Goal: Task Accomplishment & Management: Manage account settings

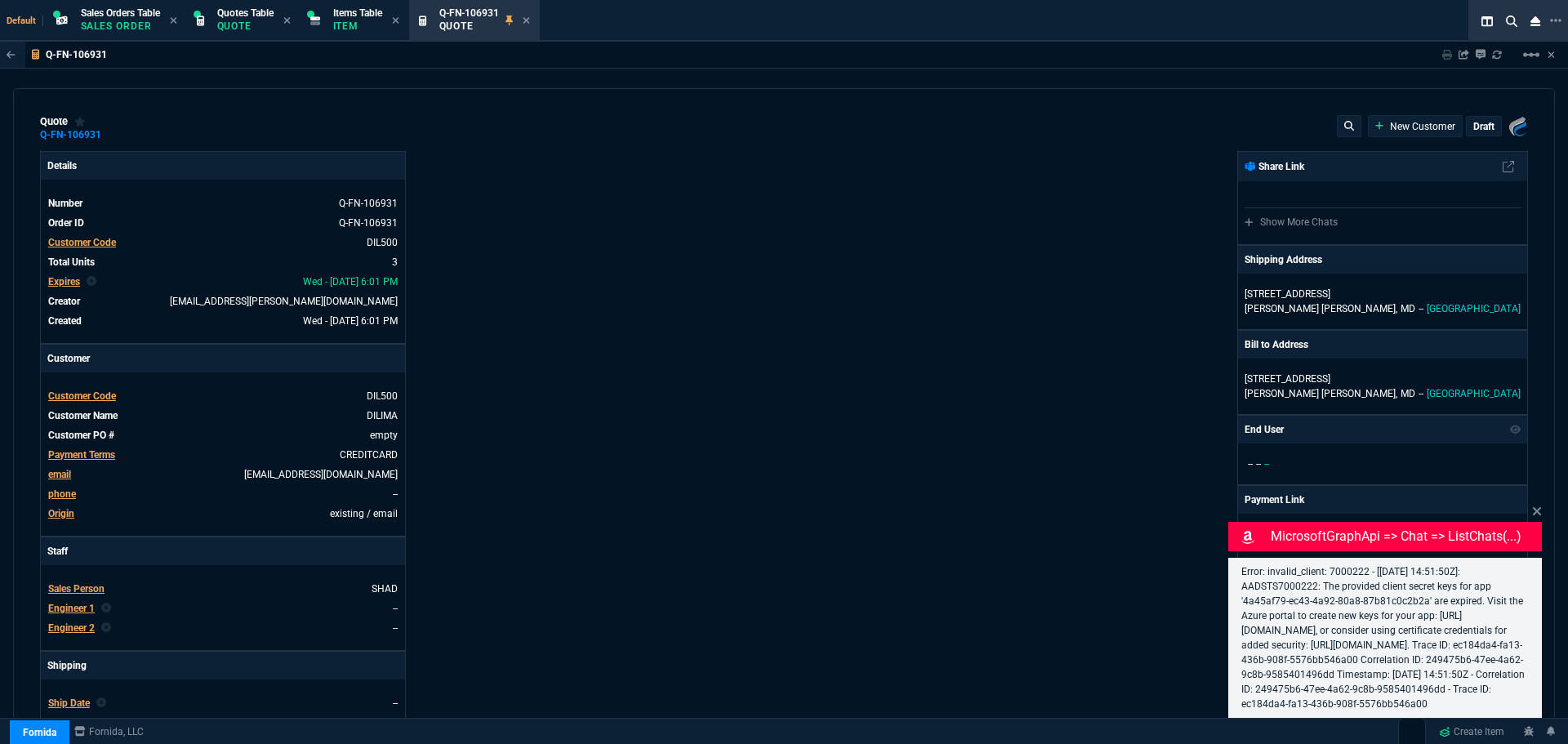
select select "4: SHAD"
type input "20"
type input "365"
type input "25"
type input "468"
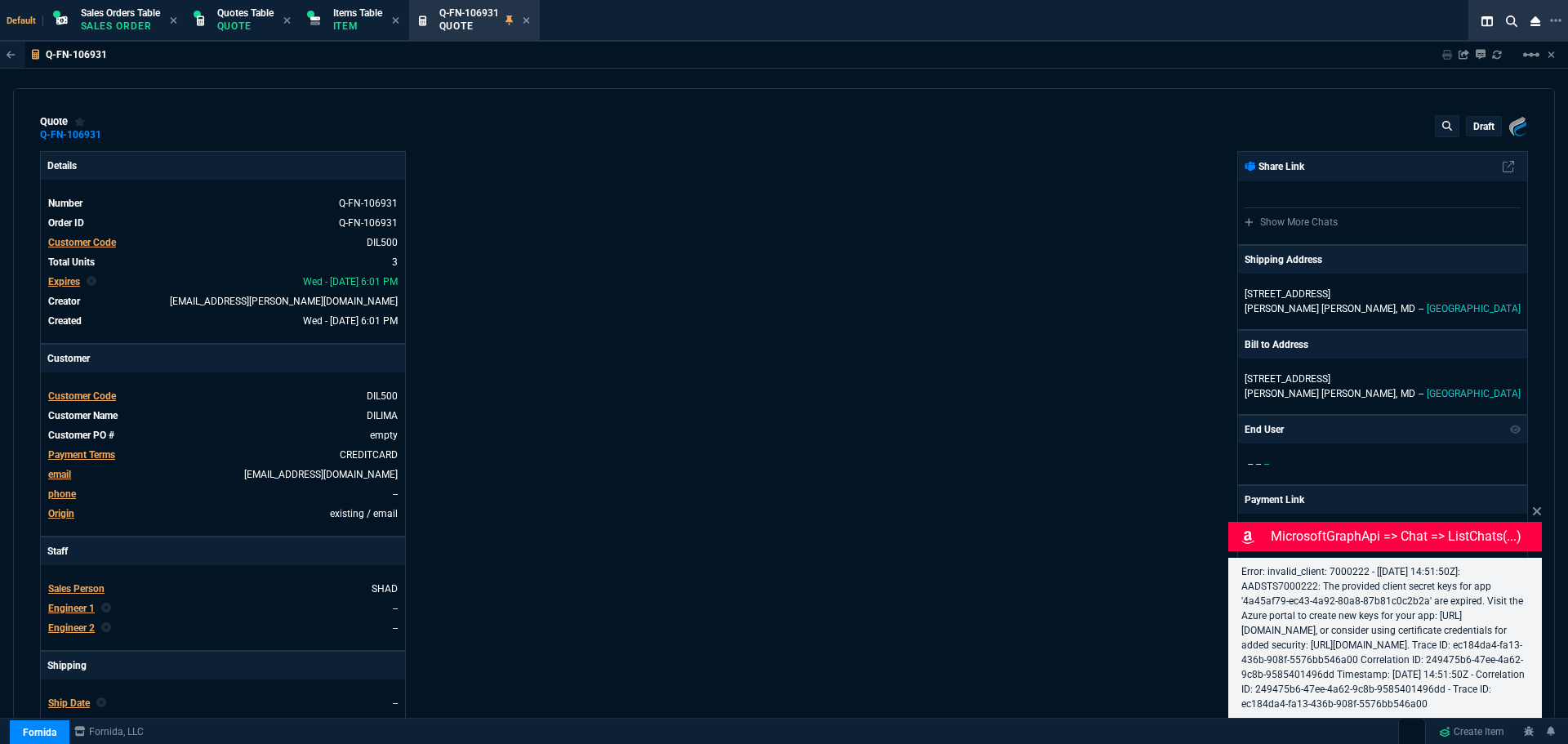
type input "20"
type input "229"
type input "18"
type input "22"
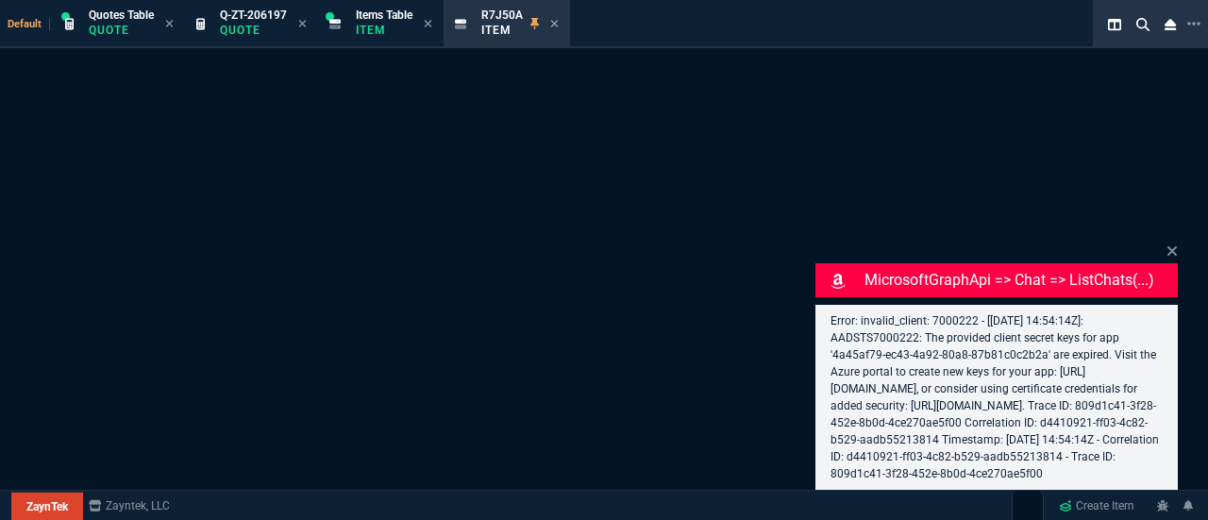
select select "4: SHAD"
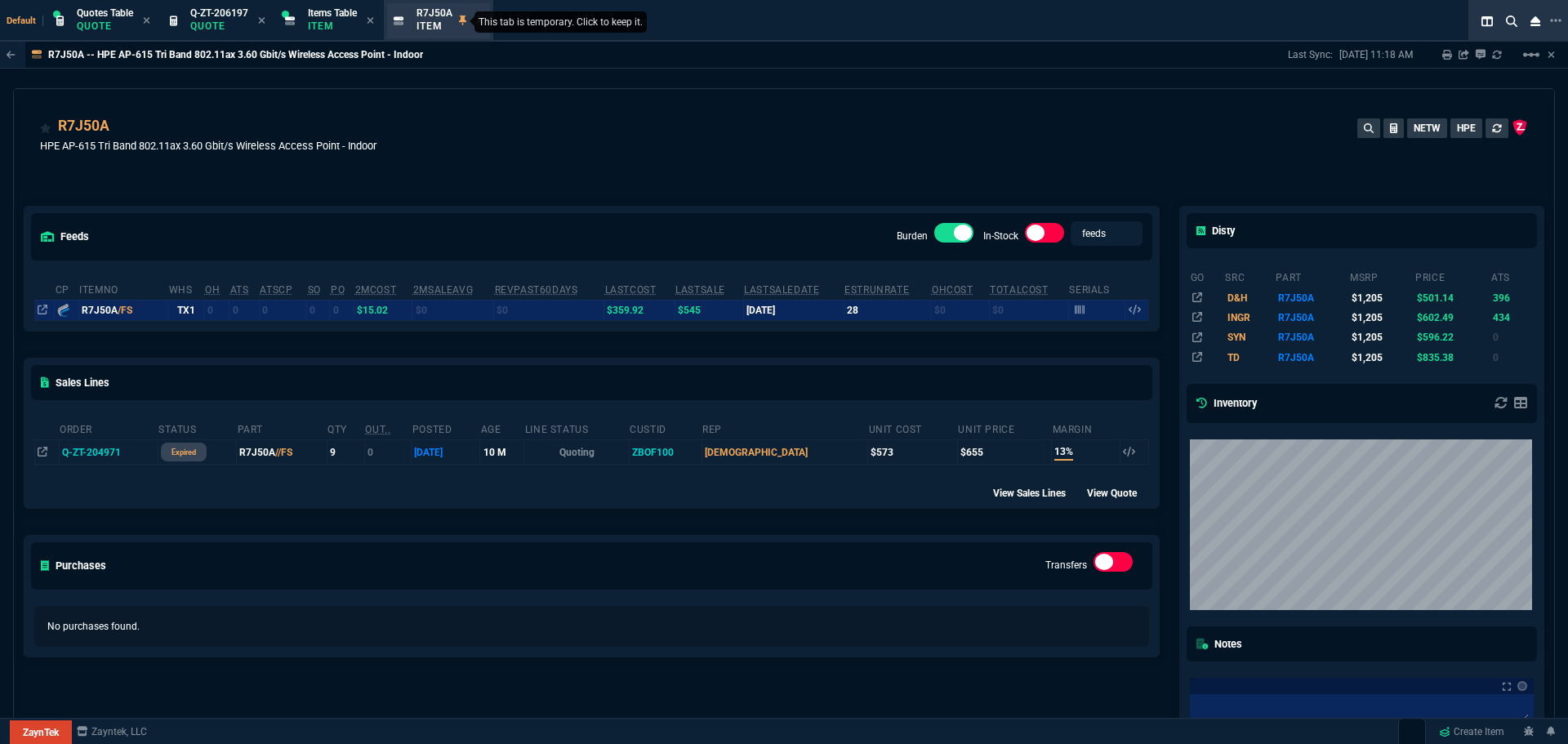
click at [466, 21] on icon at bounding box center [462, 20] width 7 height 10
click at [469, 22] on icon at bounding box center [467, 21] width 7 height 7
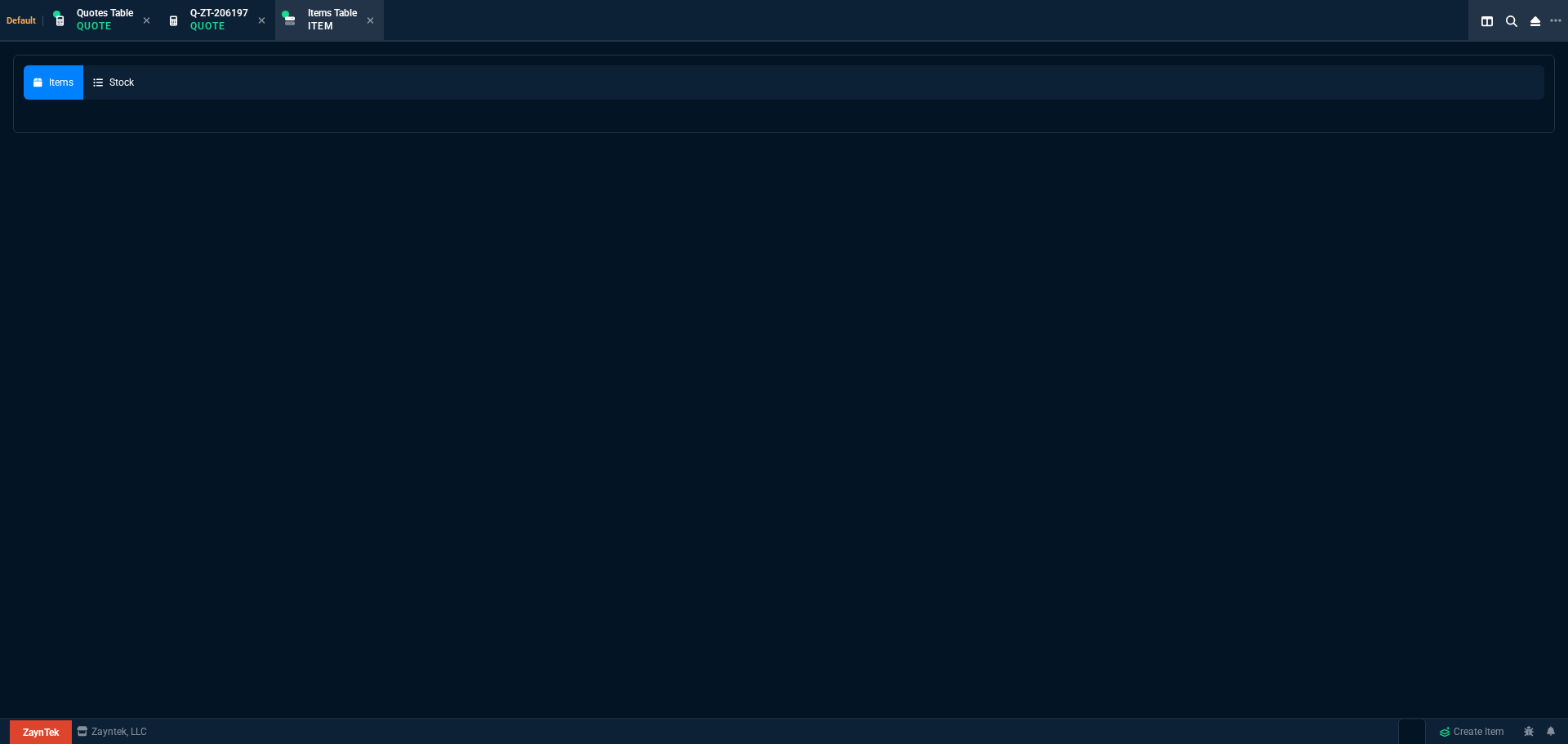
select select
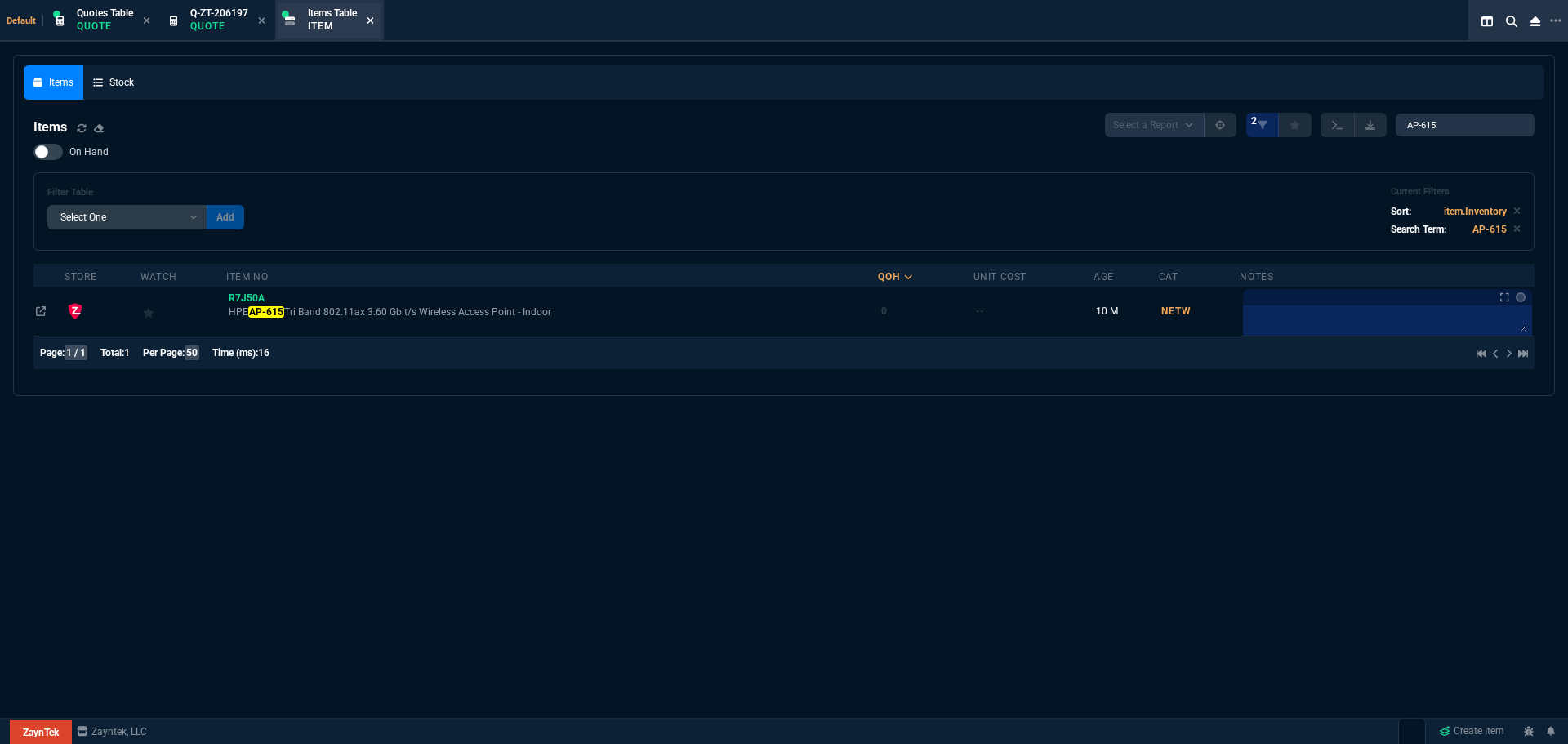
click at [372, 19] on icon at bounding box center [371, 21] width 7 height 7
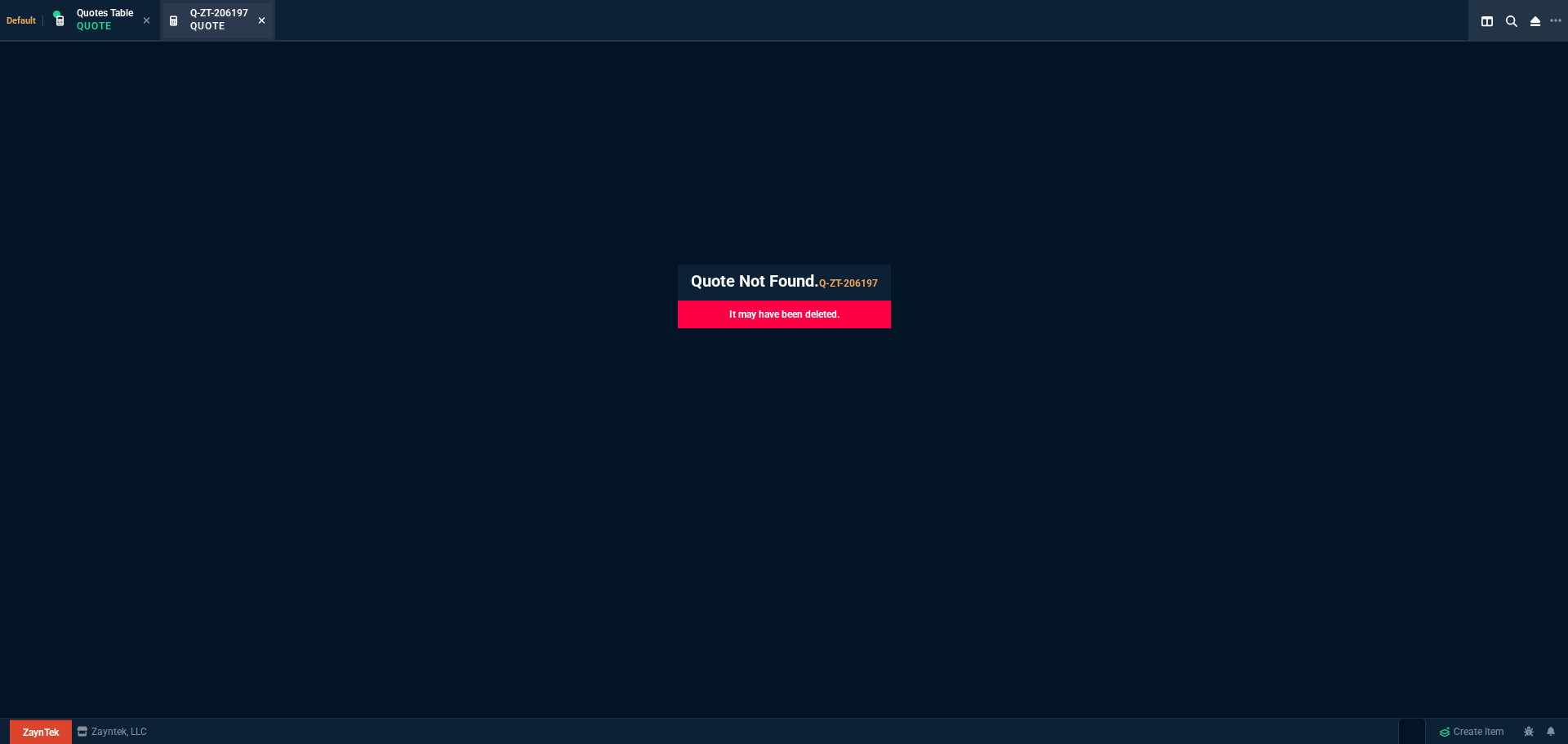
click at [261, 22] on icon at bounding box center [261, 20] width 7 height 10
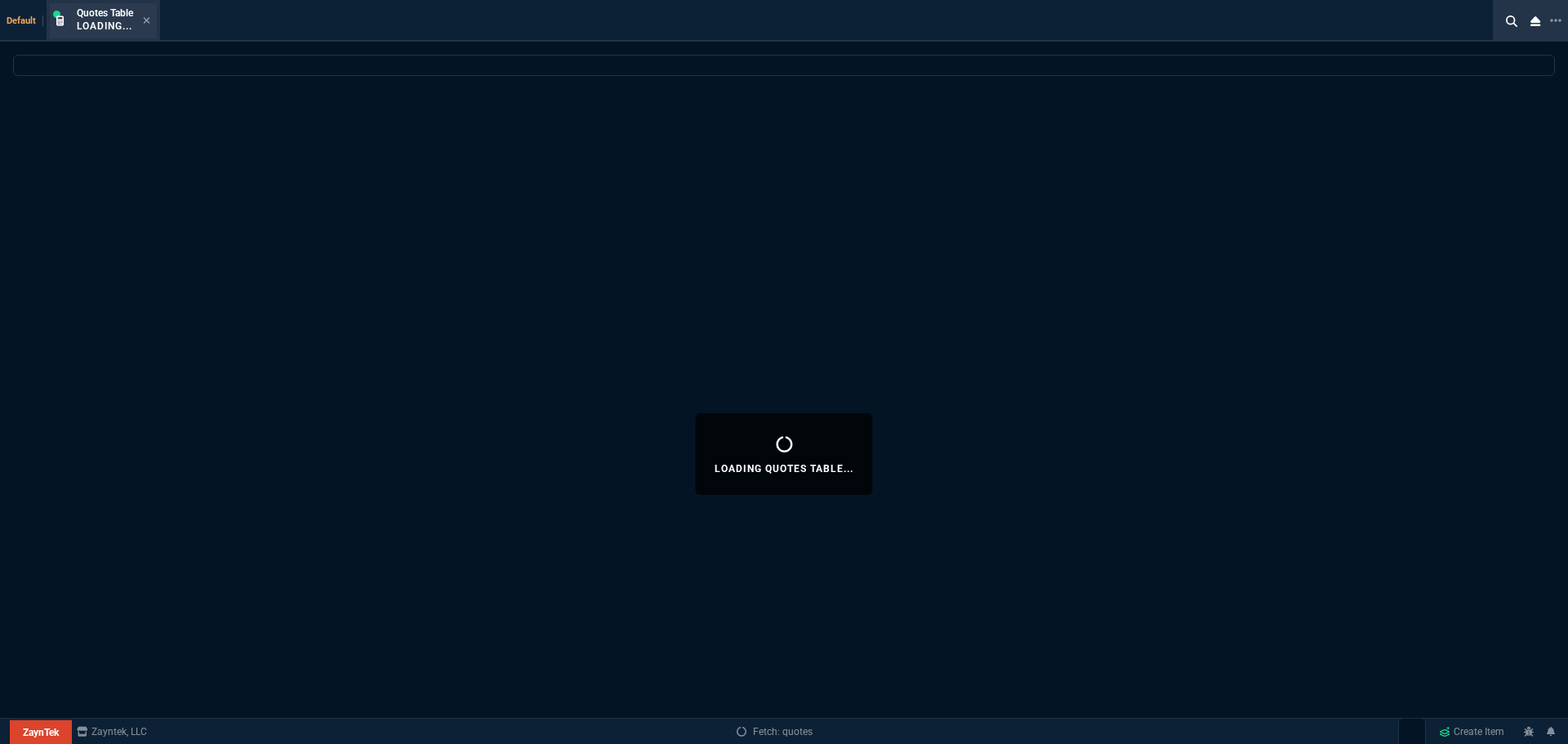
select select
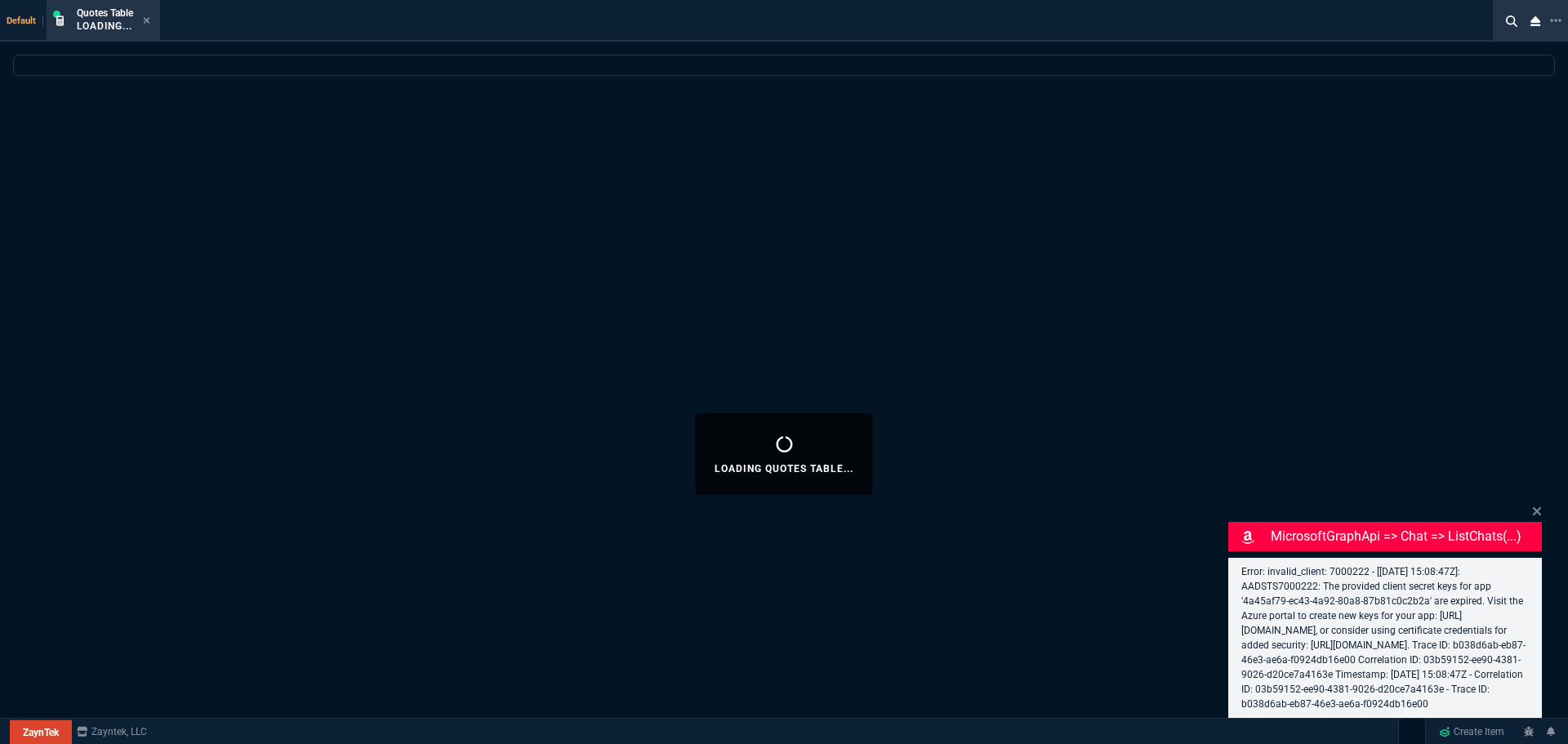
select select "4: SHAD"
select select
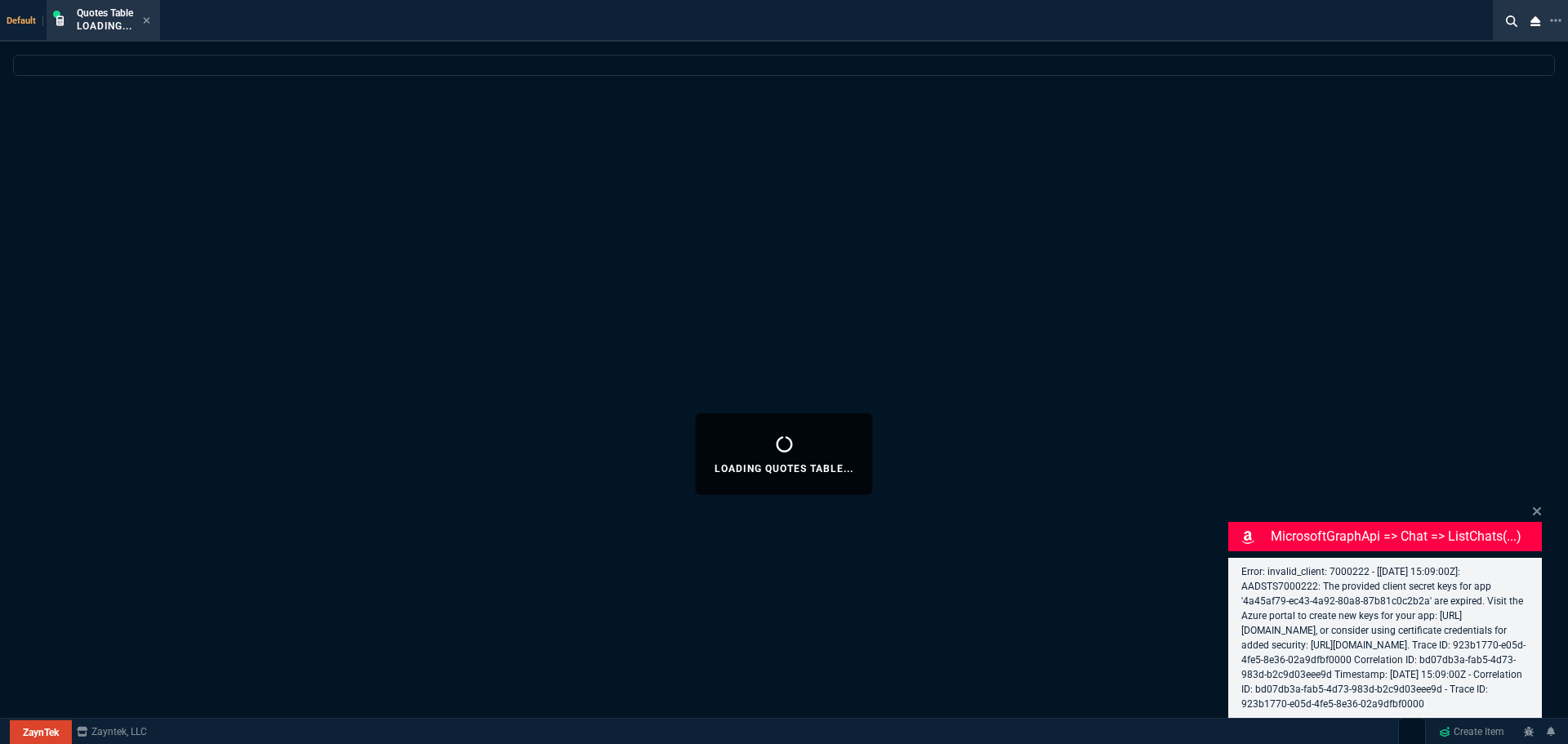
select select "4: SHAD"
select select
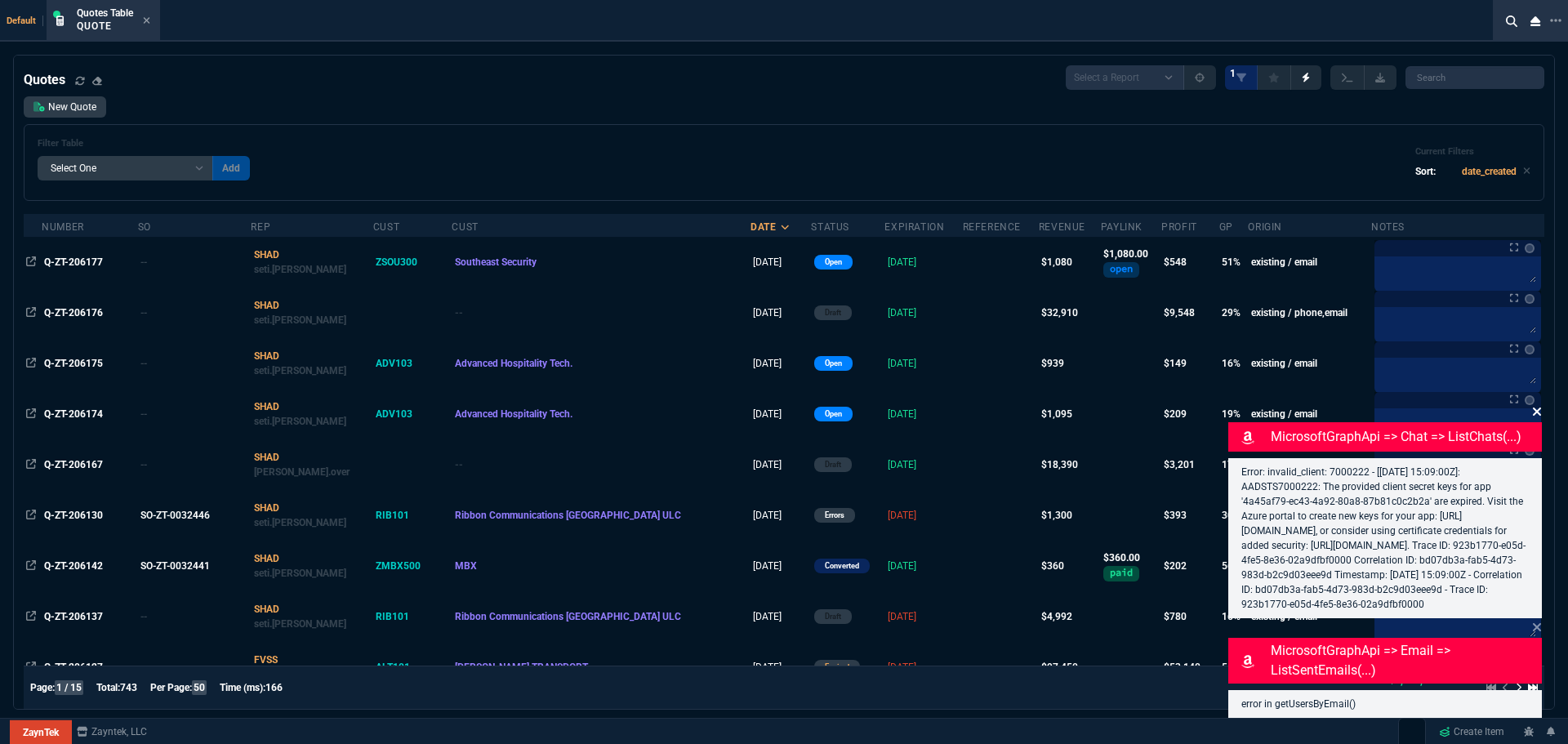
click at [1537, 496] on div "Error: invalid_client: 7000222 - [2025-09-18 15:09:00Z]: AADSTS7000222: The pro…" at bounding box center [1385, 538] width 313 height 160
click at [1474, 79] on input "search" at bounding box center [1475, 77] width 139 height 23
paste input "Q-ZT-206176"
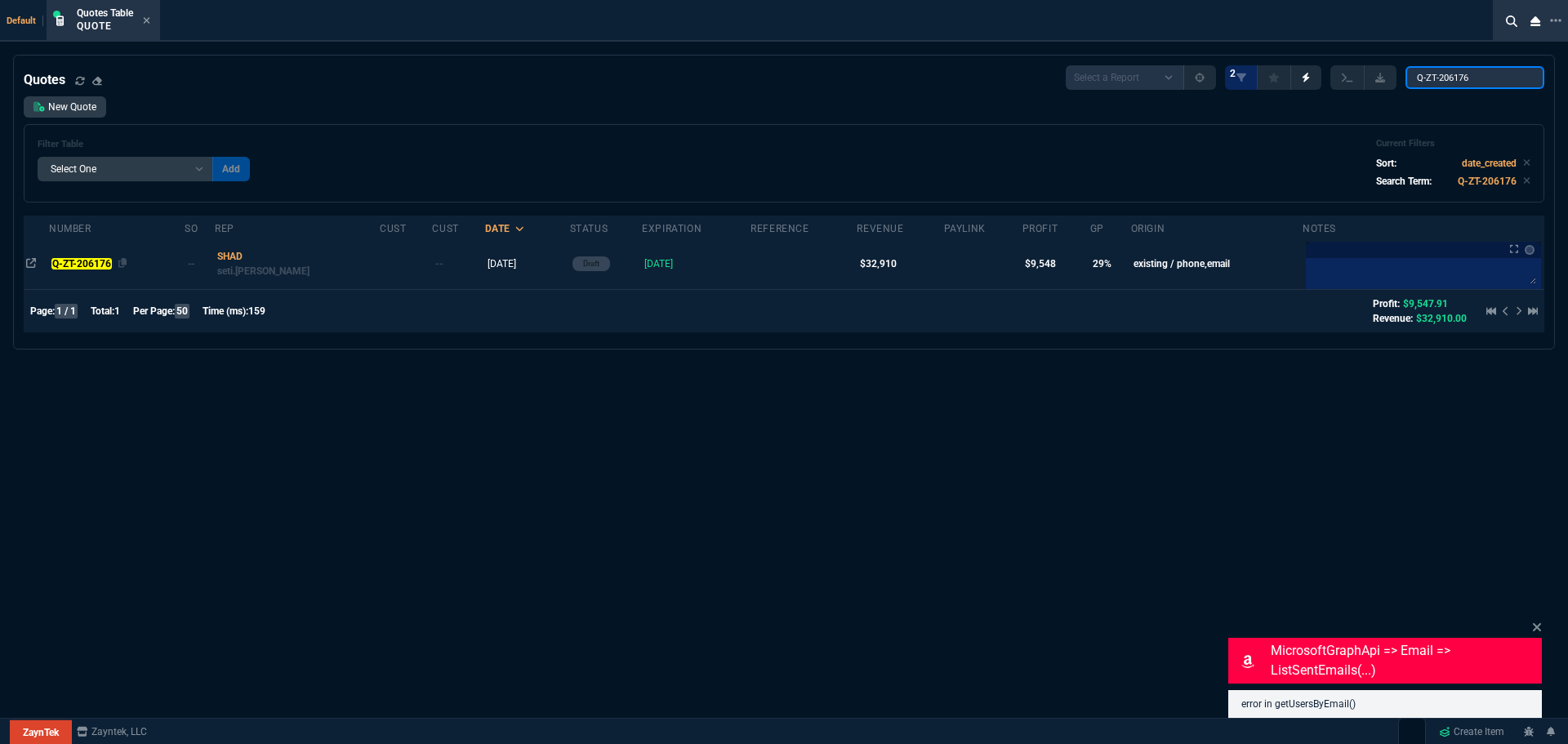
type input "Q-ZT-206176"
click at [94, 267] on mark "Q-ZT-206176" at bounding box center [81, 263] width 60 height 11
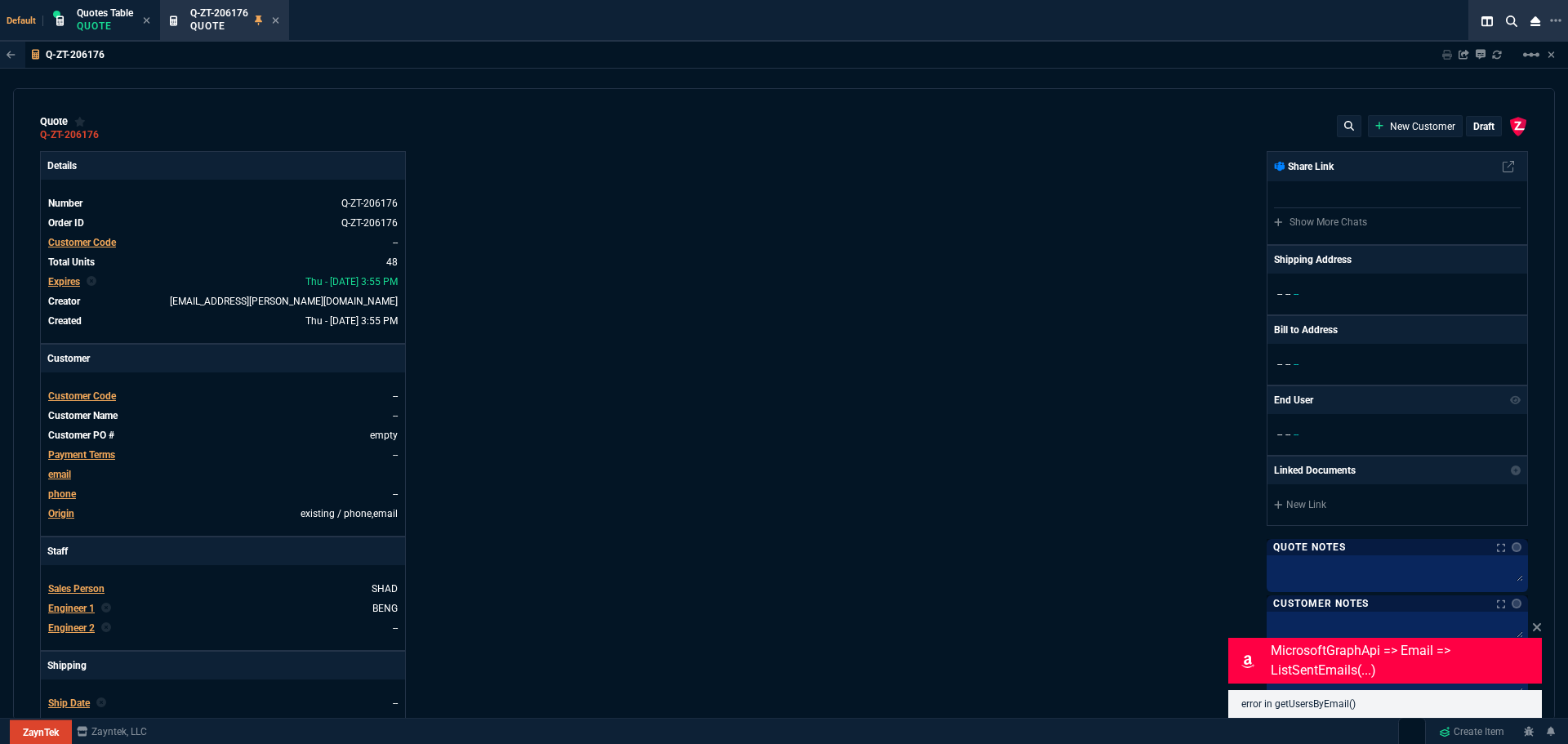
type input "4"
type input "95"
type input "-1"
type input "-5"
type input "26"
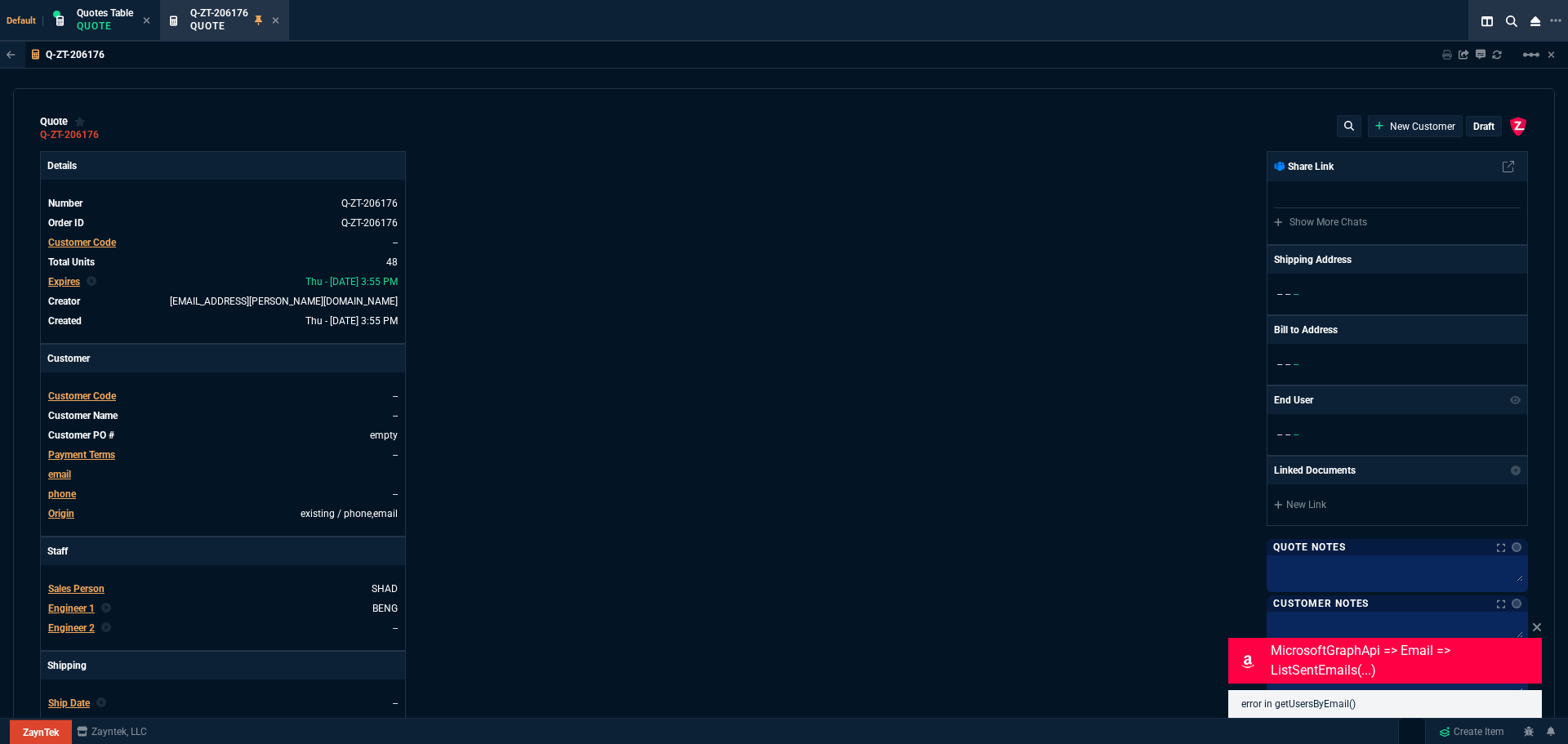
type input "25"
type input "53"
type input "505"
type input "2"
type input "5"
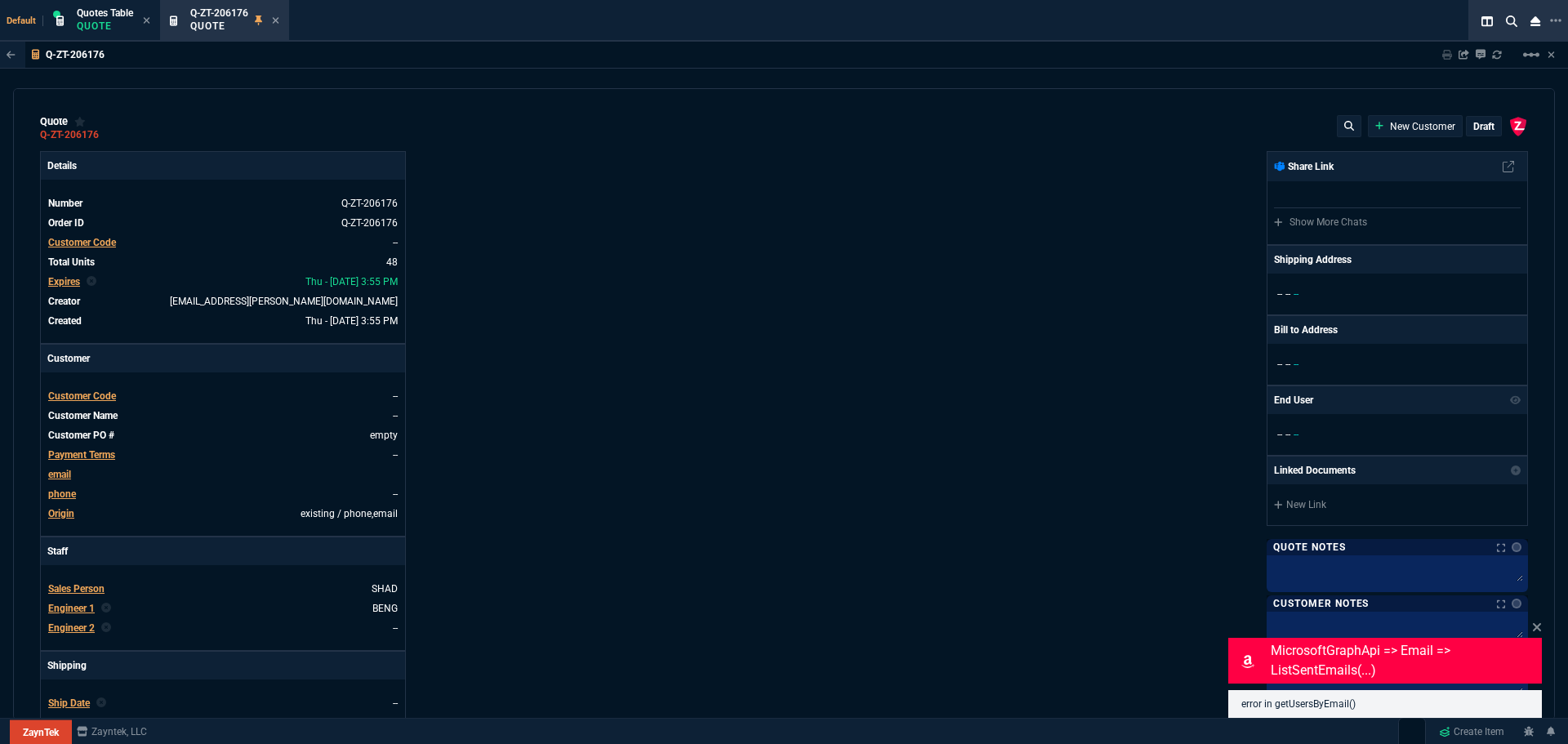
type input "17"
type input "60"
type input "-2"
type input "-1"
type input "29"
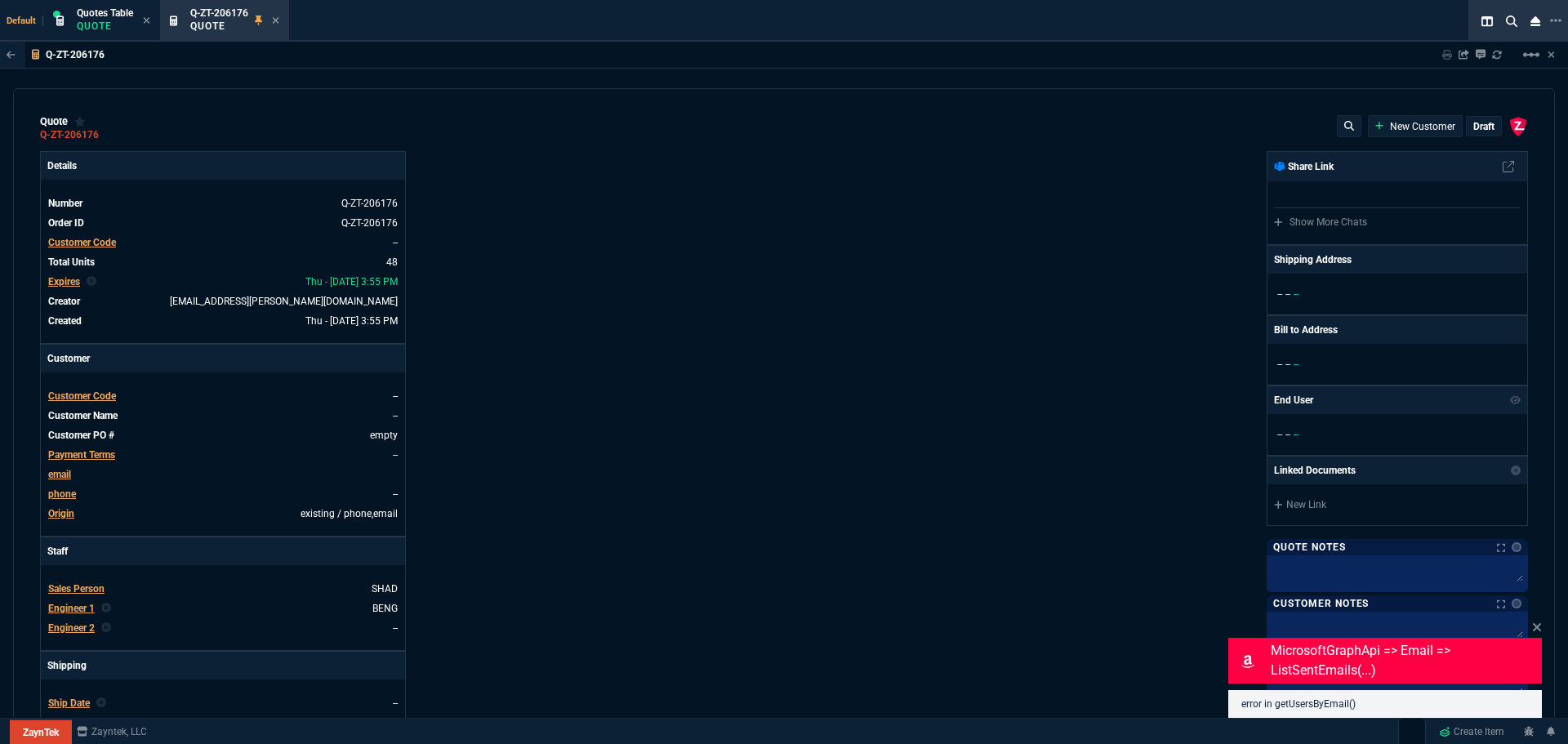
type input "25"
type input "35"
type input "600"
type input "6"
type input "10"
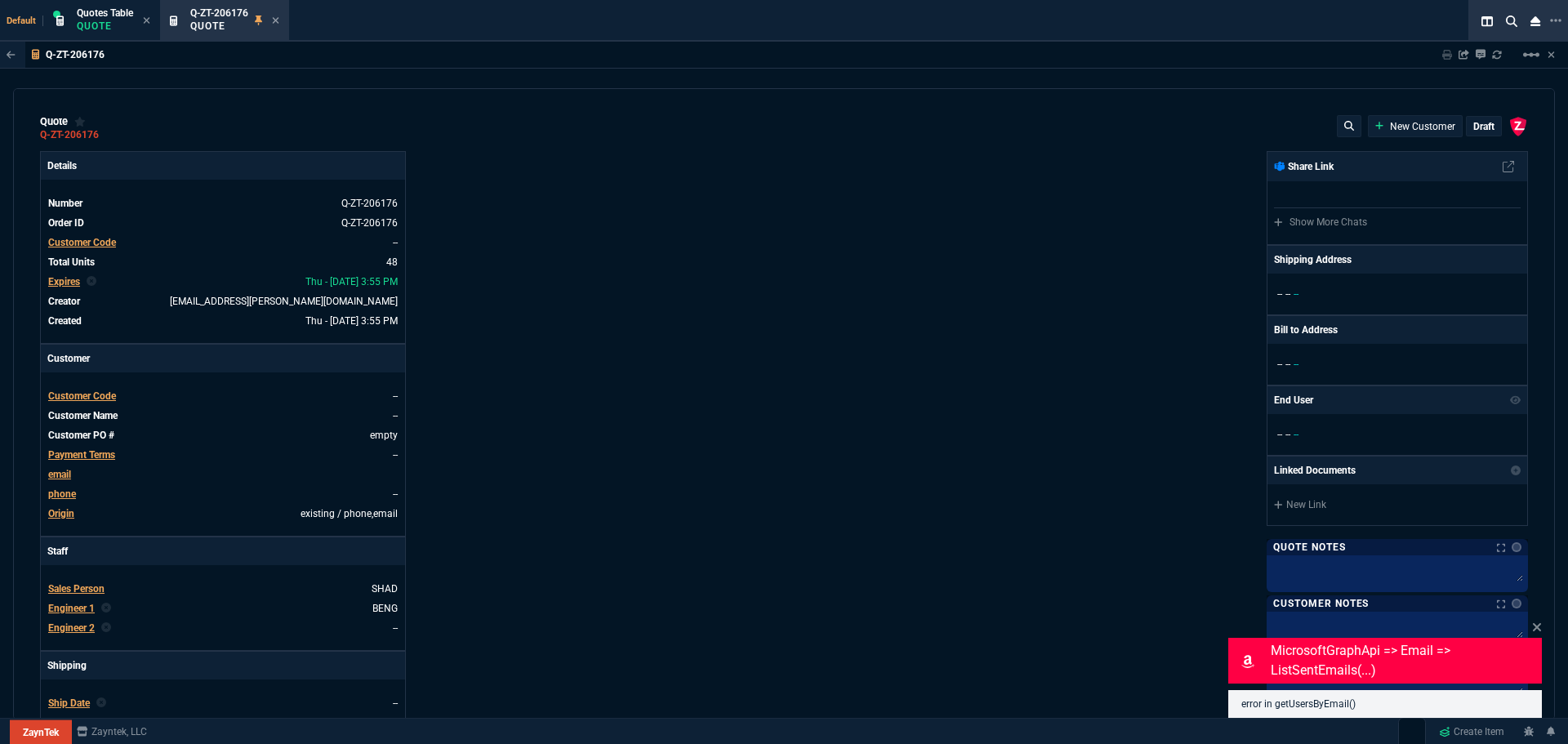
type input "0"
type input "73"
type input "80"
type input "0"
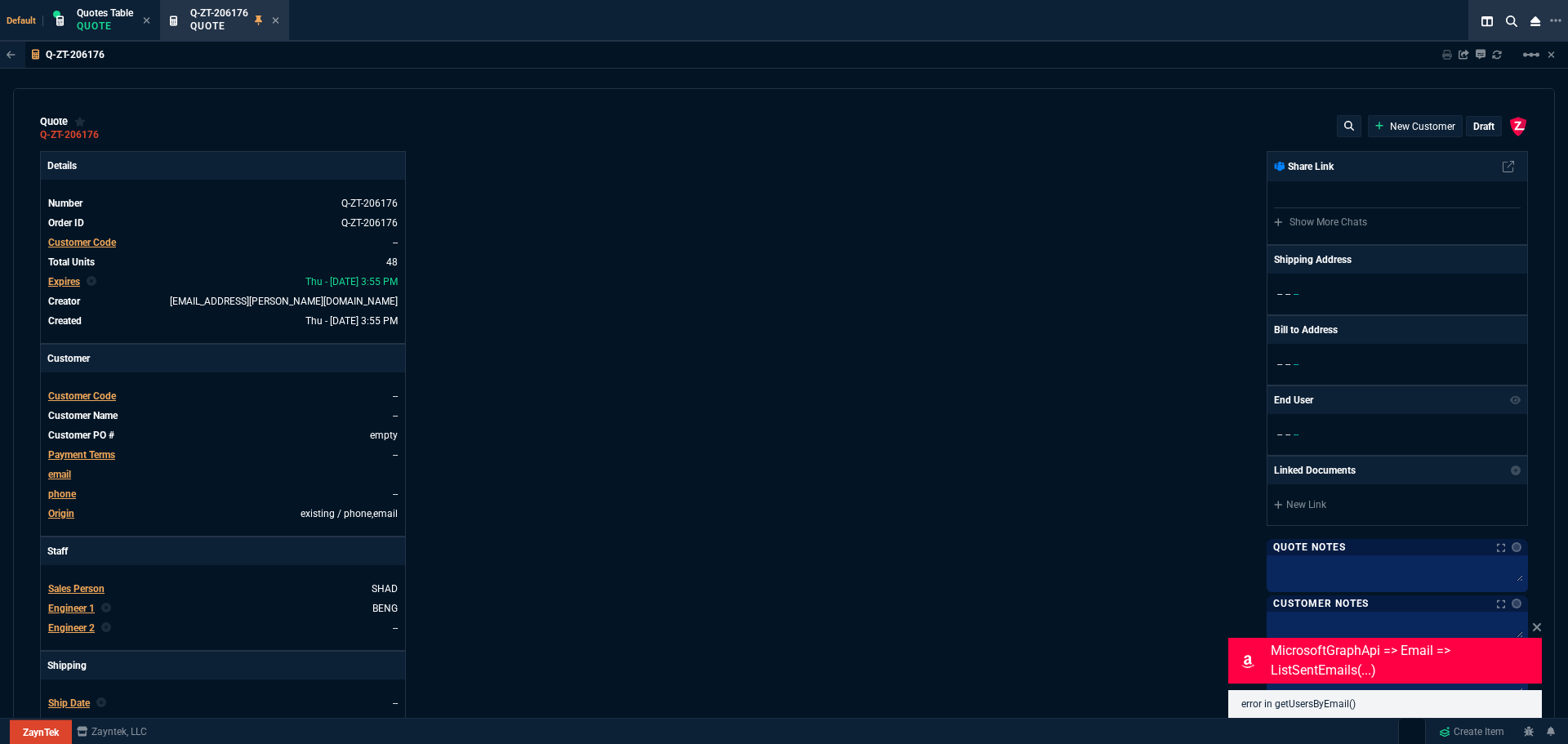
type input "0"
type input "29"
type input "200"
type input "70"
type input "150"
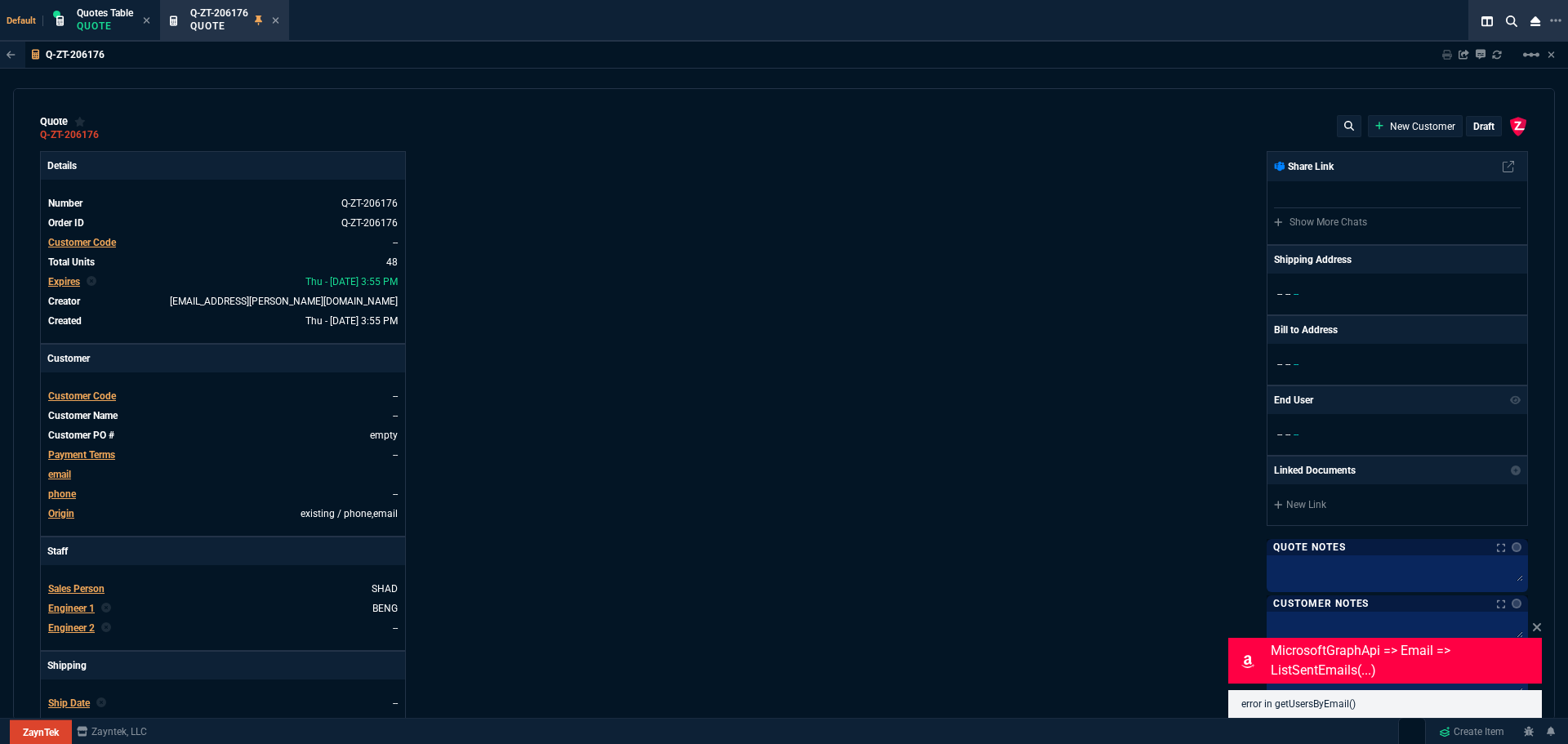
type input "0"
type input "8"
type input "5"
type input "43"
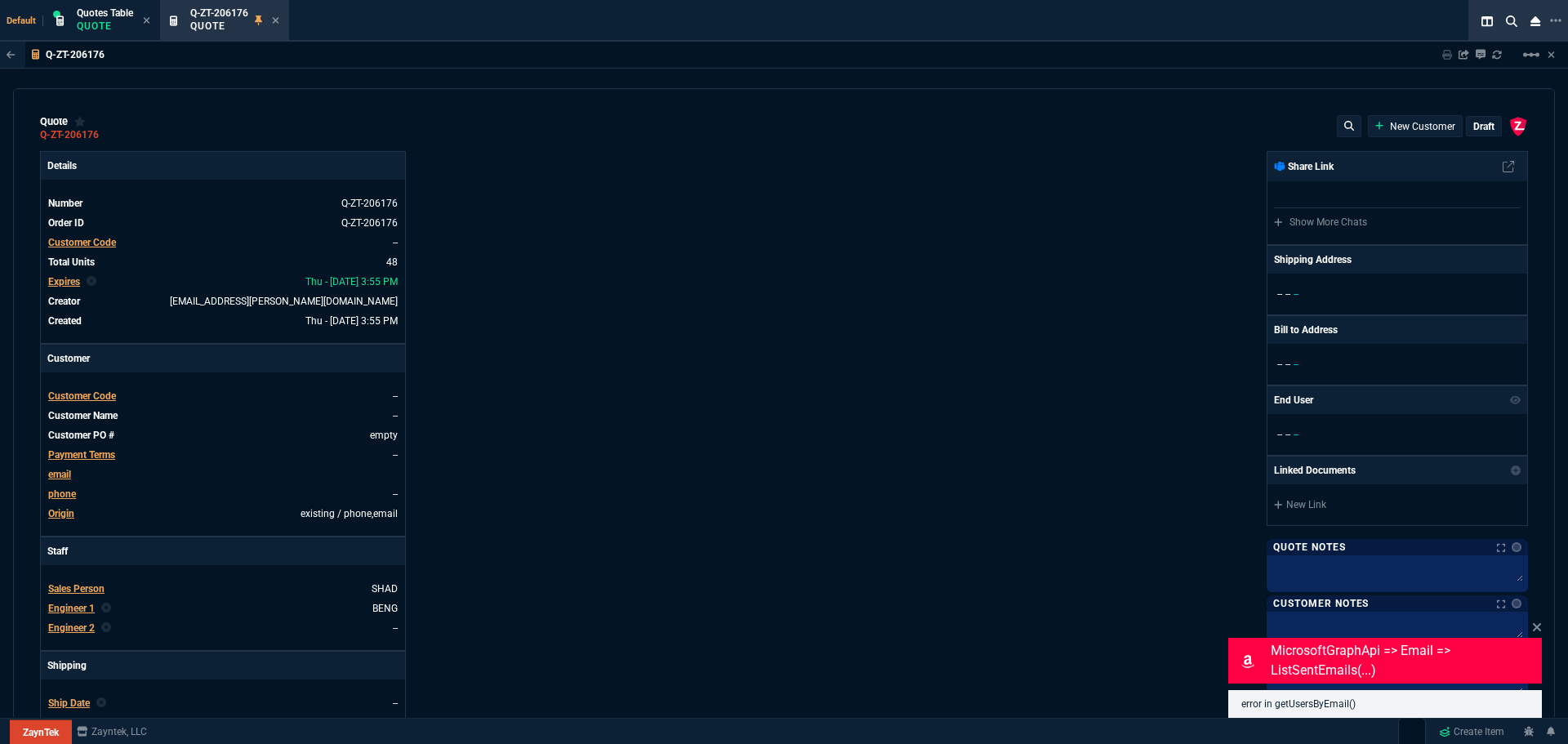
type input "75"
type input "80"
type input "4"
type input "60"
type input "45"
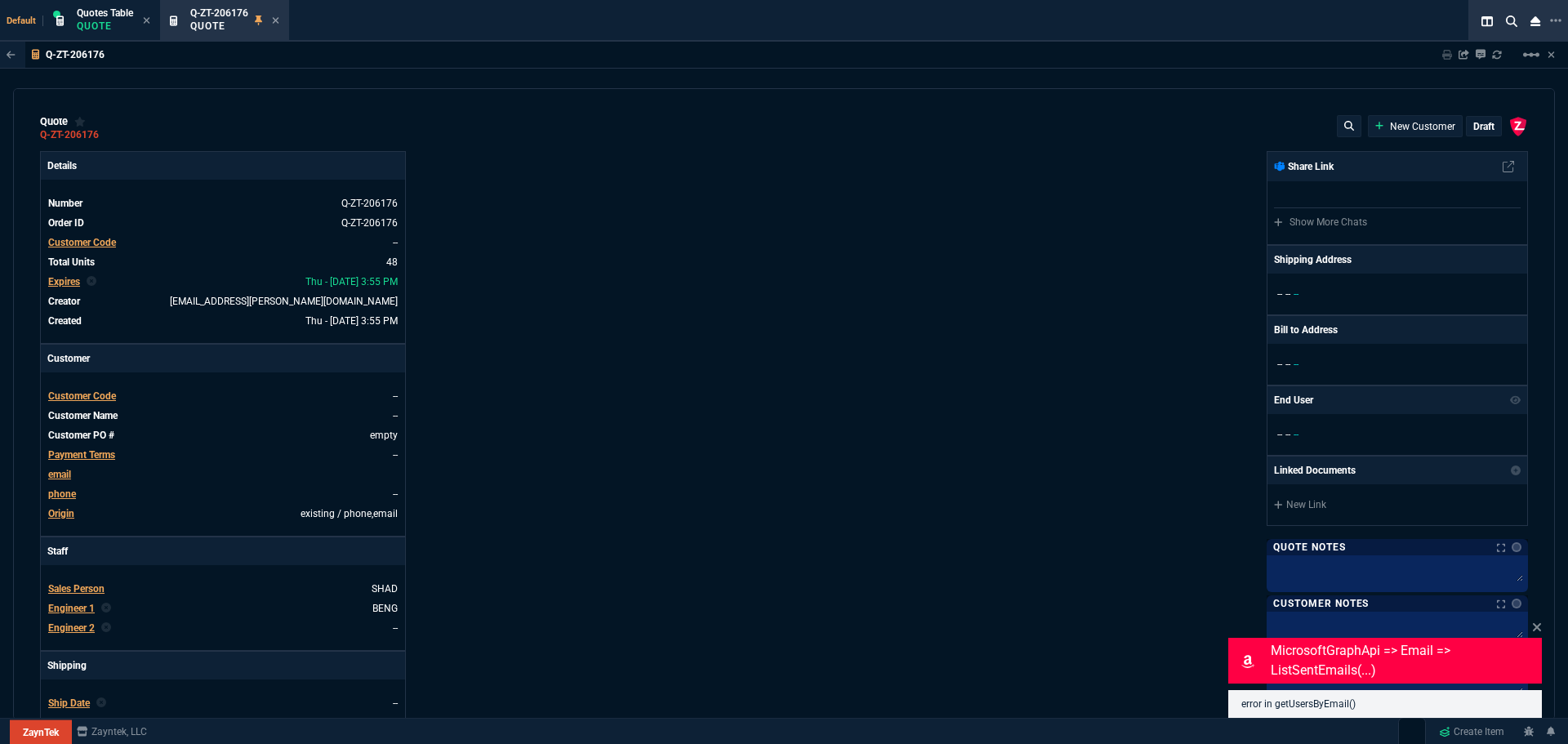
type input "43"
type input "75"
type input "0"
type input "12"
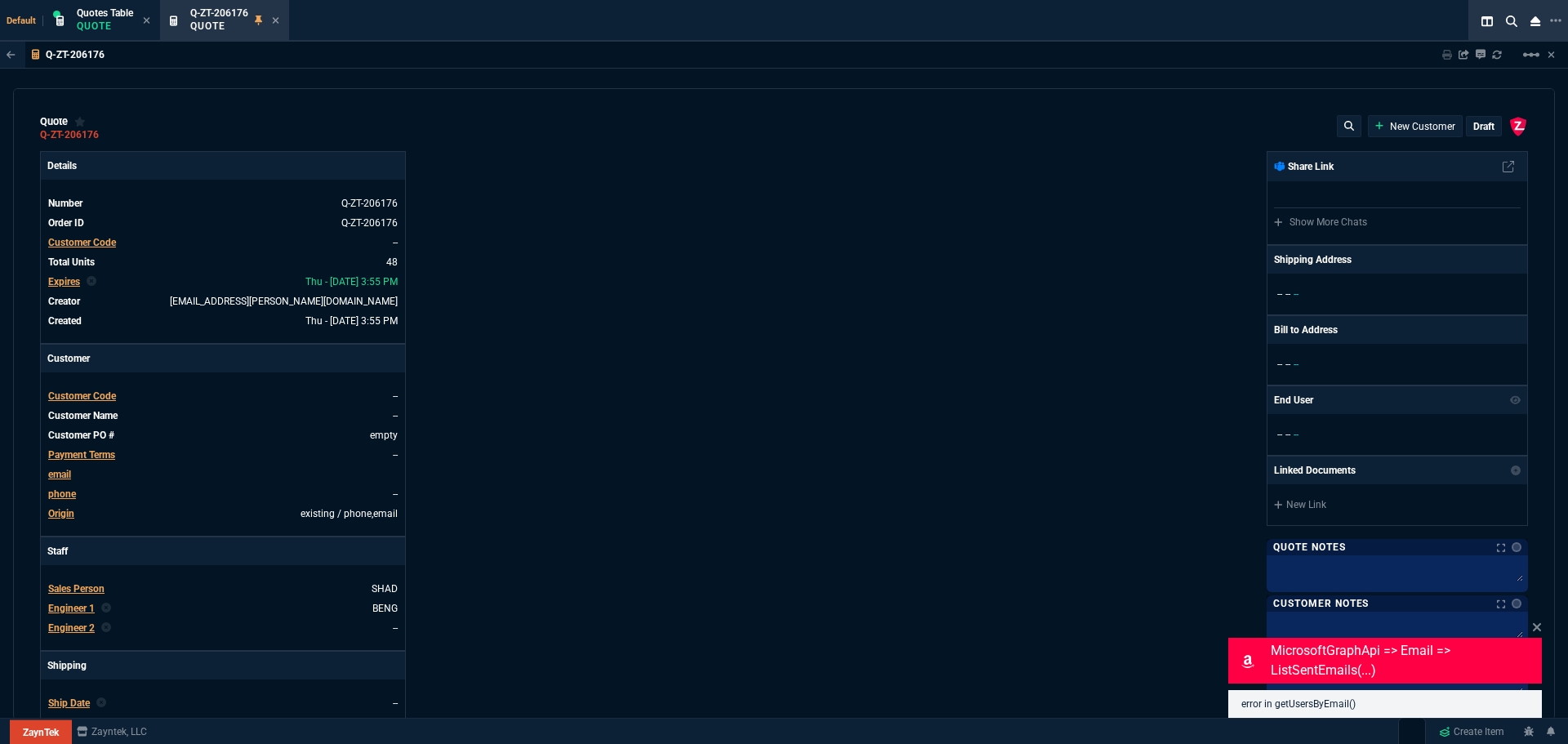
type input "779"
type input "59"
type input "53"
type input "29"
type input "53"
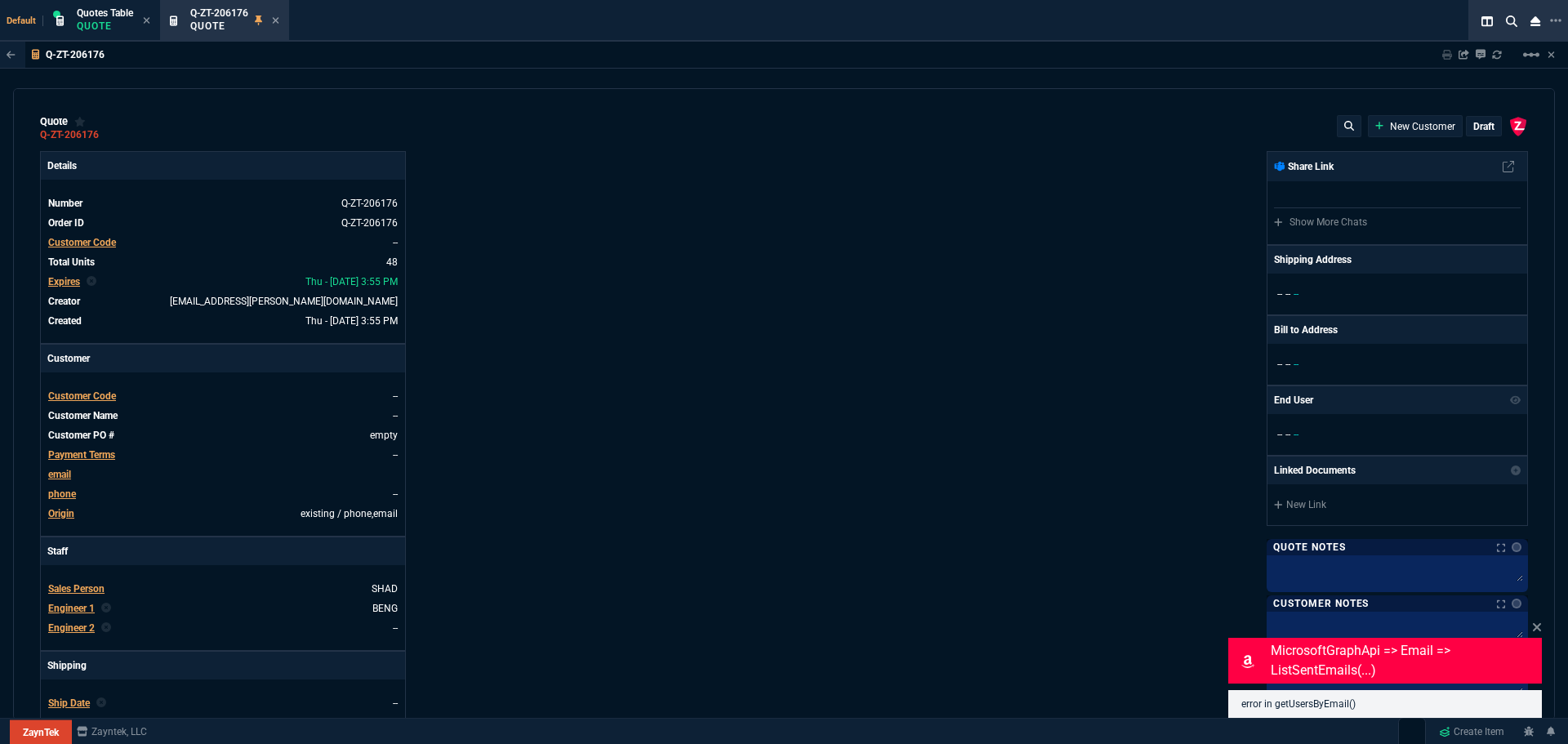
type input "78"
type input "47"
type input "81"
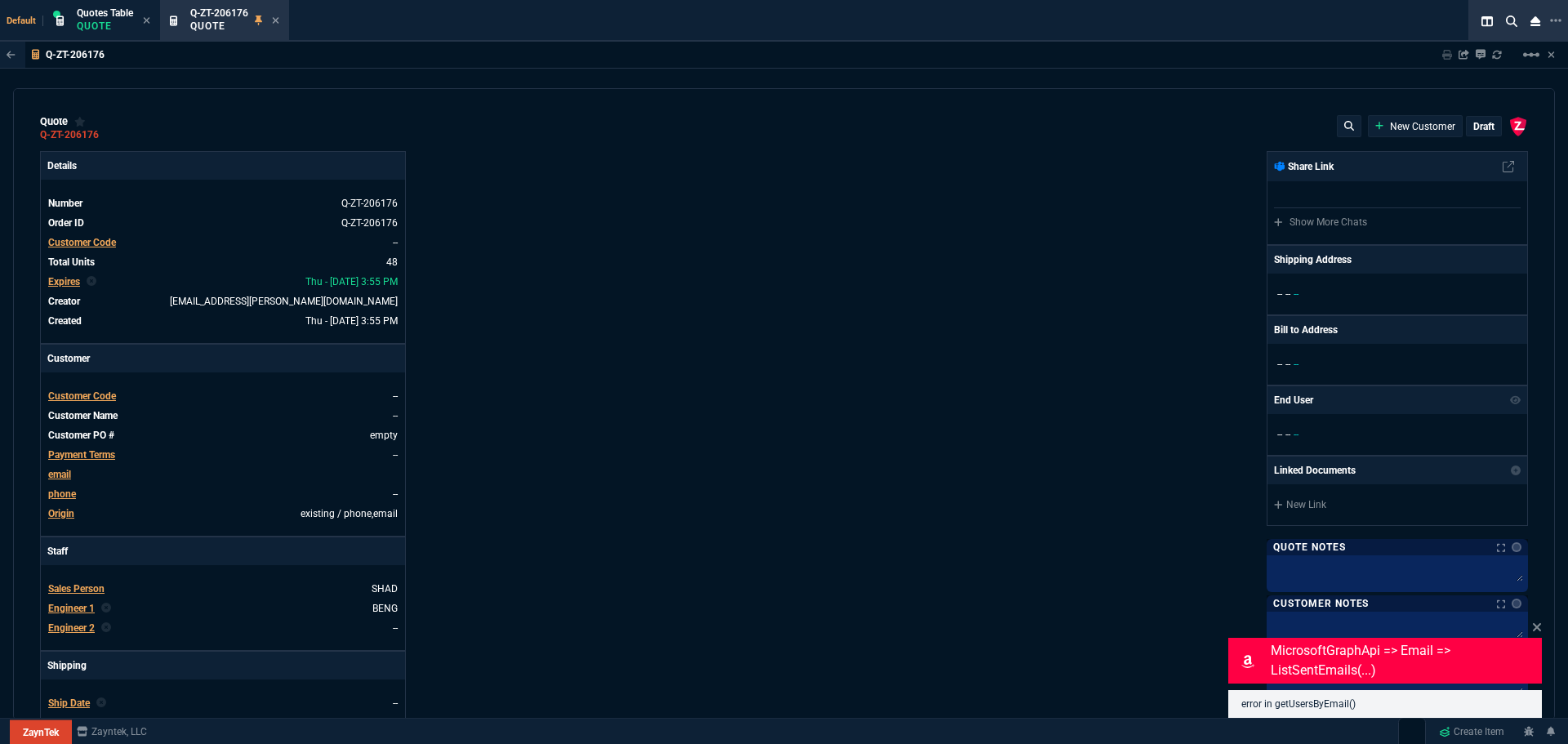
type input "79"
type input "46"
type input "47"
type input "73"
type input "56"
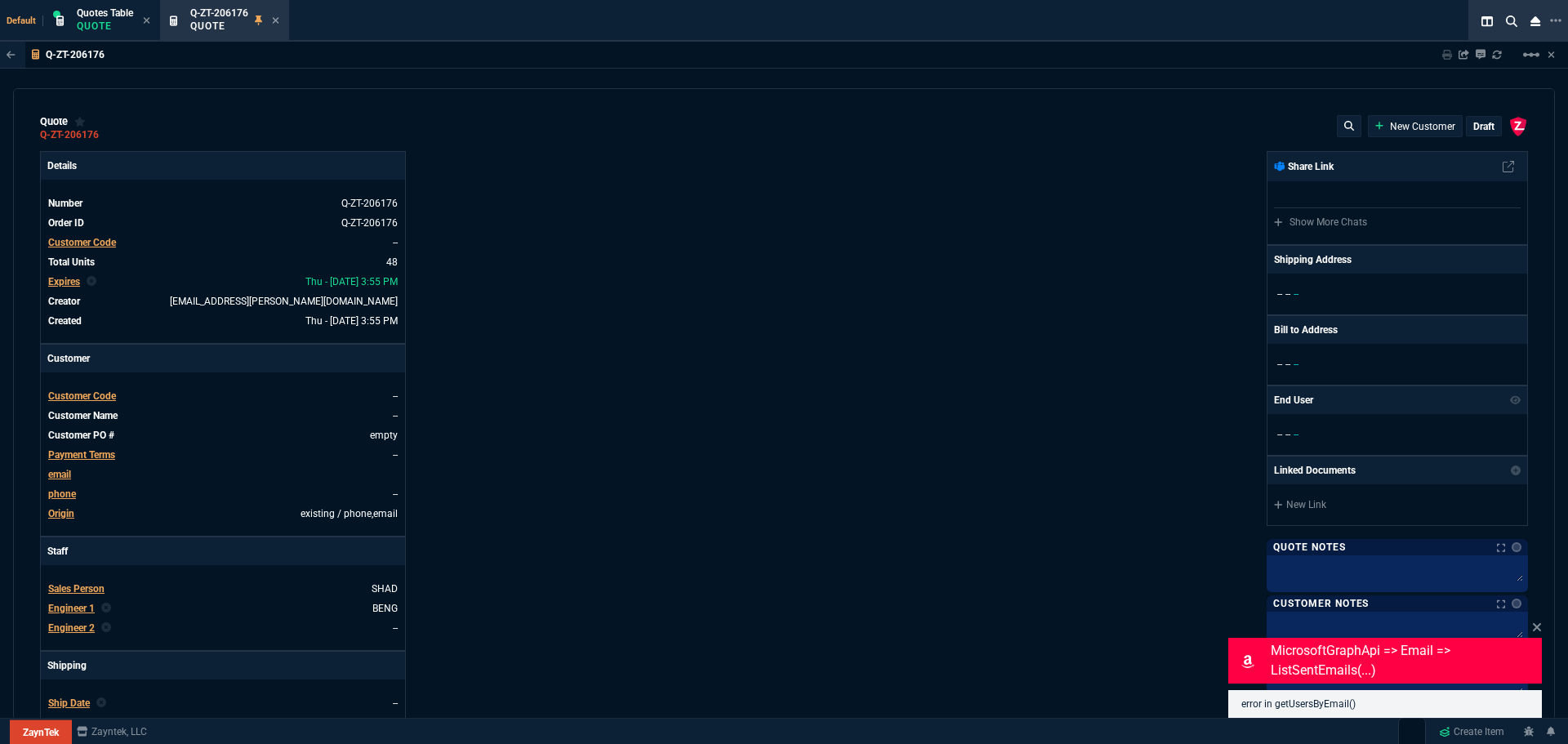
type input "46"
type input "43"
type input "81"
type input "55"
type input "54"
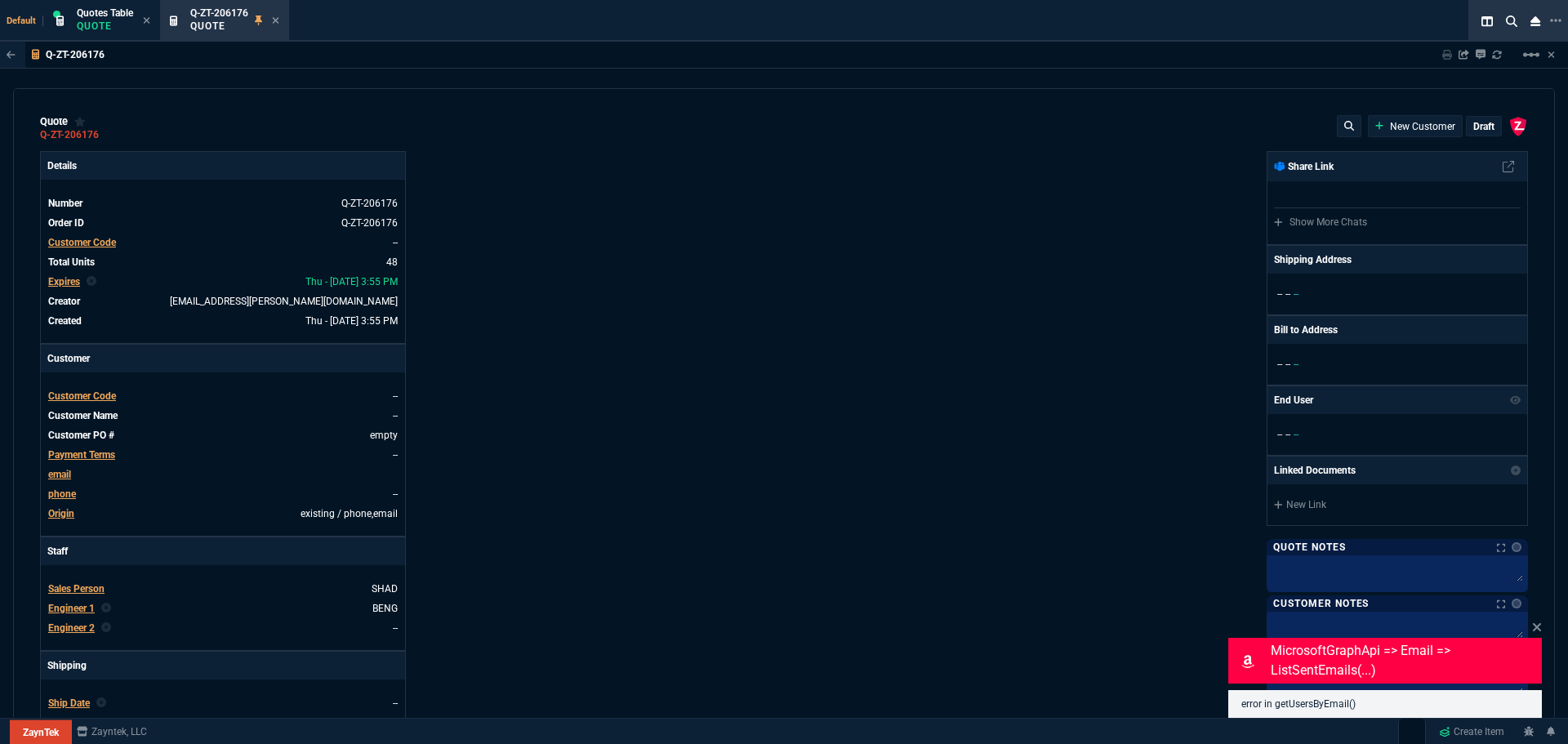
type input "56"
type input "10"
type input "4960"
type input "81"
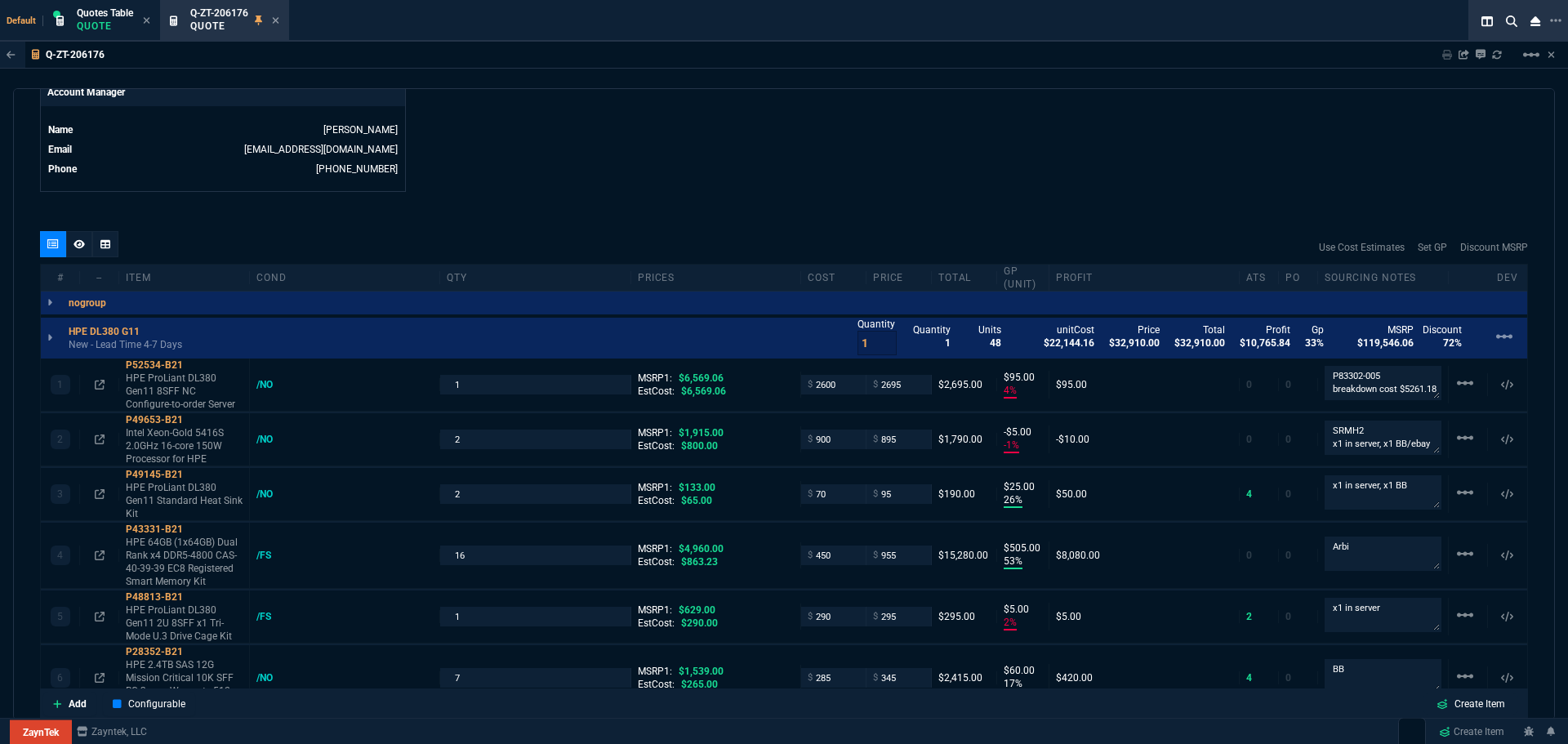
scroll to position [817, 0]
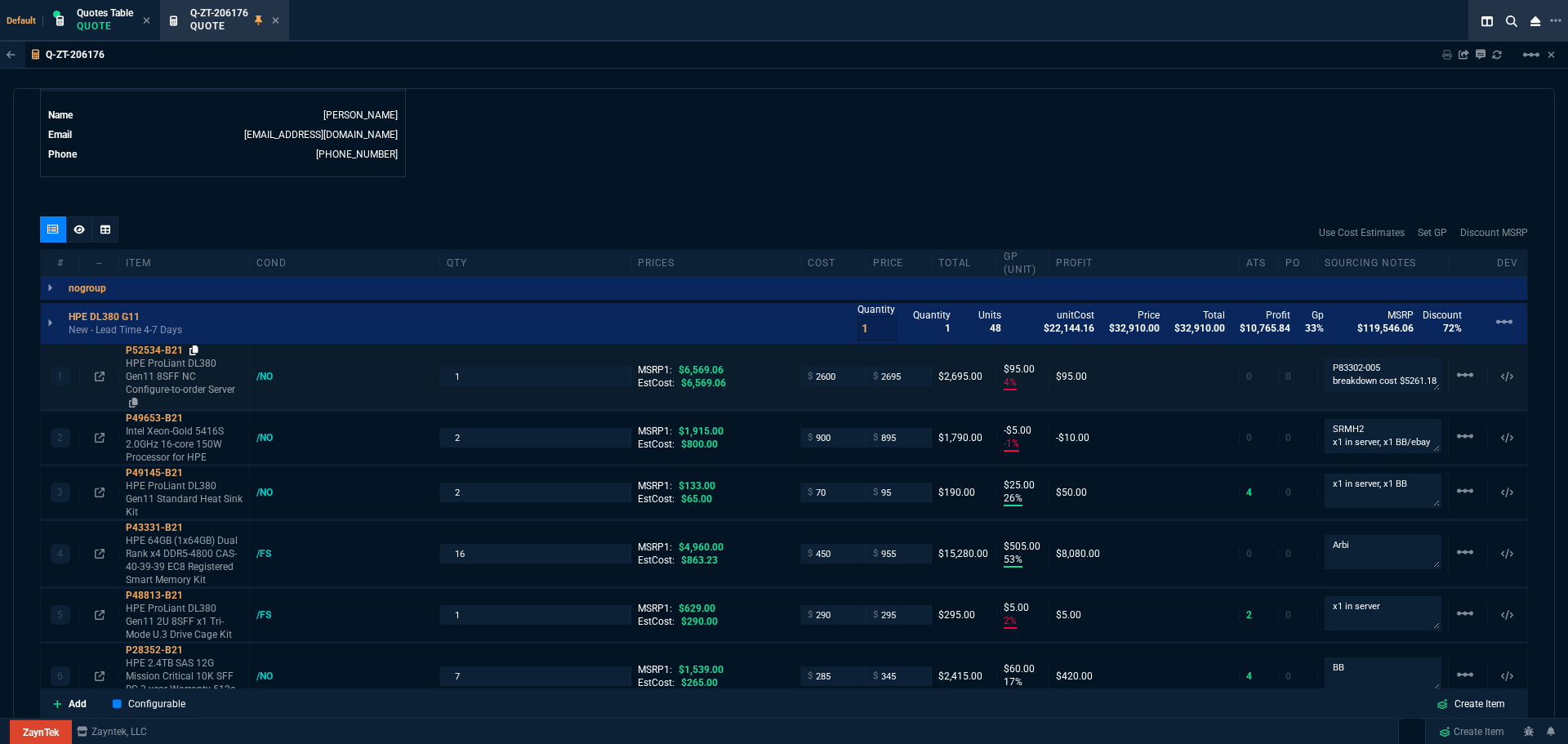
click at [195, 350] on icon at bounding box center [194, 350] width 9 height 10
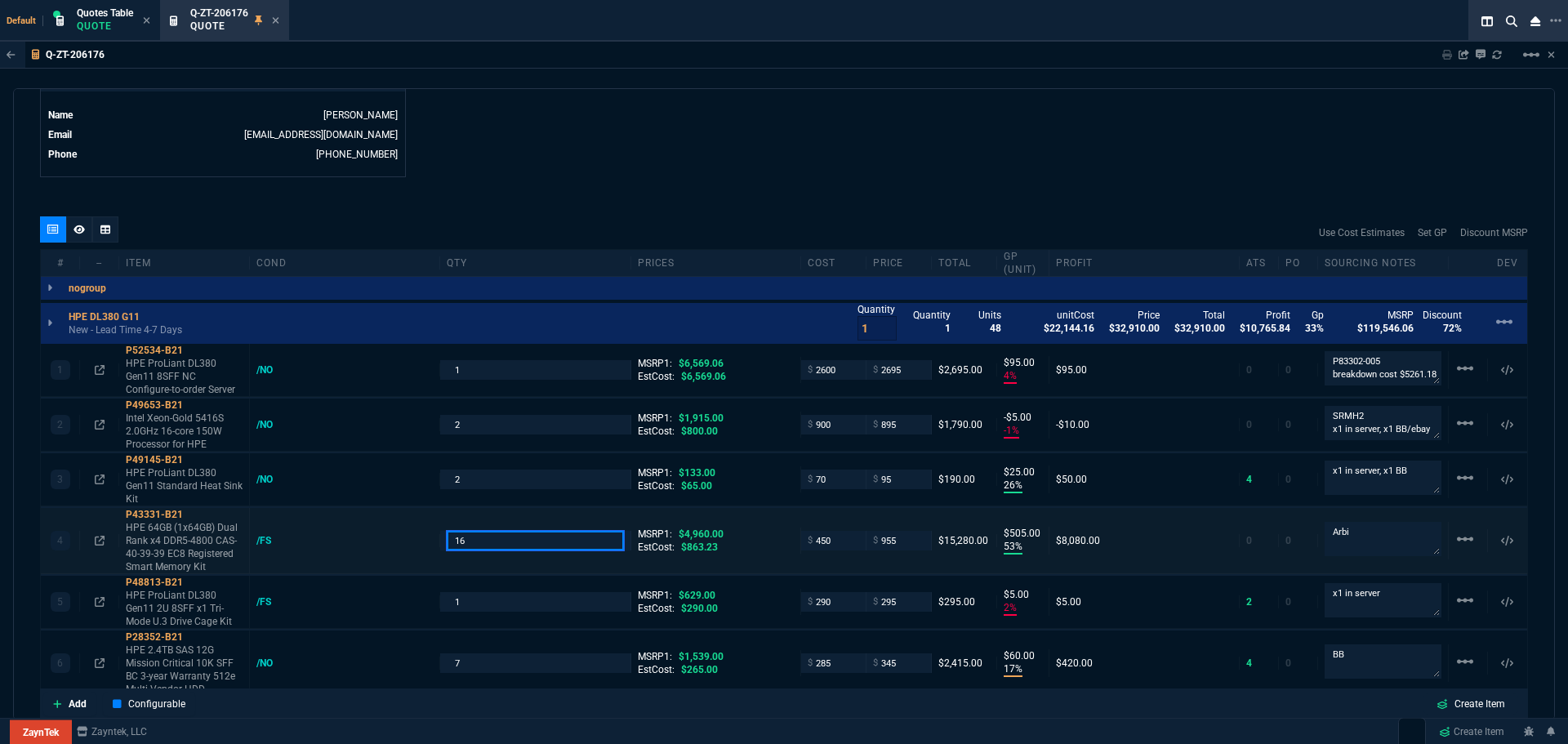
click at [474, 544] on input "16" at bounding box center [535, 540] width 177 height 19
type input "24"
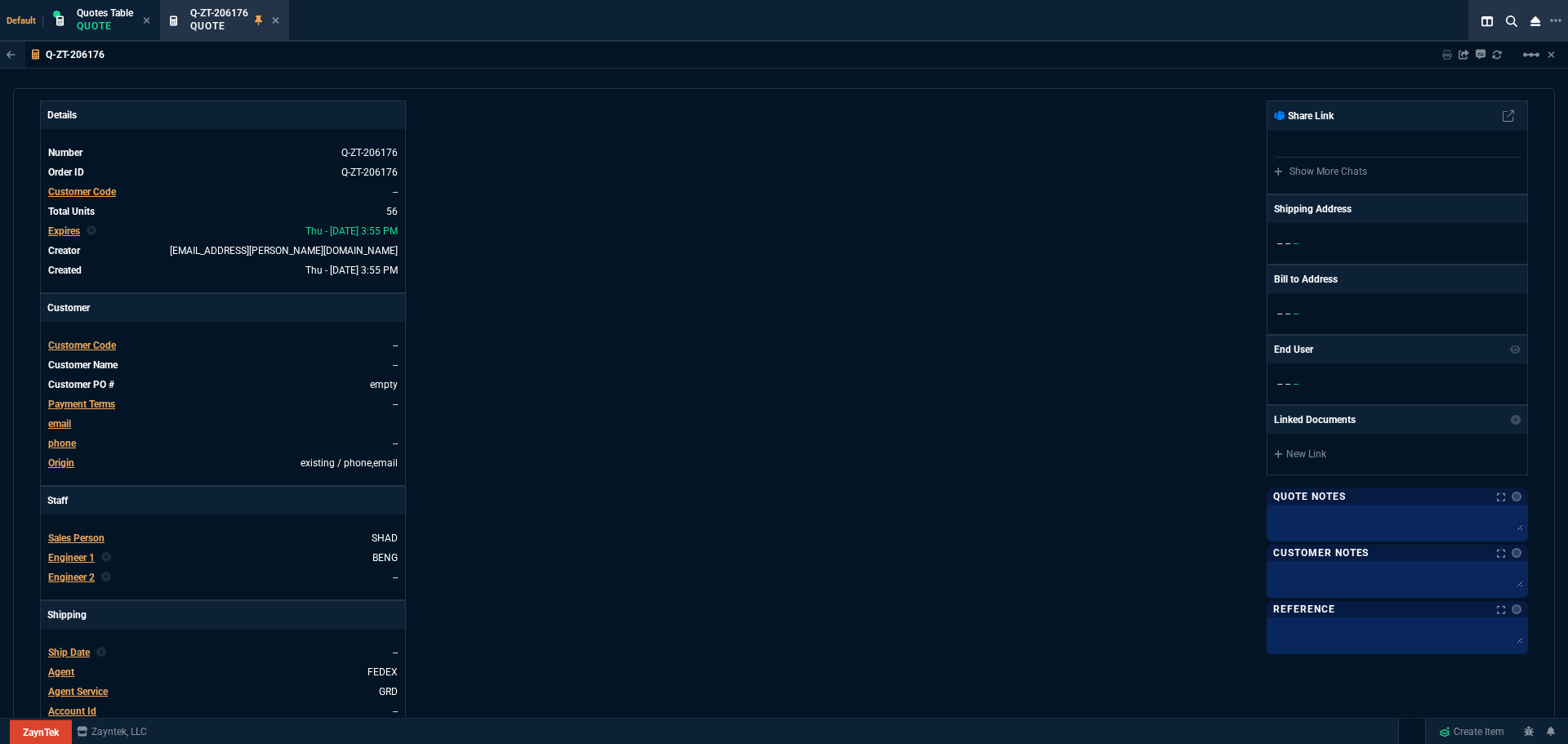
scroll to position [0, 0]
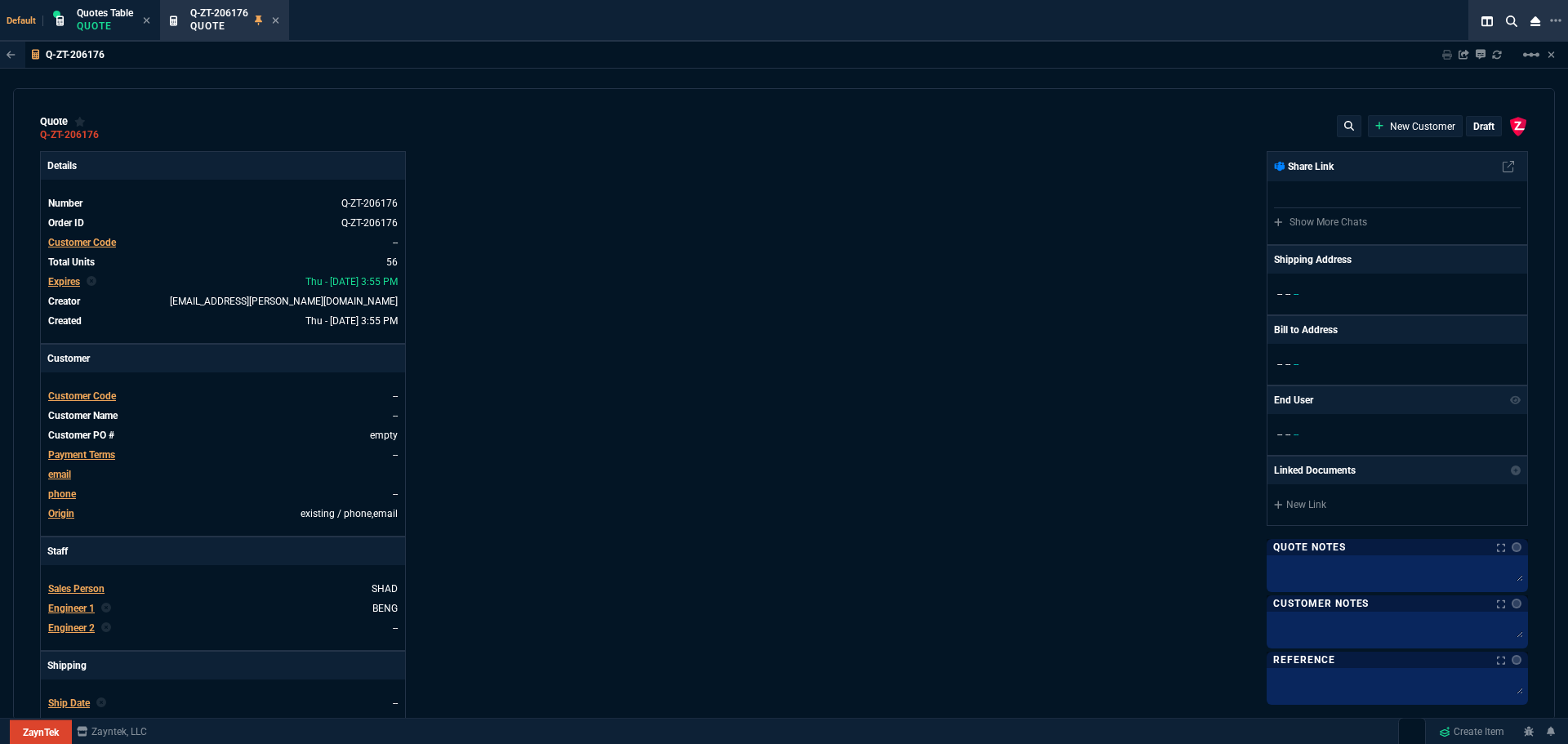
drag, startPoint x: 751, startPoint y: 419, endPoint x: 651, endPoint y: 370, distance: 111.4
click at [651, 370] on div "Details Number Q-ZT-206176 Order ID Q-ZT-206176 Customer Code -- Total Units 56…" at bounding box center [411, 573] width 744 height 844
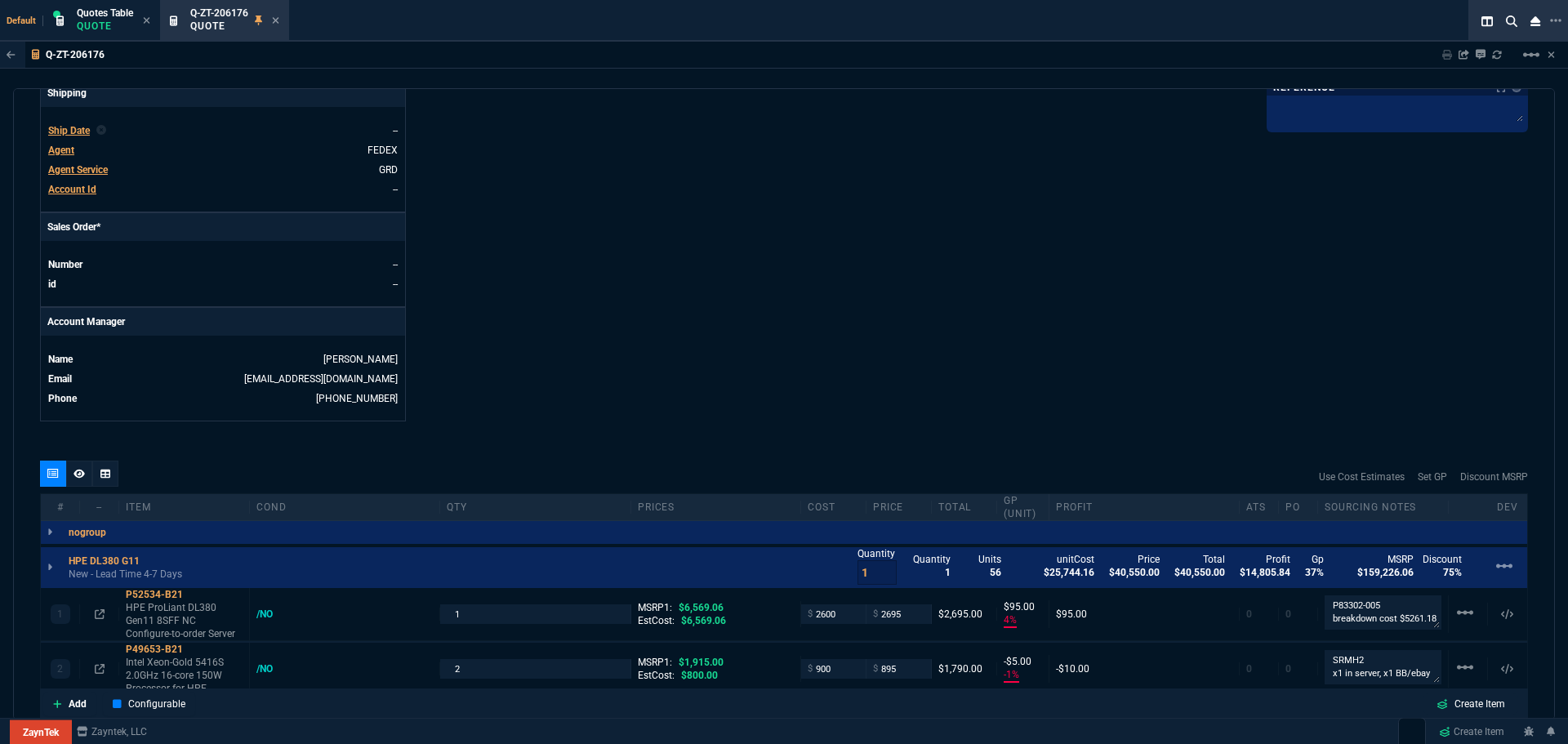
scroll to position [572, 0]
click at [80, 474] on icon at bounding box center [79, 474] width 11 height 9
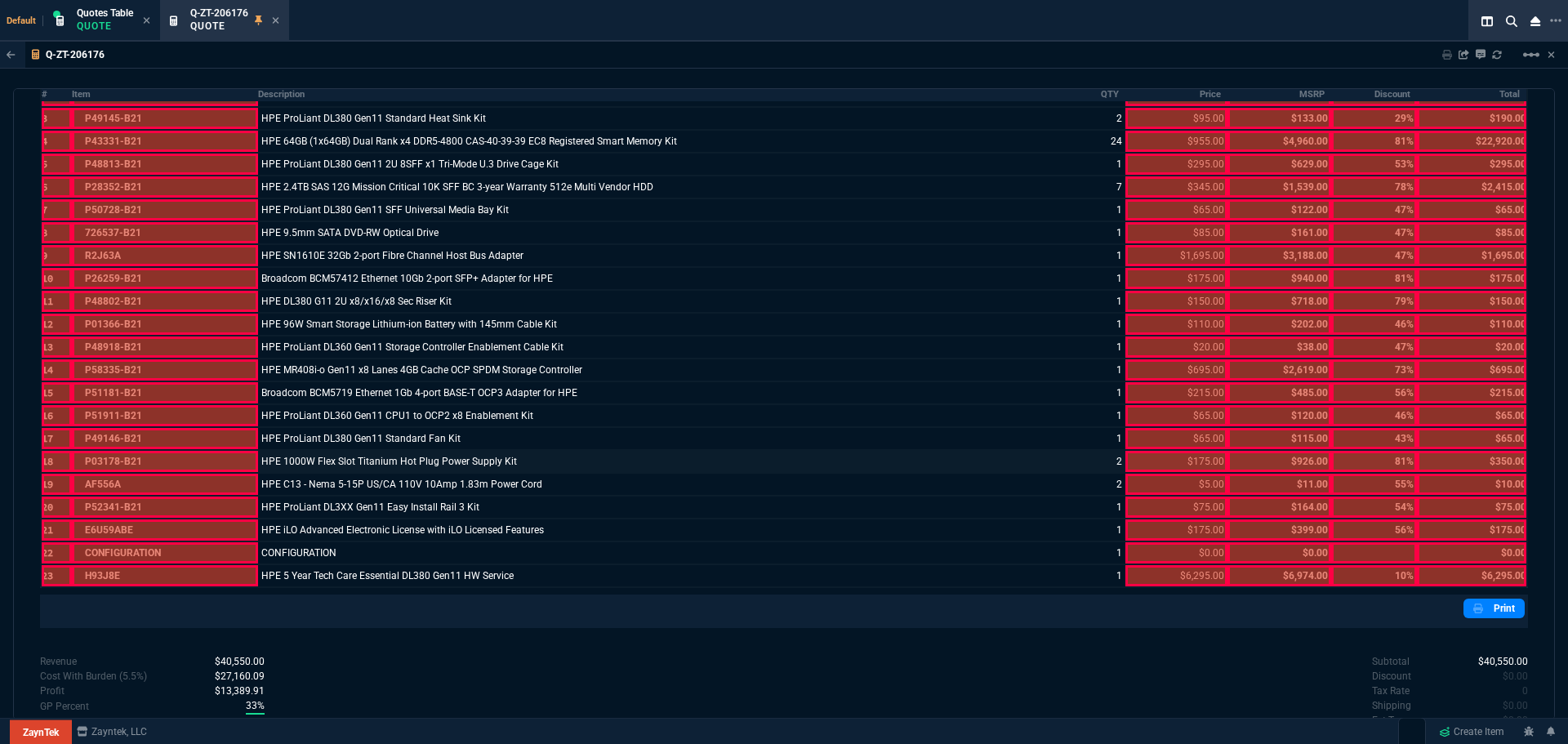
scroll to position [1192, 0]
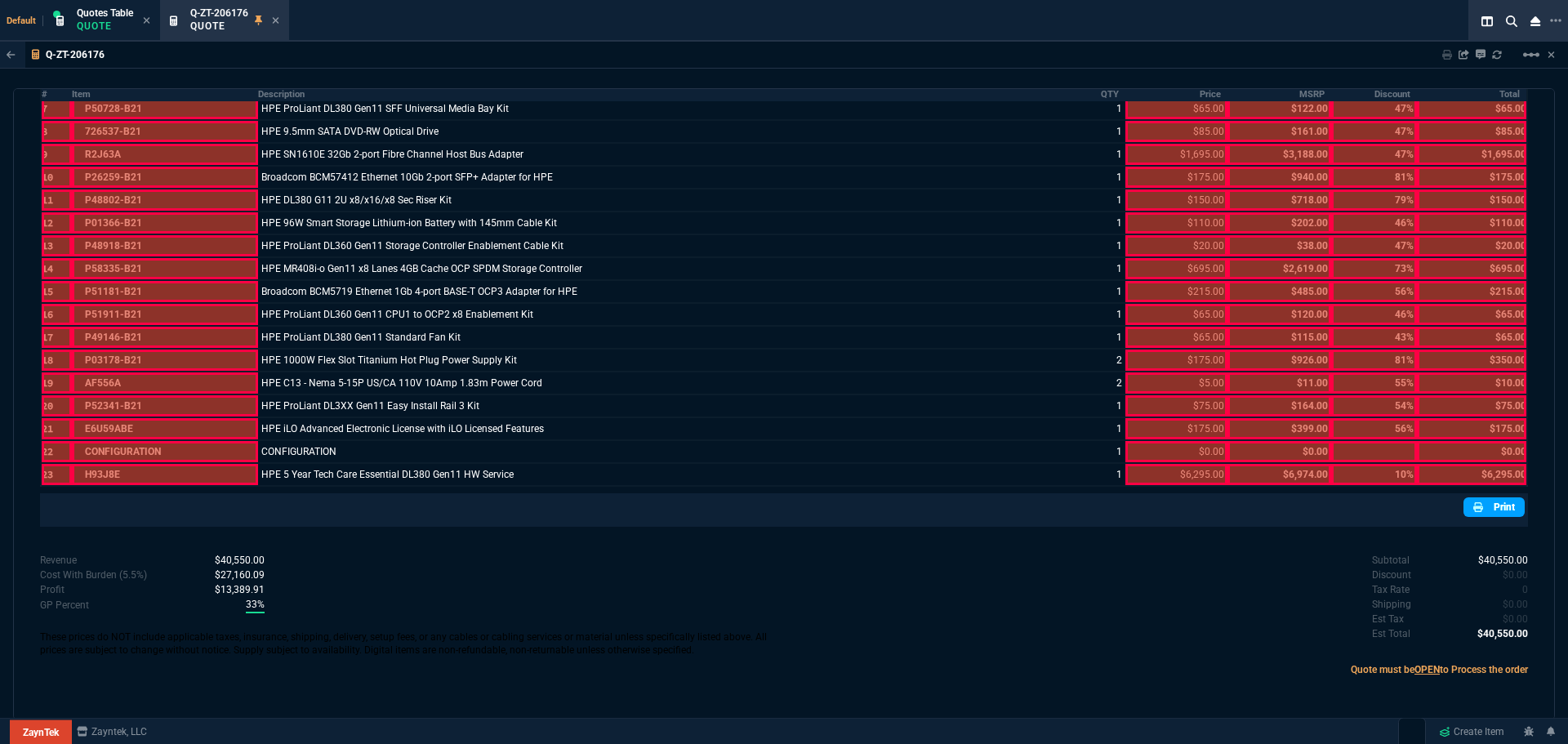
click at [1495, 510] on link "Print" at bounding box center [1494, 508] width 61 height 20
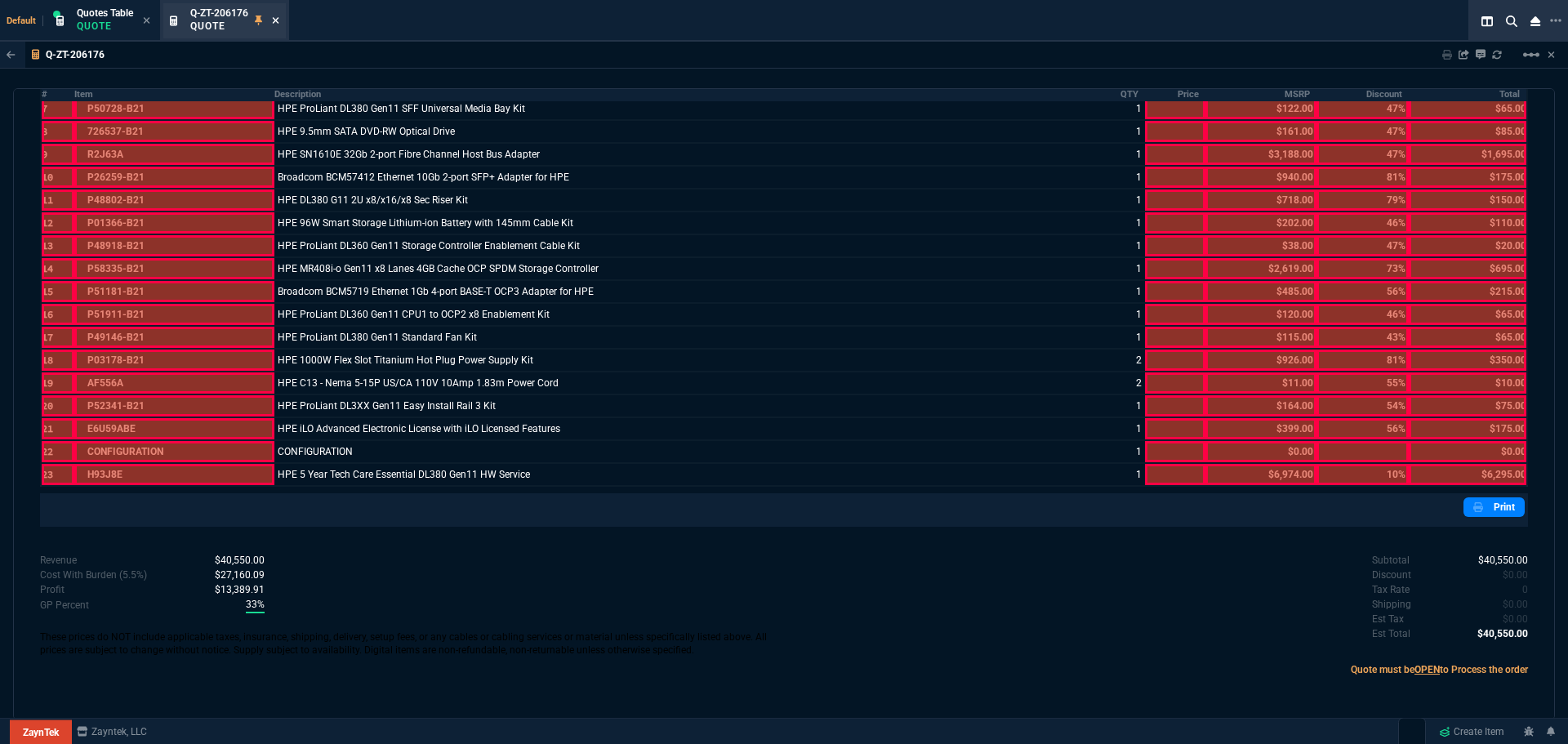
click at [279, 23] on icon at bounding box center [275, 20] width 7 height 10
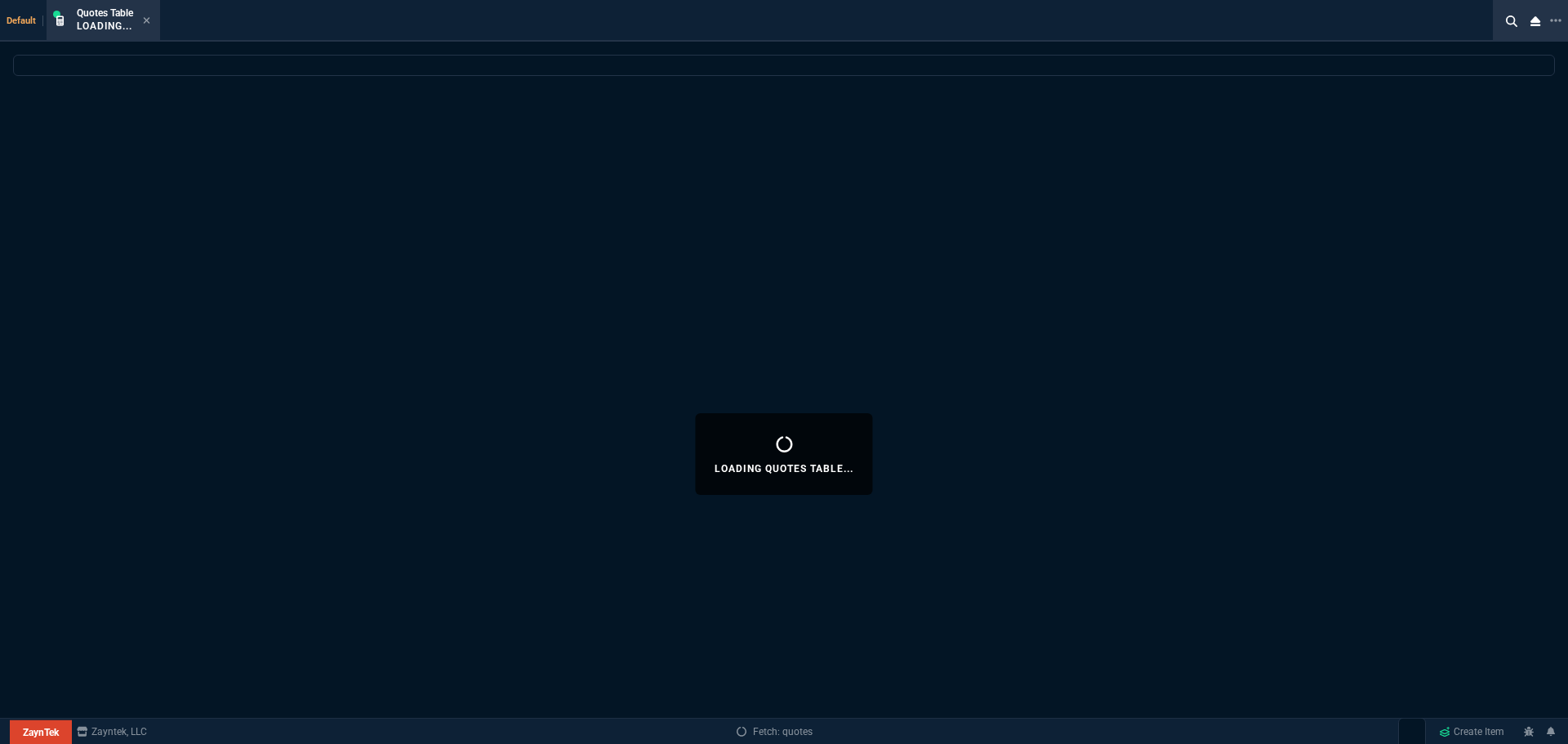
select select
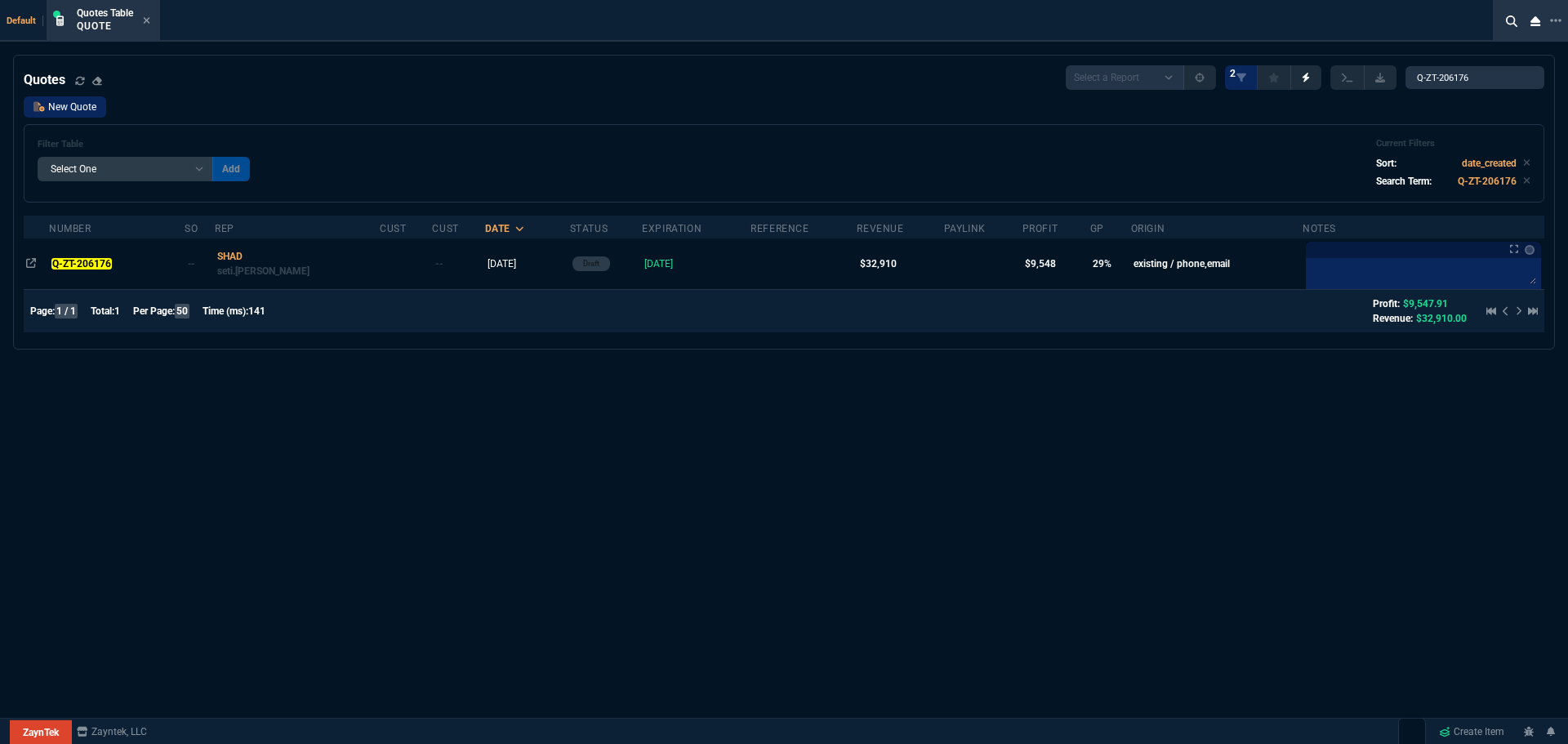
click at [84, 108] on link "New Quote" at bounding box center [64, 107] width 82 height 22
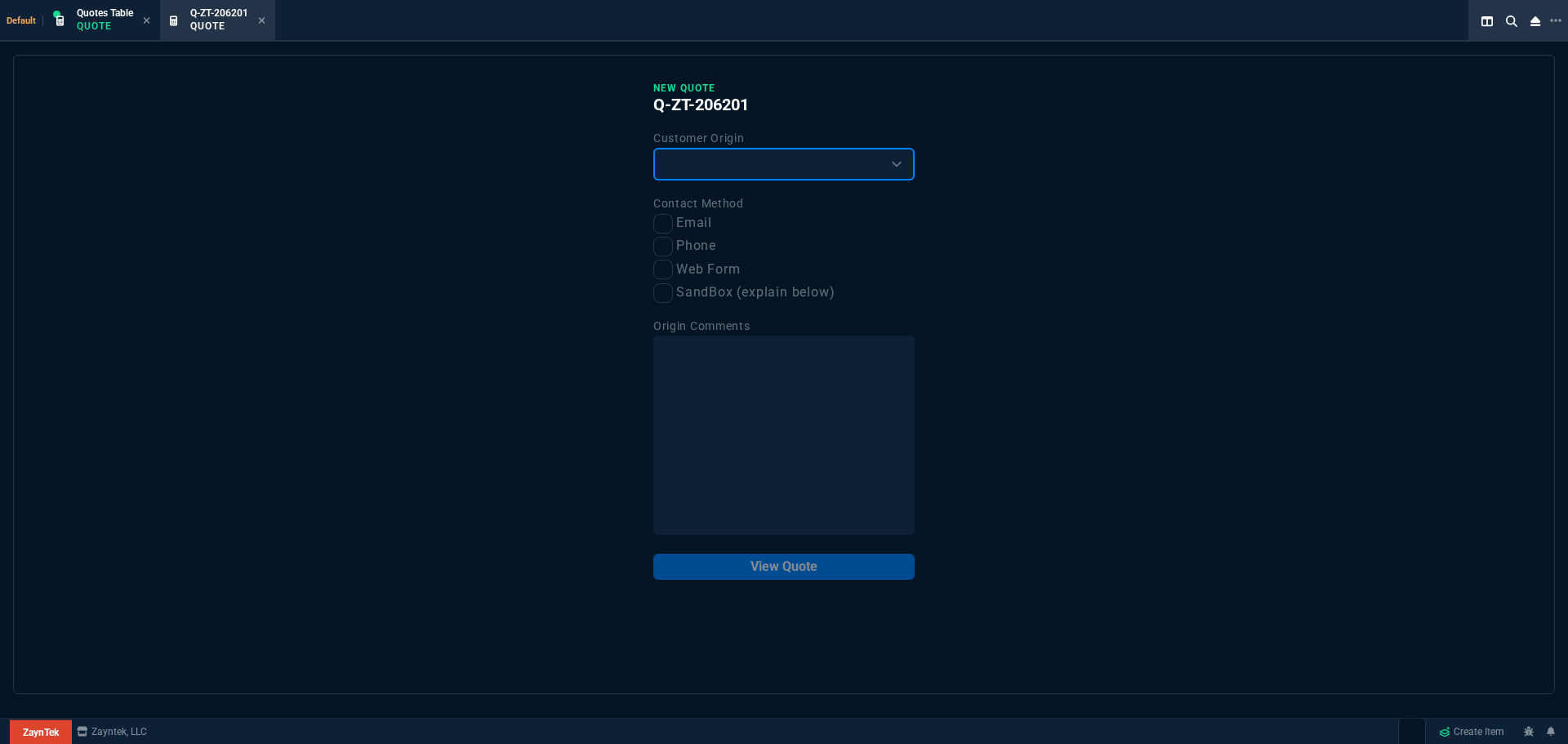
click at [750, 166] on select "Existing Customer Amazon Lead (first order) Website Lead (first order) Called (…" at bounding box center [784, 165] width 261 height 33
select select "existing"
click at [654, 149] on select "Existing Customer Amazon Lead (first order) Website Lead (first order) Called (…" at bounding box center [784, 165] width 261 height 33
click at [657, 223] on input "Email" at bounding box center [663, 223] width 20 height 20
checkbox input "true"
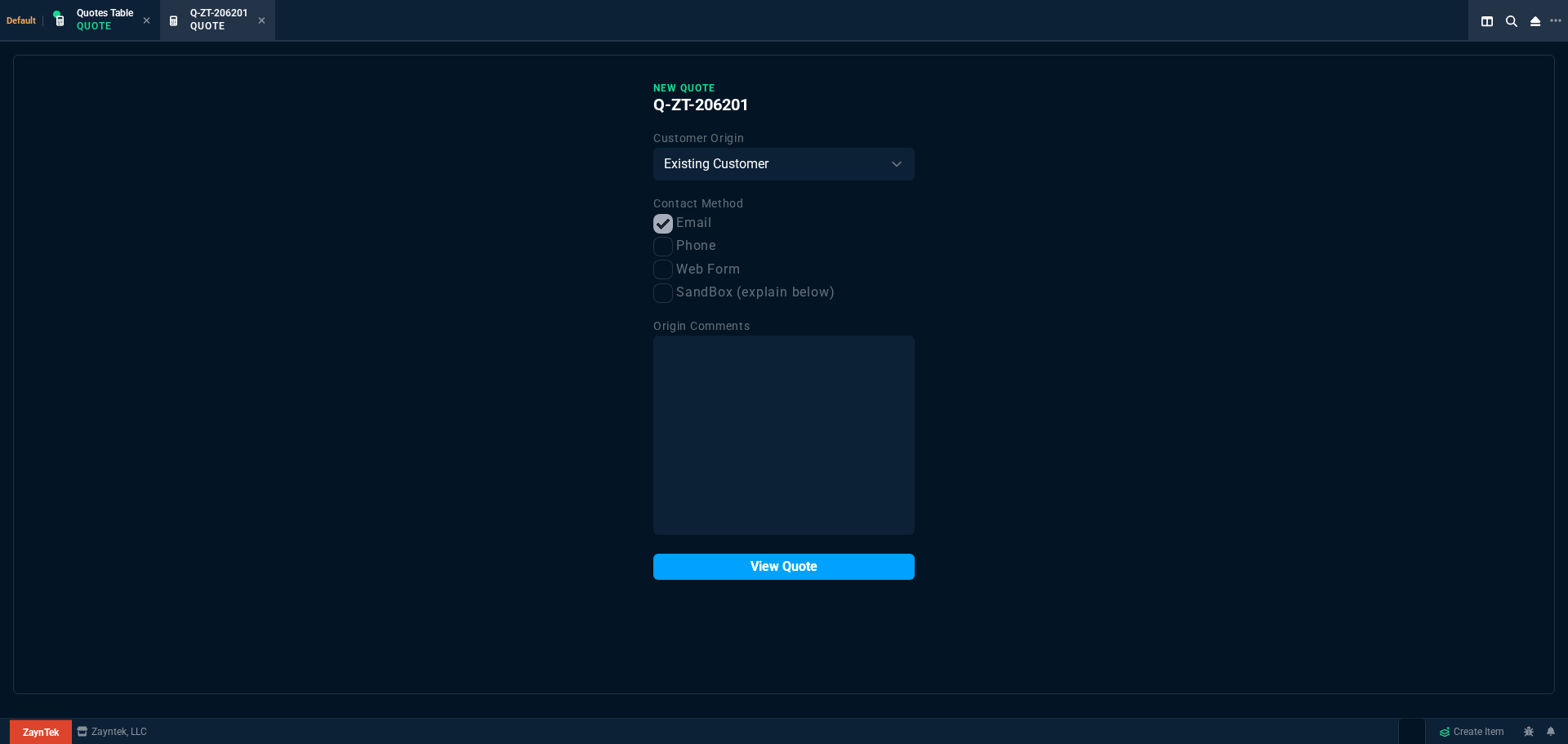
click at [737, 566] on button "View Quote" at bounding box center [784, 567] width 261 height 26
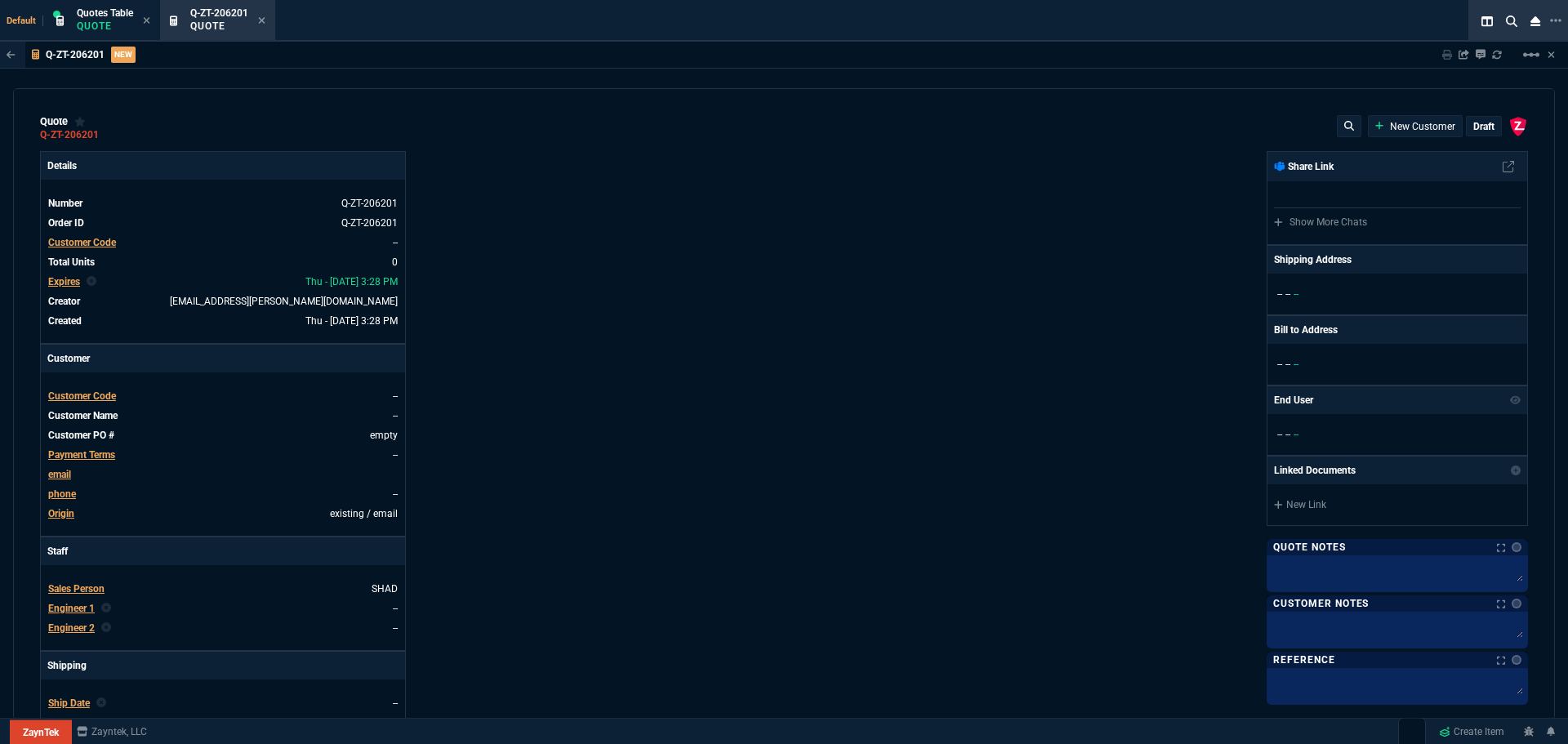
click at [92, 397] on span "Customer Code" at bounding box center [82, 396] width 68 height 11
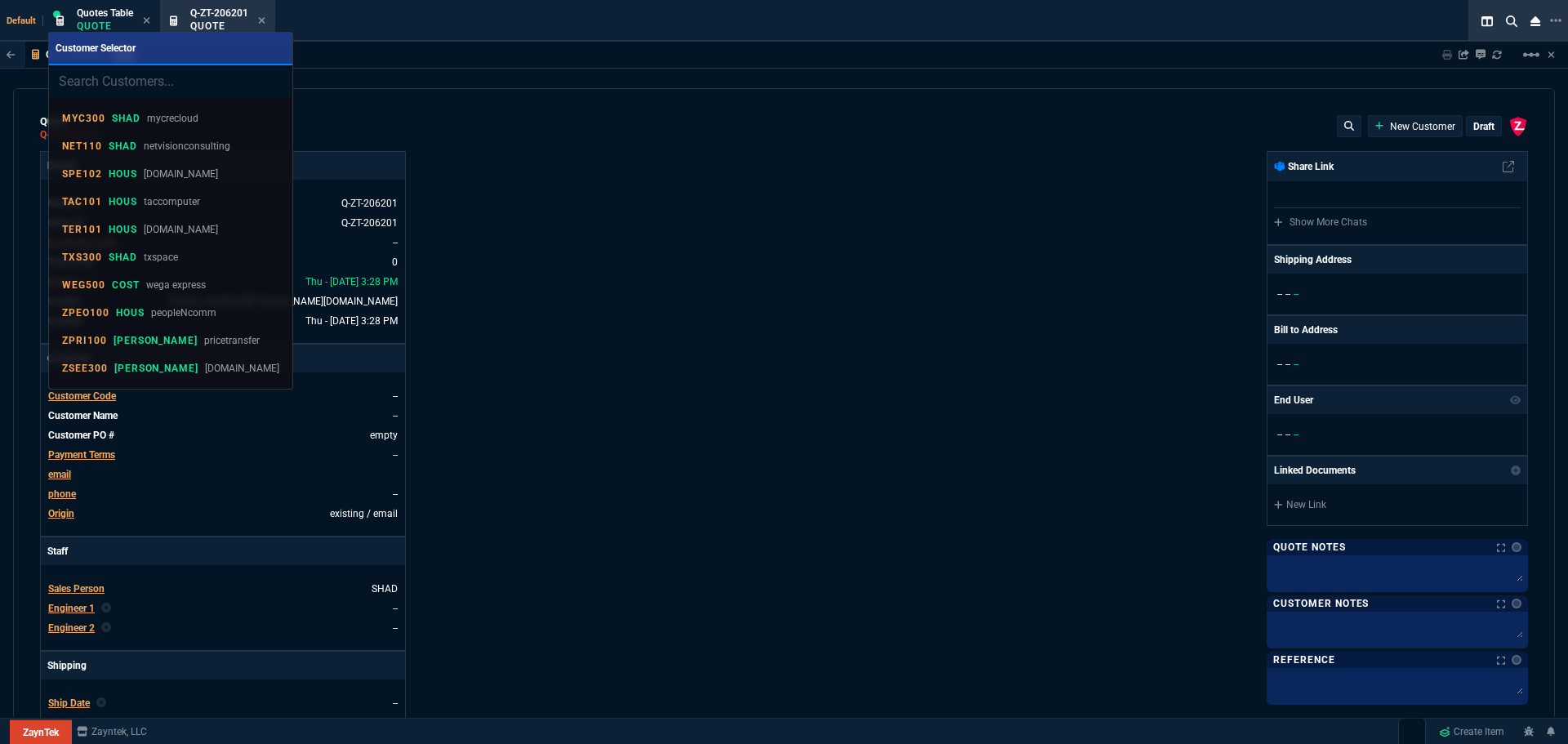
click at [126, 78] on input "search" at bounding box center [171, 81] width 243 height 33
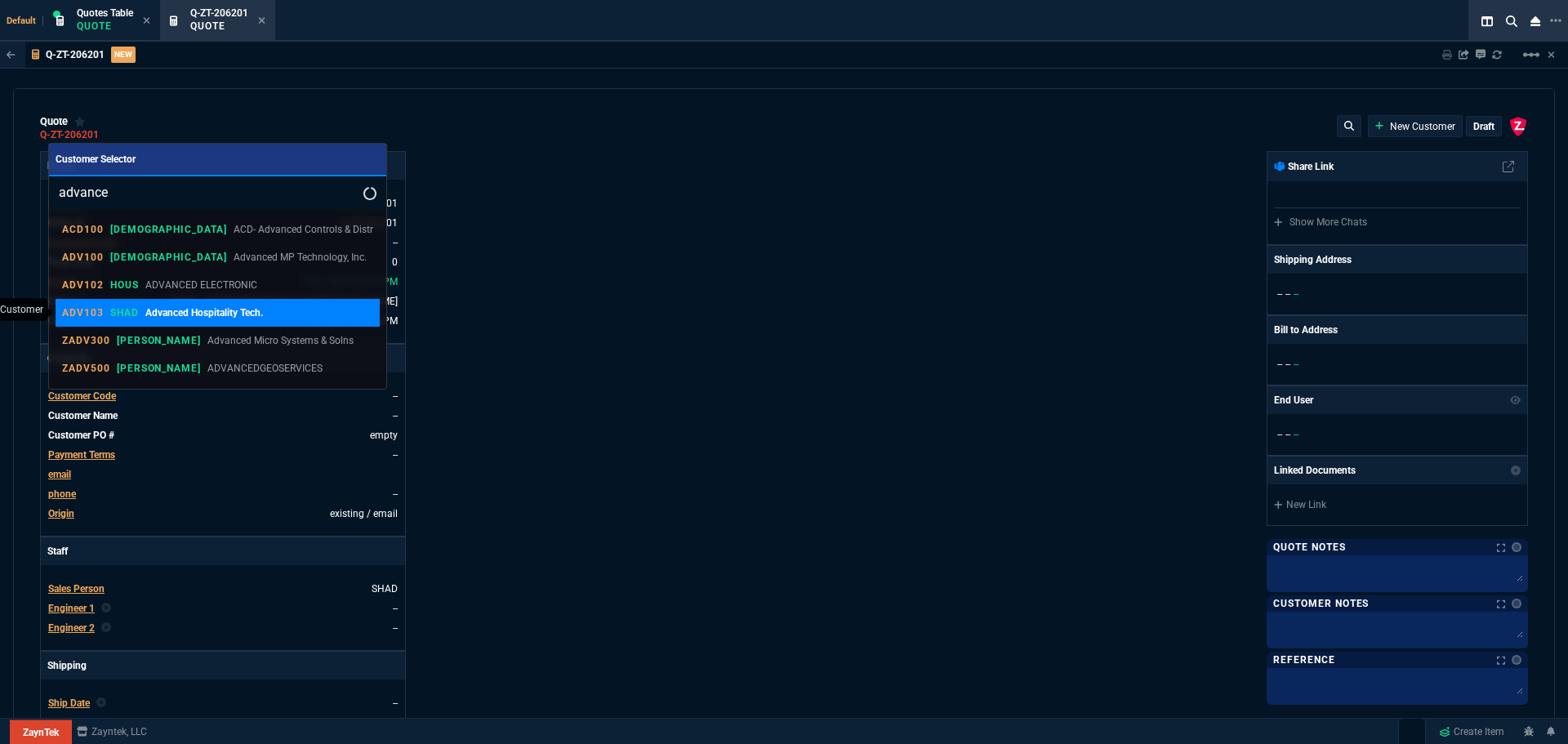
type input "advance"
click at [139, 303] on link "ADV103 SHAD Advanced Hospitality Tech." at bounding box center [217, 313] width 325 height 28
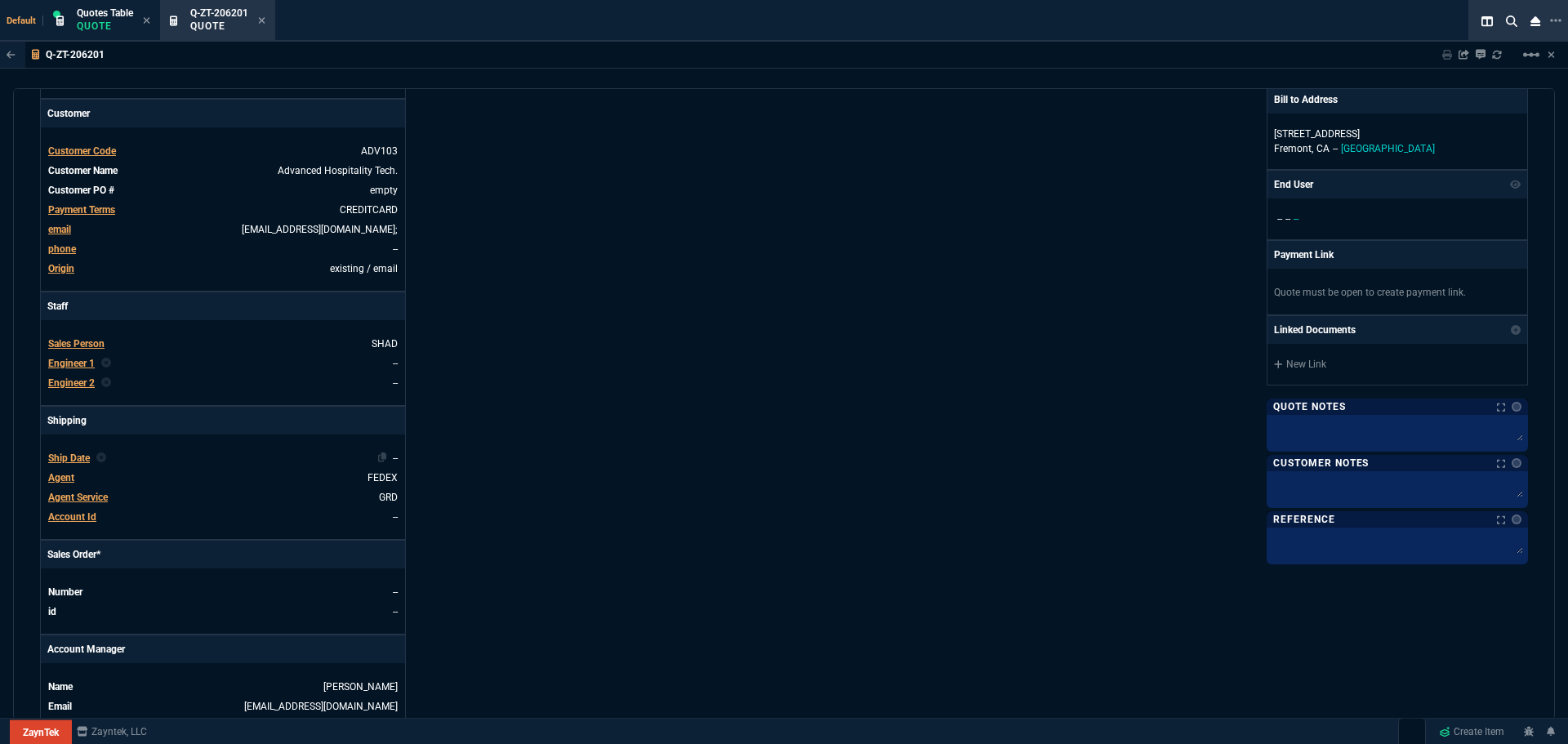
scroll to position [625, 0]
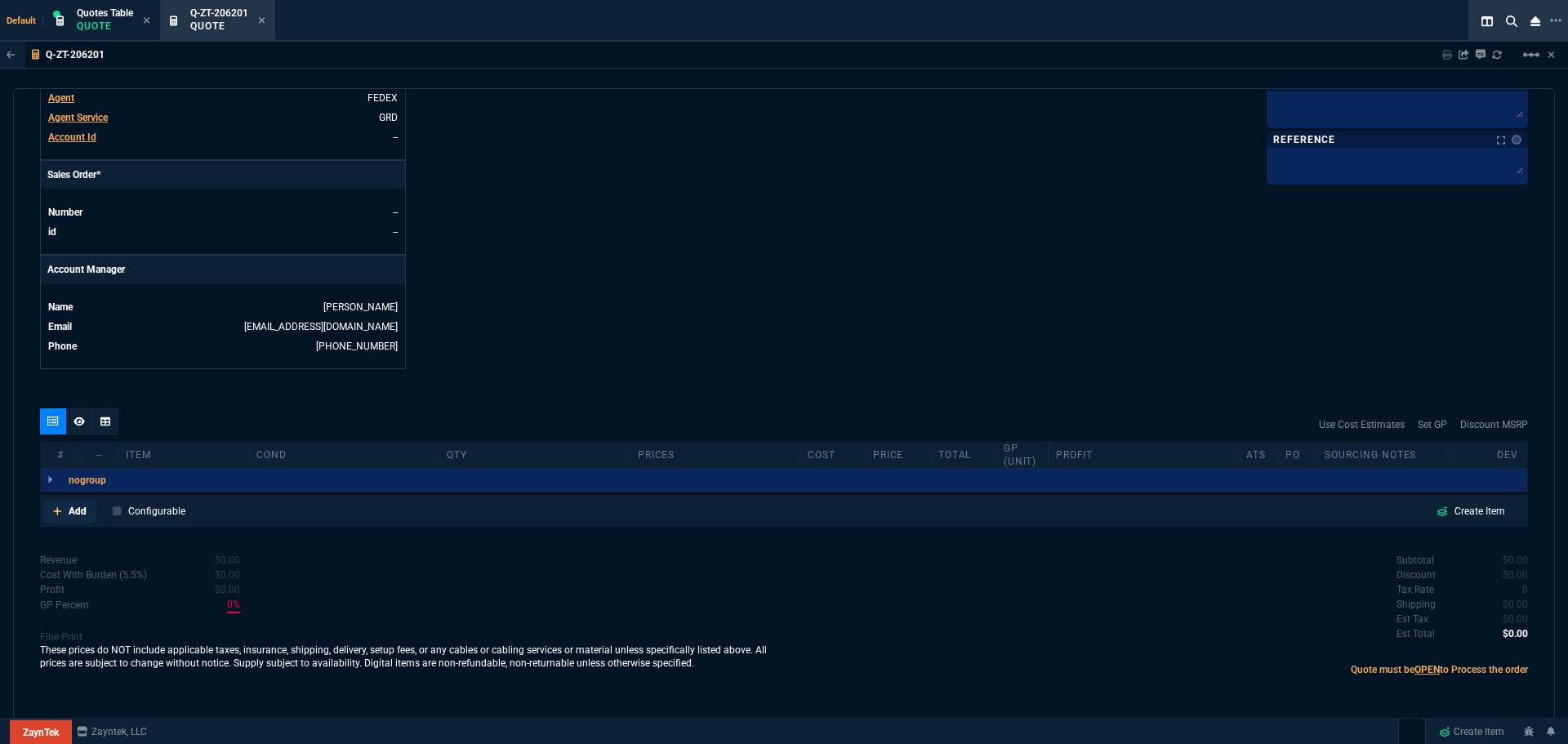
click at [68, 514] on p "Add" at bounding box center [77, 511] width 18 height 15
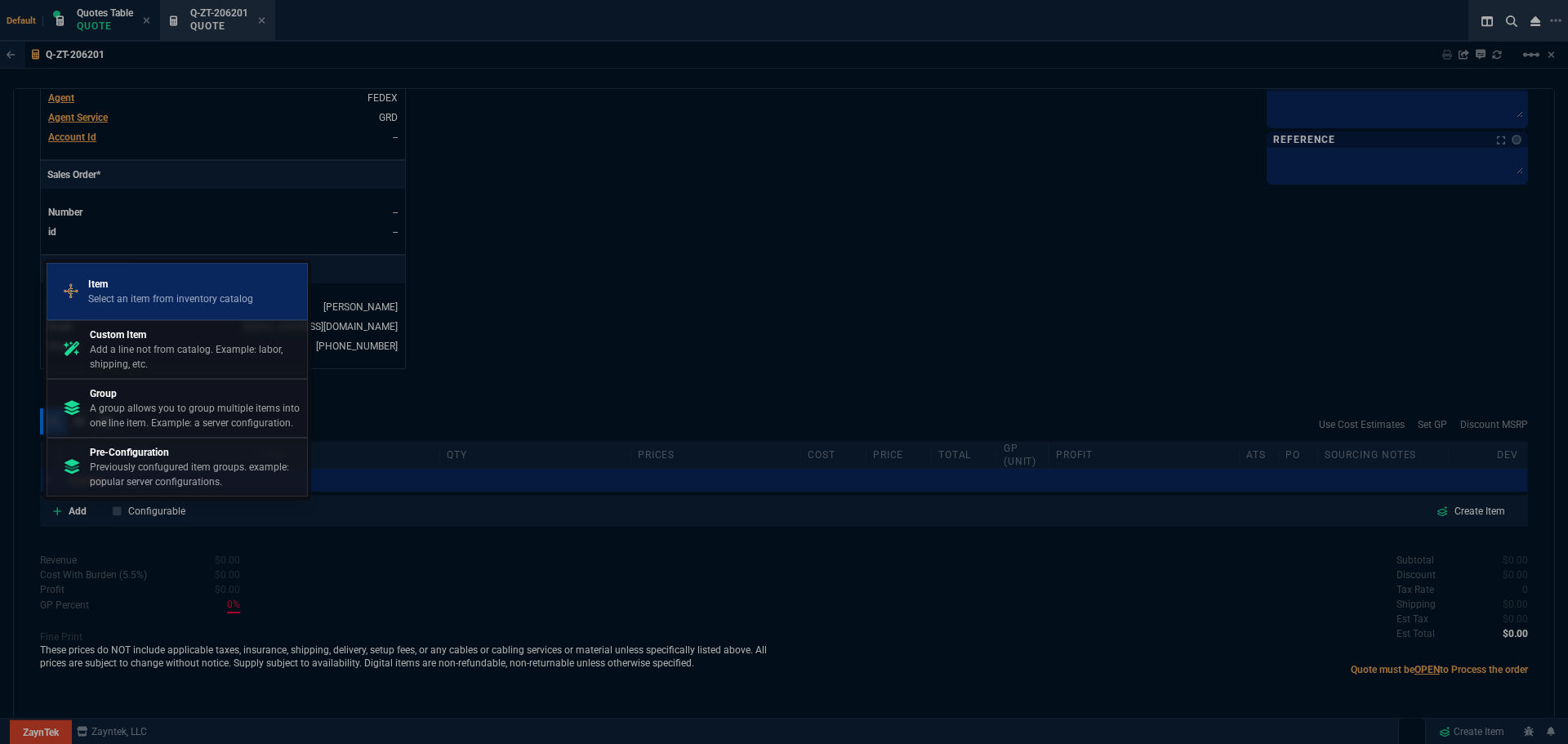
click at [158, 293] on p "Select an item from inventory catalog" at bounding box center [171, 299] width 165 height 15
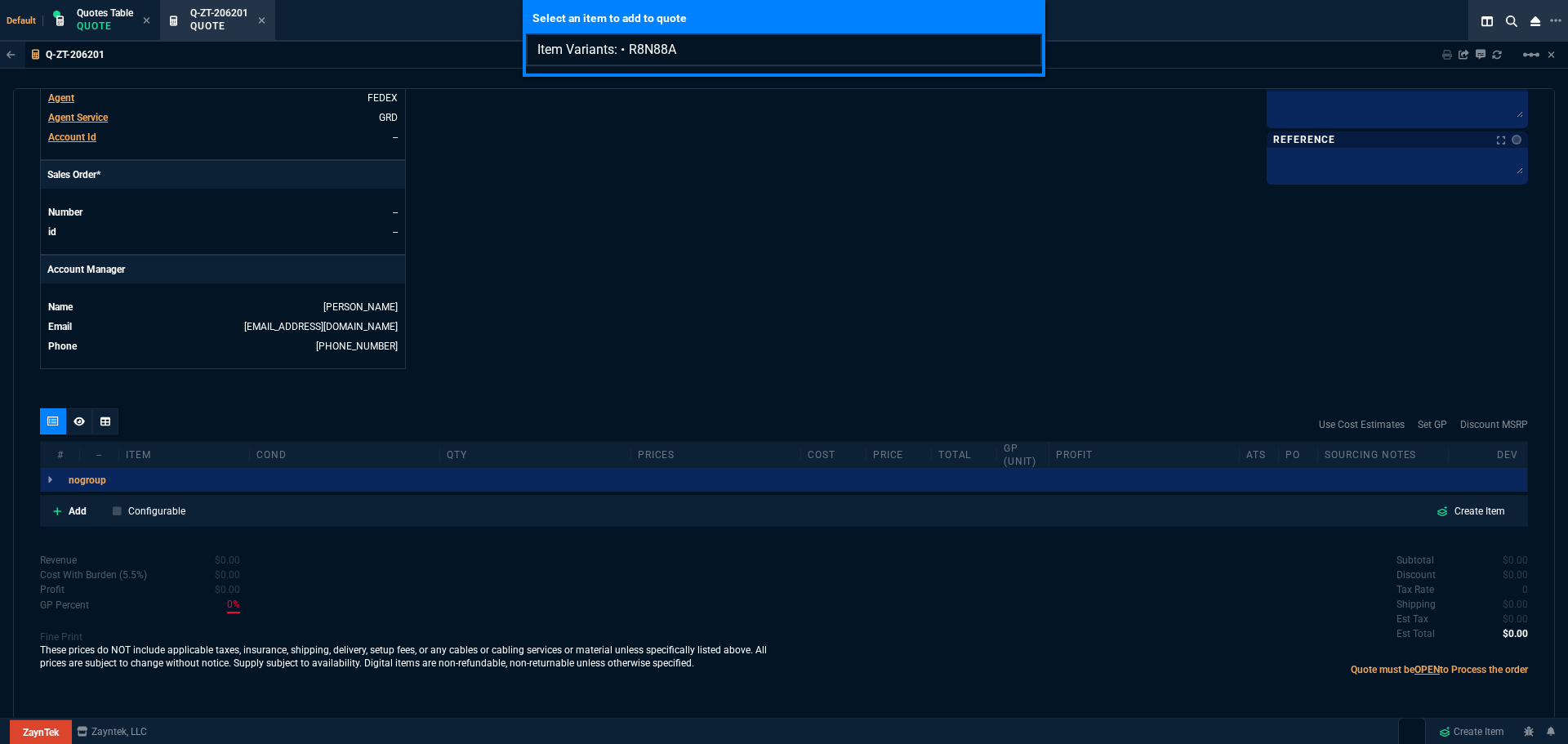
click at [626, 49] on input "Item Variants: • R8N88A" at bounding box center [784, 50] width 516 height 33
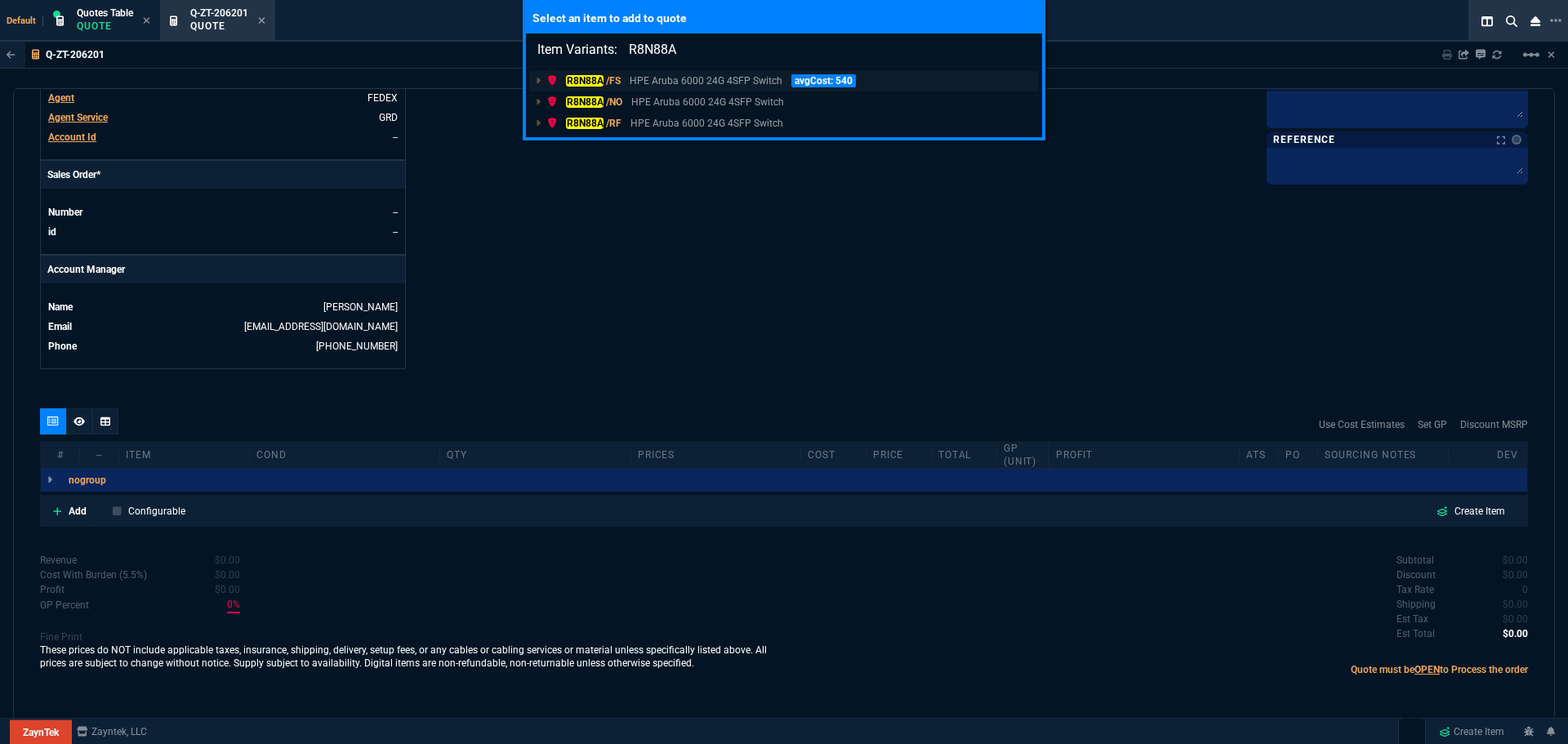
type input "Item Variants: R8N88A"
click at [595, 82] on mark "R8N88A" at bounding box center [584, 81] width 37 height 11
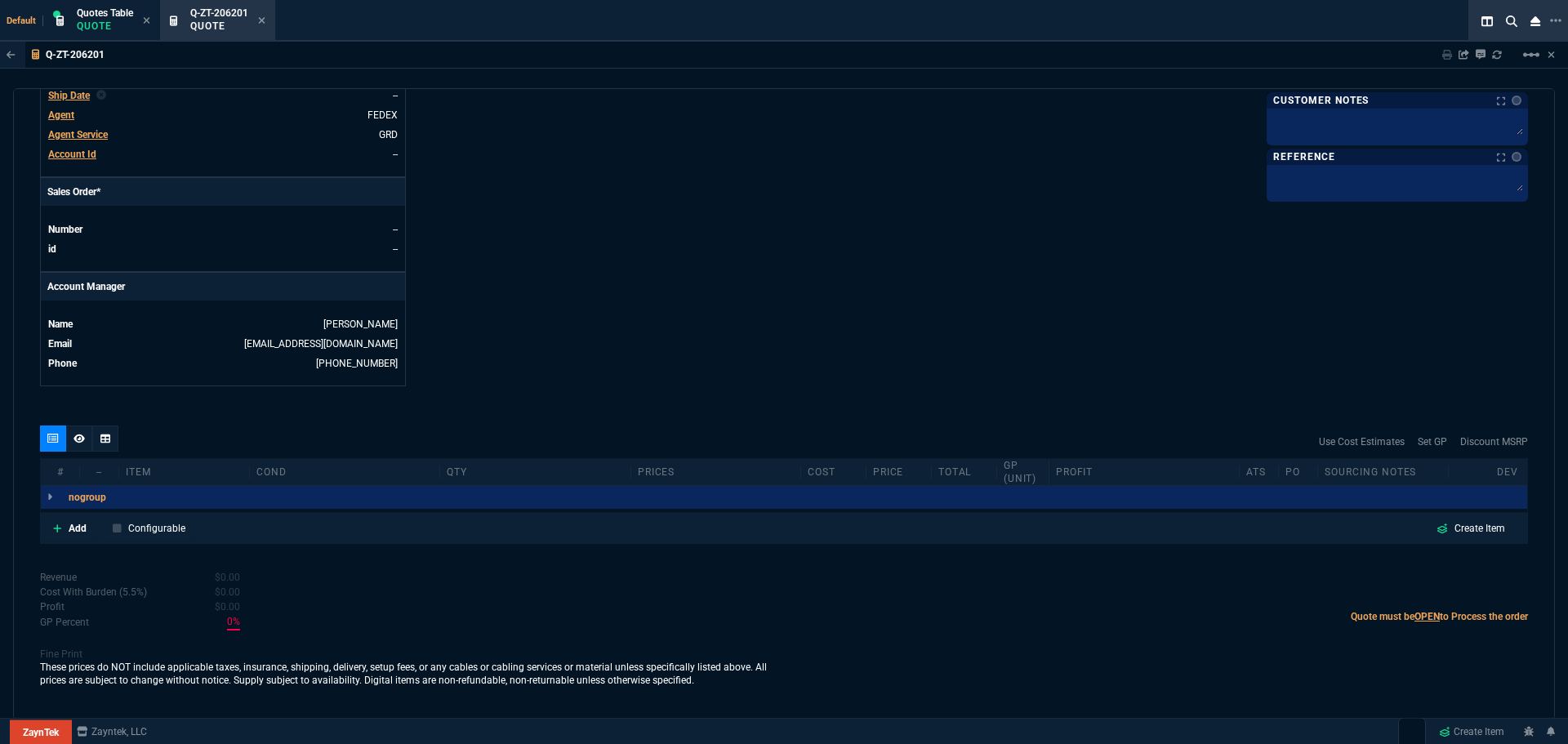
scroll to position [608, 0]
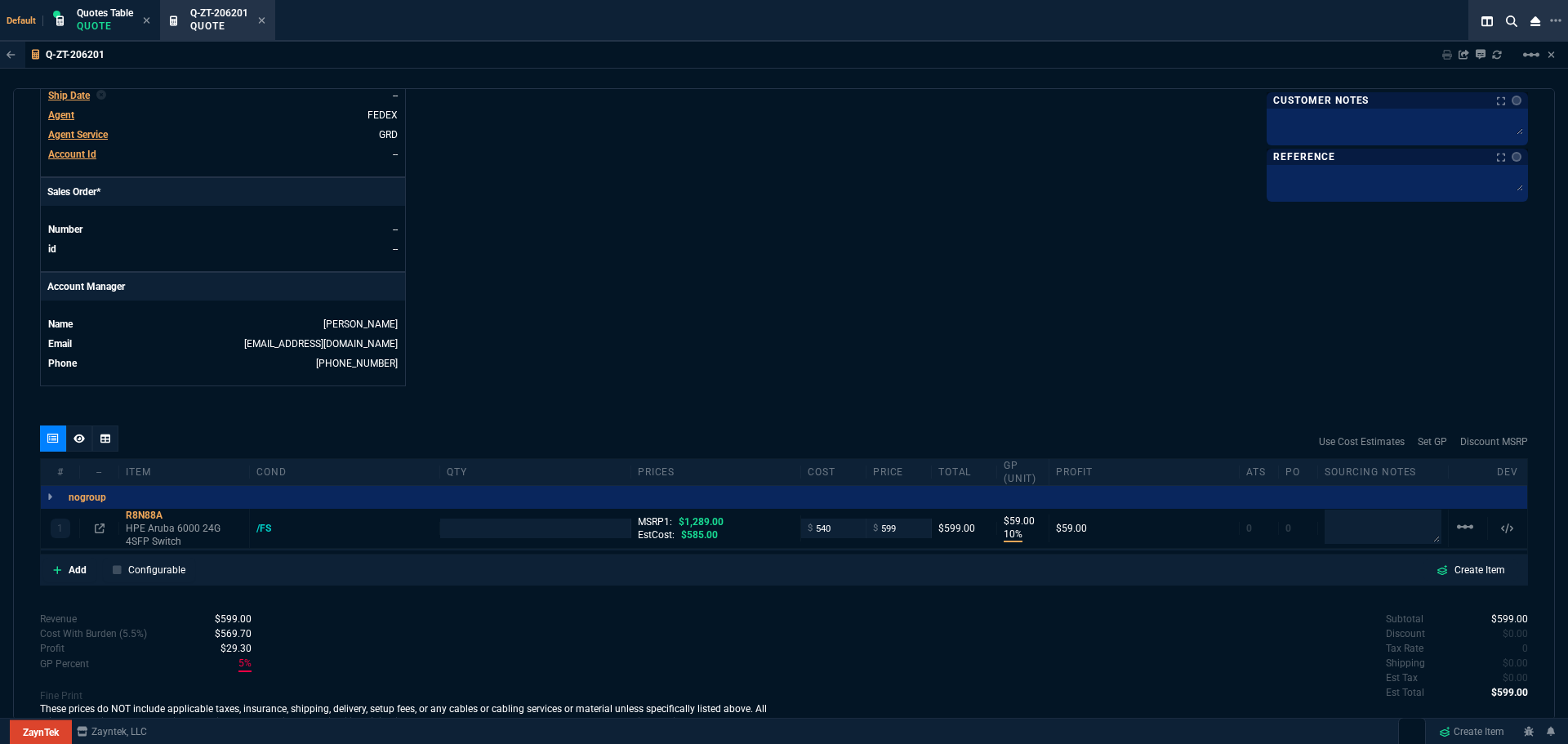
type input "10"
type input "59"
type input "54"
click at [81, 566] on p "Add" at bounding box center [77, 570] width 18 height 15
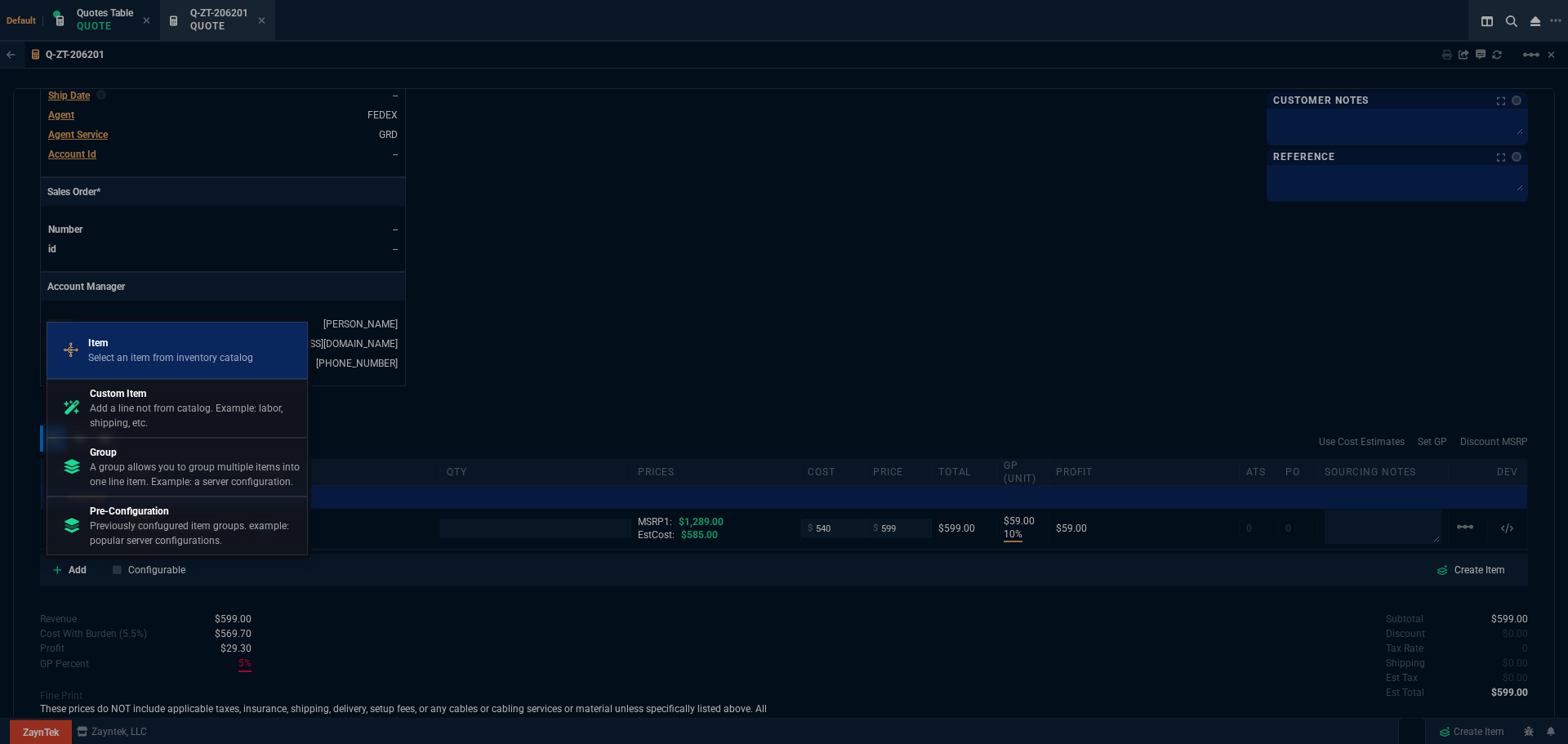
click at [123, 357] on p "Select an item from inventory catalog" at bounding box center [171, 358] width 165 height 15
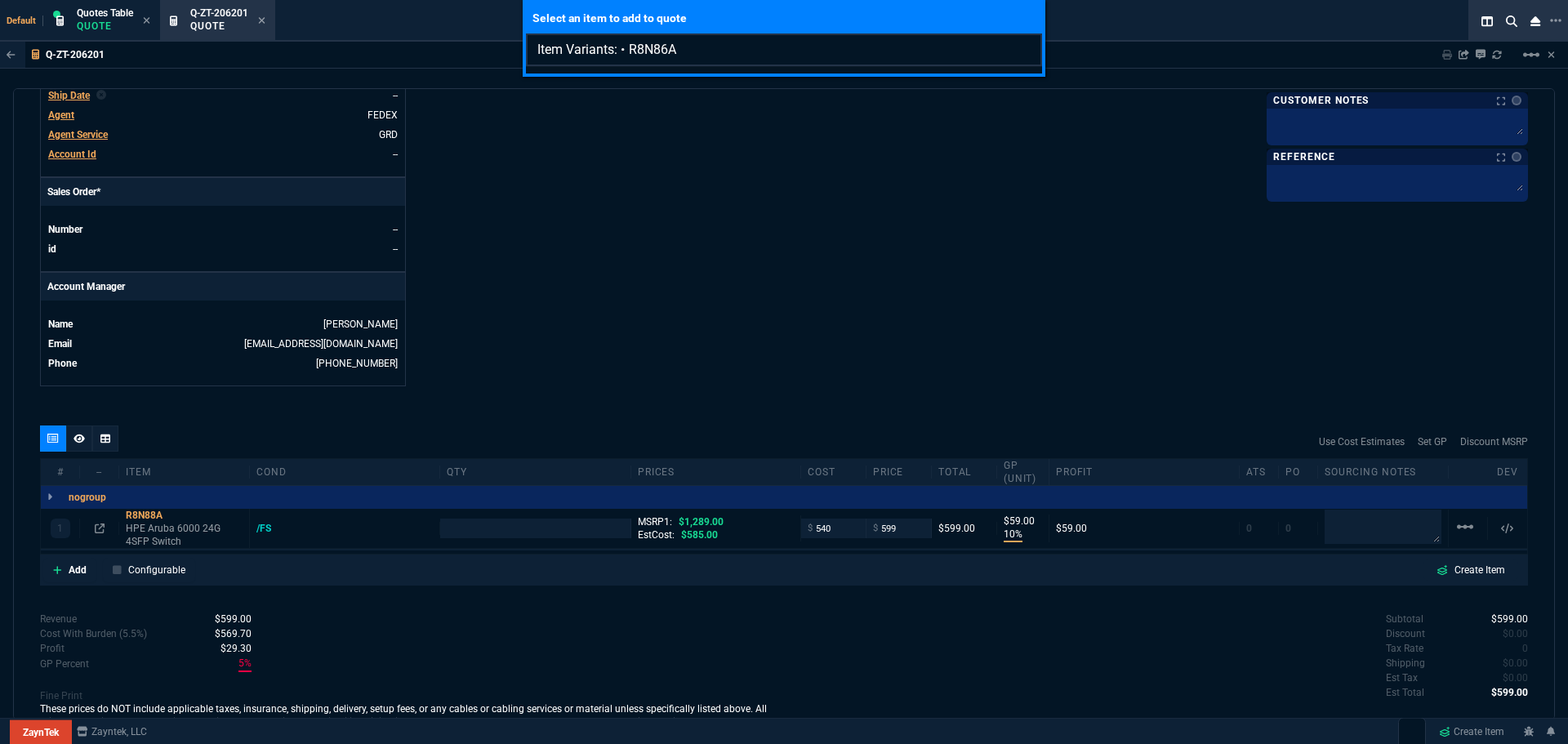
click at [621, 50] on input "Item Variants: • R8N86A" at bounding box center [784, 50] width 516 height 33
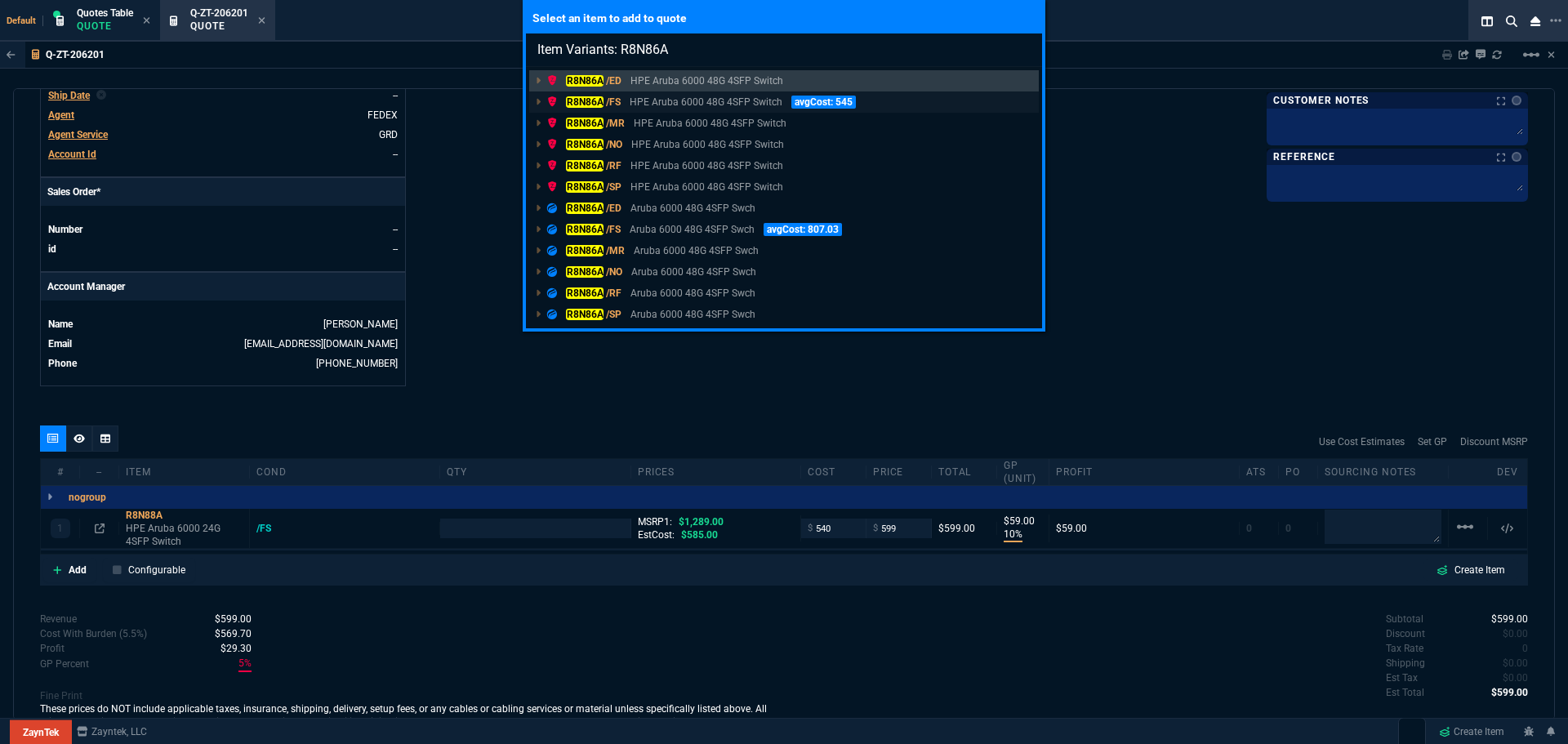
type input "Item Variants: R8N86A"
click at [583, 100] on mark "R8N86A" at bounding box center [584, 101] width 37 height 11
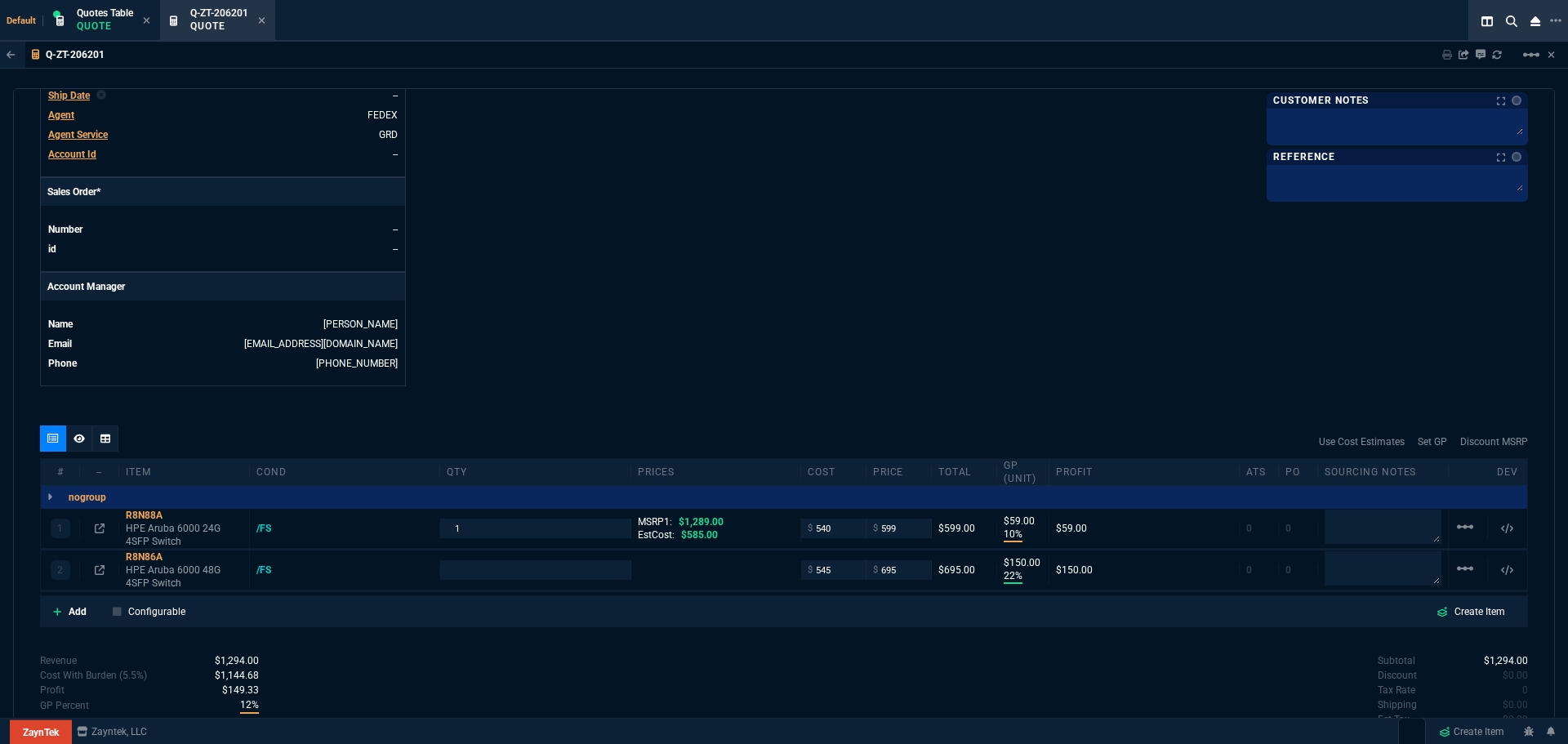
type input "10"
type input "59"
type input "22"
type input "150"
type input "54"
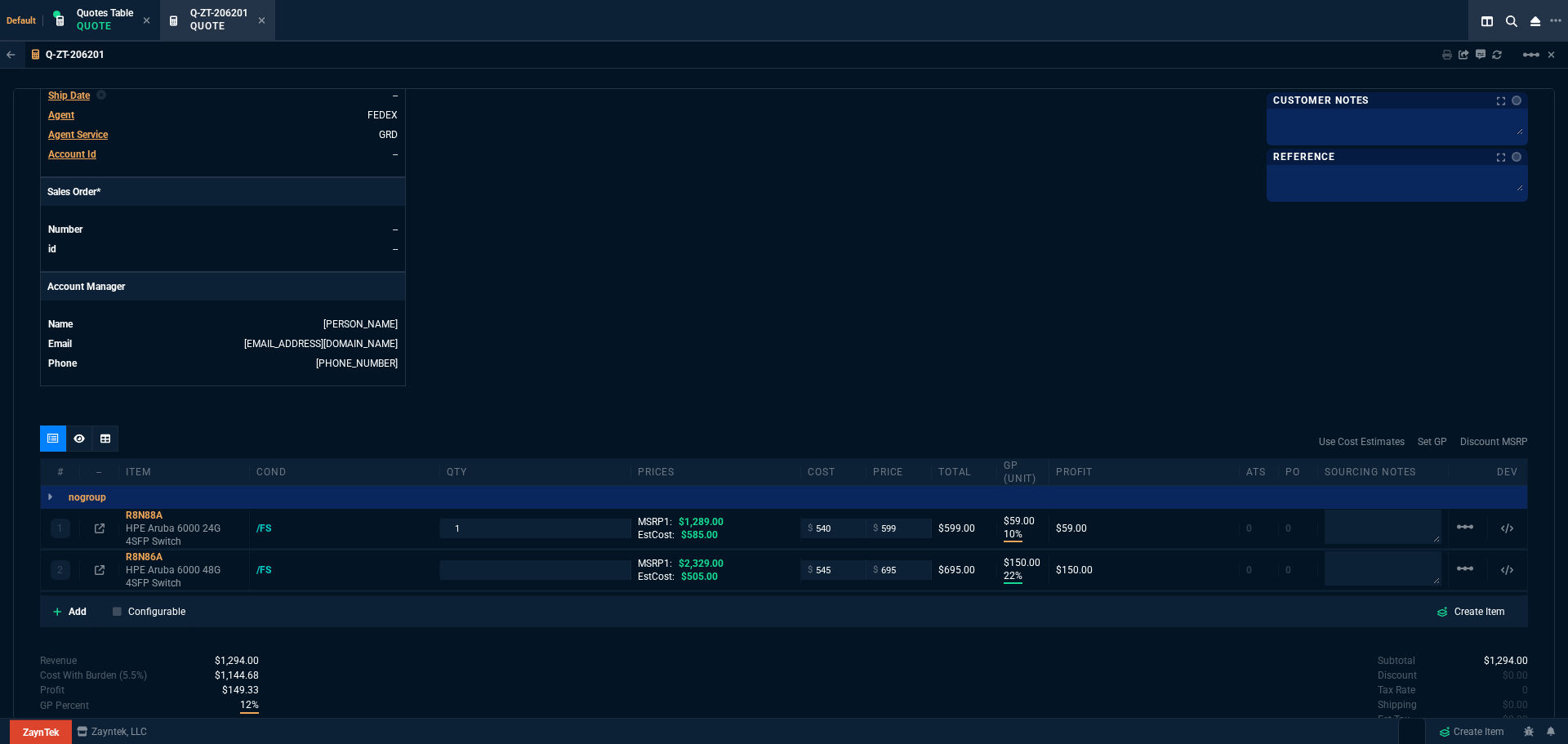
type input "2329"
type input "70"
click at [68, 610] on p "Add" at bounding box center [77, 611] width 18 height 15
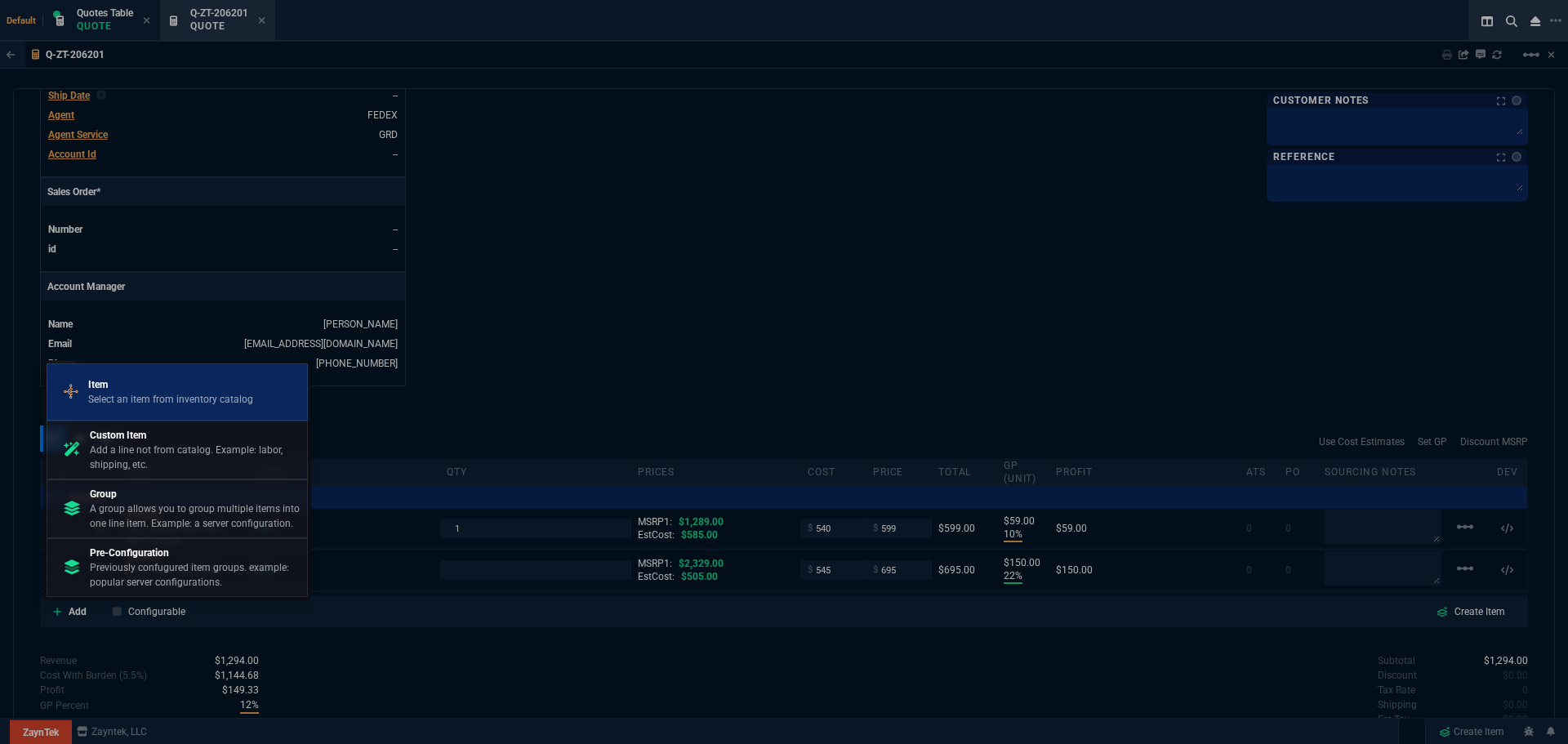
click at [161, 390] on p "Item" at bounding box center [171, 385] width 165 height 15
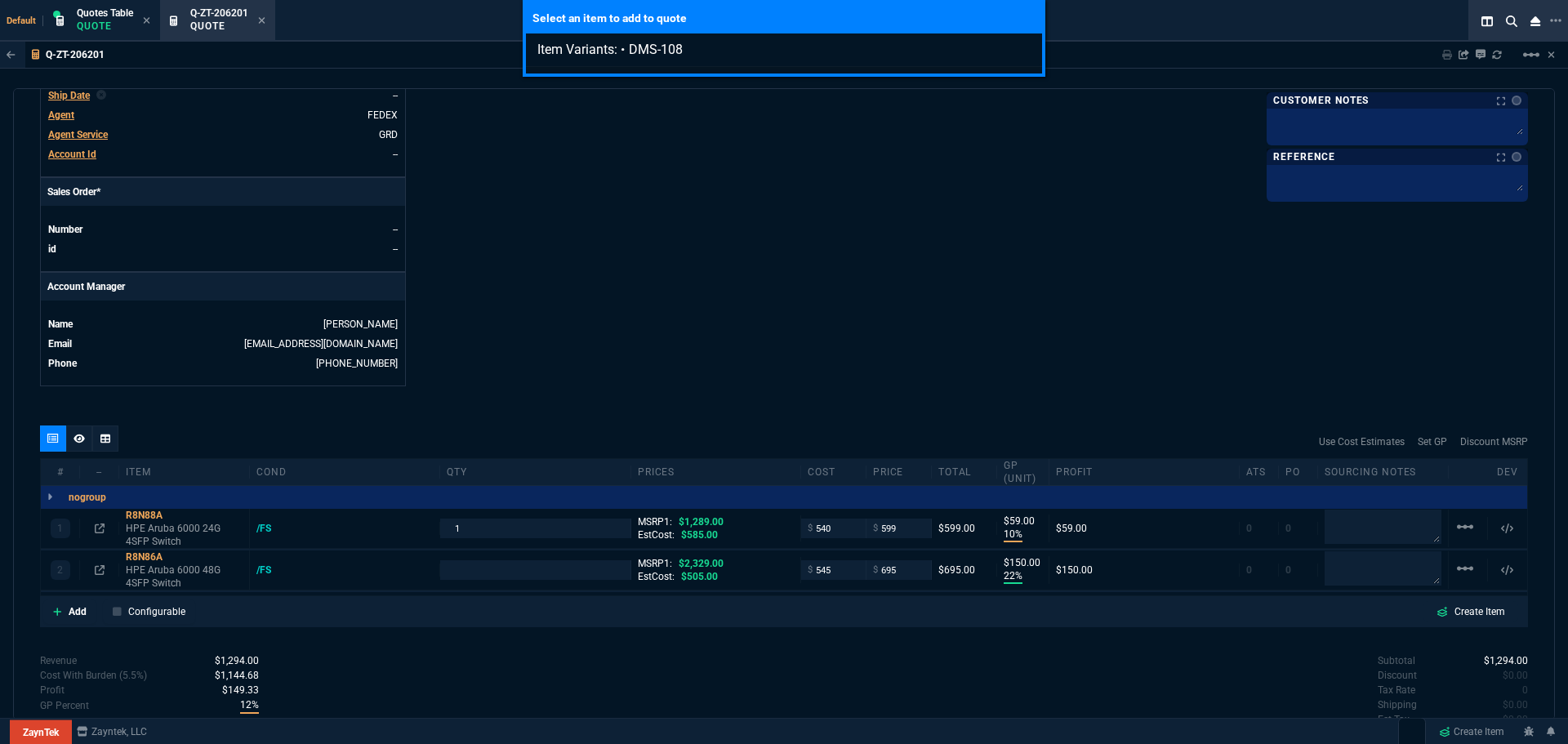
type input "Item Variants: • DMS-108"
click at [74, 612] on div "Select an item to add to quote Item Variants: • DMS-108" at bounding box center [784, 372] width 1568 height 744
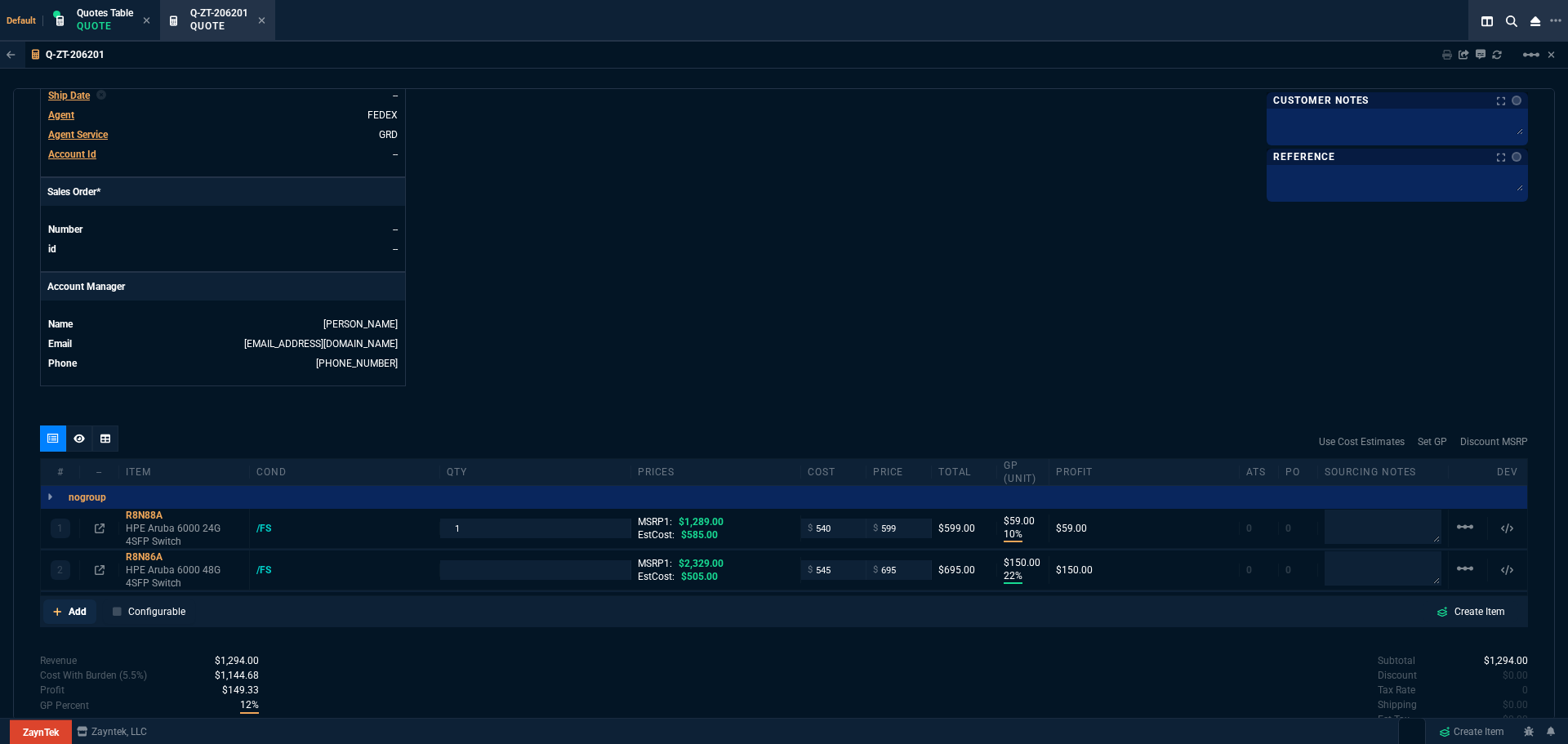
click at [74, 612] on p "Add" at bounding box center [77, 611] width 18 height 15
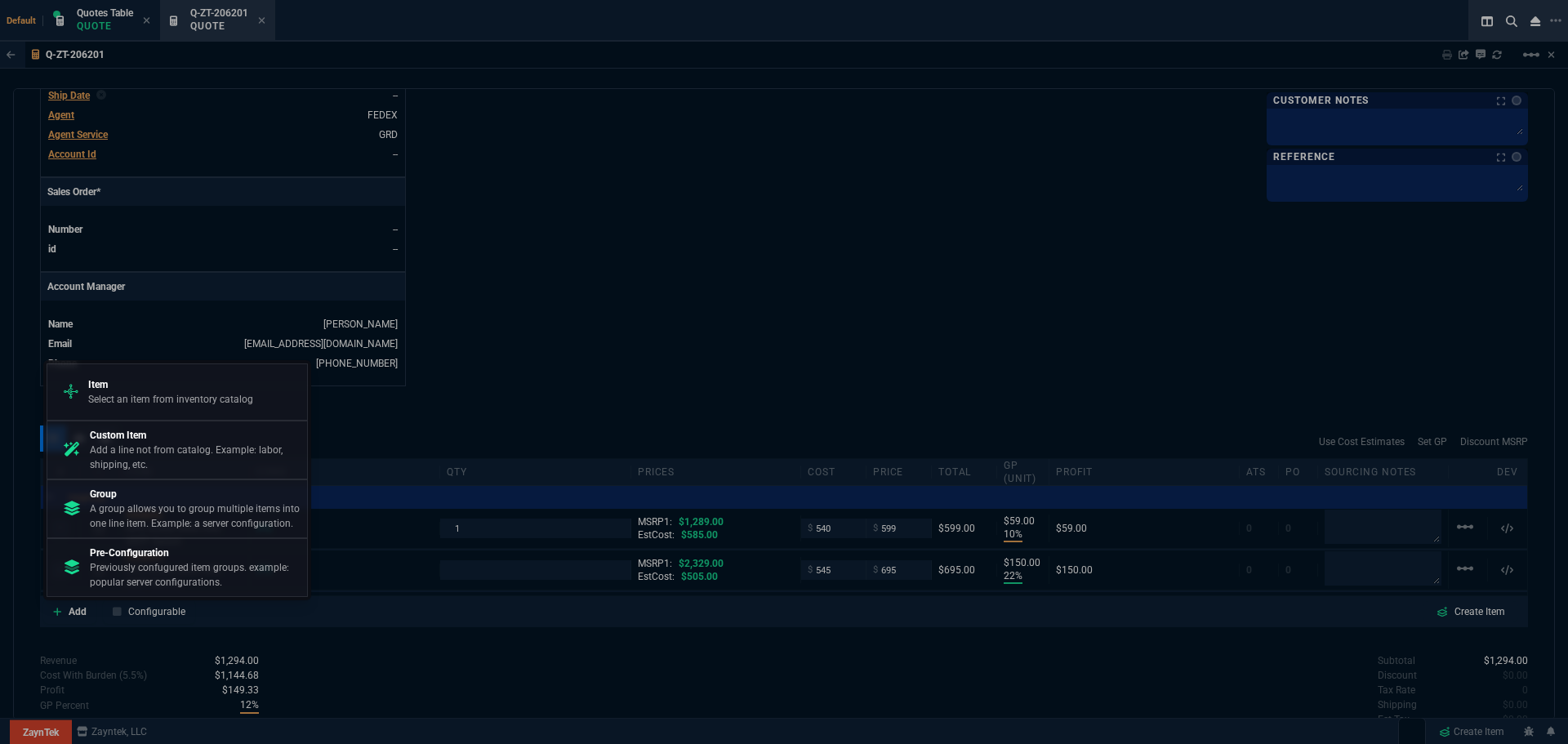
drag, startPoint x: 97, startPoint y: 461, endPoint x: 920, endPoint y: 103, distance: 897.5
click at [97, 460] on p "Add a line not from catalog. Example: labor, shipping, etc." at bounding box center [195, 457] width 210 height 29
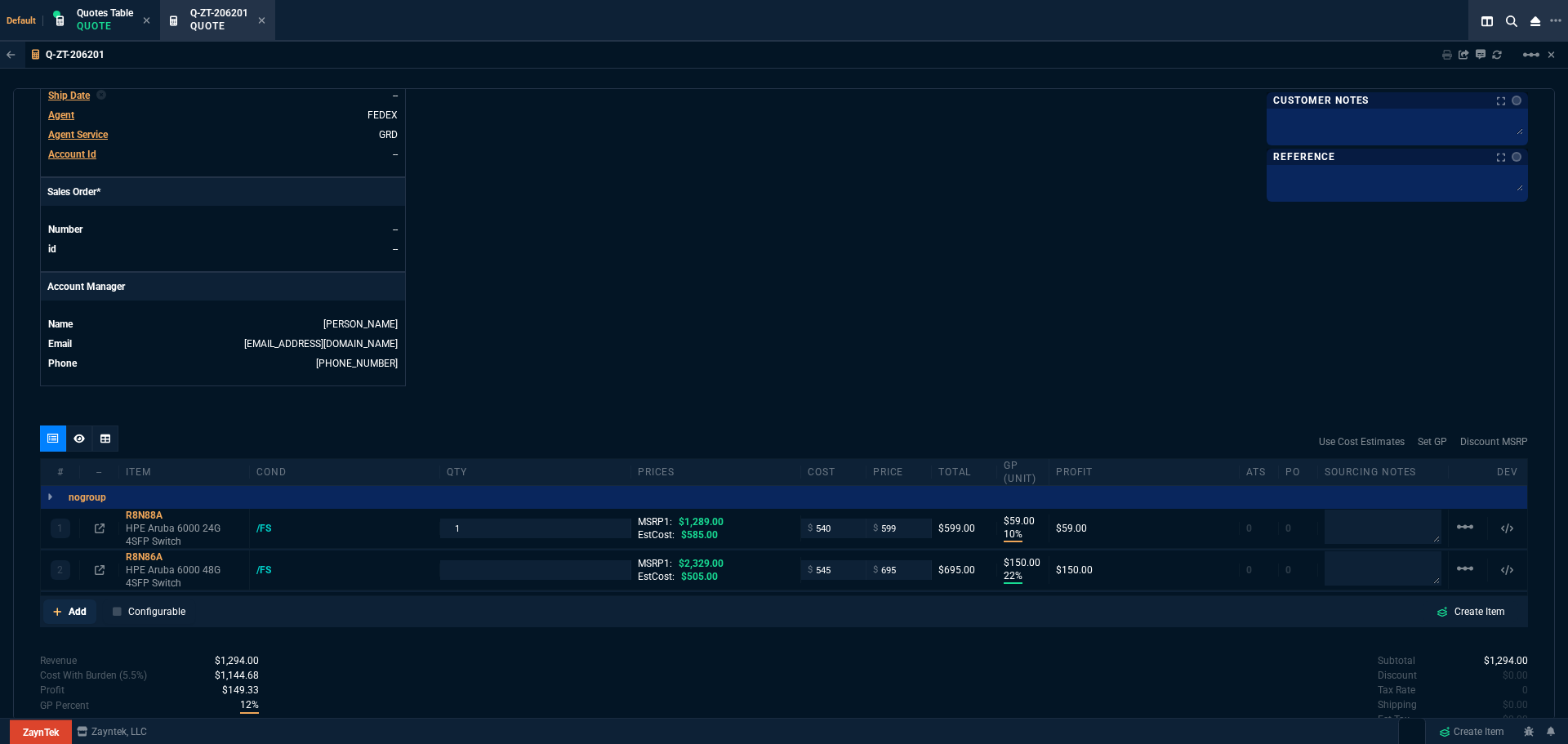
click at [68, 612] on p "Add" at bounding box center [77, 611] width 18 height 15
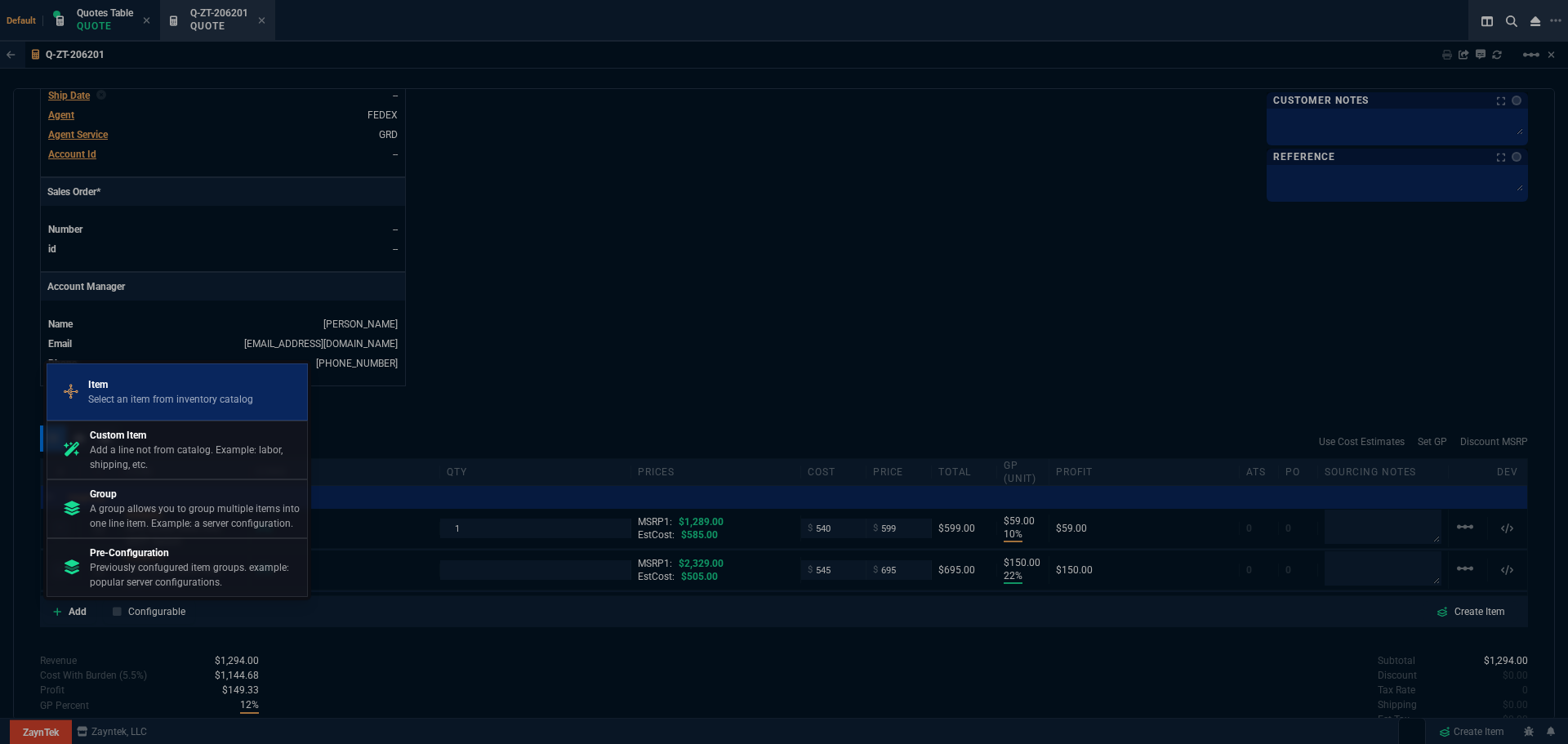
click at [137, 401] on p "Select an item from inventory catalog" at bounding box center [171, 399] width 165 height 15
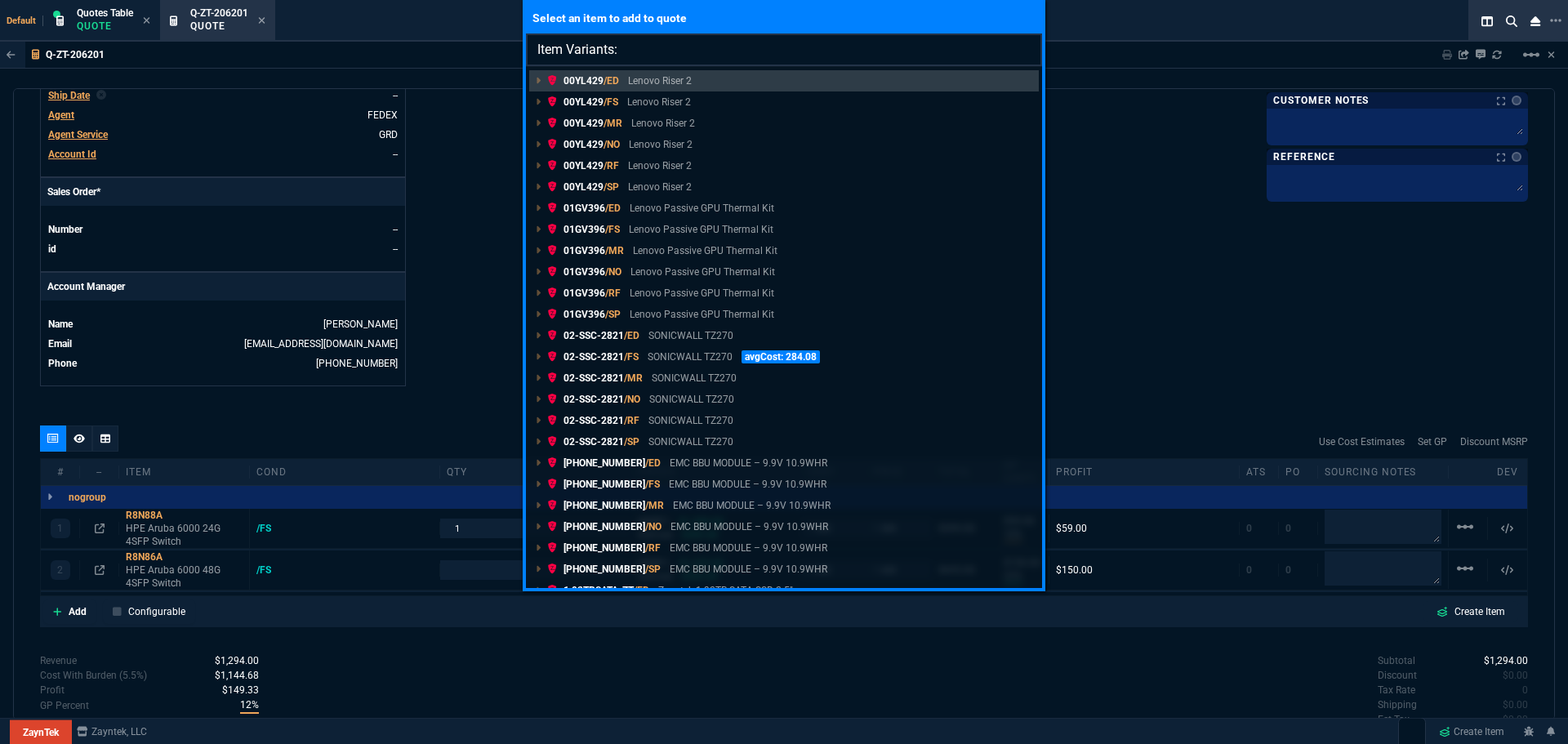
drag, startPoint x: 690, startPoint y: 42, endPoint x: 656, endPoint y: 45, distance: 34.1
type input "Item Variants: DMS-108"
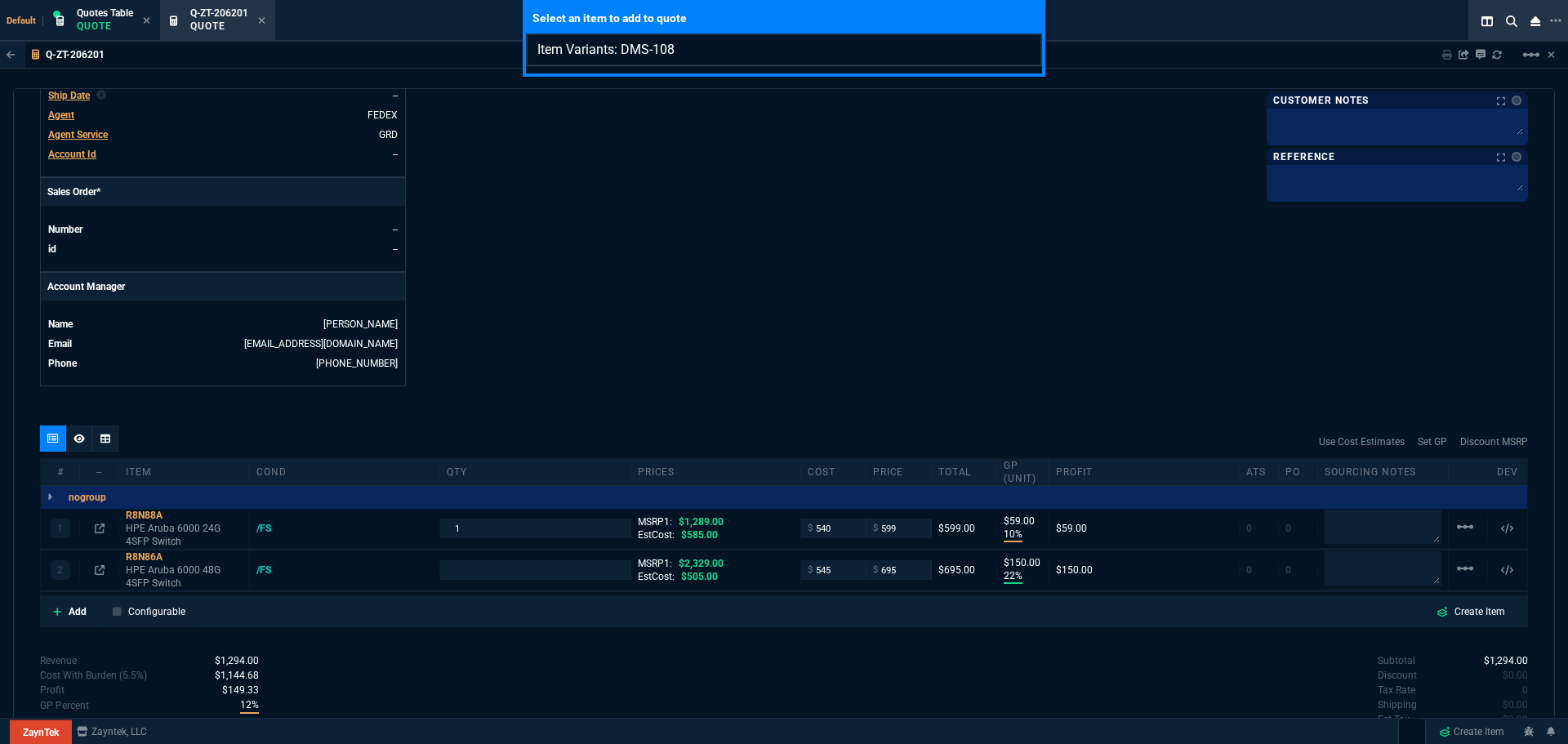
click at [1025, 49] on input "Item Variants: DMS-108" at bounding box center [784, 50] width 516 height 33
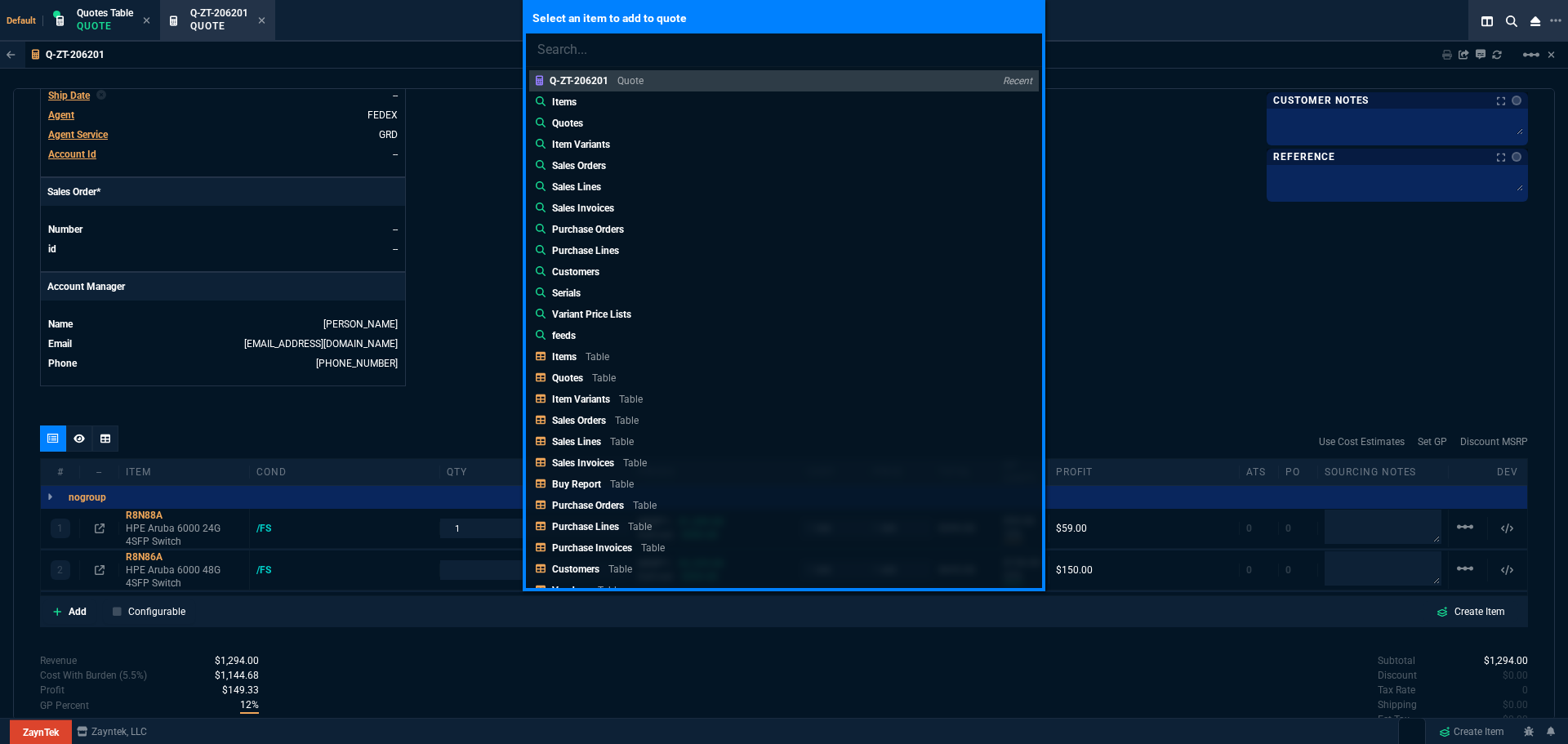
click at [69, 611] on div "Select an item to add to quote Q-ZT-206201 Quote Recent Items Quotes Item Varia…" at bounding box center [784, 372] width 1568 height 744
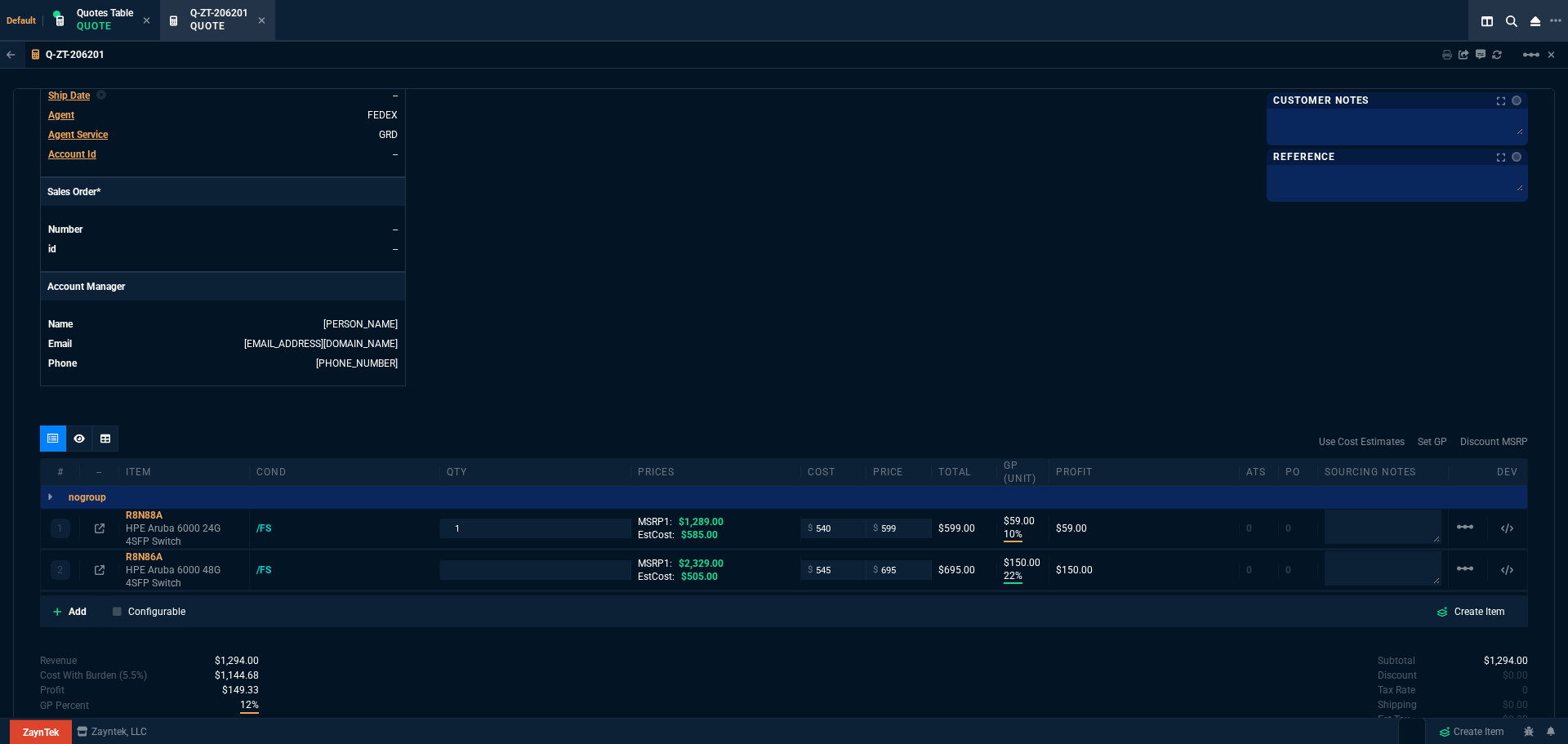
click at [69, 611] on p "Add" at bounding box center [77, 611] width 18 height 15
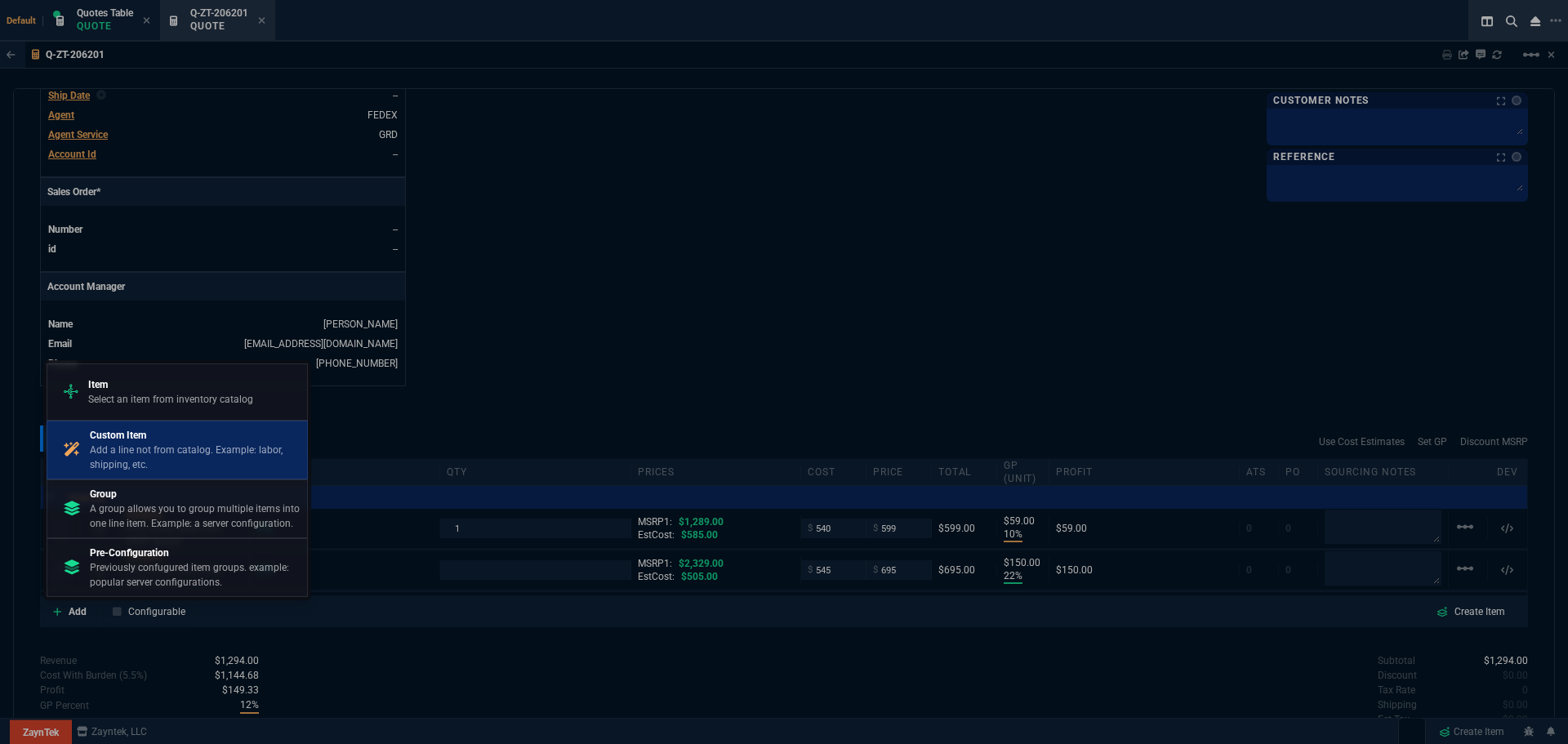
click at [129, 448] on p "Add a line not from catalog. Example: labor, shipping, etc." at bounding box center [195, 457] width 210 height 29
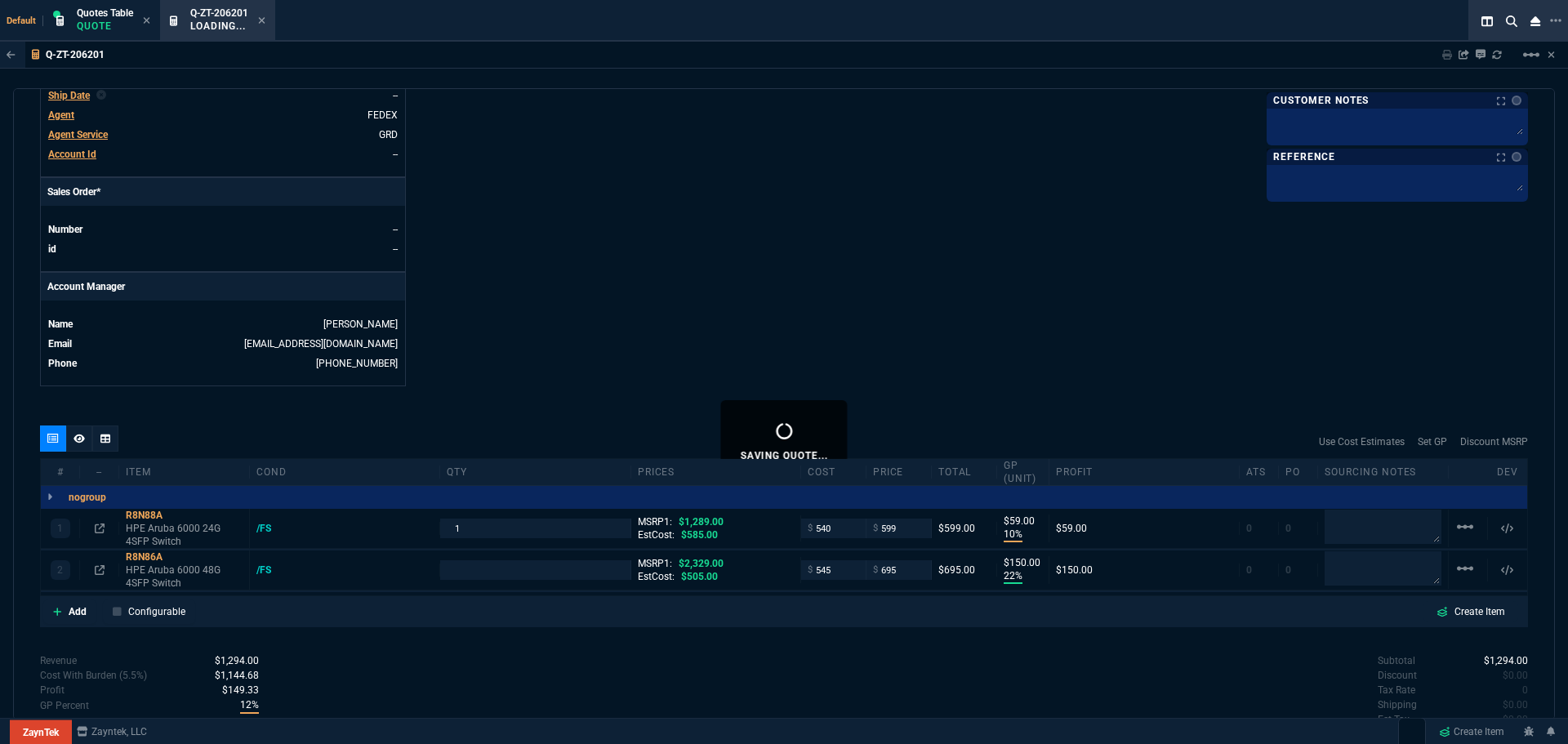
type input "1"
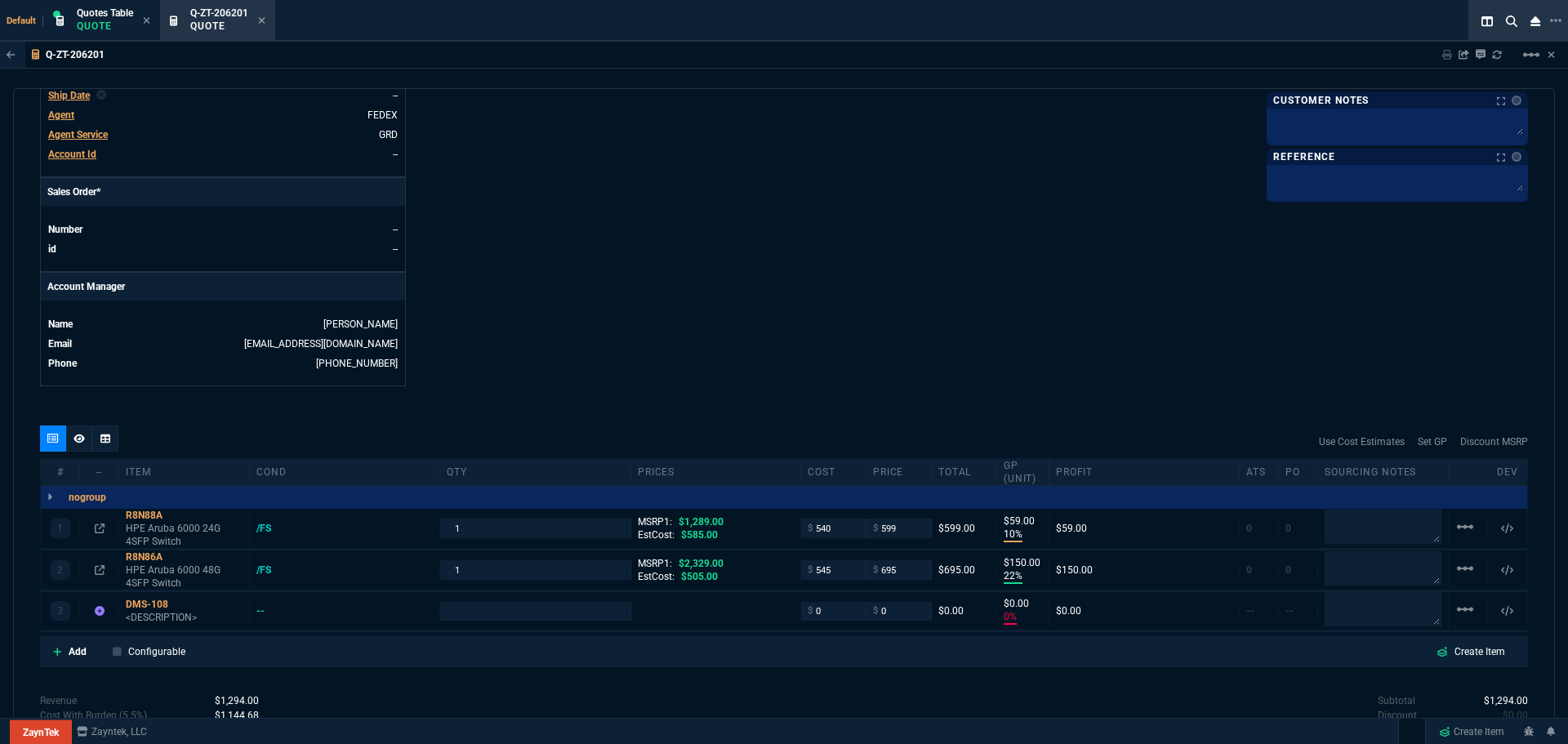
type input "10"
type input "59"
type input "22"
type input "150"
type input "0"
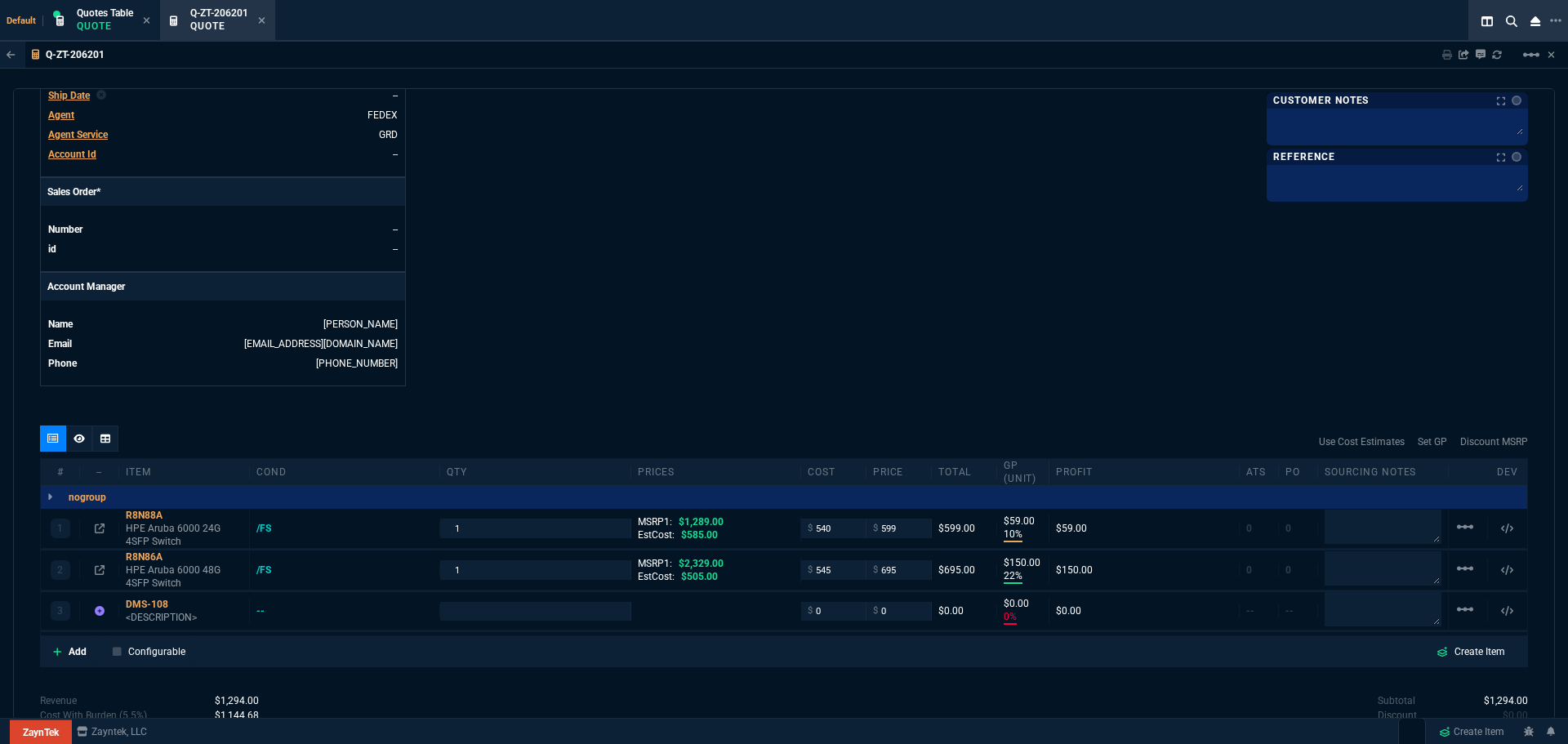
type input "0"
type input "54"
type input "70"
click at [131, 603] on div "DMS-108" at bounding box center [184, 605] width 117 height 13
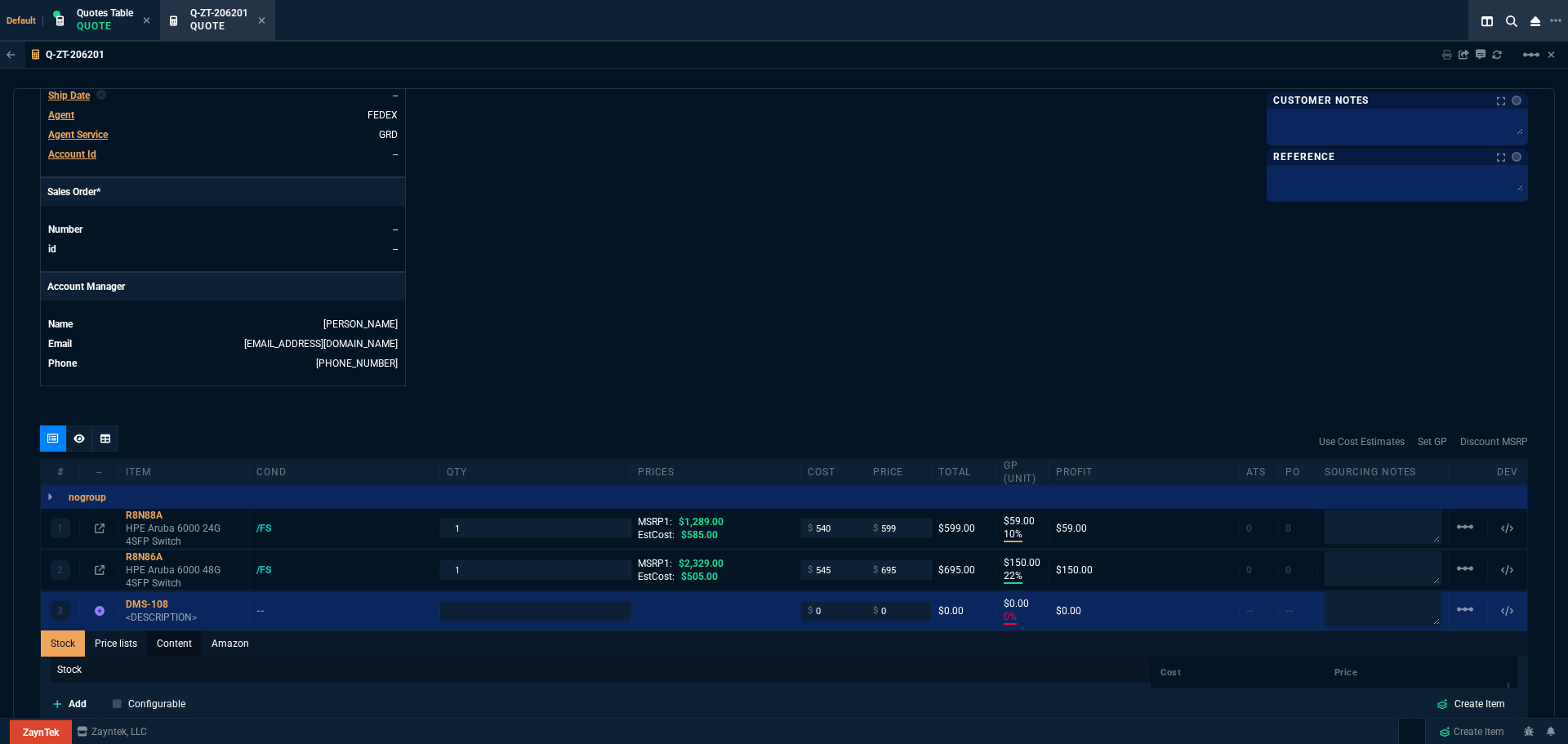
click at [177, 645] on link "Content" at bounding box center [174, 644] width 55 height 26
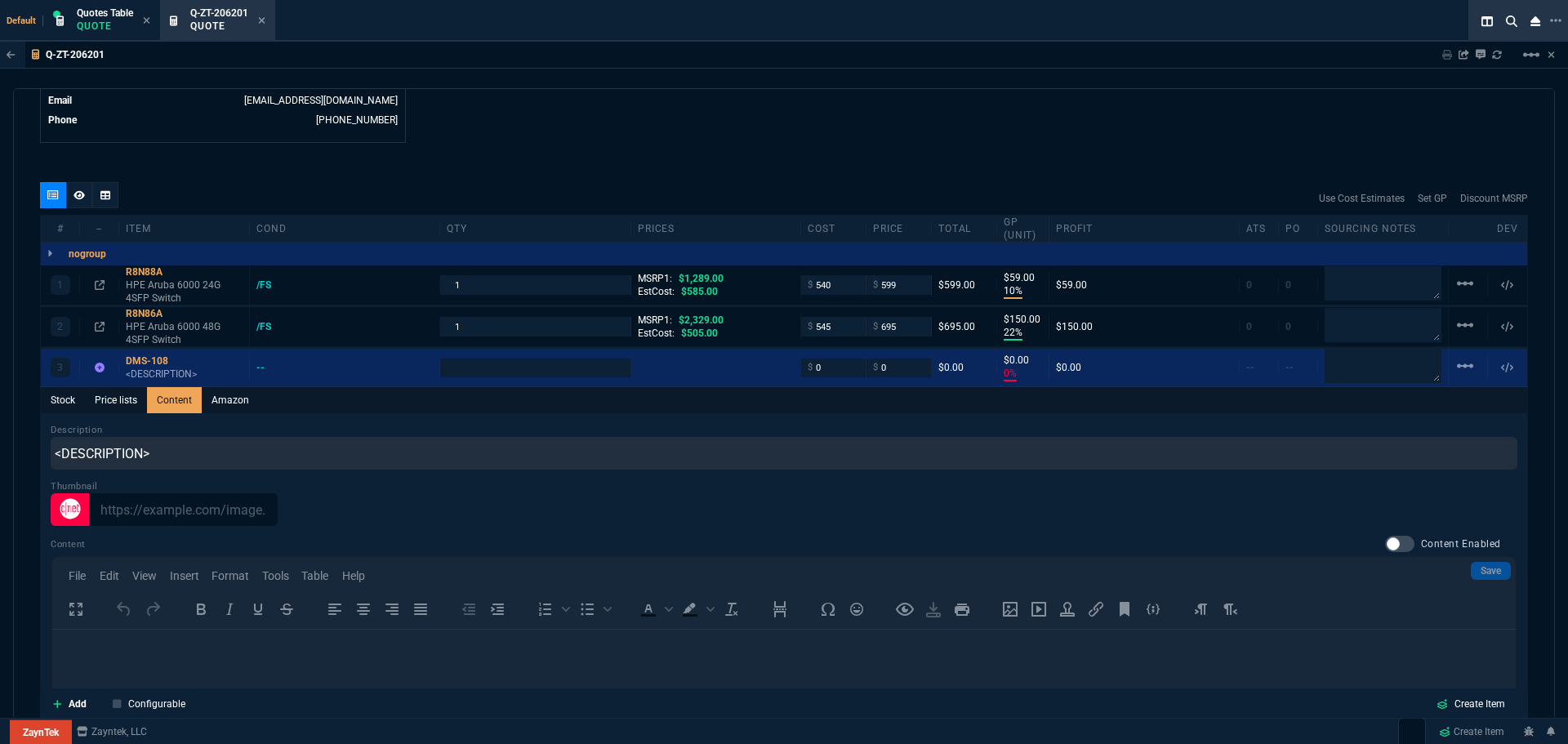
scroll to position [853, 0]
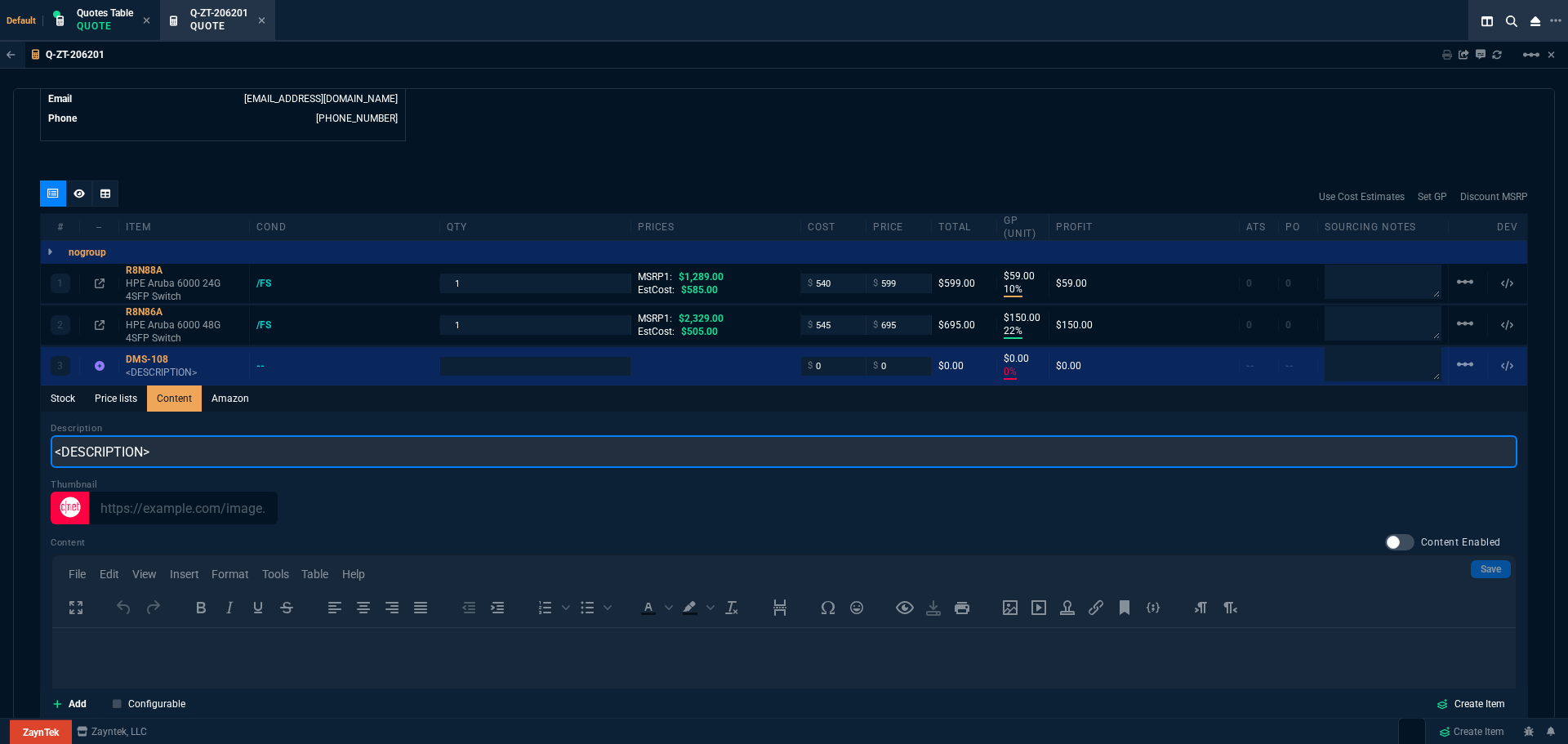
click at [162, 456] on input "<DESCRIPTION>" at bounding box center [784, 452] width 1467 height 33
click at [162, 455] on input "<DESCRIPTION>" at bounding box center [784, 452] width 1467 height 33
paste input "D-Link DMS 108 - switch - 8 ports - unmanaged"
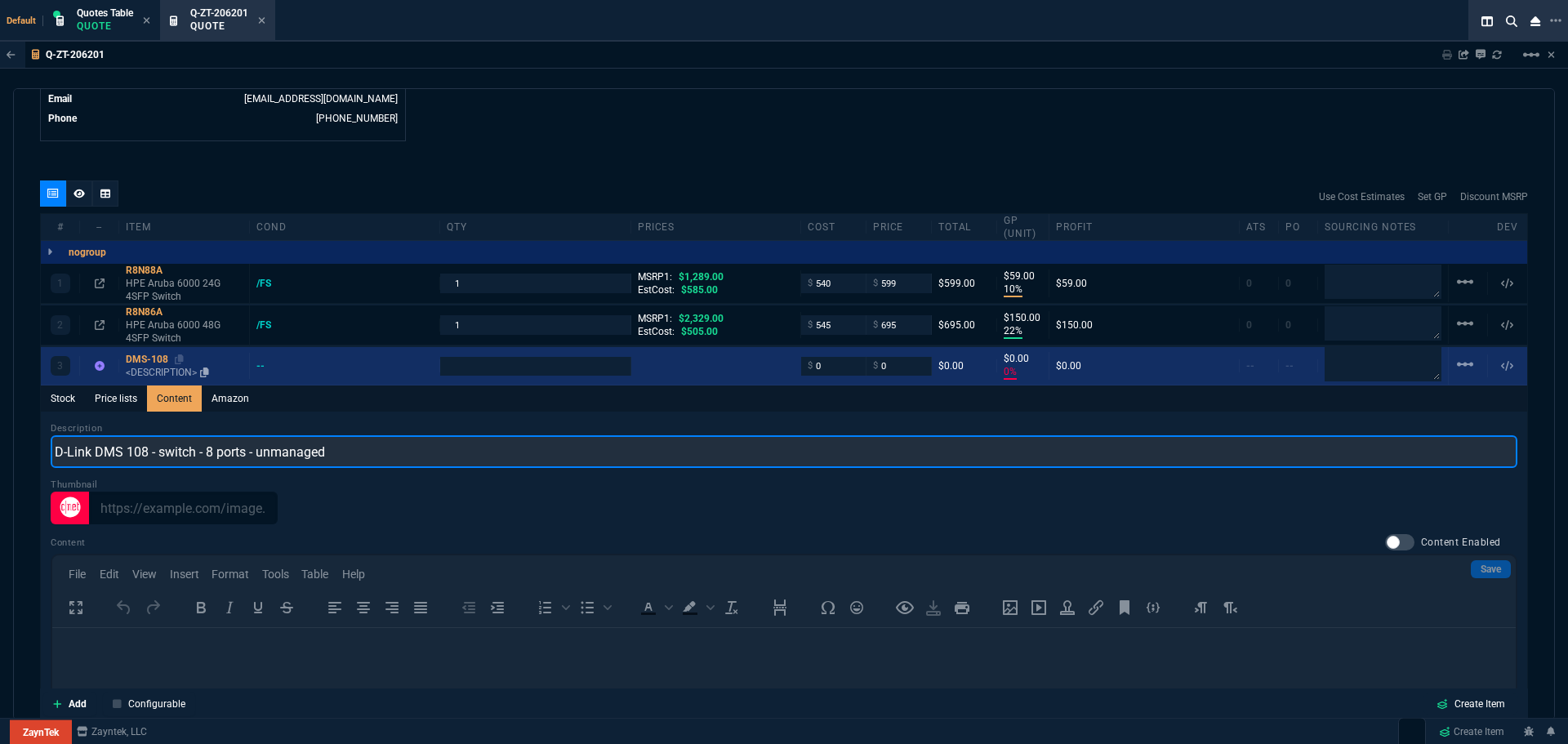
type input "D-Link DMS 108 - switch - 8 ports - unmanaged"
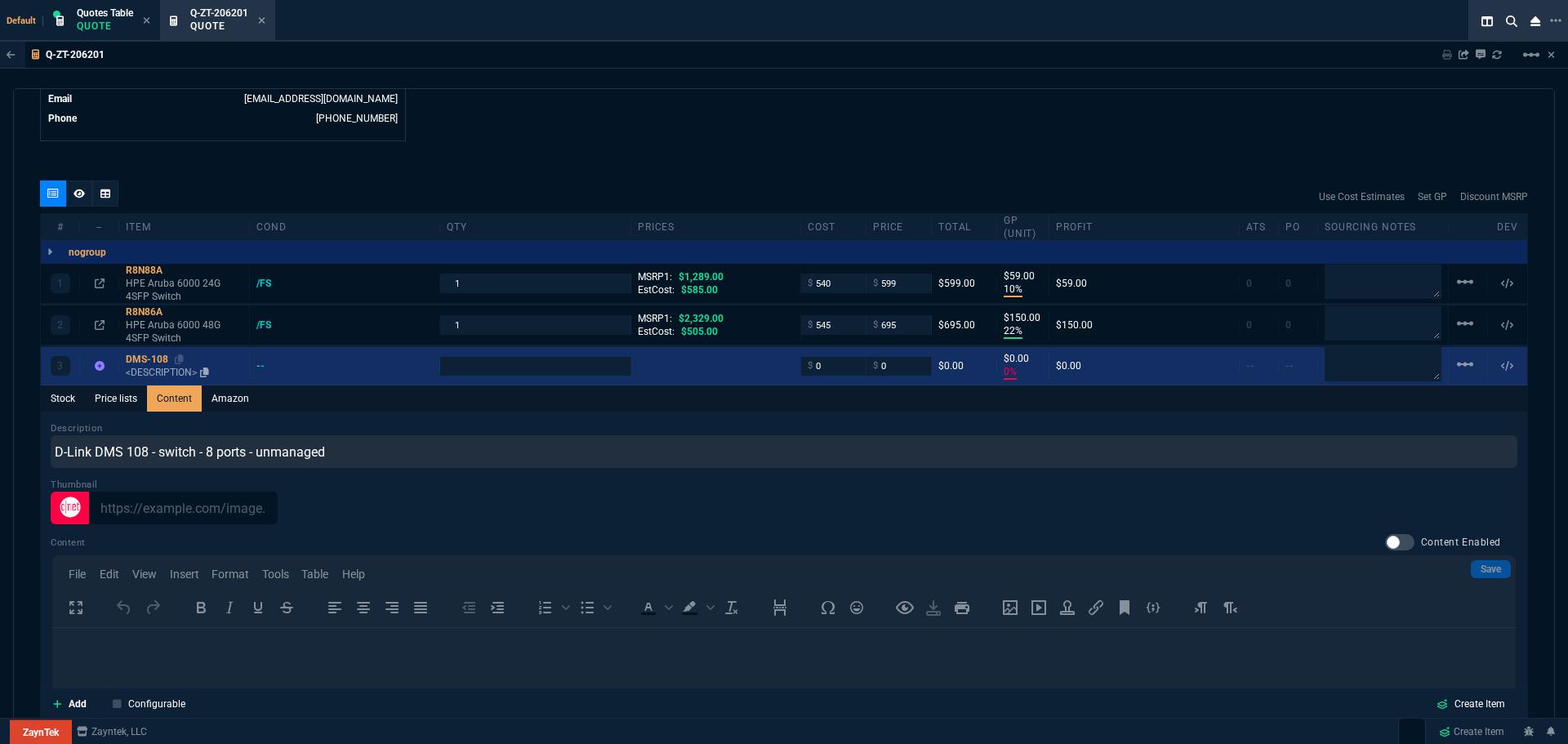
click at [156, 356] on div "DMS-108" at bounding box center [184, 359] width 117 height 13
type input "1"
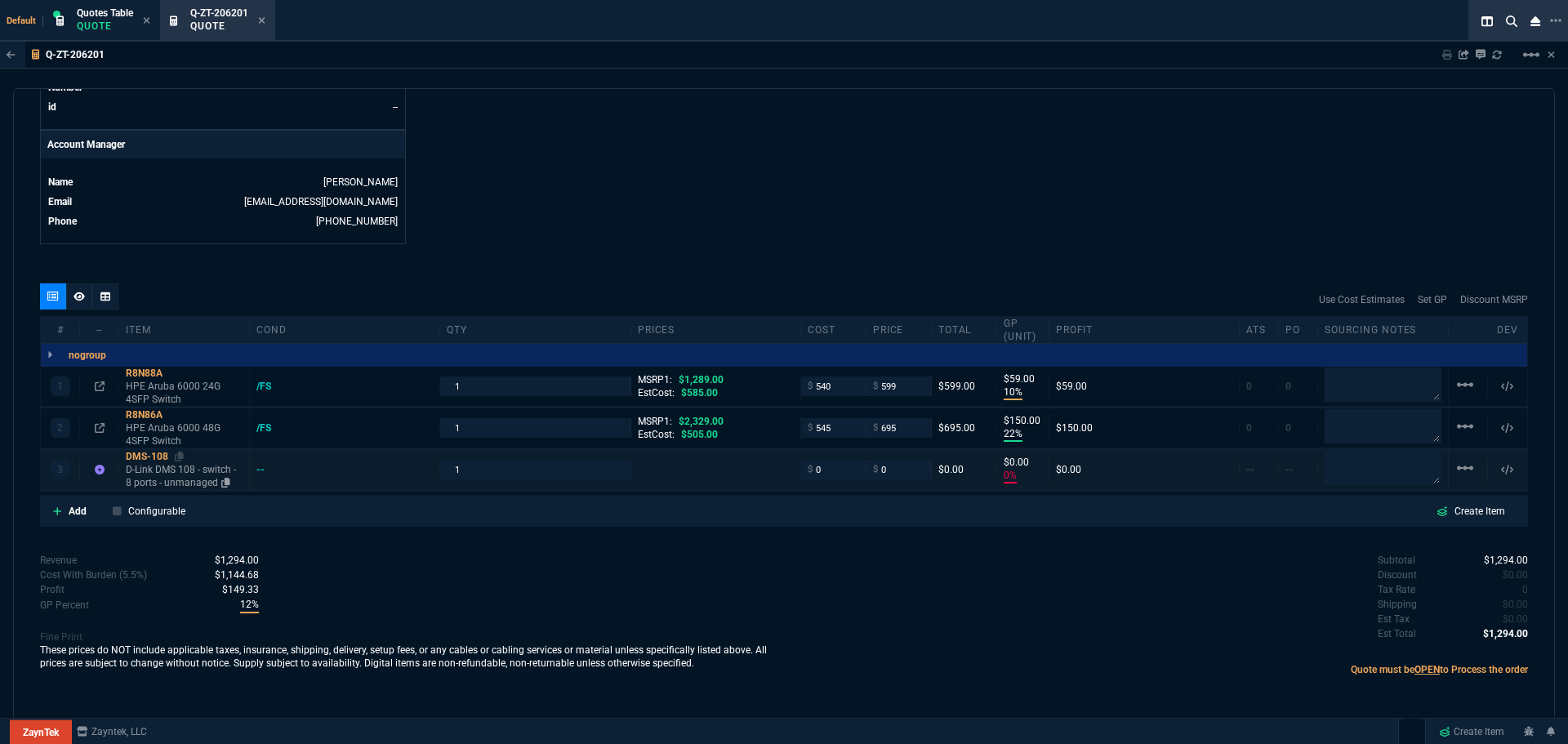
type input "0"
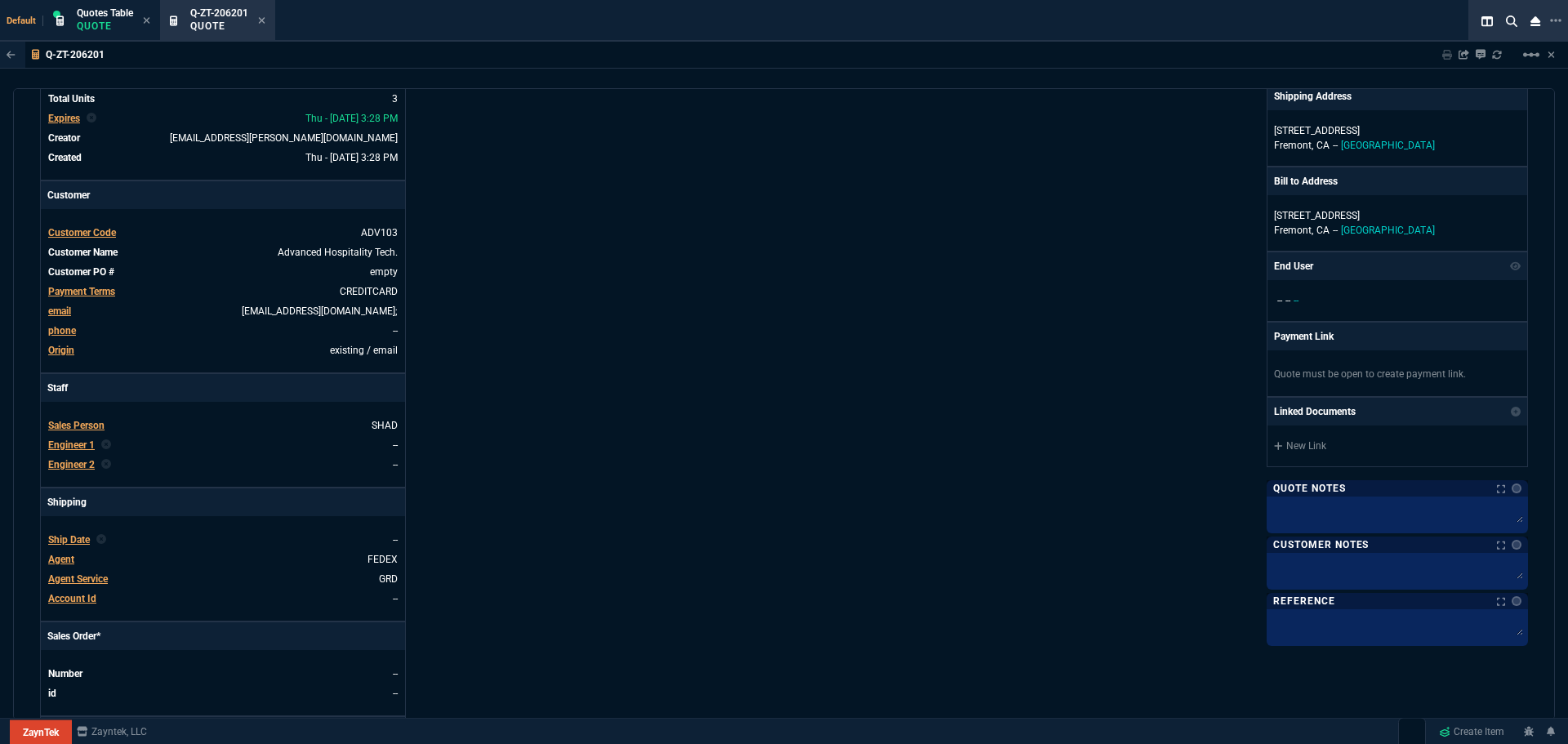
scroll to position [0, 0]
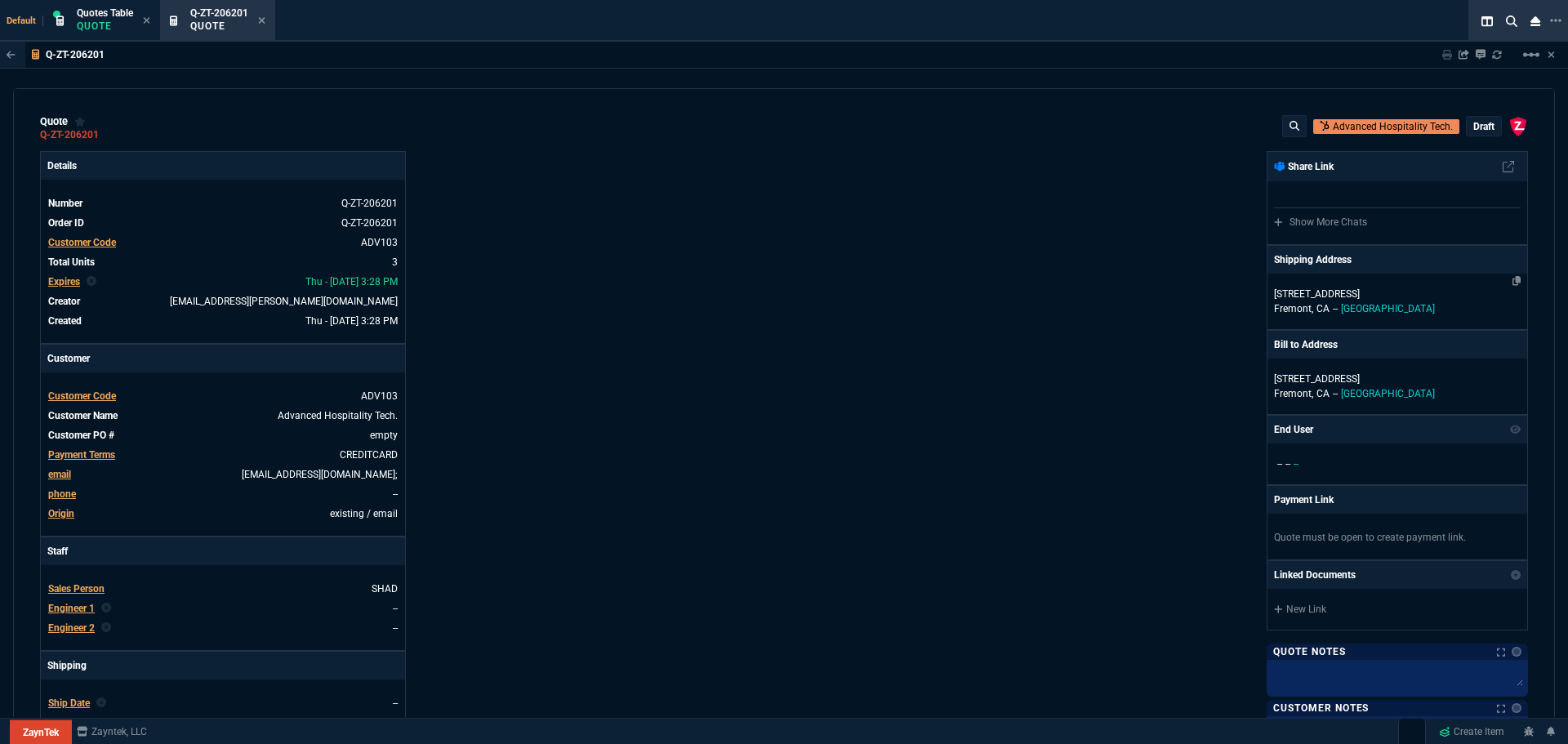
click at [1452, 296] on p "39180 LIBERTY Street Suite 101" at bounding box center [1397, 294] width 247 height 15
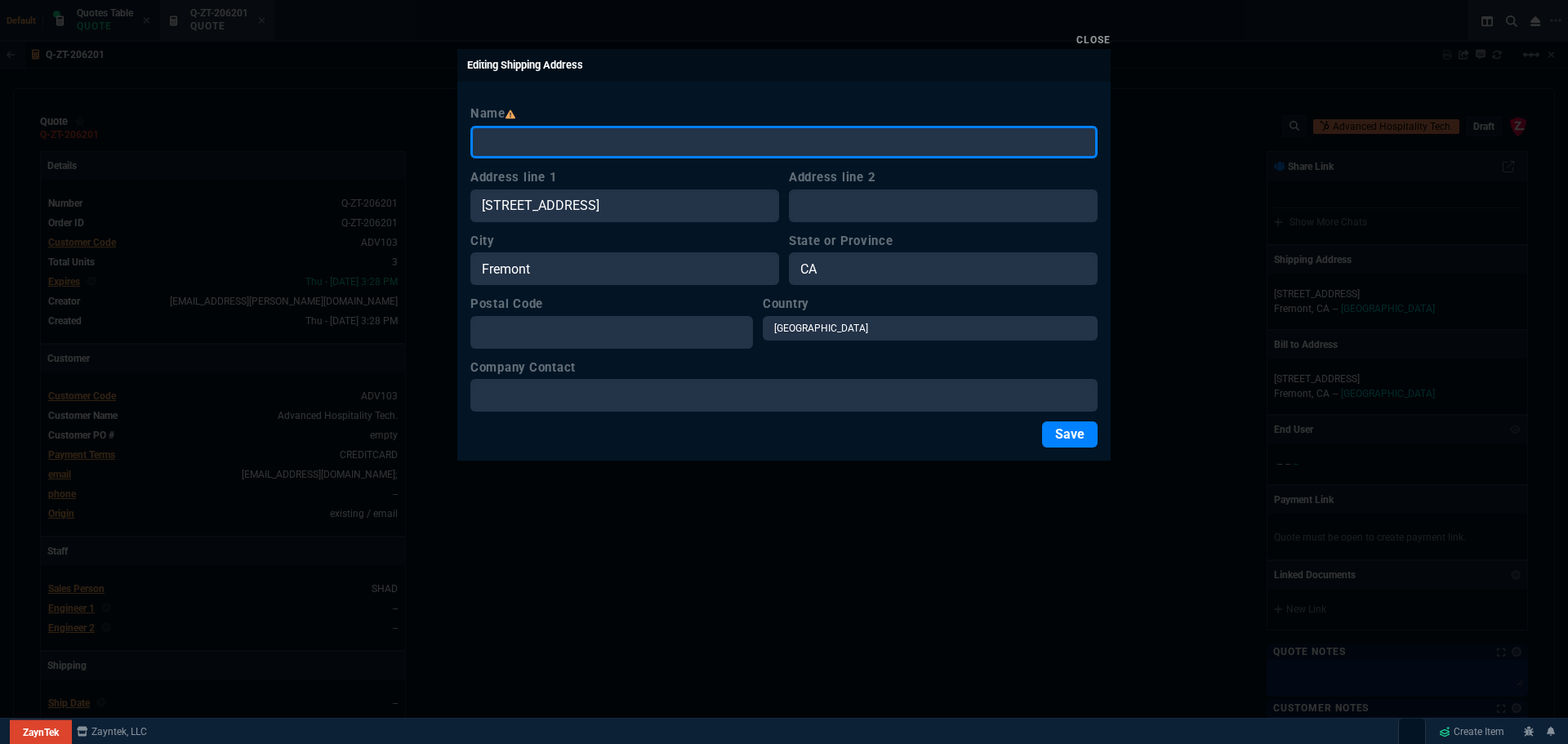
paste input "City Express Santa Ana 2720 hotel terrace, Santa Ana, California 92705, United …"
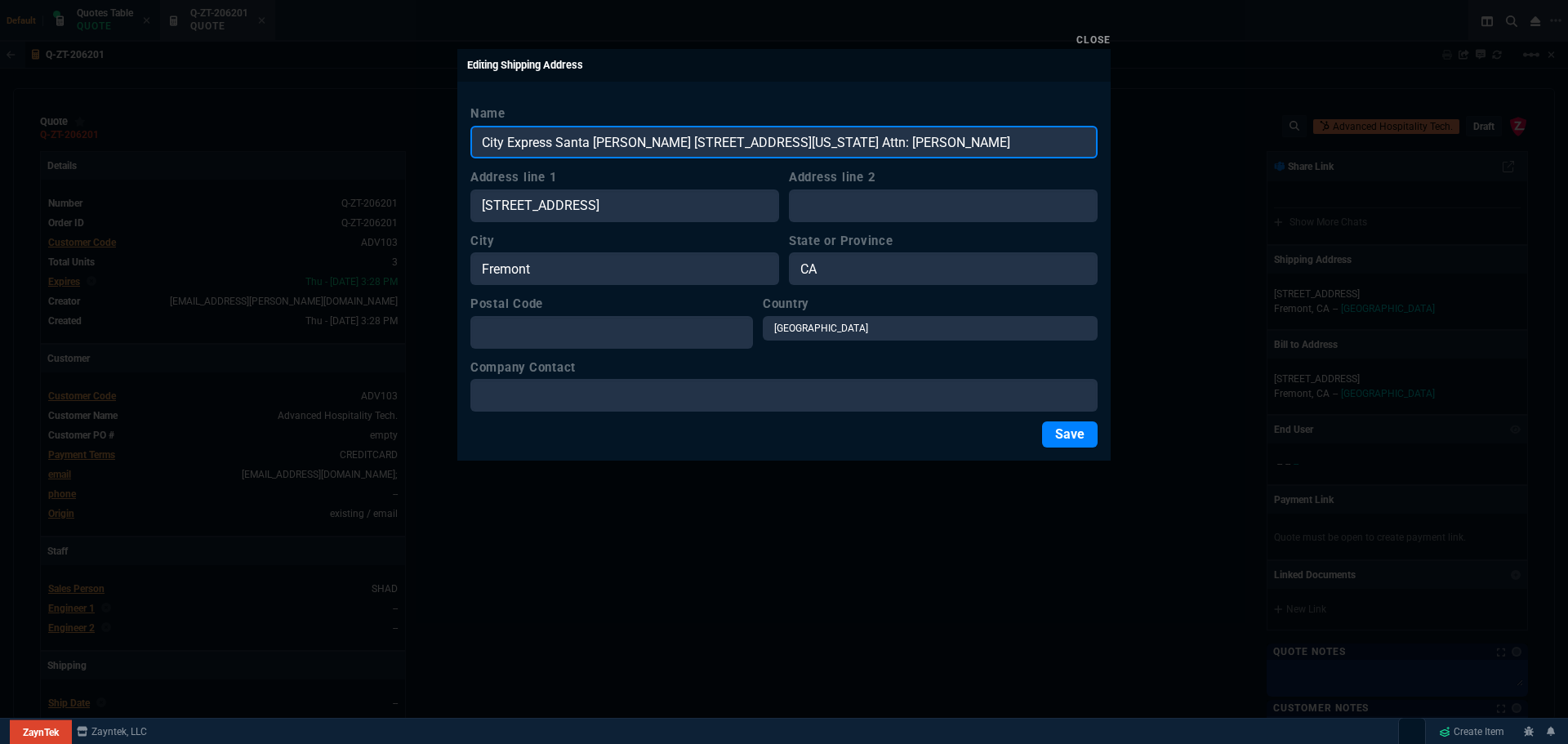
drag, startPoint x: 1074, startPoint y: 142, endPoint x: 984, endPoint y: 144, distance: 90.0
click at [984, 144] on input "City Express Santa Ana 2720 hotel terrace, Santa Ana, California 92705, United …" at bounding box center [784, 142] width 628 height 33
type input "City Express Santa Ana 2720 hotel terrace, Santa Ana, California 92705, United …"
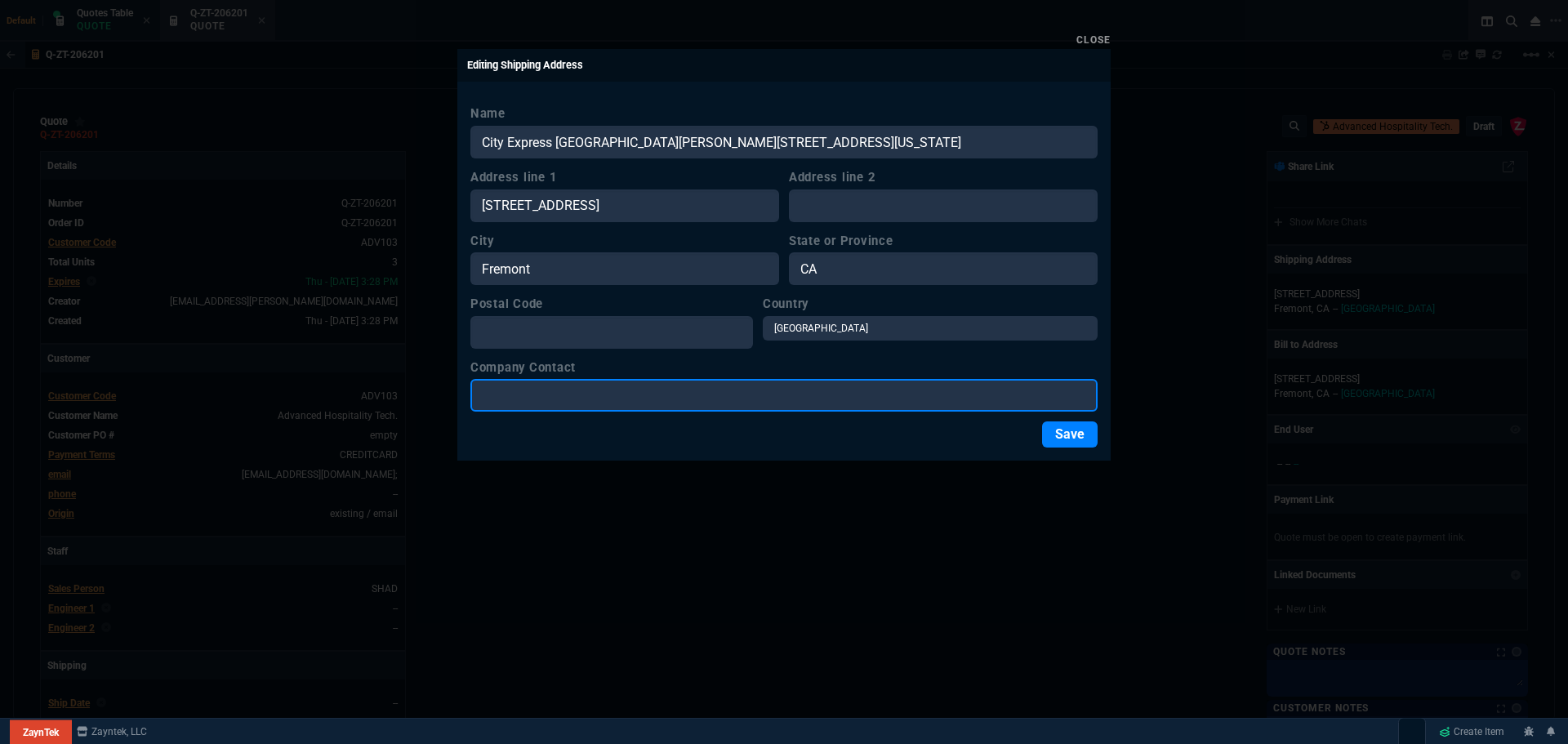
click at [518, 403] on input "Company Contact" at bounding box center [784, 396] width 628 height 33
paste input "Attn: Peter Lee"
type input "Attn: Peter Lee"
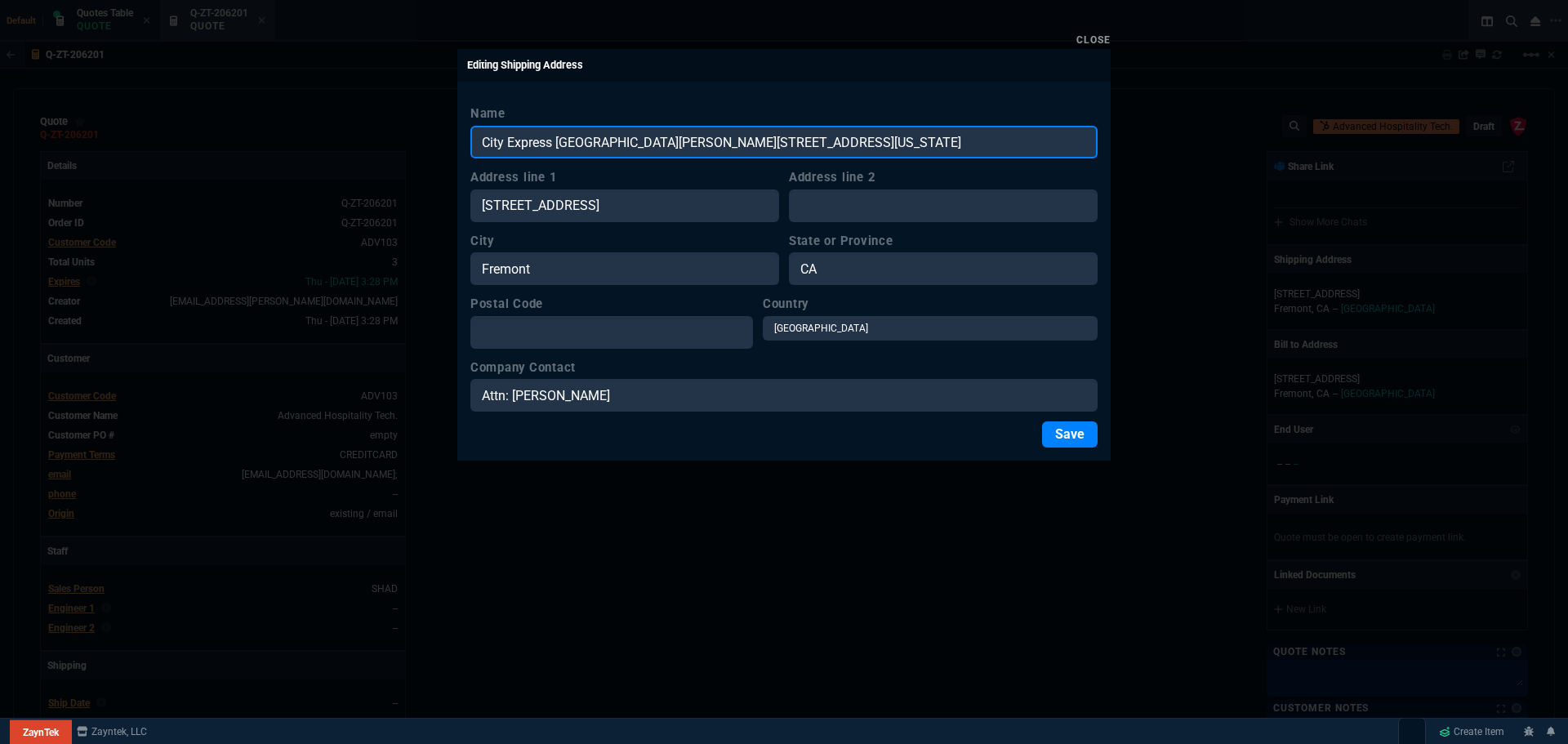
drag, startPoint x: 894, startPoint y: 141, endPoint x: 860, endPoint y: 145, distance: 34.2
click at [860, 145] on input "City Express Santa Ana 2720 hotel terrace, Santa Ana, California 92705, United …" at bounding box center [784, 142] width 628 height 33
type input "City Express Santa Ana 2720 hotel terrace, Santa Ana, California , United States"
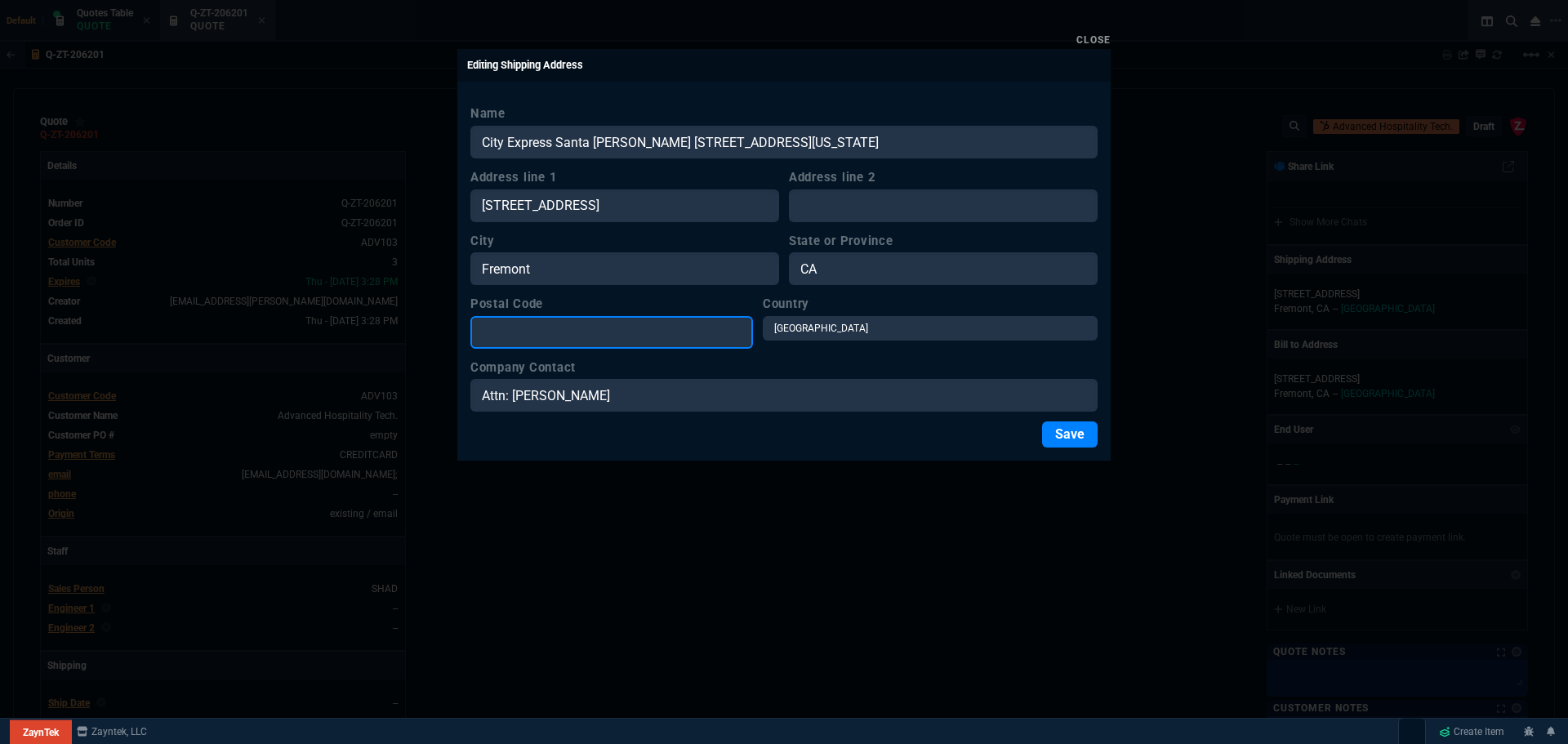
click at [541, 331] on input "Postal Code" at bounding box center [611, 333] width 282 height 33
paste input "92705"
click at [482, 326] on input "92705" at bounding box center [611, 333] width 282 height 33
type input "92705"
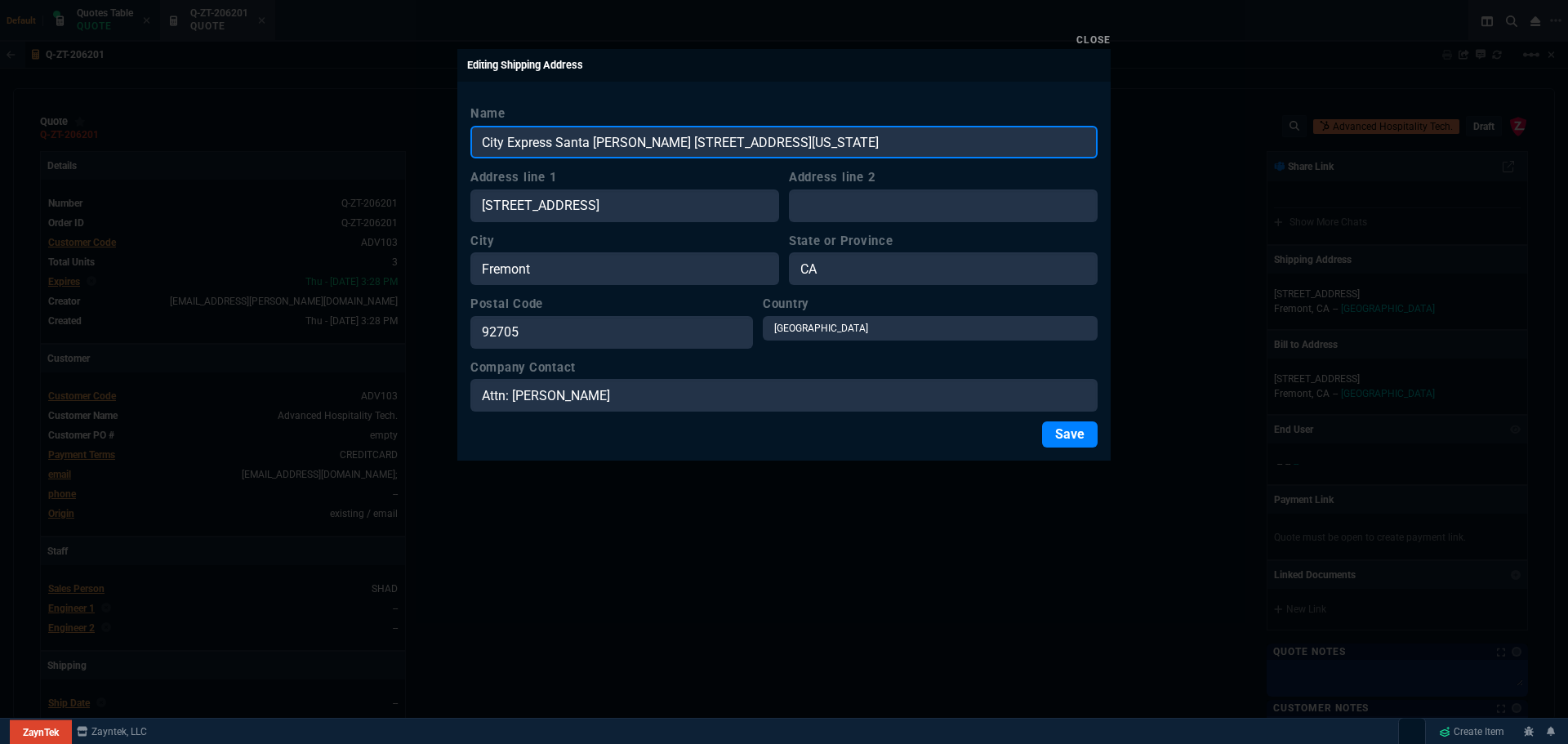
drag, startPoint x: 966, startPoint y: 146, endPoint x: 859, endPoint y: 138, distance: 107.3
click at [859, 138] on input "City Express Santa Ana 2720 hotel terrace, Santa Ana, California , United States" at bounding box center [784, 142] width 628 height 33
drag, startPoint x: 793, startPoint y: 138, endPoint x: 735, endPoint y: 139, distance: 58.0
click at [735, 139] on input "City Express Santa Ana 2720 hotel terrace, Santa Ana, California" at bounding box center [784, 142] width 628 height 33
type input "City Express Santa Ana 2720 hotel terrace, , California"
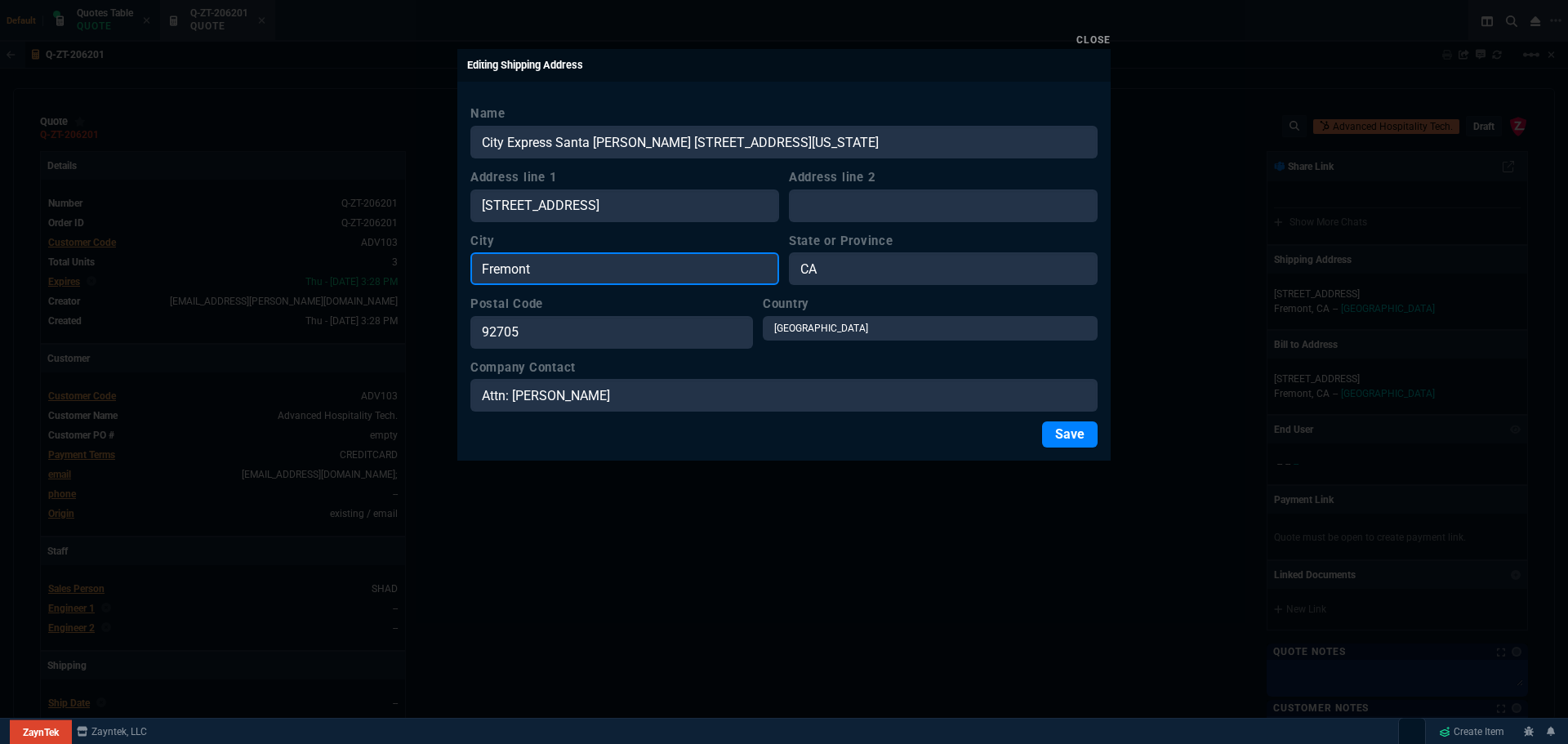
click at [568, 274] on input "Fremont" at bounding box center [624, 269] width 309 height 33
paste input "Santa Ana"
type input "Santa Ana"
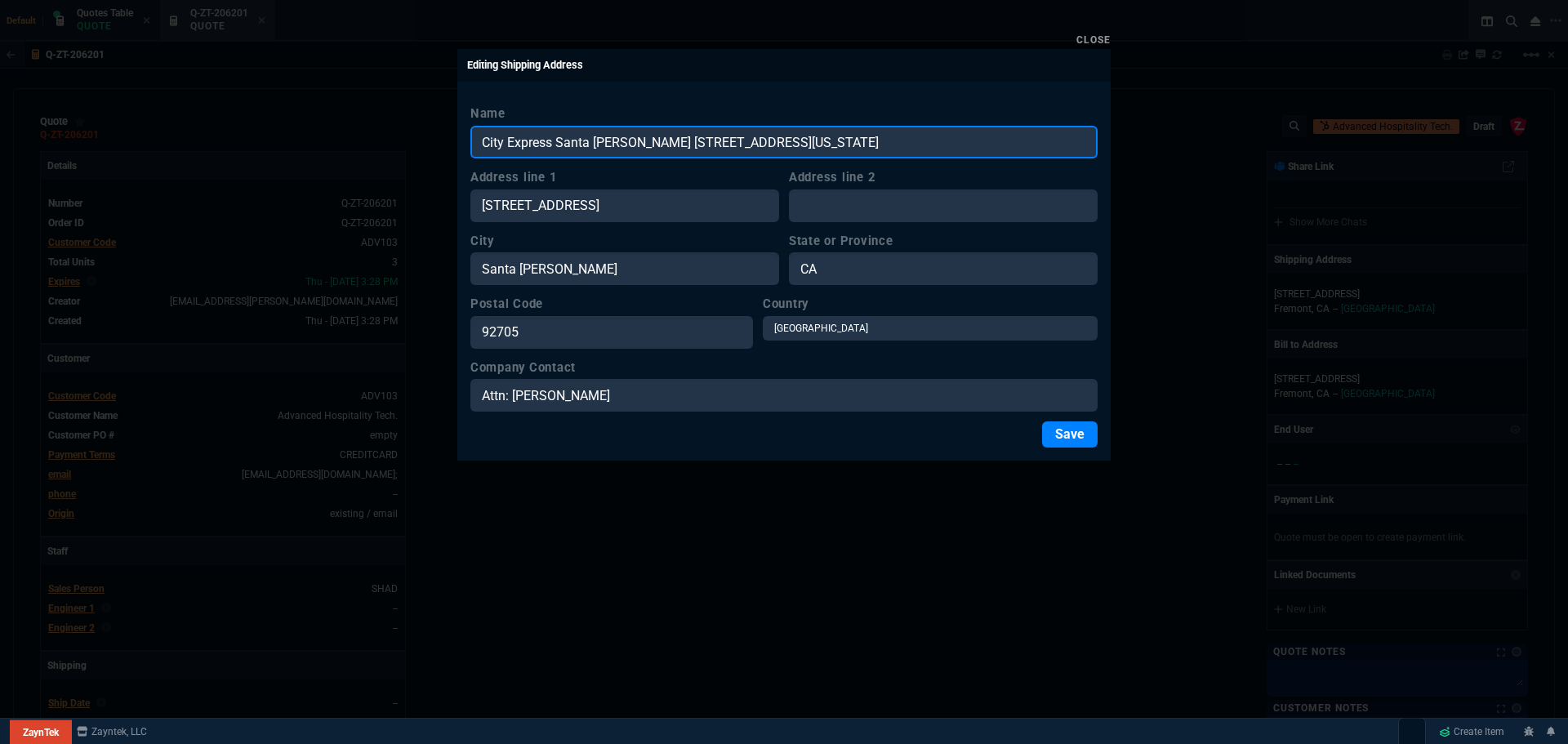
drag, startPoint x: 812, startPoint y: 146, endPoint x: 729, endPoint y: 152, distance: 83.2
click at [729, 152] on input "City Express Santa Ana 2720 hotel terrace, , California" at bounding box center [784, 142] width 628 height 33
drag, startPoint x: 740, startPoint y: 146, endPoint x: 623, endPoint y: 141, distance: 117.1
click at [623, 141] on input "City Express Santa Ana 2720 hotel terrace" at bounding box center [784, 142] width 628 height 33
type input "City Express Santa Ana"
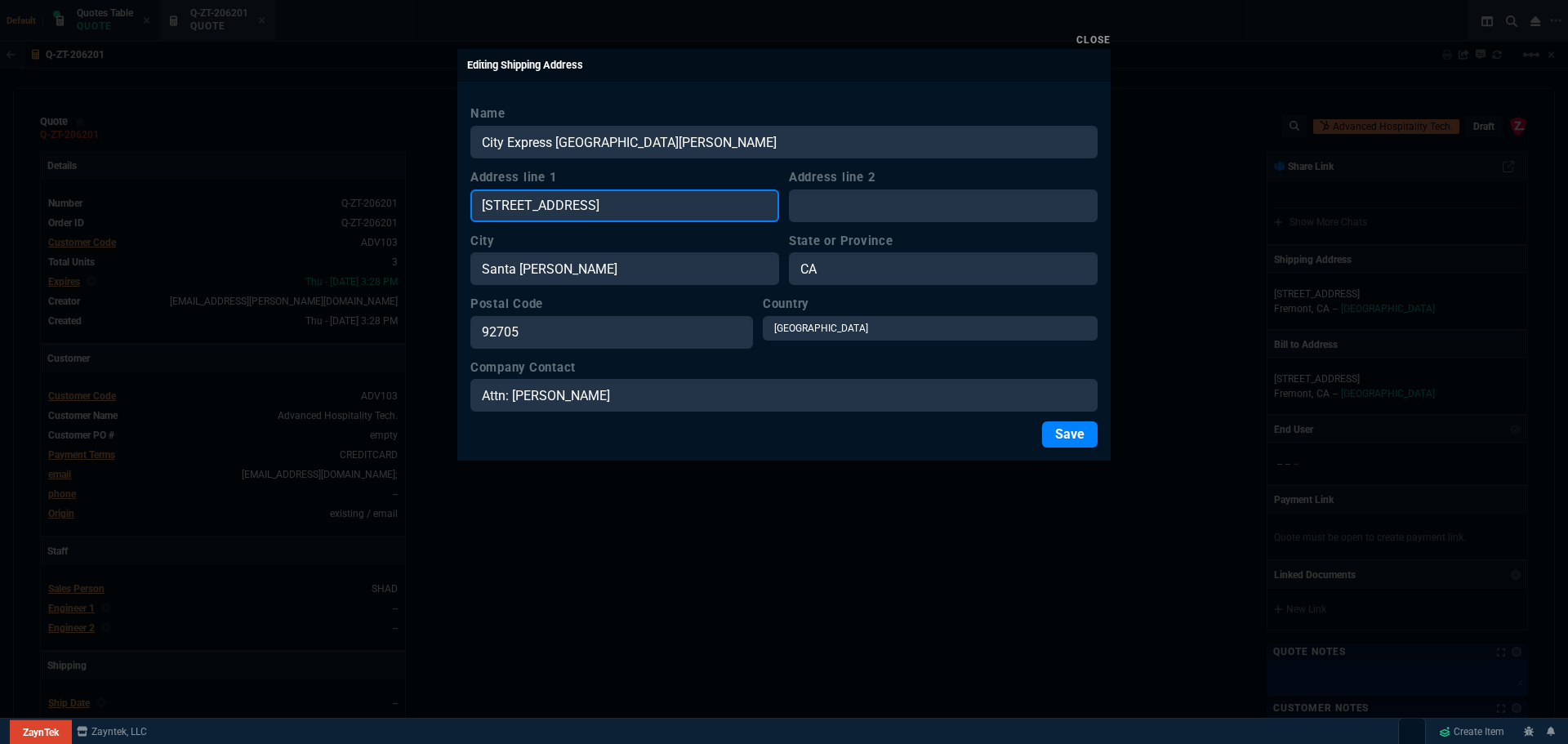
click at [613, 210] on input "39180 LIBERTY Street Suite 101" at bounding box center [624, 206] width 309 height 33
paste input "2720 hotel terrace"
type input "2720 hotel terrace"
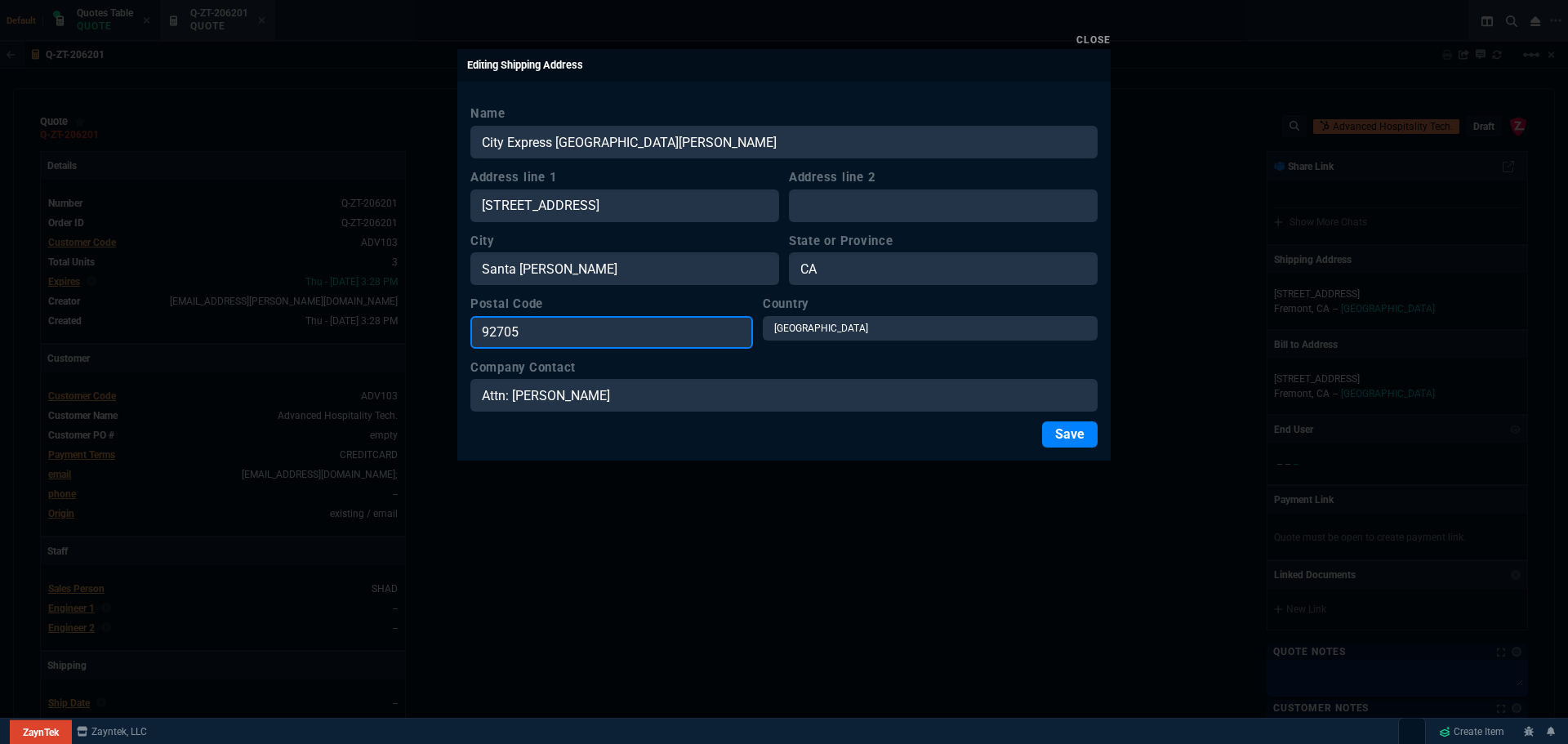
click at [482, 333] on input "92705" at bounding box center [611, 333] width 282 height 33
click at [1061, 437] on button "Save" at bounding box center [1070, 435] width 55 height 26
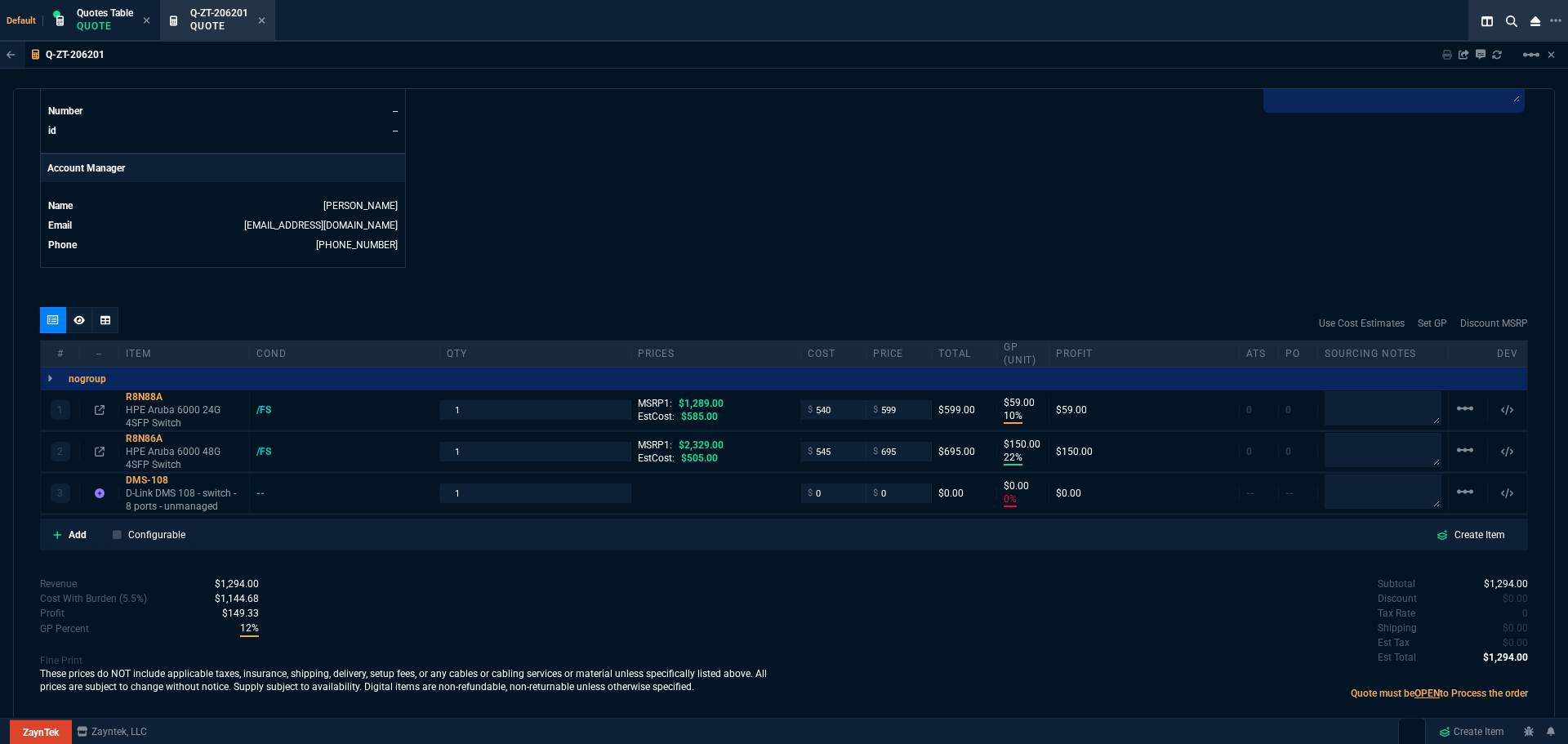
scroll to position [750, 0]
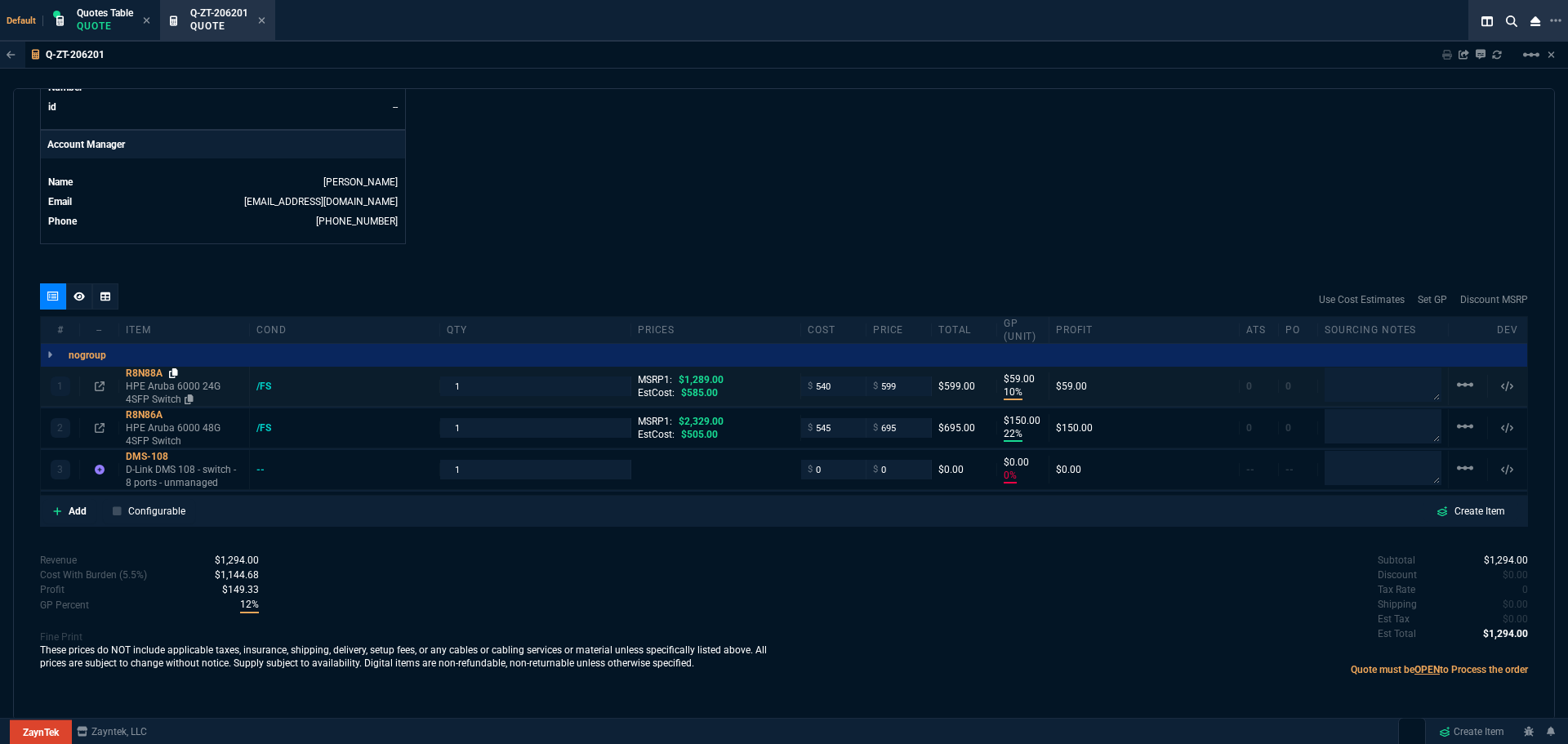
click at [176, 374] on icon at bounding box center [173, 372] width 9 height 10
click at [465, 471] on input "1" at bounding box center [535, 469] width 177 height 19
type input "2"
click at [176, 417] on icon at bounding box center [173, 415] width 9 height 10
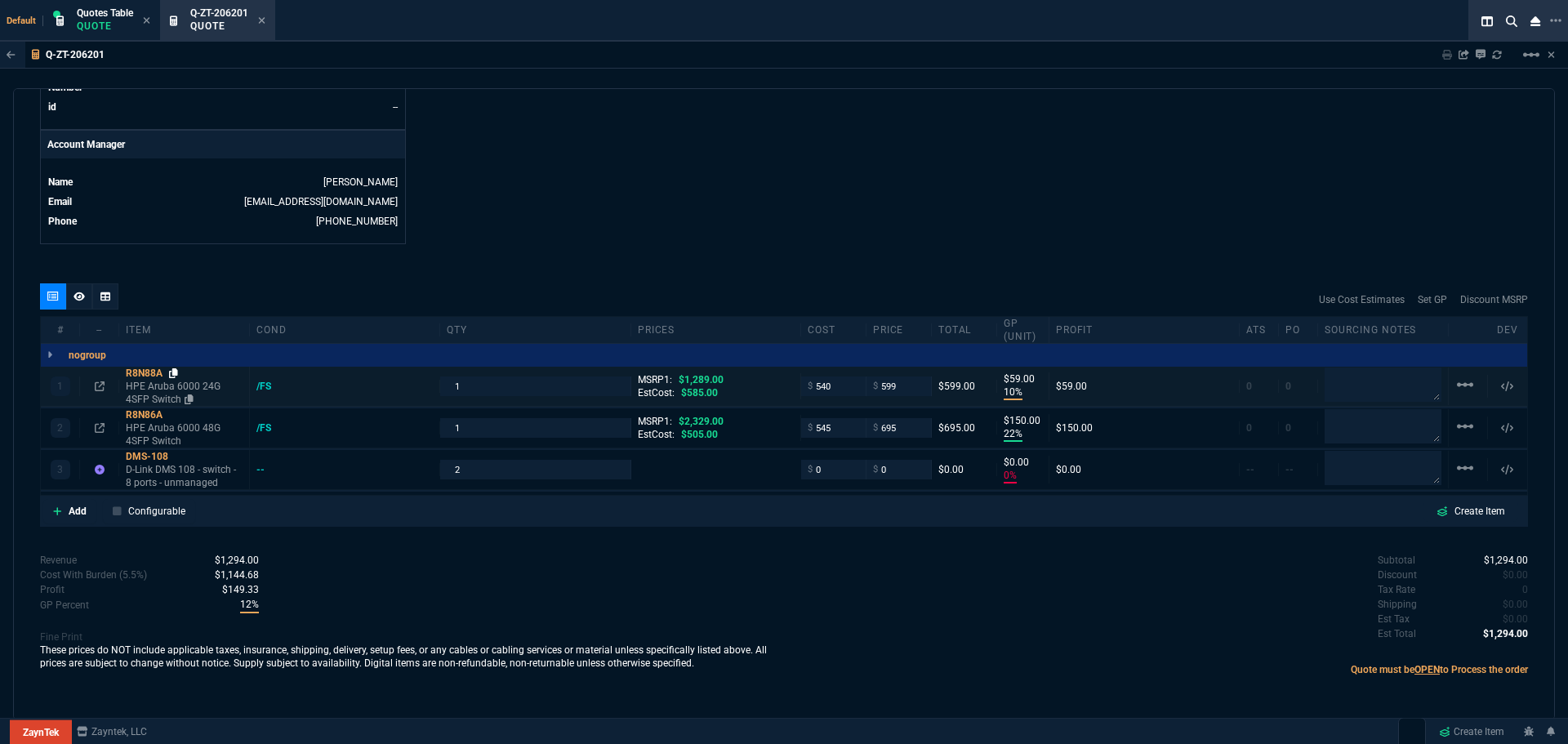
click at [177, 374] on icon at bounding box center [173, 372] width 9 height 10
click at [180, 456] on icon at bounding box center [179, 456] width 9 height 10
click at [181, 455] on icon at bounding box center [179, 456] width 9 height 10
click at [822, 478] on input "0" at bounding box center [833, 469] width 51 height 19
type input "105"
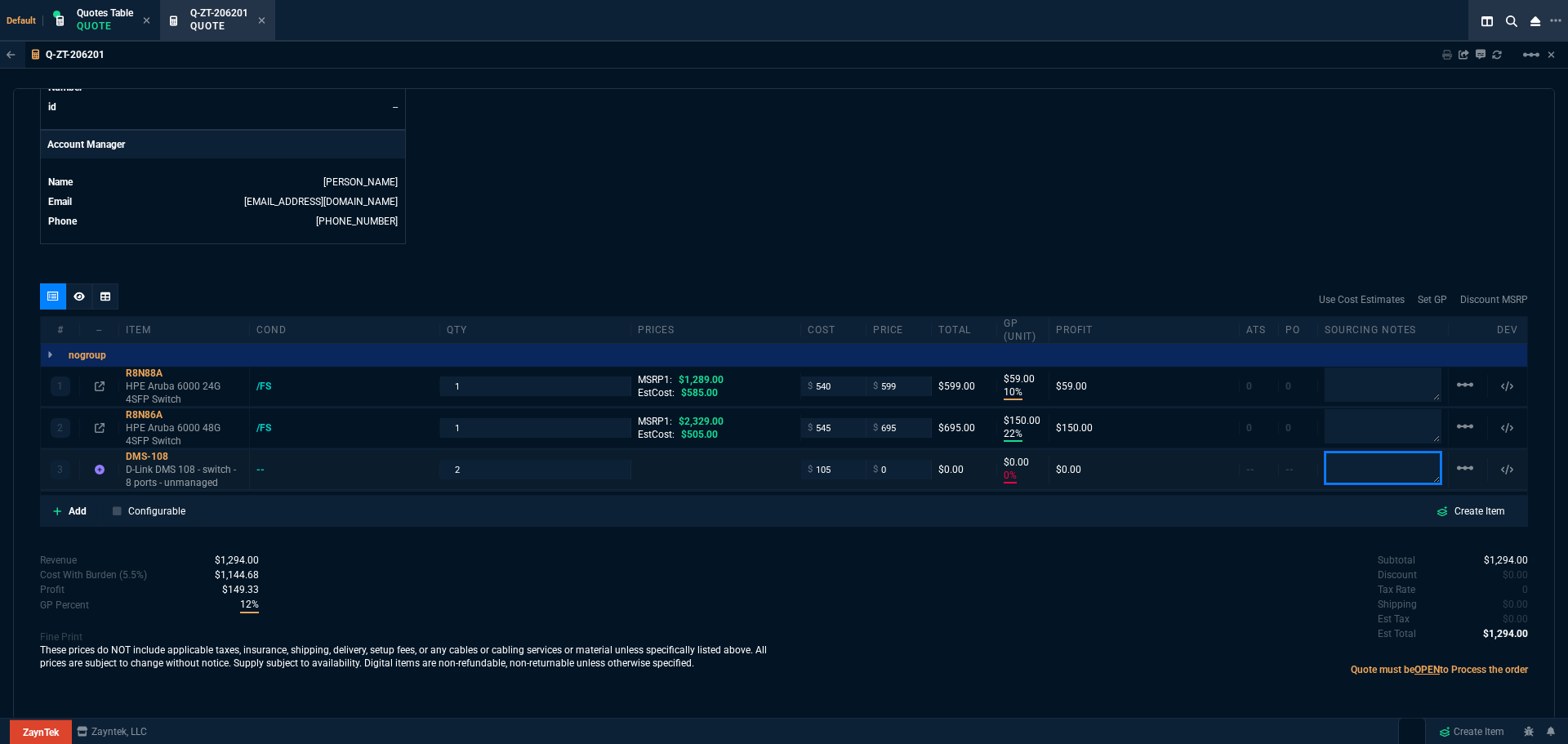
click at [1366, 474] on textarea at bounding box center [1383, 469] width 117 height 33
type input "105"
type input "-100"
type input "-105"
type textarea "Disty"
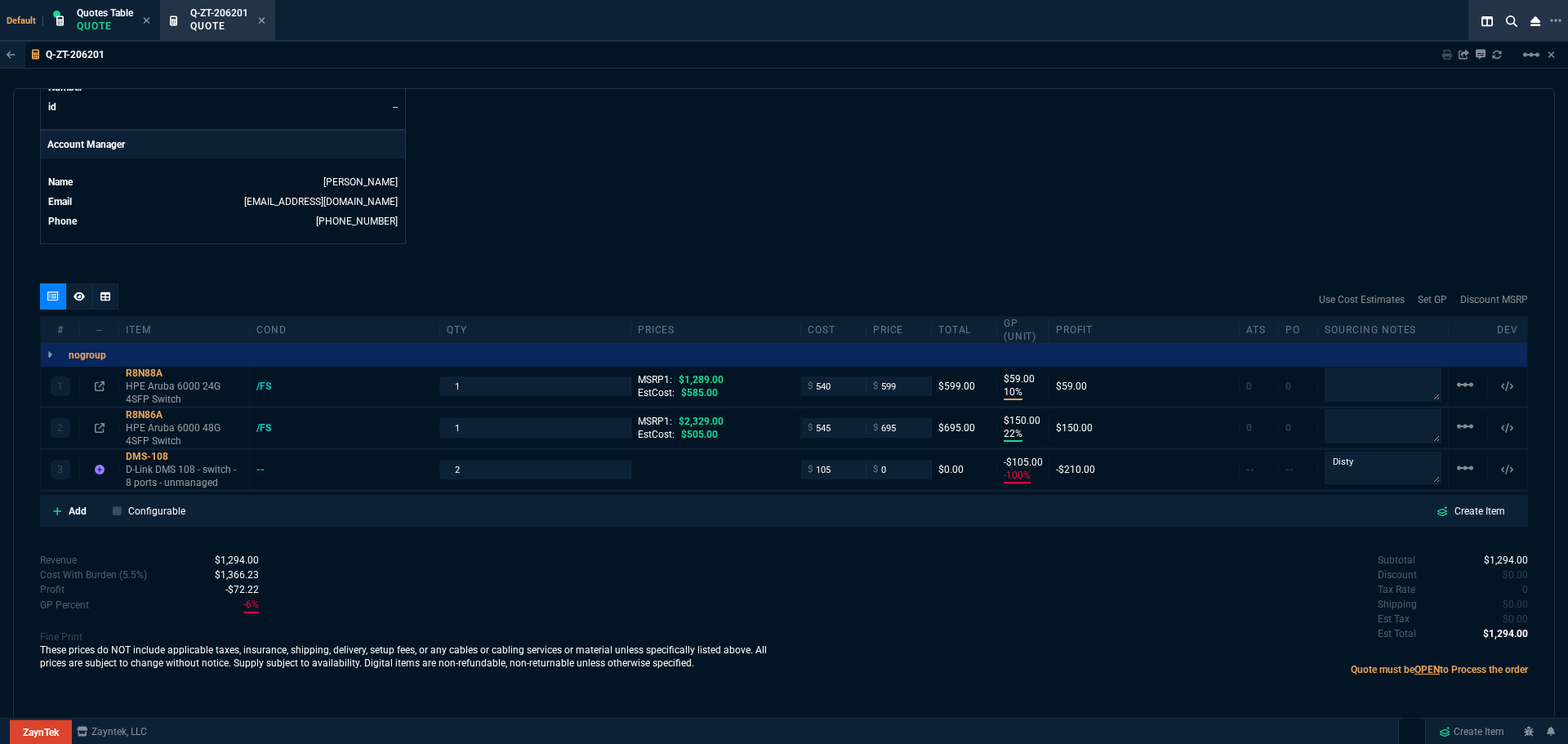
click at [917, 579] on div "Subtotal $1,294.00 Discount $0.00 Tax Rate 0 Shipping $0.00 Est Tax $0.00 Est T…" at bounding box center [1156, 598] width 744 height 90
click at [177, 415] on icon at bounding box center [173, 415] width 9 height 10
click at [831, 426] on input "545" at bounding box center [833, 428] width 51 height 19
type input "599"
click at [1358, 428] on textarea at bounding box center [1383, 427] width 117 height 33
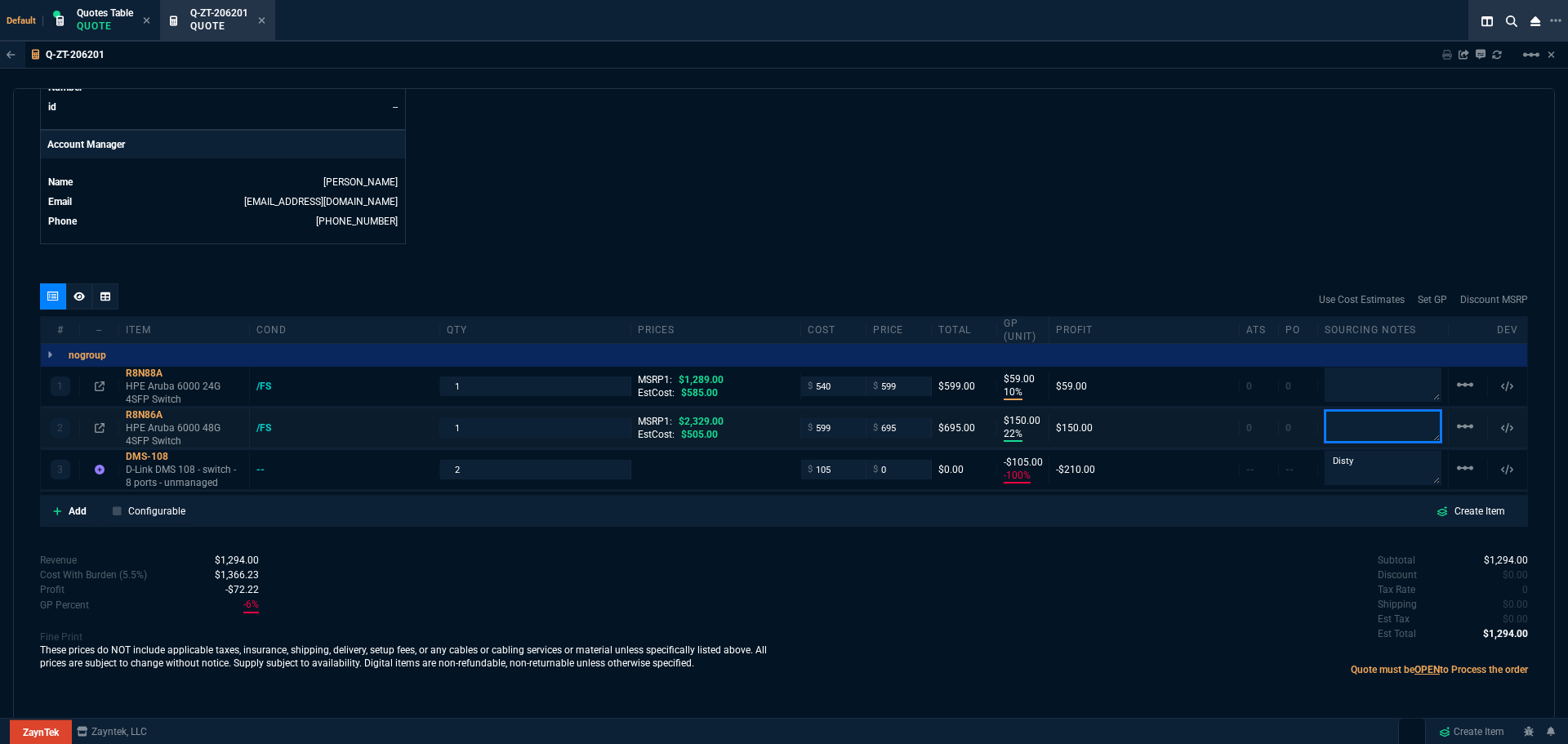
type input "599"
type input "14"
type input "96"
type textarea "Vodanet"
click at [1357, 385] on textarea at bounding box center [1383, 385] width 117 height 35
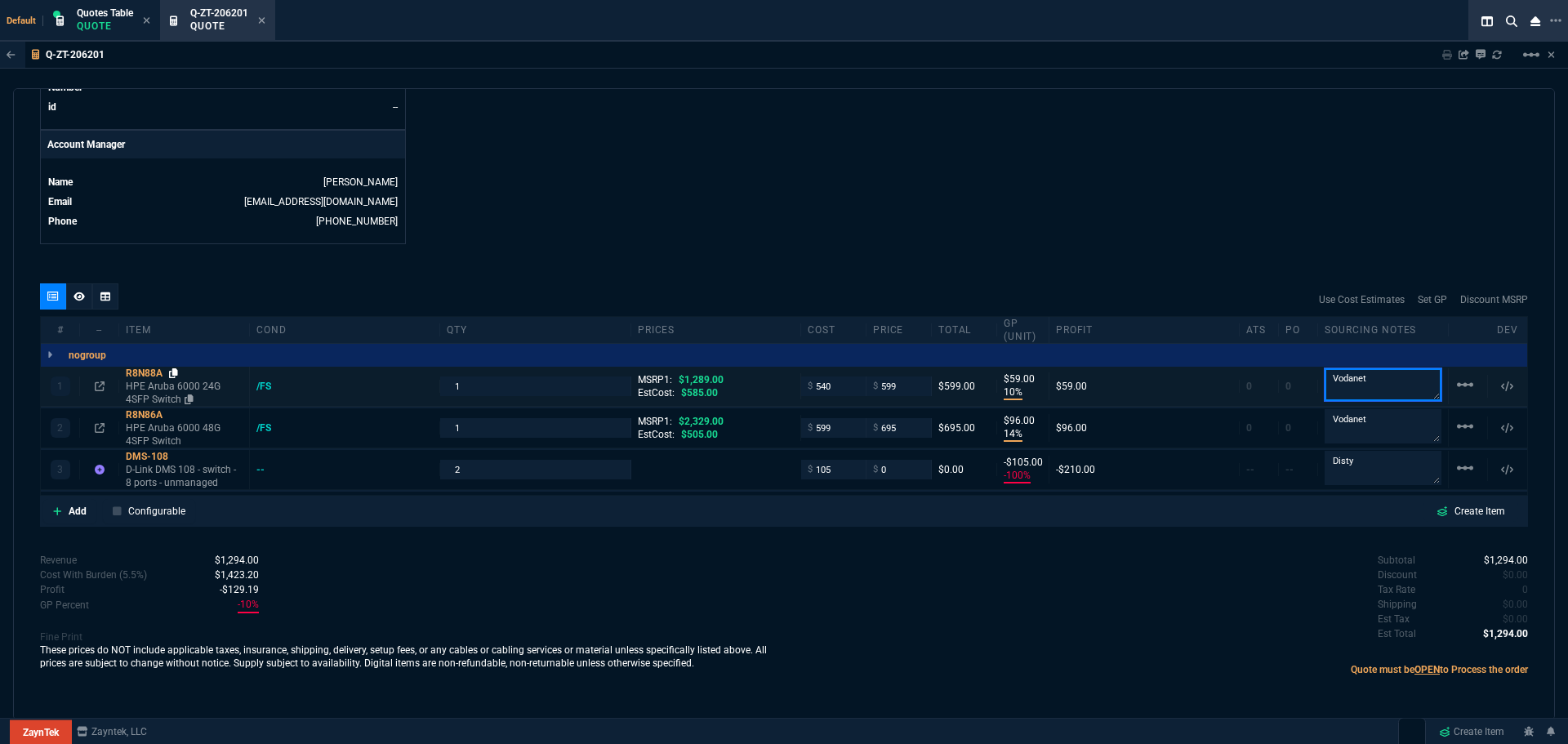
type textarea "Vodanet"
click at [176, 373] on icon at bounding box center [173, 372] width 9 height 10
click at [841, 383] on input "540" at bounding box center [833, 386] width 51 height 19
type input "525"
click at [875, 258] on div "quote Q-ZT-206201 Advanced Hospitality Tech. draft ZaynTek, LLC 2609 Technology…" at bounding box center [784, 404] width 1542 height 632
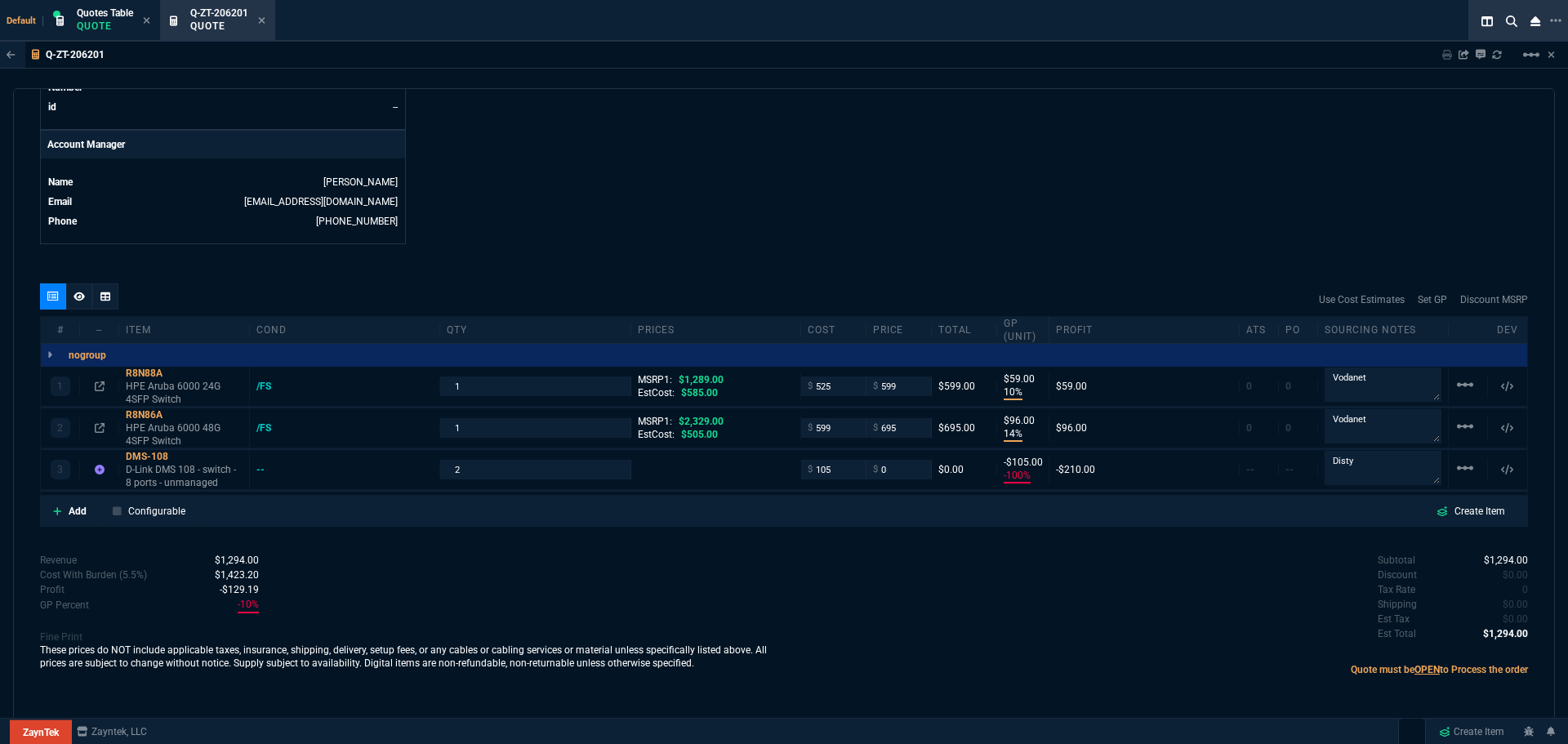
type input "525"
type input "12"
type input "74"
click at [100, 383] on icon at bounding box center [99, 386] width 10 height 10
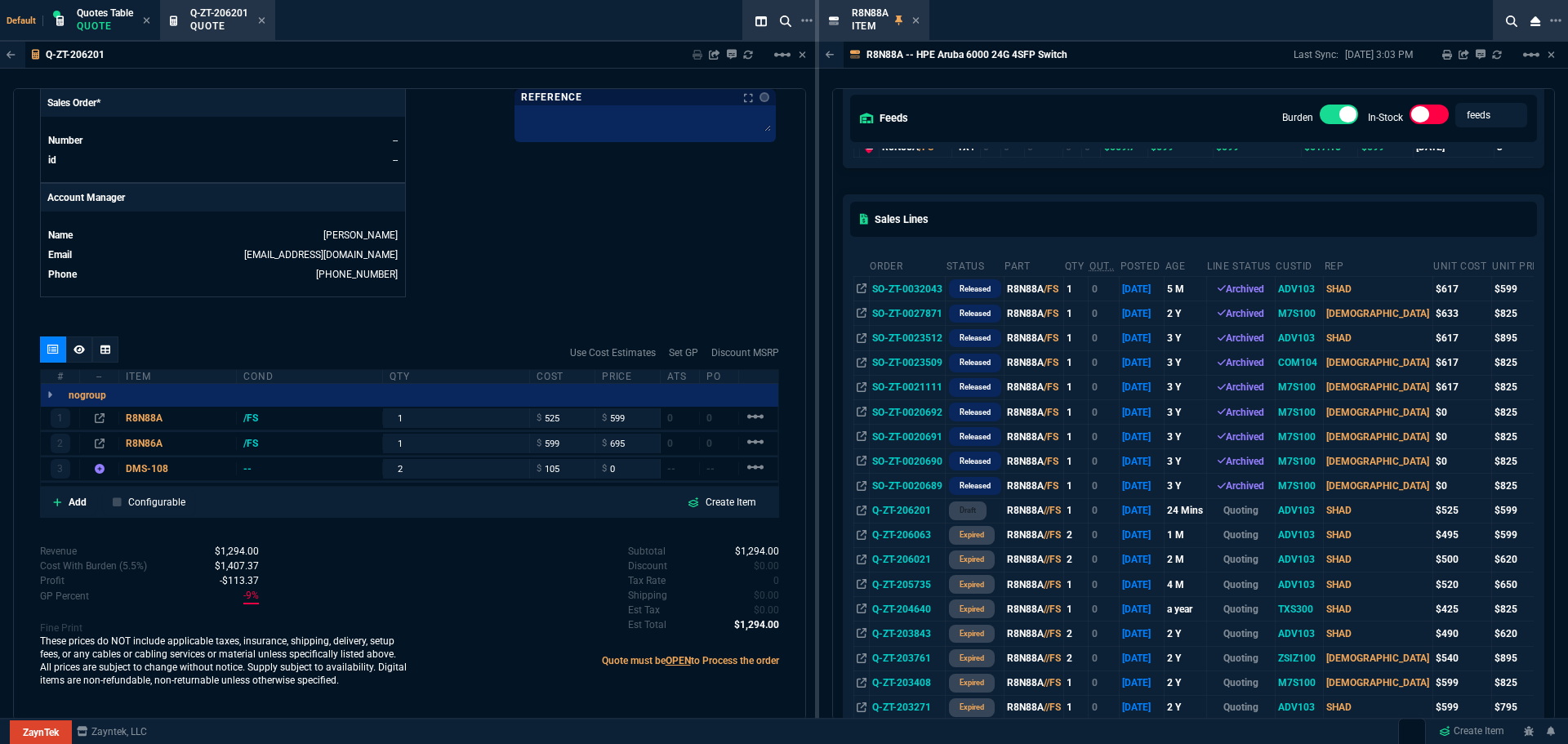
scroll to position [0, 0]
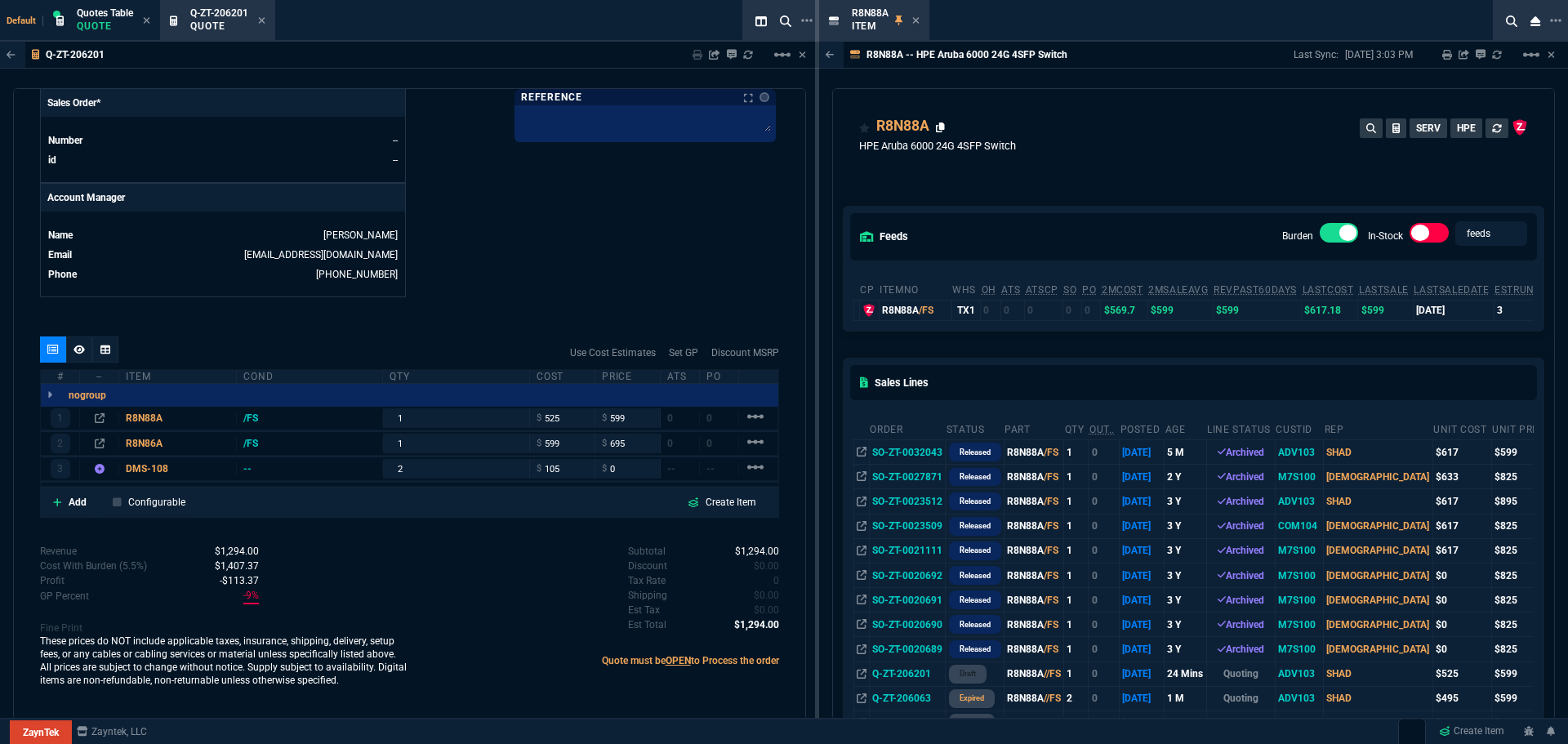
click at [941, 123] on icon at bounding box center [940, 127] width 9 height 10
click at [916, 19] on icon at bounding box center [916, 20] width 7 height 10
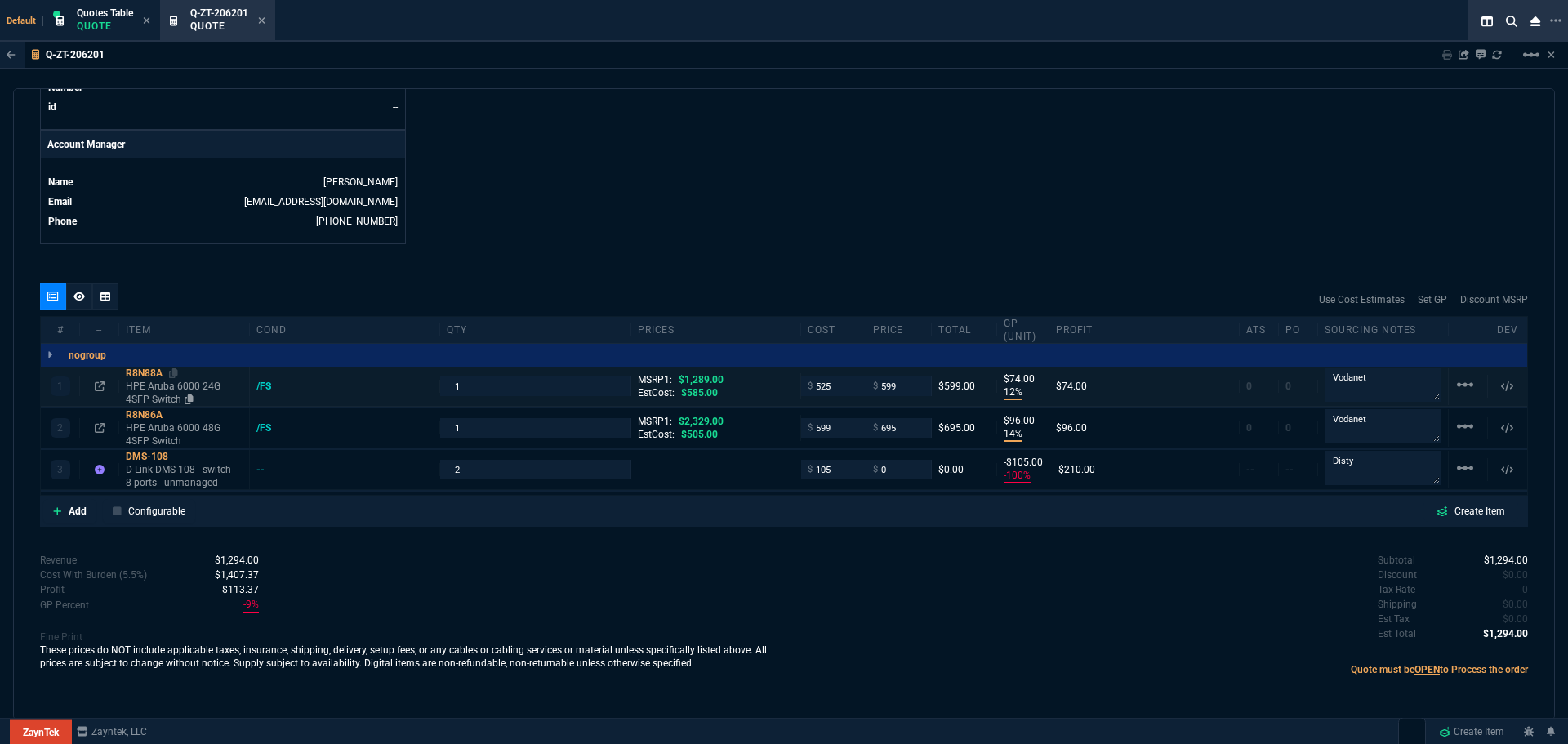
click at [132, 374] on div "R8N88A" at bounding box center [184, 373] width 117 height 13
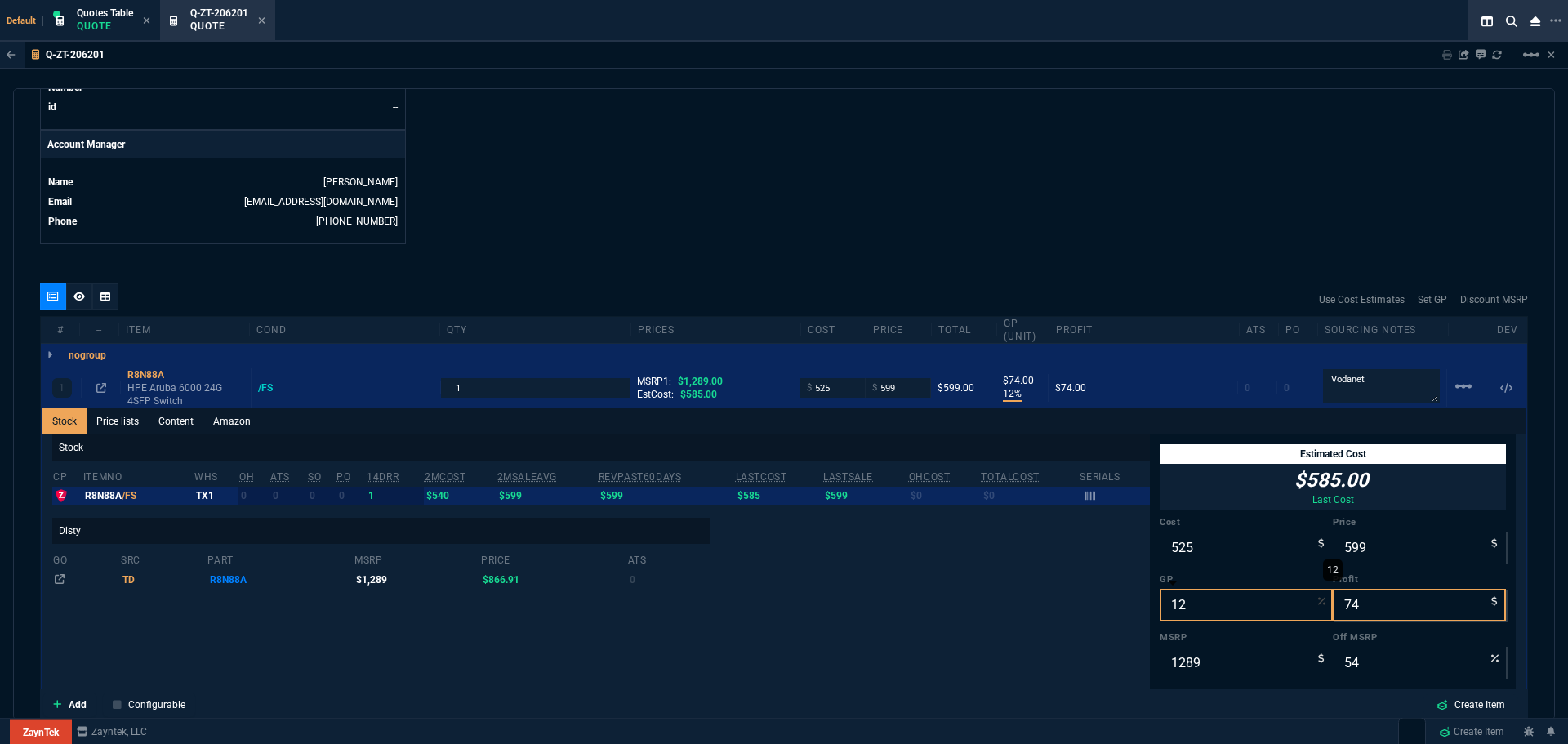
click at [1186, 599] on input "12" at bounding box center [1247, 605] width 173 height 33
type input "2"
type input "536"
type input "11"
type input "58"
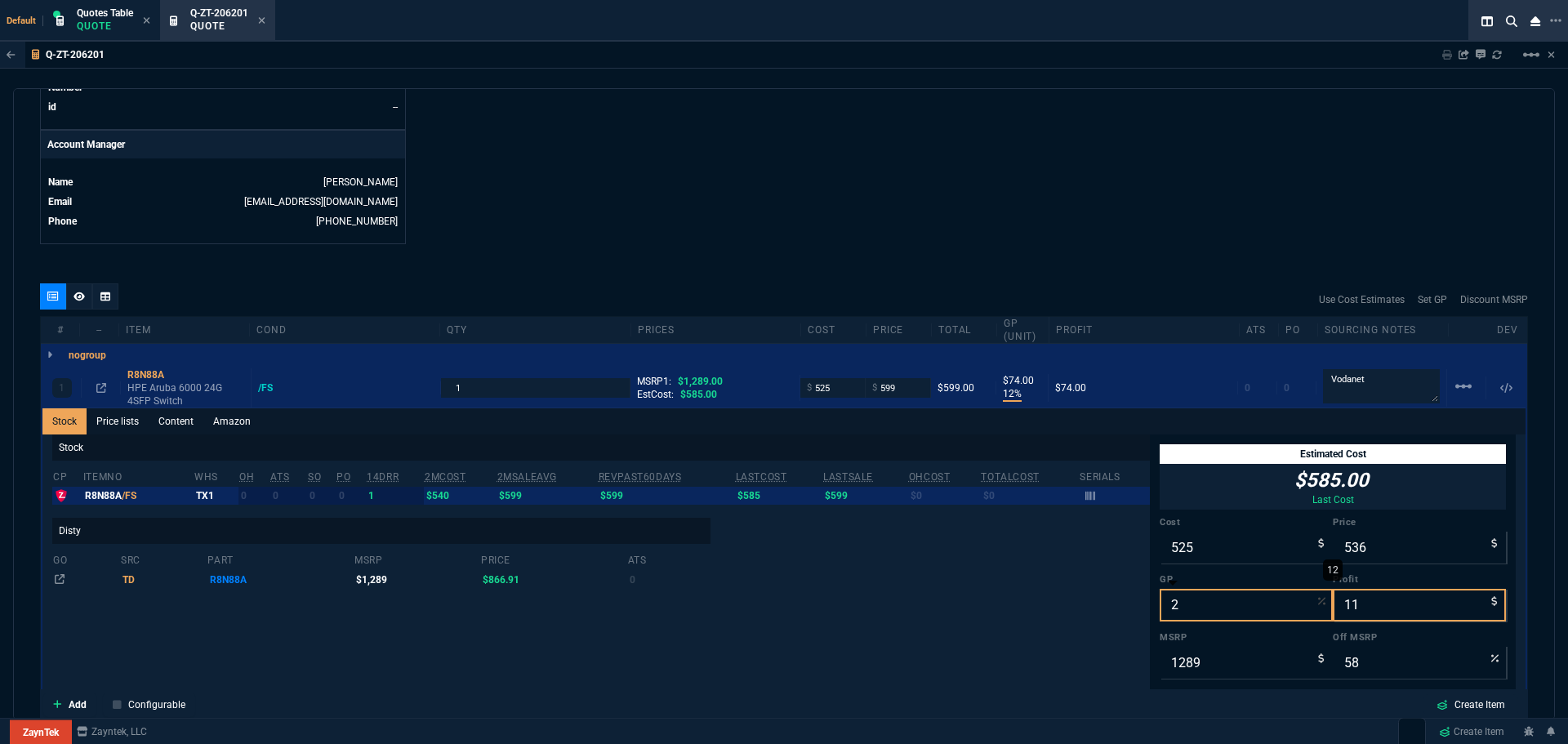
type input "20"
type input "656"
type input "131"
type input "49"
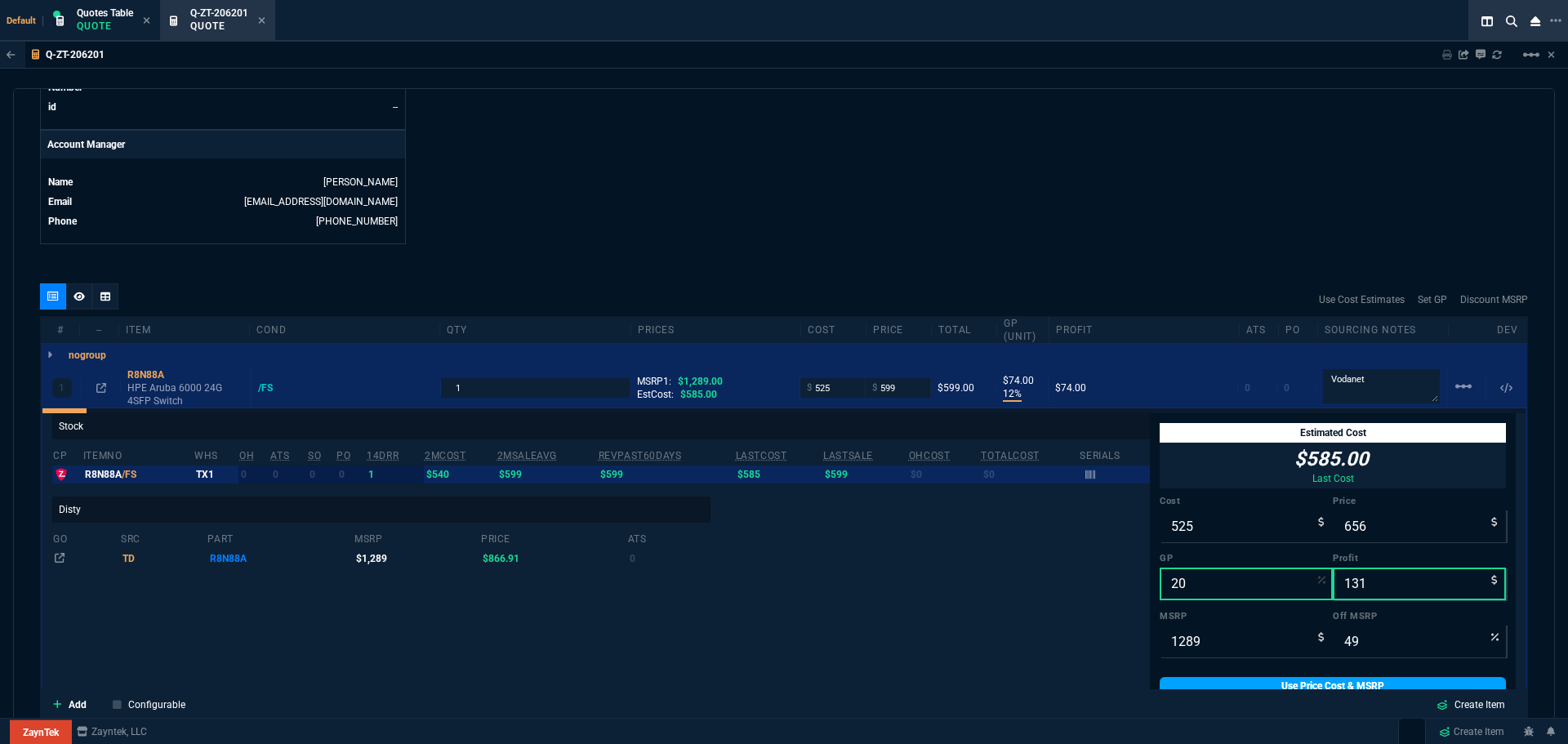
scroll to position [28, 0]
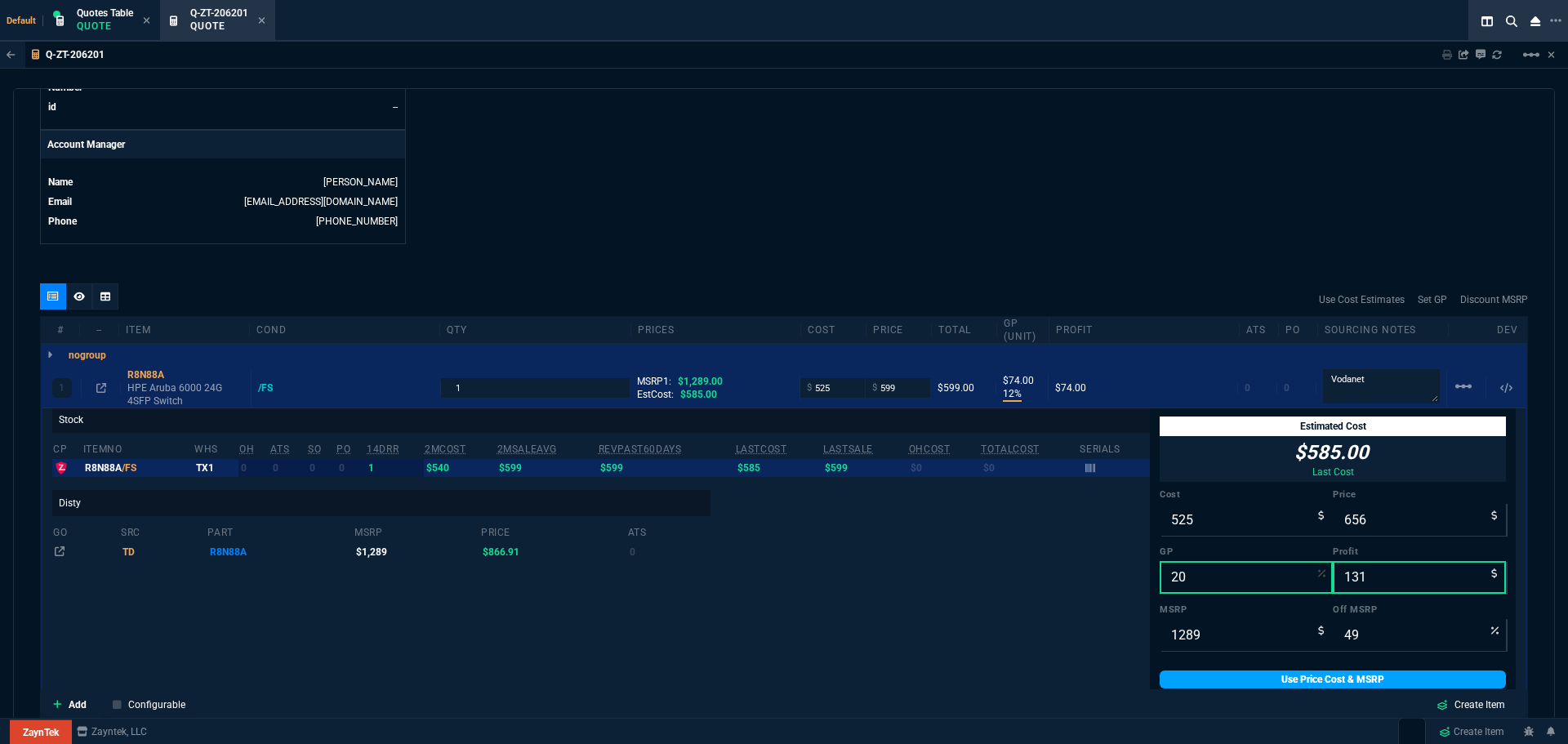
type input "20"
click at [1305, 683] on link "Use Price Cost & MSRP" at bounding box center [1333, 680] width 346 height 18
click at [137, 368] on div "1 R8N88A HPE Aruba 6000 24G 4SFP Switch /FS 1 MSRP1: $1,289.00 EstCost: $585.00…" at bounding box center [784, 650] width 1487 height 565
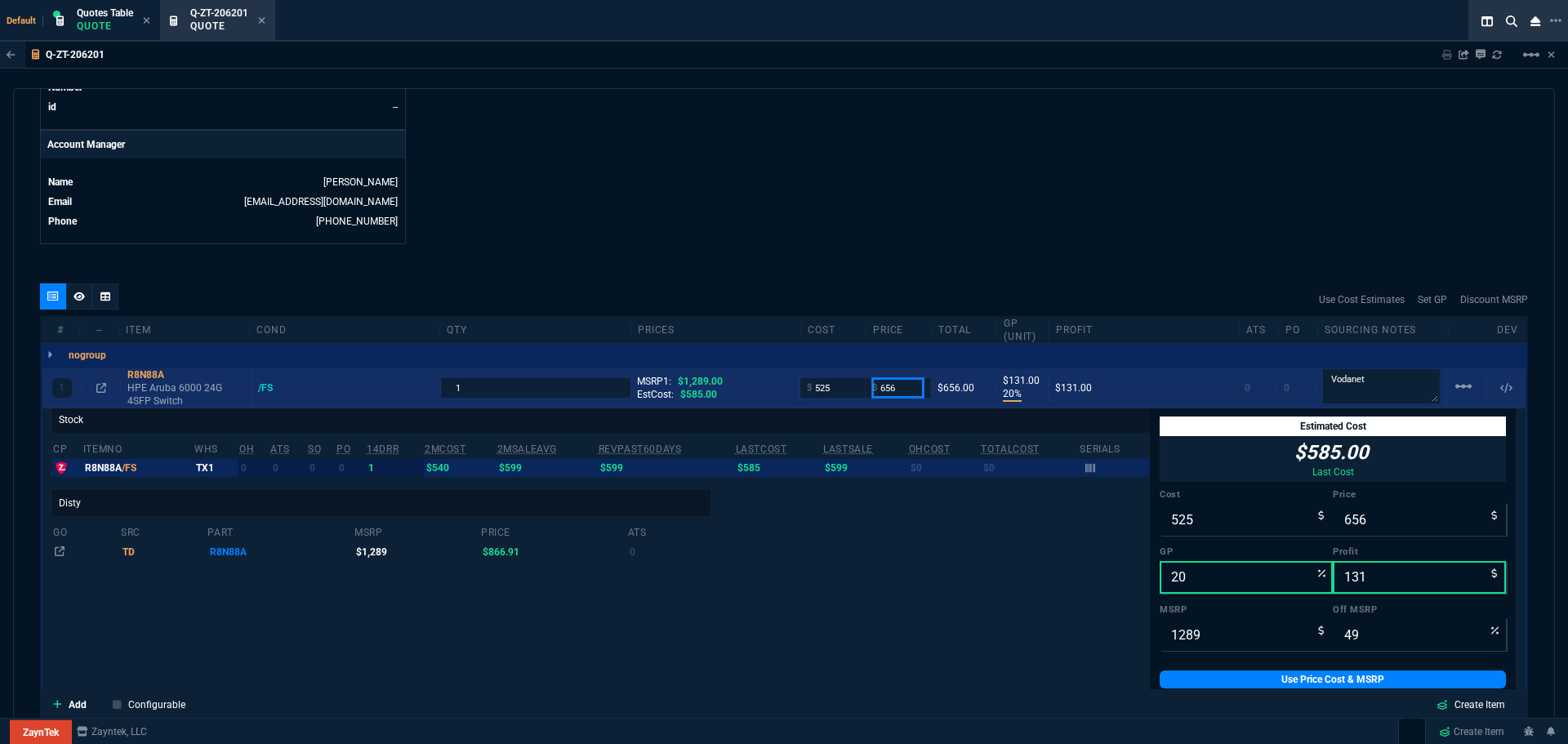
click at [902, 393] on input "656" at bounding box center [898, 388] width 51 height 19
type input "650"
type input "19"
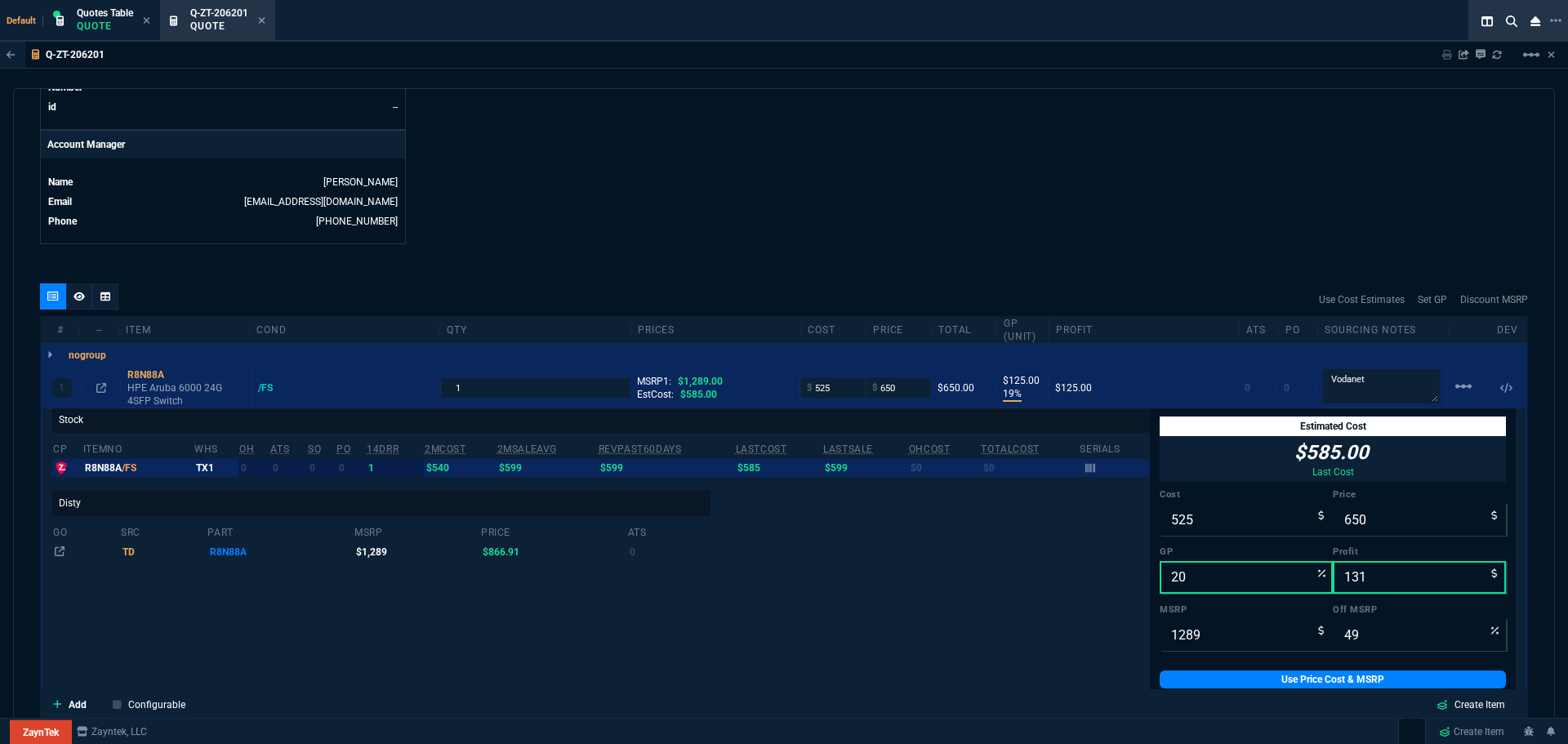
type input "125"
type input "50"
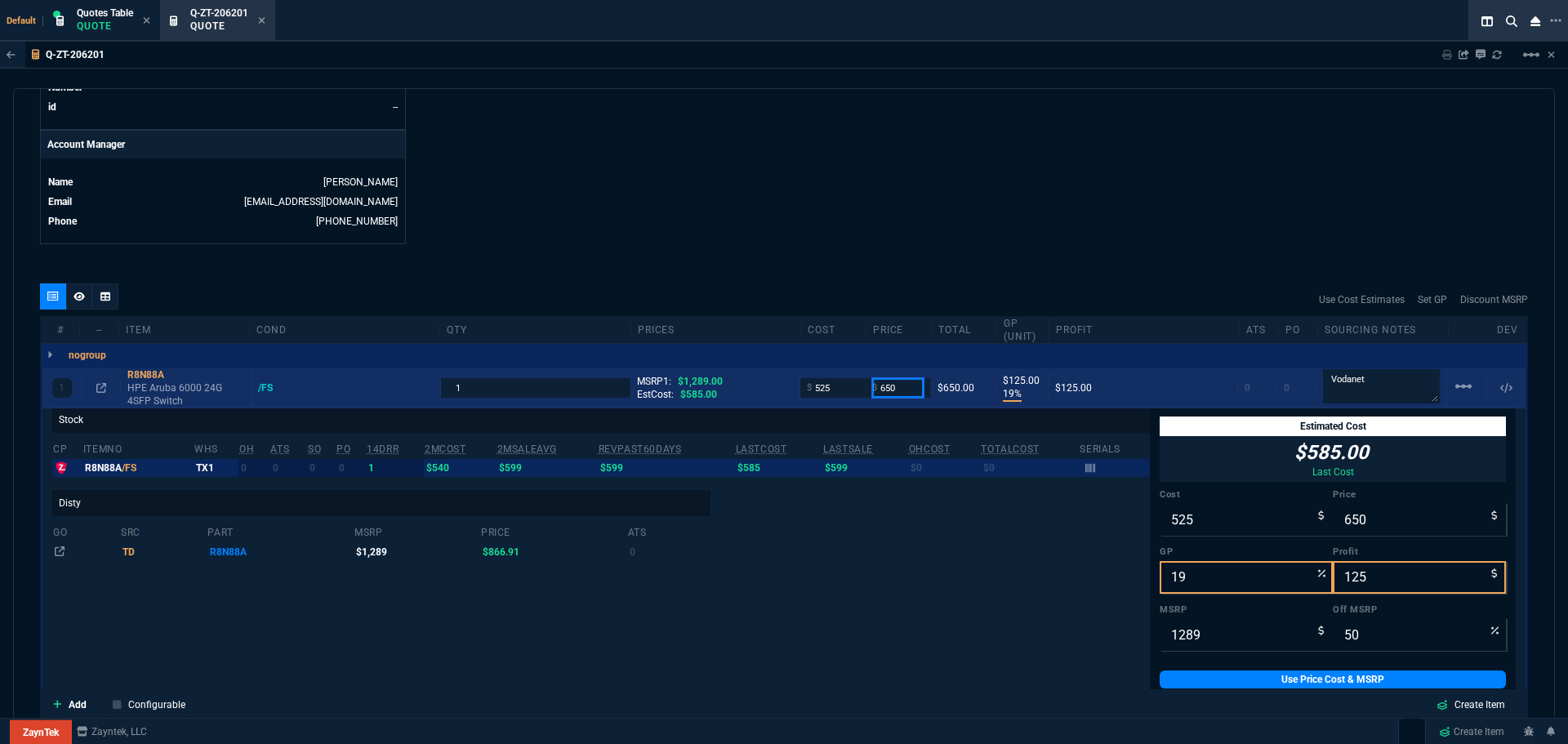
click at [910, 392] on input "650" at bounding box center [898, 388] width 51 height 19
type input "655"
type input "20"
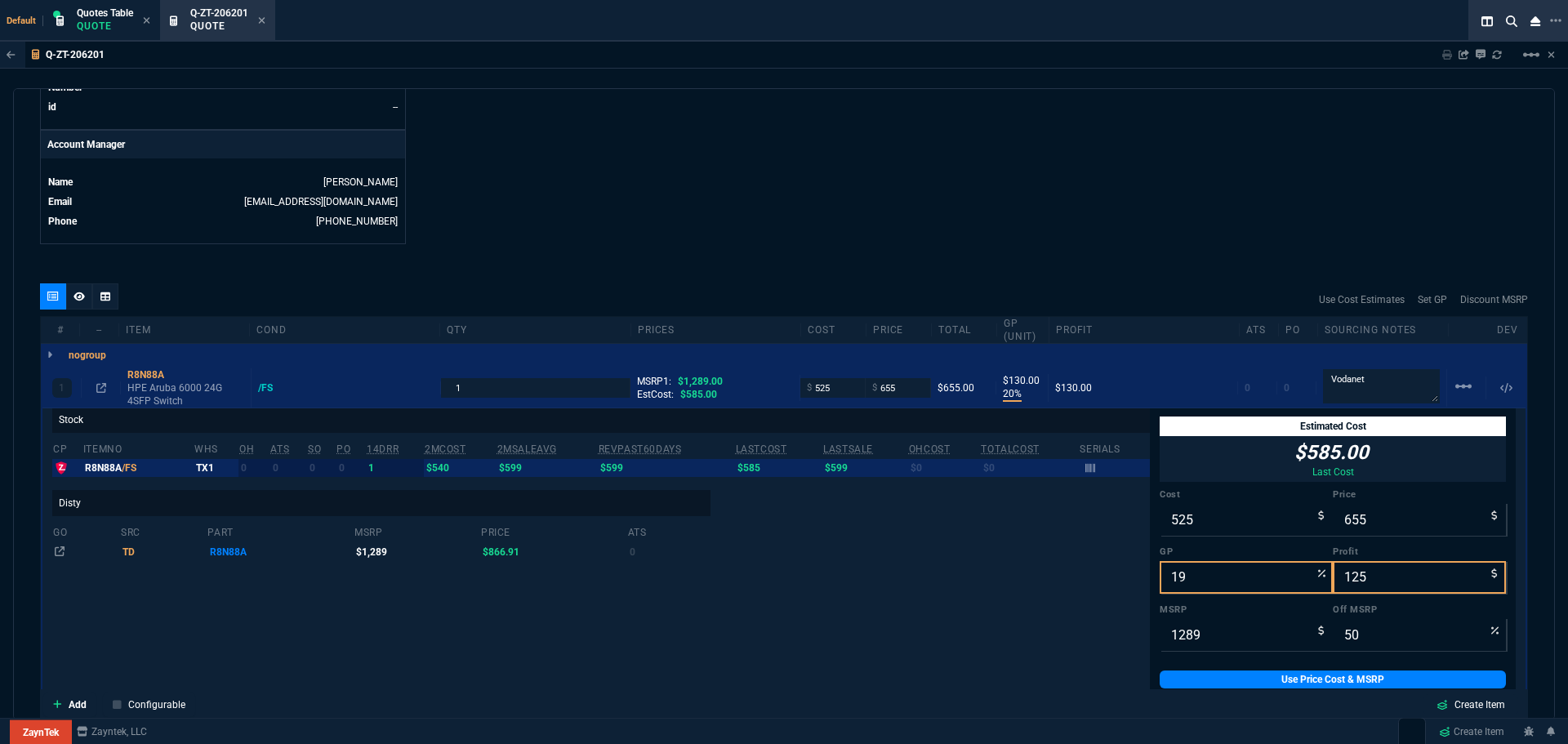
type input "130"
type input "49"
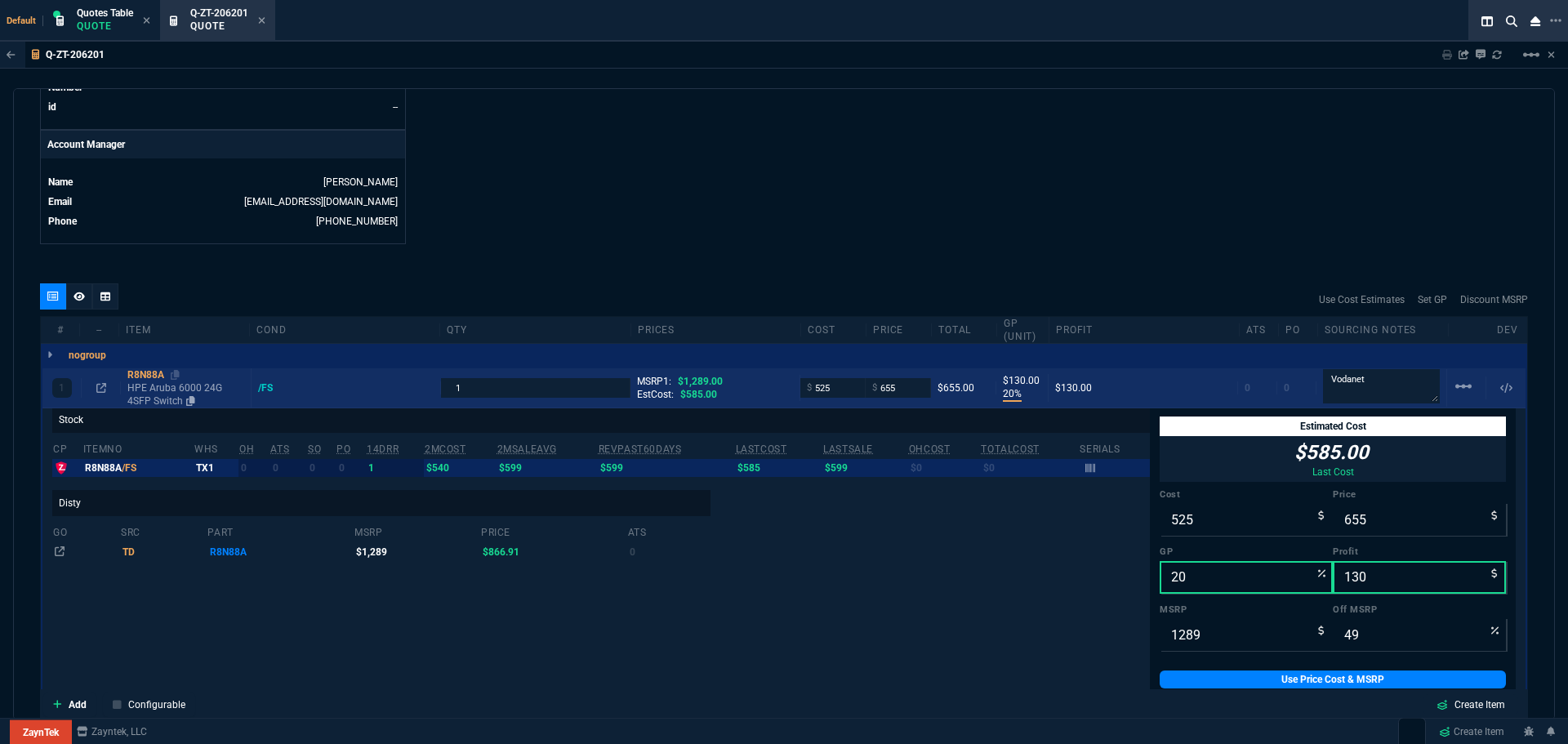
click at [146, 371] on div "R8N88A" at bounding box center [185, 374] width 117 height 13
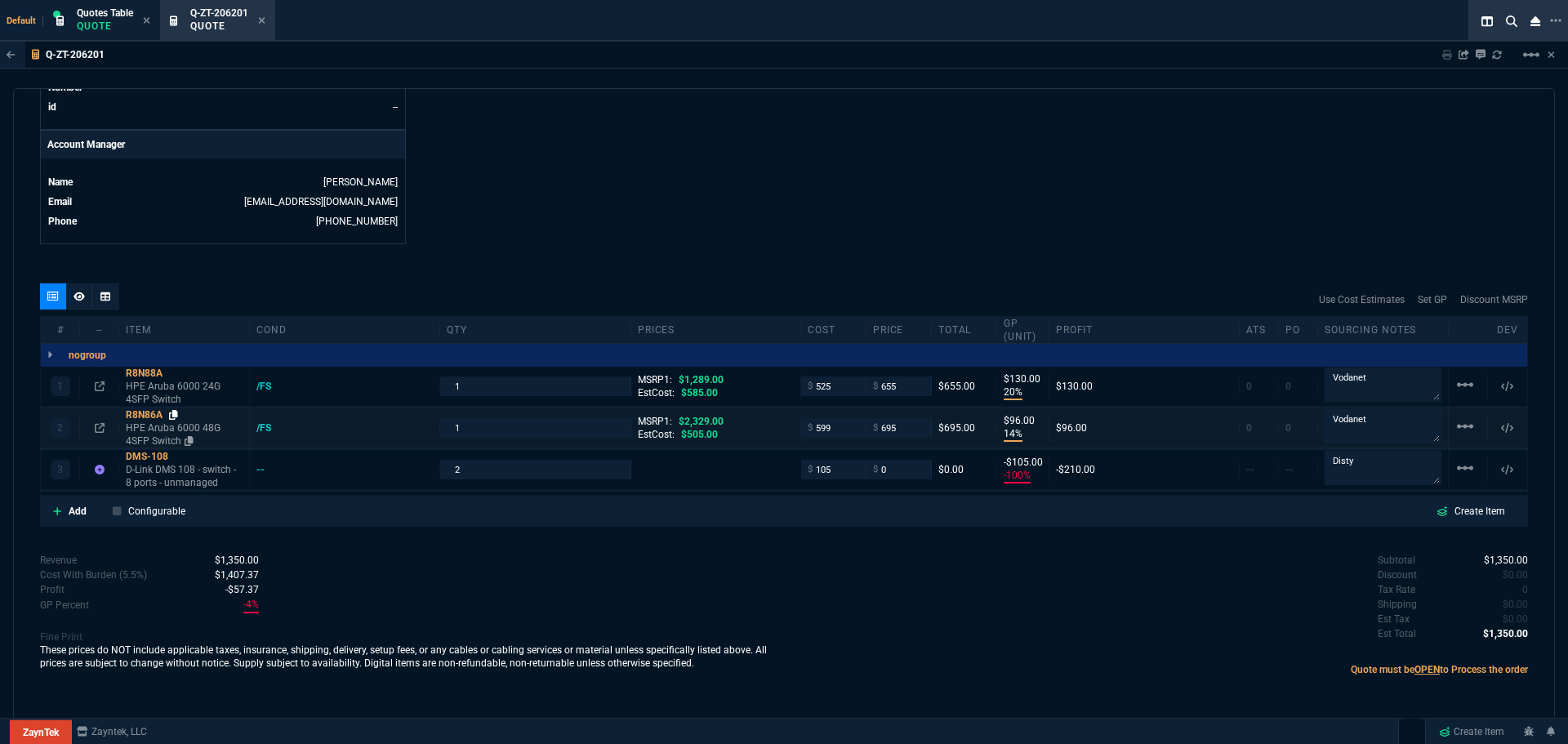
click at [177, 416] on icon at bounding box center [173, 415] width 9 height 10
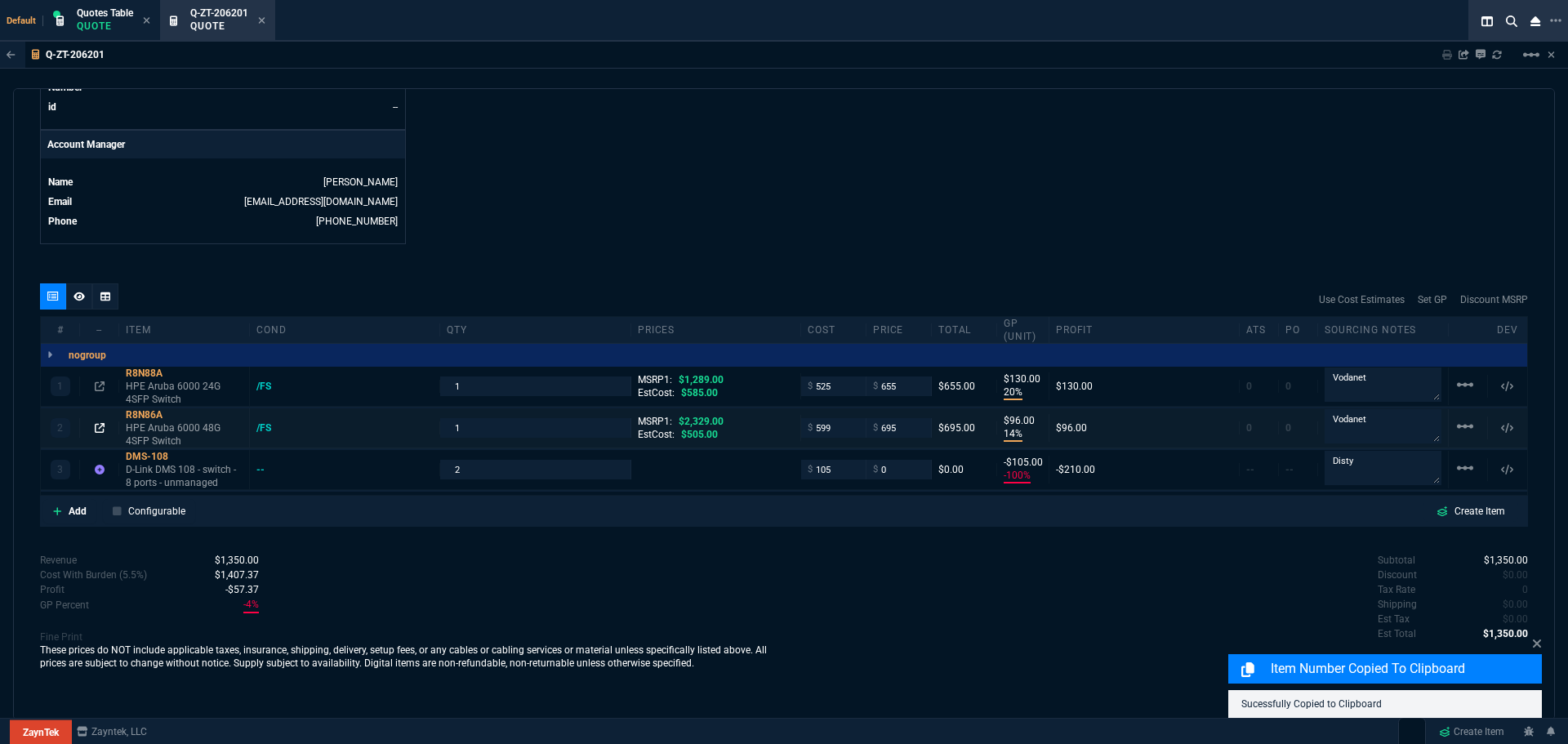
click at [94, 427] on icon at bounding box center [99, 428] width 10 height 10
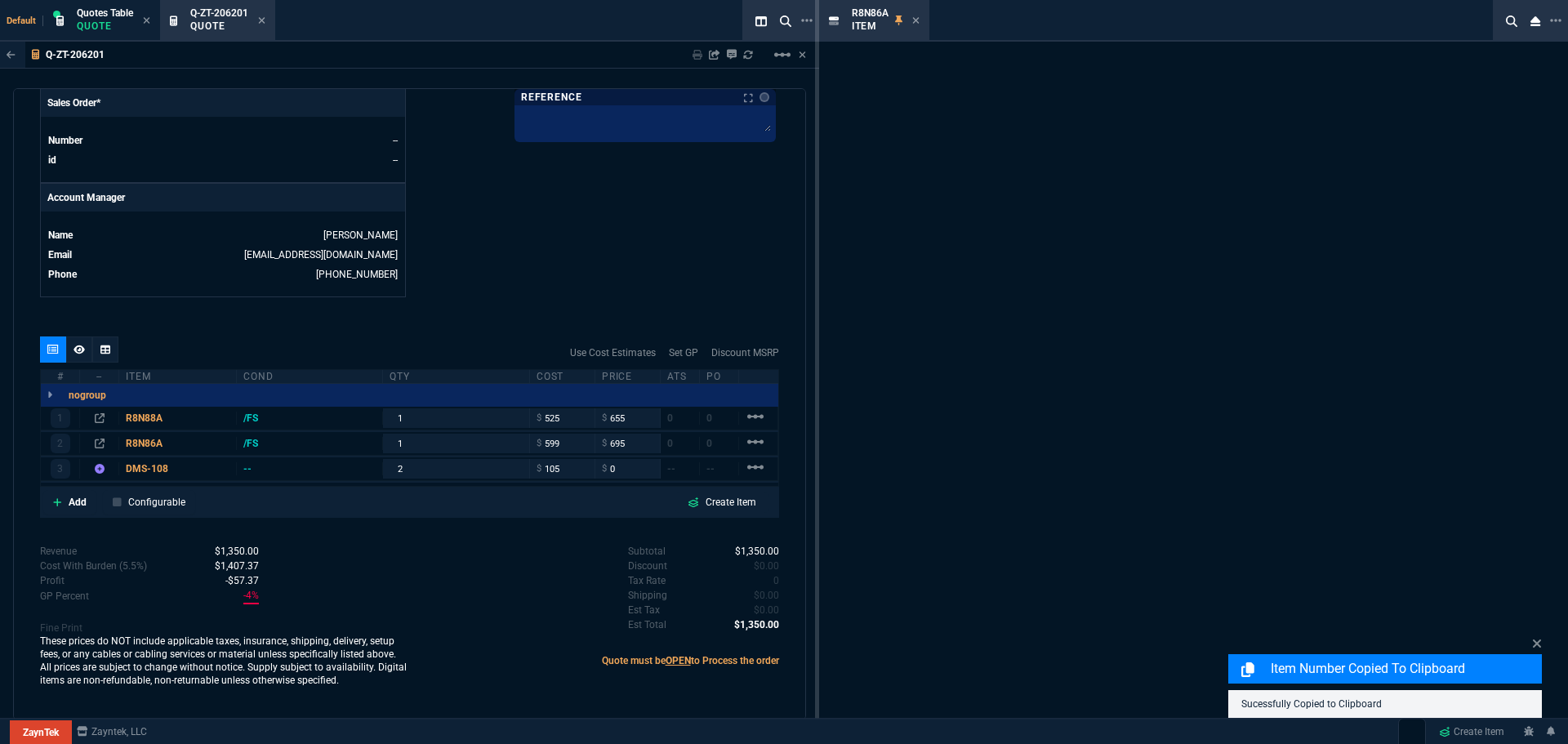
scroll to position [698, 0]
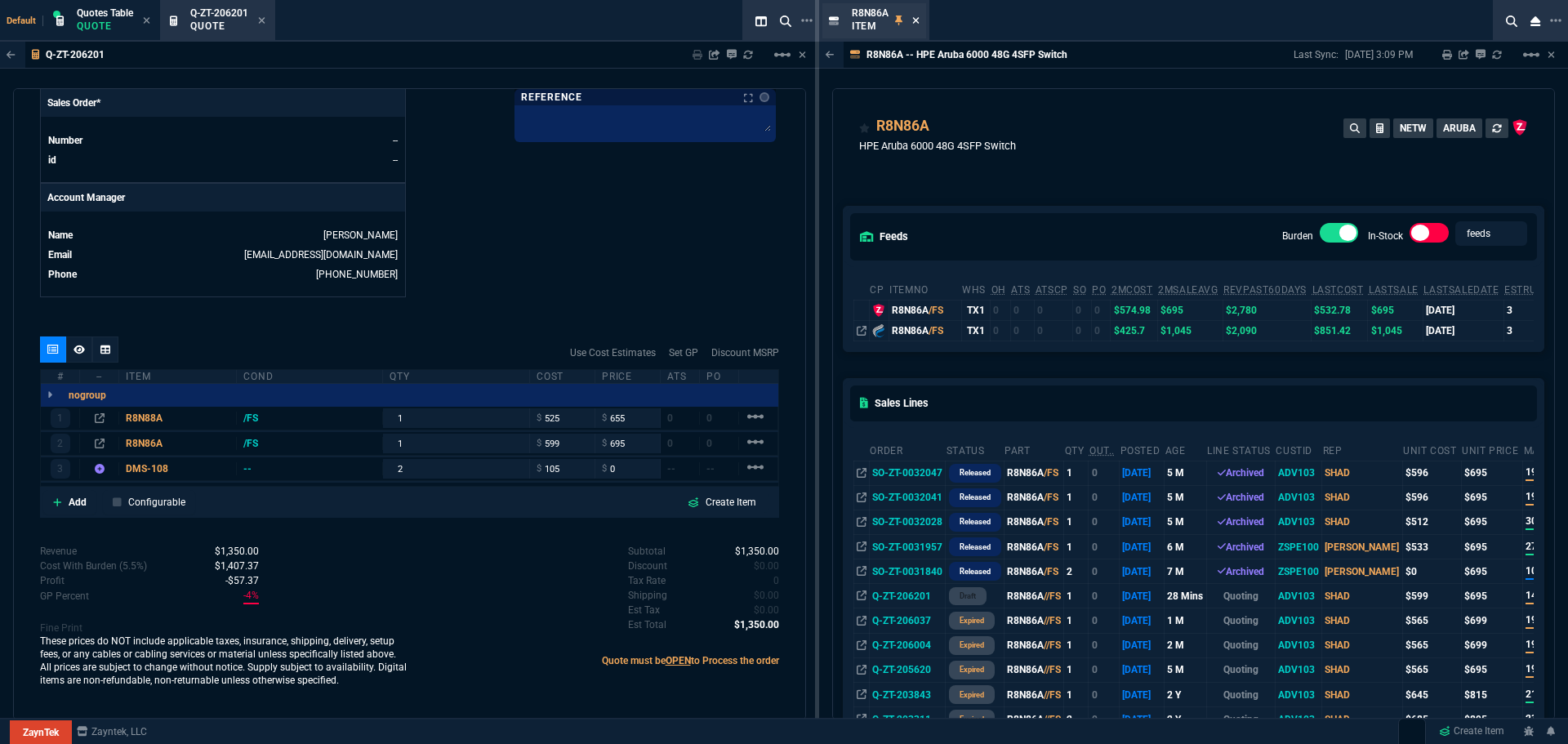
click at [915, 18] on icon at bounding box center [916, 20] width 7 height 10
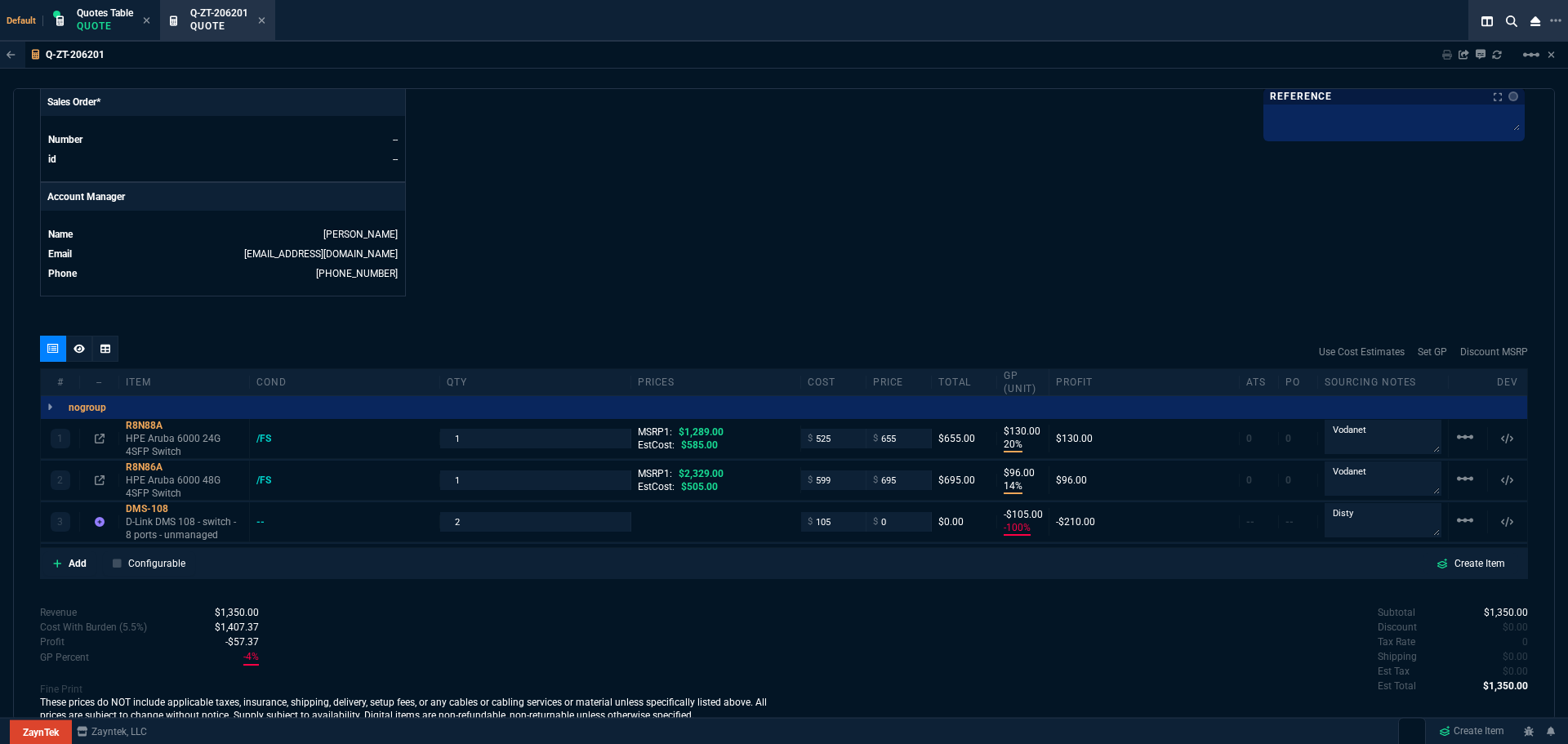
scroll to position [750, 0]
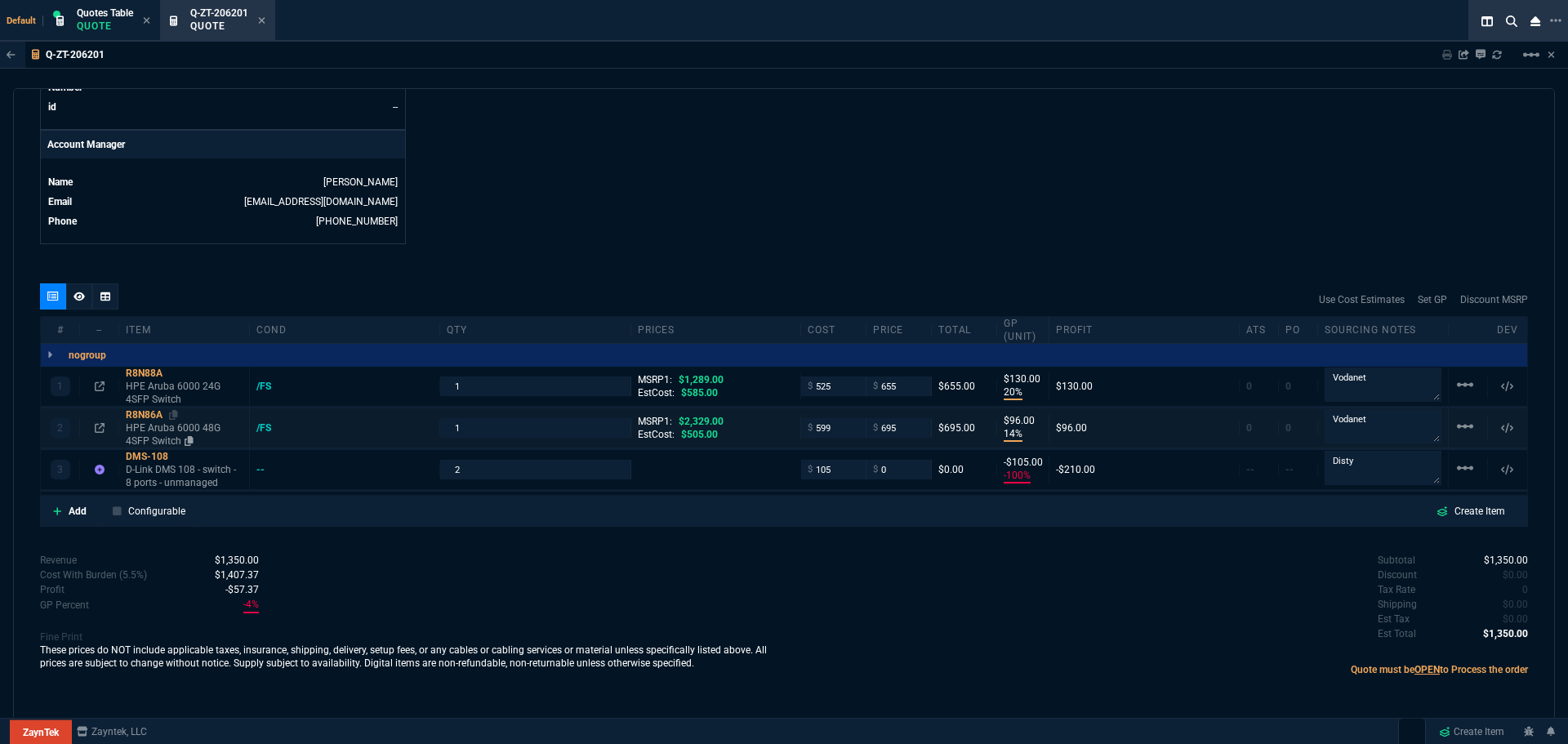
click at [147, 418] on div "R8N86A" at bounding box center [184, 415] width 117 height 13
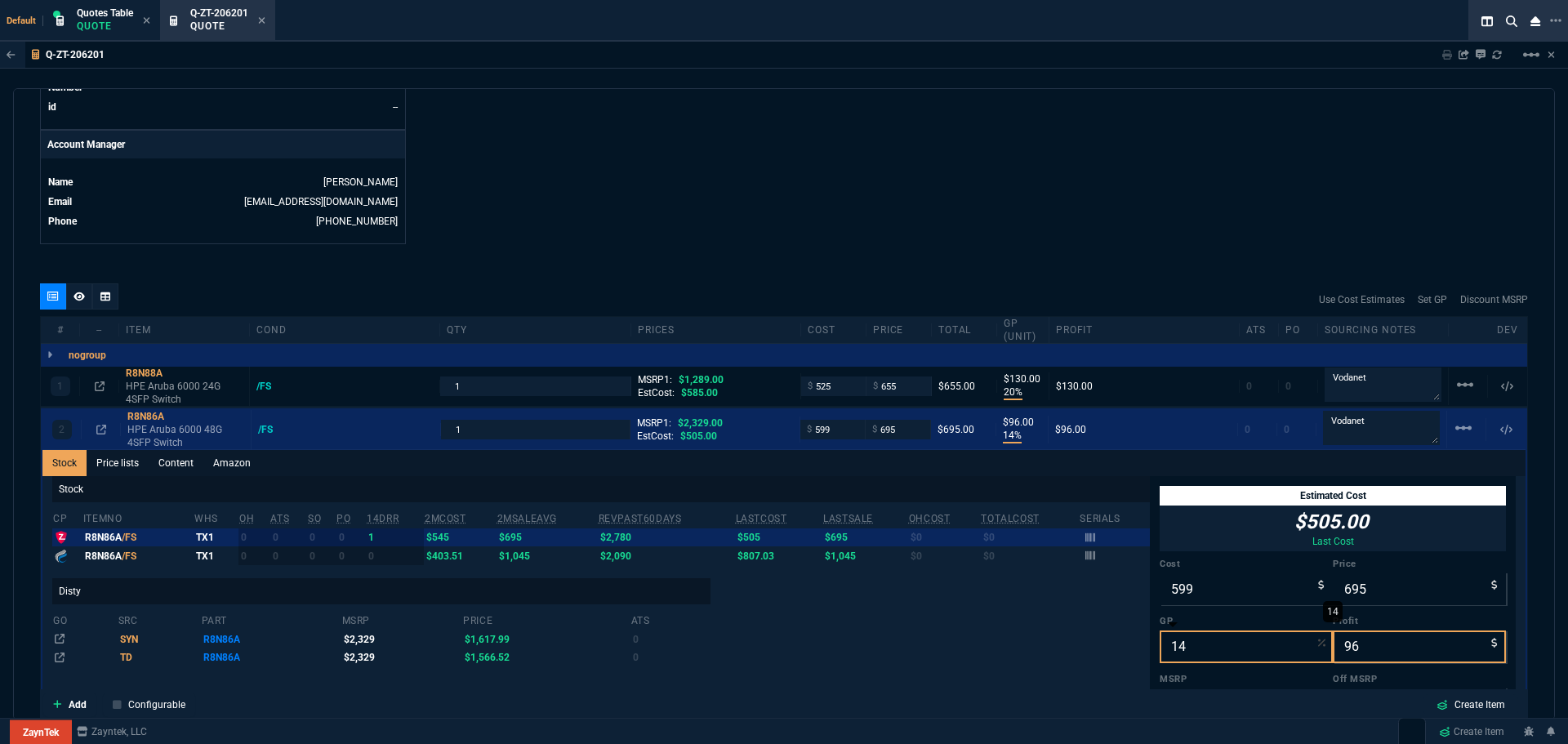
click at [1190, 638] on input "14" at bounding box center [1247, 647] width 173 height 33
type input "2"
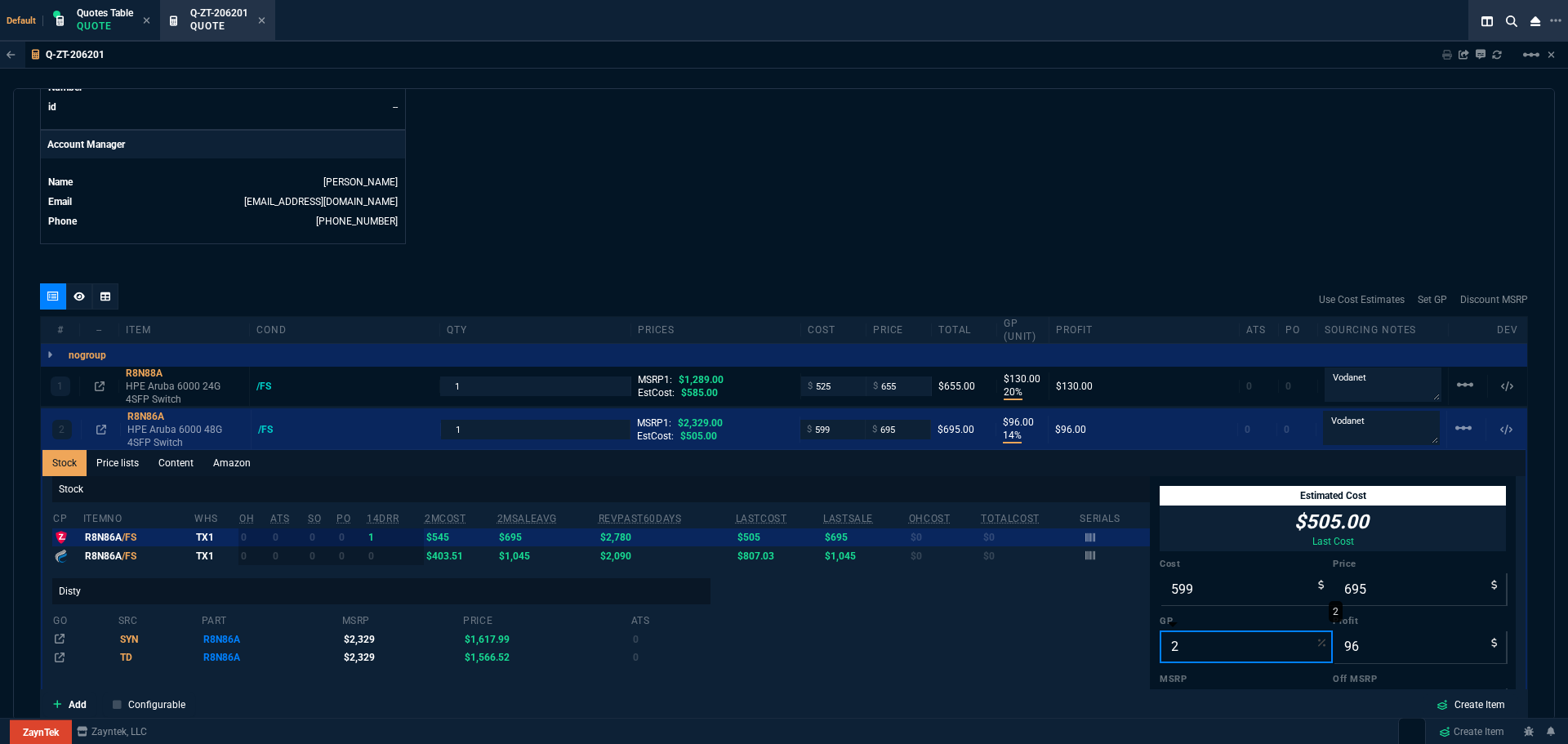
type input "611"
type input "12"
type input "74"
type input "20"
type input "749"
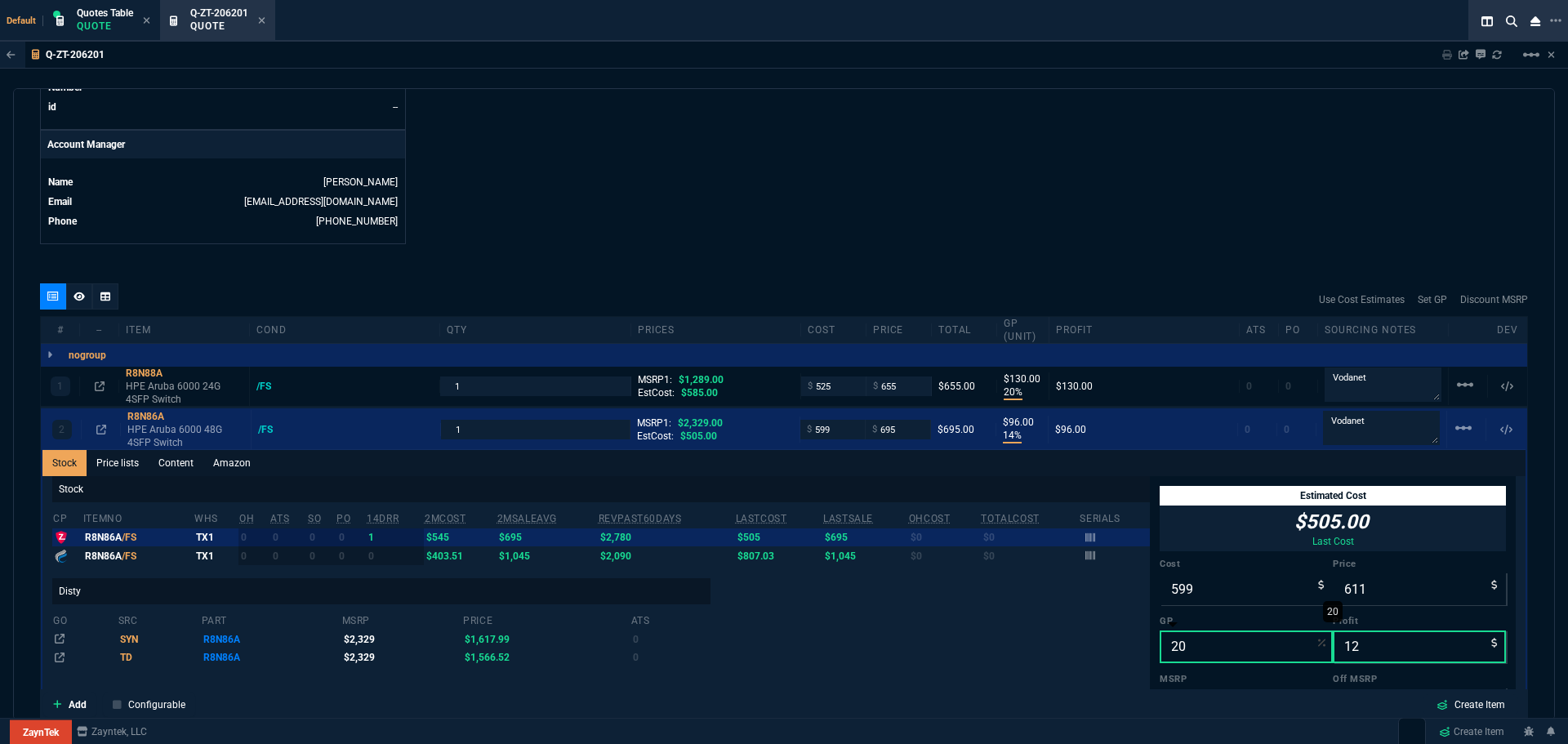
type input "150"
type input "68"
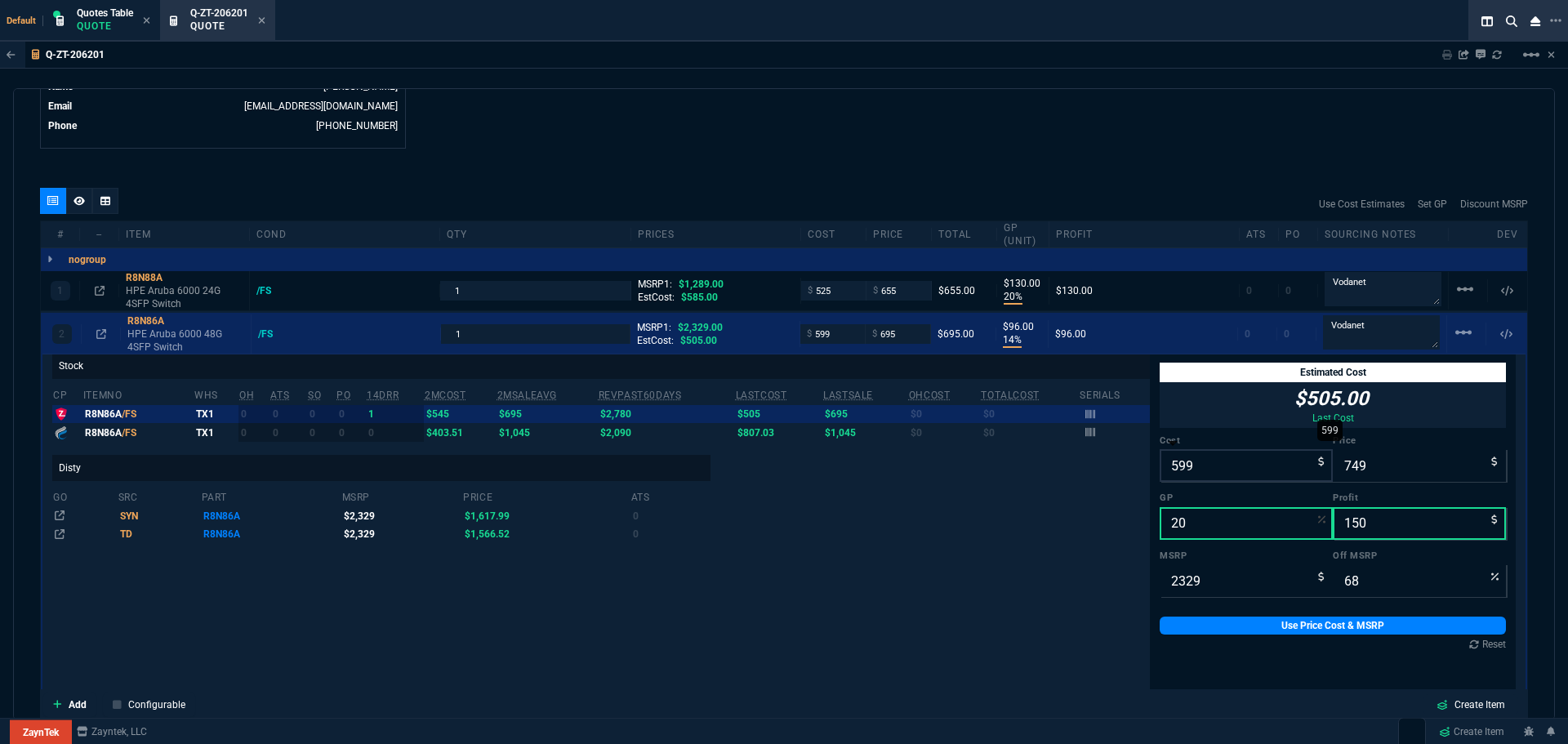
scroll to position [995, 0]
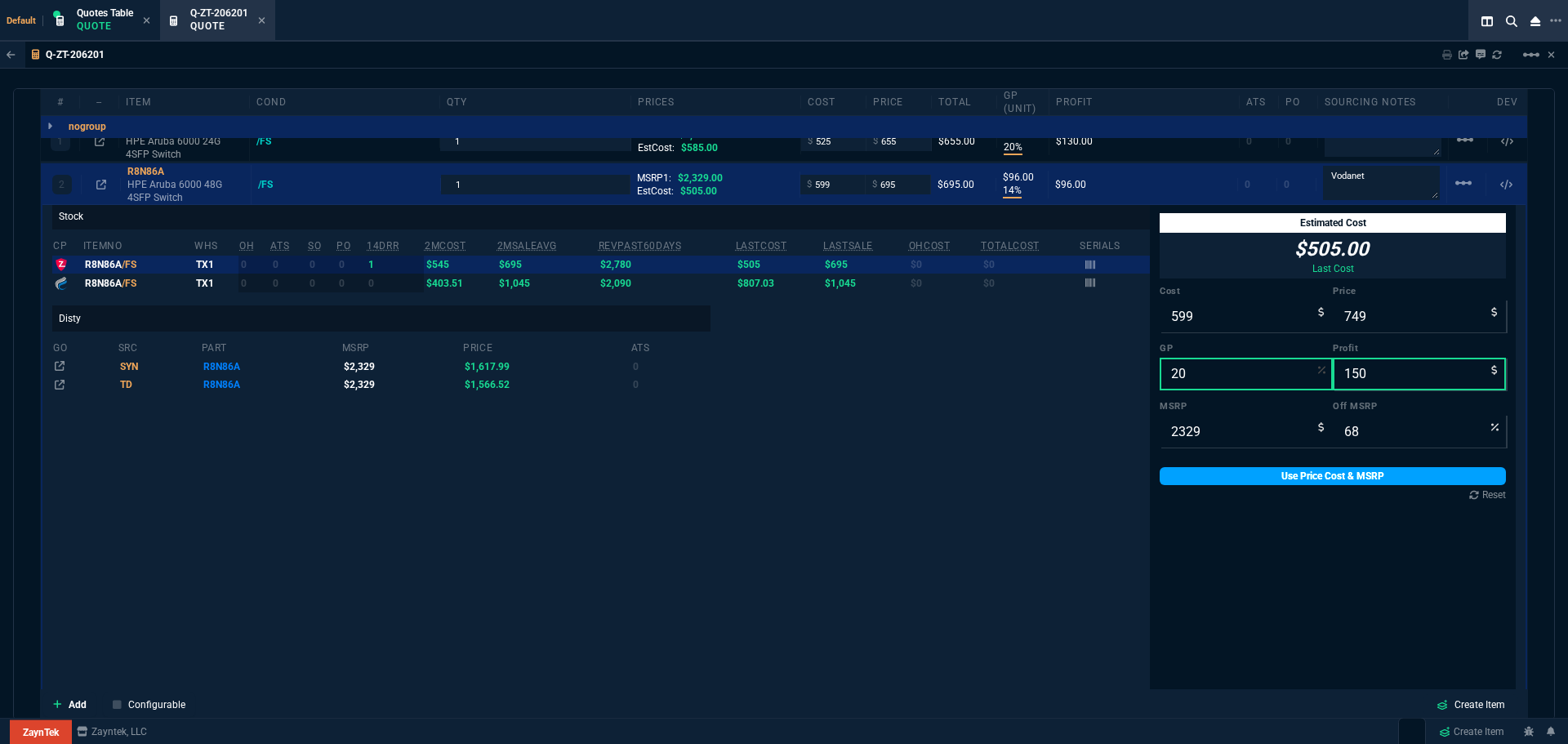
type input "20"
click at [1251, 483] on link "Use Price Cost & MSRP" at bounding box center [1333, 476] width 346 height 18
type input "749"
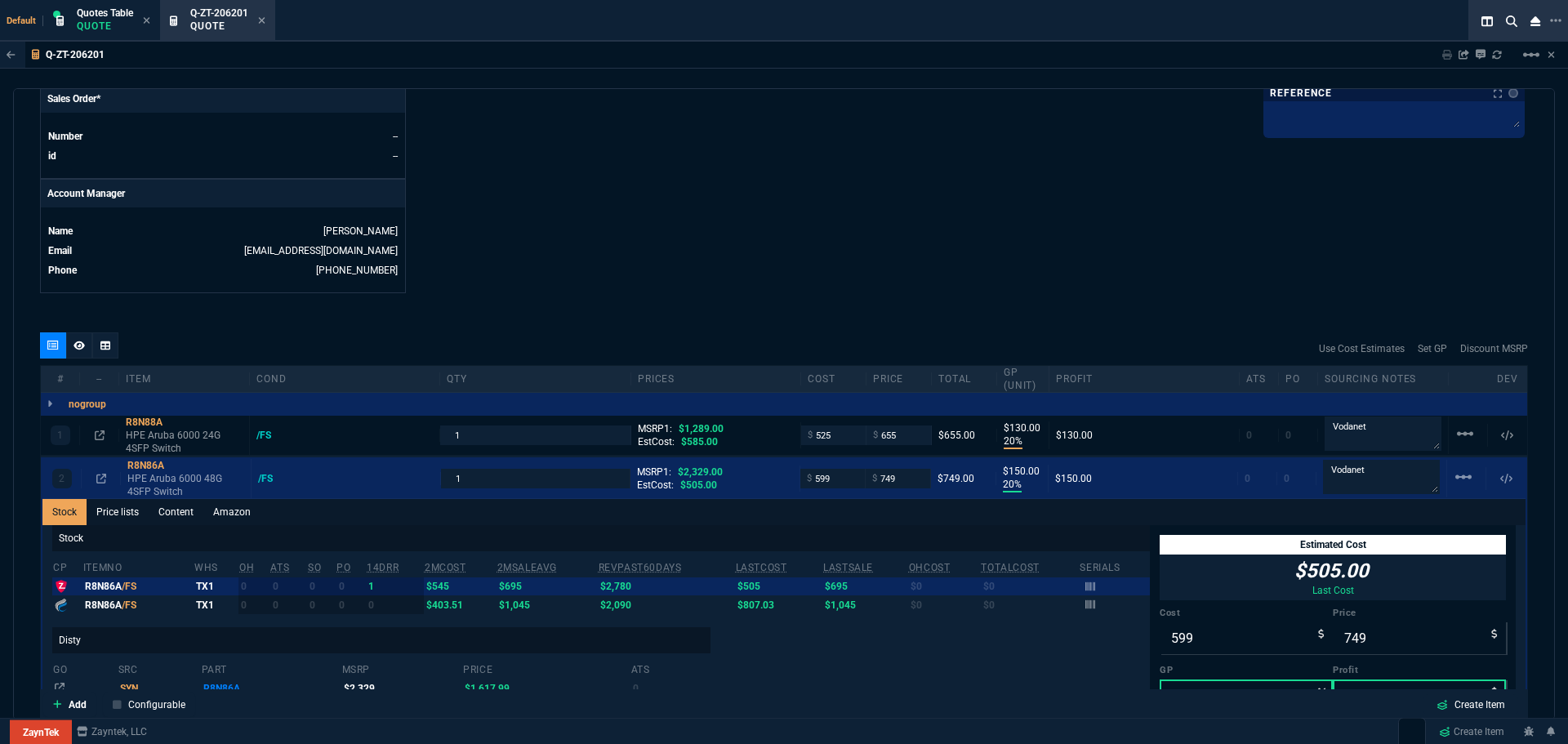
scroll to position [669, 0]
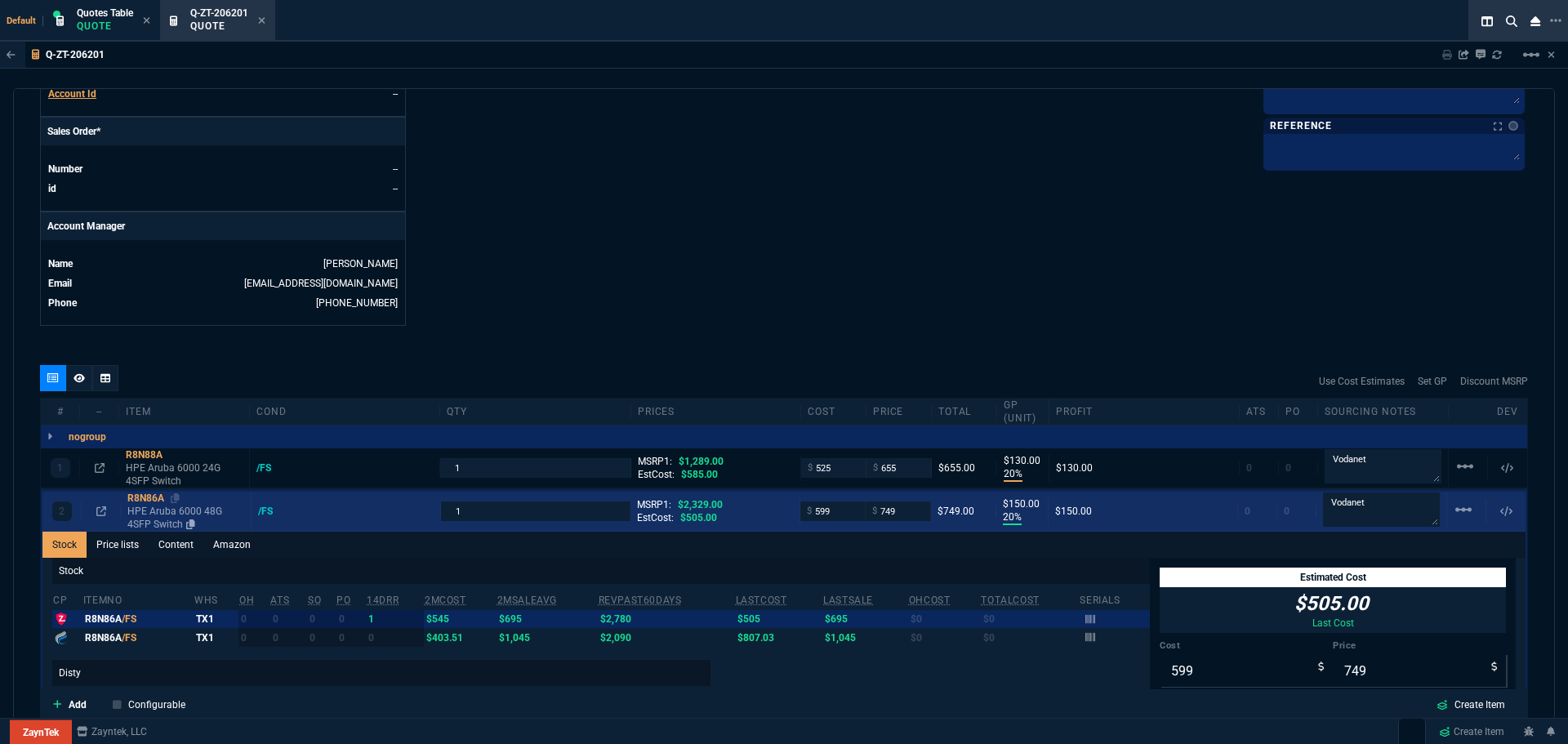
click at [144, 499] on div "R8N86A" at bounding box center [185, 498] width 117 height 13
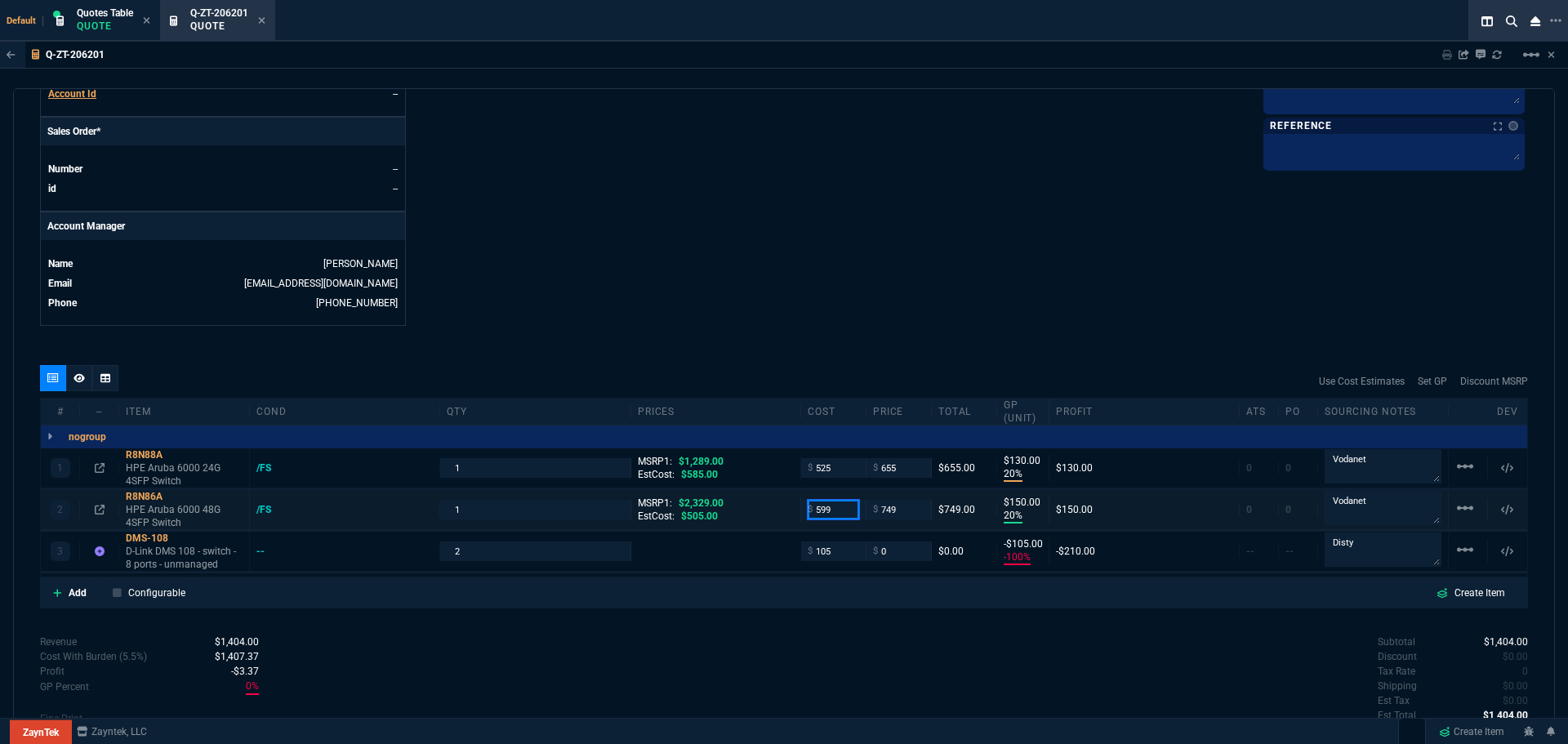
click at [832, 515] on input "599" at bounding box center [833, 509] width 51 height 19
type input "585"
click at [835, 469] on input "525" at bounding box center [833, 468] width 51 height 19
type input "585"
type input "22"
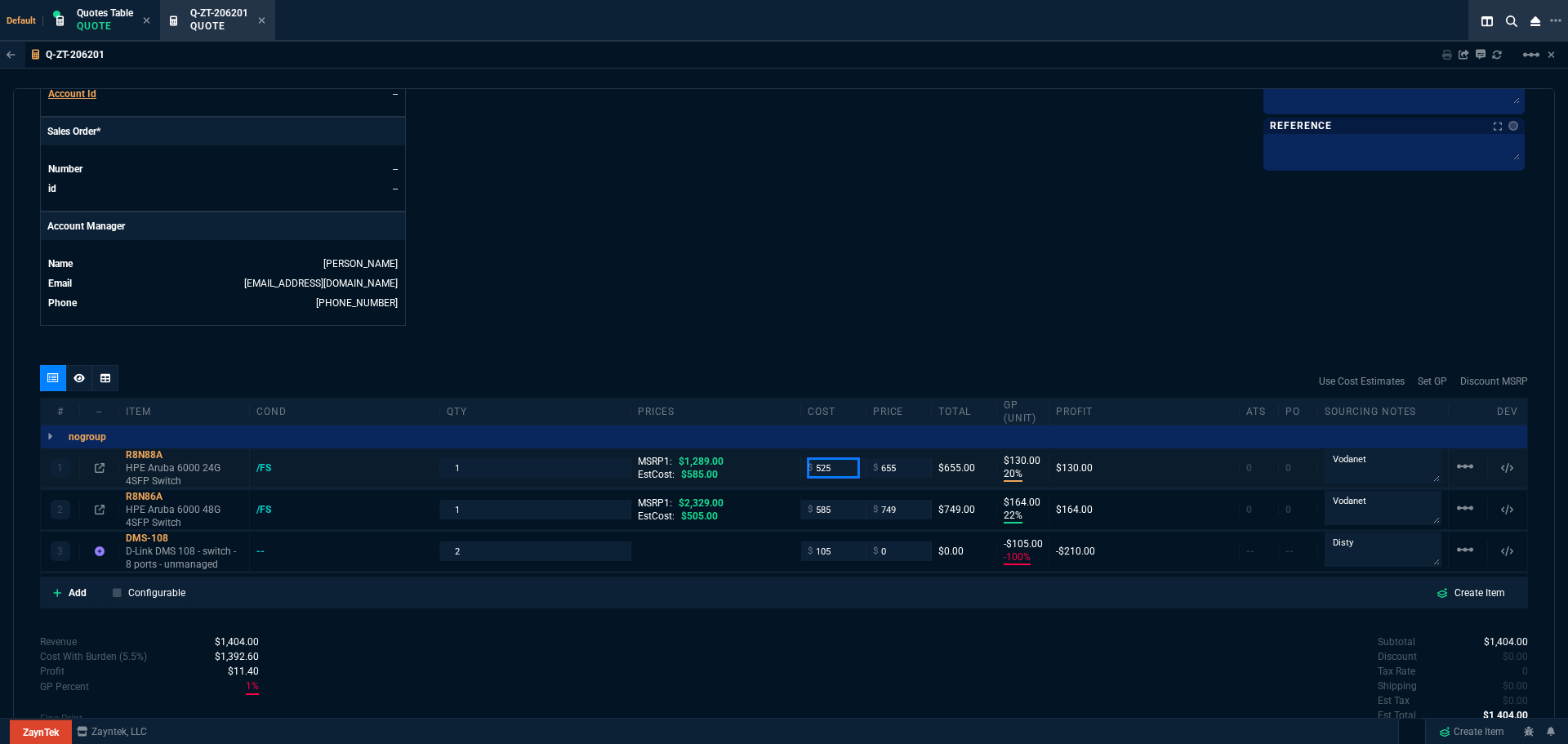
type input "164"
type input "515"
type input "21"
type input "140"
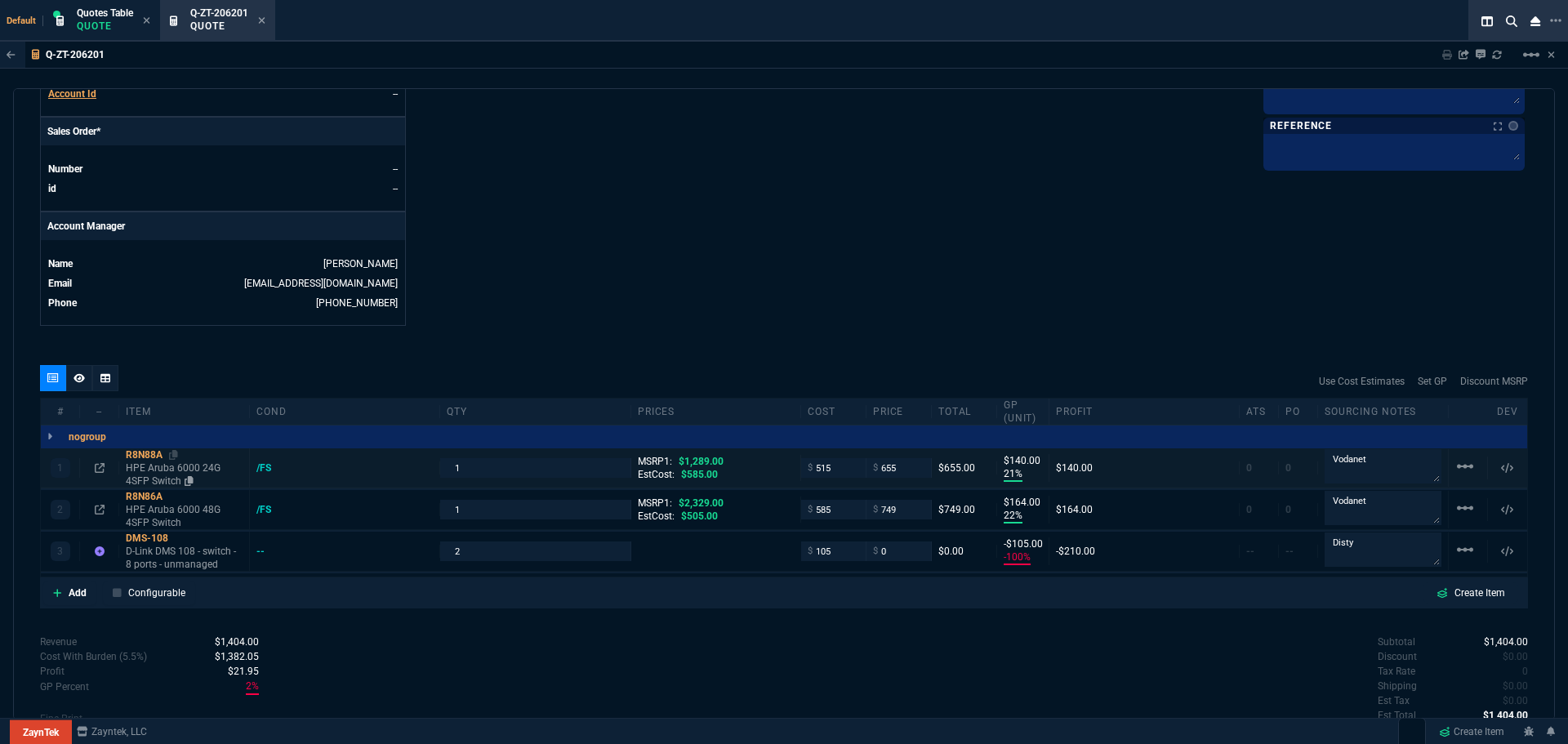
click at [143, 454] on div "R8N88A" at bounding box center [184, 455] width 117 height 13
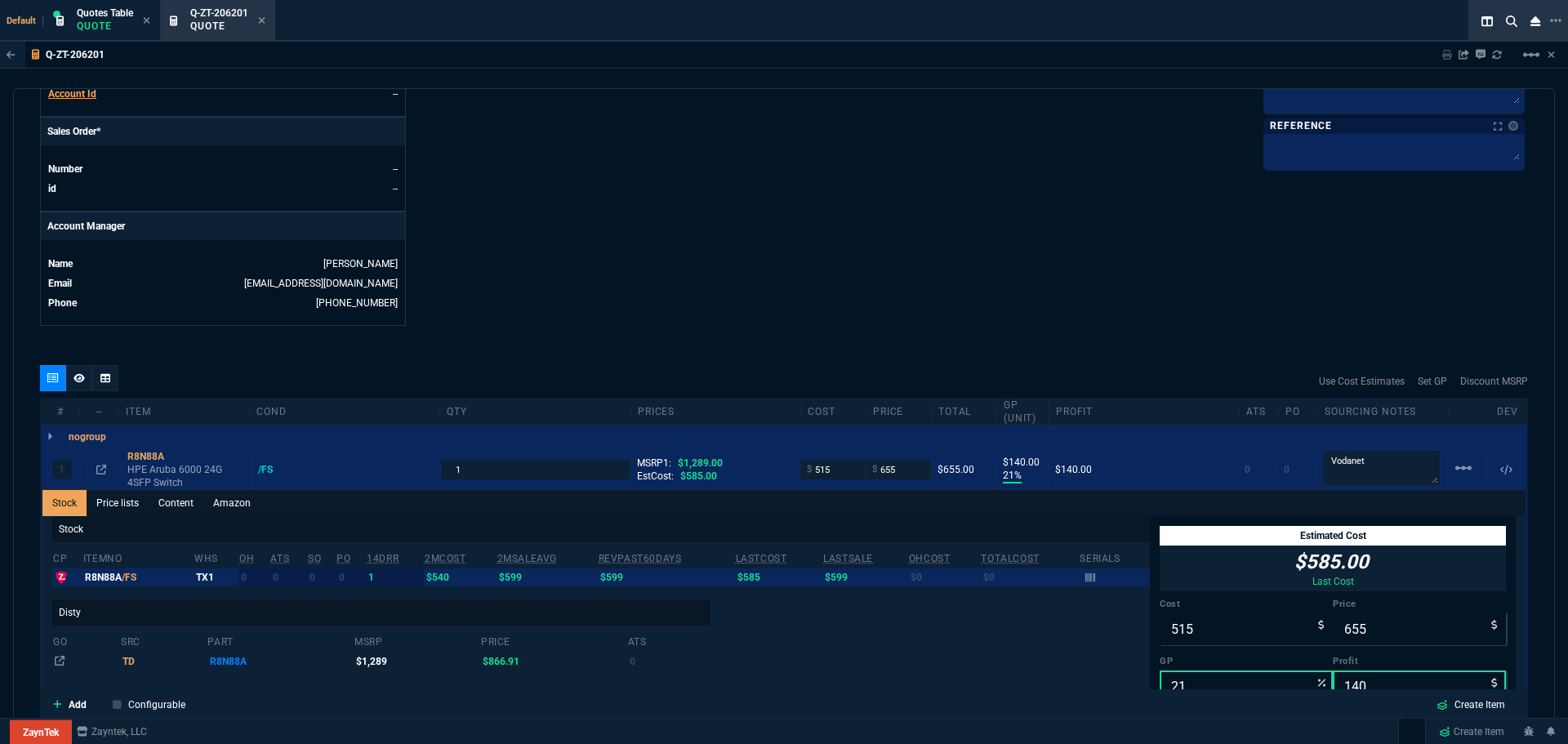
scroll to position [28, 0]
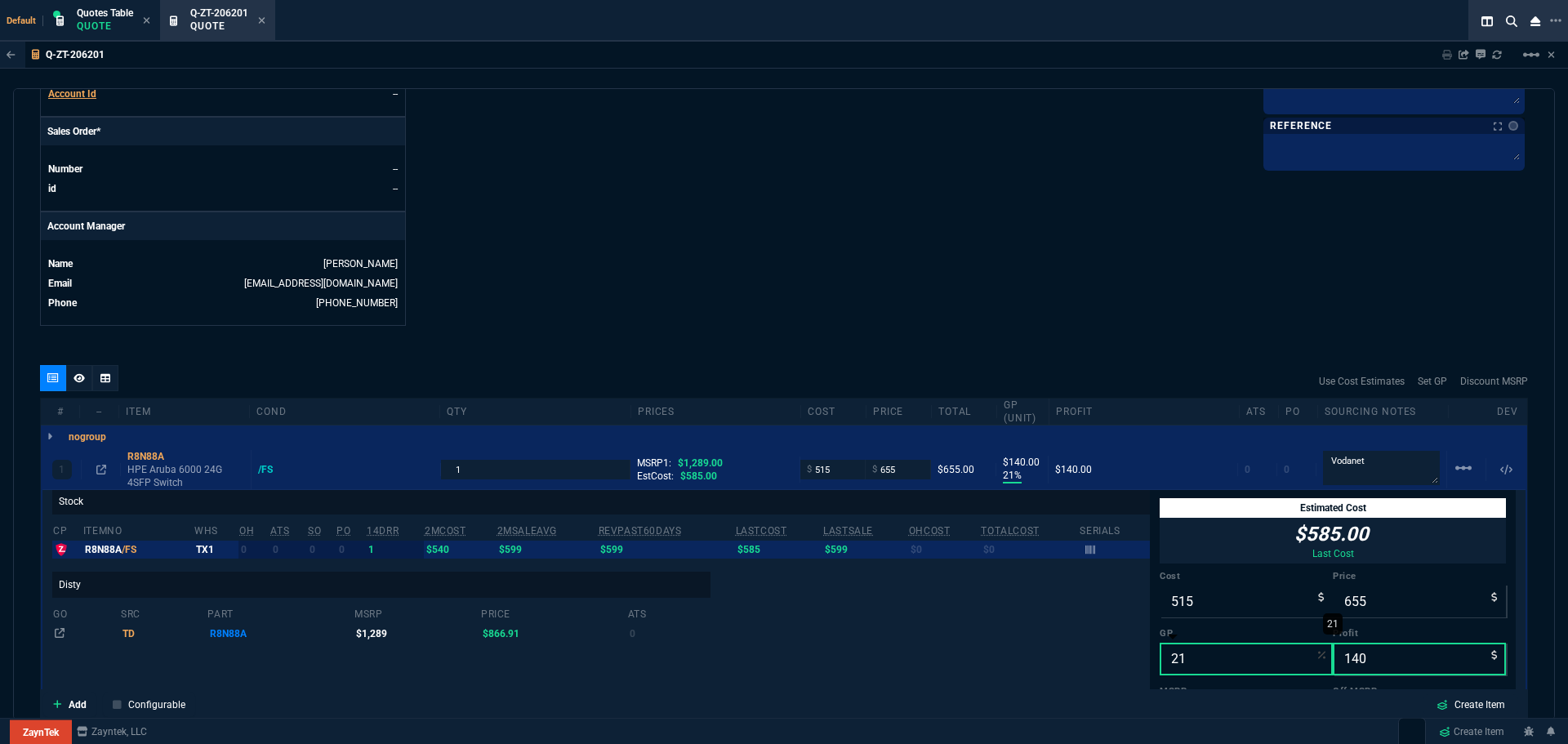
click at [1182, 658] on input "21" at bounding box center [1247, 659] width 173 height 33
type input "2"
type input "526"
type input "11"
type input "59"
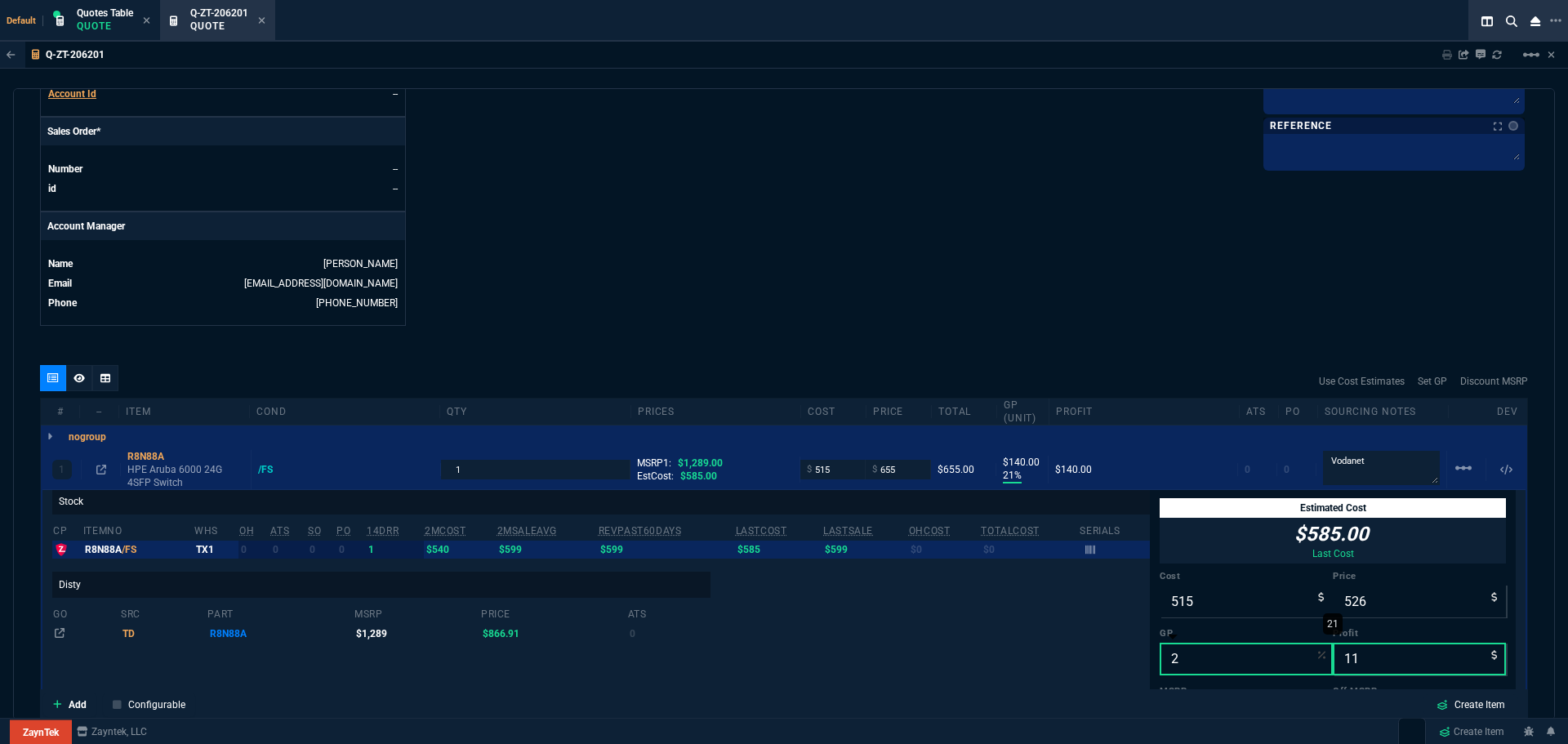
type input "20"
type input "644"
type input "129"
type input "50"
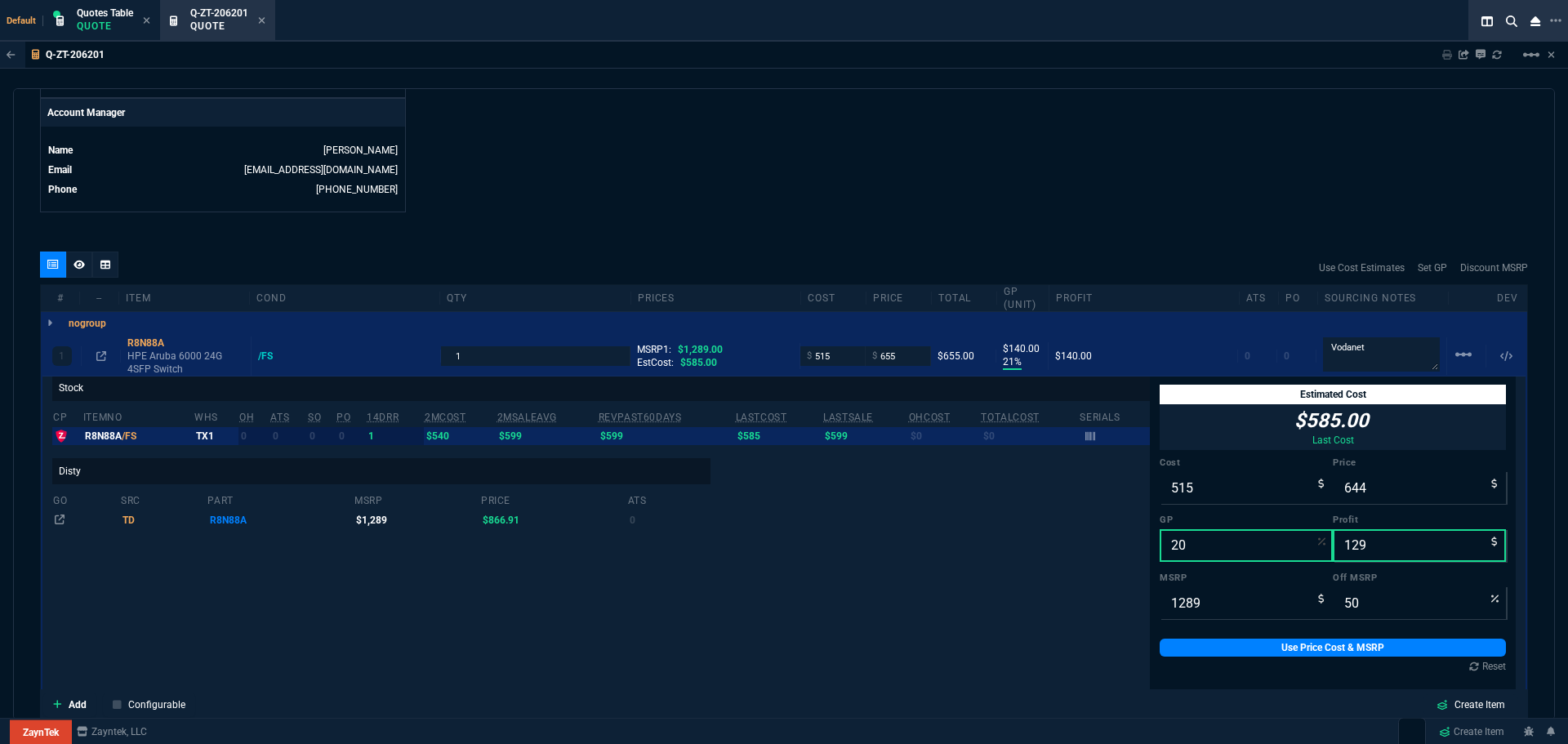
scroll to position [995, 0]
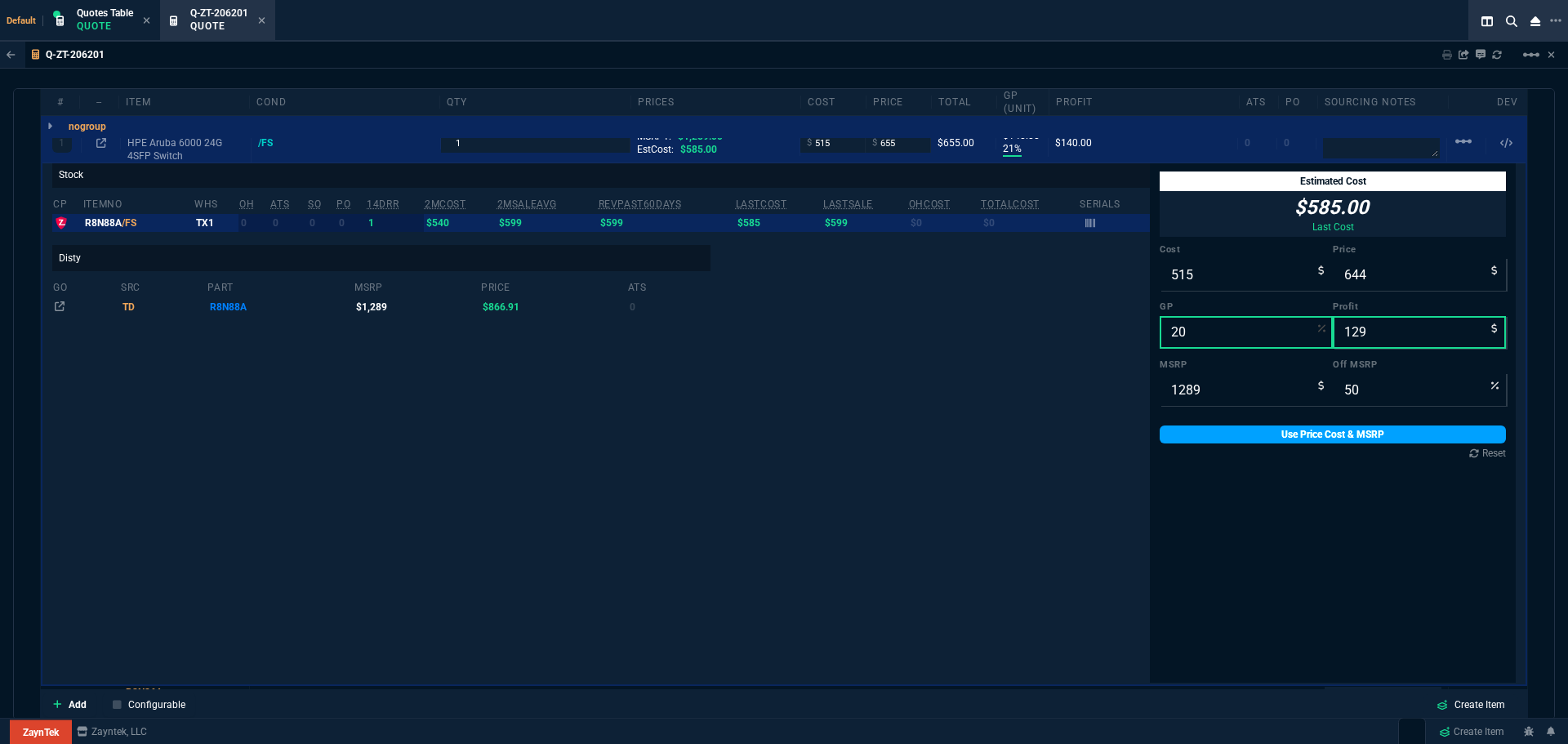
type input "20"
click at [1256, 441] on link "Use Price Cost & MSRP" at bounding box center [1333, 435] width 346 height 18
drag, startPoint x: 1320, startPoint y: 432, endPoint x: 966, endPoint y: 546, distance: 371.9
click at [1320, 431] on link "Use Price Cost & MSRP" at bounding box center [1333, 435] width 346 height 18
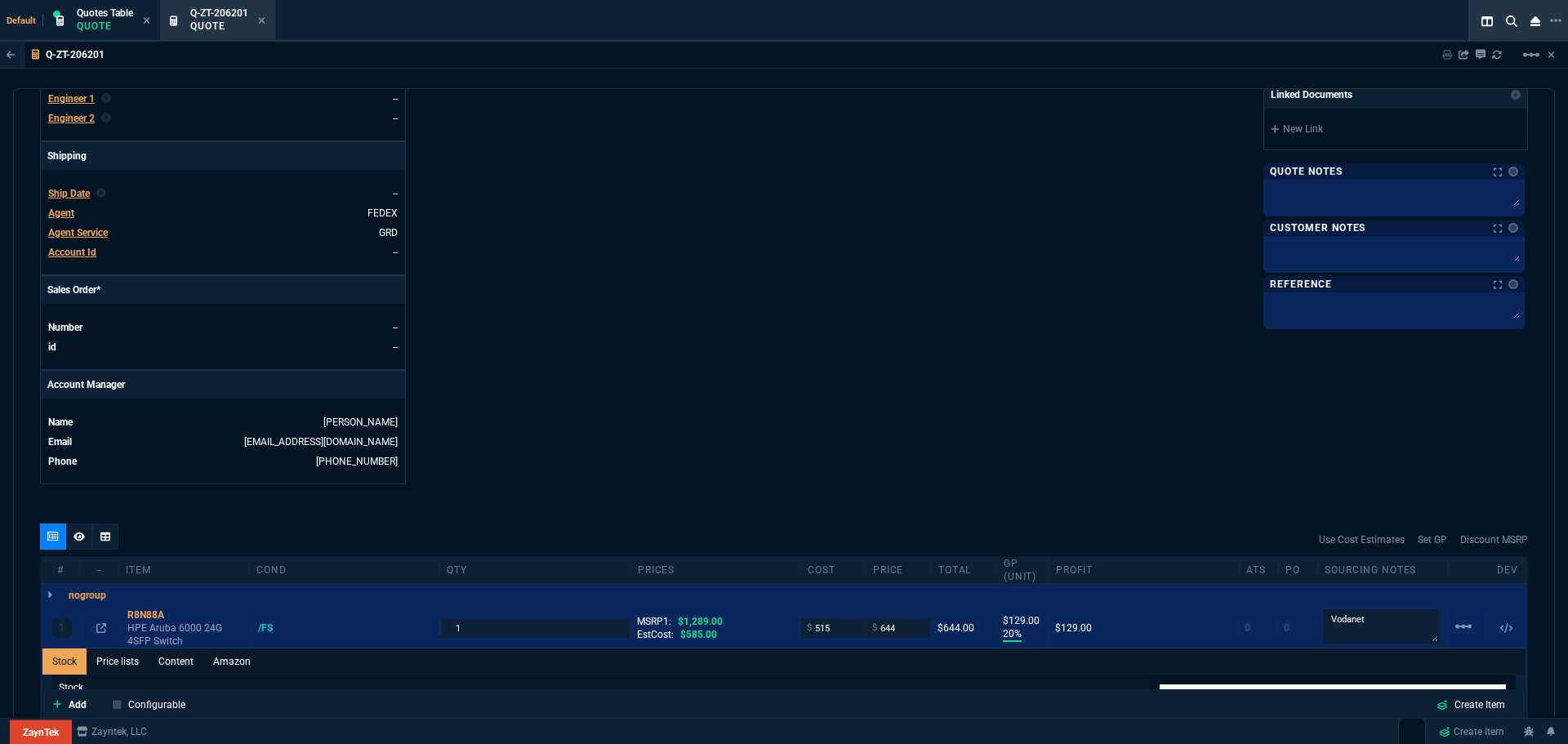
scroll to position [505, 0]
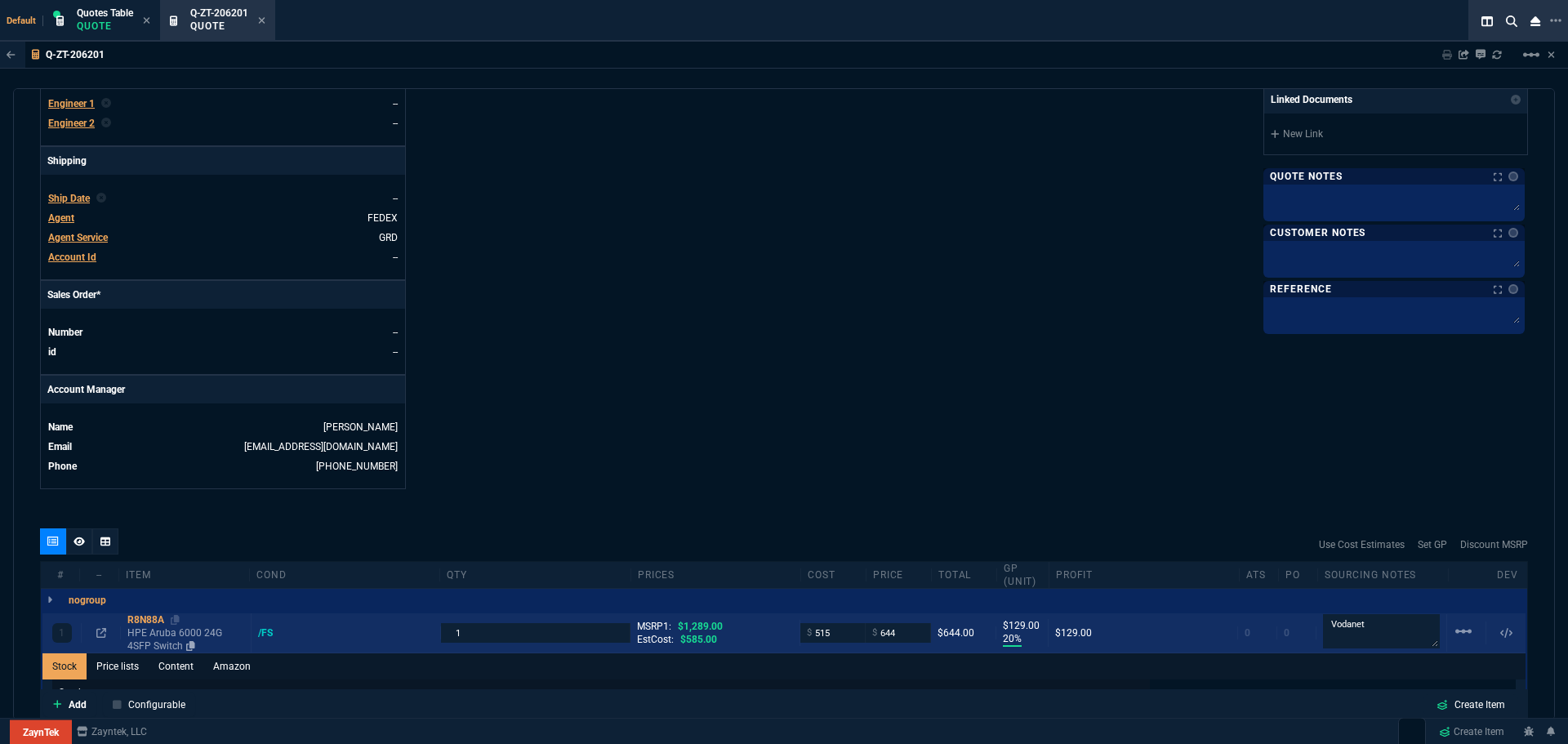
click at [143, 620] on div "R8N88A" at bounding box center [185, 619] width 117 height 13
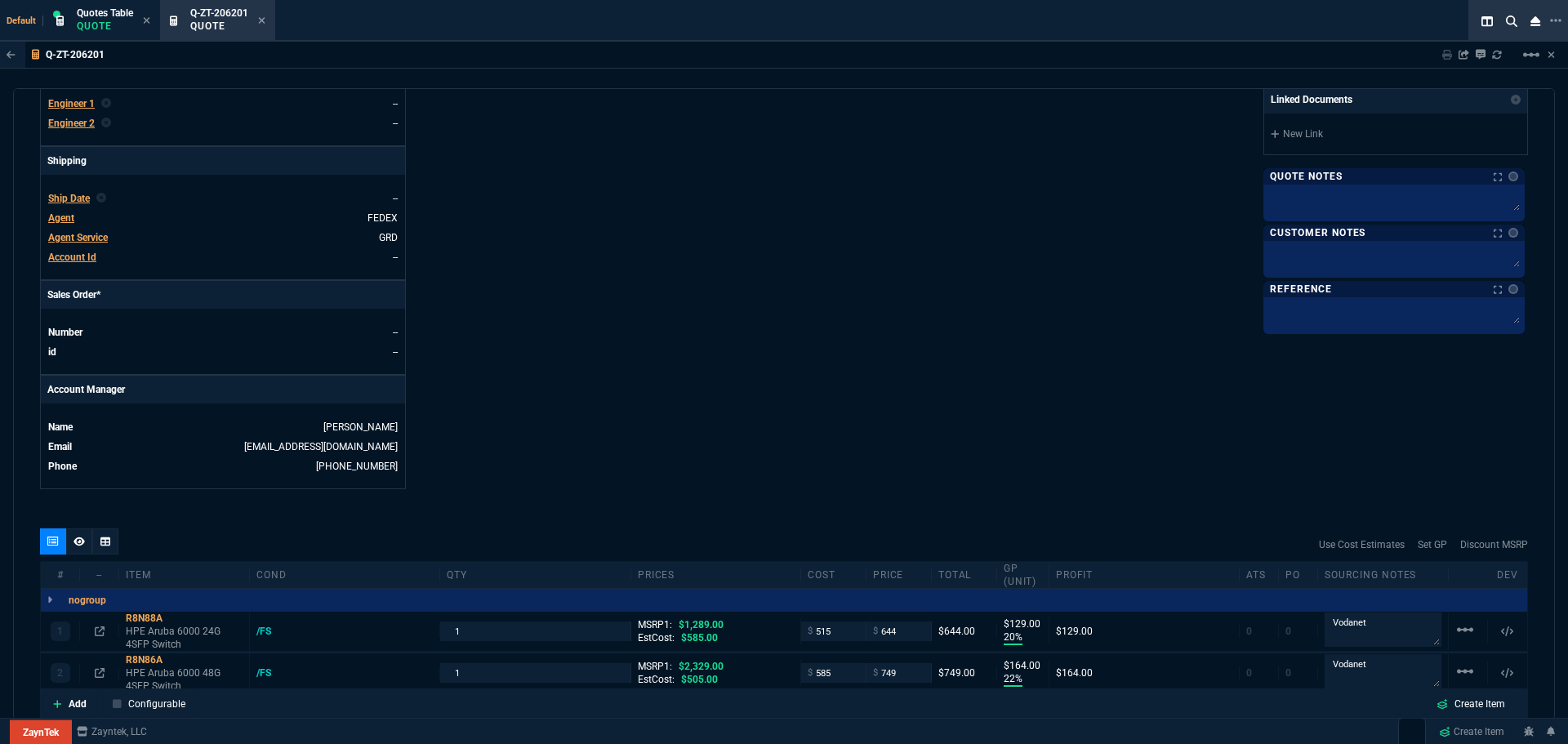
click at [847, 309] on div "ZaynTek, LLC 2609 Technology Dr Suite 200 Plano, TX 75074 Share Link Show More …" at bounding box center [1156, 68] width 744 height 844
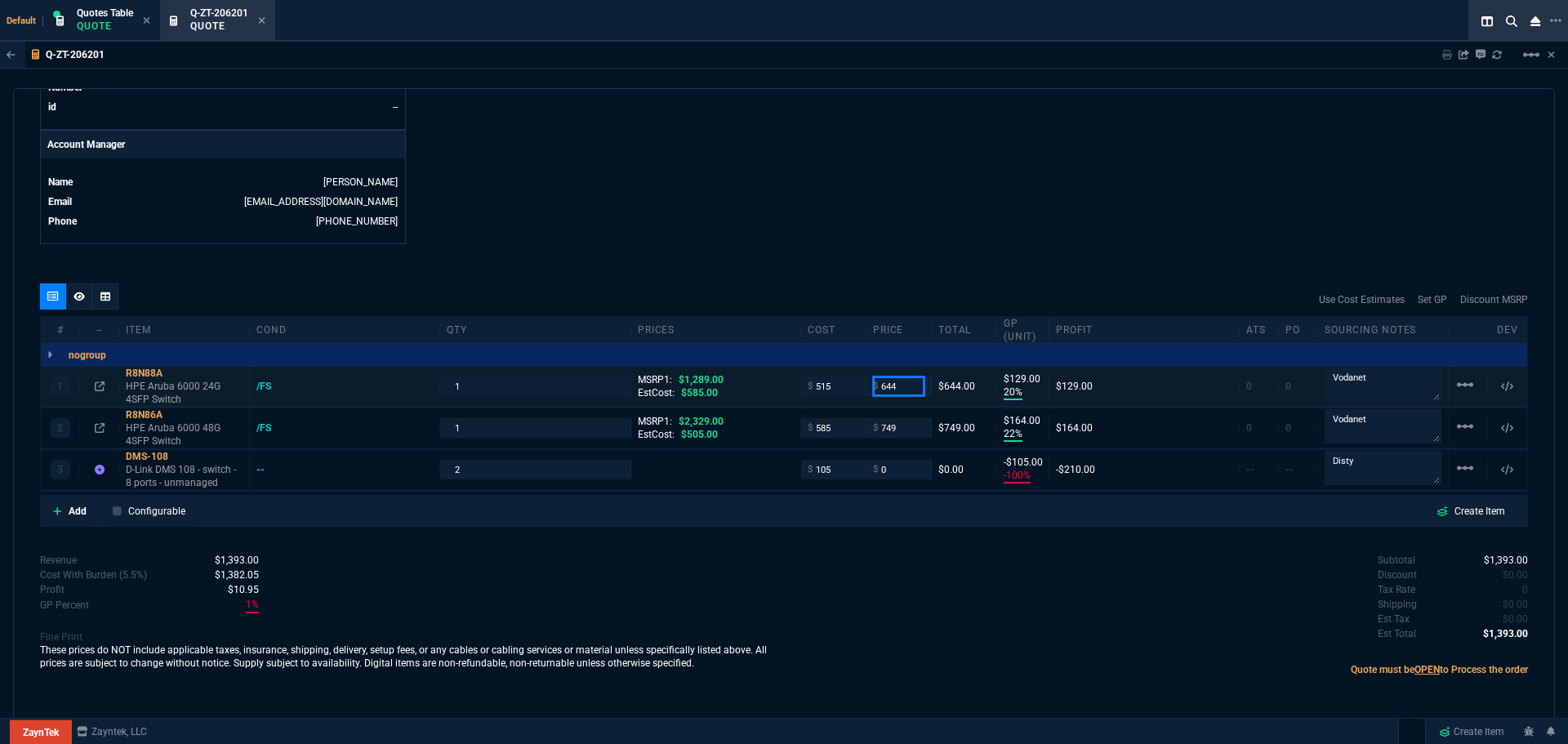
click at [894, 387] on input "644" at bounding box center [898, 386] width 51 height 19
type input "645"
type input "130"
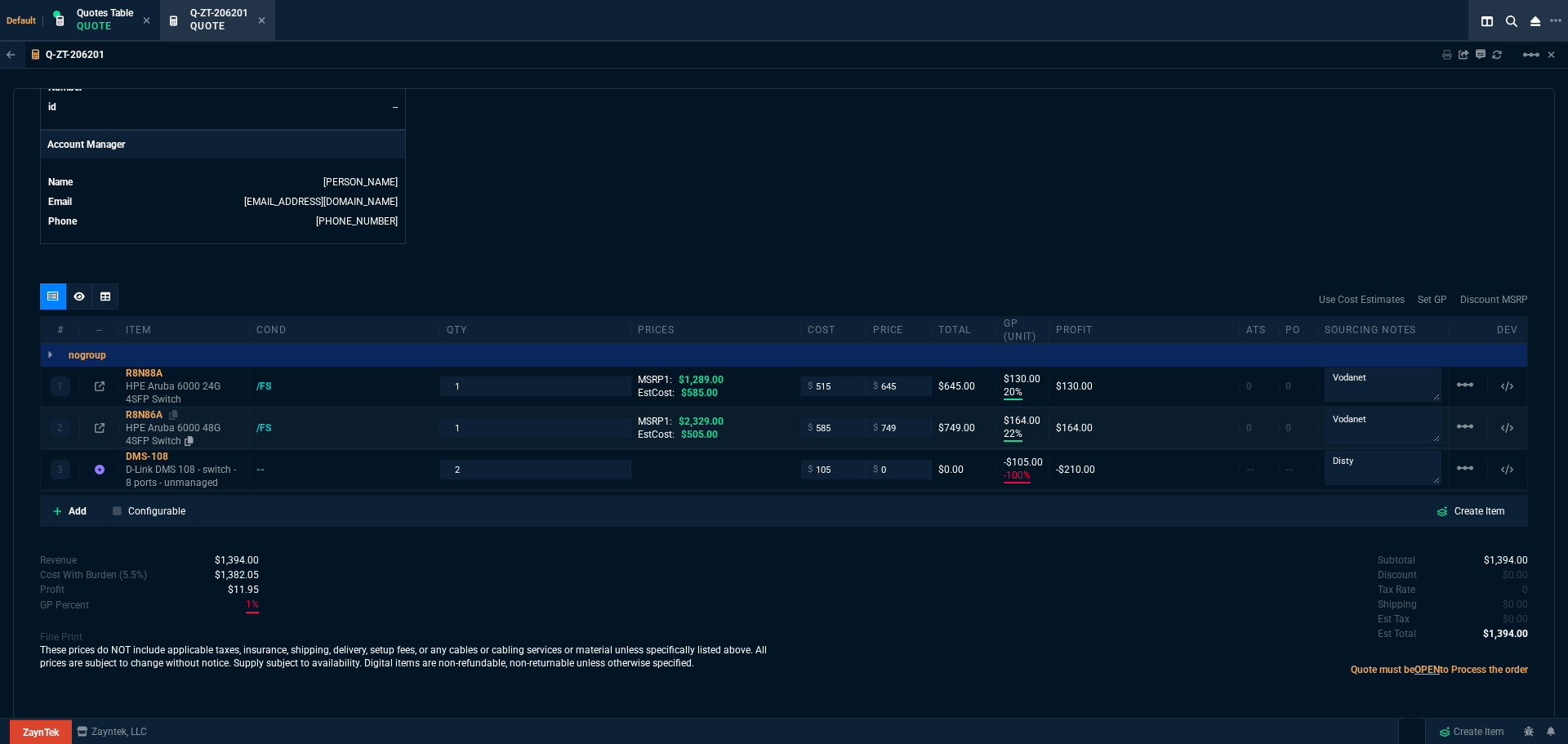
click at [150, 413] on div "R8N86A" at bounding box center [184, 415] width 117 height 13
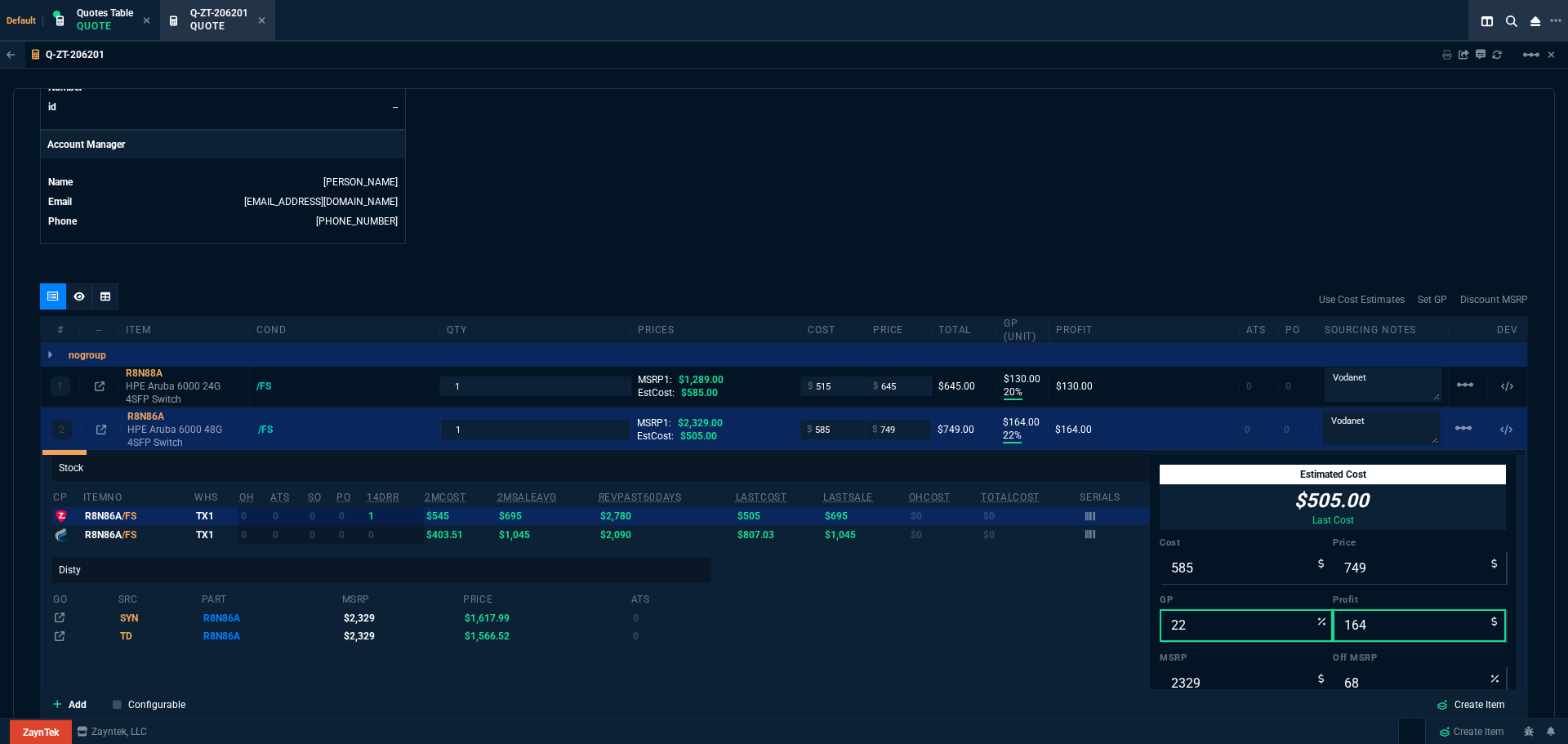
scroll to position [28, 0]
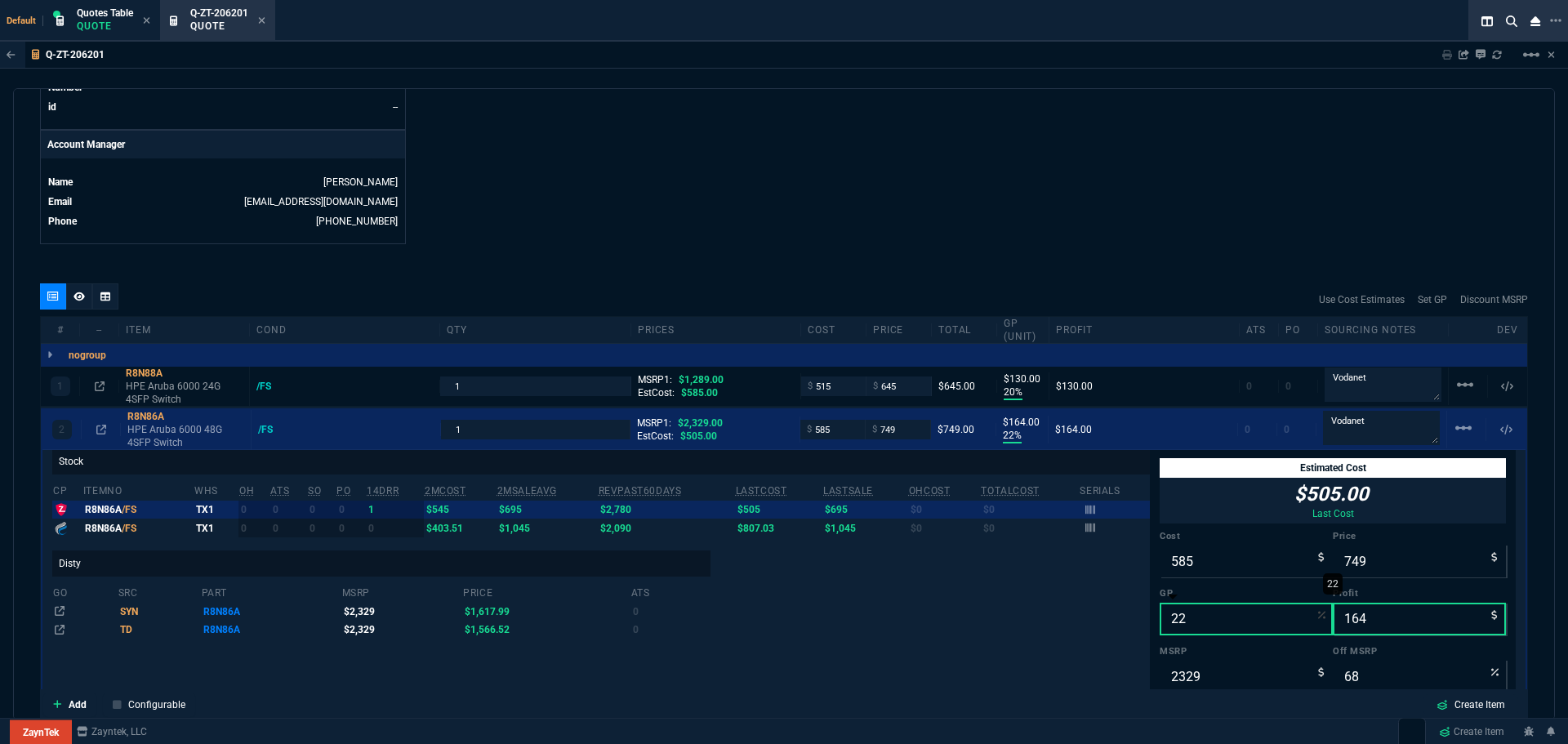
click at [1183, 624] on input "22" at bounding box center [1247, 619] width 173 height 33
type input "2"
type input "597"
type input "12"
type input "74"
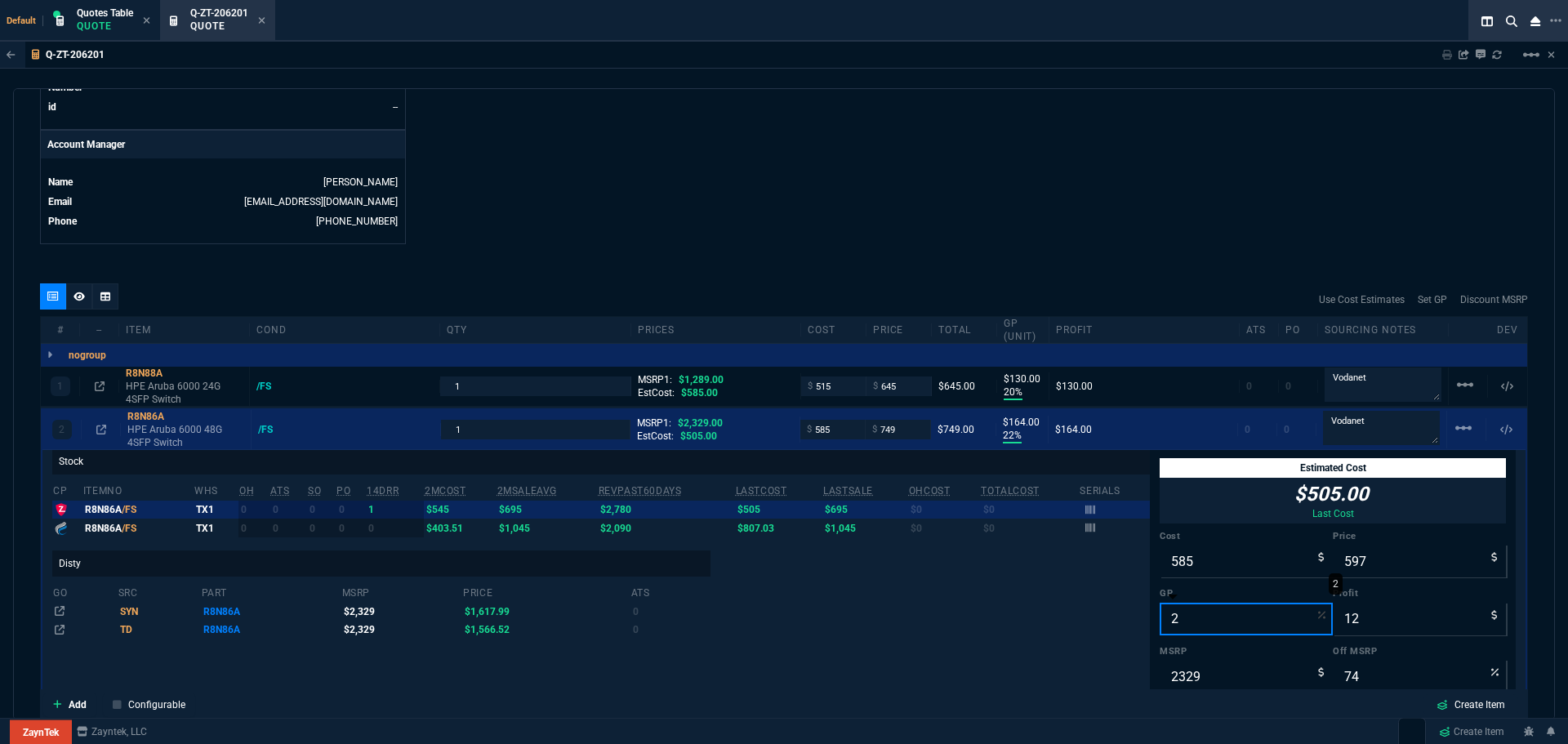
type input "20"
type input "731"
type input "146"
type input "69"
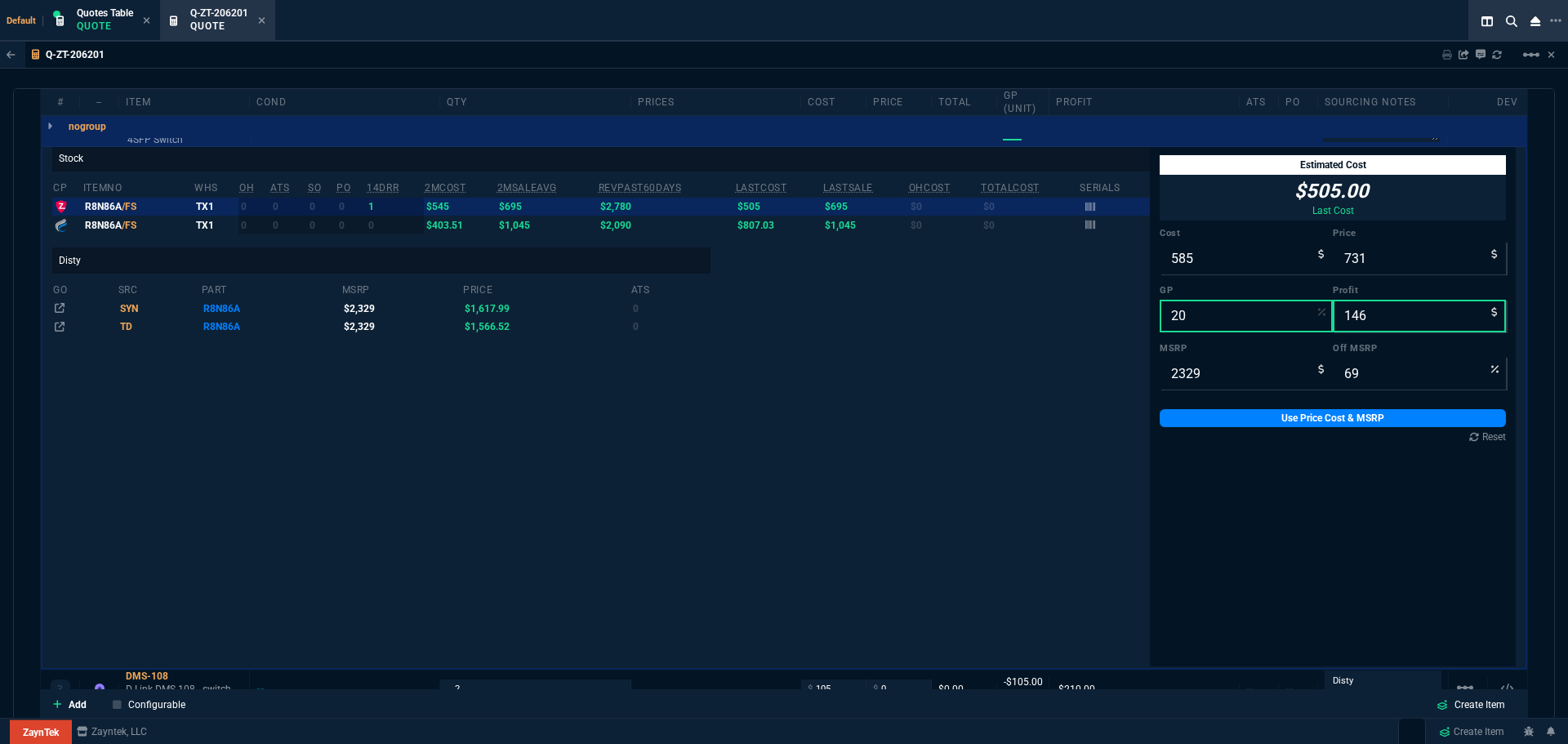
scroll to position [1077, 0]
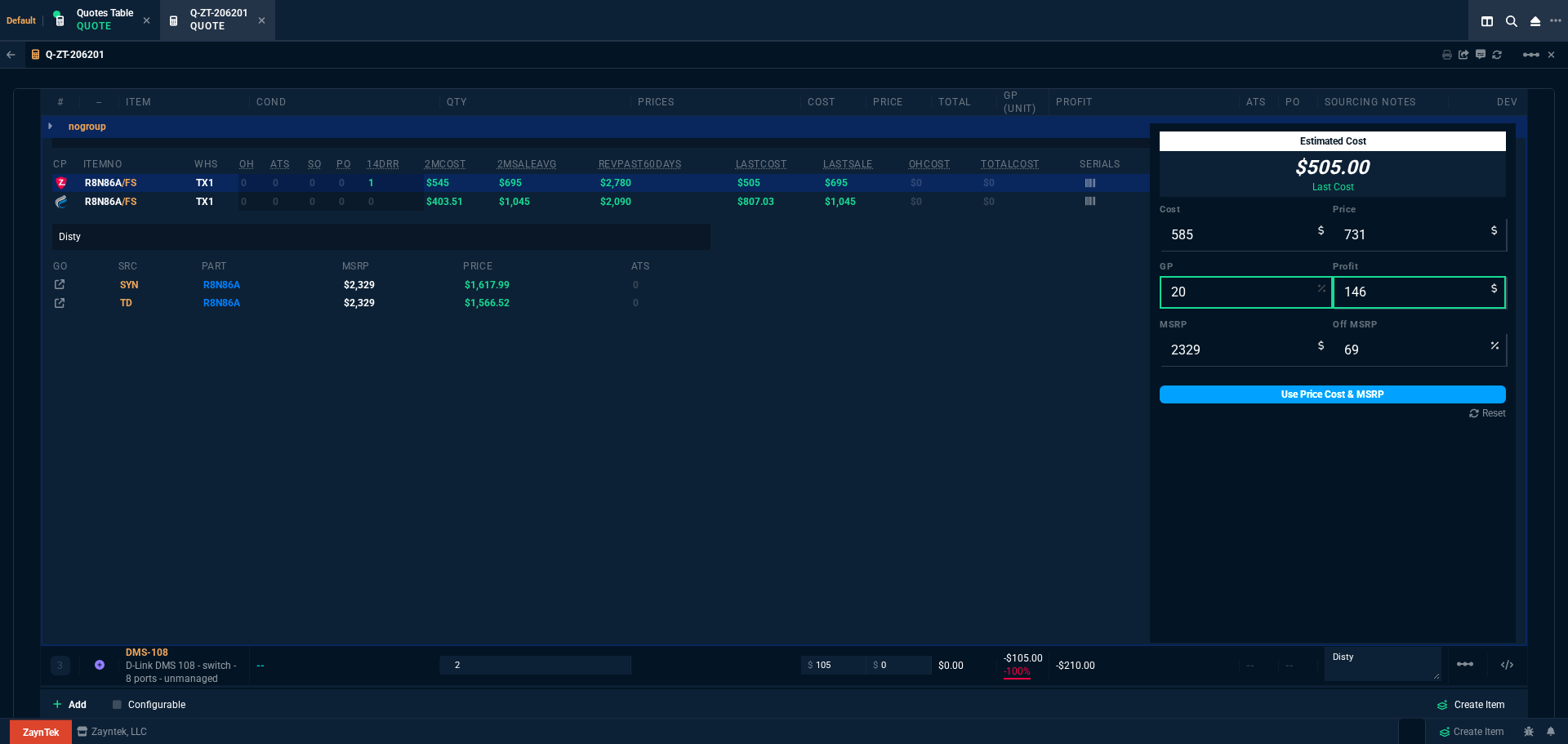
type input "20"
click at [1225, 398] on link "Use Price Cost & MSRP" at bounding box center [1333, 394] width 346 height 18
click at [754, 537] on div "Stock cp ItemNo WHS OH ATS SO PO 14DRR 2MCost 2MSaleAvg RevPast60Days lastCost …" at bounding box center [601, 383] width 1098 height 521
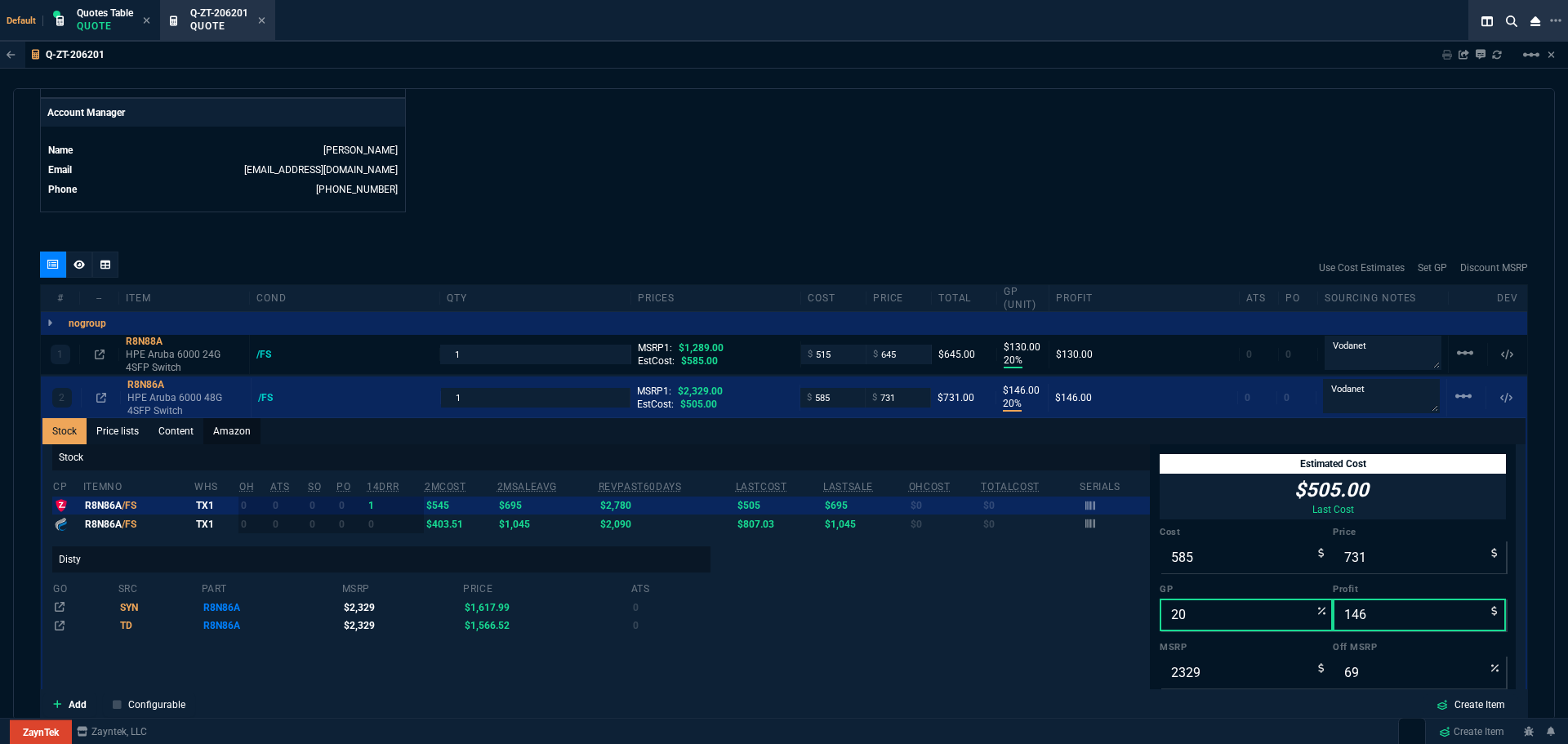
scroll to position [750, 0]
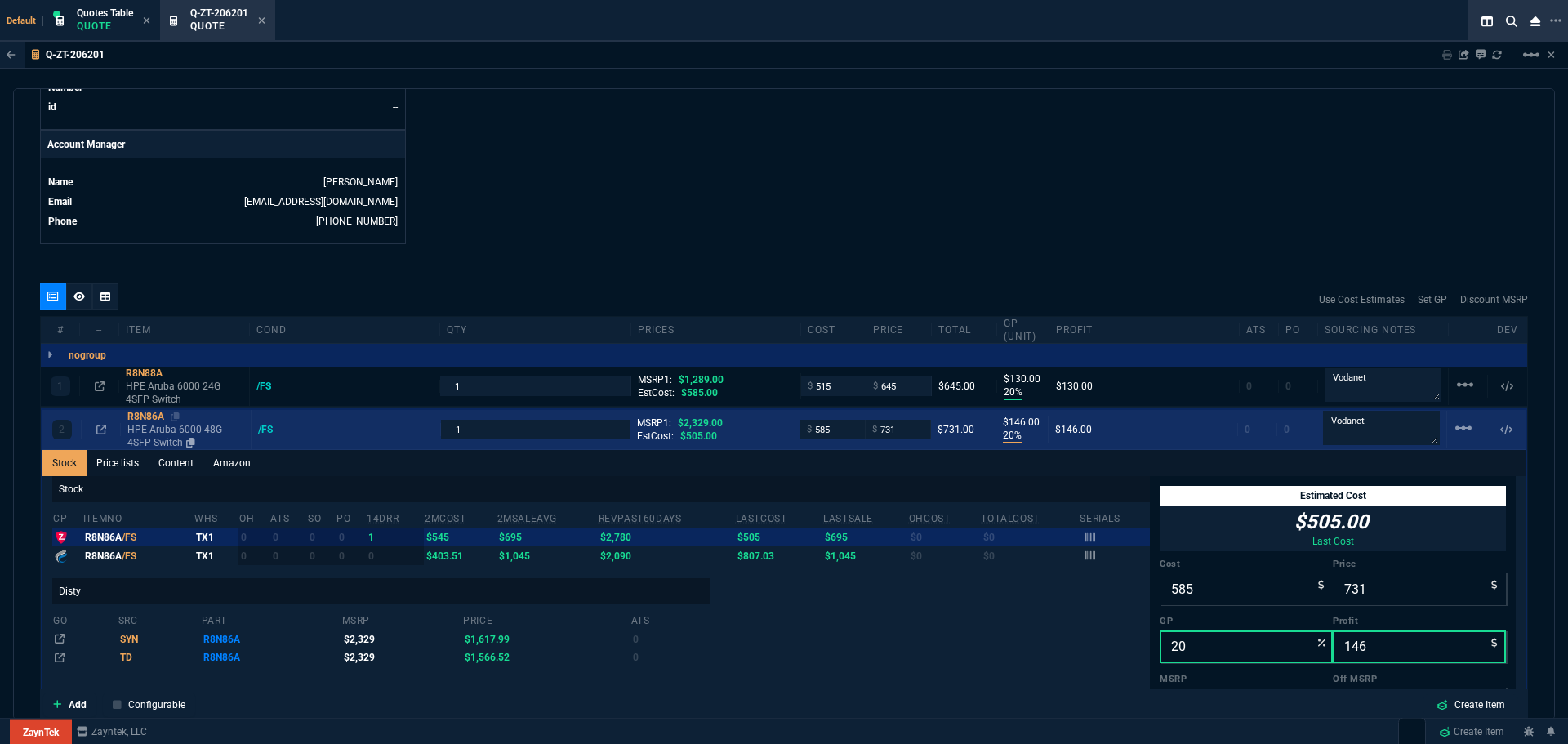
click at [139, 418] on div "R8N86A" at bounding box center [185, 417] width 117 height 13
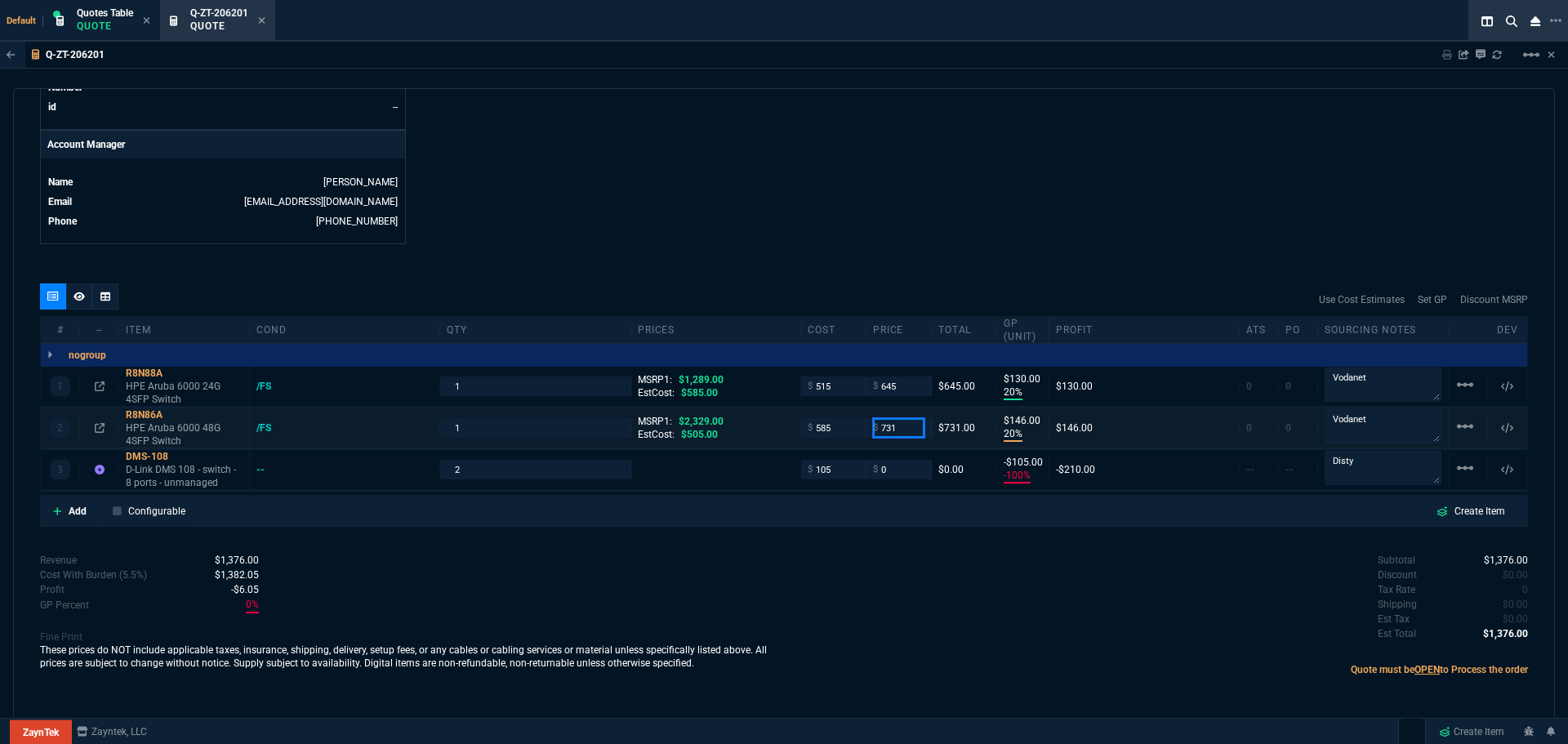
click at [909, 426] on input "731" at bounding box center [898, 428] width 51 height 19
type input "735"
type input "150"
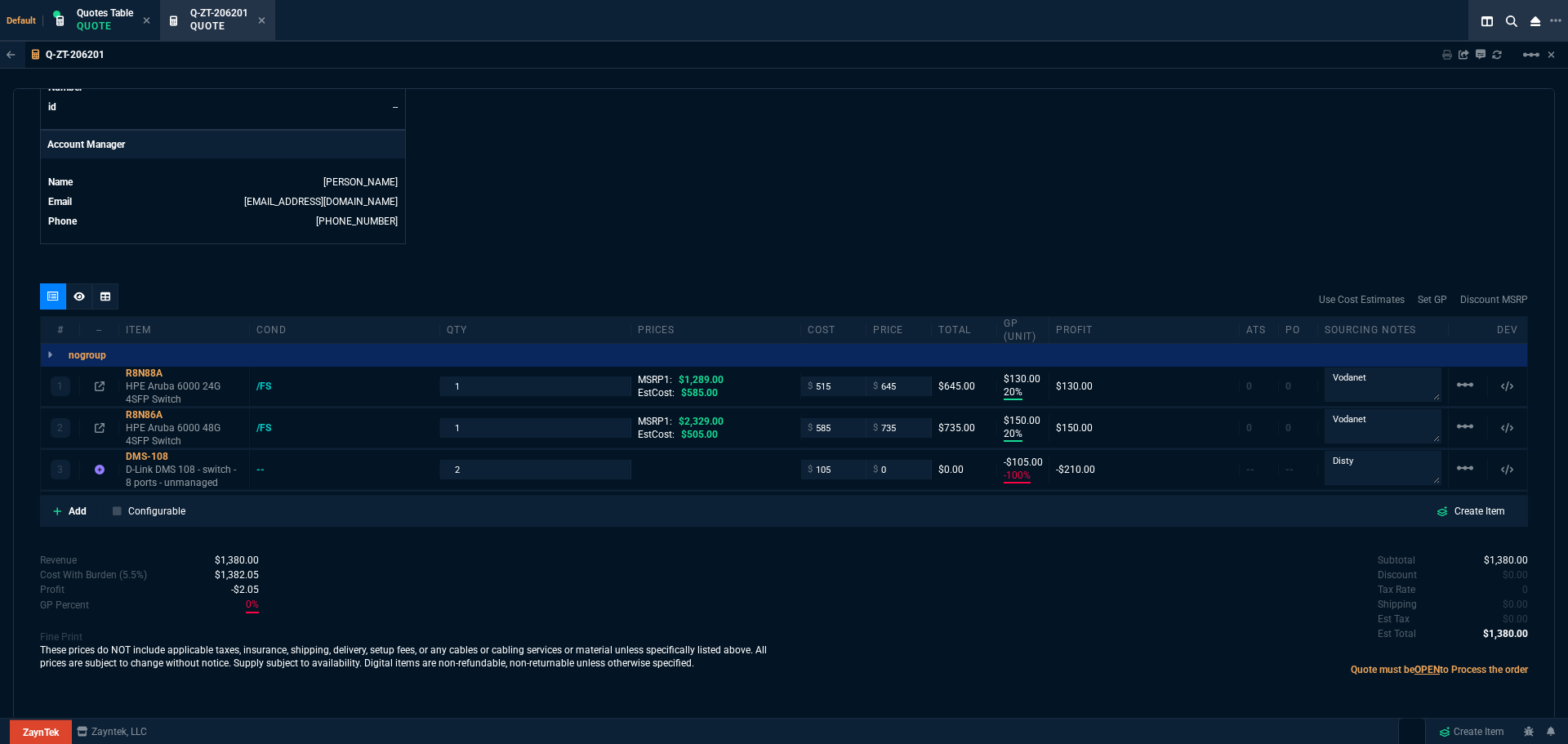
type input "68"
click at [139, 459] on div "DMS-108" at bounding box center [184, 456] width 117 height 13
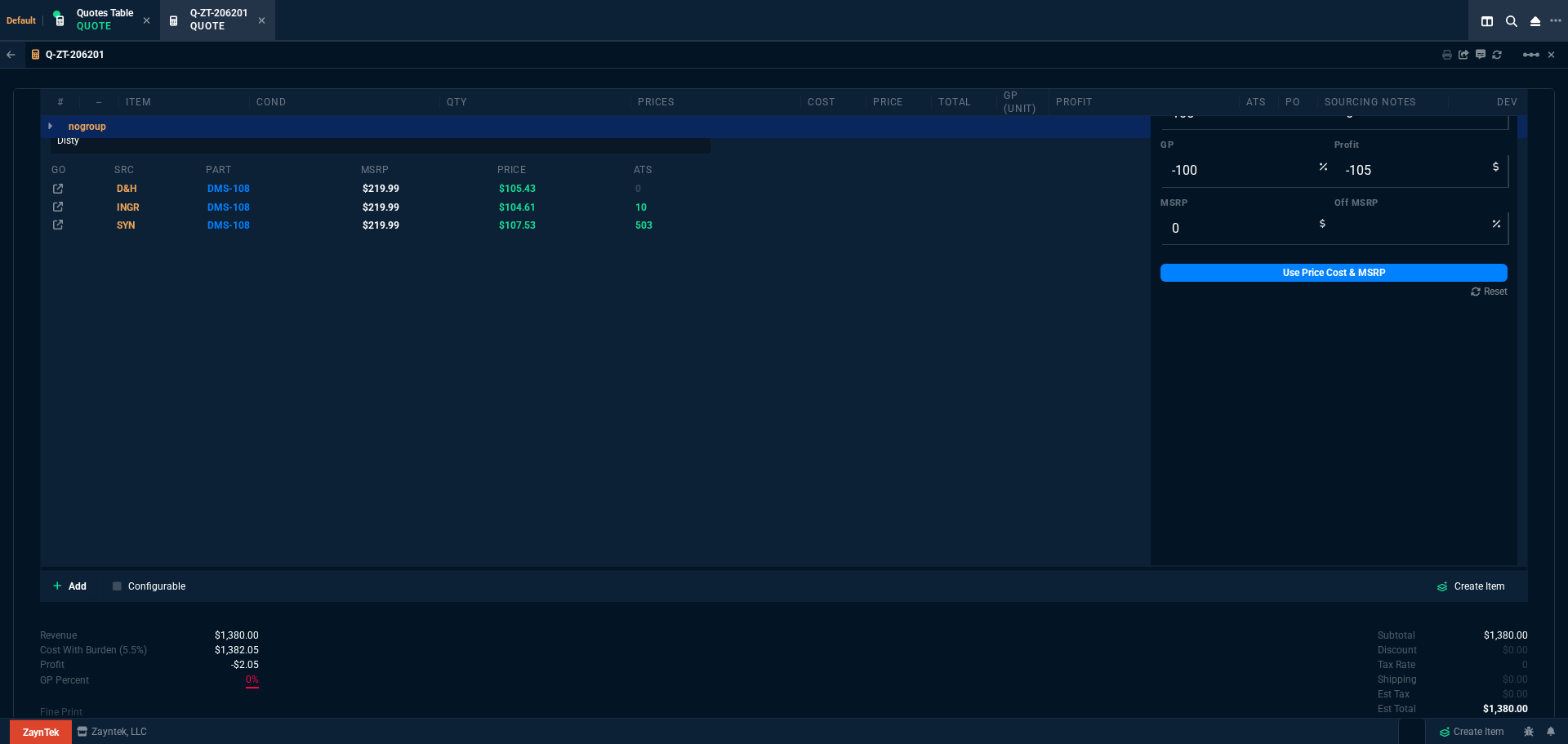
scroll to position [1025, 0]
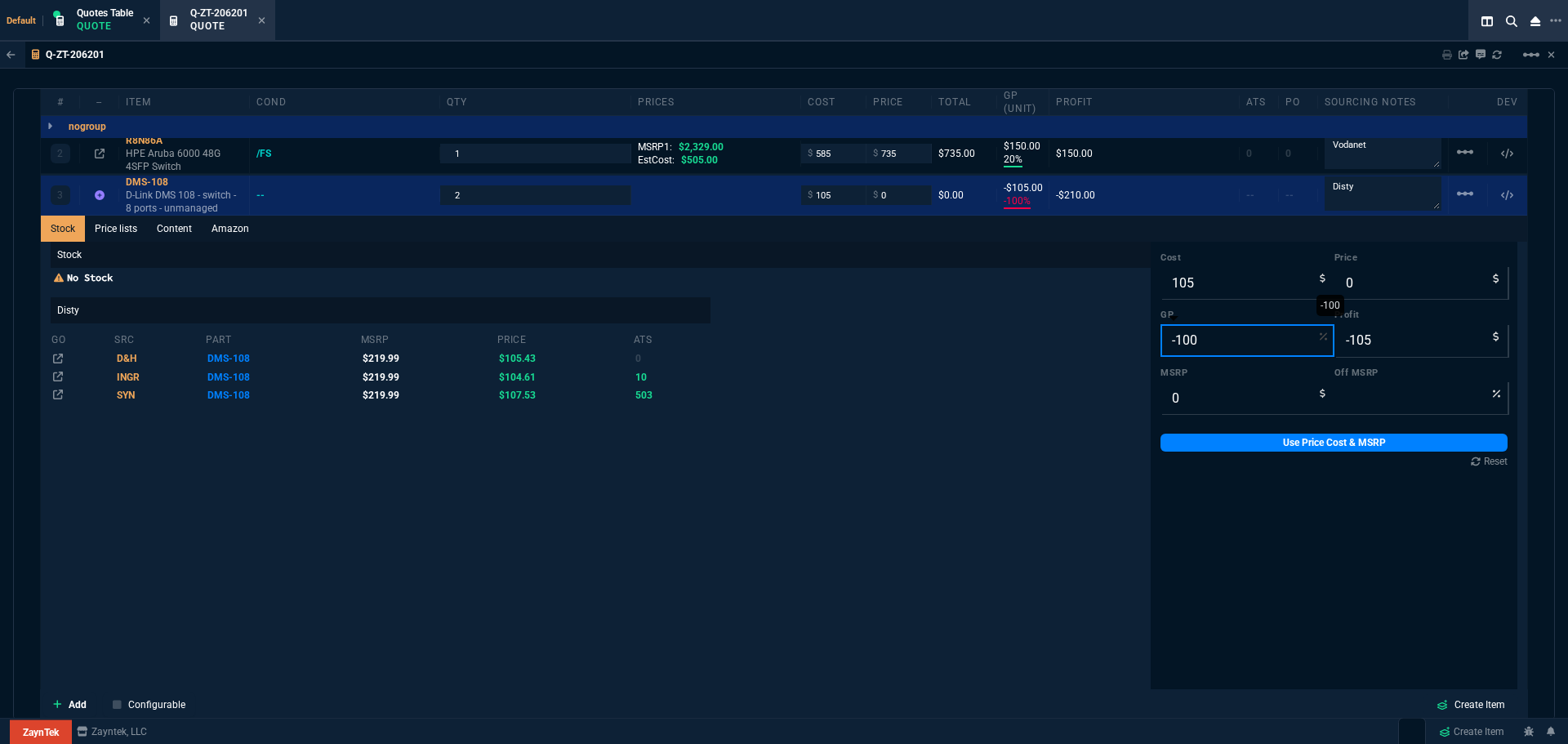
click at [1198, 336] on input "-100" at bounding box center [1248, 341] width 174 height 33
type input "2"
type input "107"
type input "2"
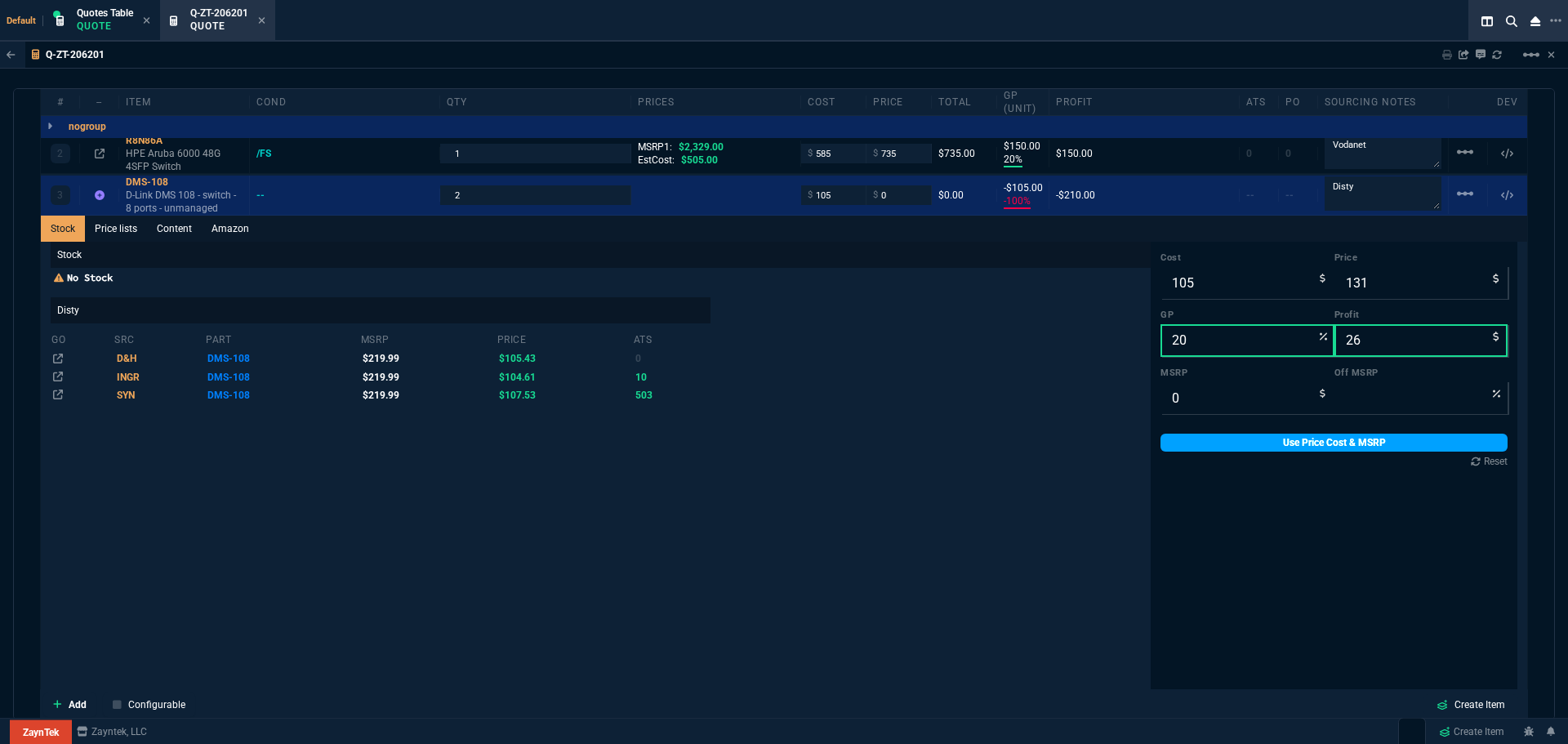
click at [1223, 446] on link "Use Price Cost & MSRP" at bounding box center [1334, 443] width 347 height 18
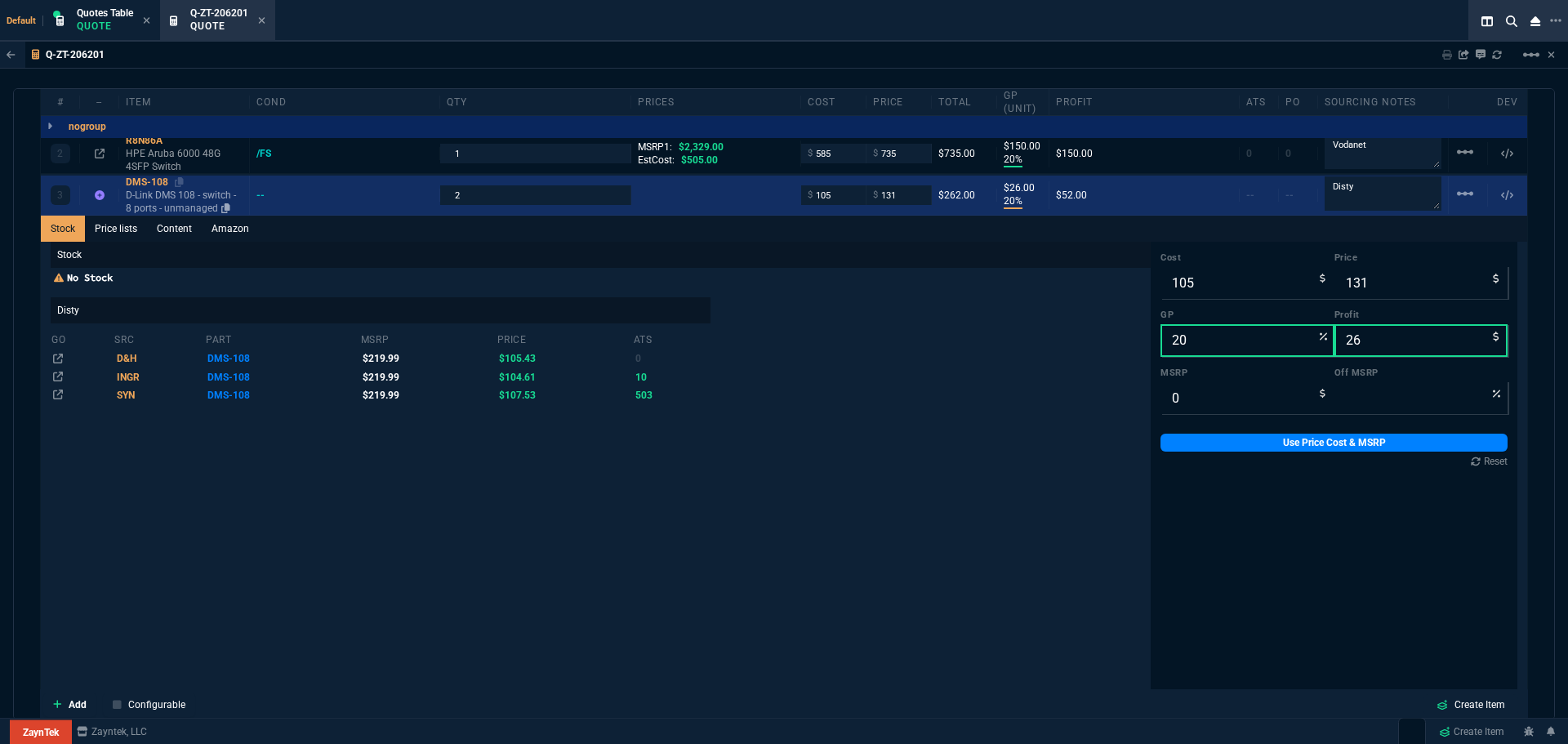
click at [147, 180] on div "DMS-108" at bounding box center [184, 182] width 117 height 13
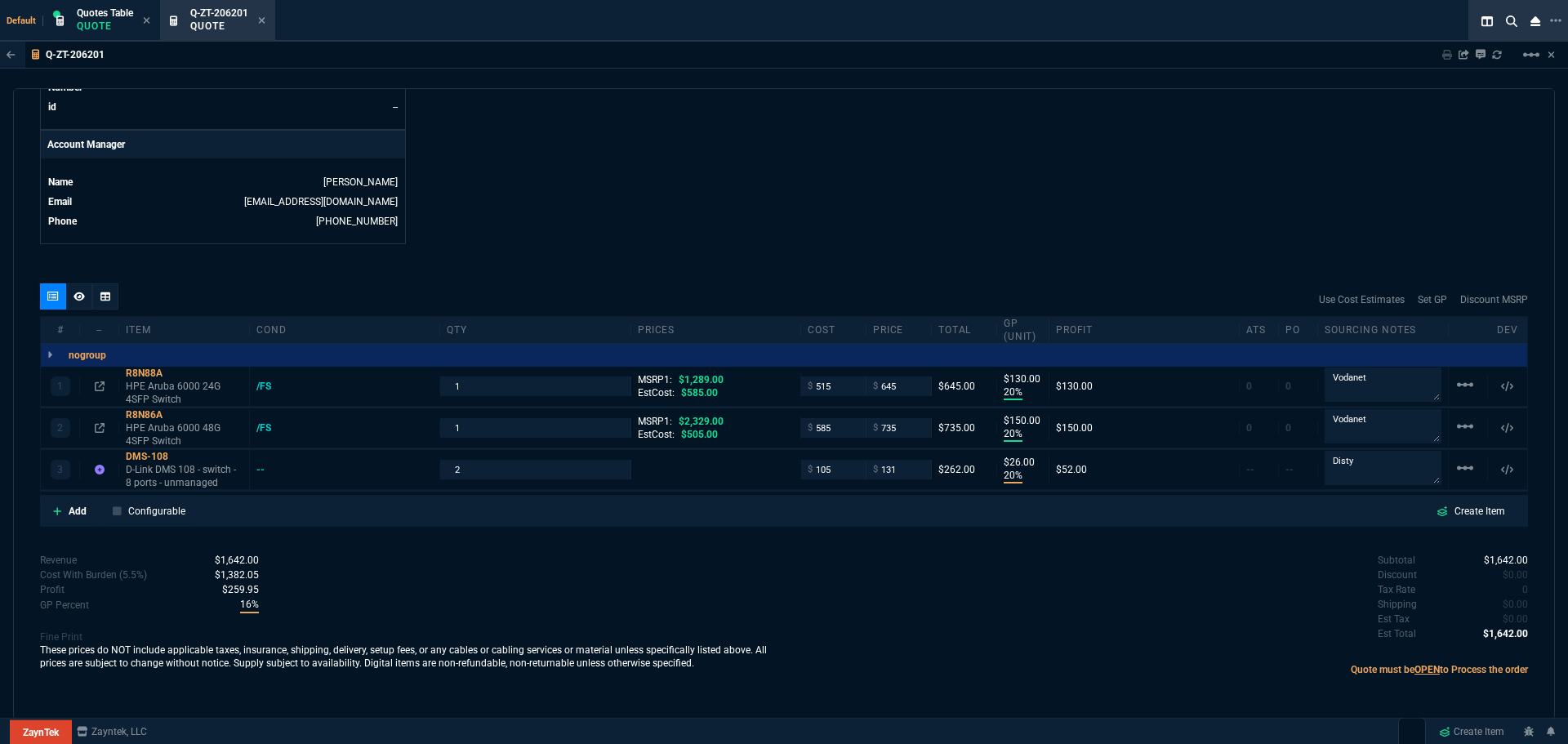
scroll to position [750, 0]
click at [903, 473] on input "131" at bounding box center [898, 469] width 51 height 19
click at [794, 592] on div "Subtotal $1,642.00 Discount $0.00 Tax Rate 0 Shipping $0.00 Est Tax $0.00 Est T…" at bounding box center [1156, 598] width 744 height 90
click at [905, 611] on div "Subtotal $1,646.00 Discount $0.00 Tax Rate 0 Shipping $0.00 Est Tax $0.00 Est T…" at bounding box center [1156, 598] width 744 height 90
click at [727, 246] on div "quote Q-ZT-206201 Advanced Hospitality Tech. draft ZaynTek, LLC 2609 Technology…" at bounding box center [784, 404] width 1542 height 632
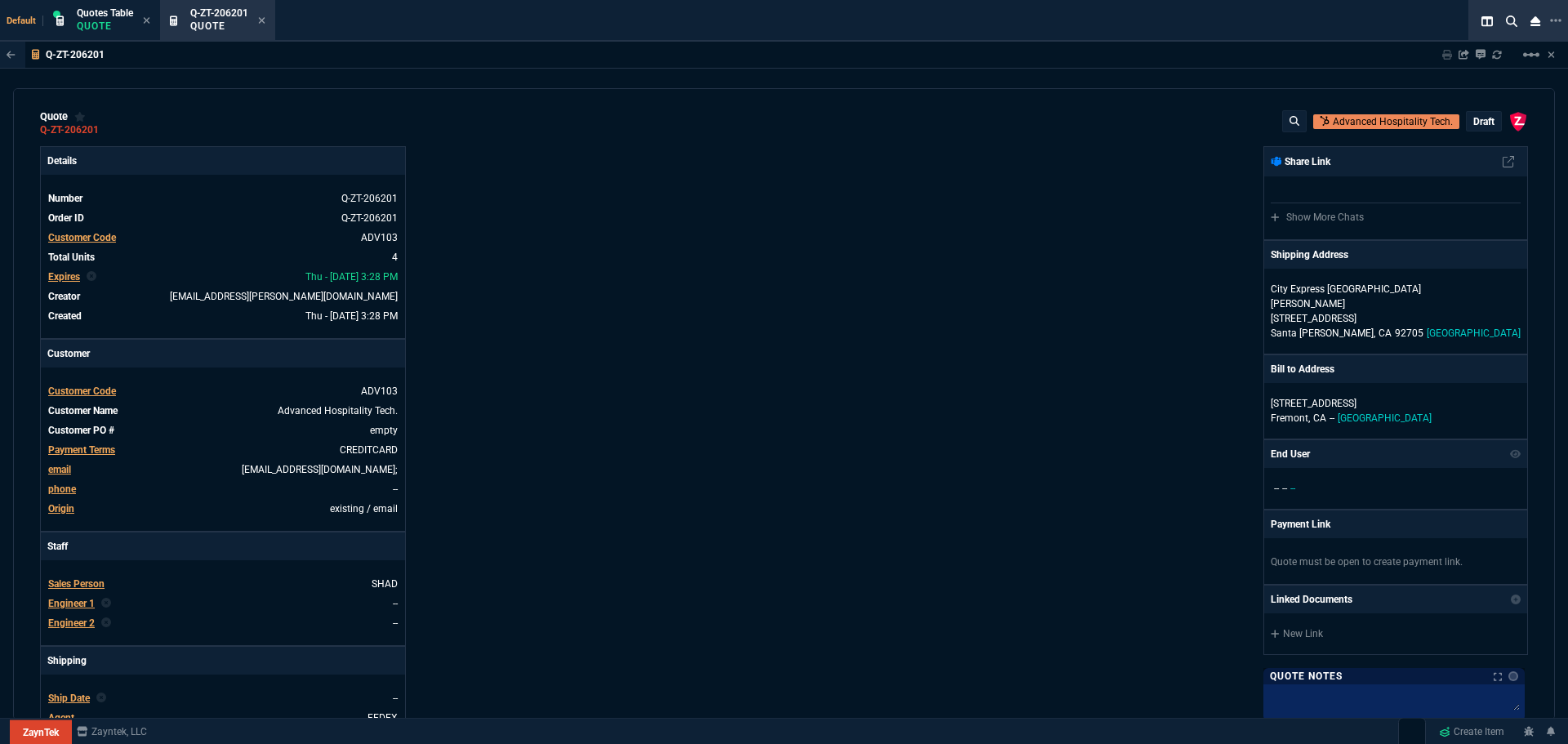
scroll to position [0, 0]
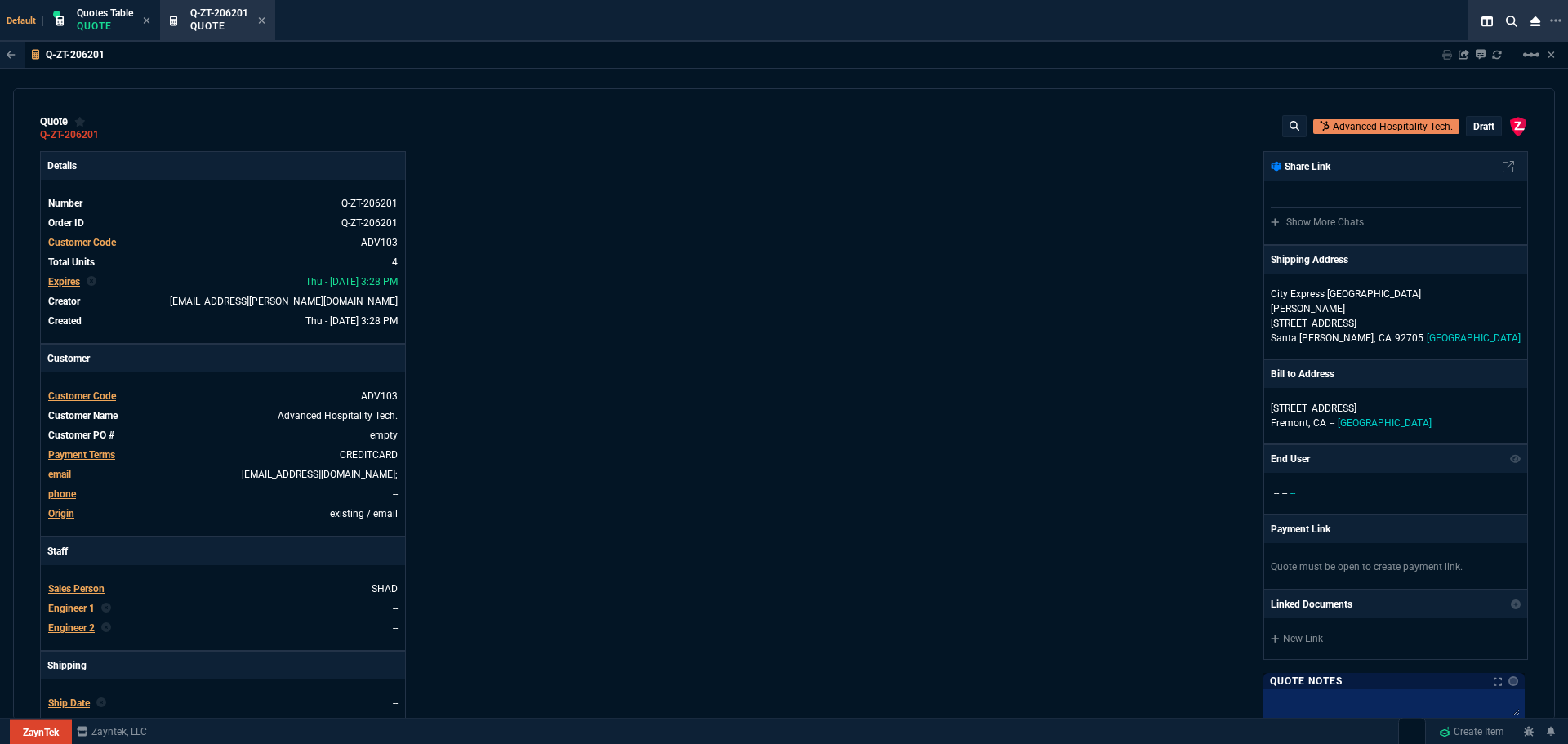
click at [1474, 125] on p "draft" at bounding box center [1484, 126] width 22 height 13
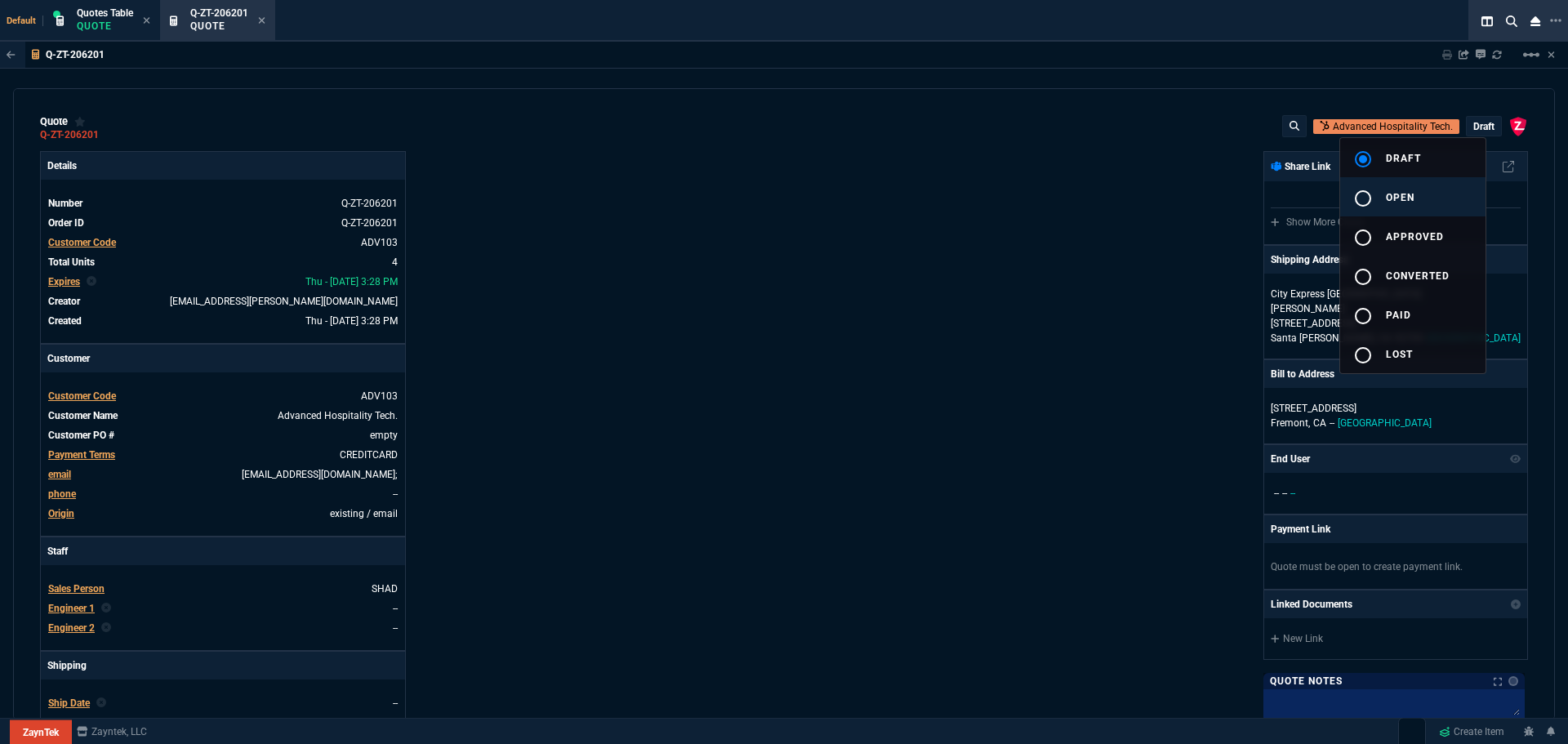
click at [1381, 192] on div "radio_button_unchecked" at bounding box center [1370, 198] width 33 height 20
click at [1063, 329] on div at bounding box center [784, 372] width 1568 height 744
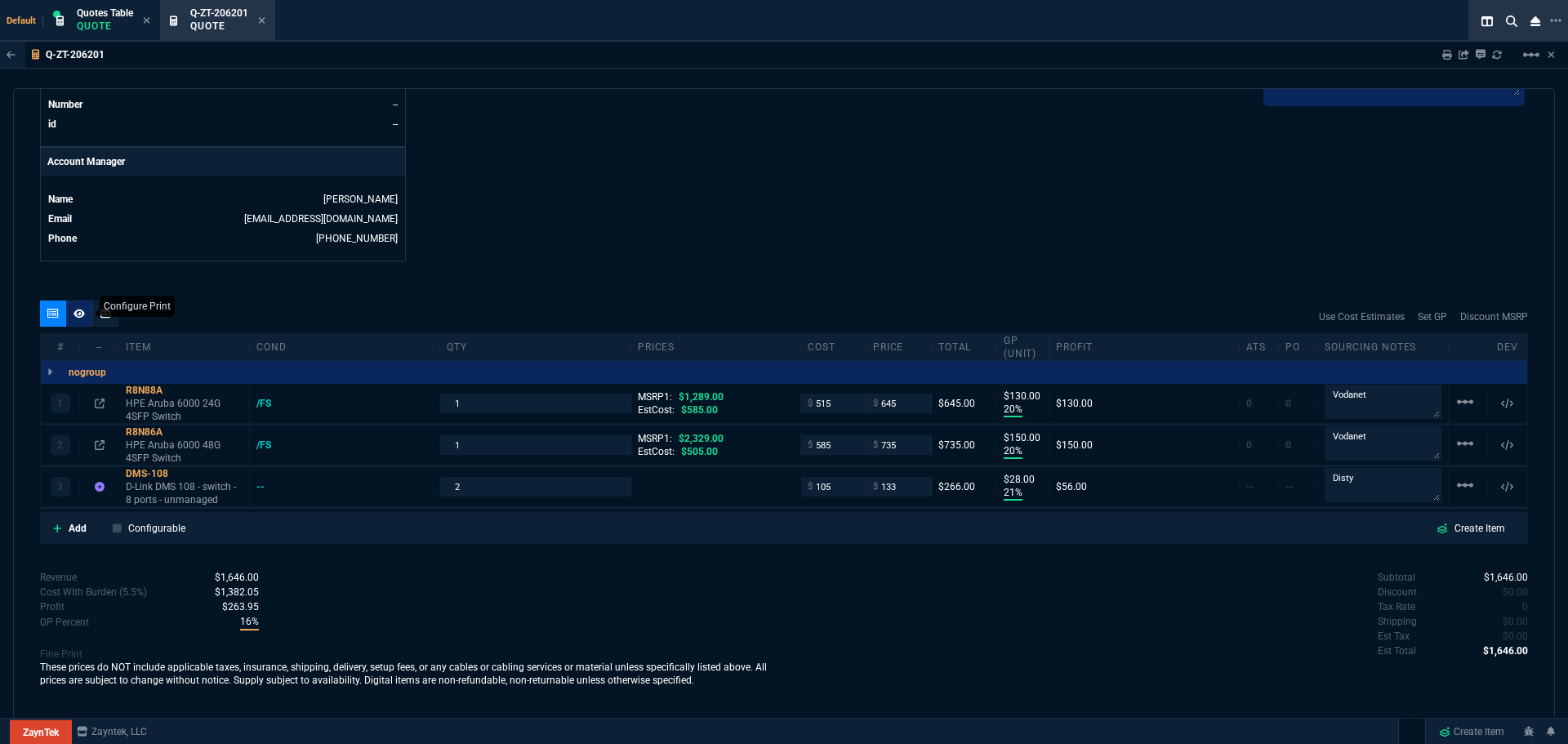
click at [70, 313] on div at bounding box center [79, 314] width 26 height 26
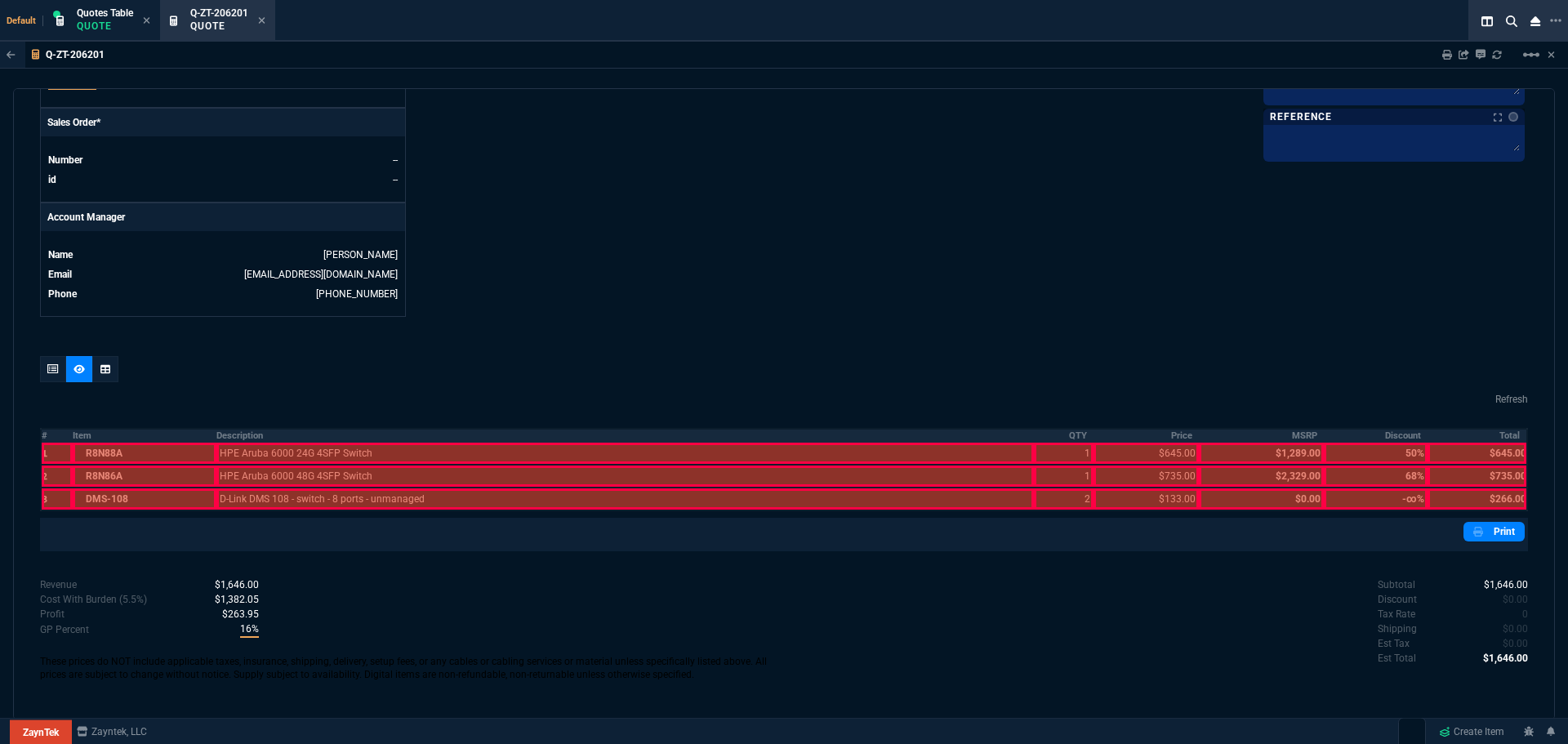
click at [42, 437] on th "#" at bounding box center [56, 436] width 32 height 14
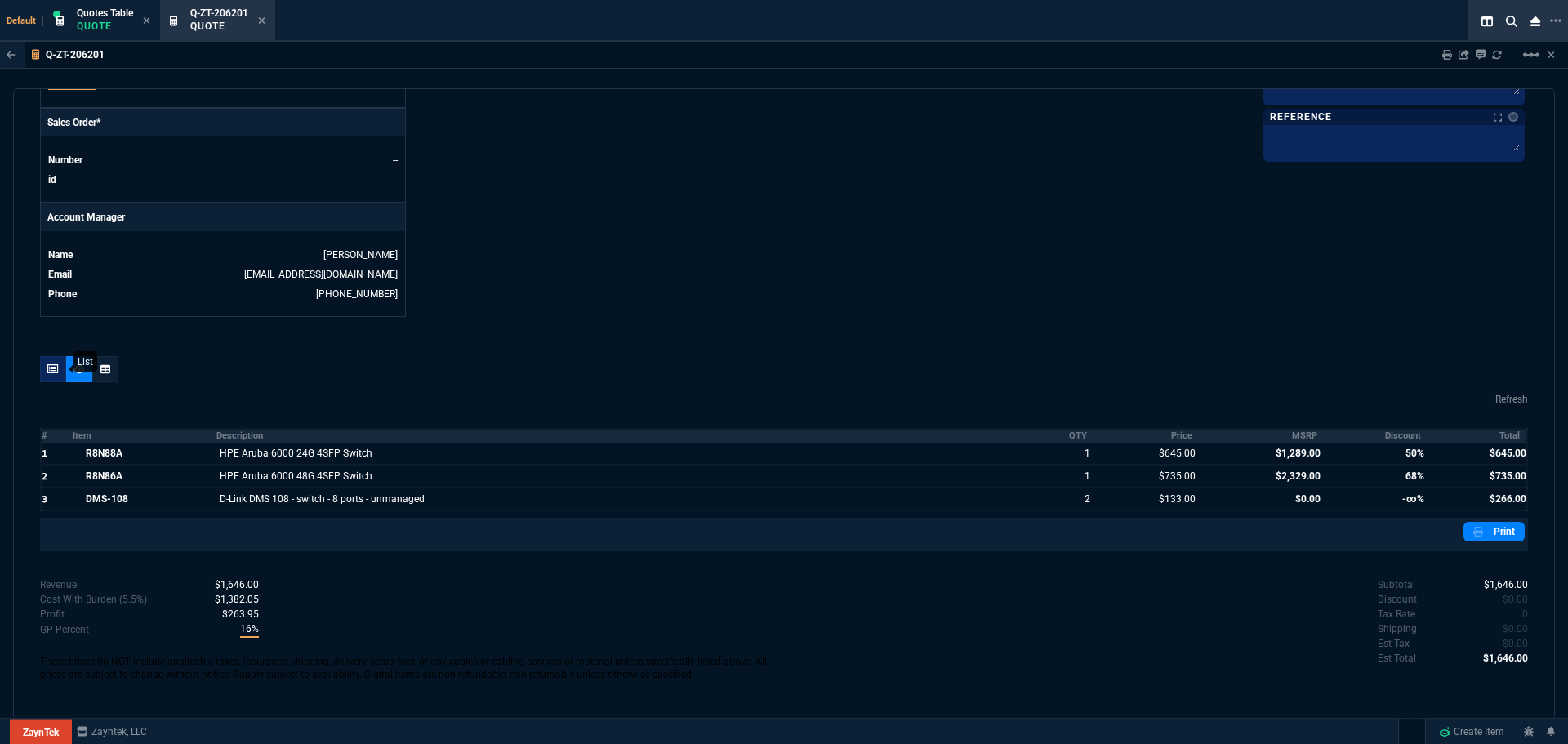
click at [51, 375] on div at bounding box center [53, 369] width 26 height 26
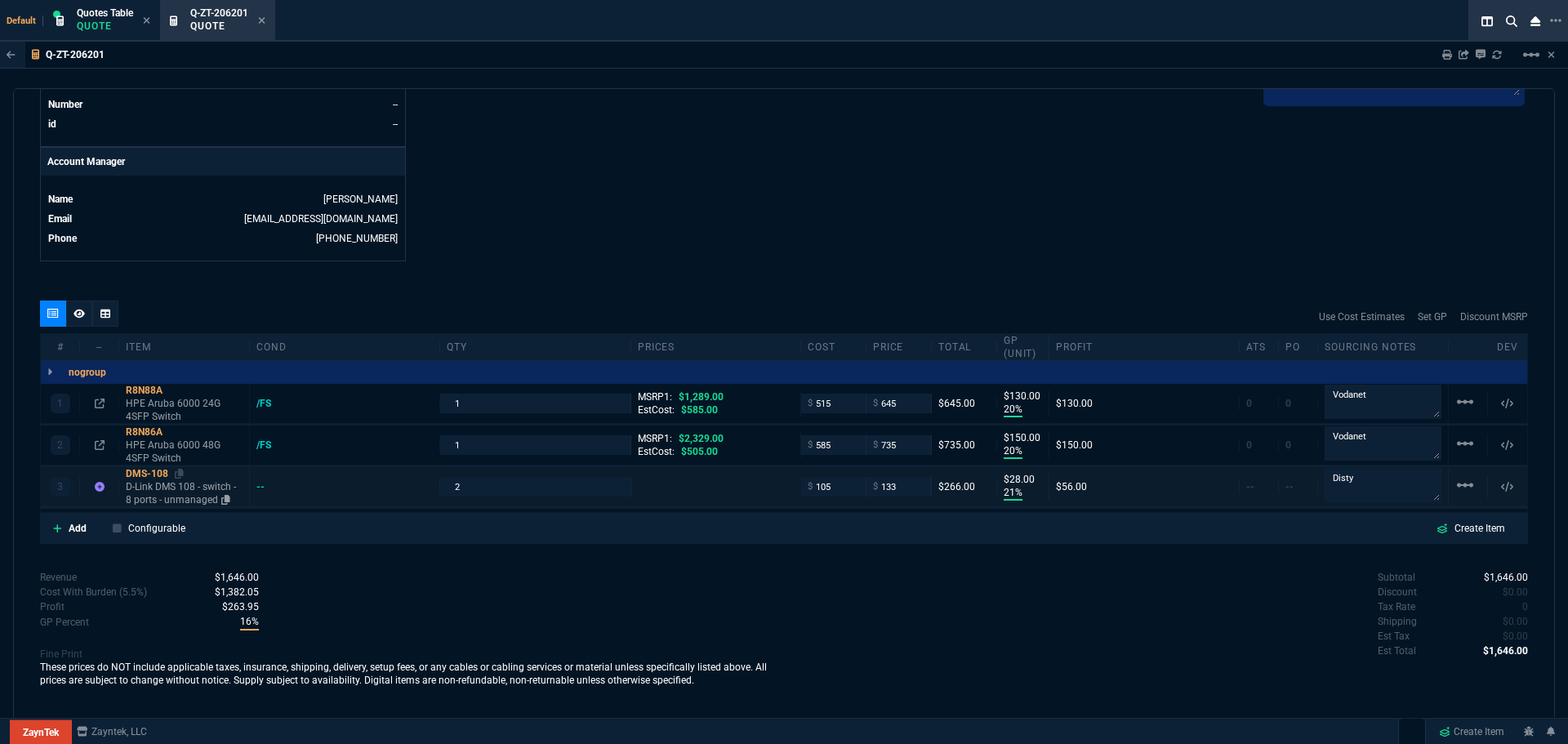
click at [155, 474] on div "DMS-108" at bounding box center [184, 474] width 117 height 13
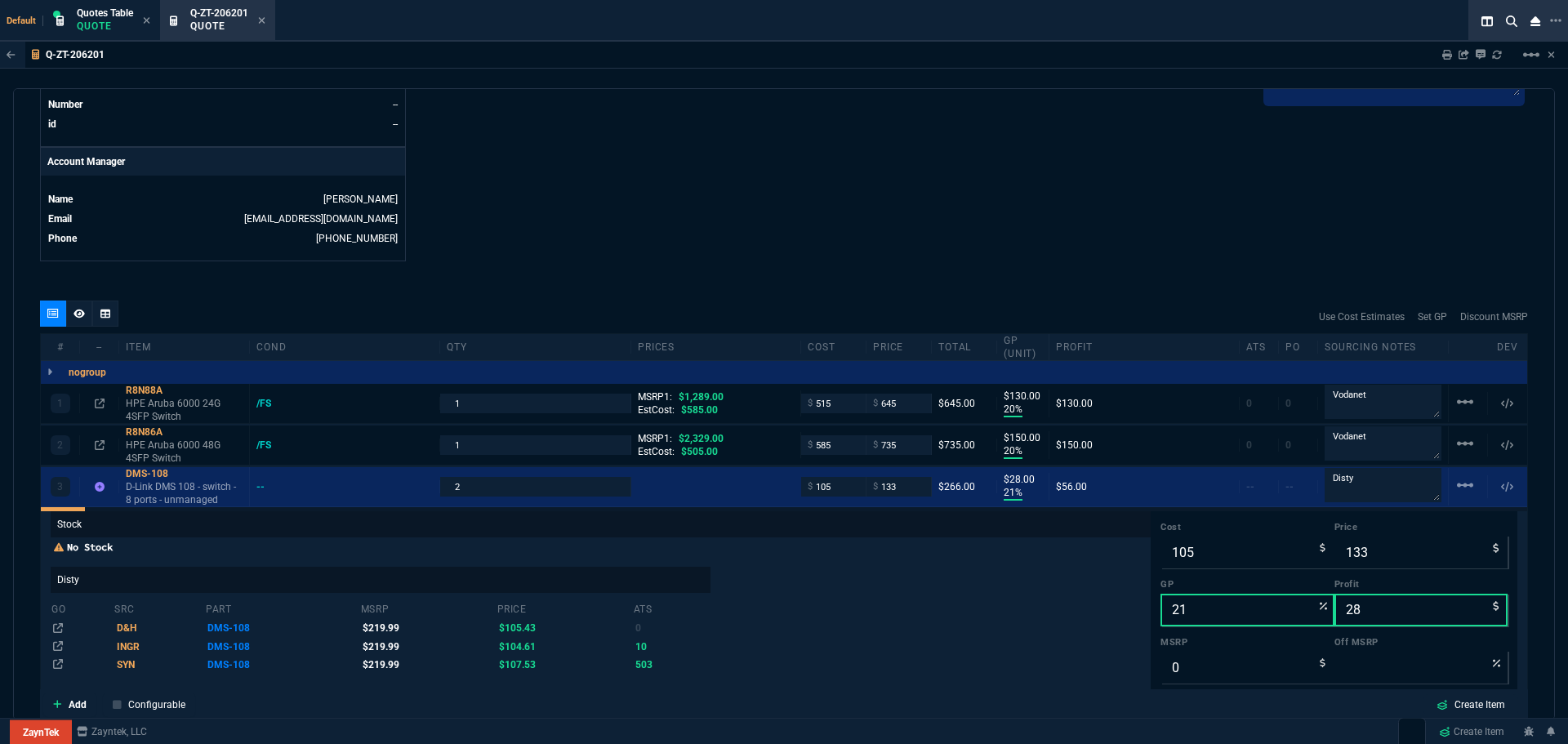
scroll to position [28, 0]
click at [1188, 660] on input "0" at bounding box center [1248, 662] width 174 height 33
paste input "219.99"
click at [956, 600] on div "No Stock Disty go src part msrp price ats D&H DMS-108 $219.99 $105.43 0 INGR DM…" at bounding box center [600, 602] width 1100 height 133
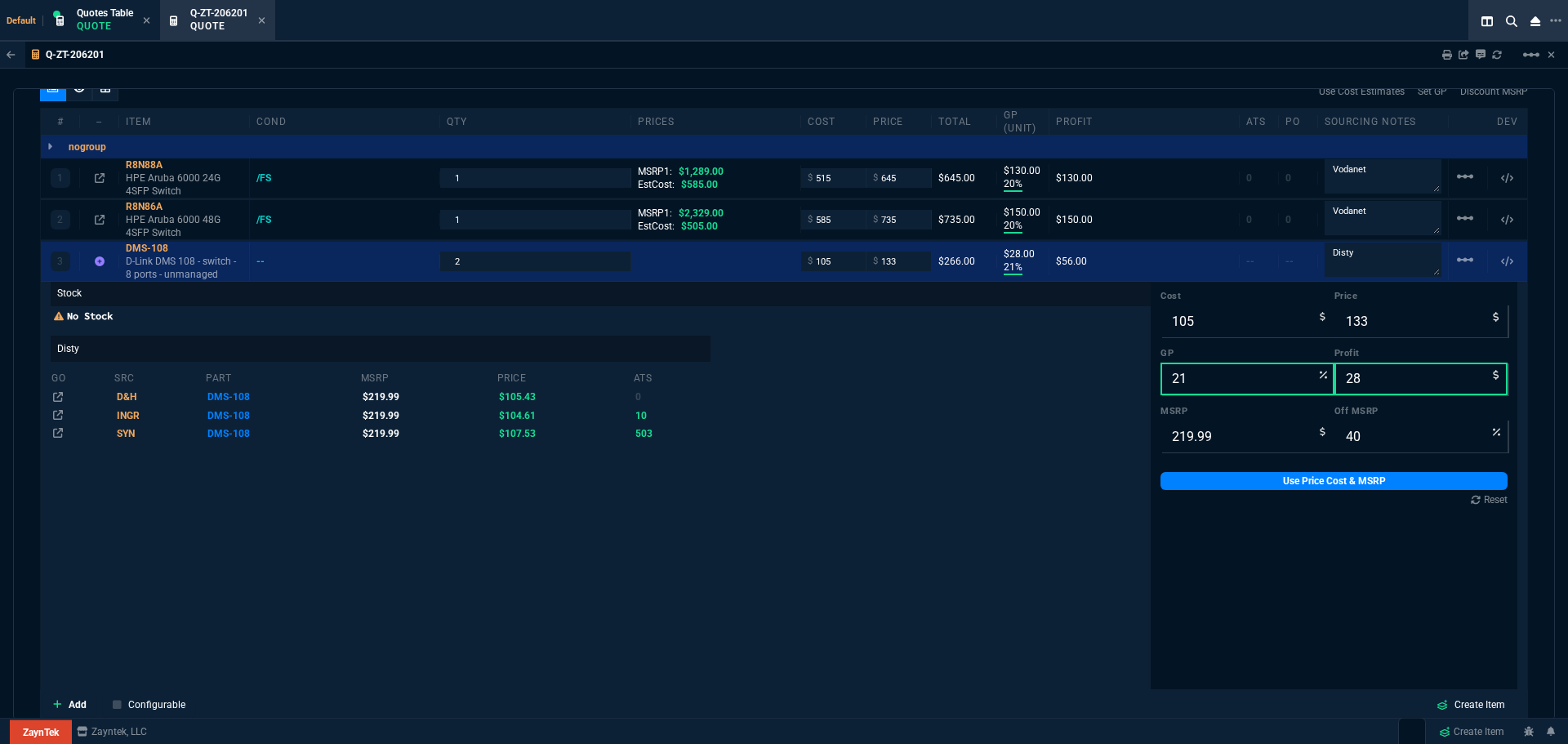
scroll to position [978, 0]
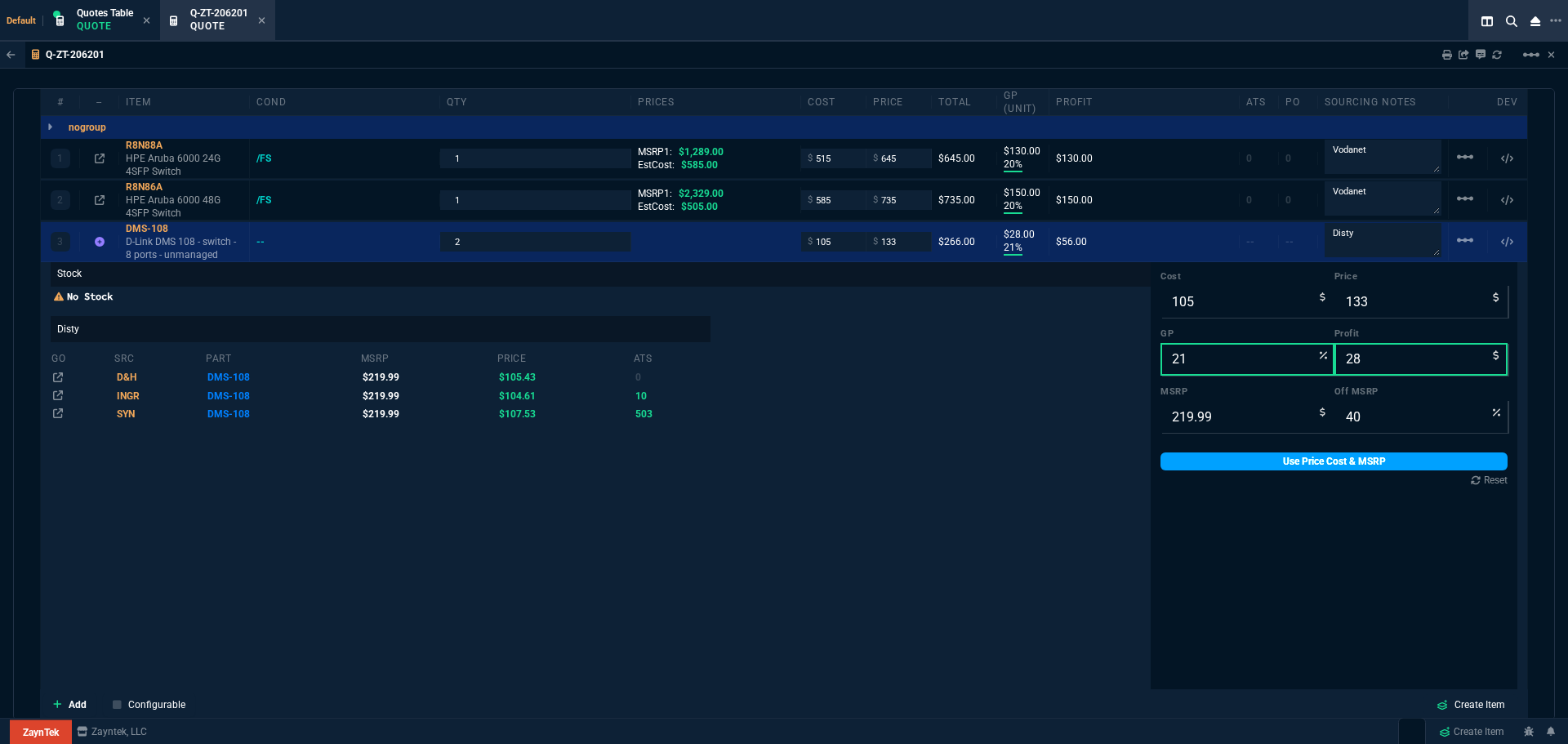
click at [1263, 469] on link "Use Price Cost & MSRP" at bounding box center [1334, 462] width 347 height 18
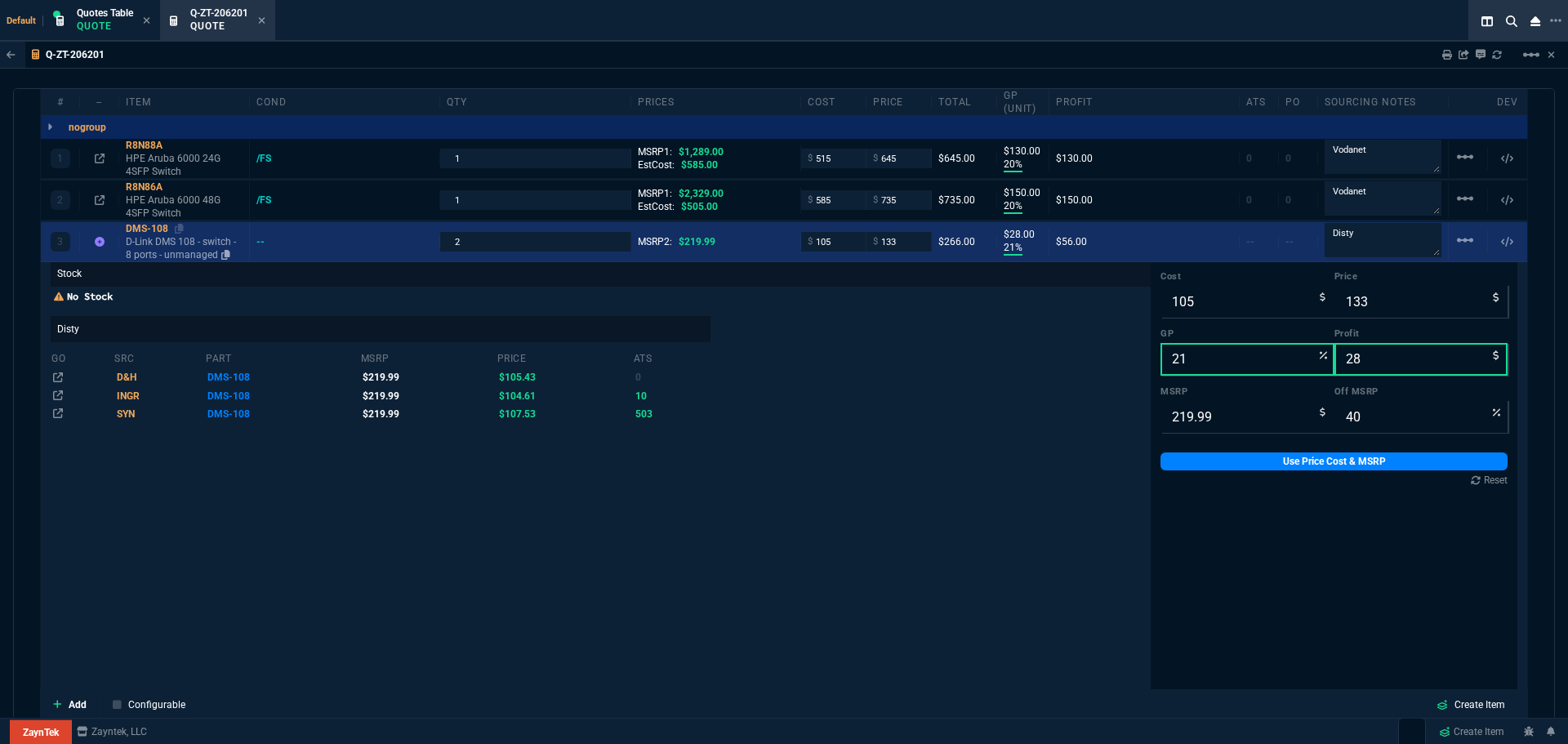
click at [143, 227] on div "DMS-108" at bounding box center [184, 229] width 117 height 13
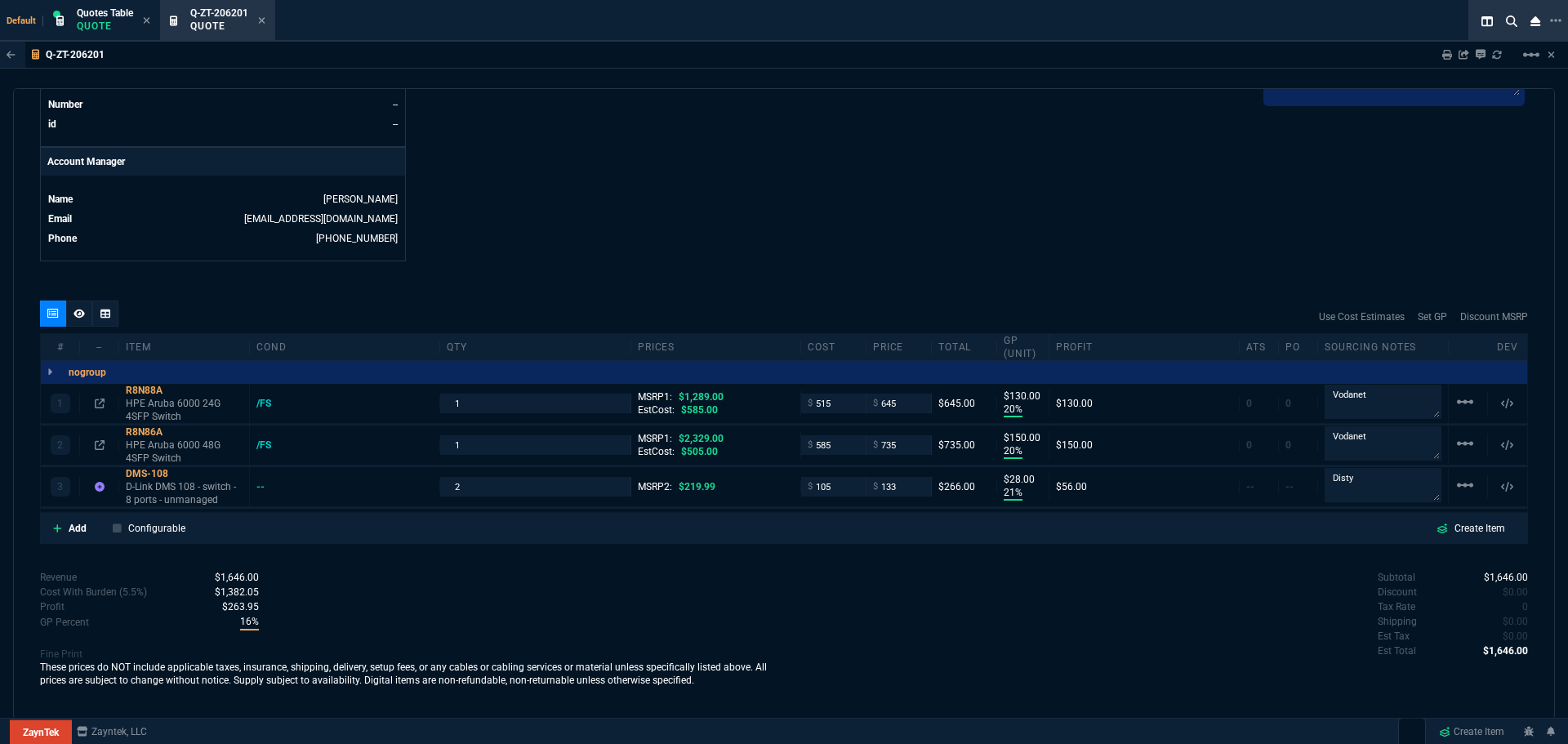
scroll to position [733, 0]
click at [74, 319] on fa-icon at bounding box center [79, 314] width 11 height 11
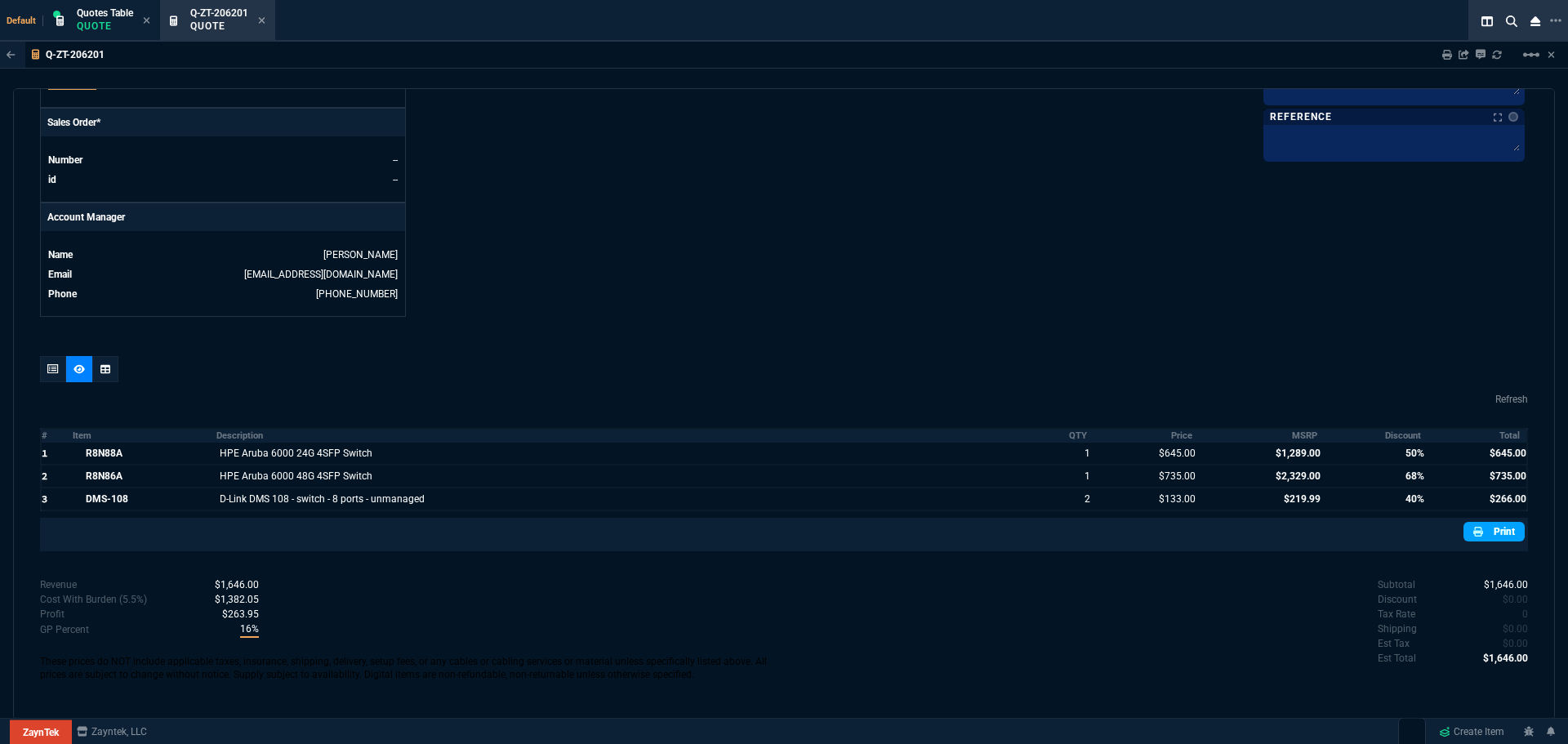
click at [1480, 533] on link "Print" at bounding box center [1494, 532] width 61 height 20
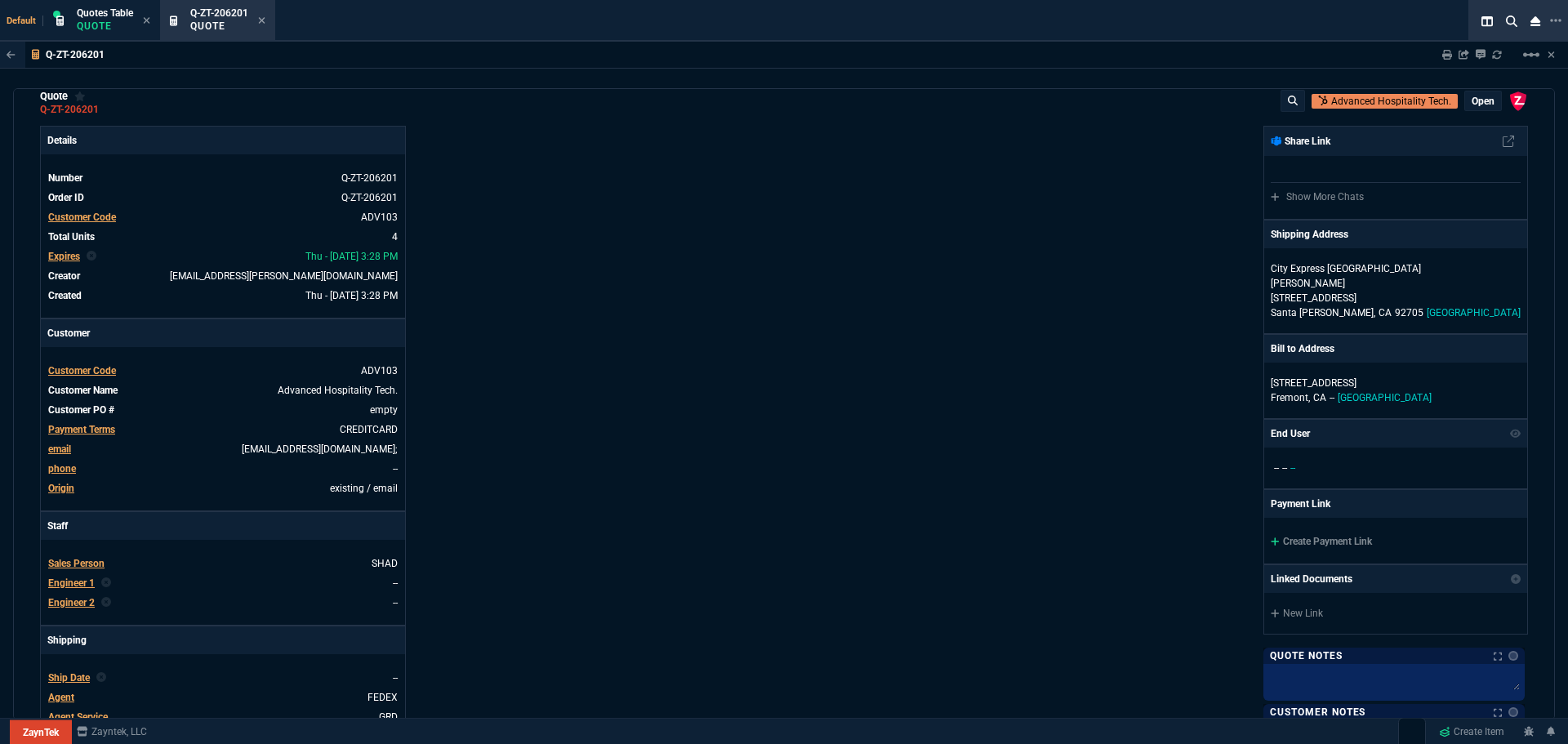
scroll to position [23, 0]
click at [111, 111] on icon at bounding box center [110, 111] width 9 height 10
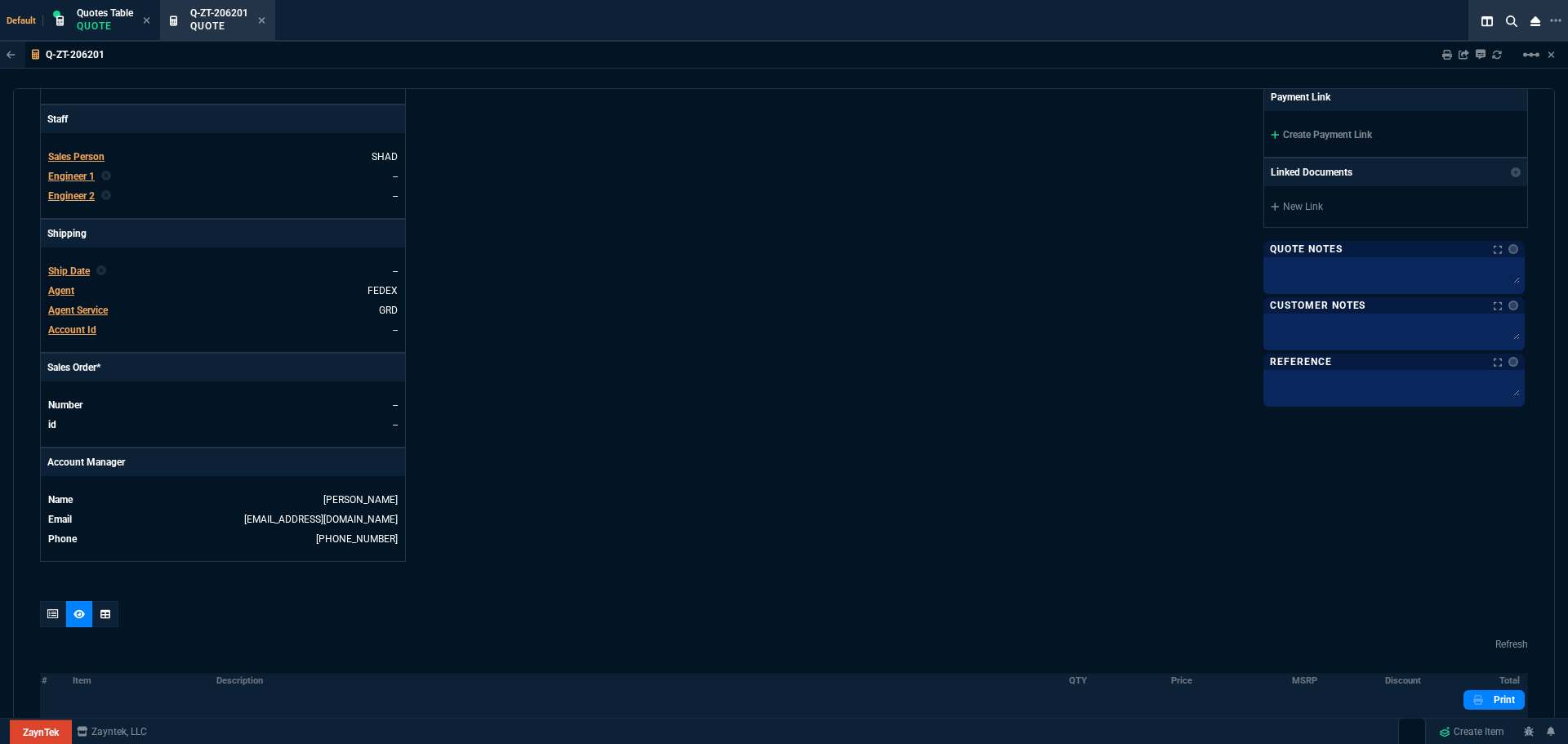
scroll to position [677, 0]
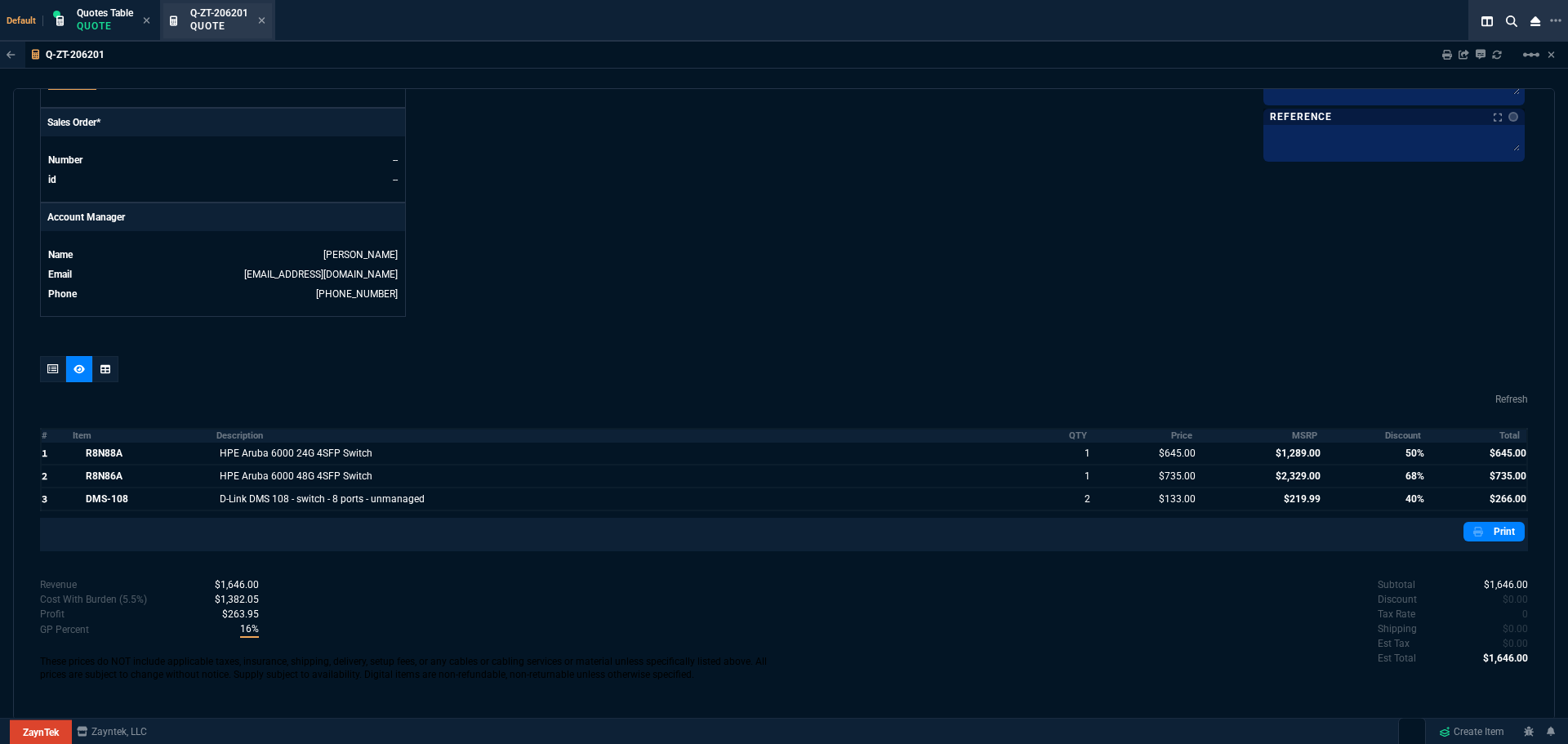
click at [257, 21] on div "Q-ZT-206201 Quote" at bounding box center [228, 21] width 75 height 29
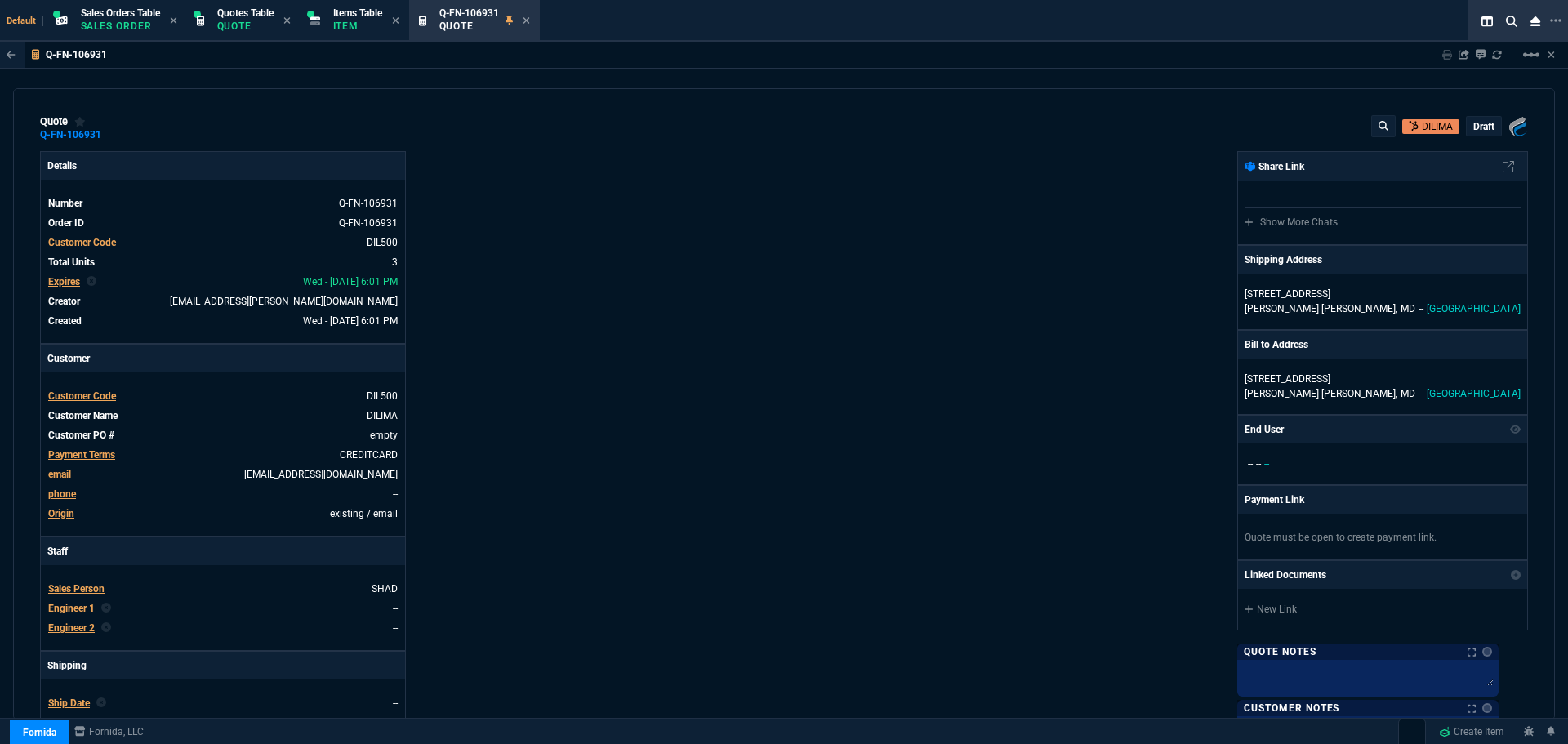
select select "4: SHAD"
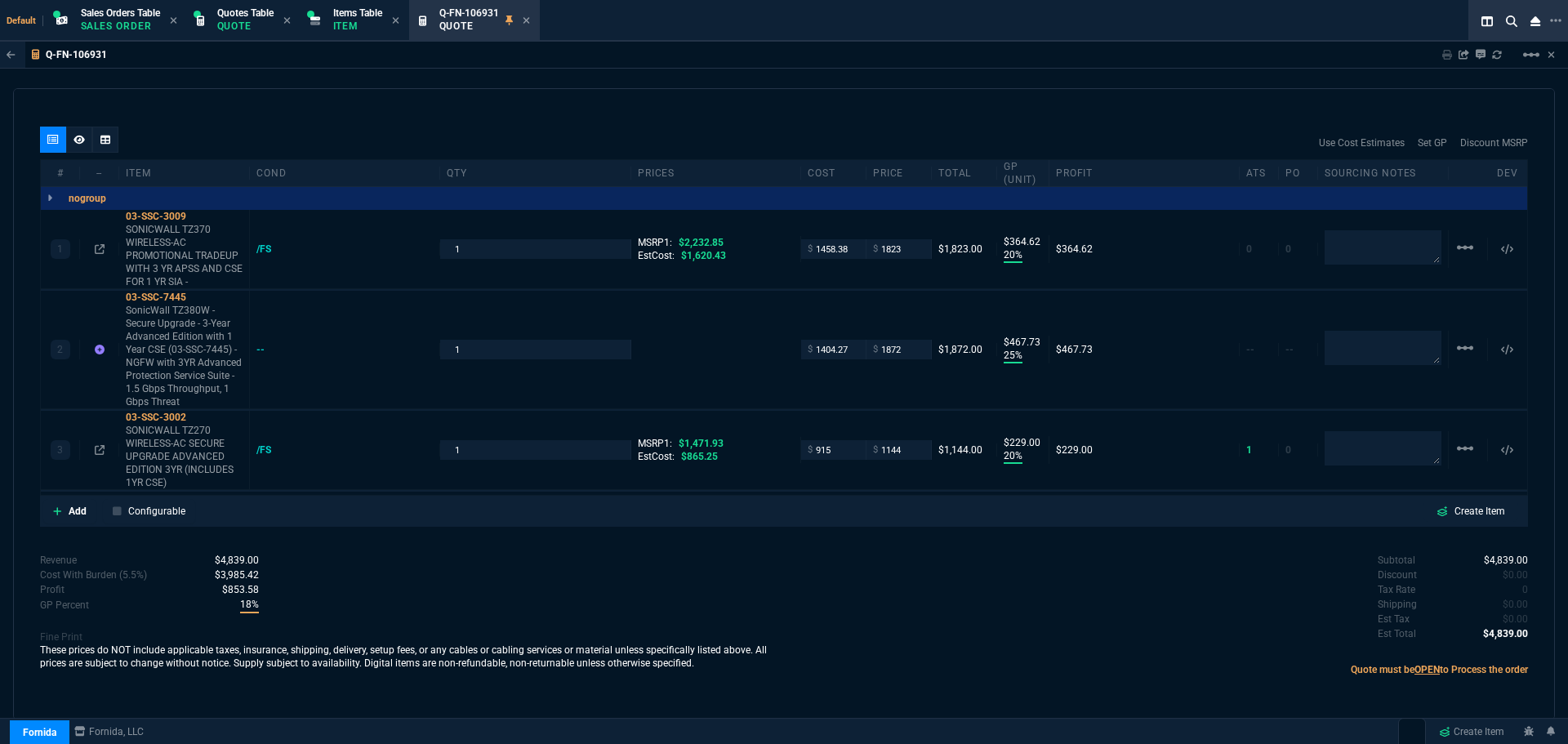
scroll to position [743, 0]
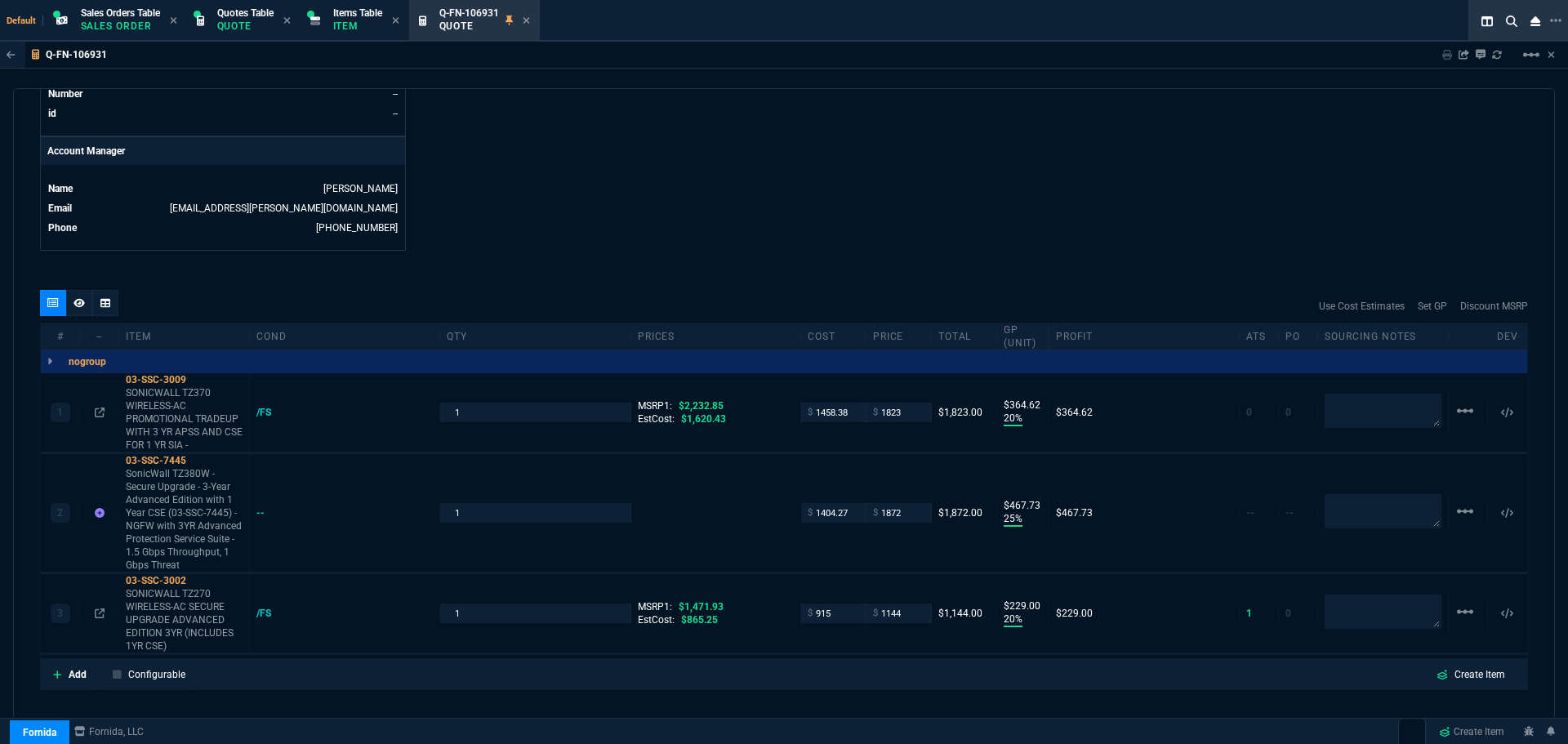
click at [152, 275] on div "quote Q-FN-106931 DILIMA draft Fornida, LLC 2609 Technology Dr Suite 300 Plano,…" at bounding box center [784, 404] width 1542 height 632
click at [360, 12] on span "Items Table" at bounding box center [358, 12] width 49 height 11
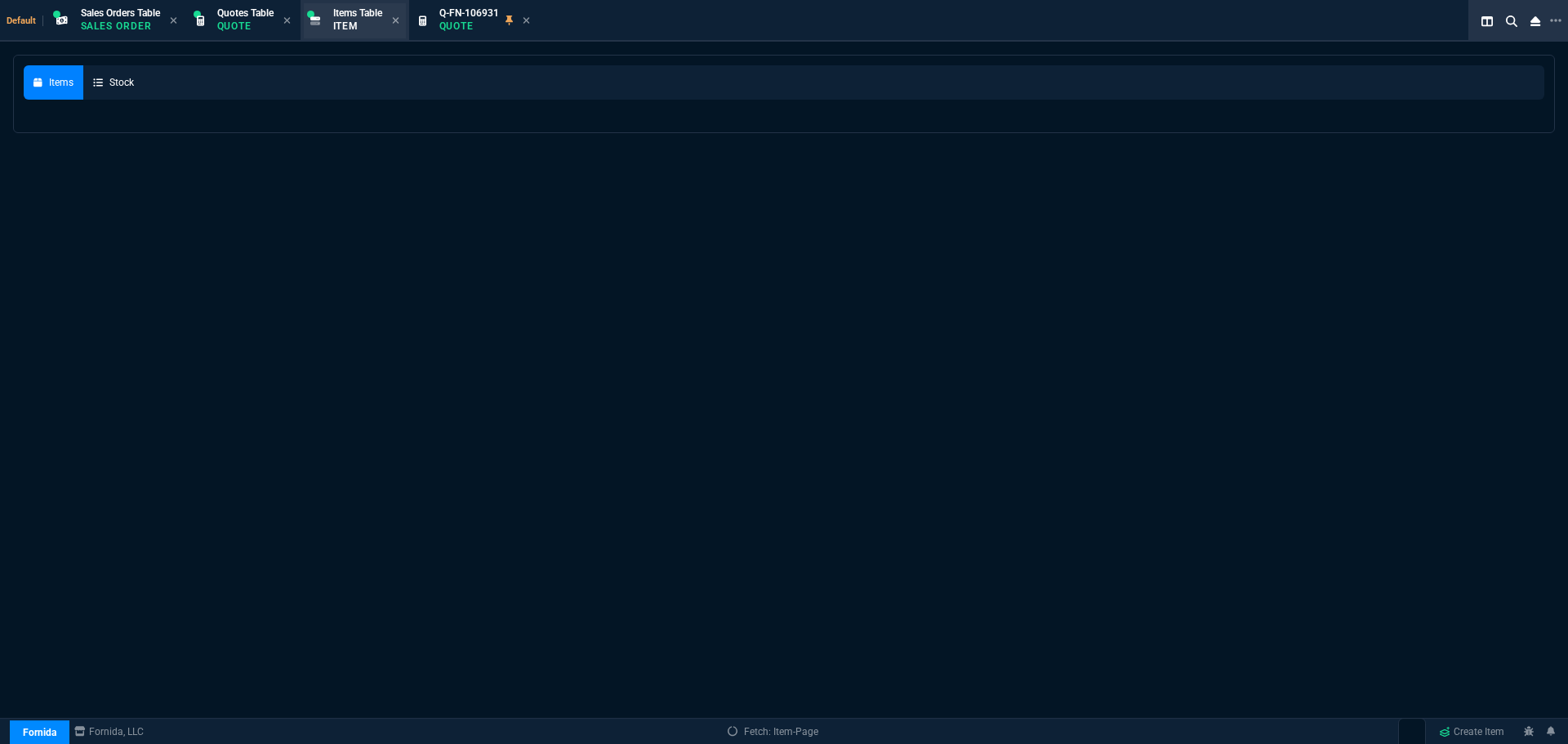
select select
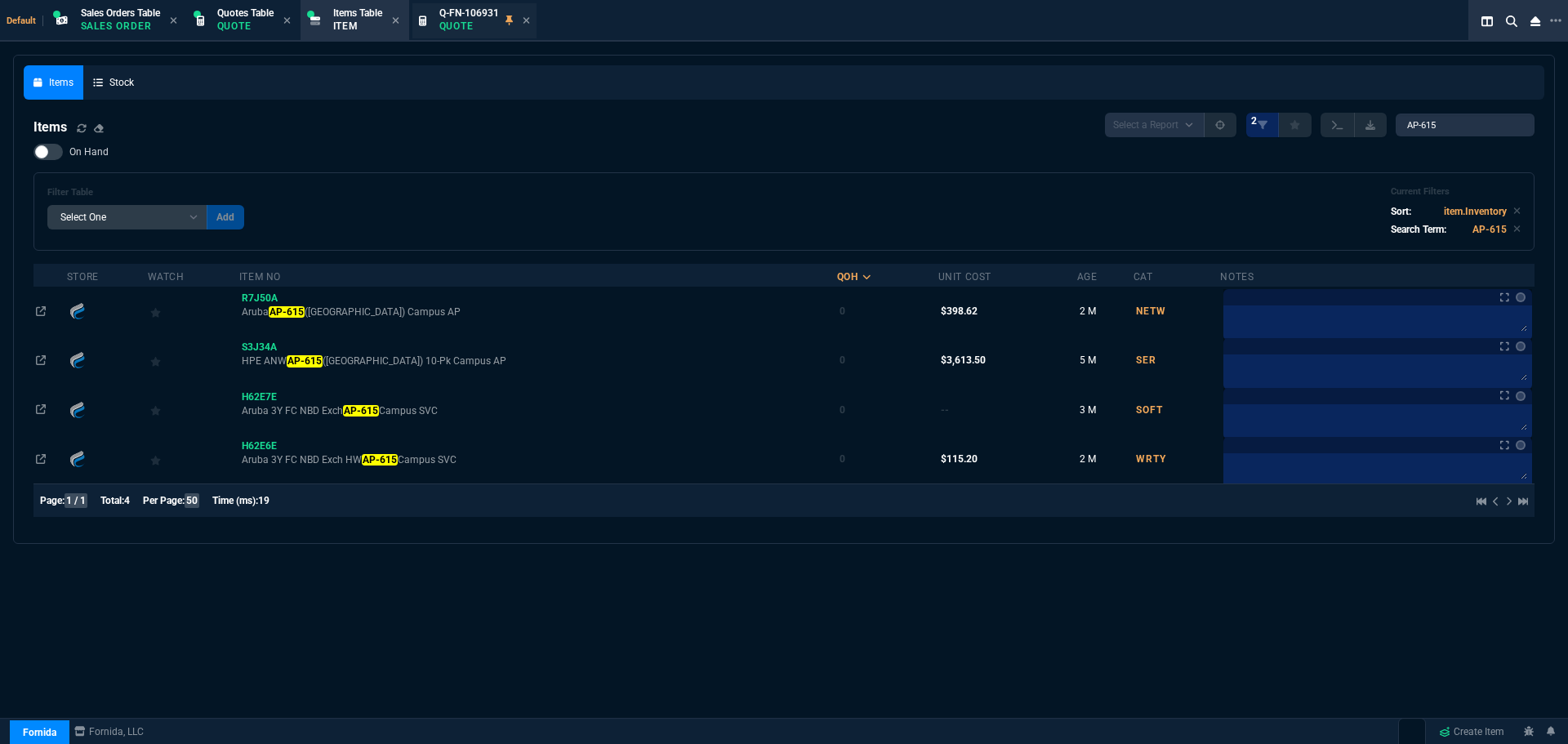
drag, startPoint x: 399, startPoint y: 20, endPoint x: 389, endPoint y: 18, distance: 10.2
click at [399, 19] on icon at bounding box center [396, 20] width 7 height 10
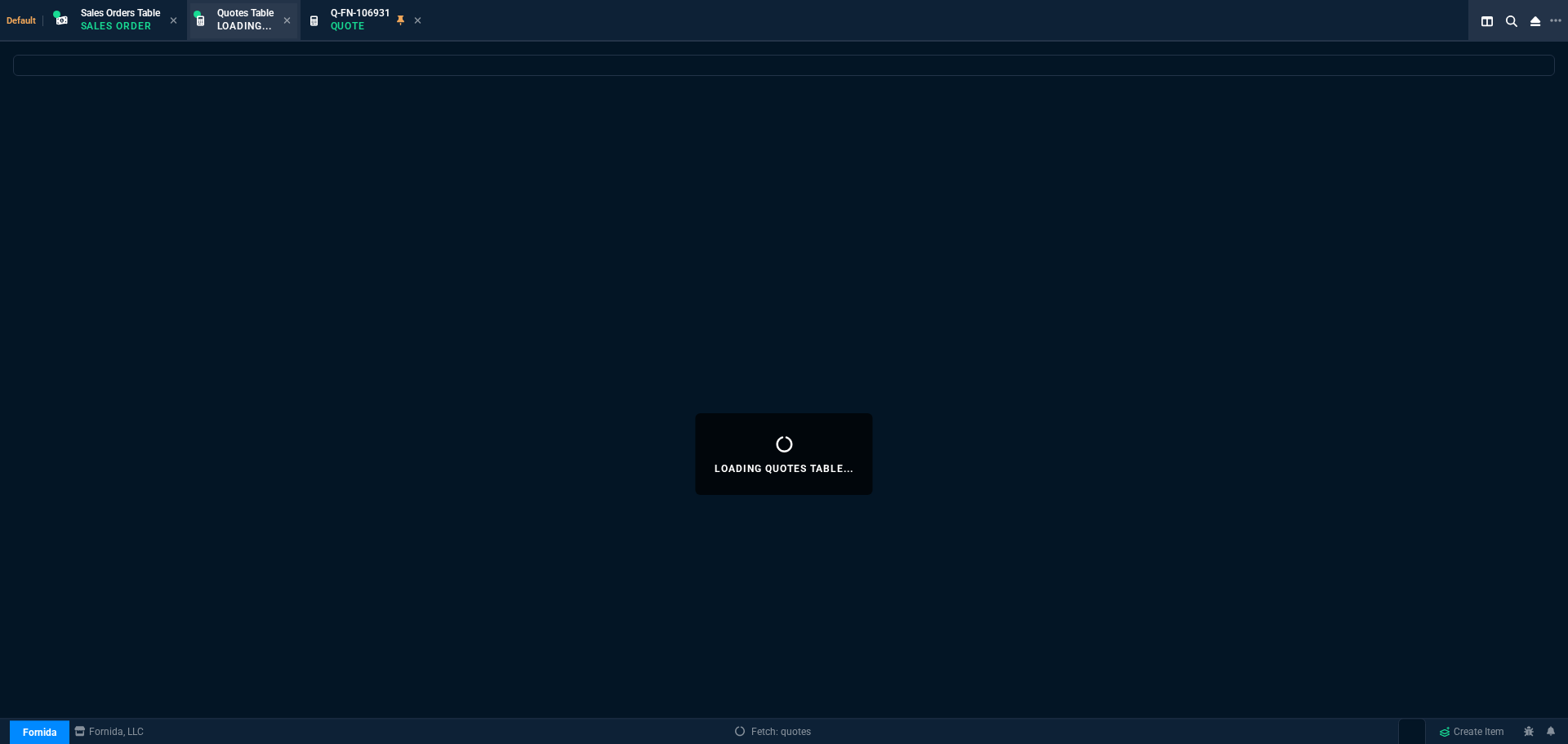
click at [236, 19] on div "Quotes Table Loading..." at bounding box center [245, 21] width 56 height 29
select select
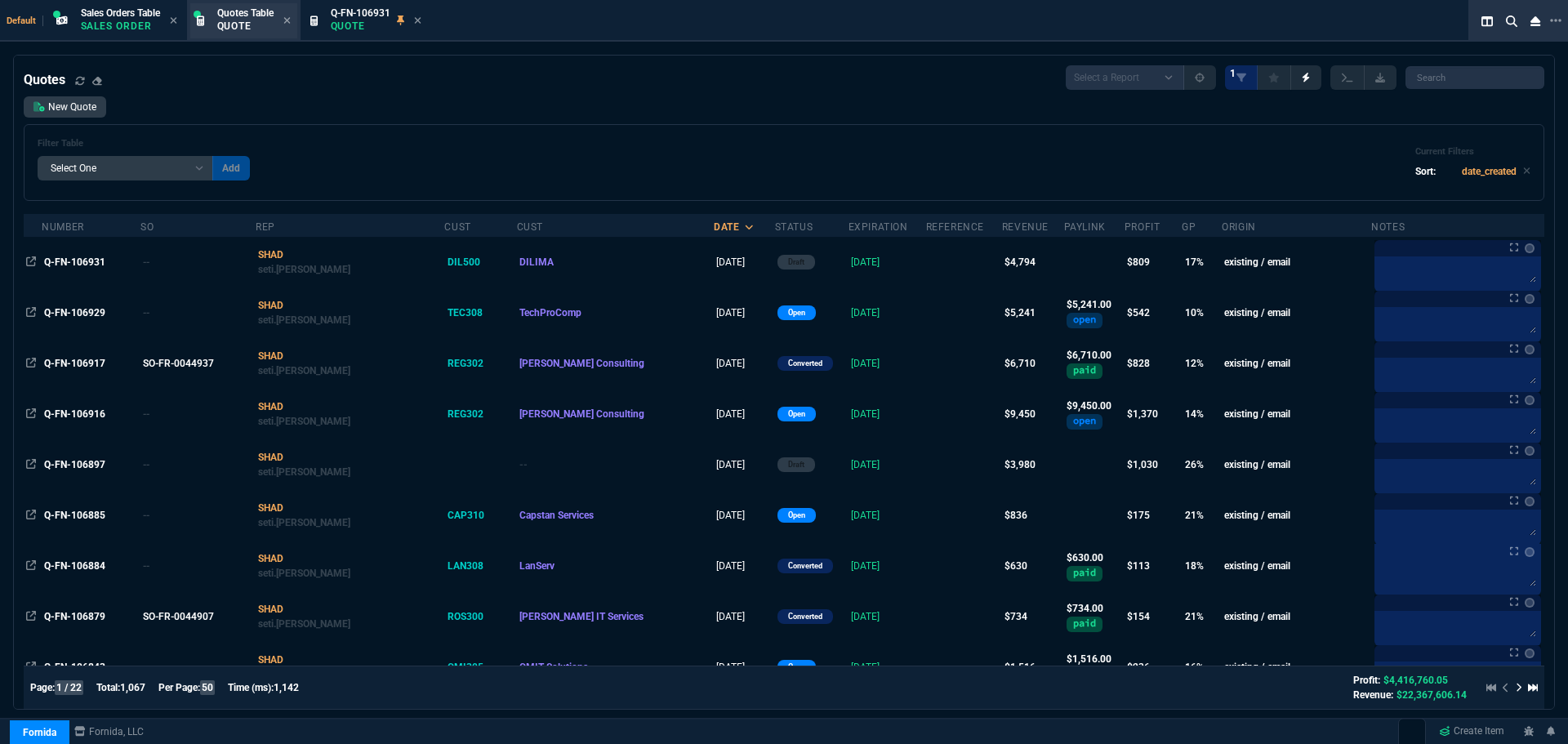
click at [243, 8] on span "Quotes Table" at bounding box center [245, 12] width 56 height 11
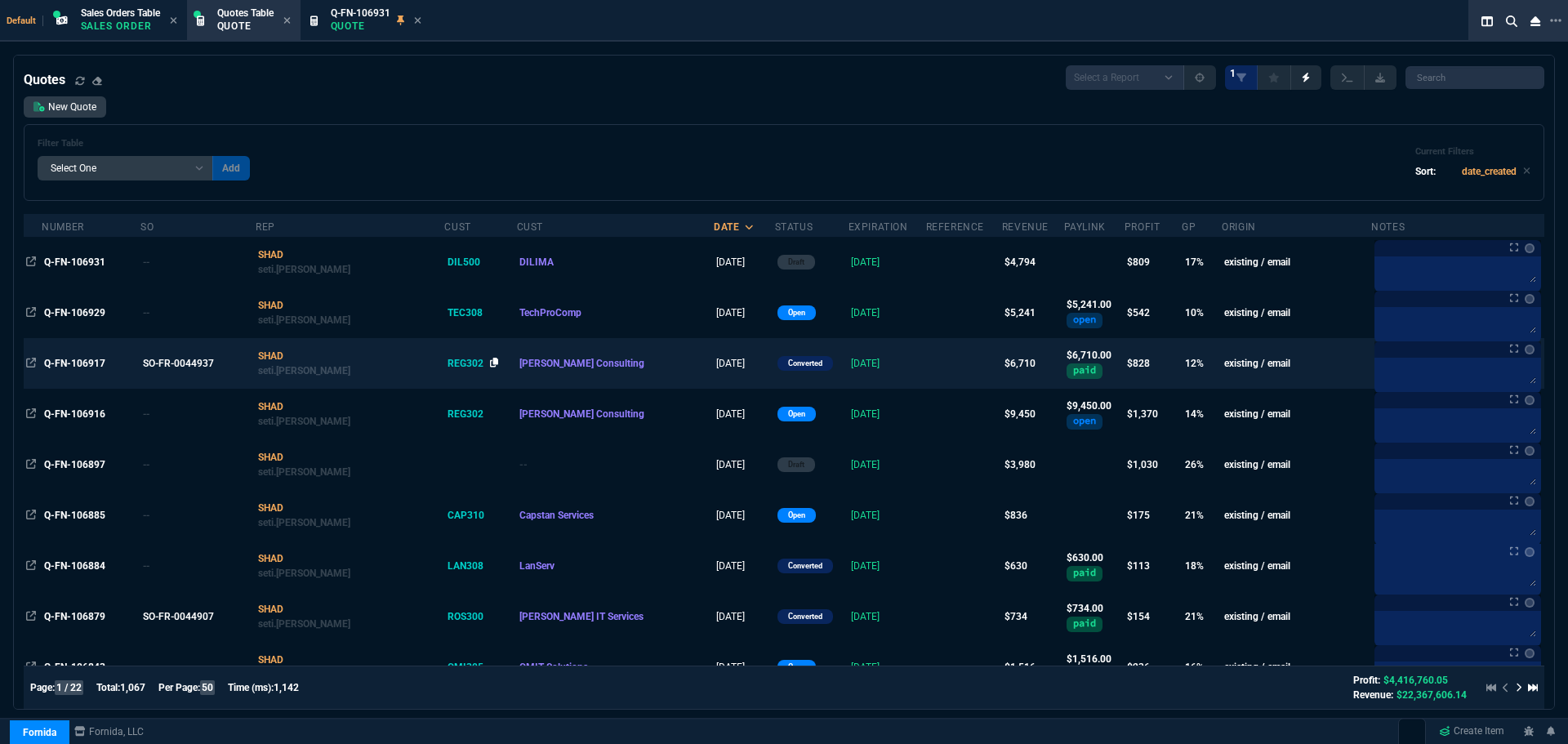
click at [490, 363] on icon at bounding box center [494, 362] width 9 height 10
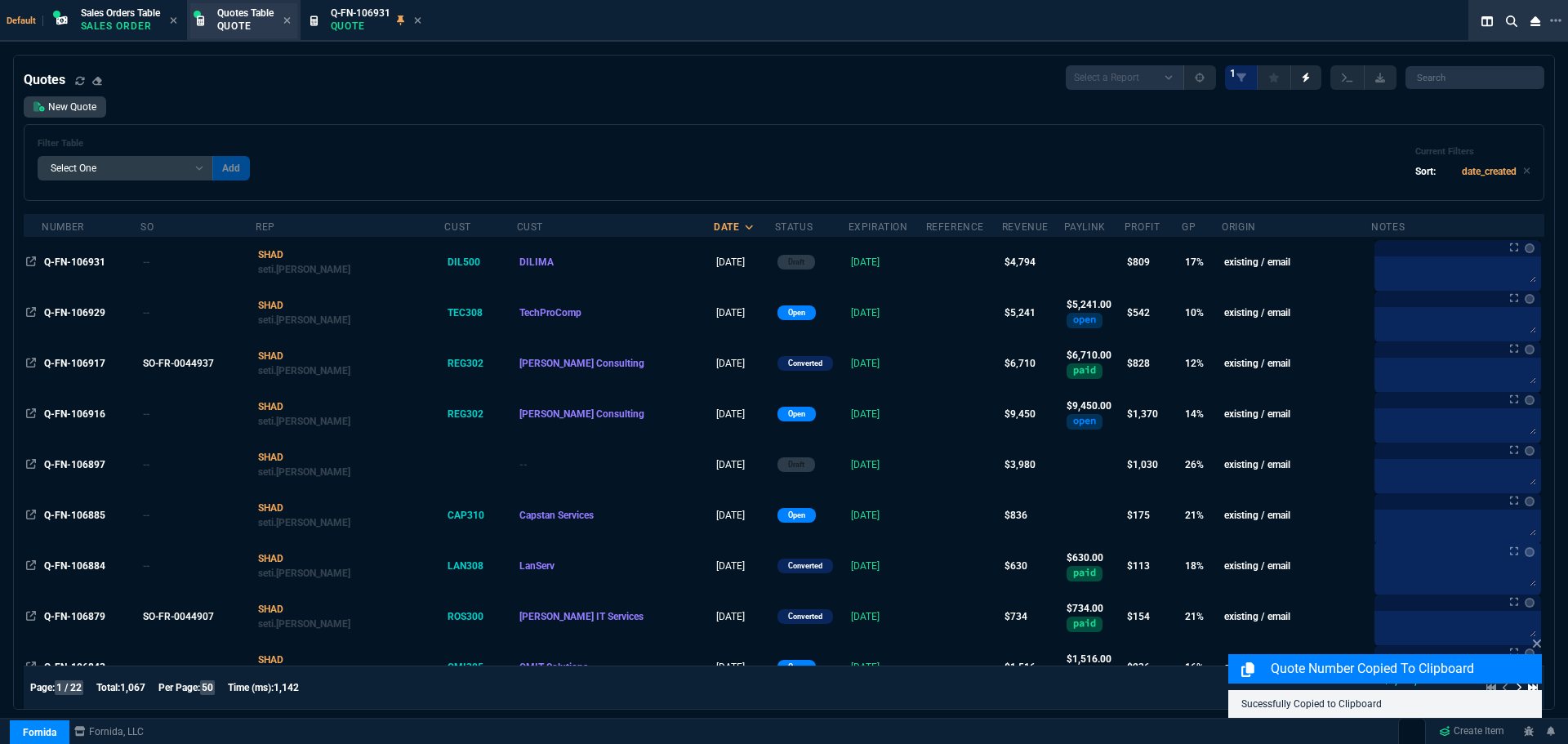
click at [218, 24] on div "Quotes Table Quote" at bounding box center [244, 21] width 107 height 36
click at [75, 105] on link "New Quote" at bounding box center [64, 107] width 82 height 22
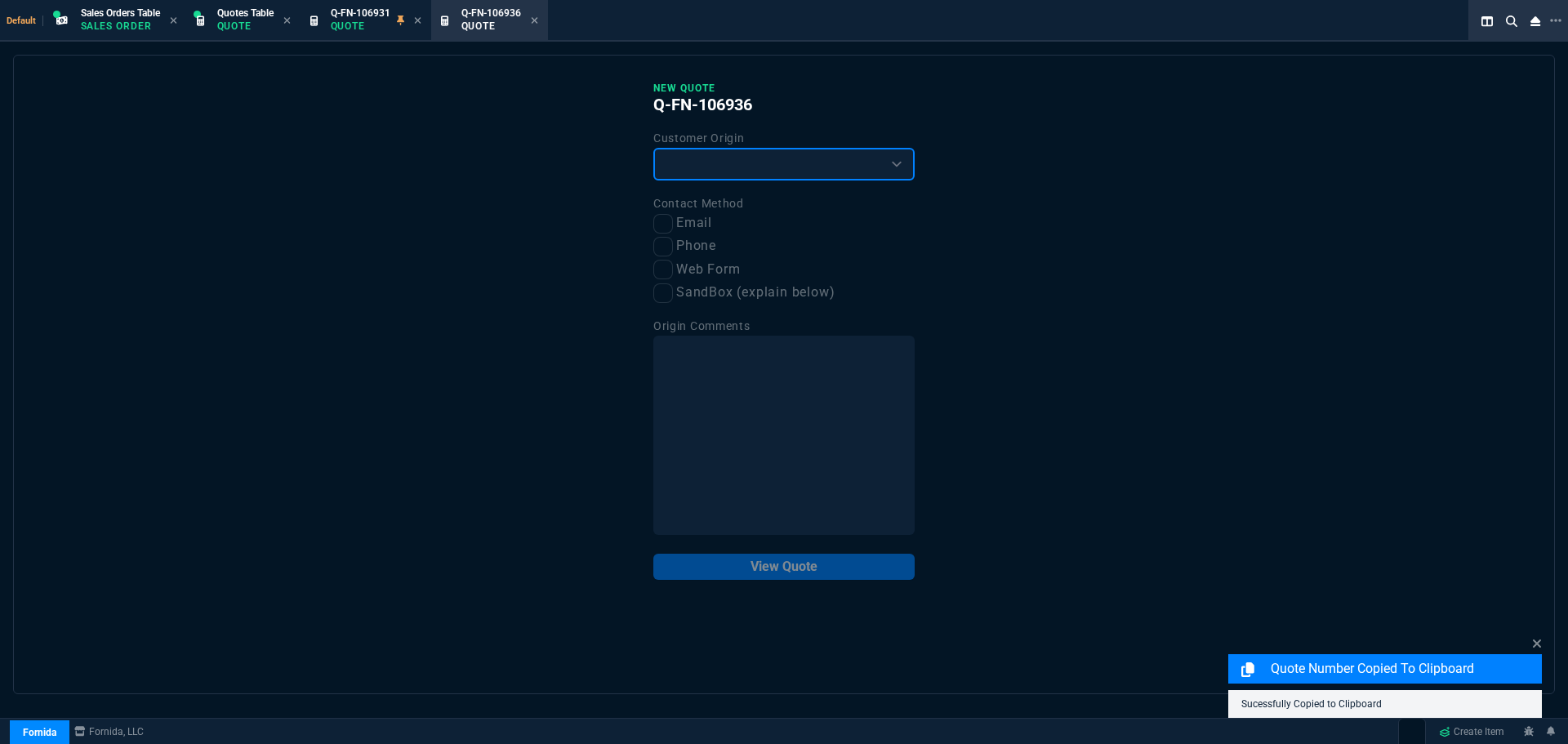
click at [719, 163] on select "Existing Customer Amazon Lead (first order) Website Lead (first order) Called (…" at bounding box center [784, 165] width 261 height 33
select select "existing"
click at [654, 149] on select "Existing Customer Amazon Lead (first order) Website Lead (first order) Called (…" at bounding box center [784, 165] width 261 height 33
click at [662, 218] on input "Email" at bounding box center [663, 223] width 20 height 20
checkbox input "true"
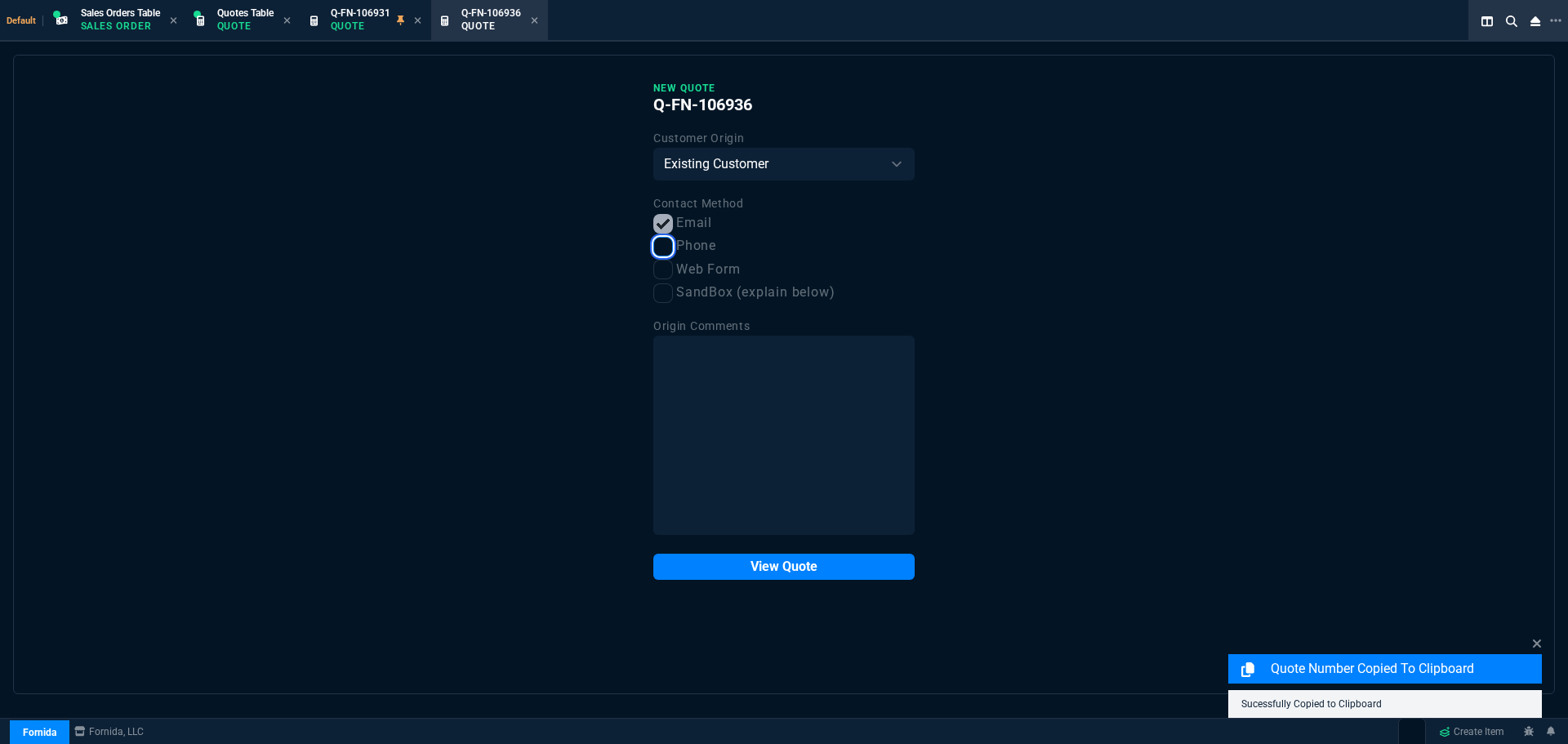
drag, startPoint x: 661, startPoint y: 249, endPoint x: 685, endPoint y: 362, distance: 115.5
click at [661, 249] on input "Phone" at bounding box center [663, 247] width 20 height 20
checkbox input "true"
click at [781, 570] on button "View Quote" at bounding box center [784, 567] width 261 height 26
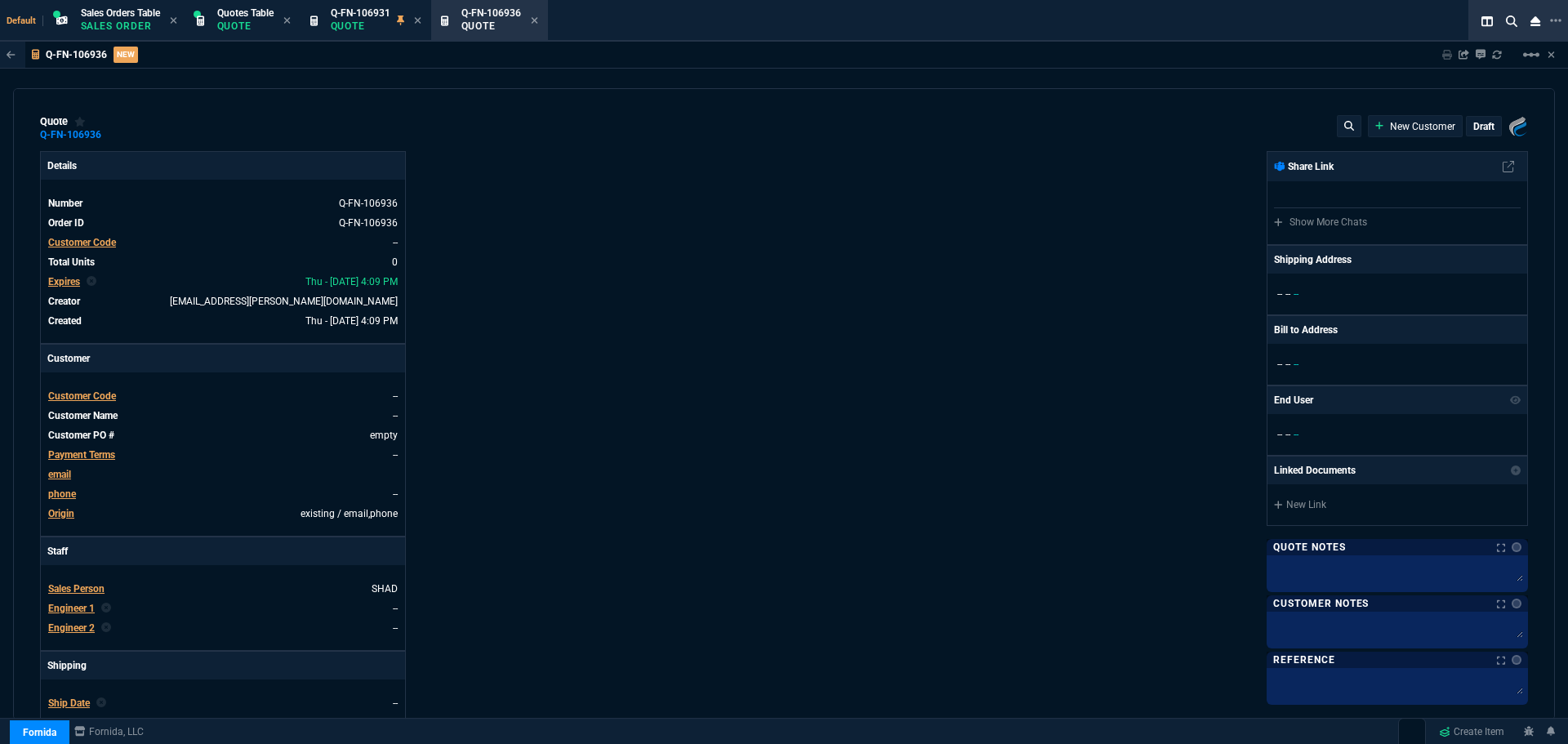
click at [94, 396] on span "Customer Code" at bounding box center [82, 396] width 68 height 11
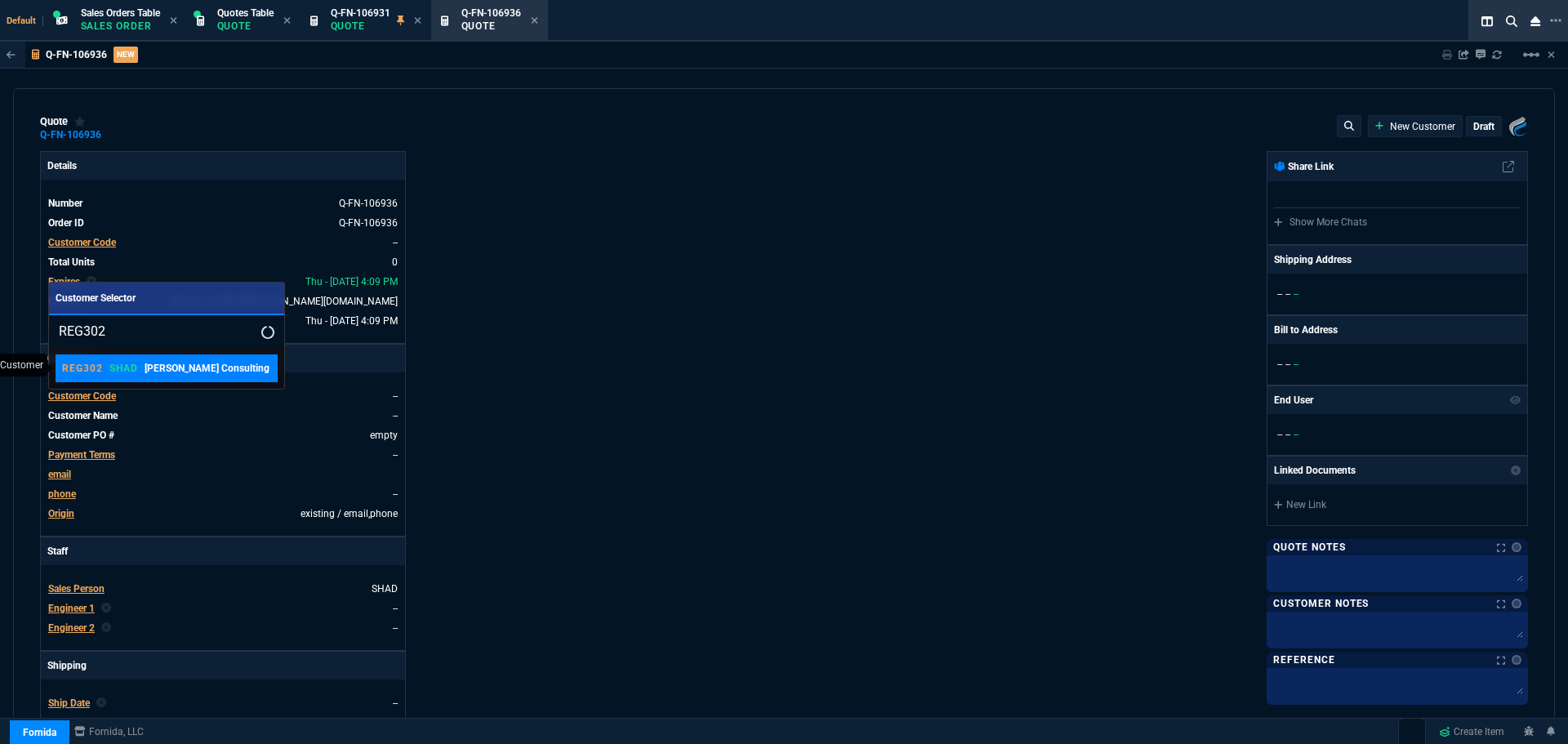
type input "REG302"
click at [97, 366] on p "REG302" at bounding box center [82, 368] width 41 height 13
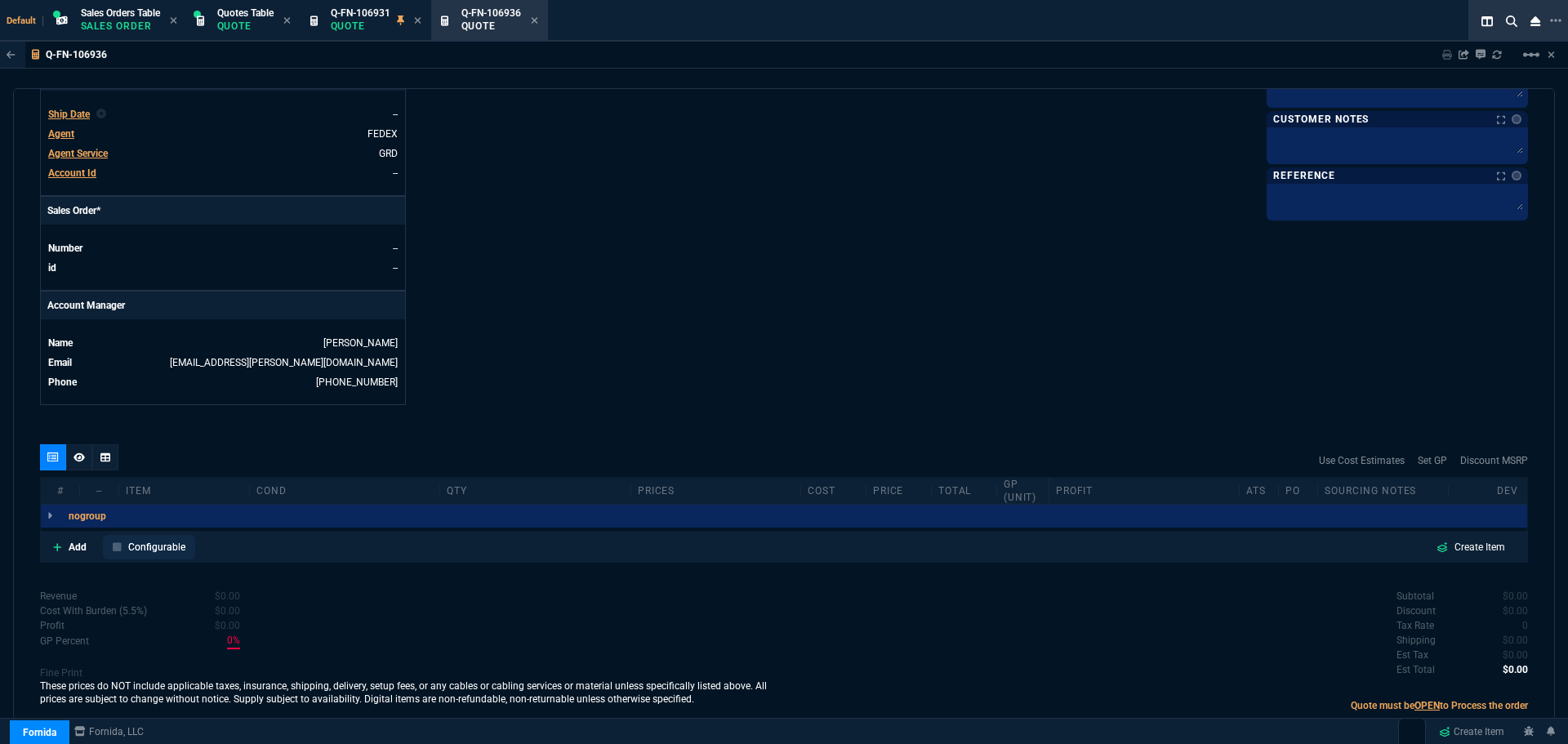
scroll to position [625, 0]
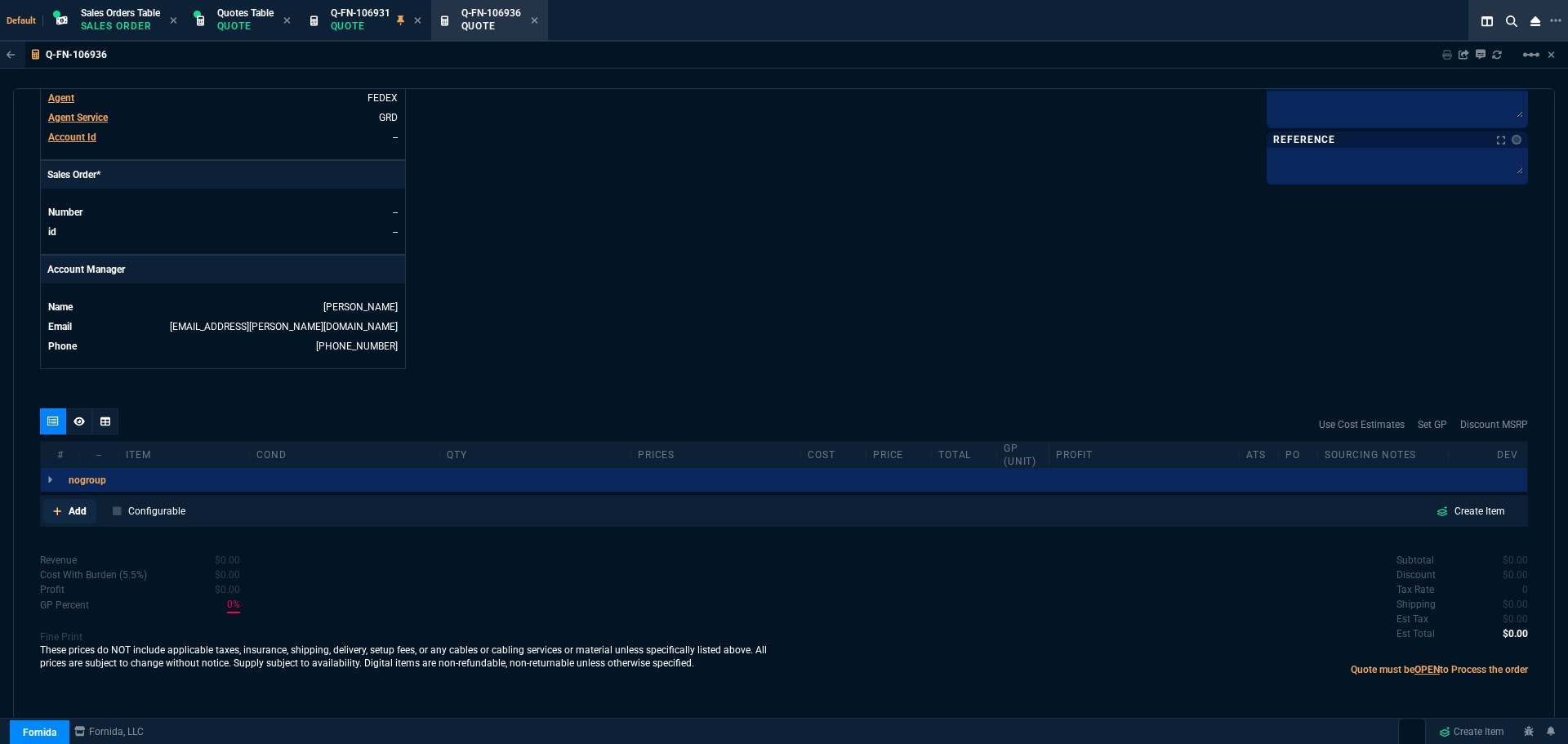
click at [74, 514] on p "Add" at bounding box center [77, 511] width 18 height 15
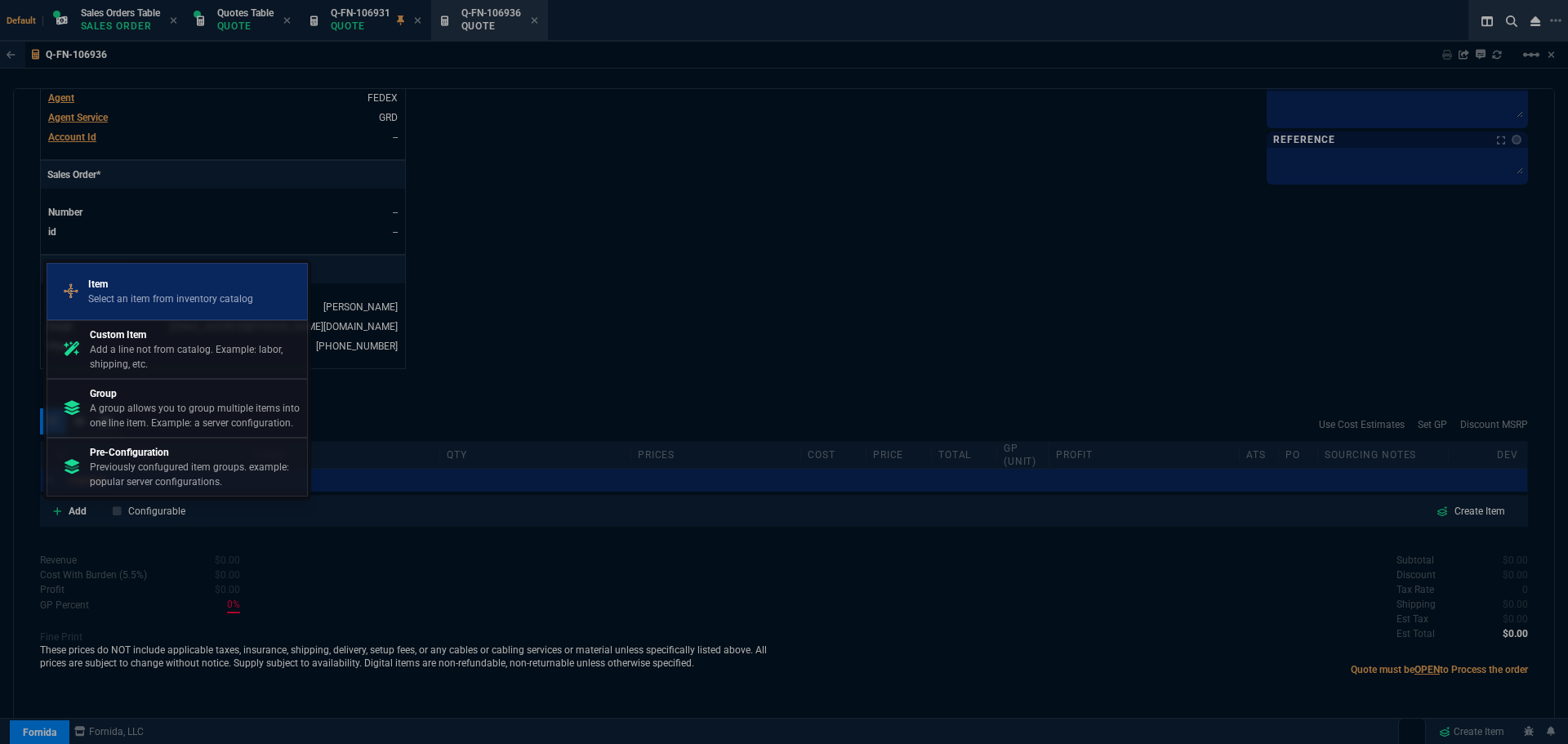
click at [152, 289] on p "Item" at bounding box center [171, 284] width 165 height 15
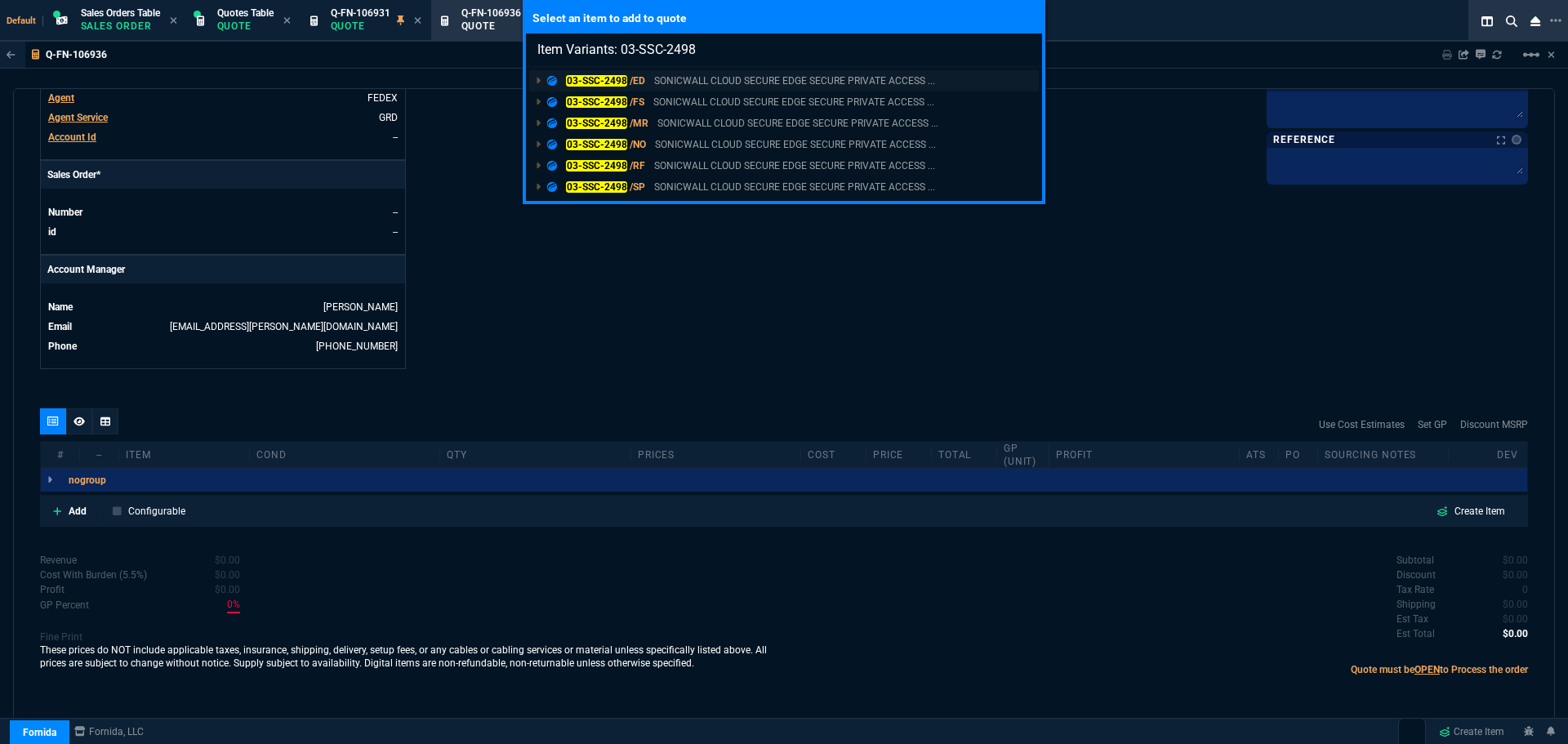
type input "Item Variants: 03-SSC-2498"
click at [601, 80] on mark "03-SSC-2498" at bounding box center [597, 81] width 61 height 11
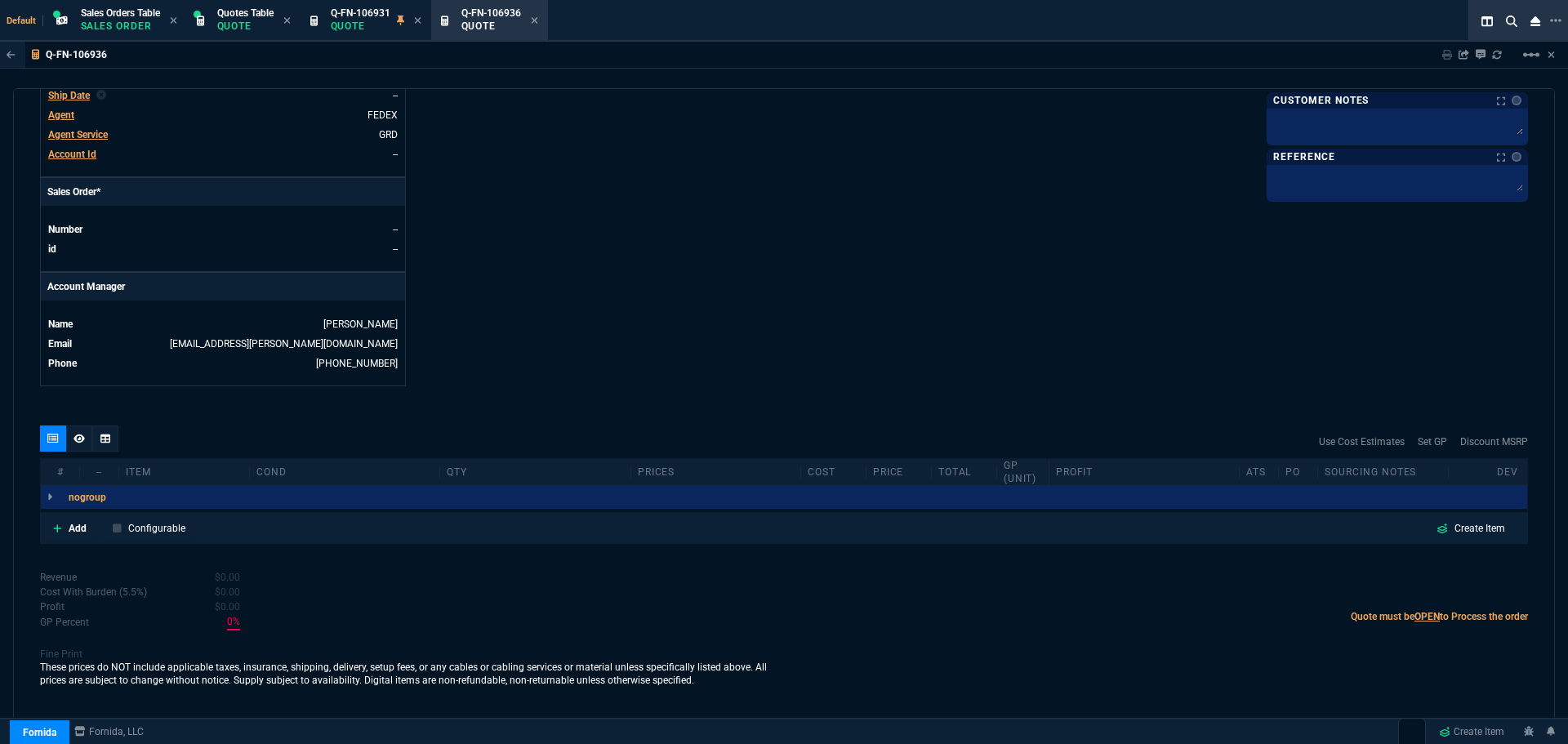
scroll to position [608, 0]
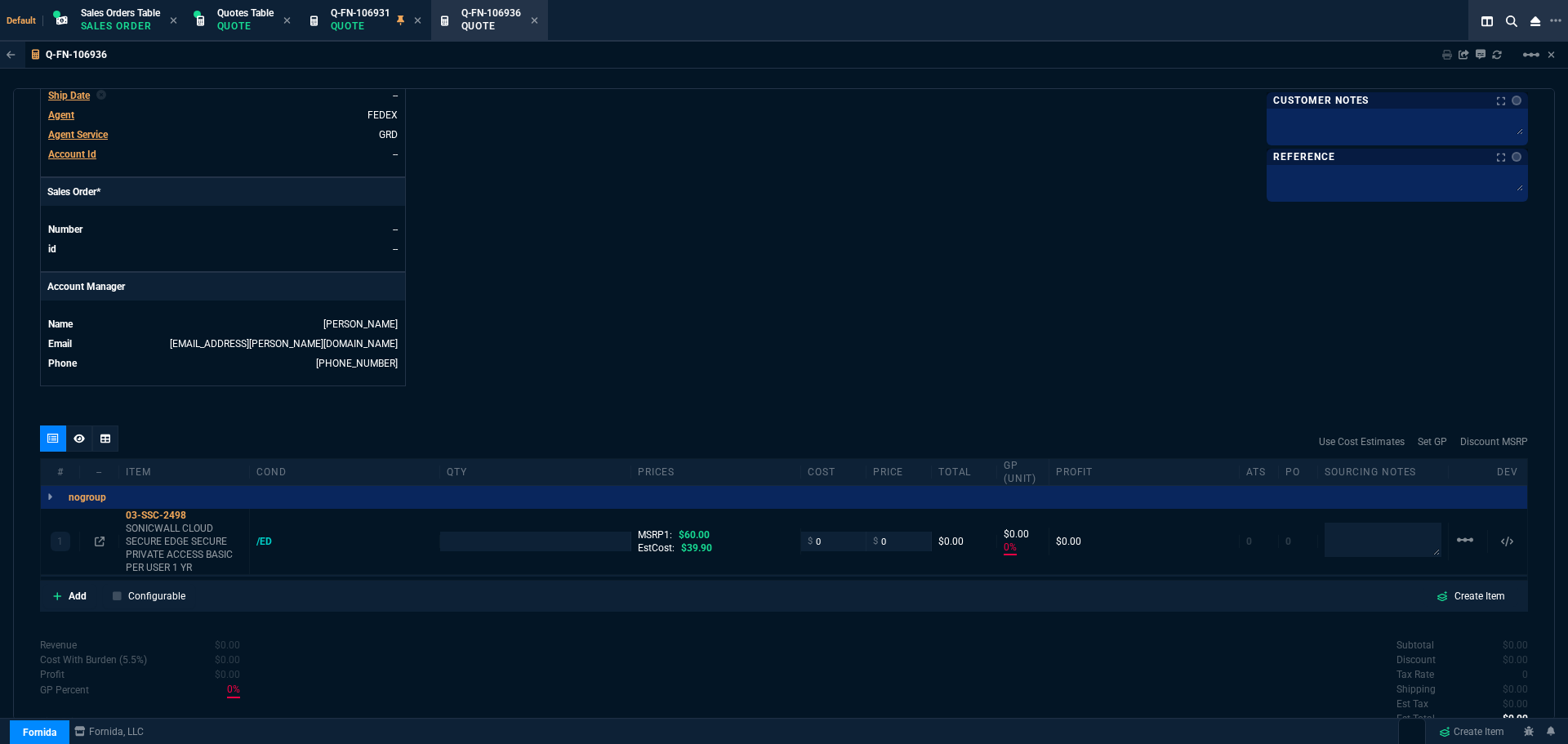
type input "0"
type input "100"
click at [462, 548] on input "number" at bounding box center [535, 541] width 177 height 19
type input "3"
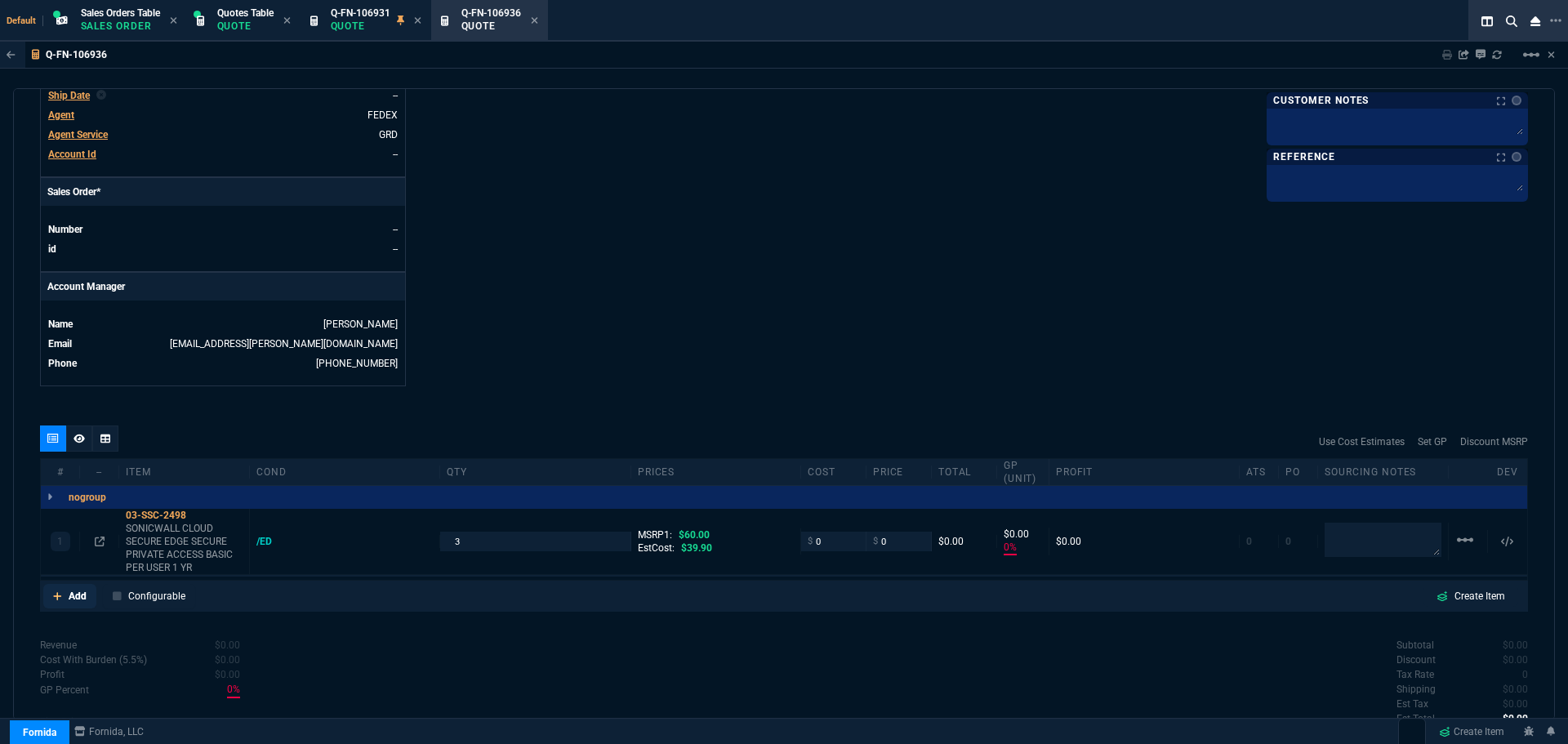
click at [81, 593] on p "Add" at bounding box center [77, 596] width 18 height 15
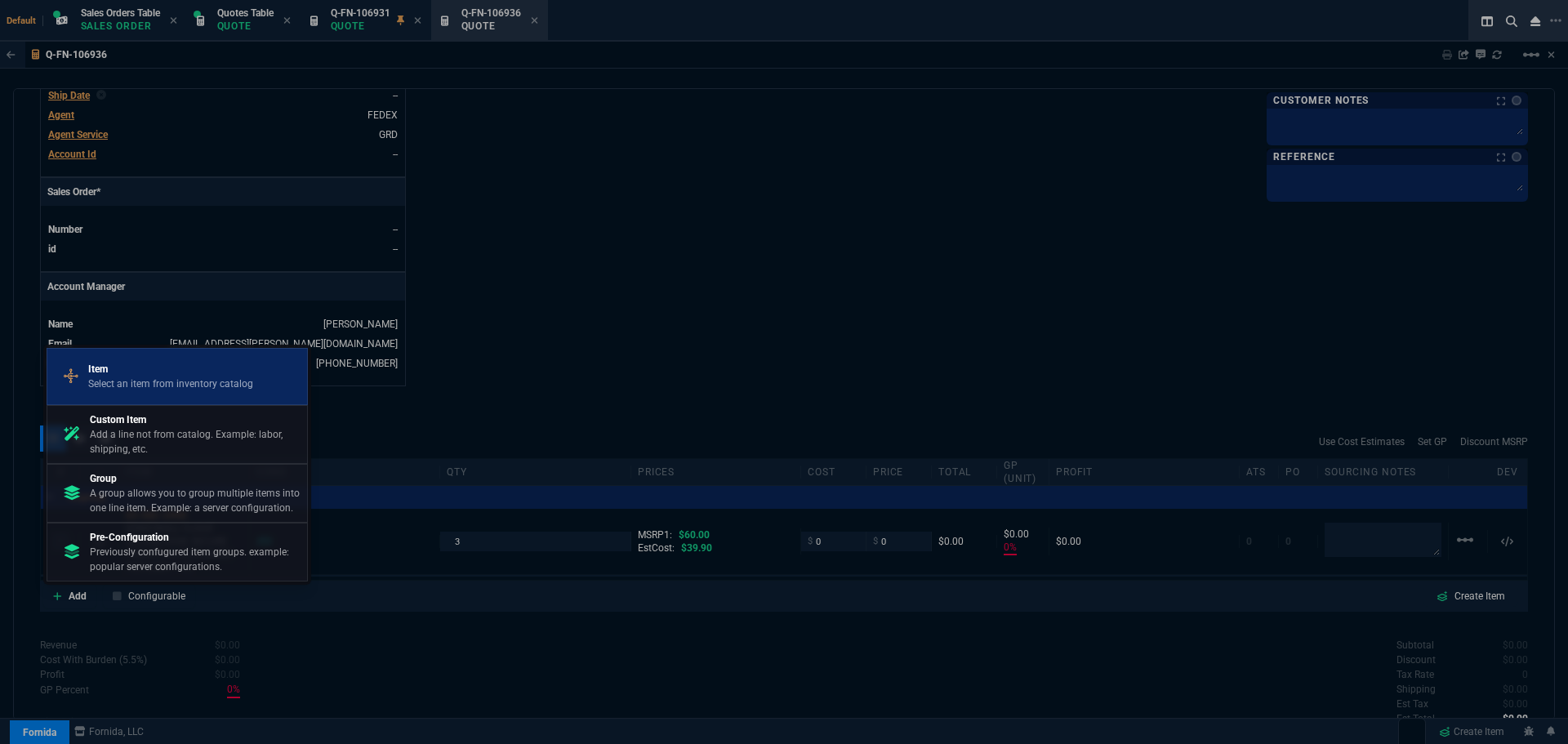
click at [183, 371] on p "Item" at bounding box center [171, 369] width 165 height 15
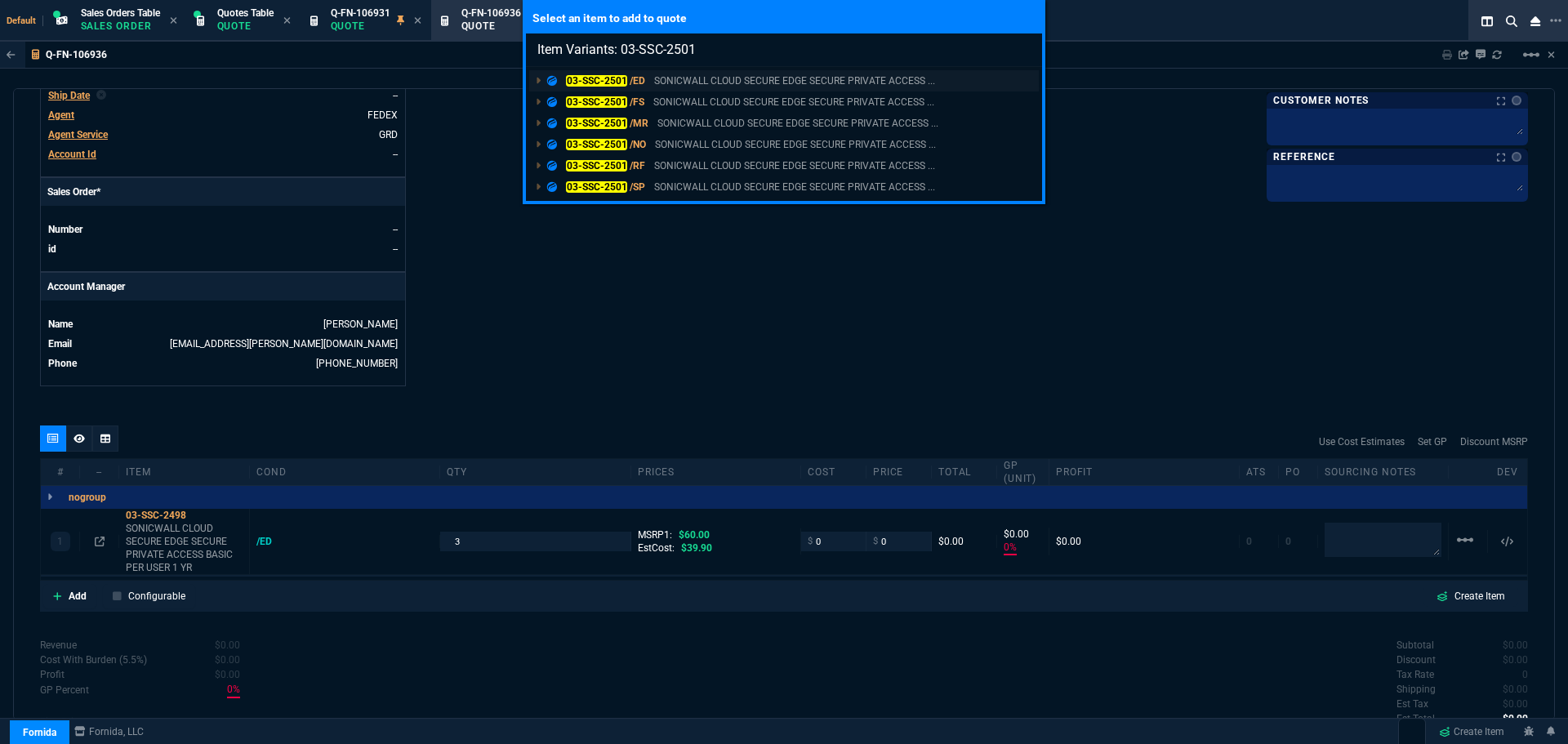
type input "Item Variants: 03-SSC-2501"
click at [589, 77] on mark "03-SSC-2501" at bounding box center [597, 81] width 61 height 11
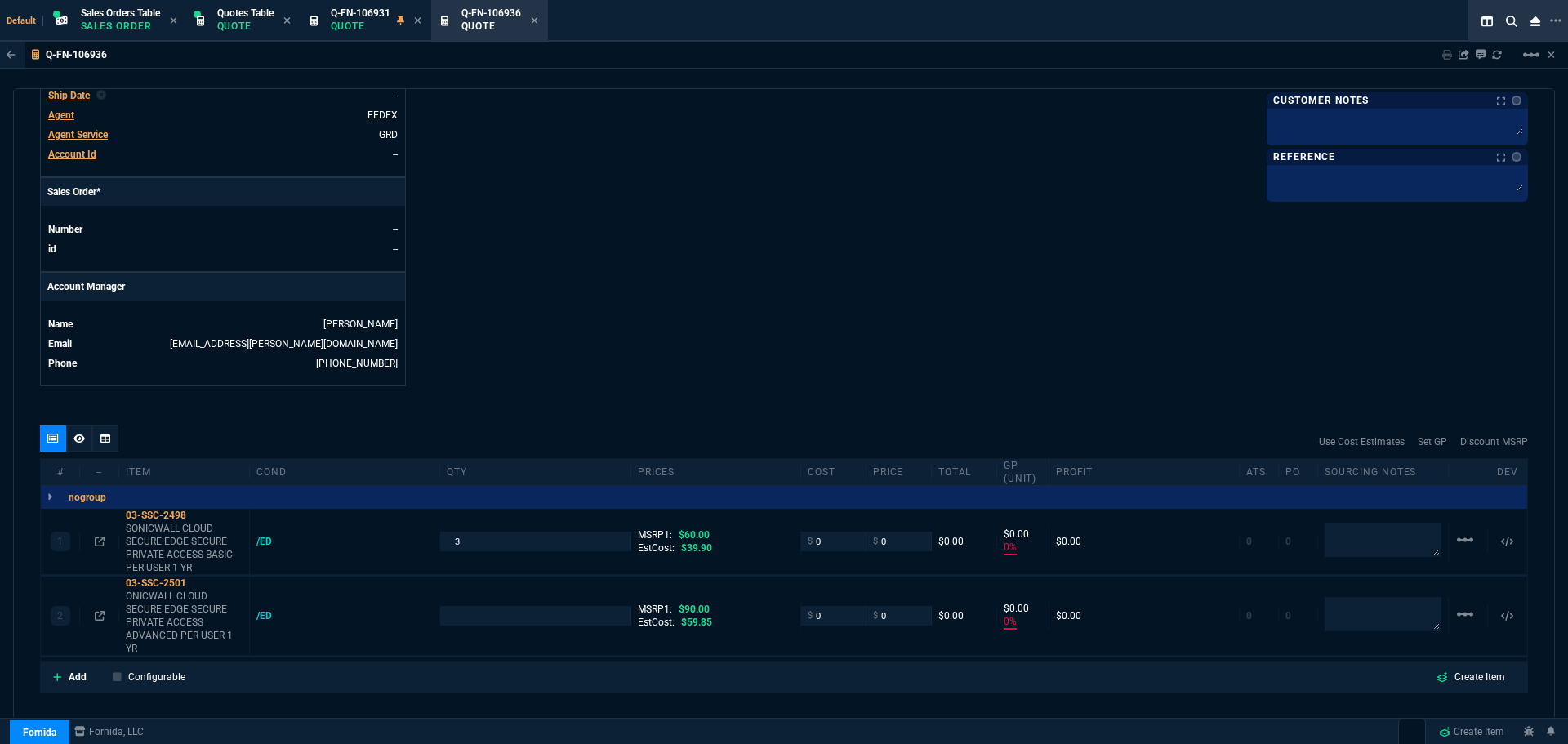
type input "0"
type input "100"
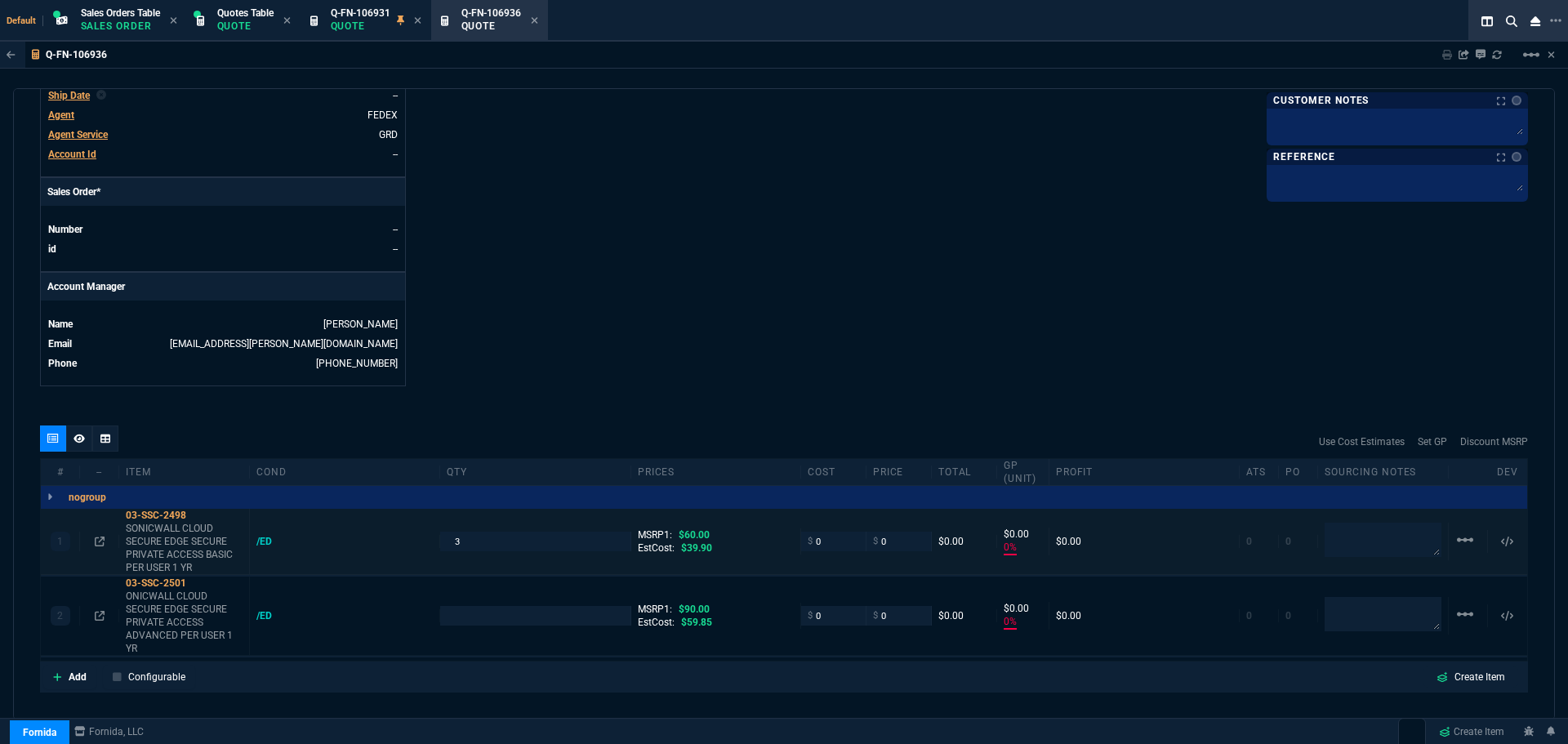
type input "100"
click at [480, 611] on input "number" at bounding box center [535, 616] width 177 height 19
type input "3"
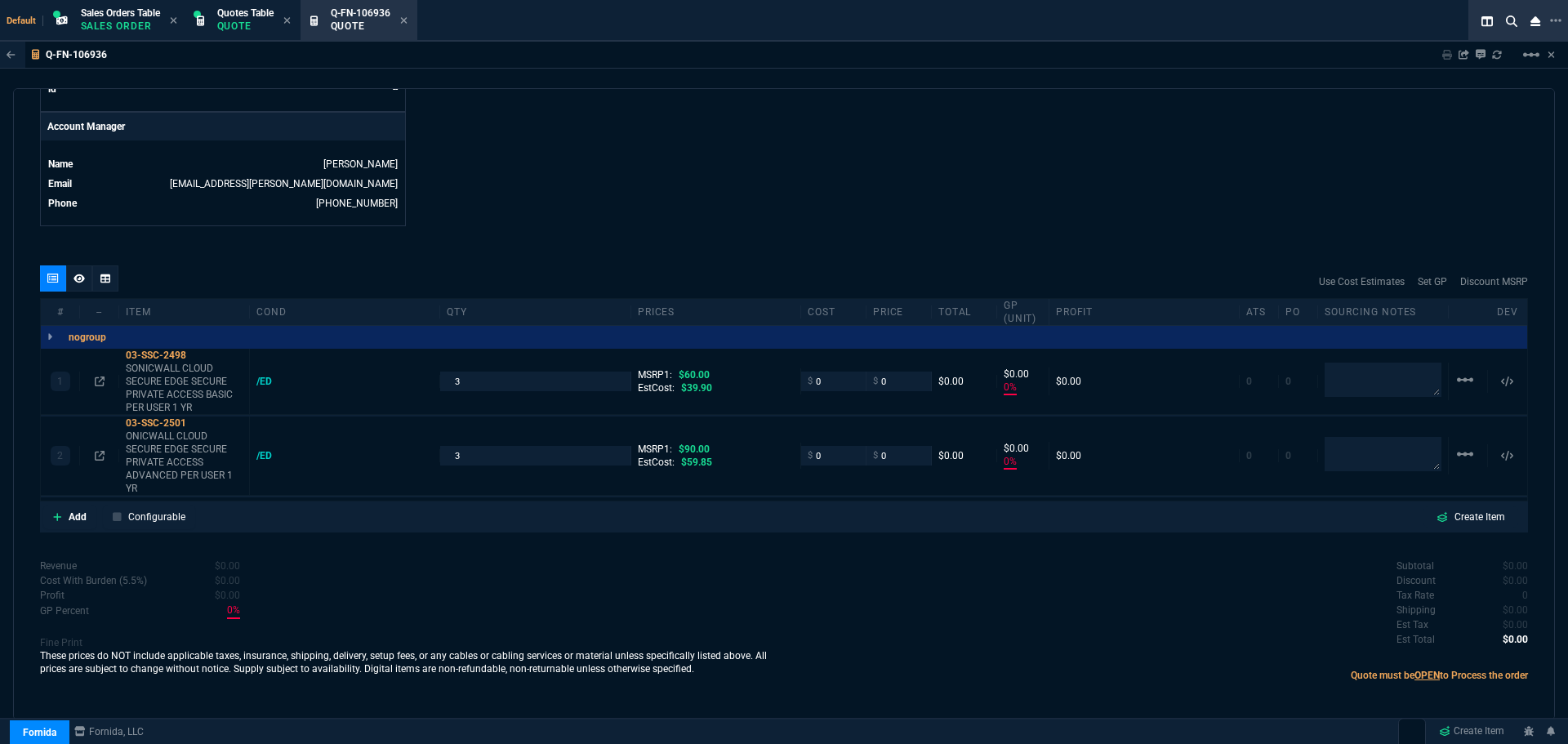
scroll to position [773, 0]
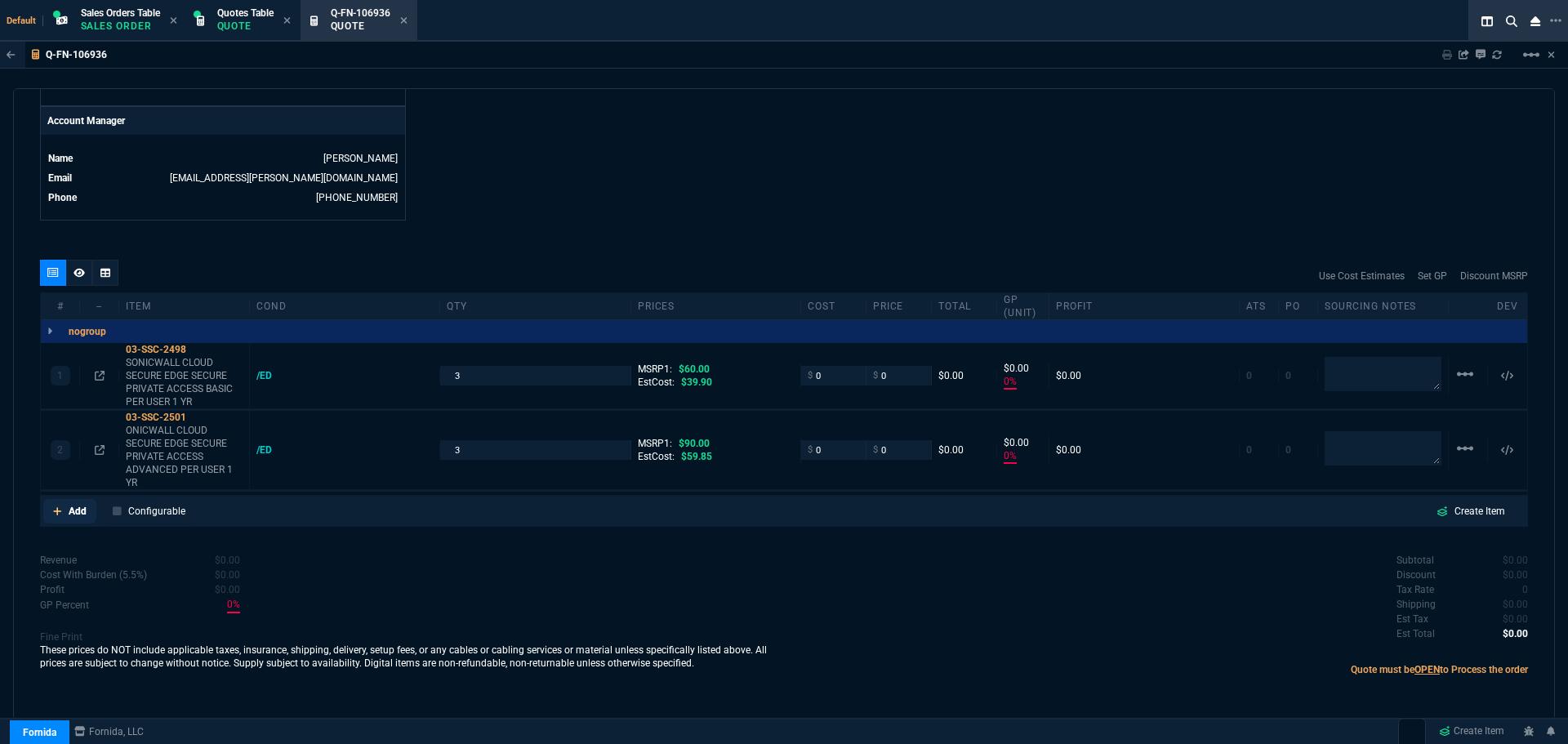
click at [80, 511] on p "Add" at bounding box center [77, 511] width 18 height 15
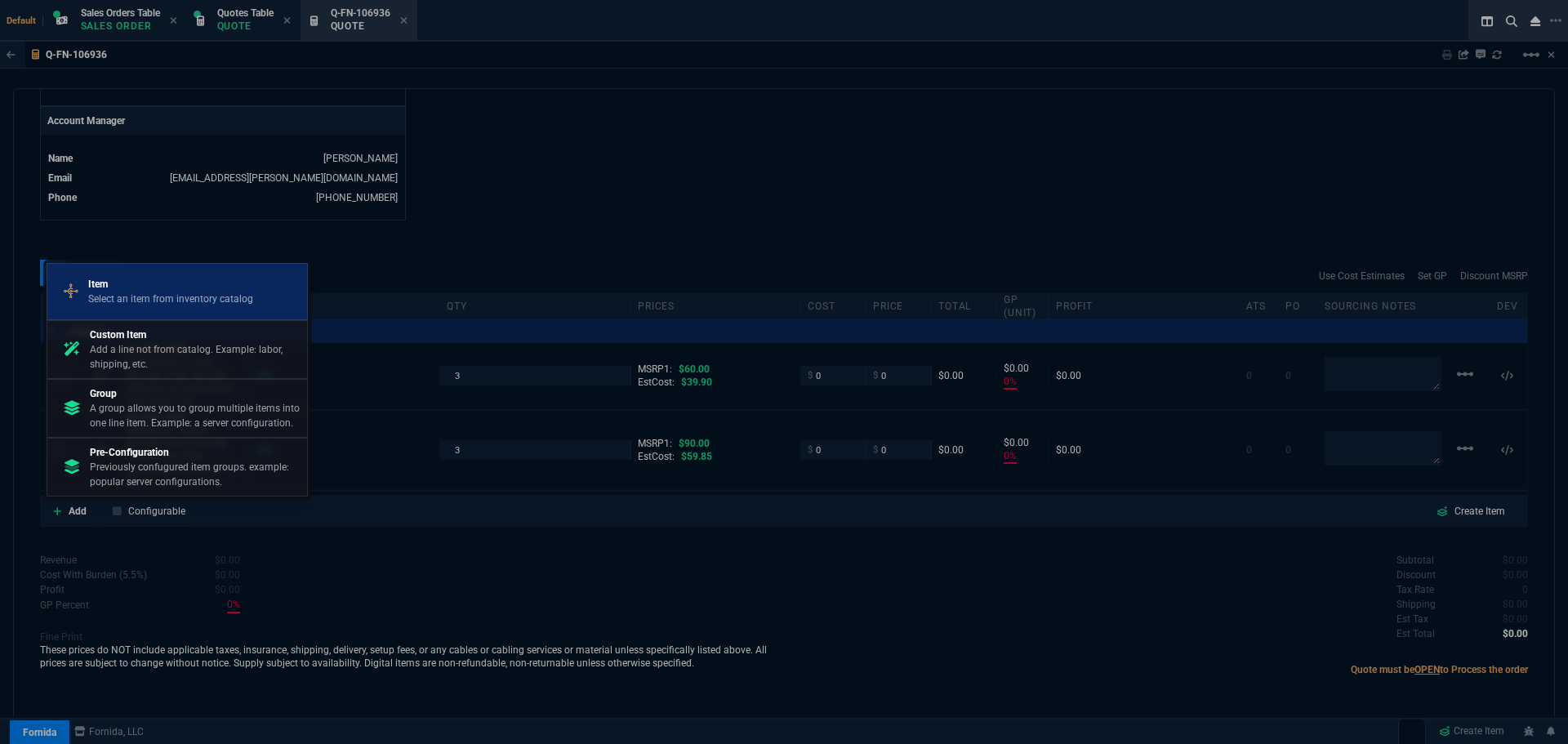
click at [177, 305] on p "Select an item from inventory catalog" at bounding box center [171, 299] width 165 height 15
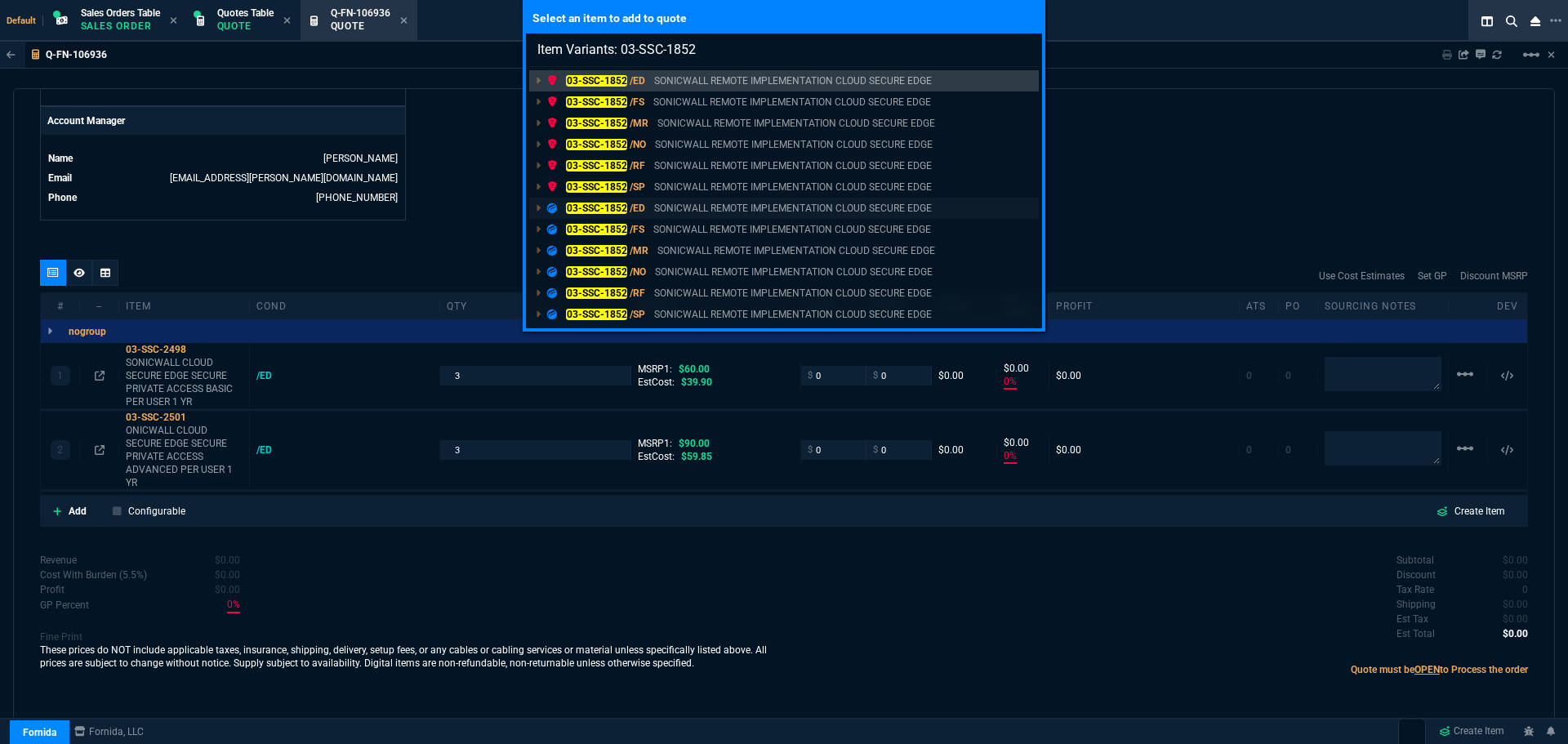
type input "Item Variants: 03-SSC-1852"
click at [578, 204] on mark "03-SSC-1852" at bounding box center [597, 208] width 61 height 11
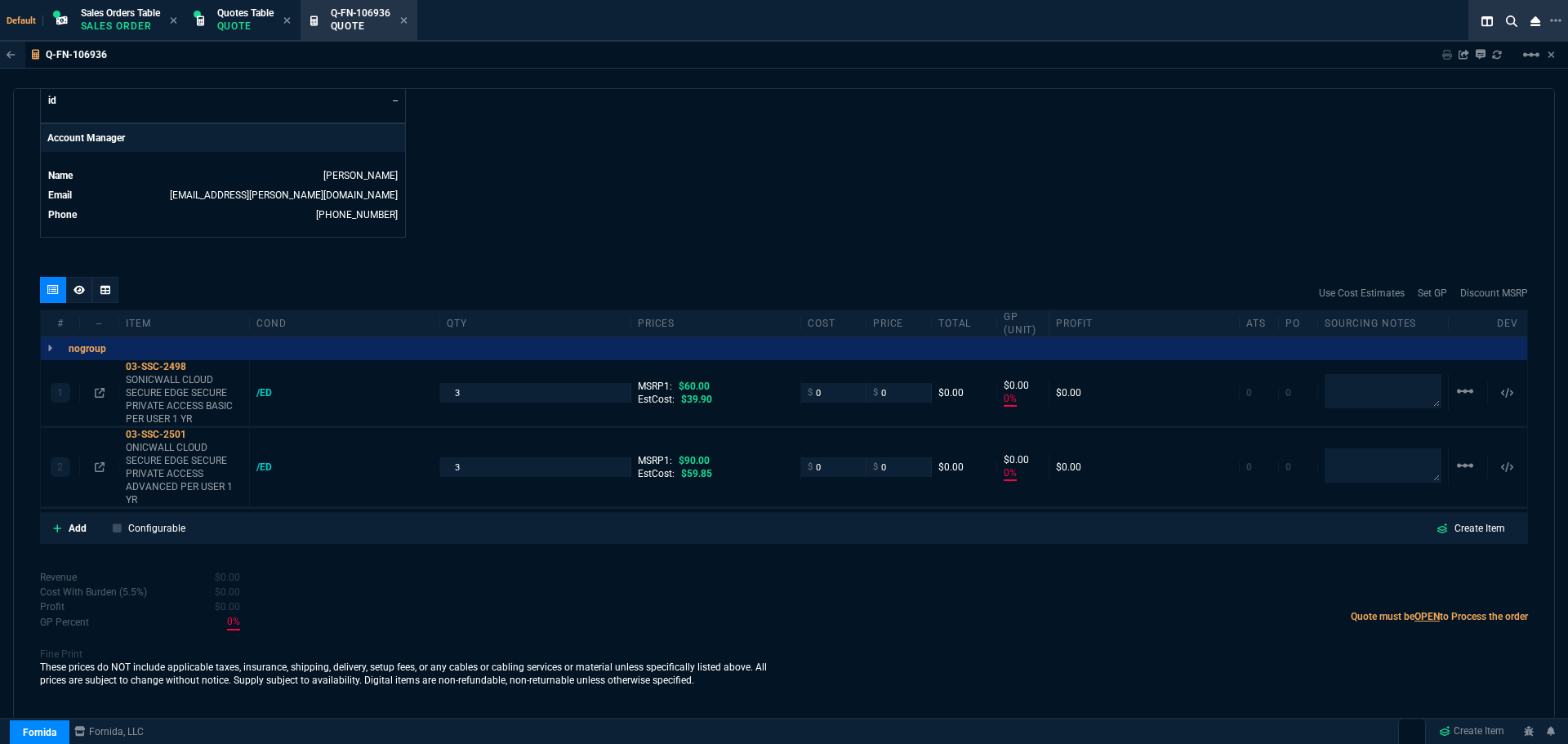
scroll to position [757, 0]
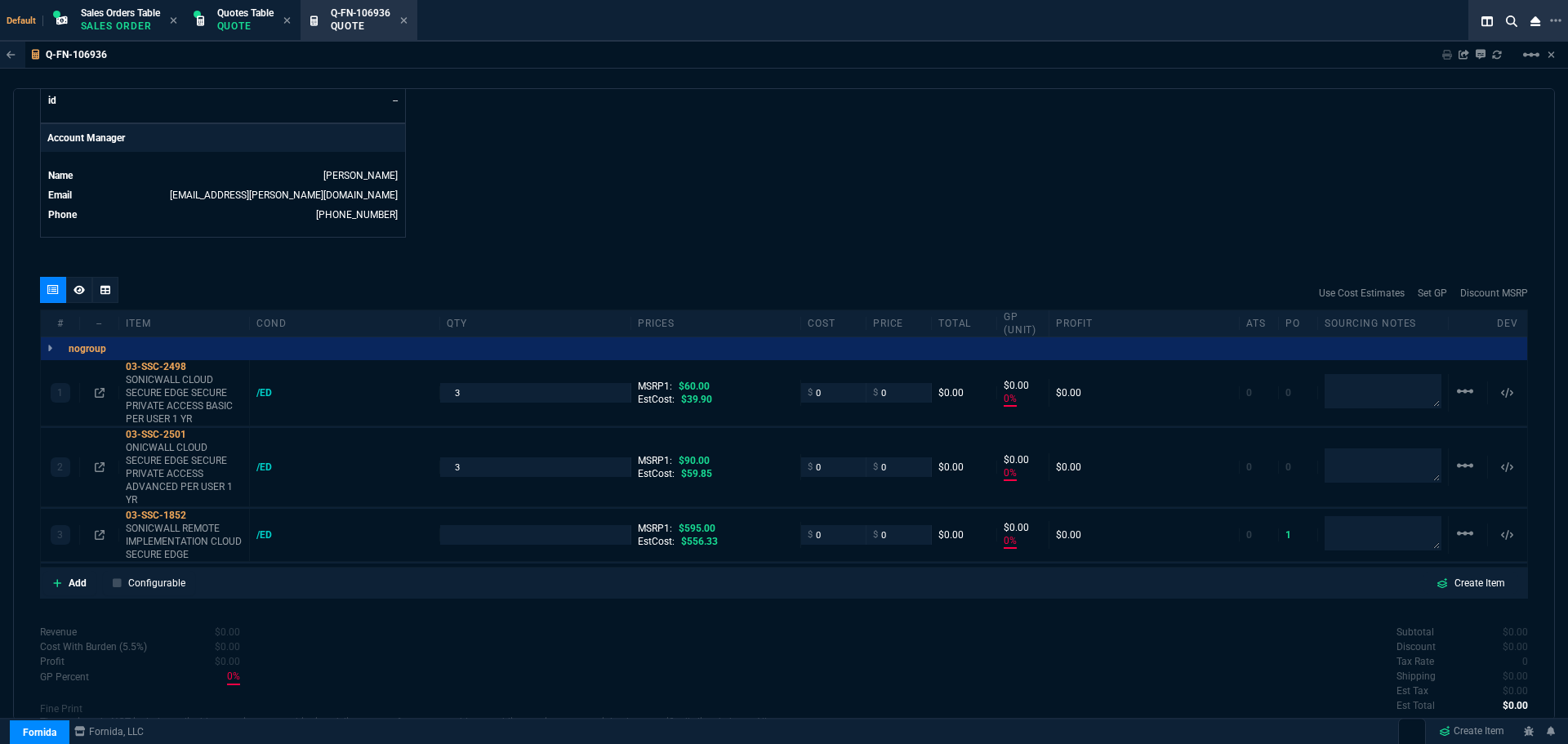
type input "0"
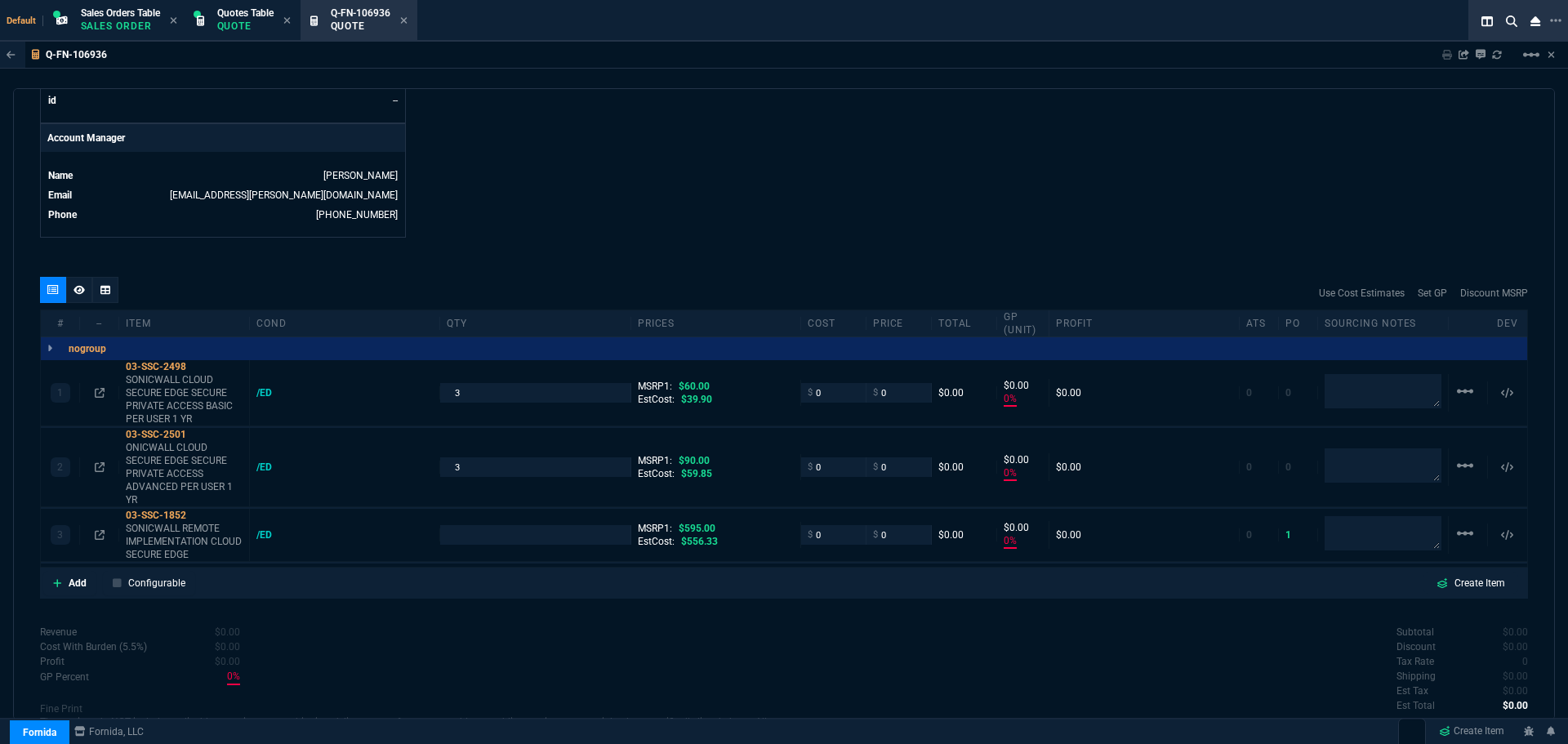
type input "0"
type input "100"
click at [1458, 534] on mat-icon "linear_scale" at bounding box center [1465, 534] width 20 height 20
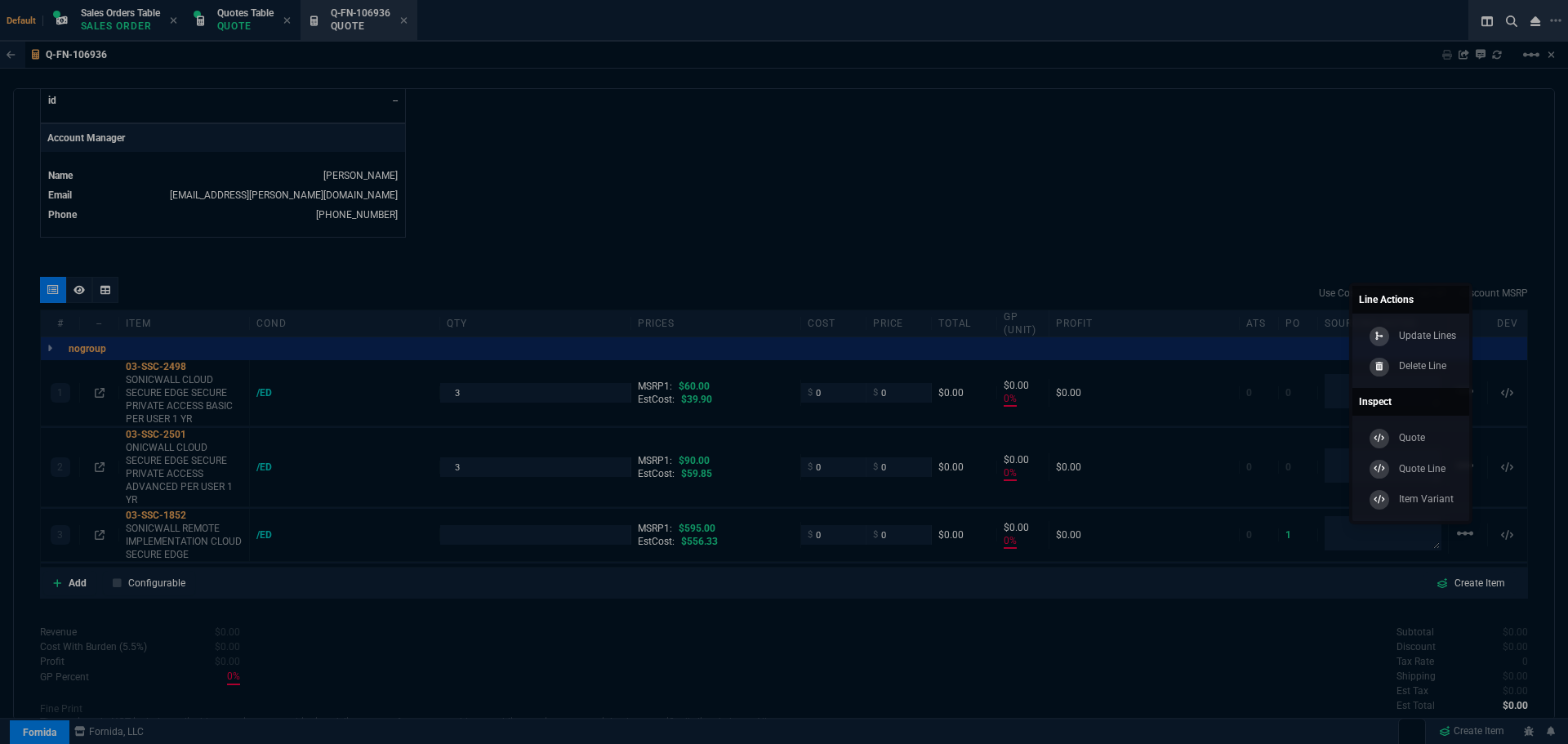
drag, startPoint x: 1432, startPoint y: 366, endPoint x: 862, endPoint y: 62, distance: 646.0
click at [1432, 365] on p "Delete Line" at bounding box center [1423, 366] width 48 height 15
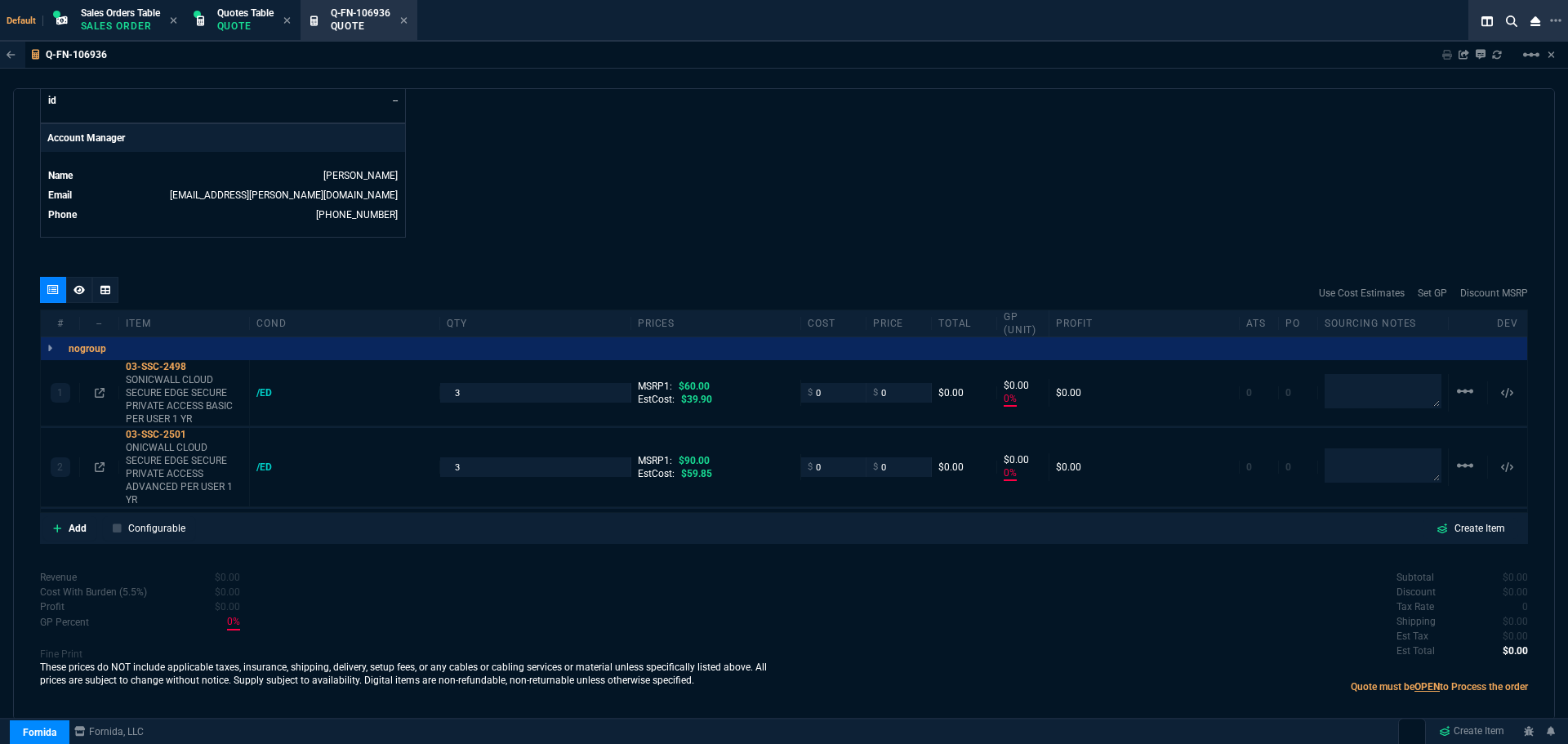
type input "0"
type input "100"
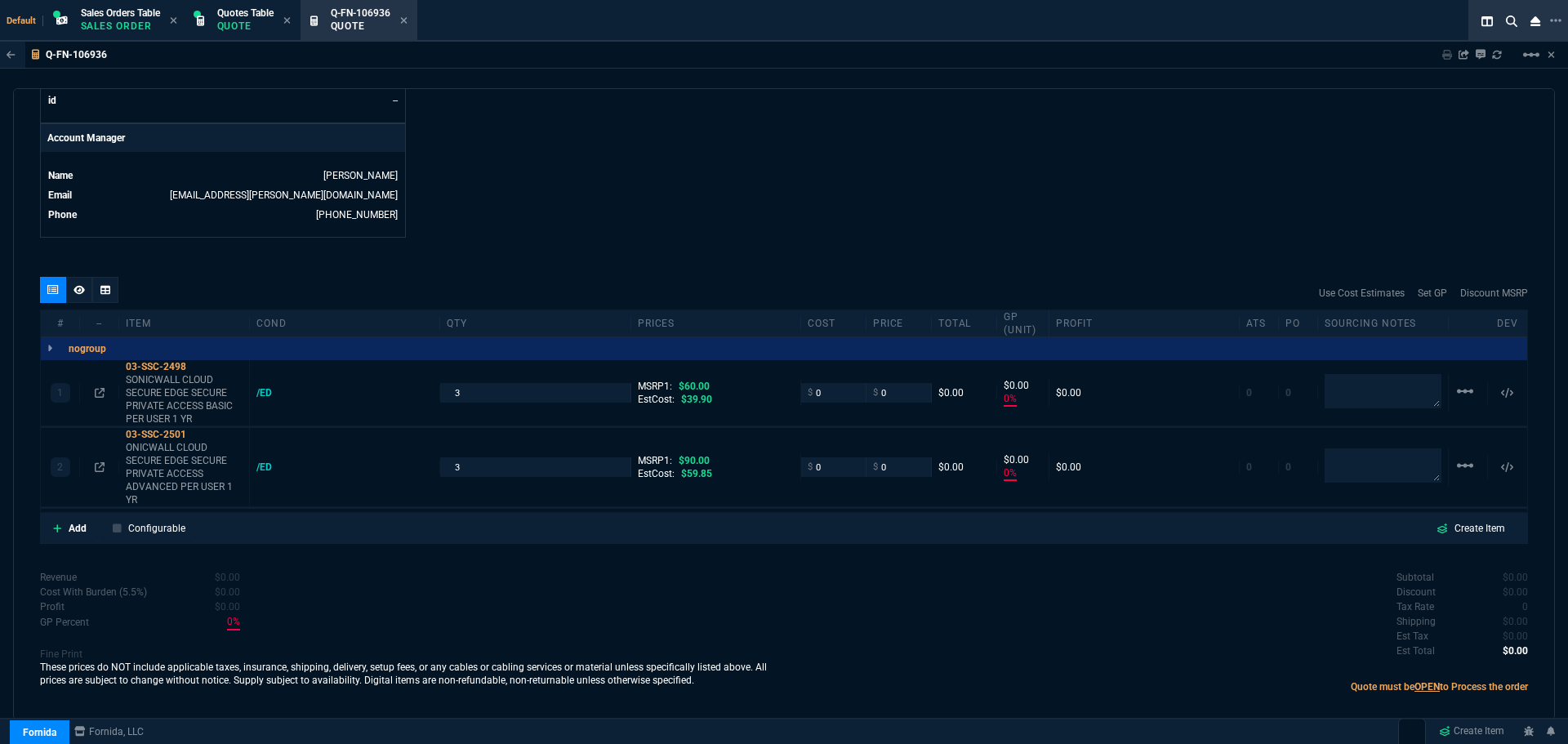
type input "100"
click at [200, 366] on icon at bounding box center [197, 366] width 9 height 10
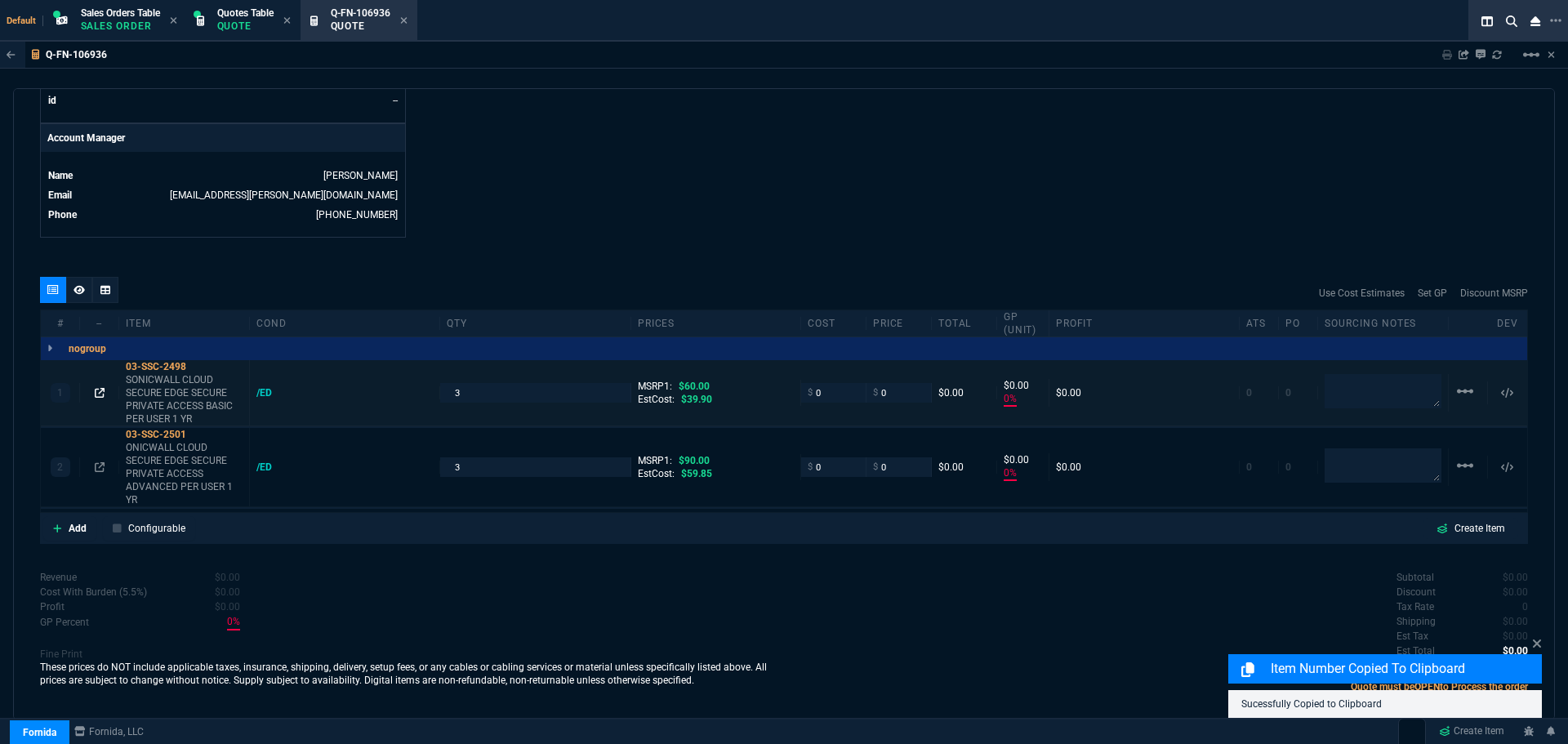
click at [101, 393] on icon at bounding box center [99, 392] width 10 height 10
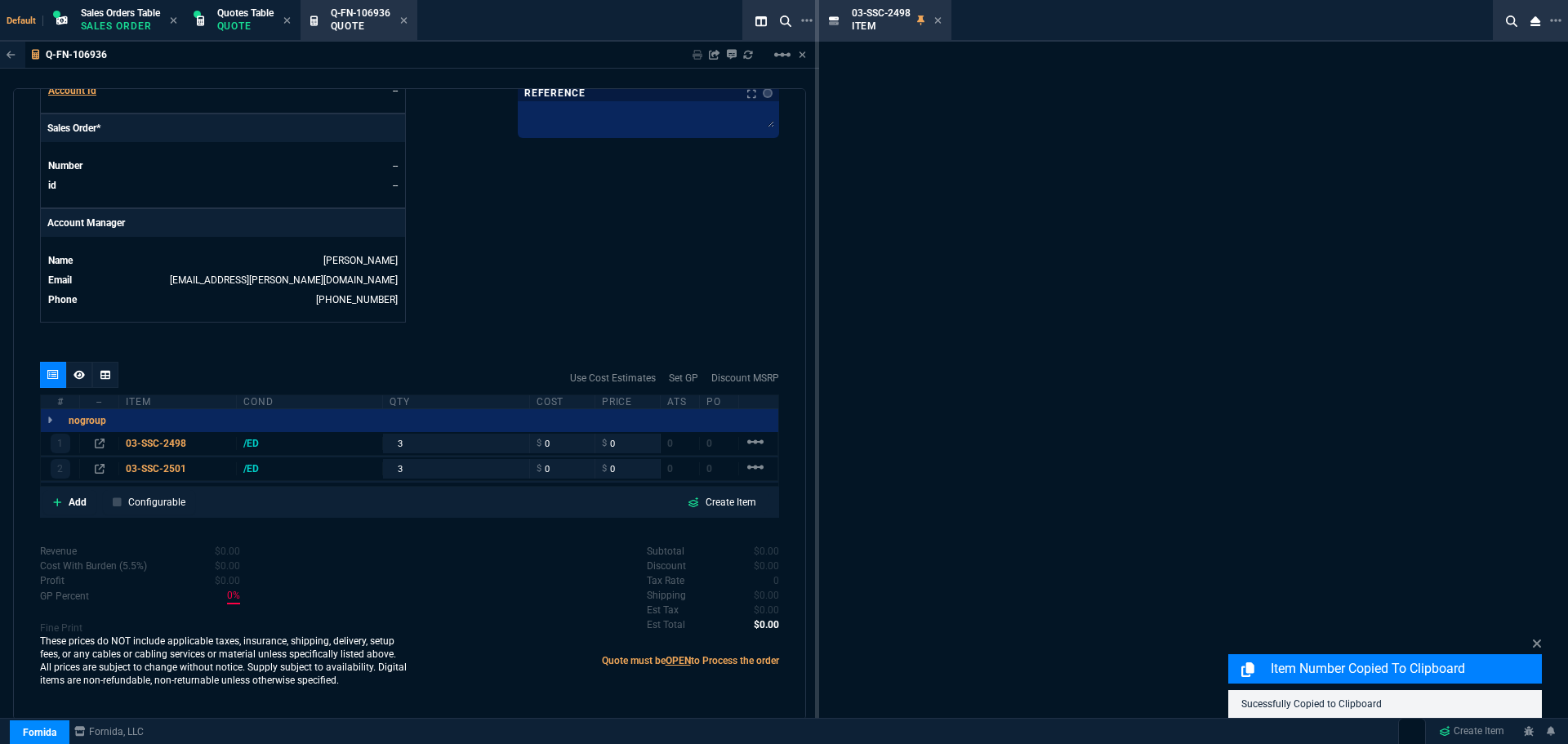
scroll to position [672, 0]
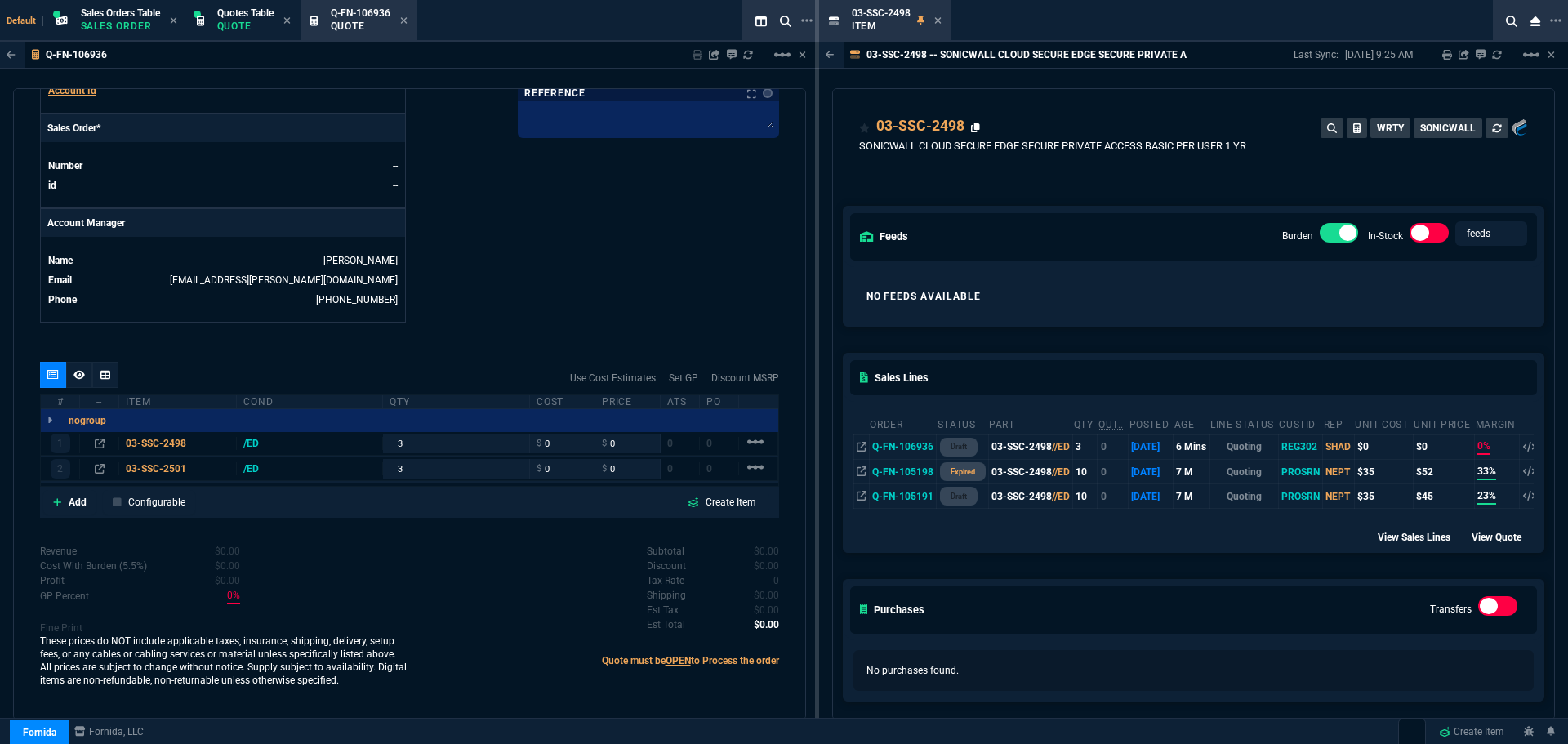
click at [977, 128] on icon at bounding box center [976, 127] width 9 height 10
click at [942, 21] on icon at bounding box center [938, 20] width 7 height 10
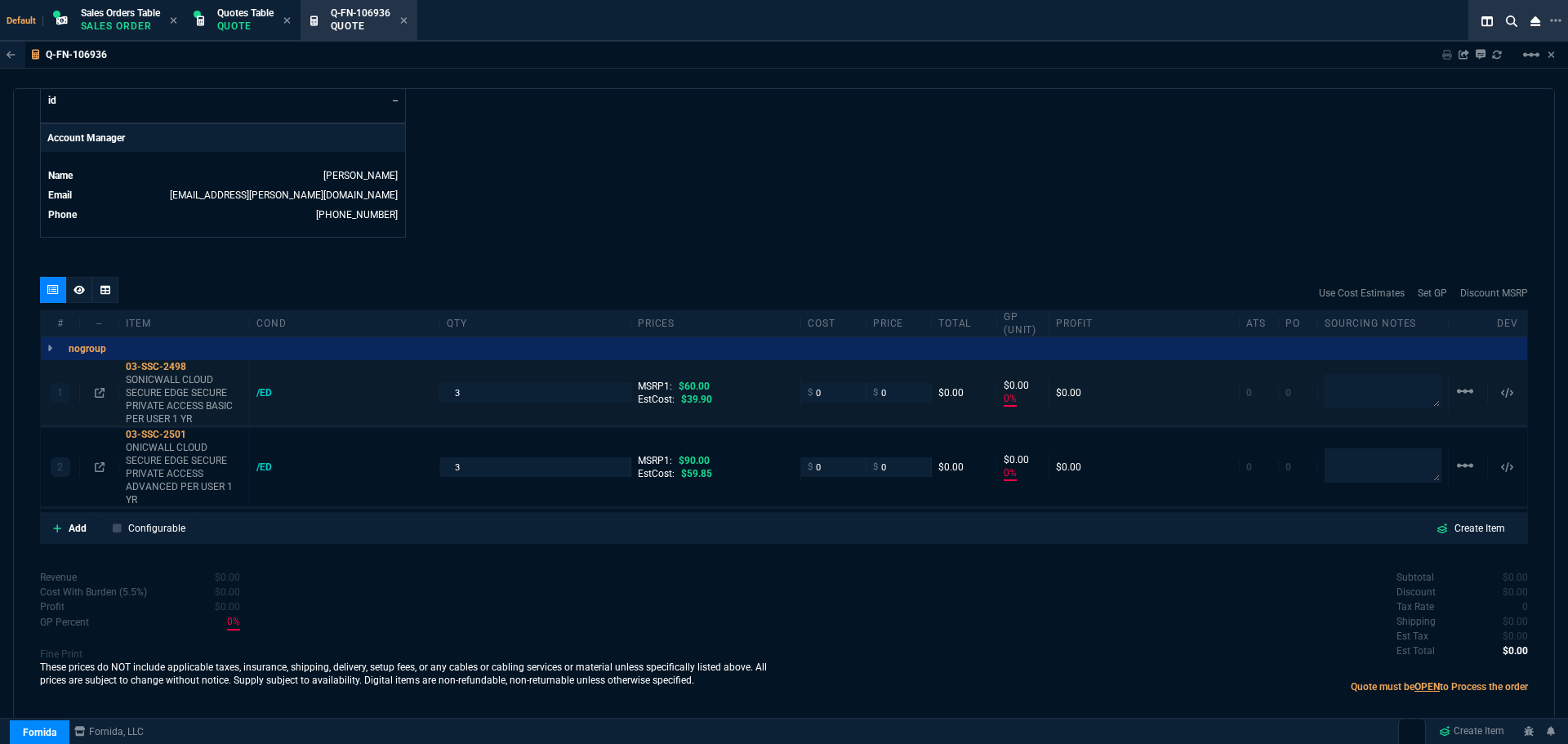
click at [808, 398] on span "$" at bounding box center [810, 392] width 5 height 13
click at [814, 394] on input "0" at bounding box center [833, 392] width 51 height 19
type input "39"
click at [1352, 394] on textarea at bounding box center [1383, 391] width 117 height 35
type input "39"
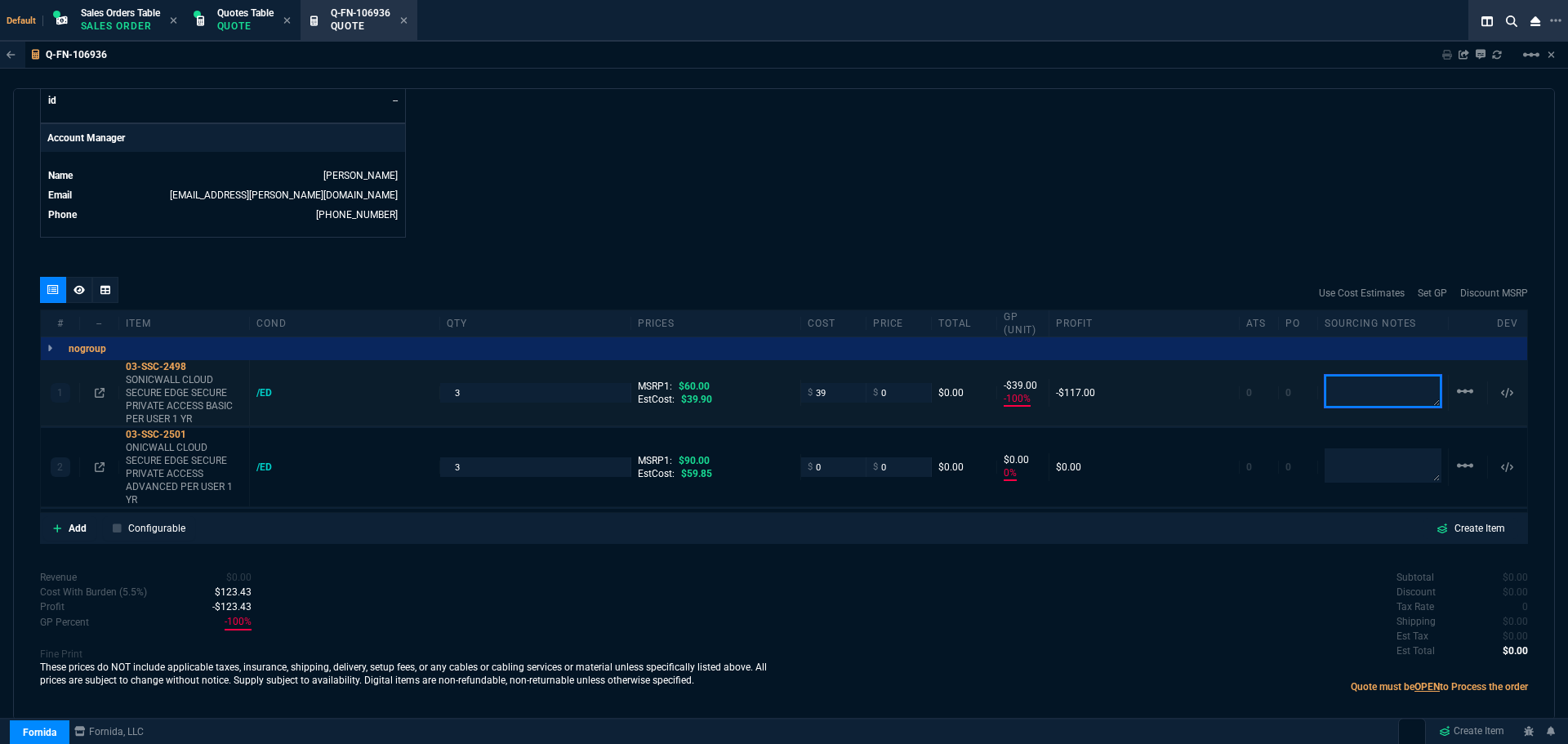
type input "-100"
type input "-39"
type textarea "D$H"
click at [202, 433] on icon at bounding box center [197, 434] width 9 height 10
click at [200, 432] on icon at bounding box center [197, 434] width 9 height 10
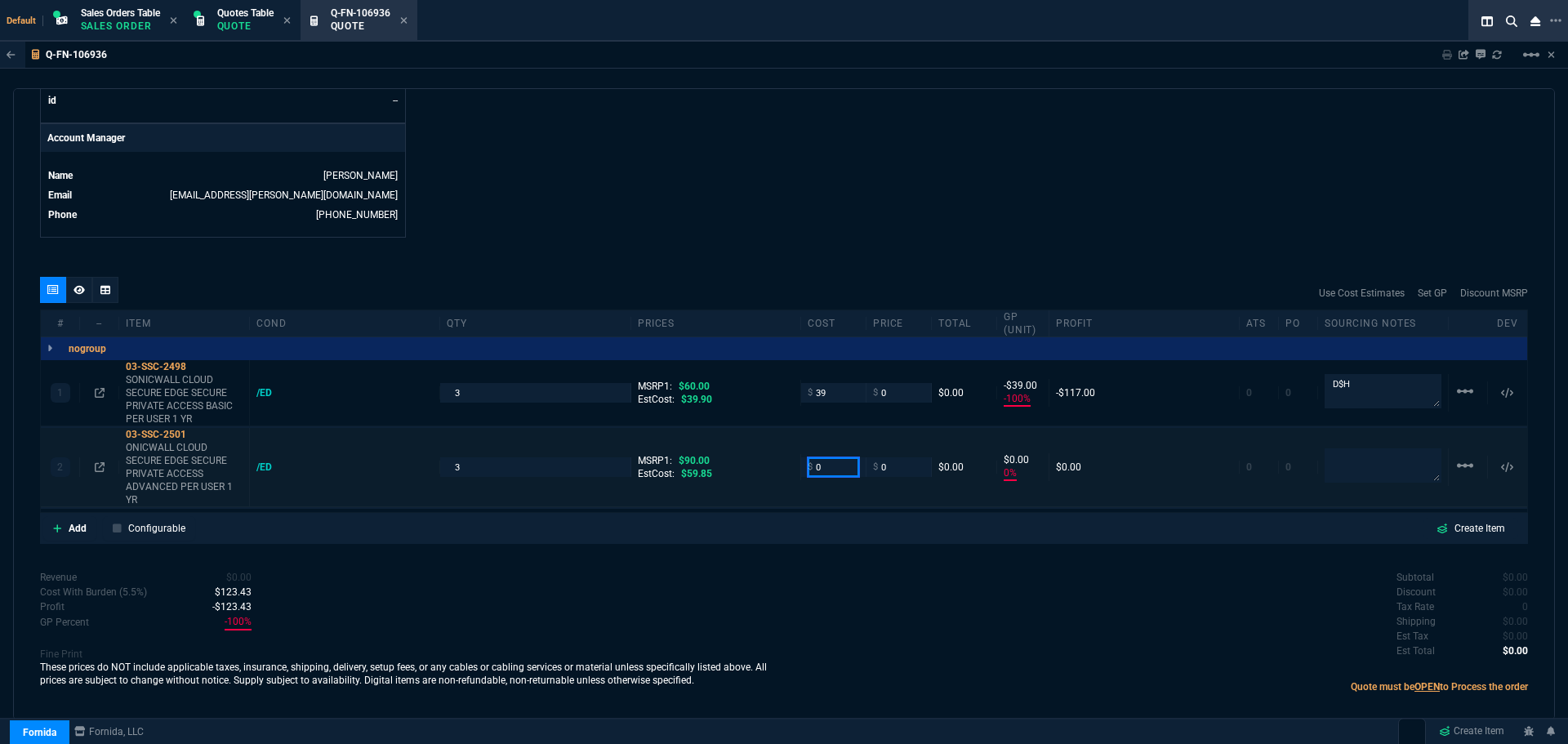
click at [840, 474] on input "0" at bounding box center [833, 467] width 51 height 19
type input "59"
click at [831, 592] on div "Subtotal $0.00 Discount $0.00 Tax Rate 0 Shipping $0.00 Est Tax $0.00 Est Total…" at bounding box center [1156, 615] width 744 height 90
type input "59"
type input "-100"
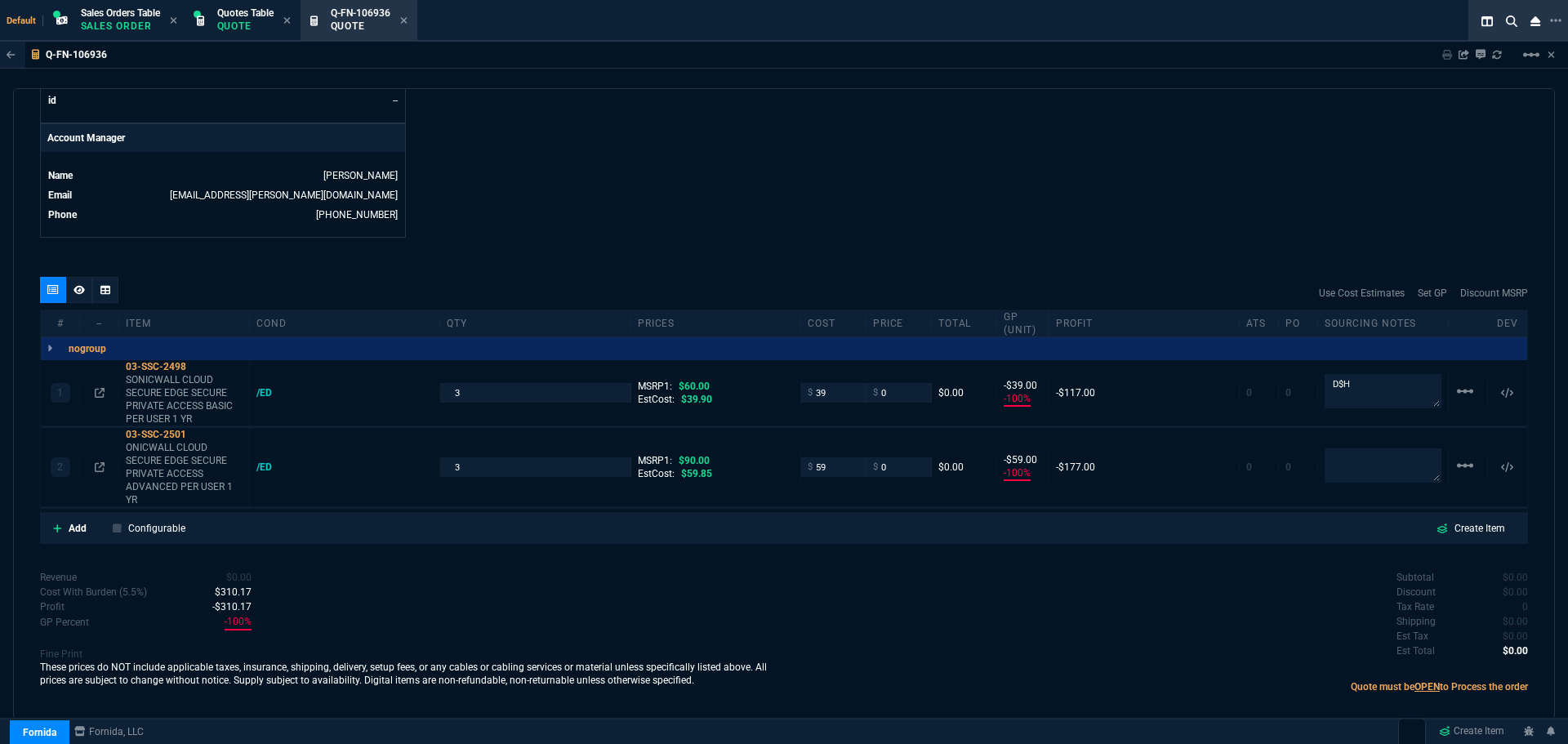
type input "-59"
click at [201, 368] on icon at bounding box center [197, 366] width 9 height 10
click at [153, 368] on div "03-SSC-2498" at bounding box center [184, 366] width 117 height 13
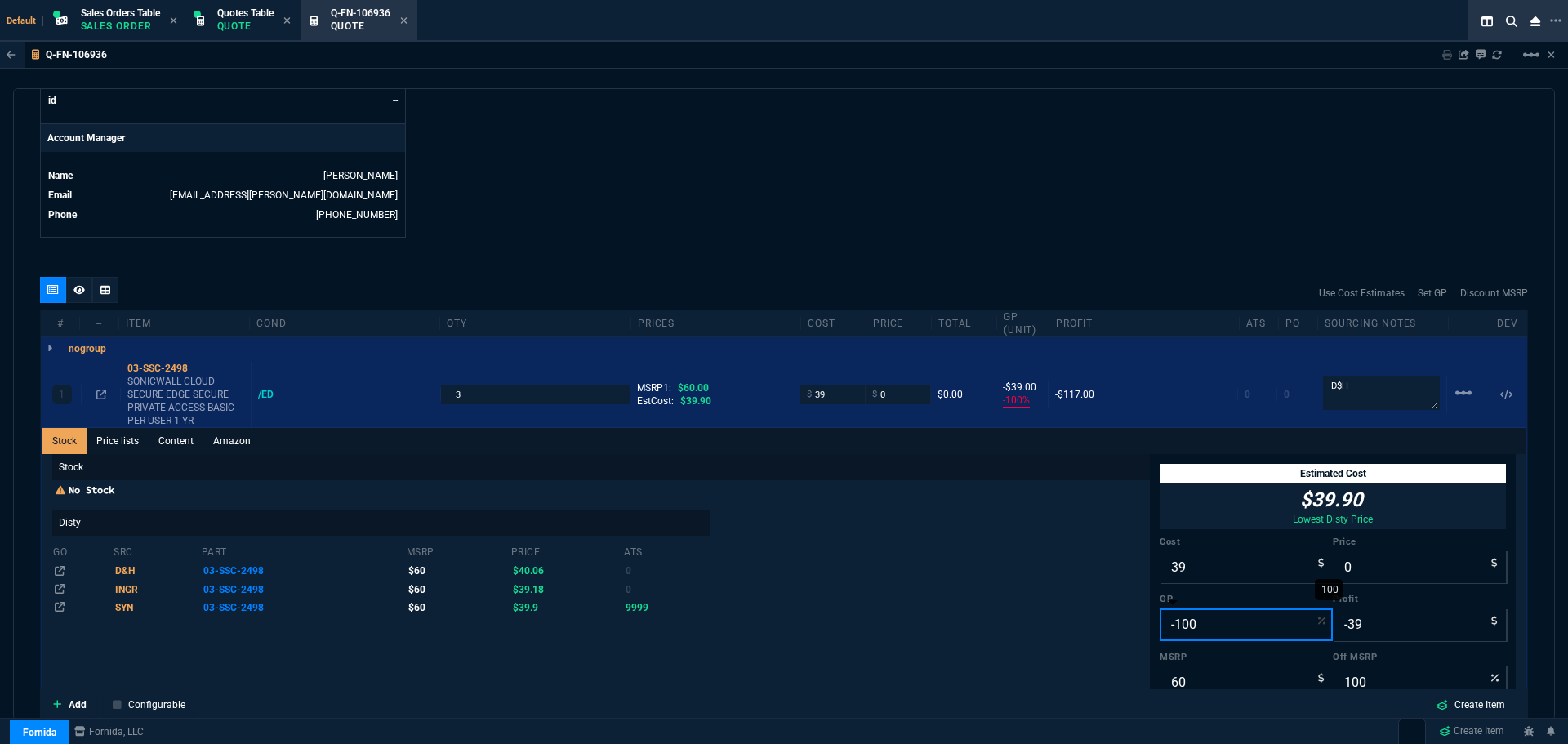
click at [1202, 628] on input "-100" at bounding box center [1247, 625] width 173 height 33
type input "2"
type input "40"
type input "1"
type input "33"
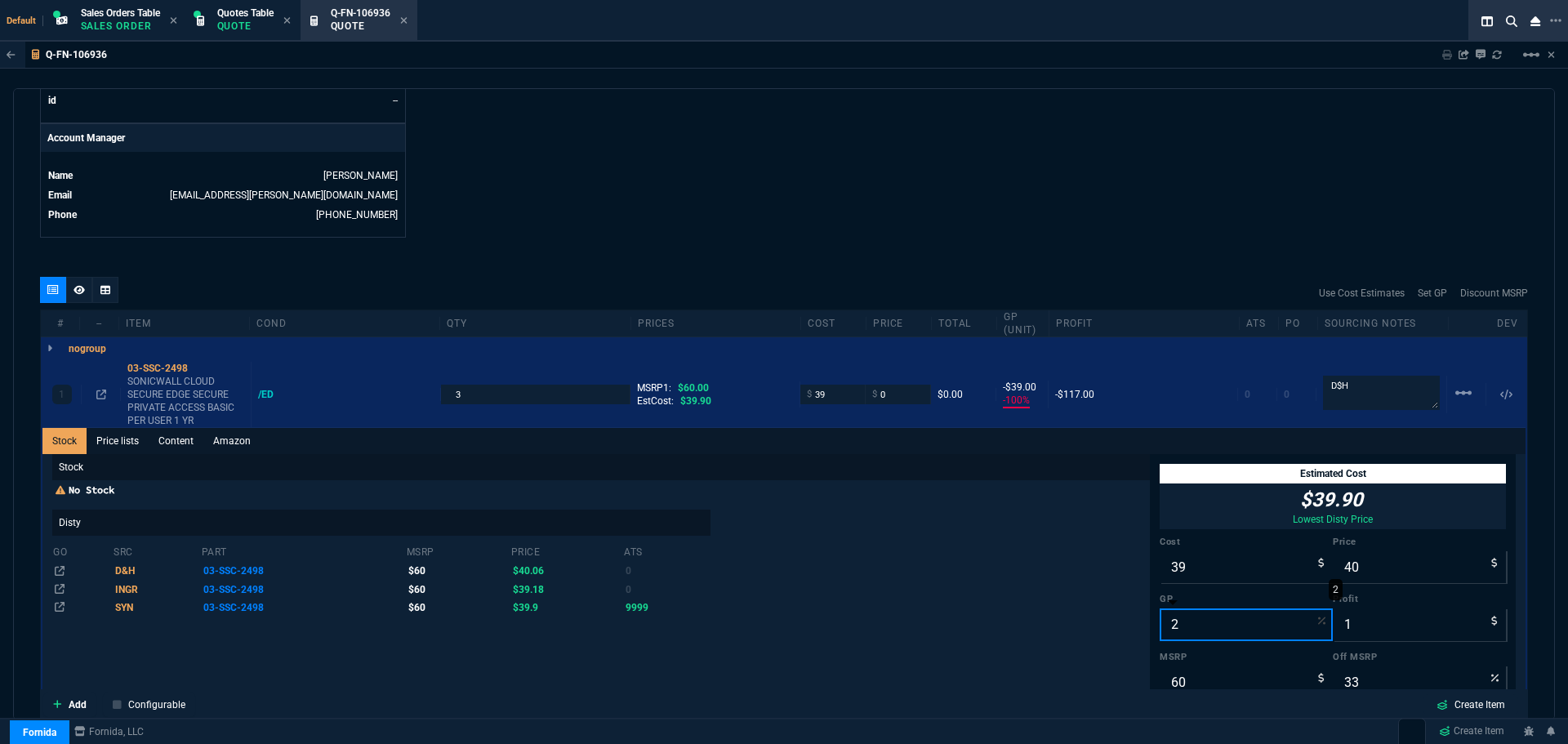
type input "25"
type input "52"
type input "13"
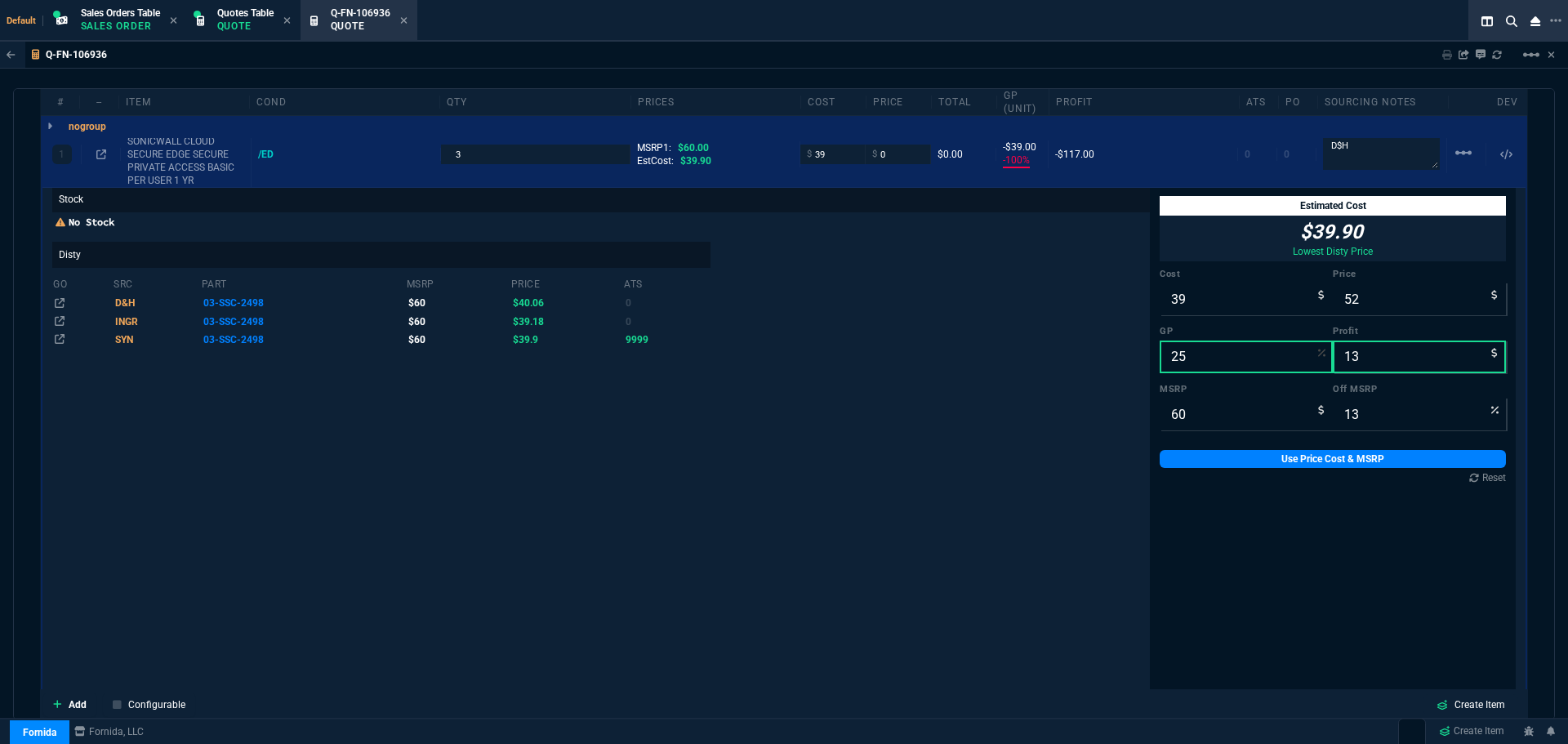
scroll to position [1002, 0]
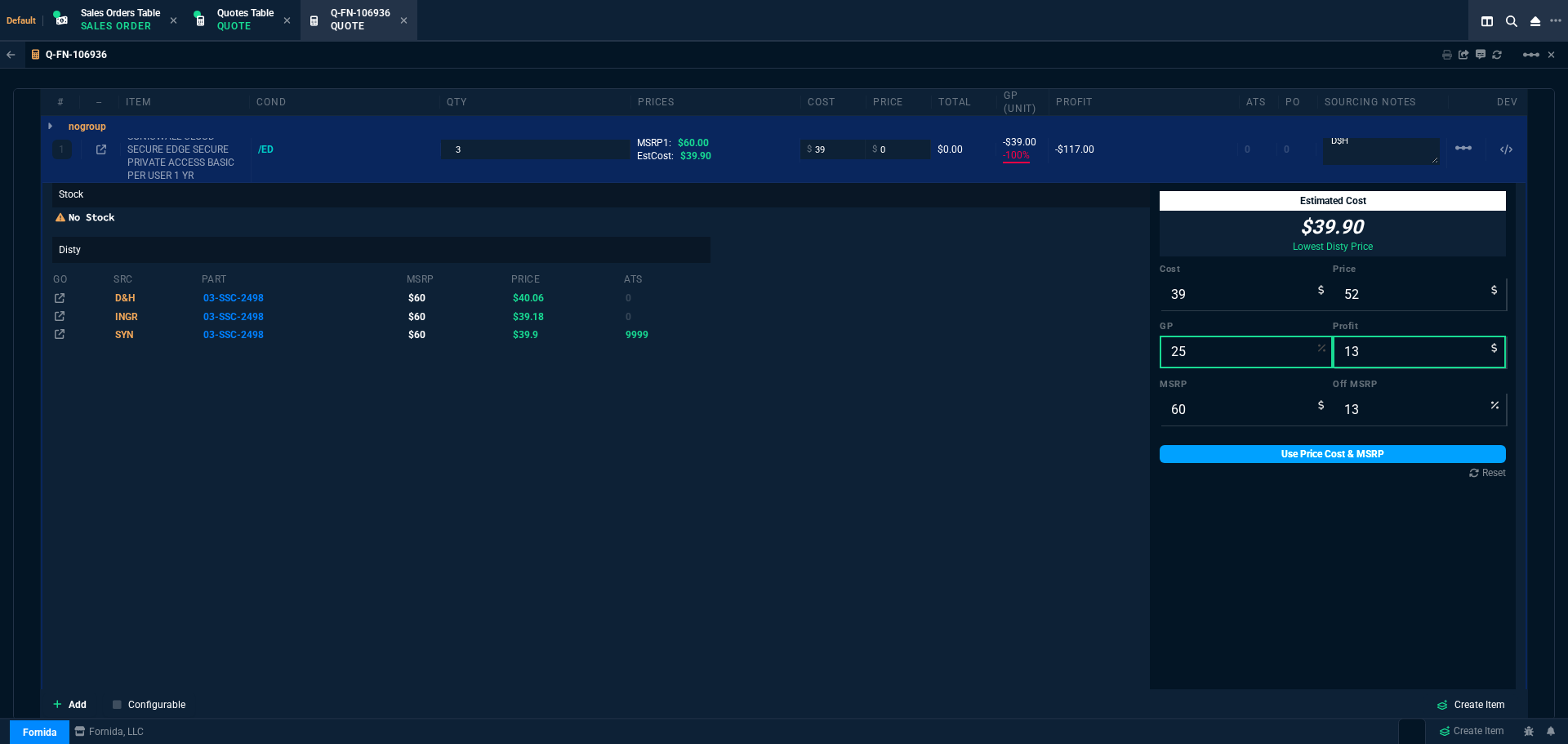
type input "25"
click at [1254, 455] on link "Use Price Cost & MSRP" at bounding box center [1333, 454] width 346 height 18
type input "52"
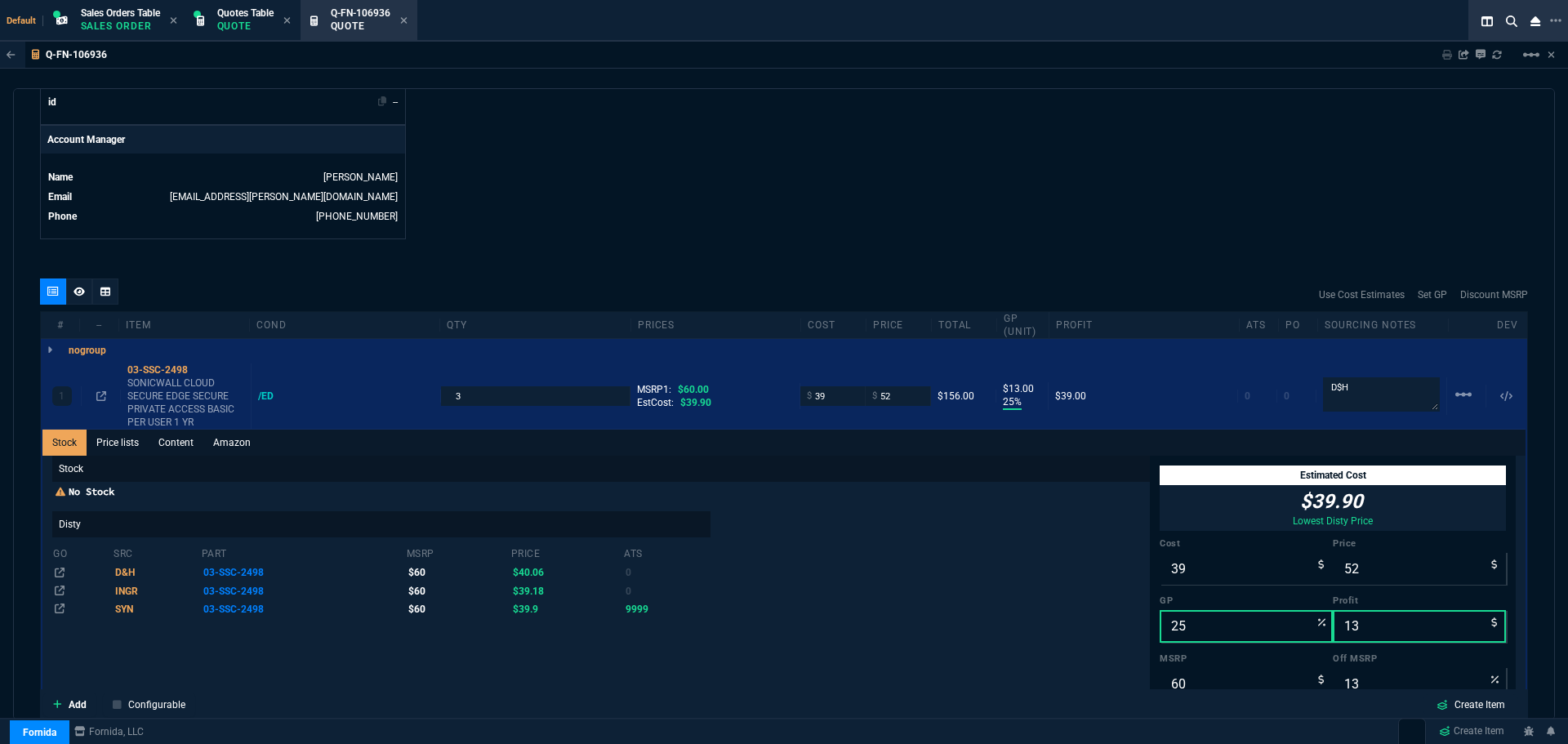
scroll to position [757, 0]
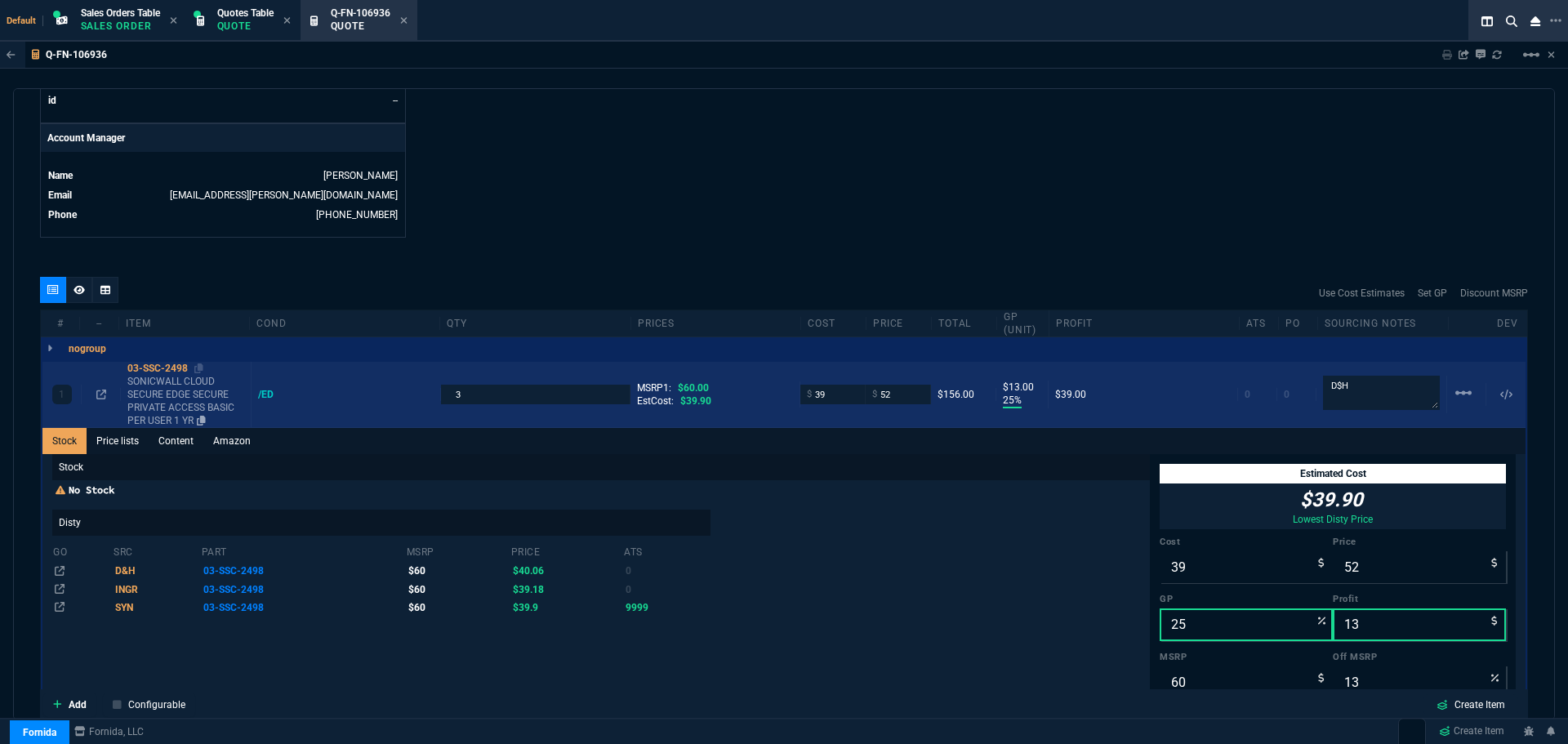
click at [161, 367] on div "03-SSC-2498" at bounding box center [185, 368] width 117 height 13
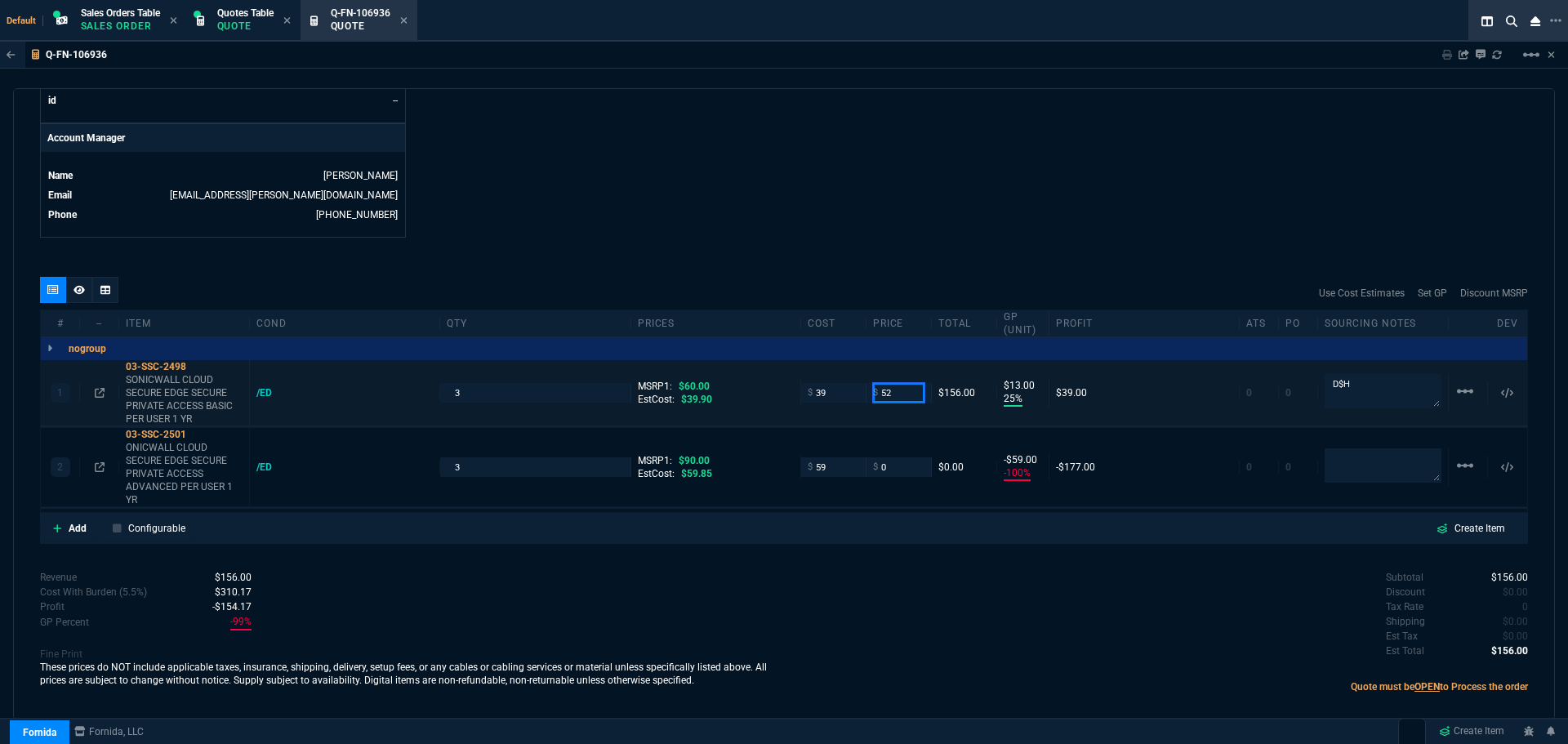
click at [897, 398] on input "52" at bounding box center [898, 392] width 51 height 19
click at [706, 253] on div "quote Q-FN-106936 Regala Consulting draft Fornida, LLC 2609 Technology Dr Suite…" at bounding box center [784, 404] width 1542 height 632
click at [200, 437] on icon at bounding box center [197, 434] width 9 height 10
click at [132, 435] on div "03-SSC-2501" at bounding box center [184, 434] width 117 height 13
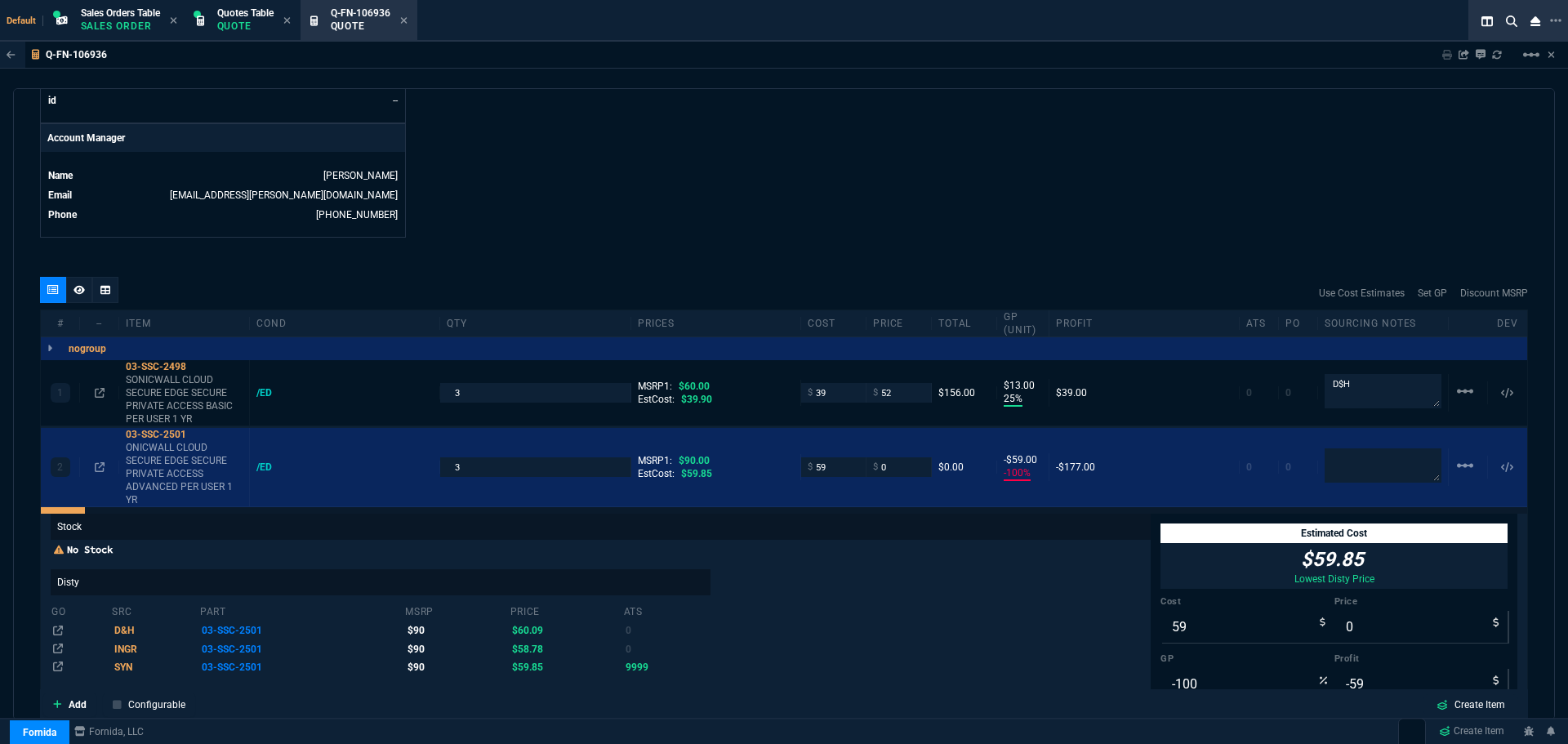
scroll to position [28, 0]
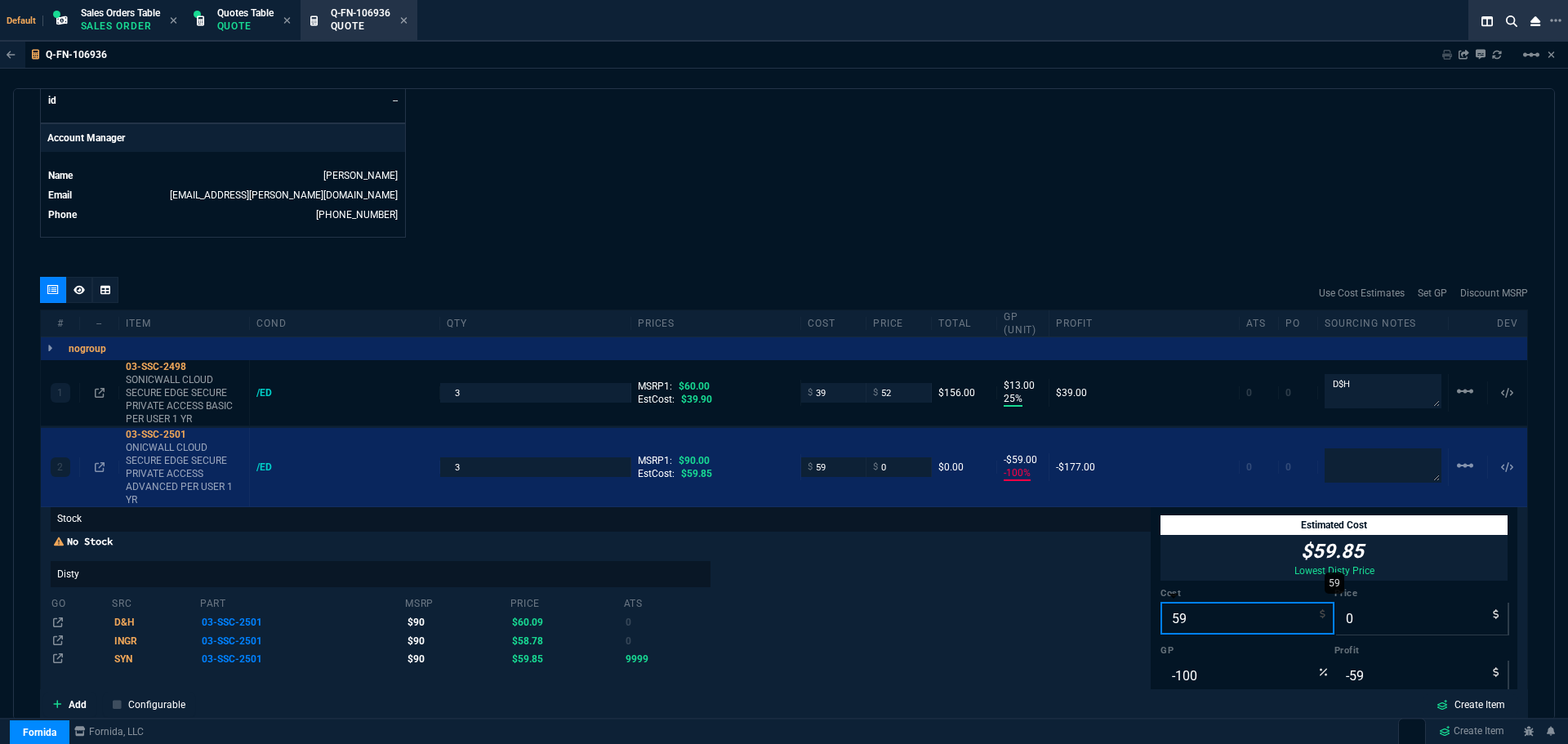
click at [1208, 631] on input "59" at bounding box center [1248, 618] width 174 height 33
type input "2"
type input "-2"
type input "25"
type input "-25"
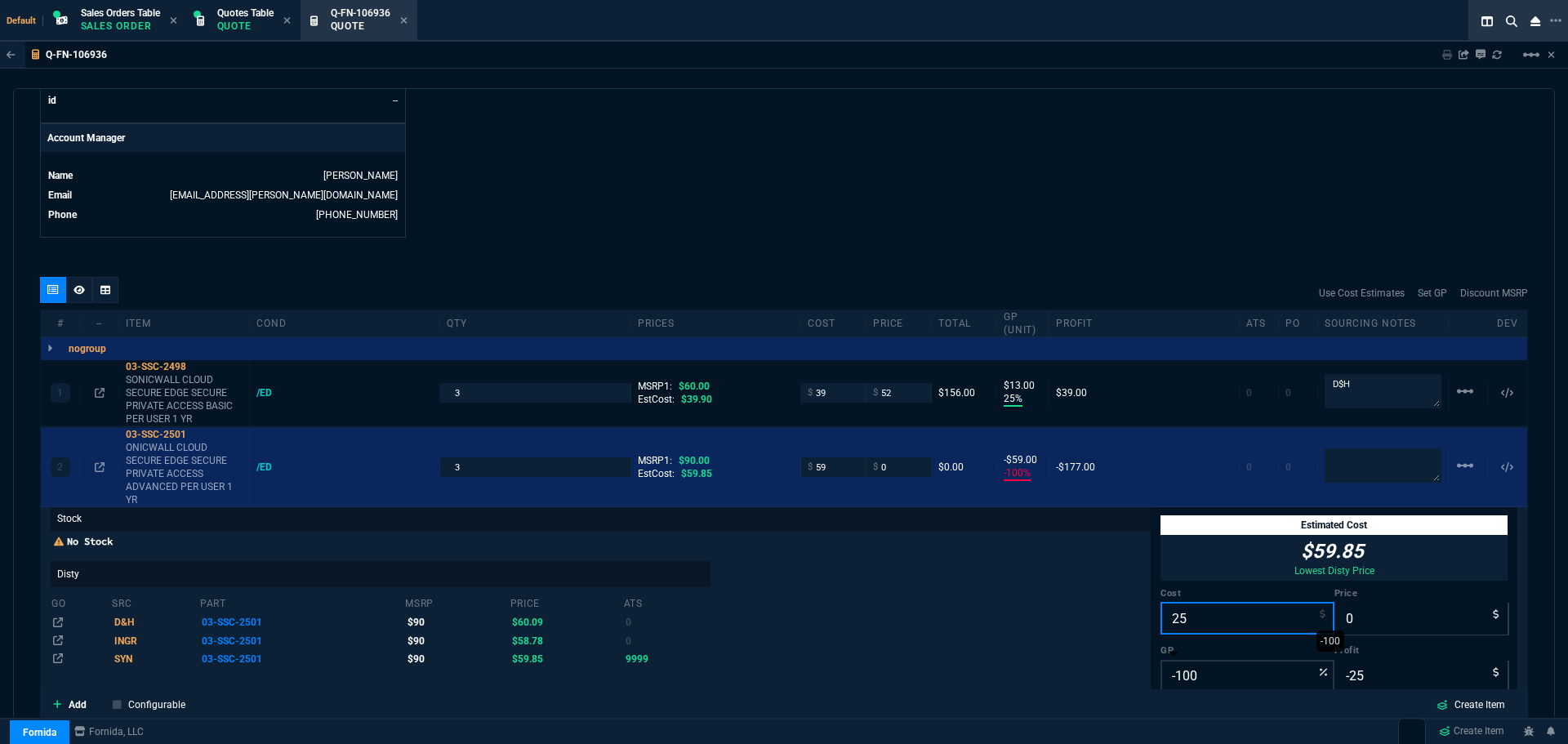
scroll to position [1084, 0]
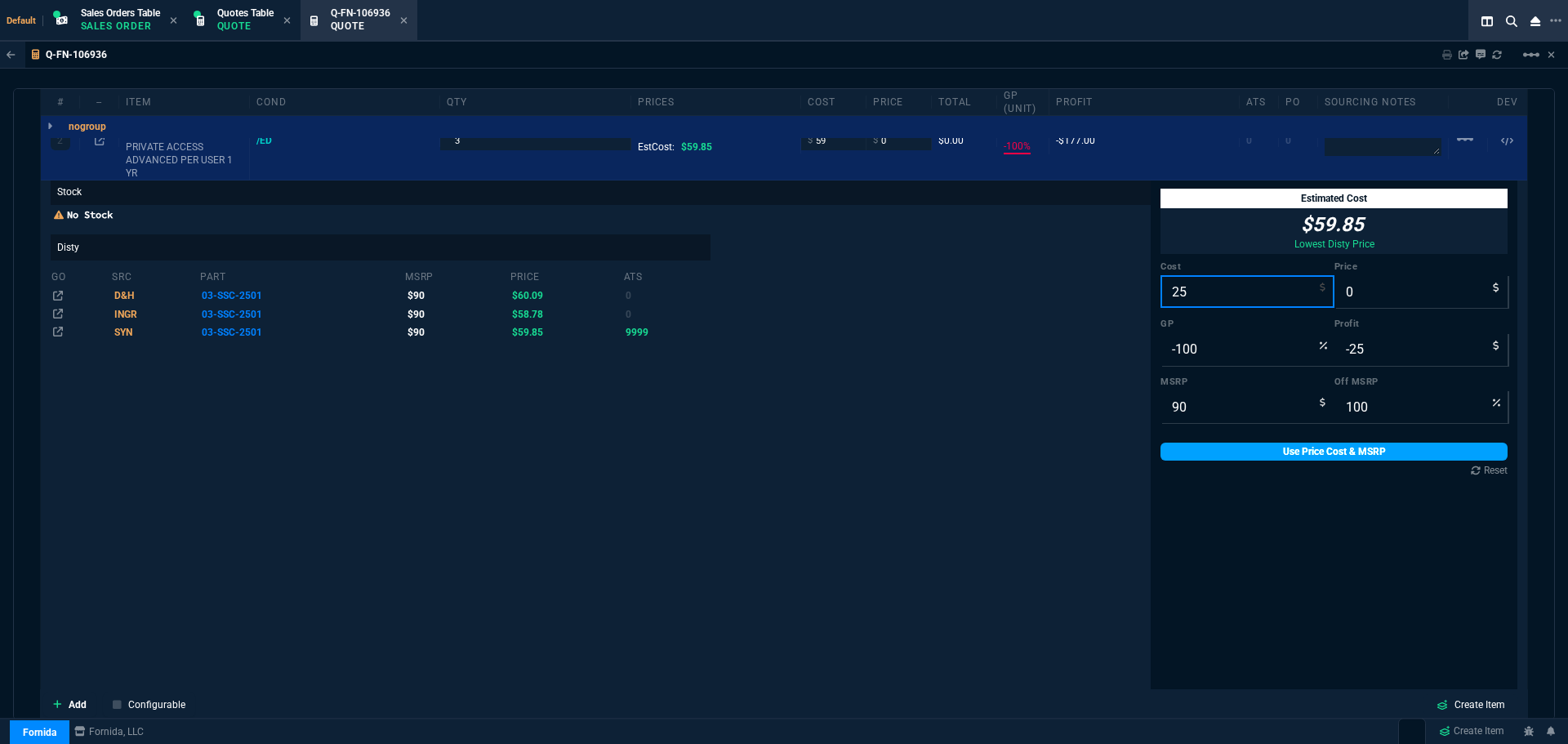
type input "25"
click at [1254, 457] on link "Use Price Cost & MSRP" at bounding box center [1334, 451] width 347 height 18
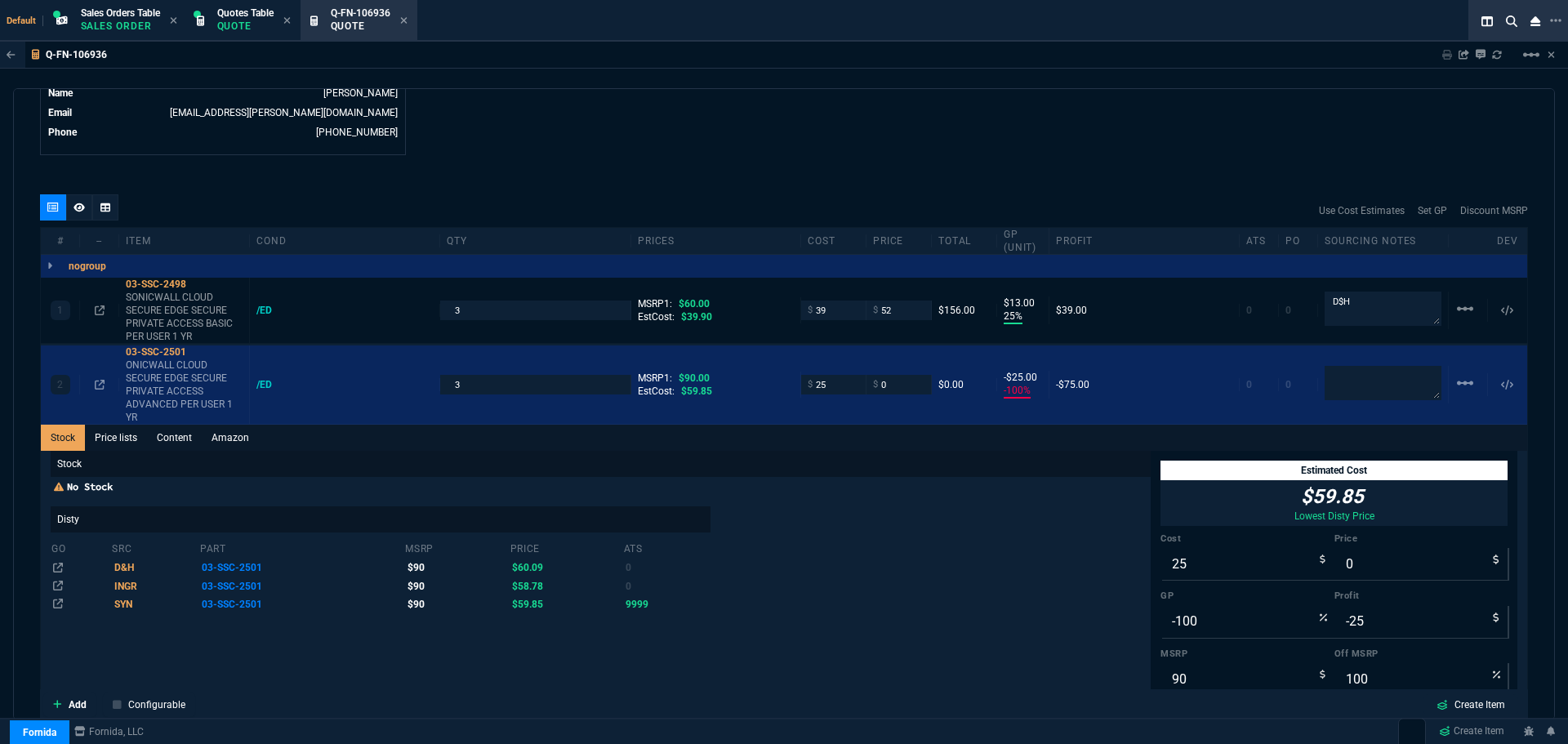
scroll to position [838, 0]
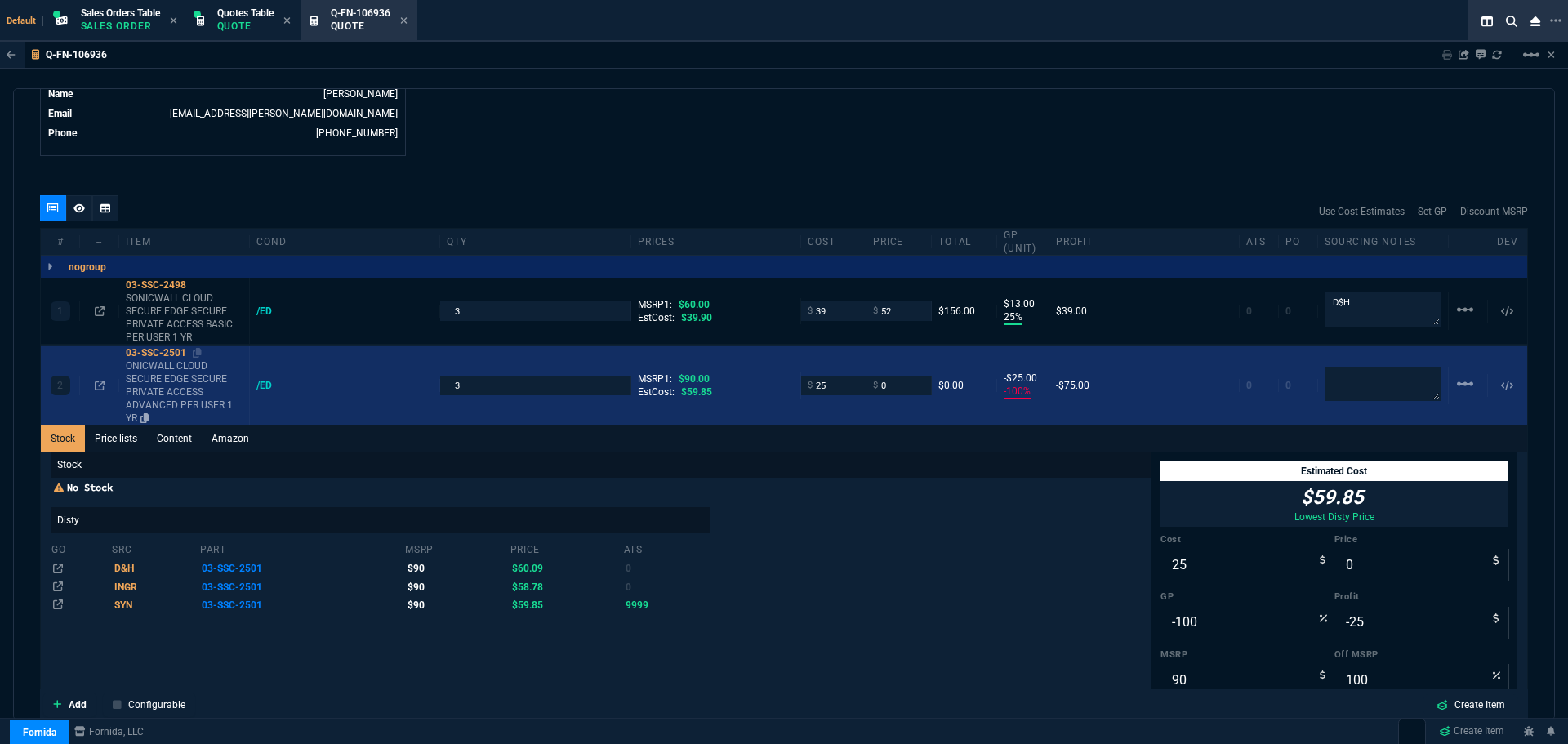
click at [139, 355] on div "03-SSC-2501" at bounding box center [184, 353] width 117 height 13
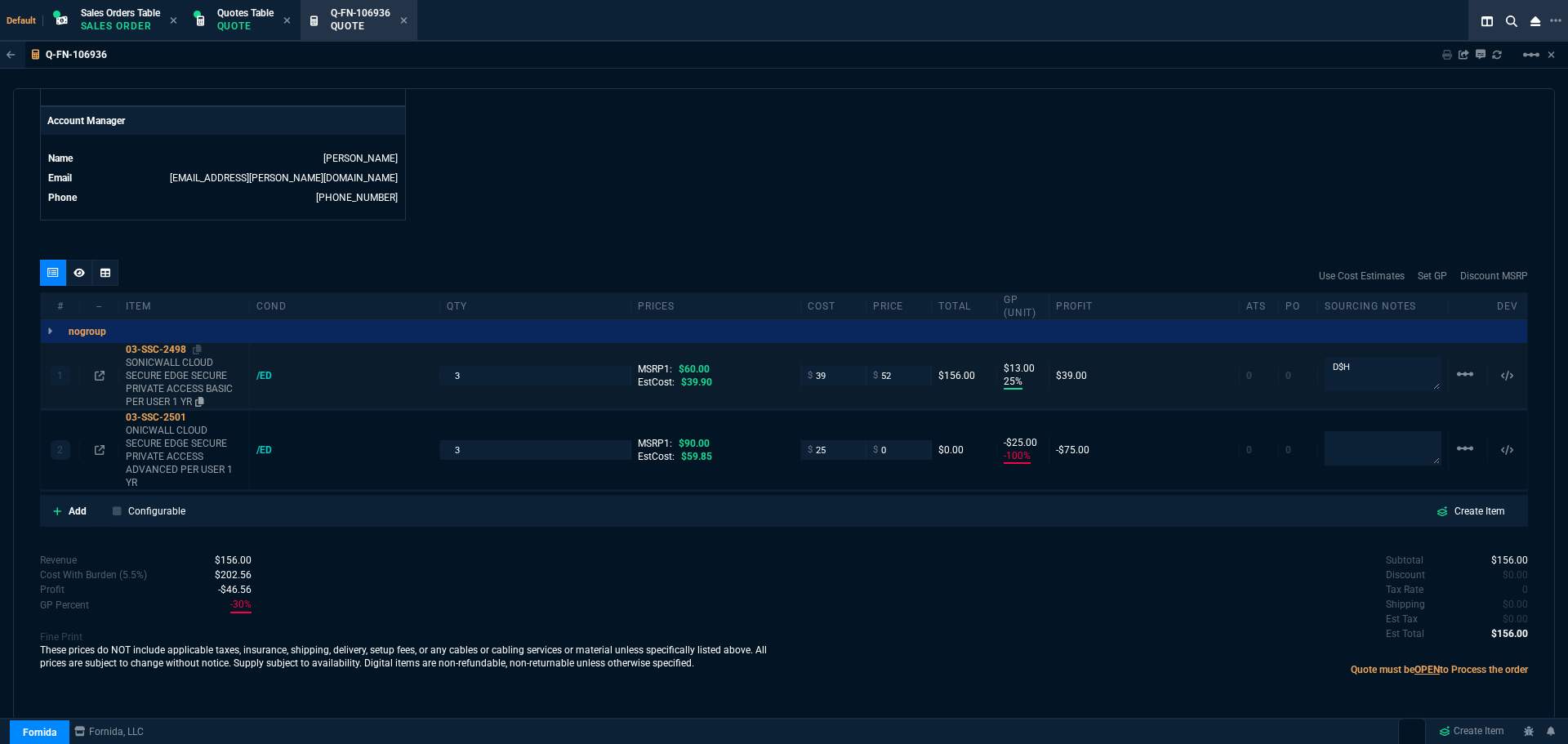
scroll to position [773, 0]
click at [198, 420] on icon at bounding box center [197, 417] width 9 height 10
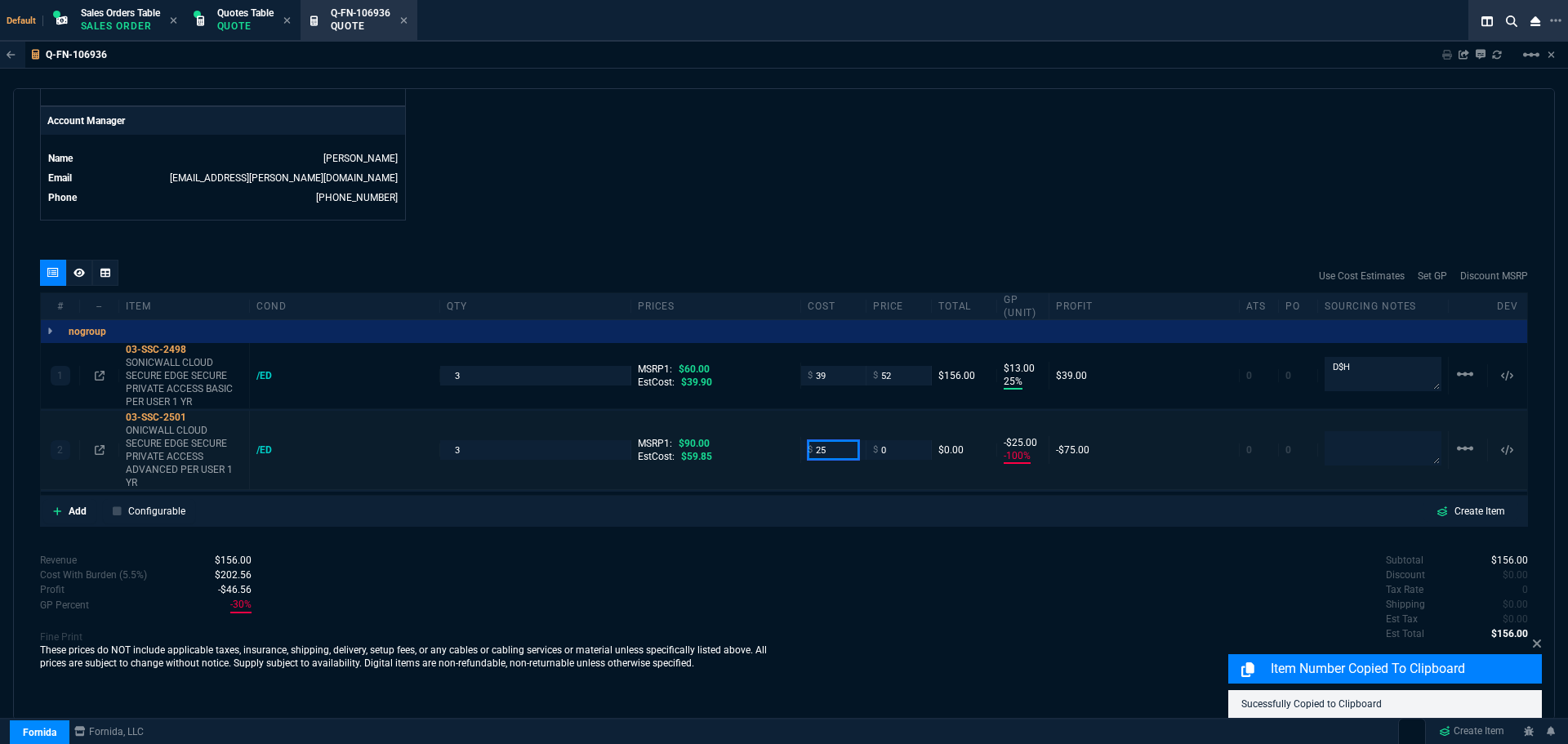
click at [826, 454] on input "25" at bounding box center [833, 450] width 51 height 19
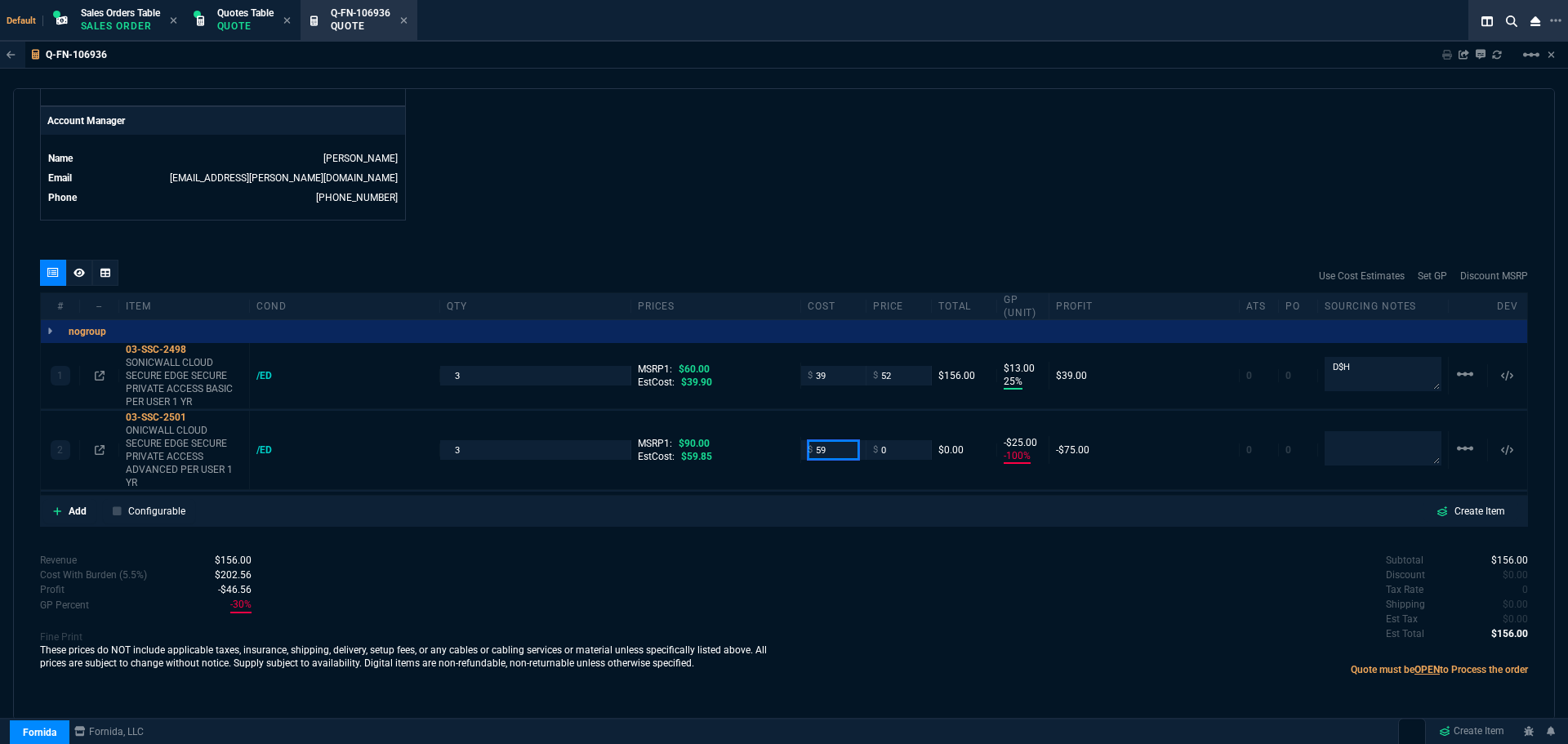
type input "59"
click at [435, 550] on div "quote Q-FN-106936 Regala Consulting draft Fornida, LLC 2609 Technology Dr Suite…" at bounding box center [784, 404] width 1542 height 632
type input "59"
type input "-59"
click at [171, 420] on div "03-SSC-2501" at bounding box center [184, 417] width 117 height 13
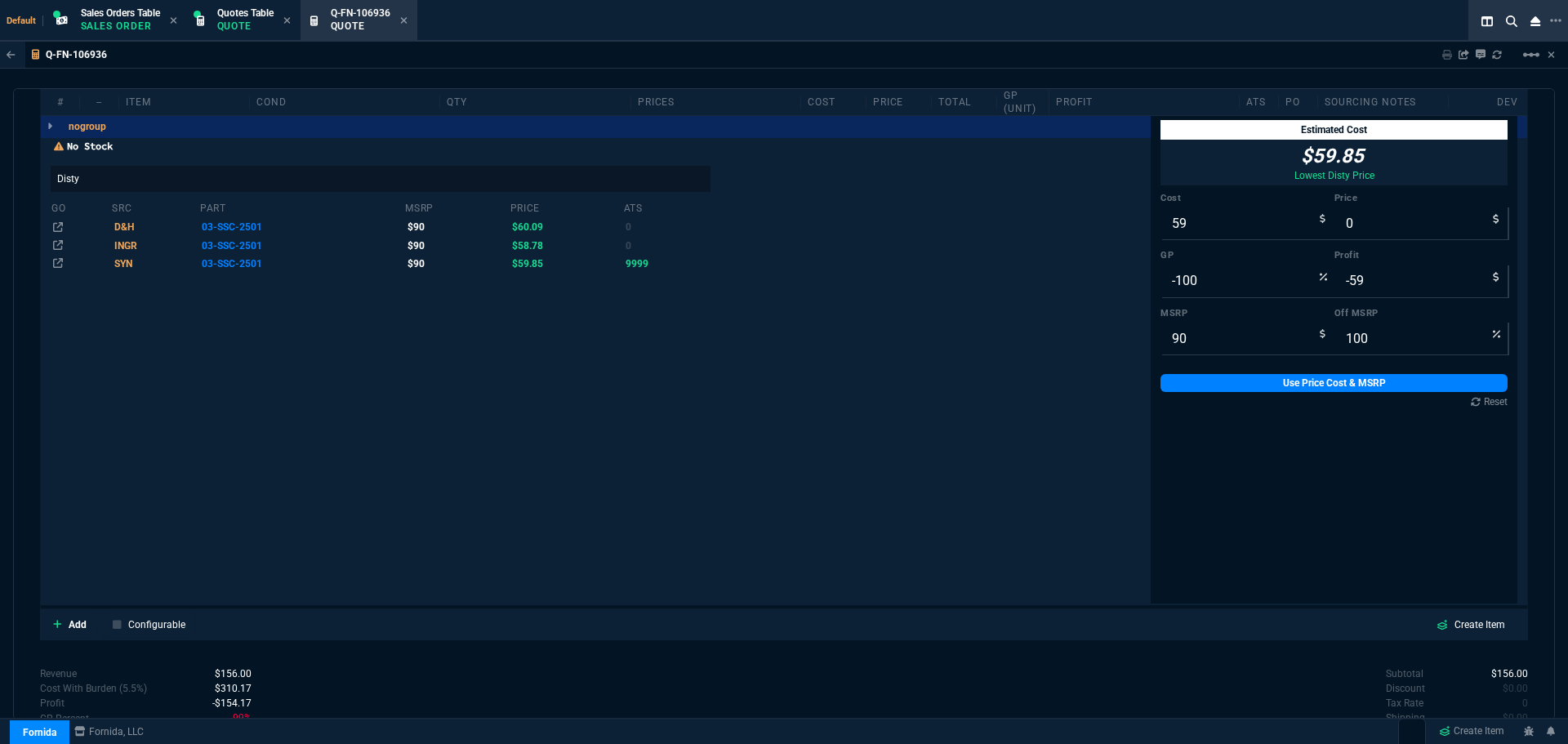
scroll to position [1182, 0]
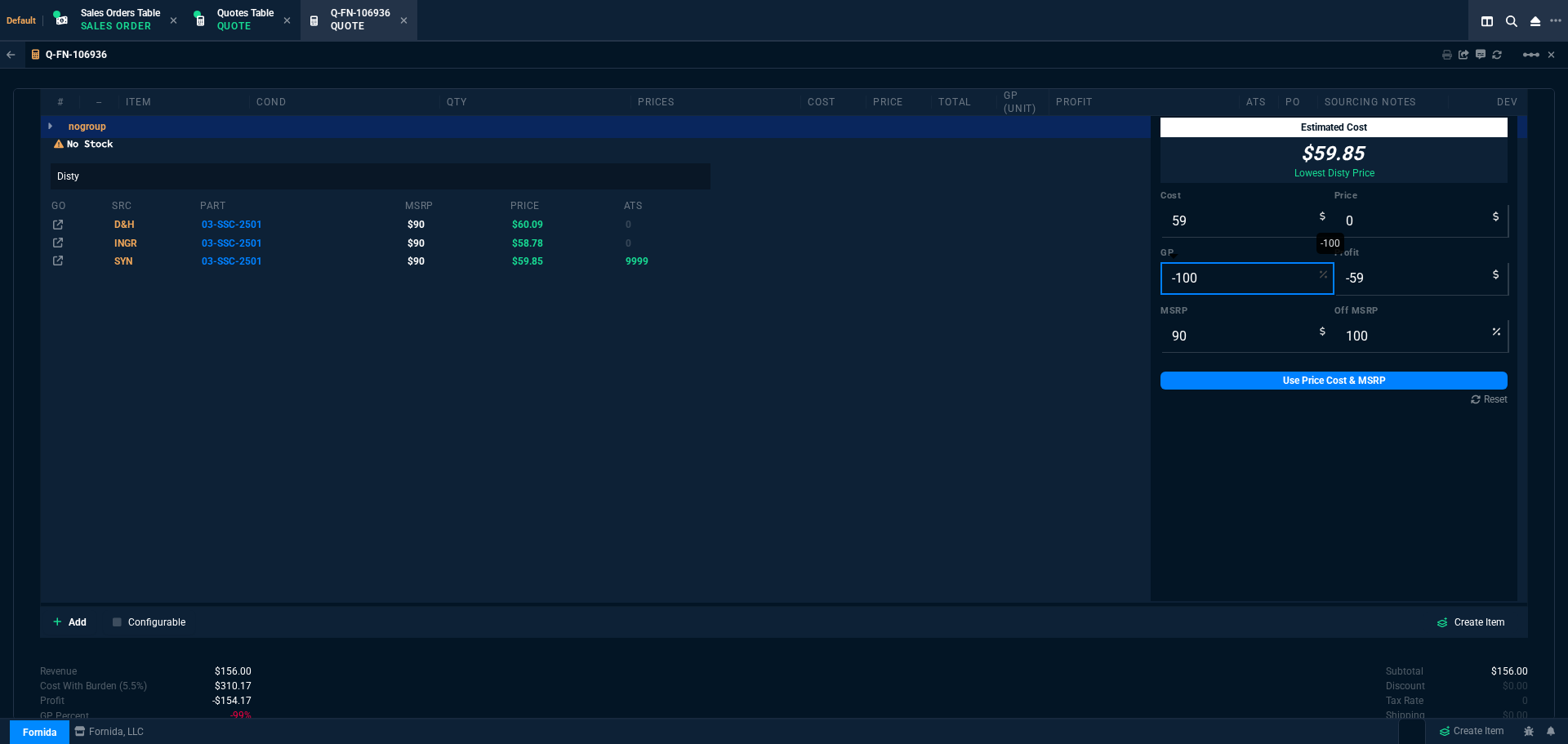
click at [1192, 267] on input "-100" at bounding box center [1248, 279] width 174 height 33
type input "2"
type input "60"
type input "1"
type input "33"
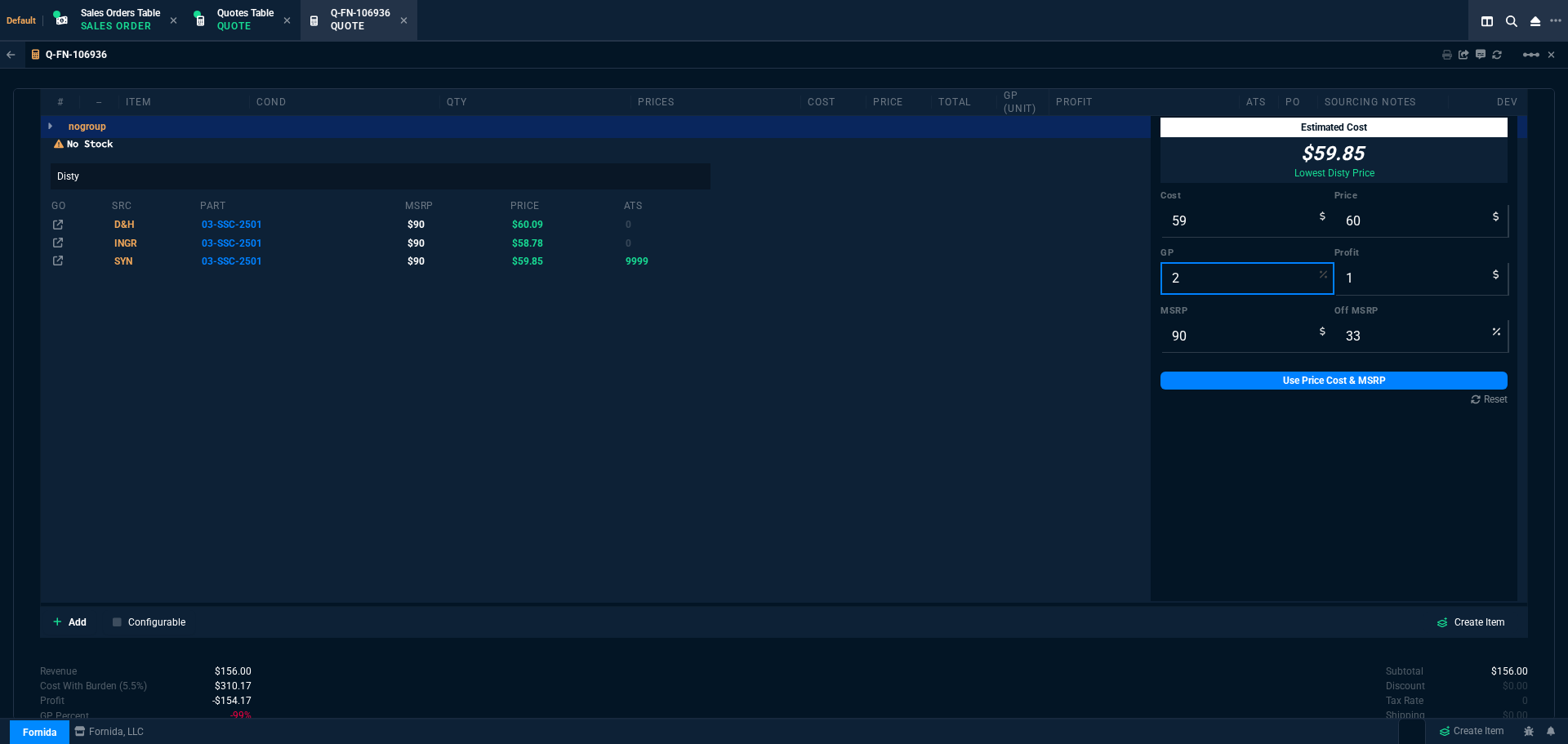
type input "25"
type input "79"
type input "20"
type input "12"
type input "25"
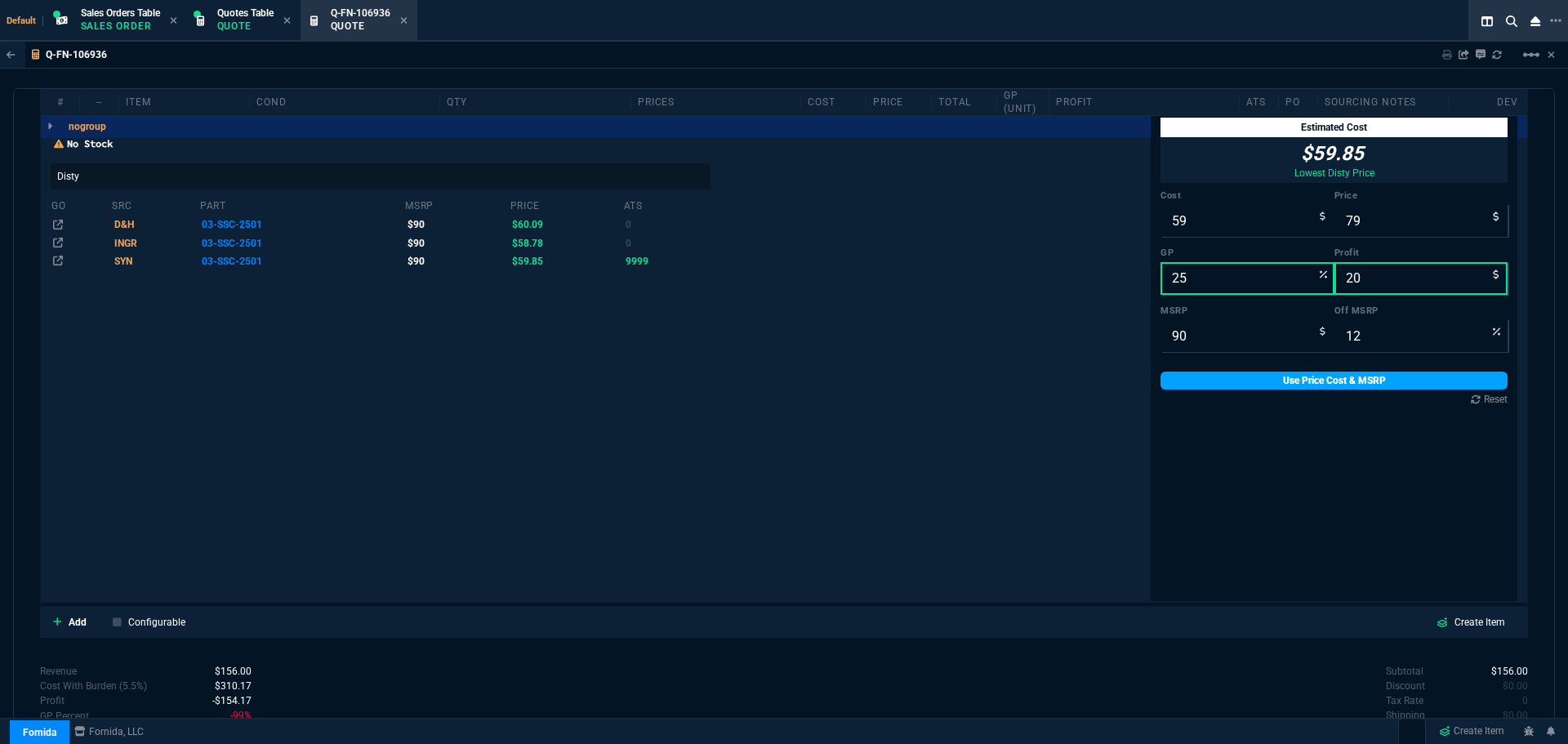
click at [1307, 383] on link "Use Price Cost & MSRP" at bounding box center [1334, 380] width 347 height 18
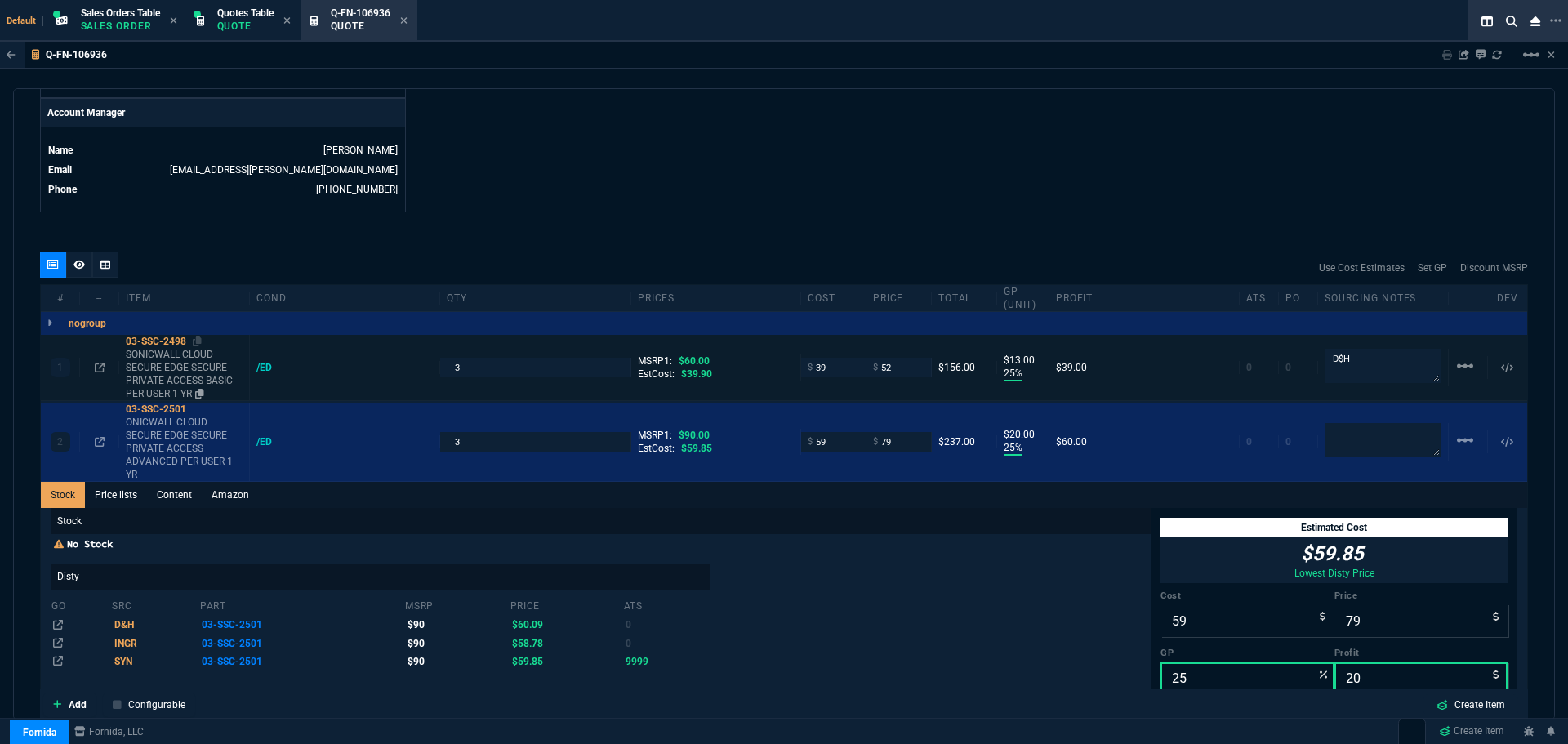
scroll to position [773, 0]
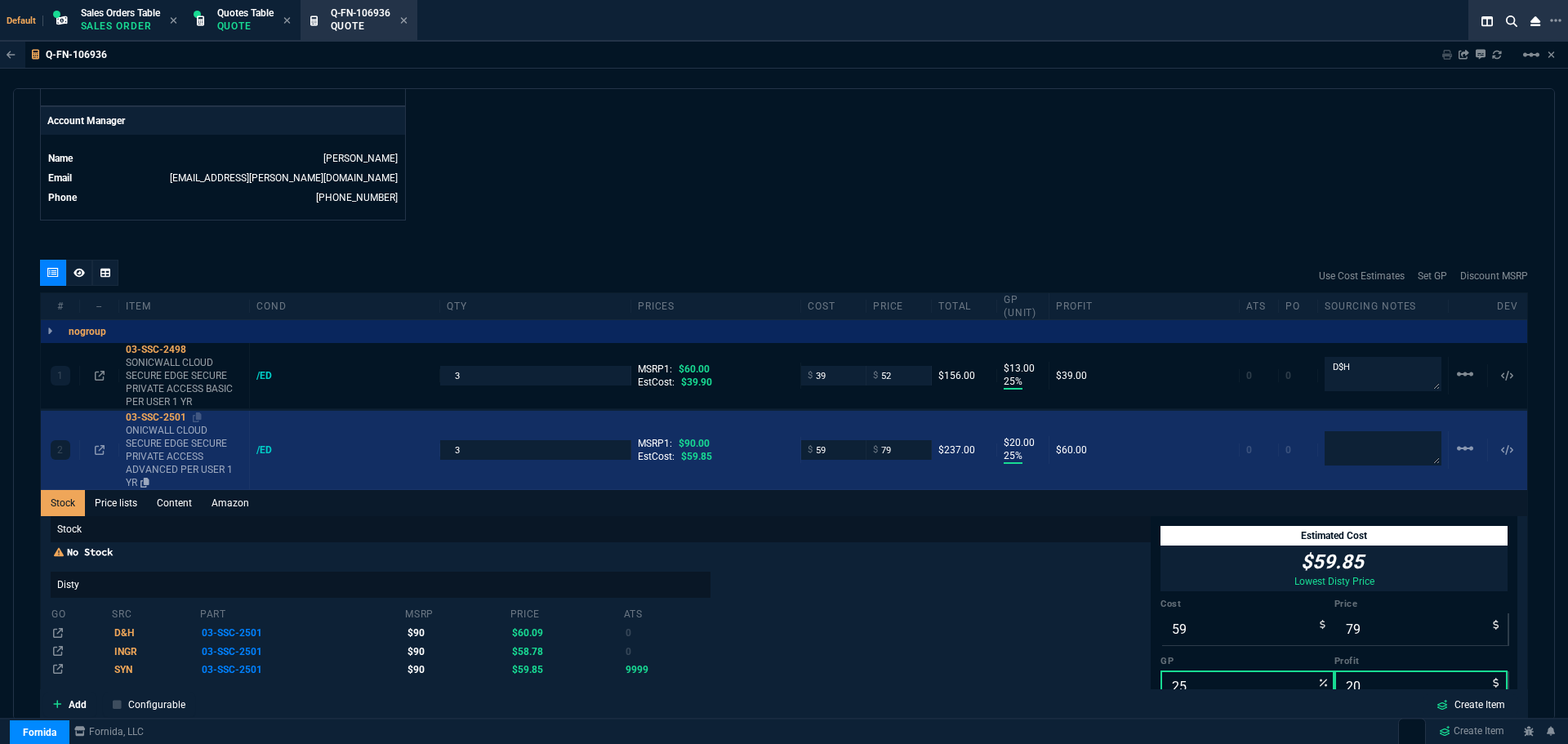
click at [152, 415] on div "03-SSC-2501" at bounding box center [184, 417] width 117 height 13
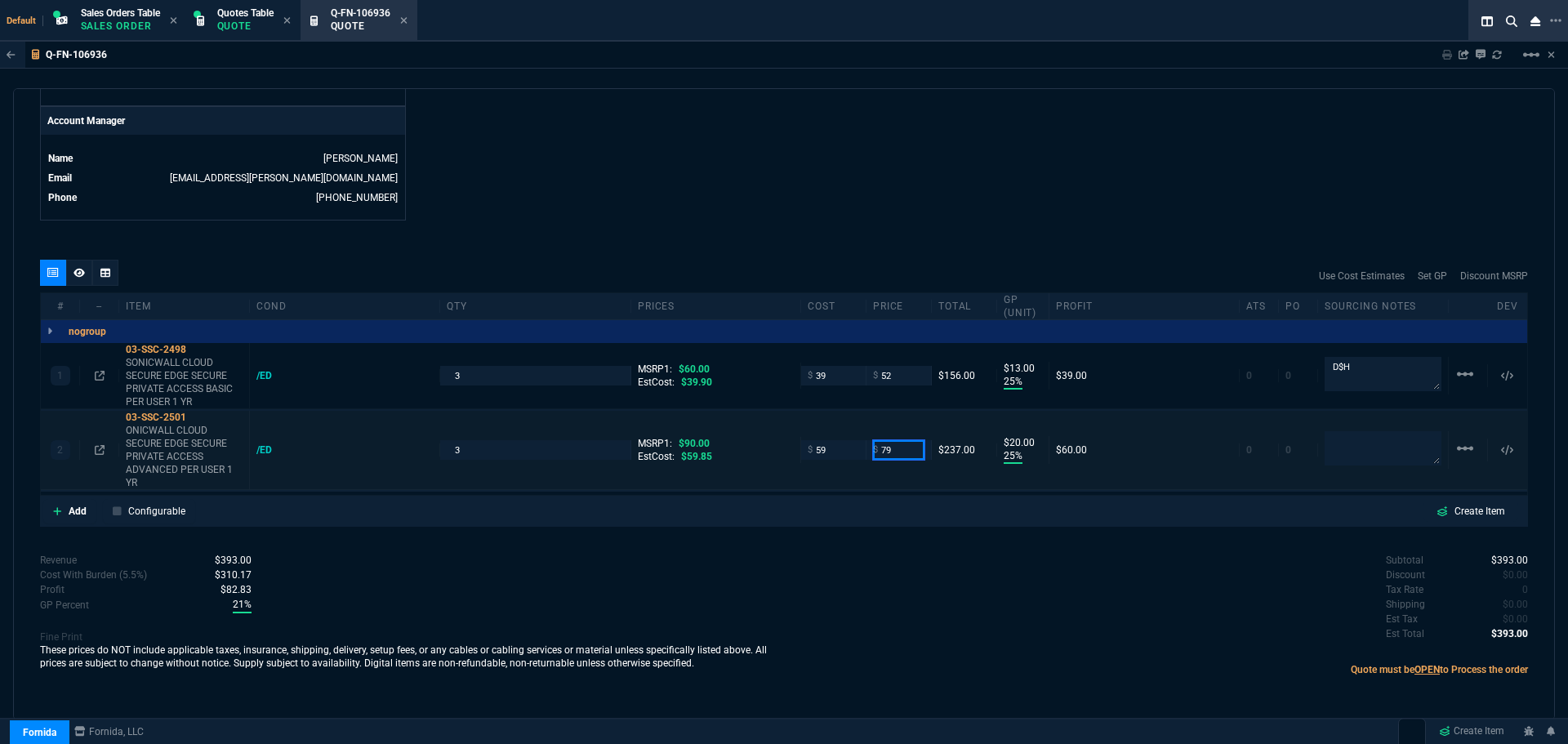
click at [895, 440] on input "79" at bounding box center [898, 450] width 51 height 19
type input "80"
type input "26"
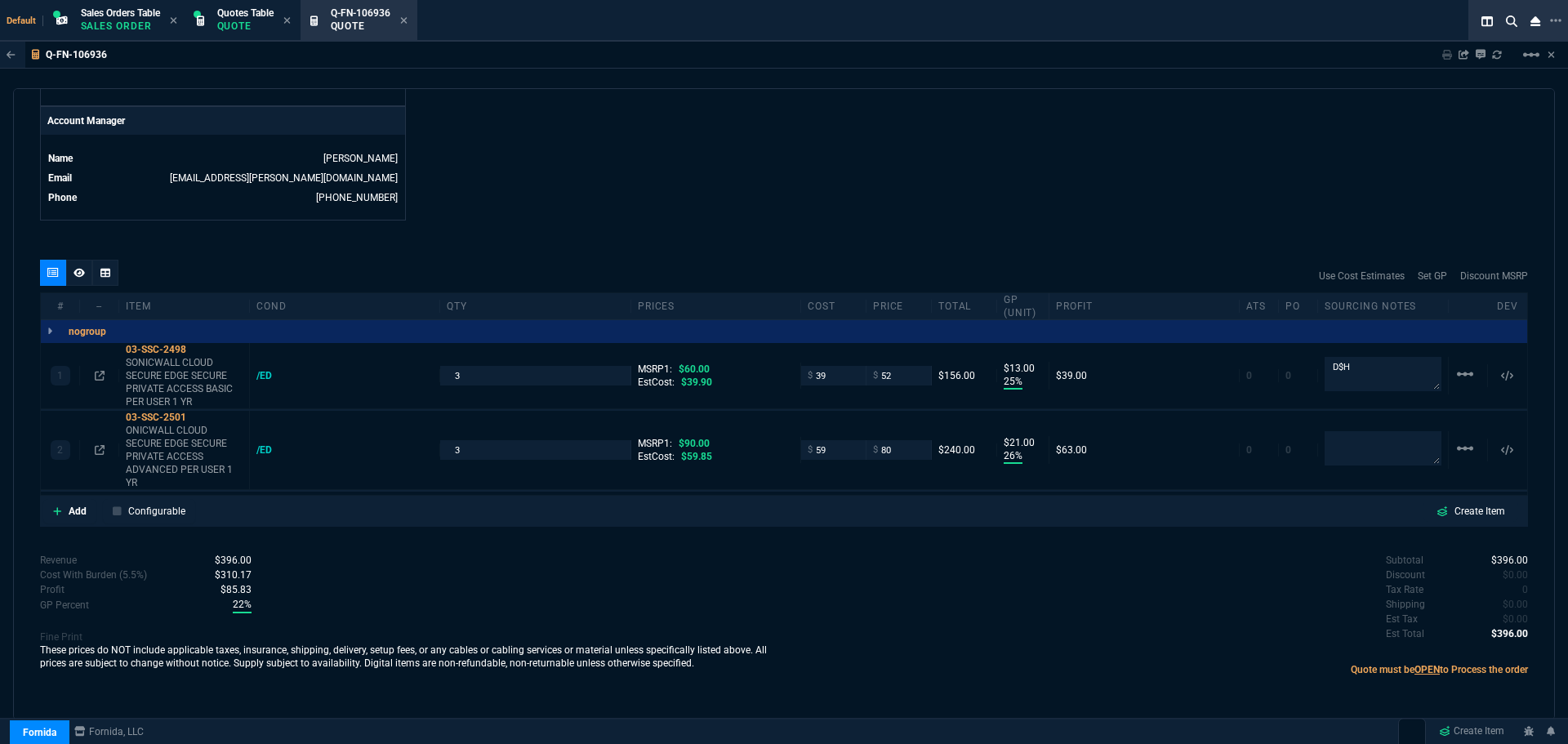
type input "21"
type input "11"
click at [900, 454] on input "80" at bounding box center [898, 450] width 51 height 19
type input "85"
click at [897, 377] on input "52" at bounding box center [898, 376] width 51 height 19
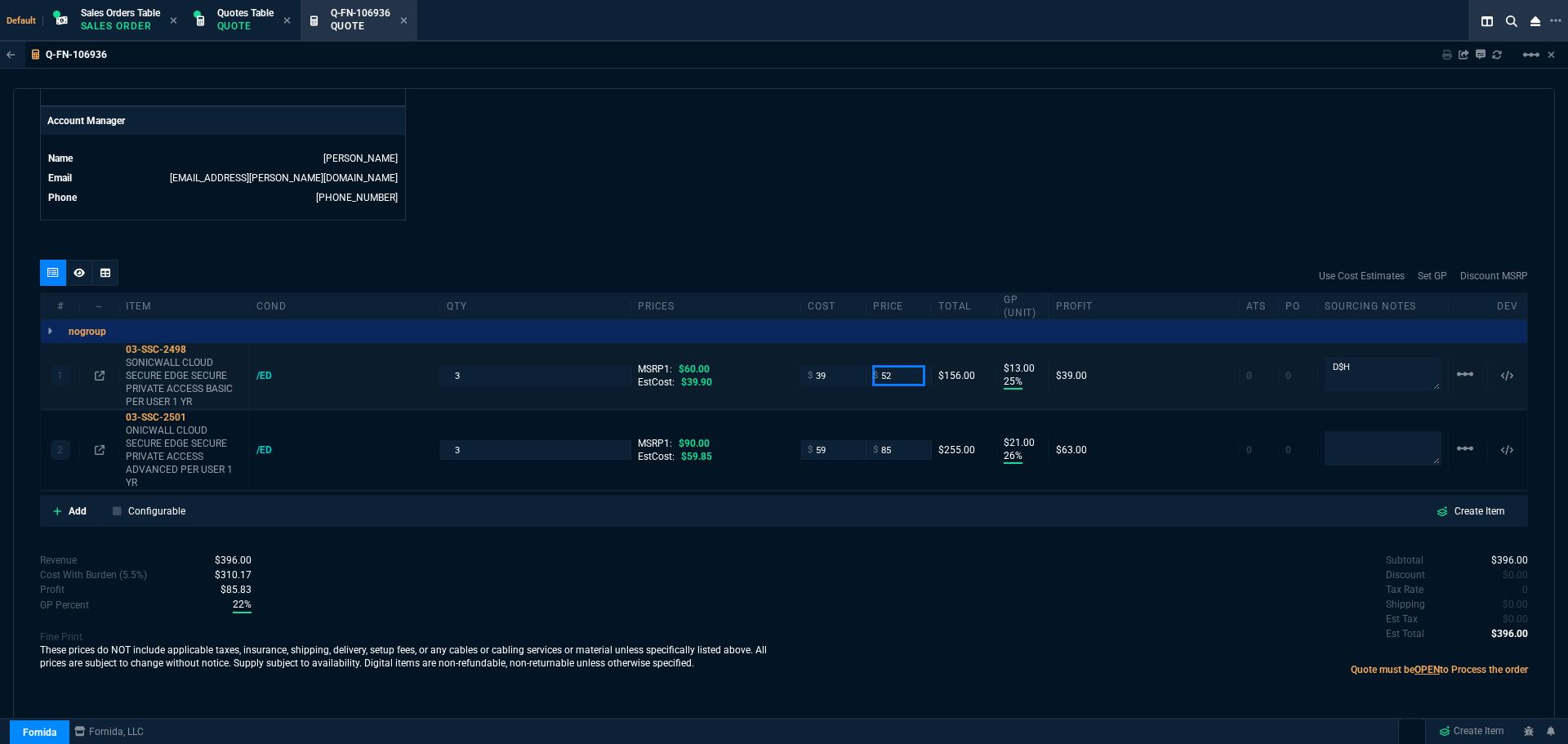
type input "85"
type input "31"
type input "26"
type input "6"
type input "55"
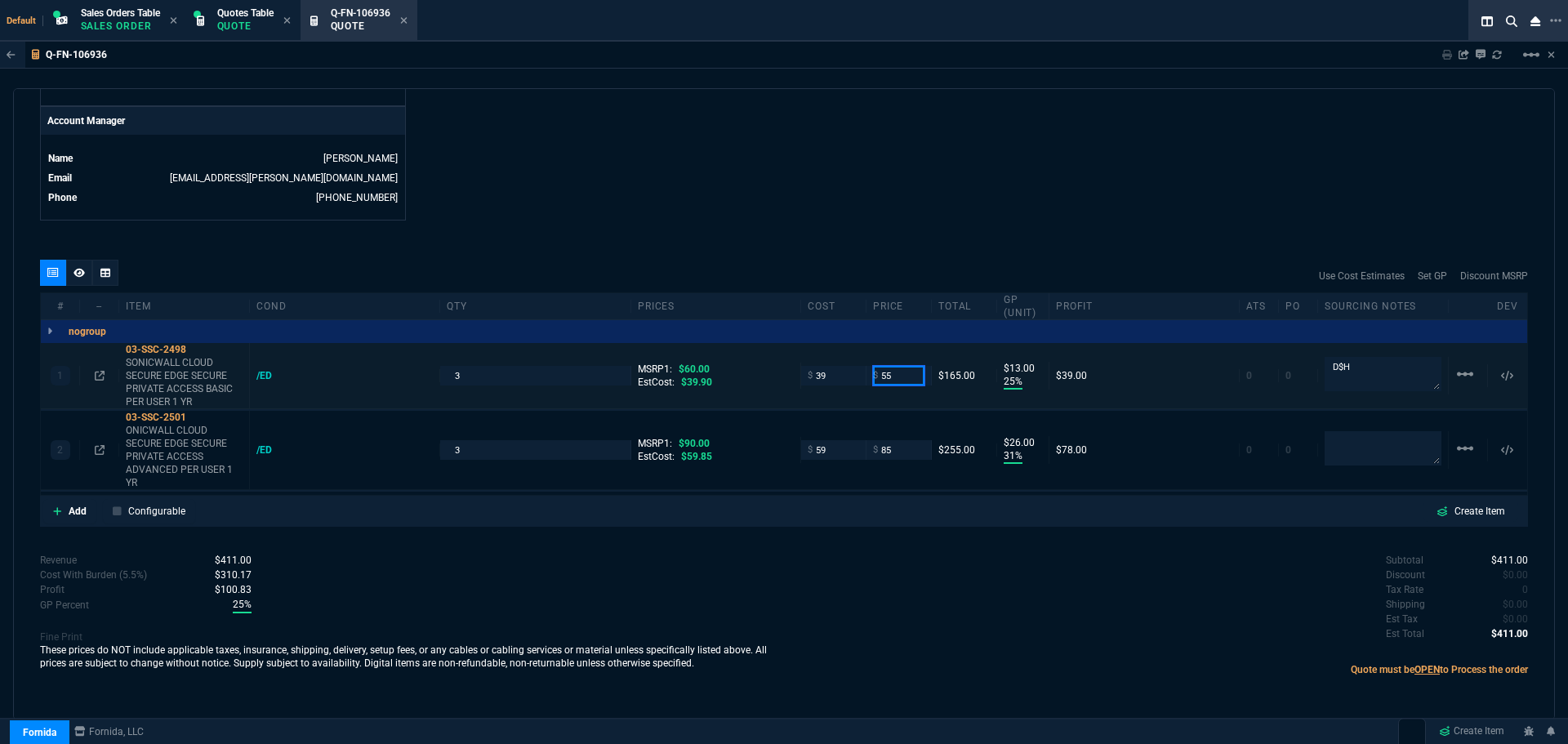
type input "55"
type input "29"
type input "16"
type input "8"
type input "55"
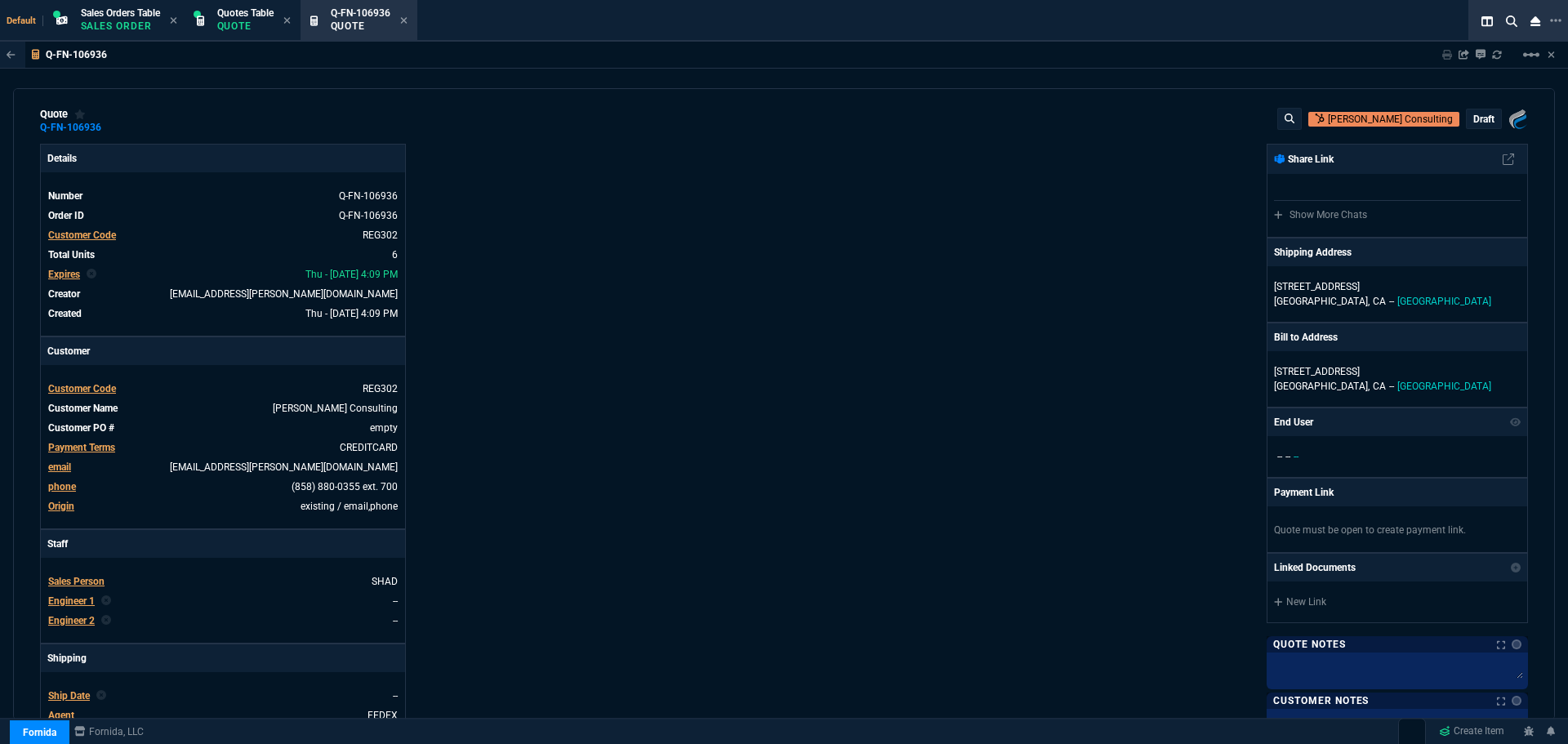
scroll to position [0, 0]
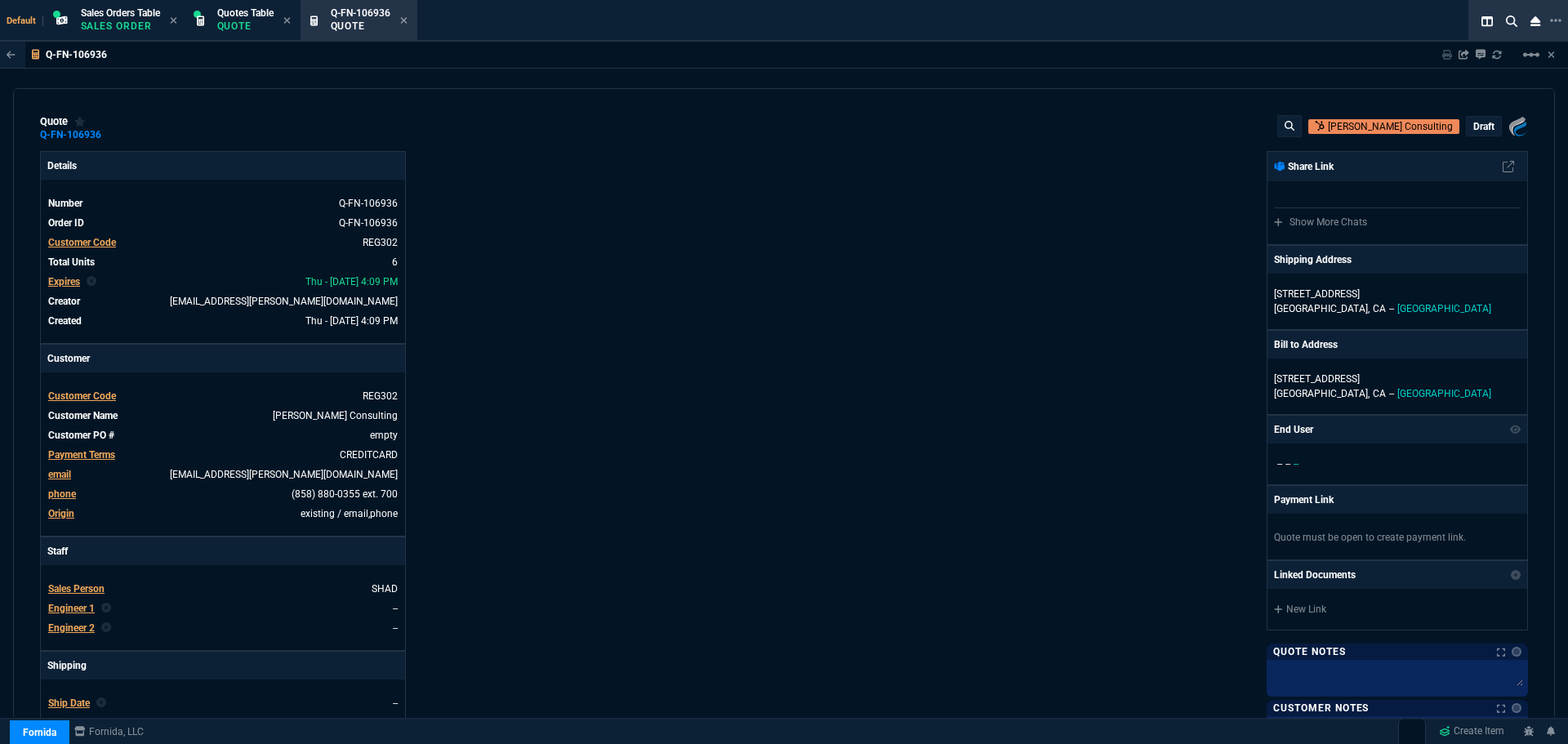
click at [1474, 126] on p "draft" at bounding box center [1484, 126] width 22 height 13
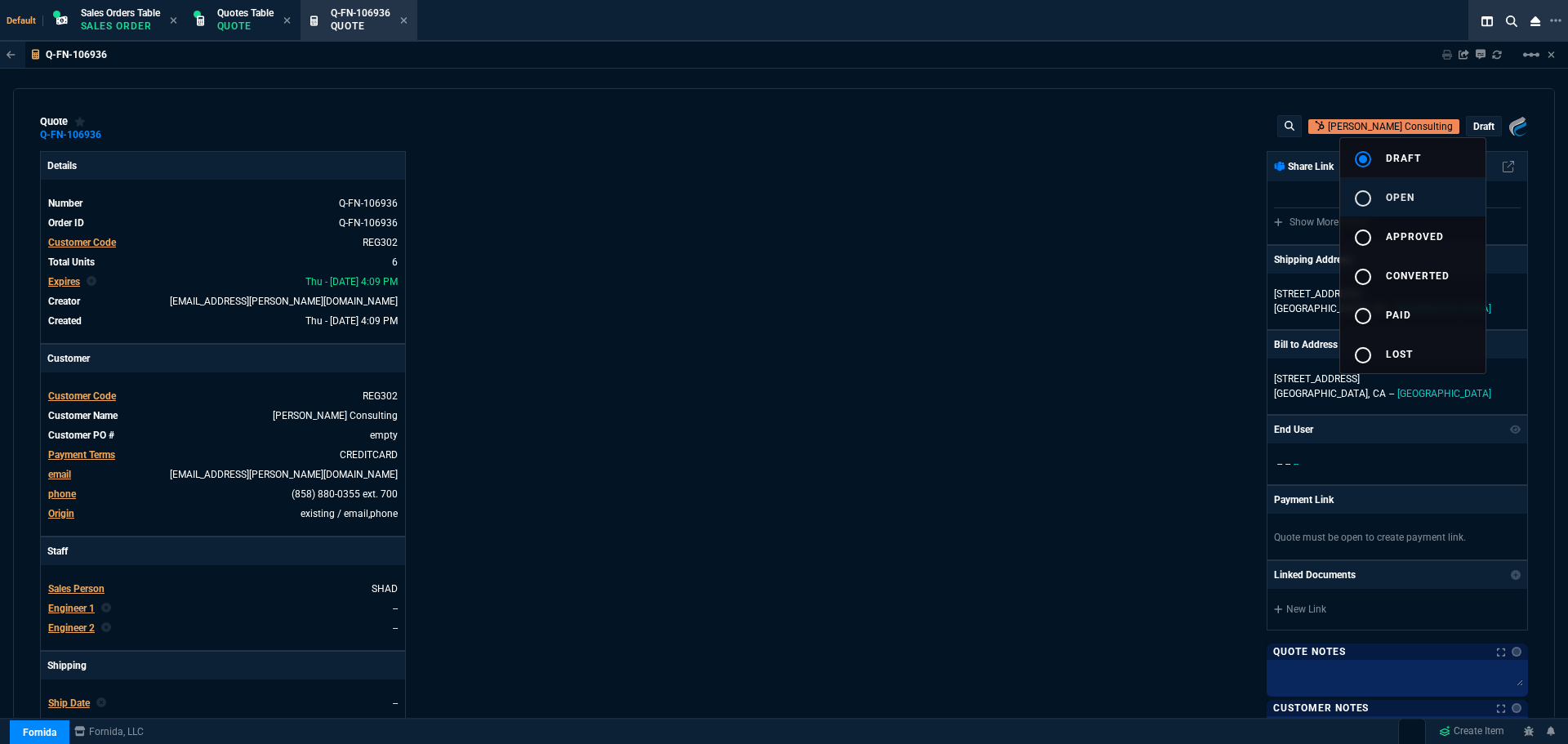
click at [1367, 202] on mat-icon "radio_button_unchecked" at bounding box center [1363, 198] width 20 height 20
type input "29"
type input "16"
type input "31"
type input "26"
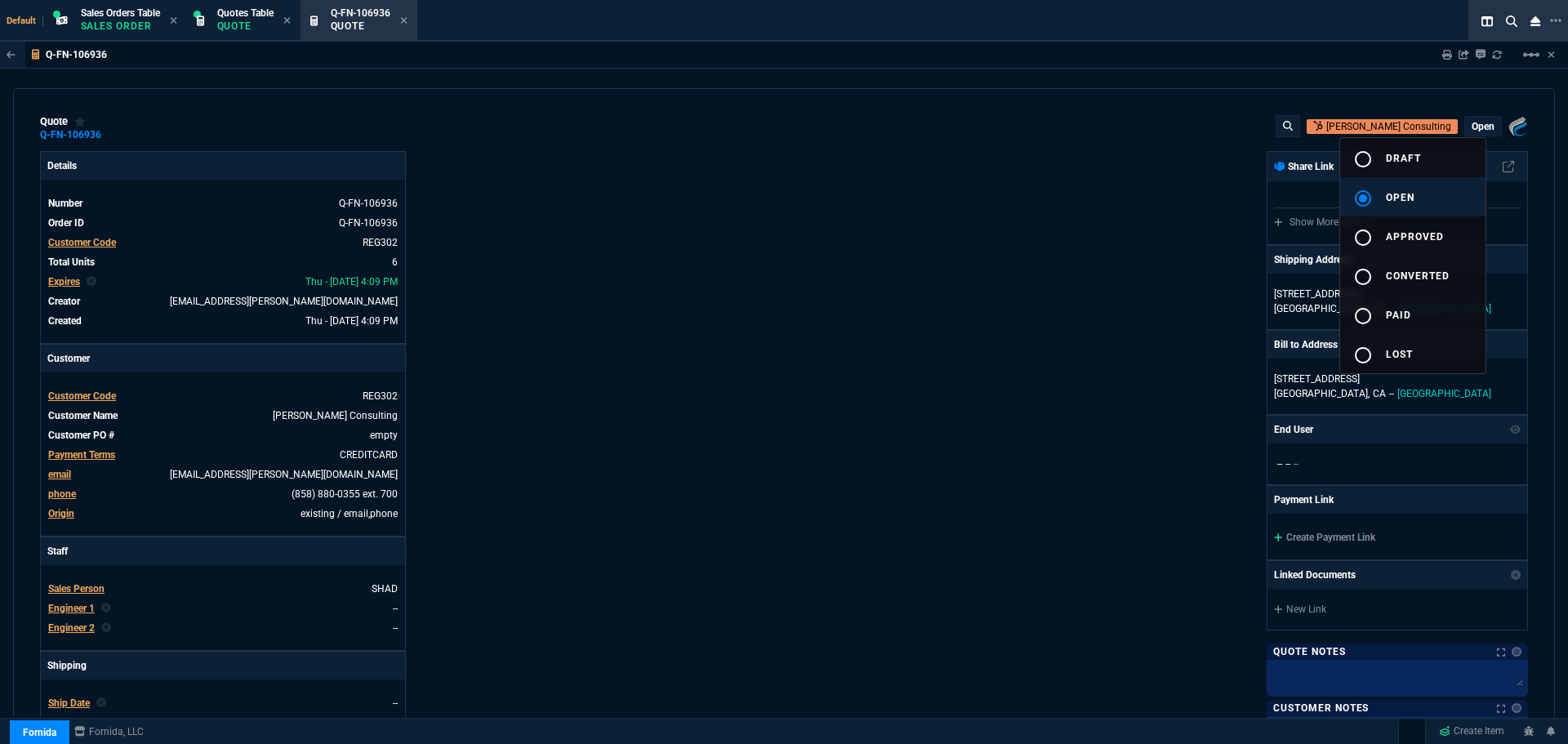
type input "8"
type input "6"
click at [948, 307] on div at bounding box center [784, 372] width 1568 height 744
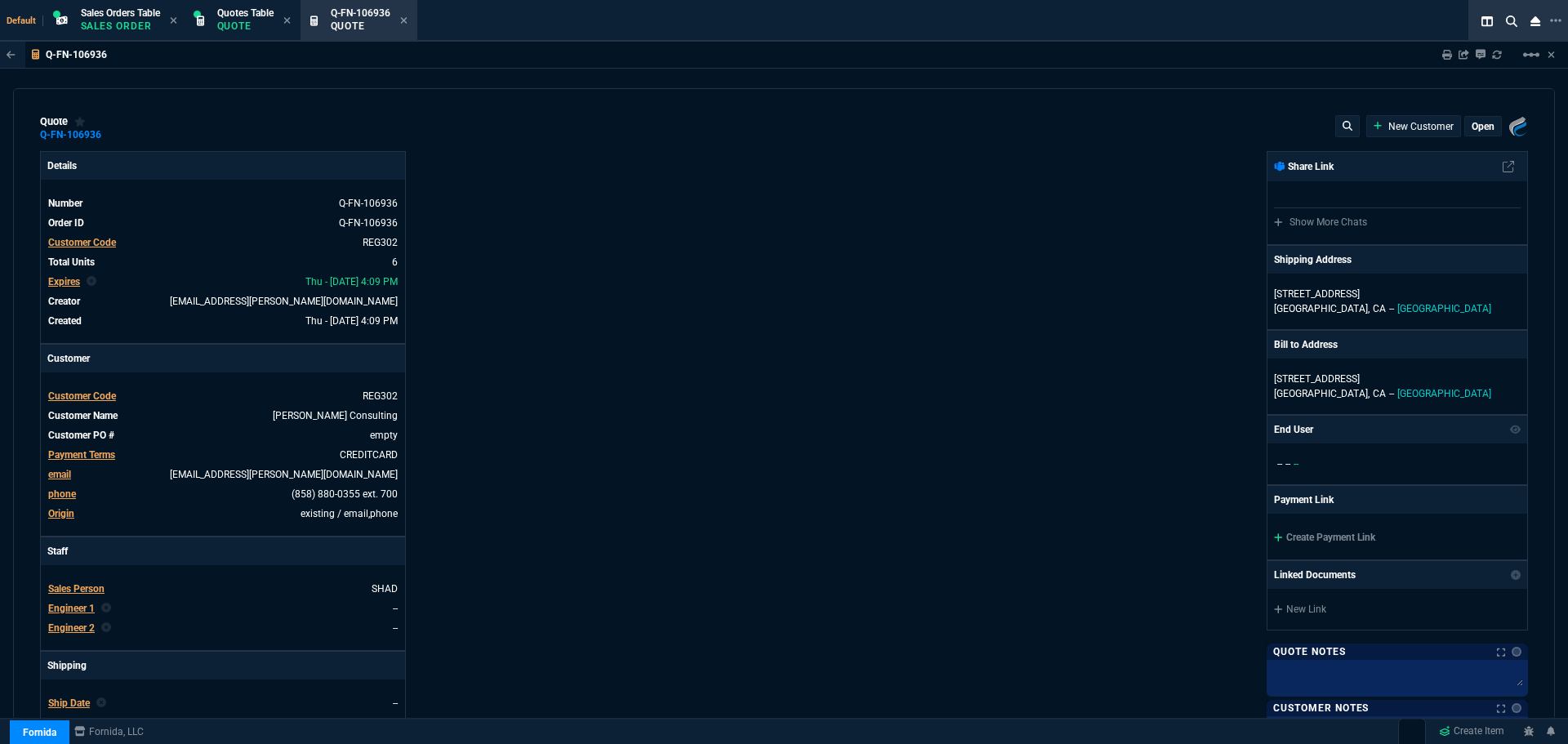
select select "4: SHAD"
type input "29"
type input "16"
type input "31"
type input "26"
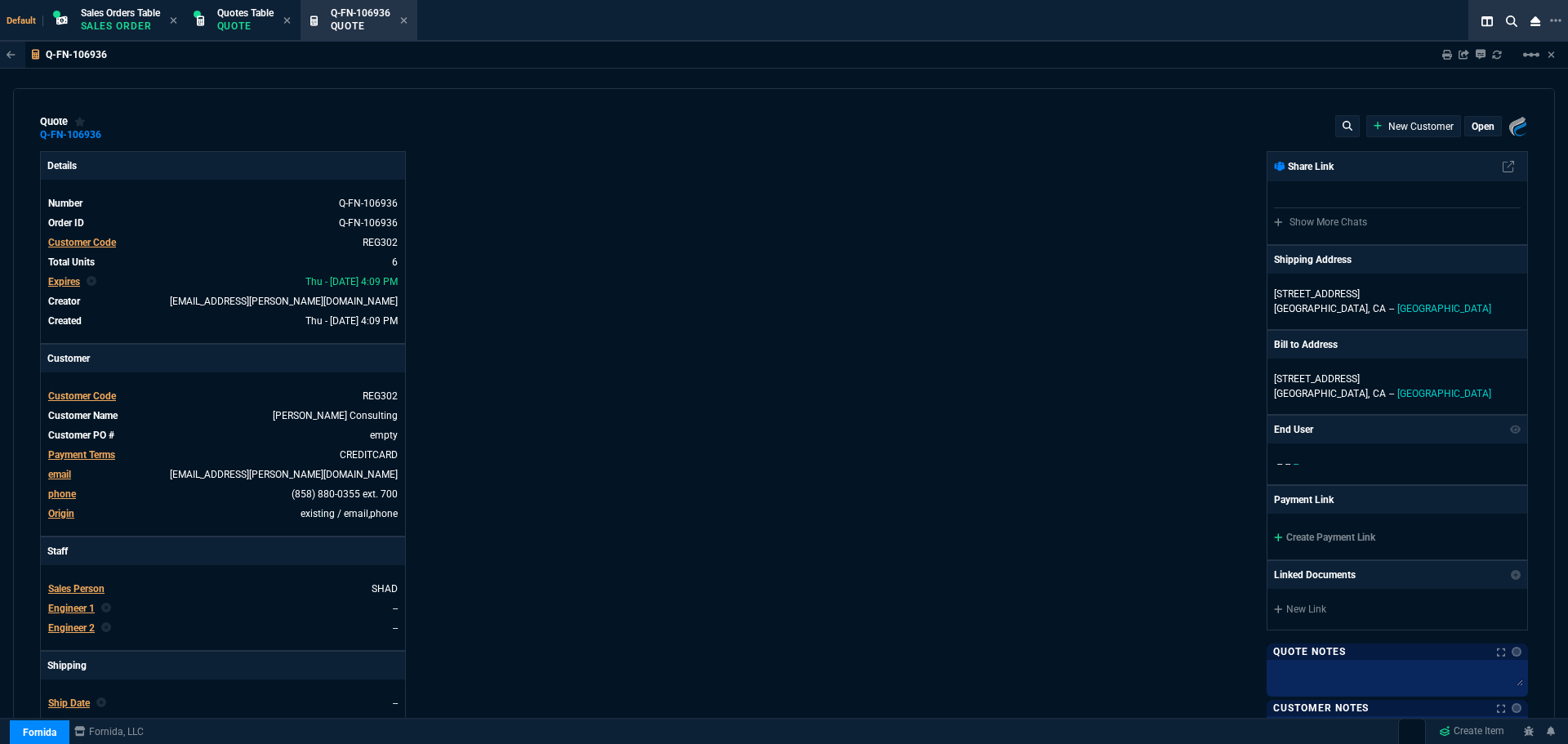
type input "8"
type input "6"
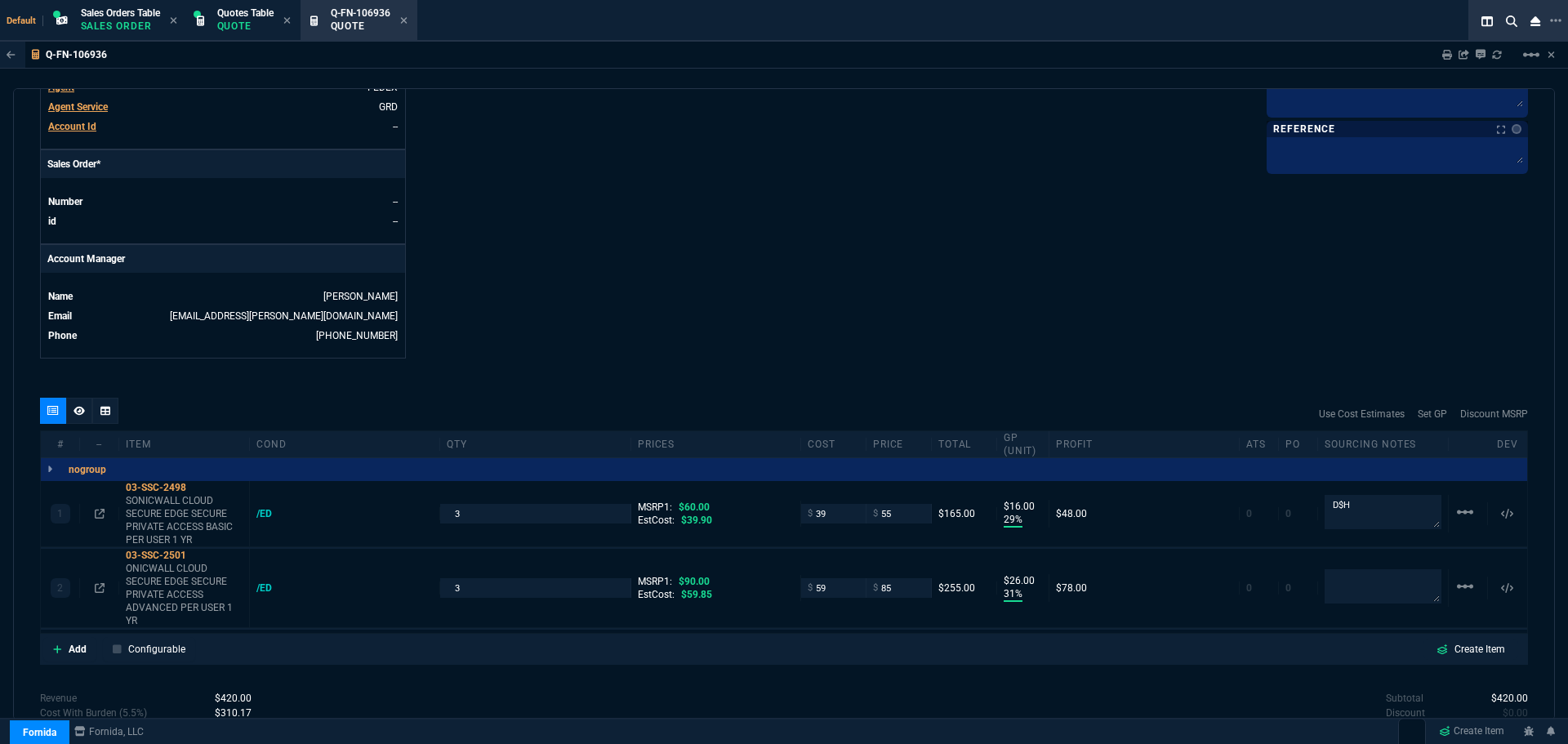
scroll to position [654, 0]
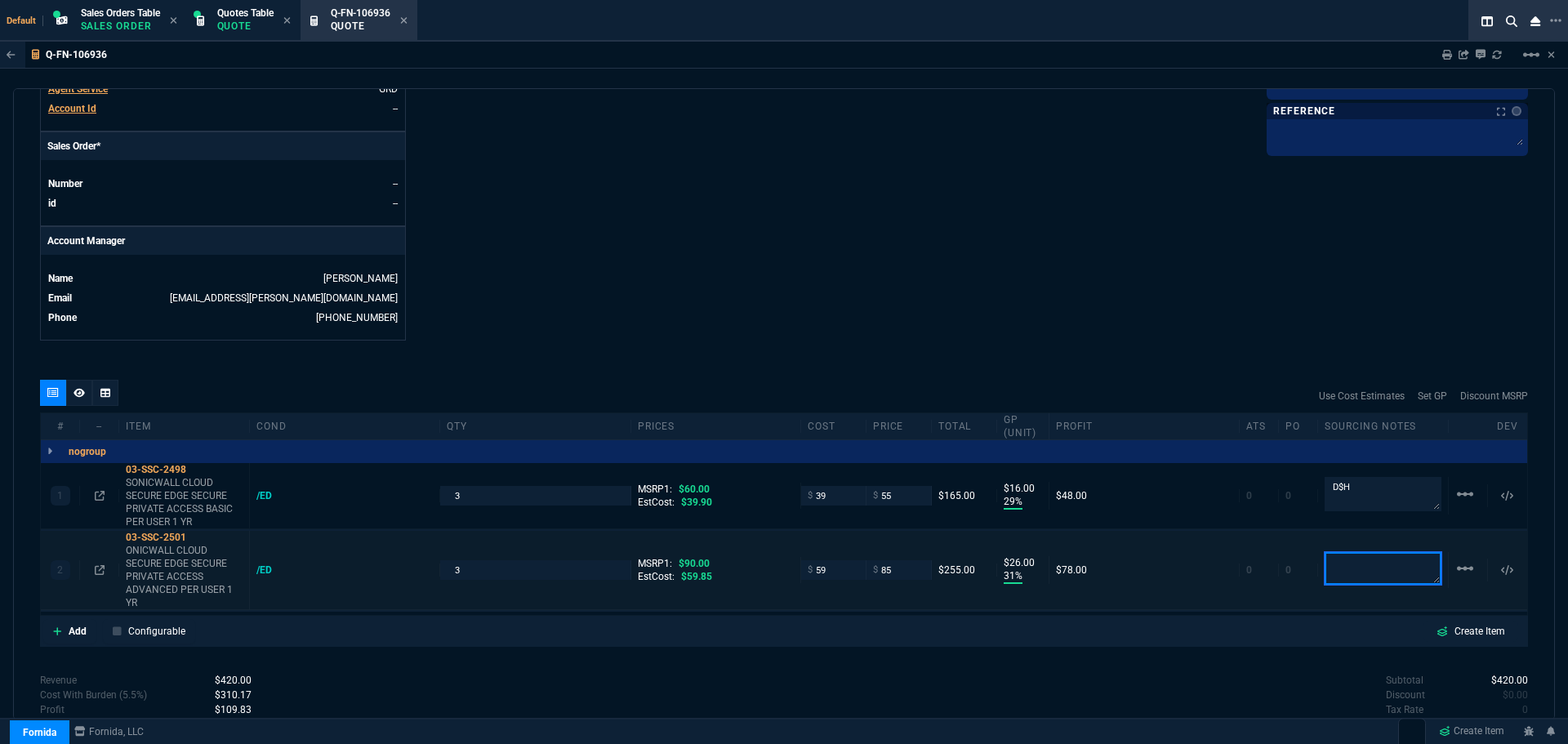
click at [1408, 565] on textarea at bounding box center [1383, 569] width 117 height 33
type textarea "D&H"
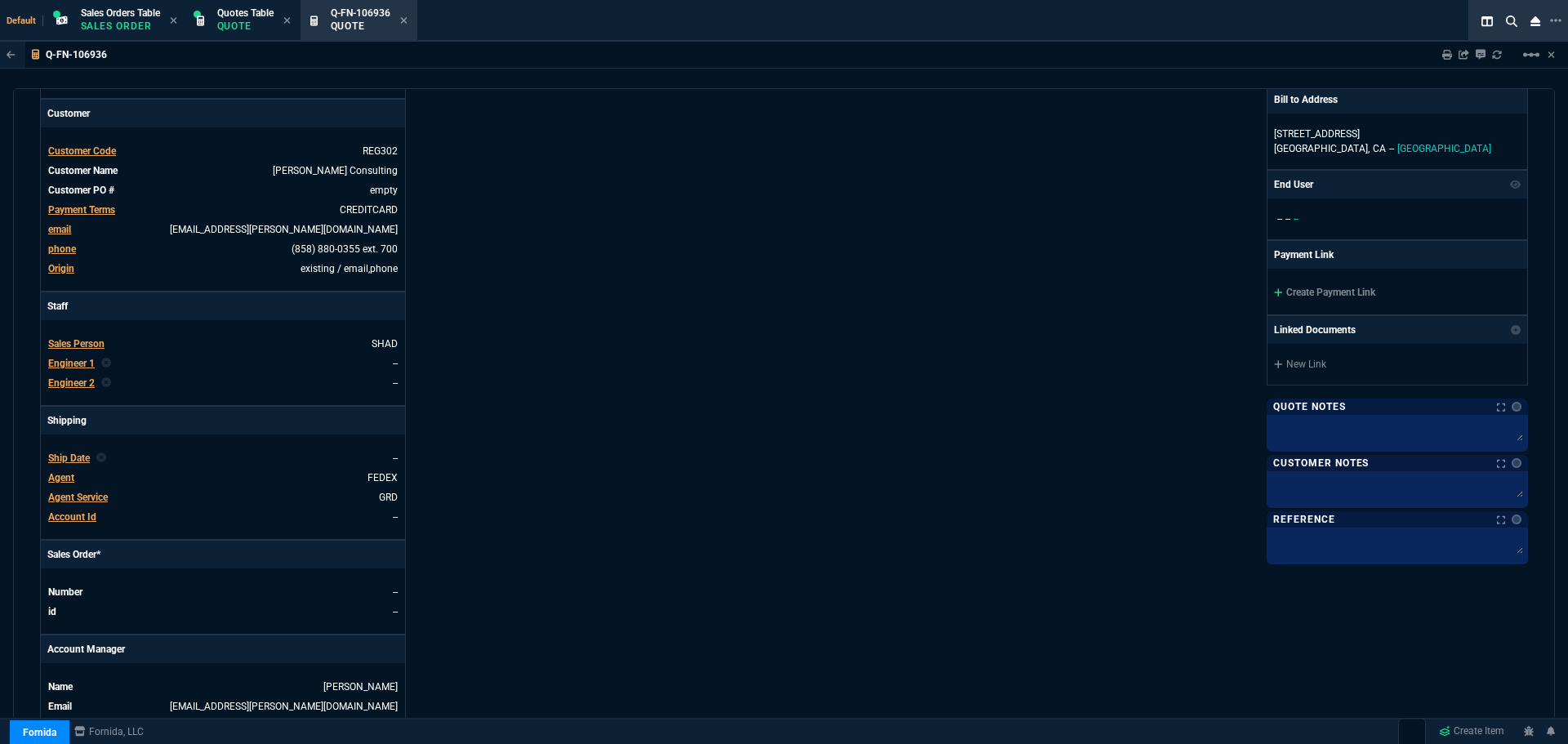
scroll to position [0, 0]
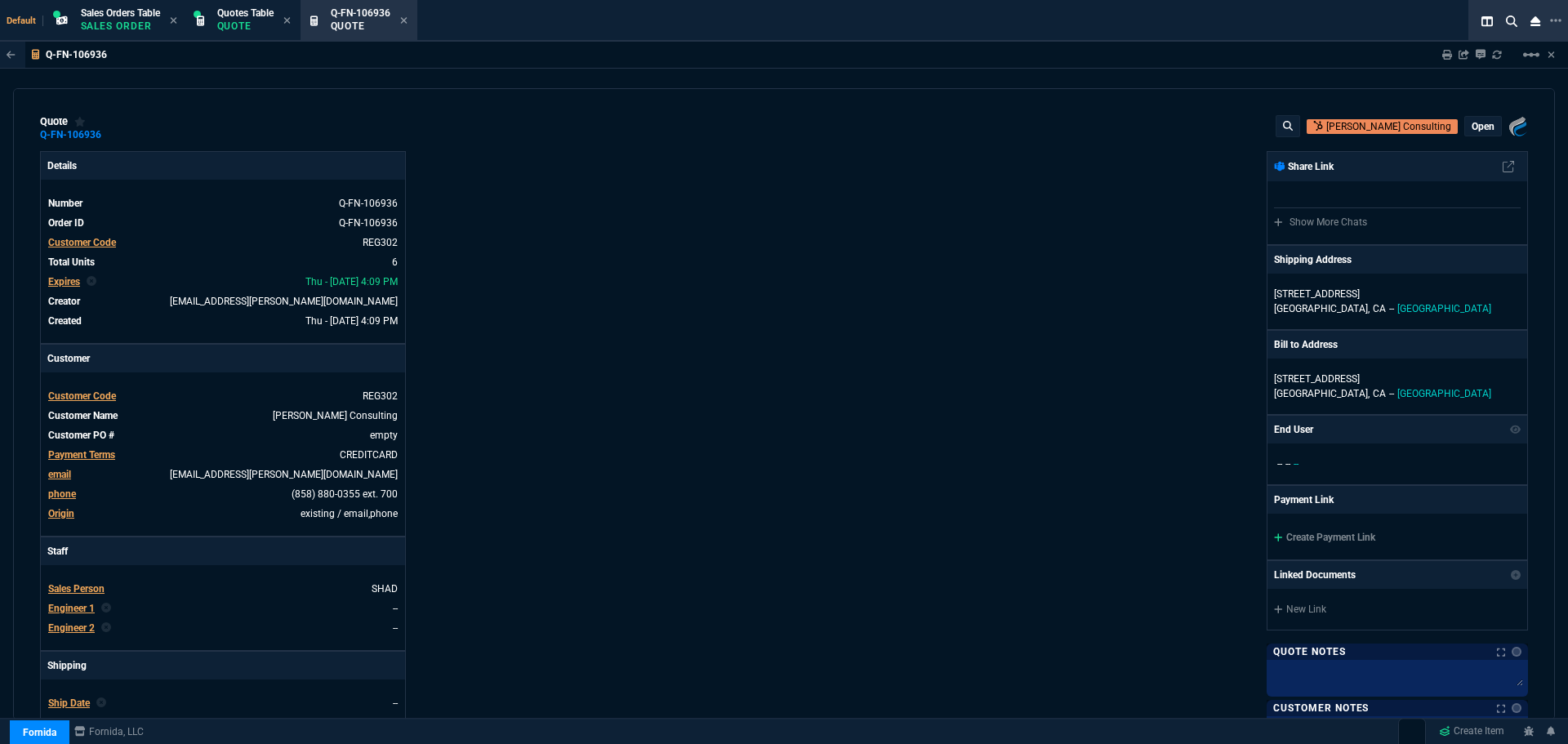
click at [1476, 123] on p "open" at bounding box center [1483, 126] width 23 height 13
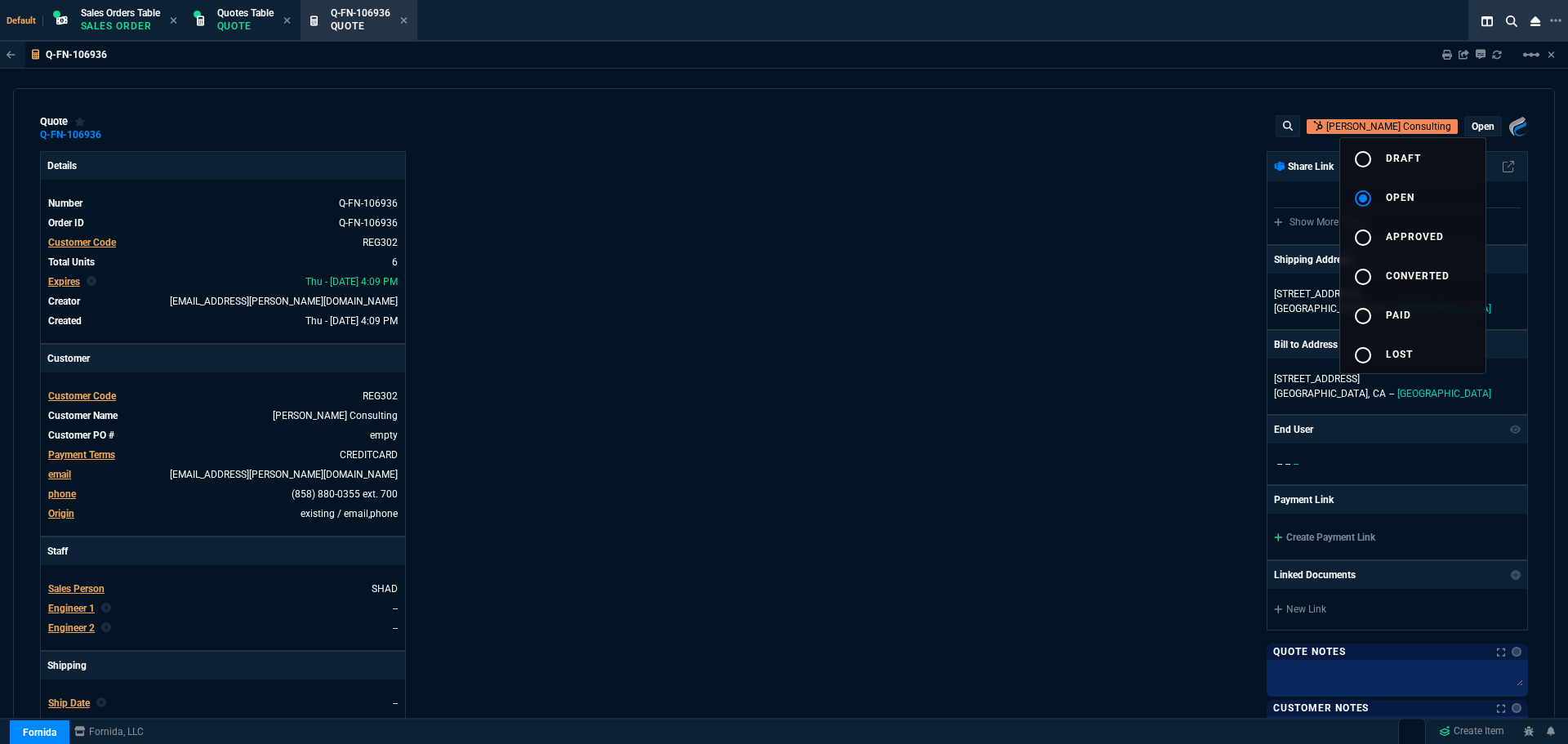
click at [925, 239] on div at bounding box center [784, 372] width 1568 height 744
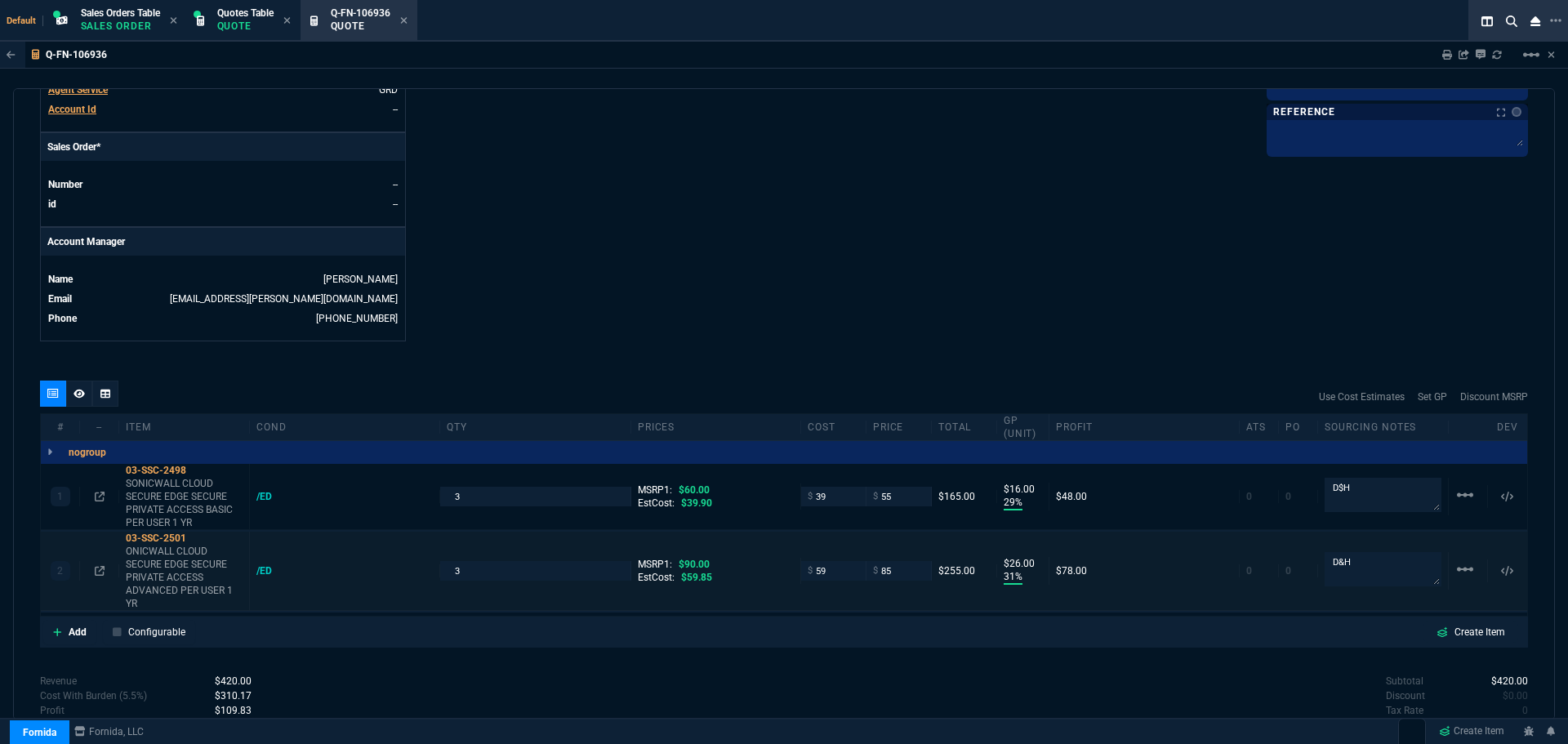
scroll to position [654, 0]
click at [78, 389] on icon at bounding box center [79, 392] width 11 height 10
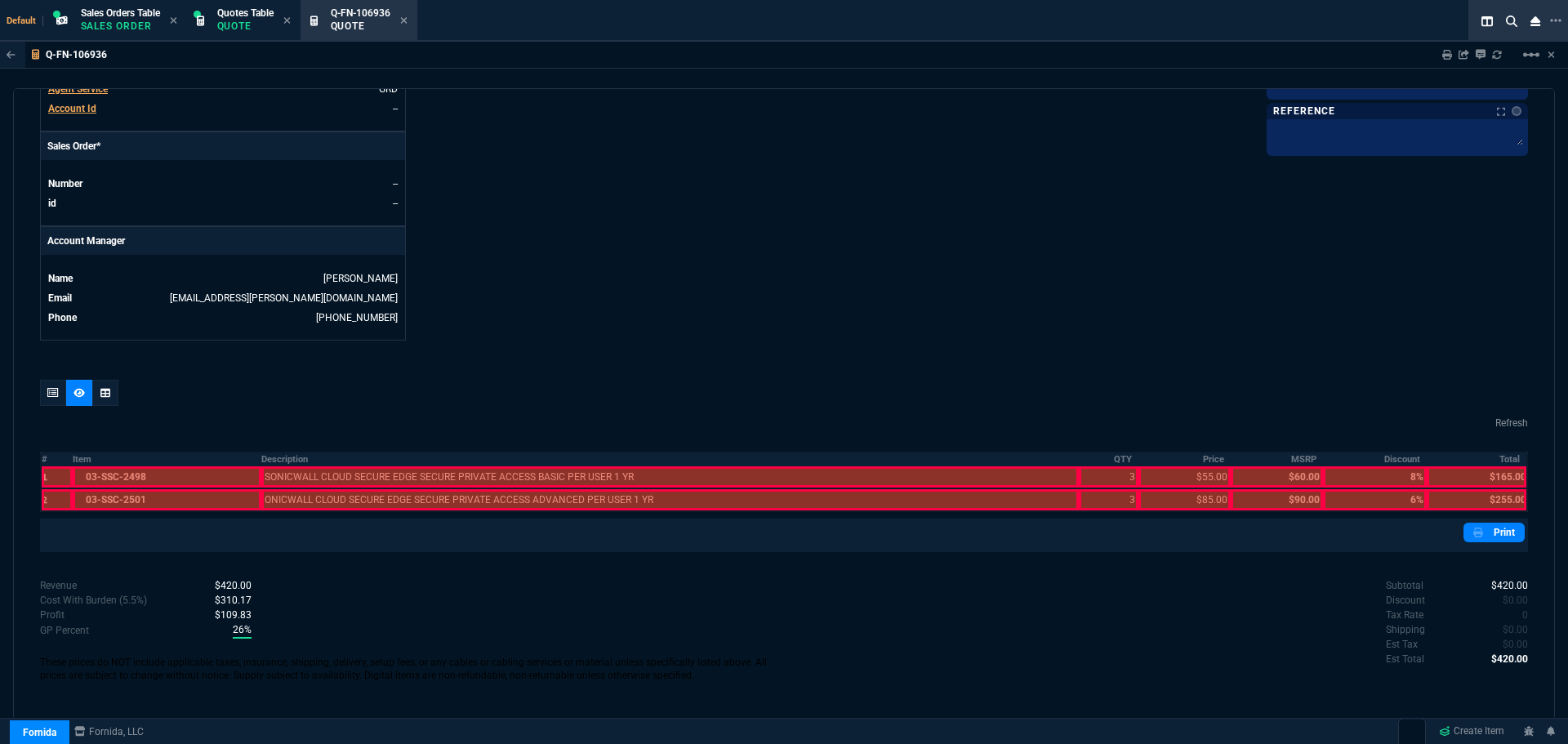
drag, startPoint x: 281, startPoint y: 463, endPoint x: 613, endPoint y: 417, distance: 335.2
click at [282, 463] on th "Description" at bounding box center [670, 460] width 817 height 14
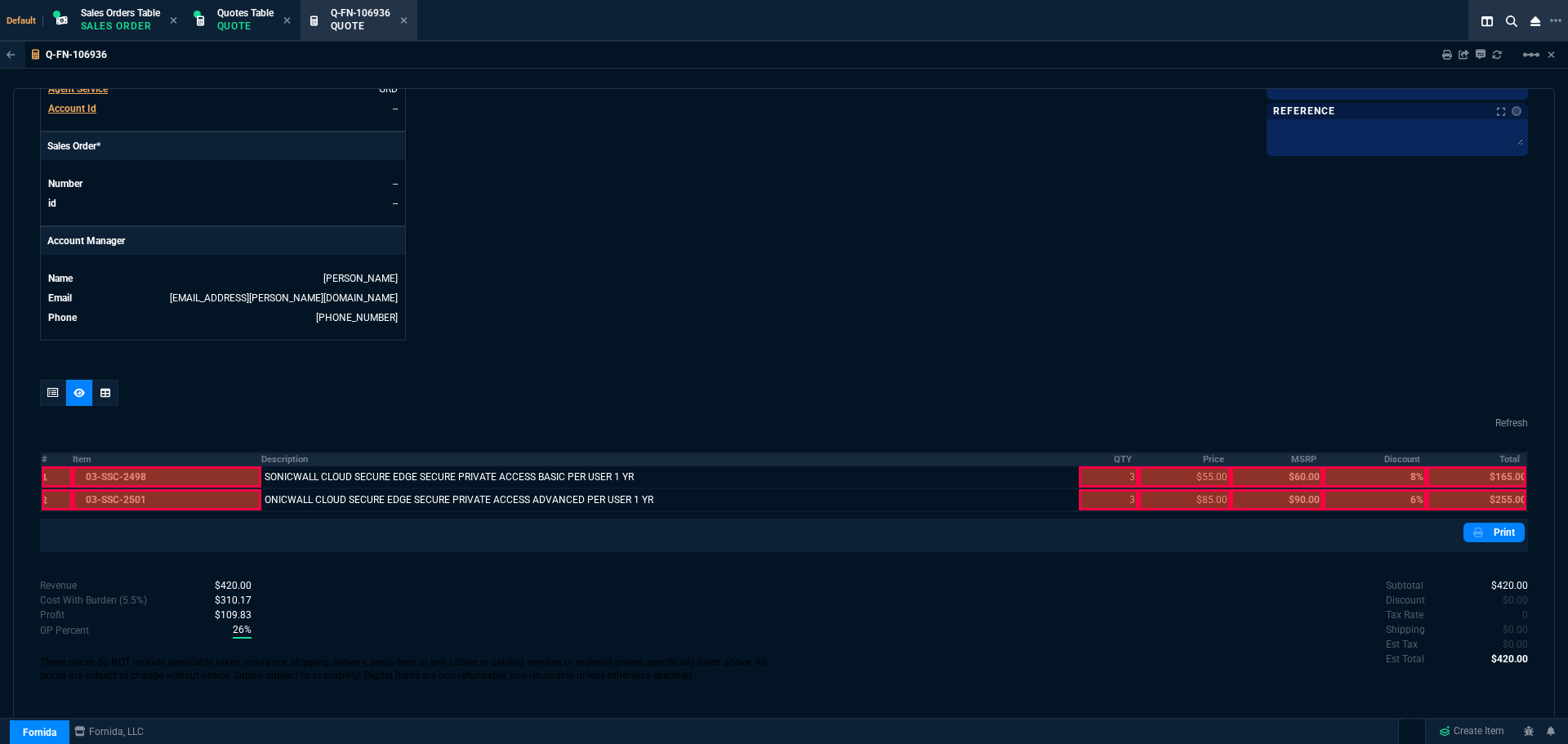
click at [1113, 460] on th "QTY" at bounding box center [1109, 460] width 61 height 14
click at [1204, 455] on th "Price" at bounding box center [1184, 460] width 93 height 14
click at [1502, 456] on th "Total" at bounding box center [1477, 460] width 100 height 14
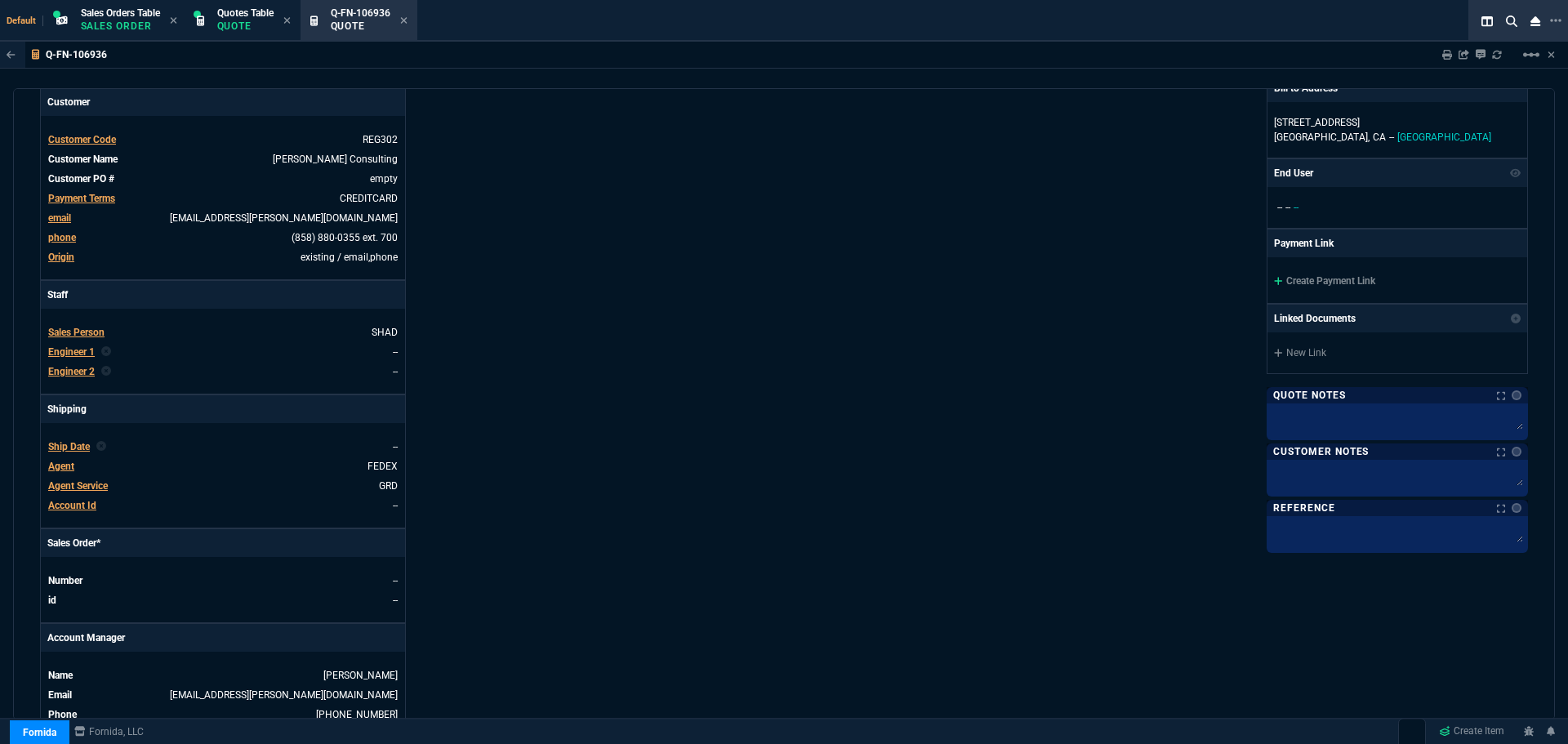
scroll to position [245, 0]
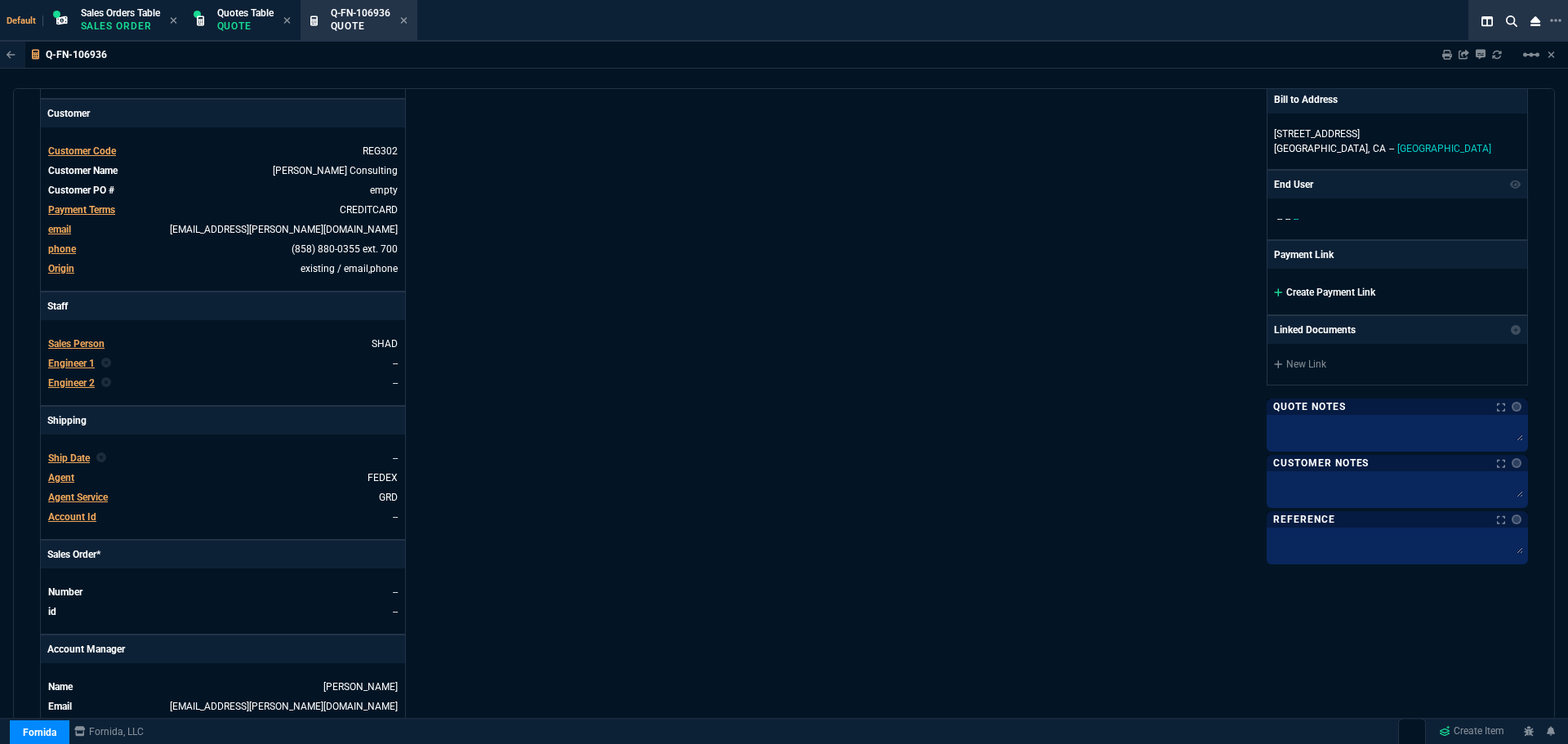
click at [1318, 293] on link "Create Payment Link" at bounding box center [1325, 292] width 101 height 11
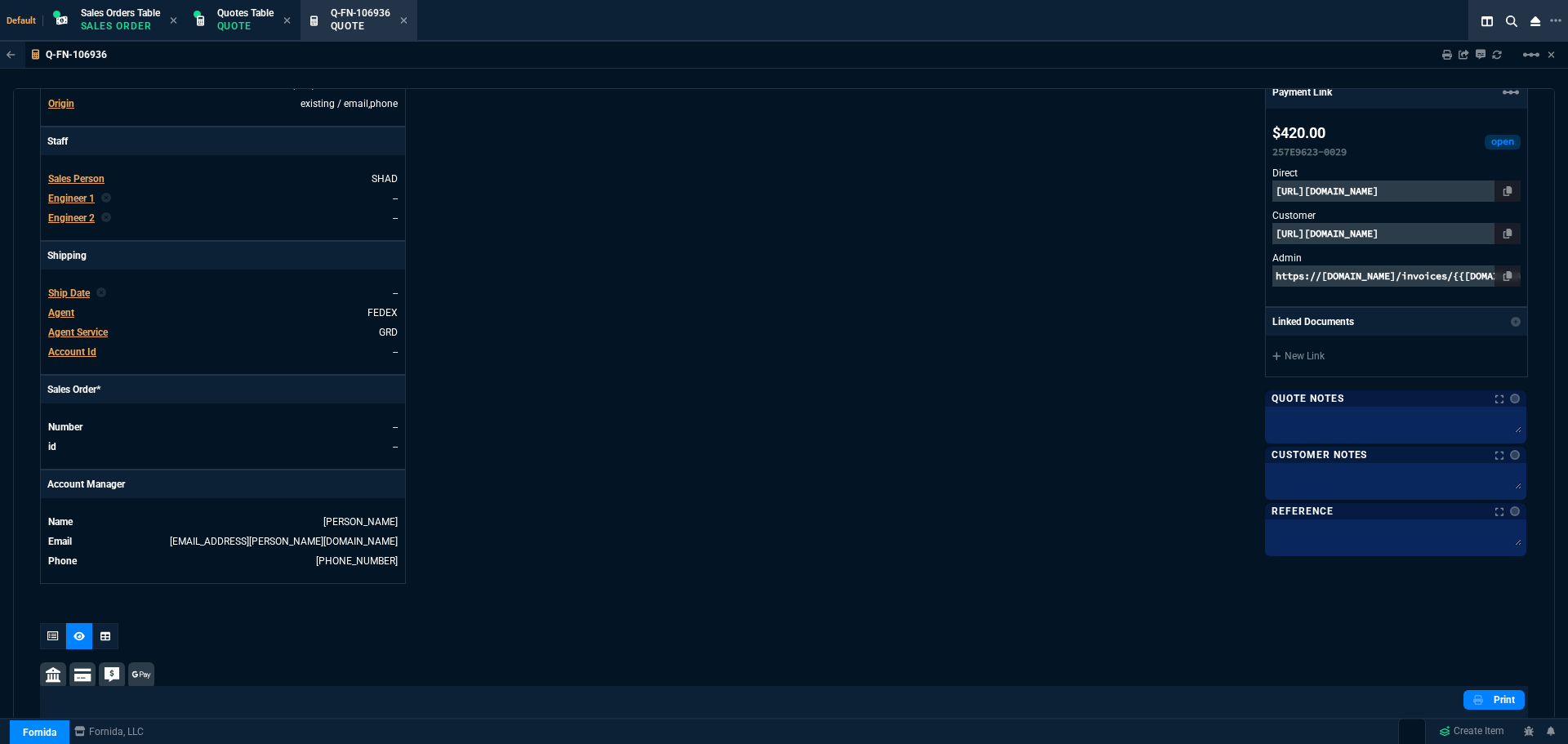
scroll to position [654, 0]
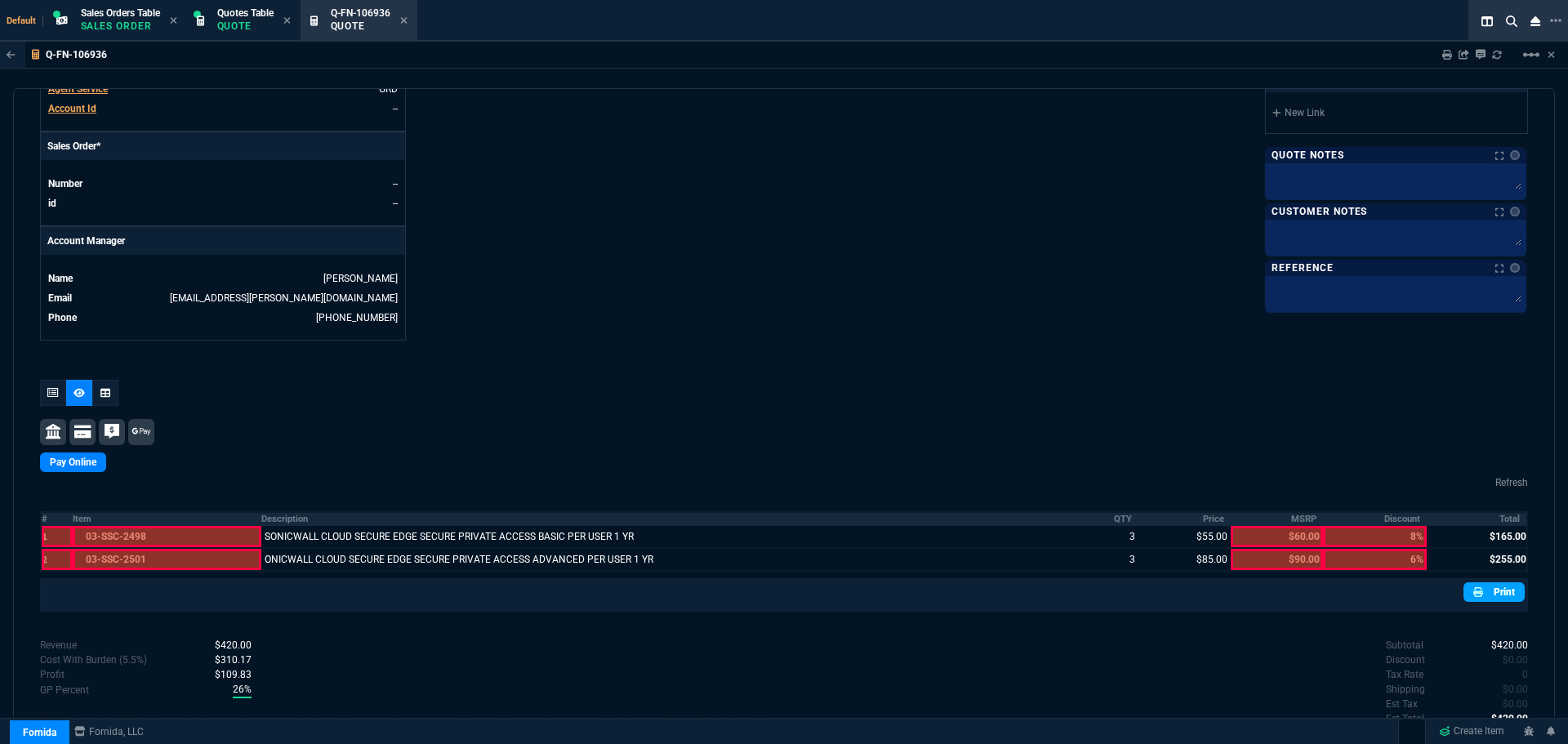
click at [1508, 589] on link "Print" at bounding box center [1494, 592] width 61 height 20
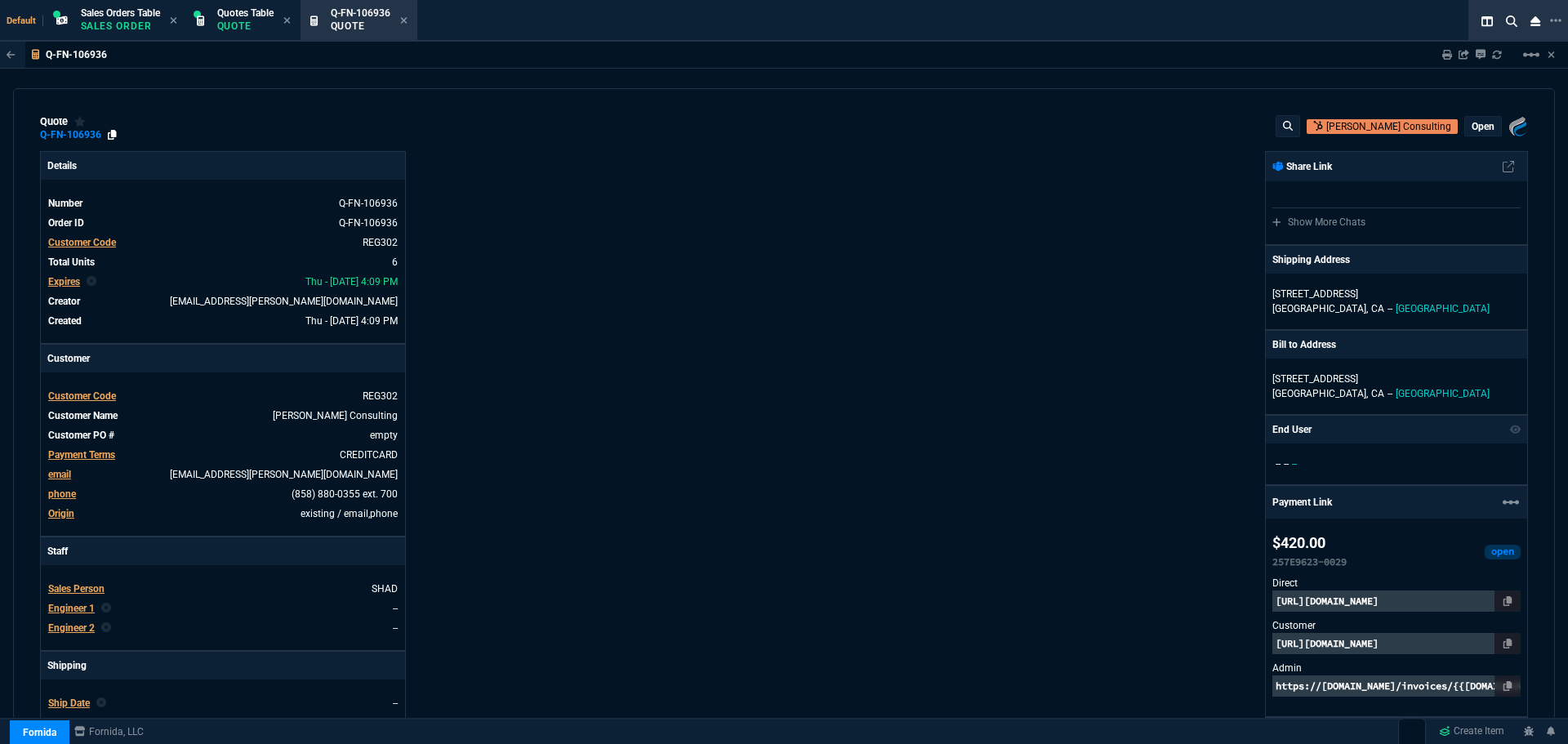
click at [112, 134] on icon at bounding box center [113, 134] width 9 height 10
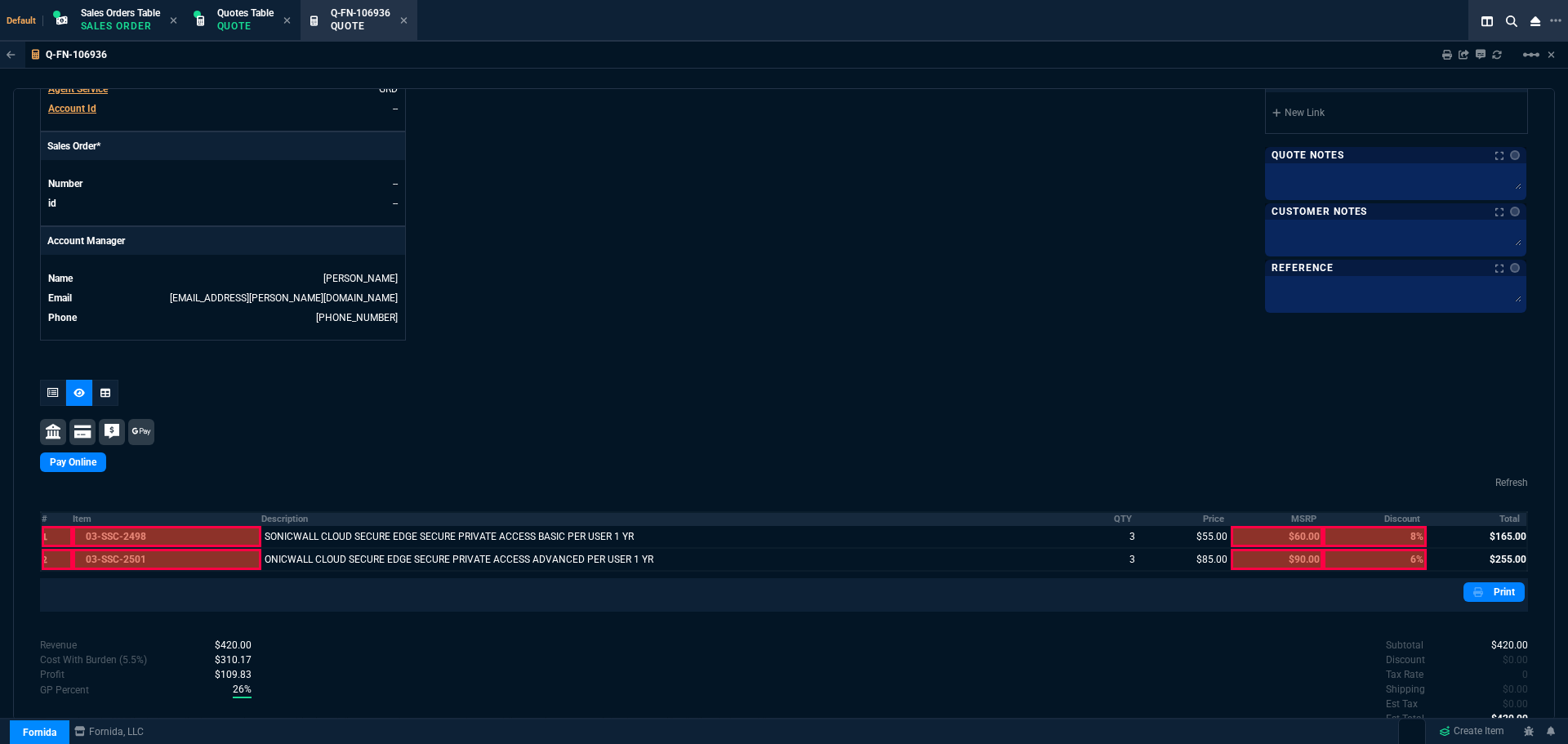
scroll to position [715, 0]
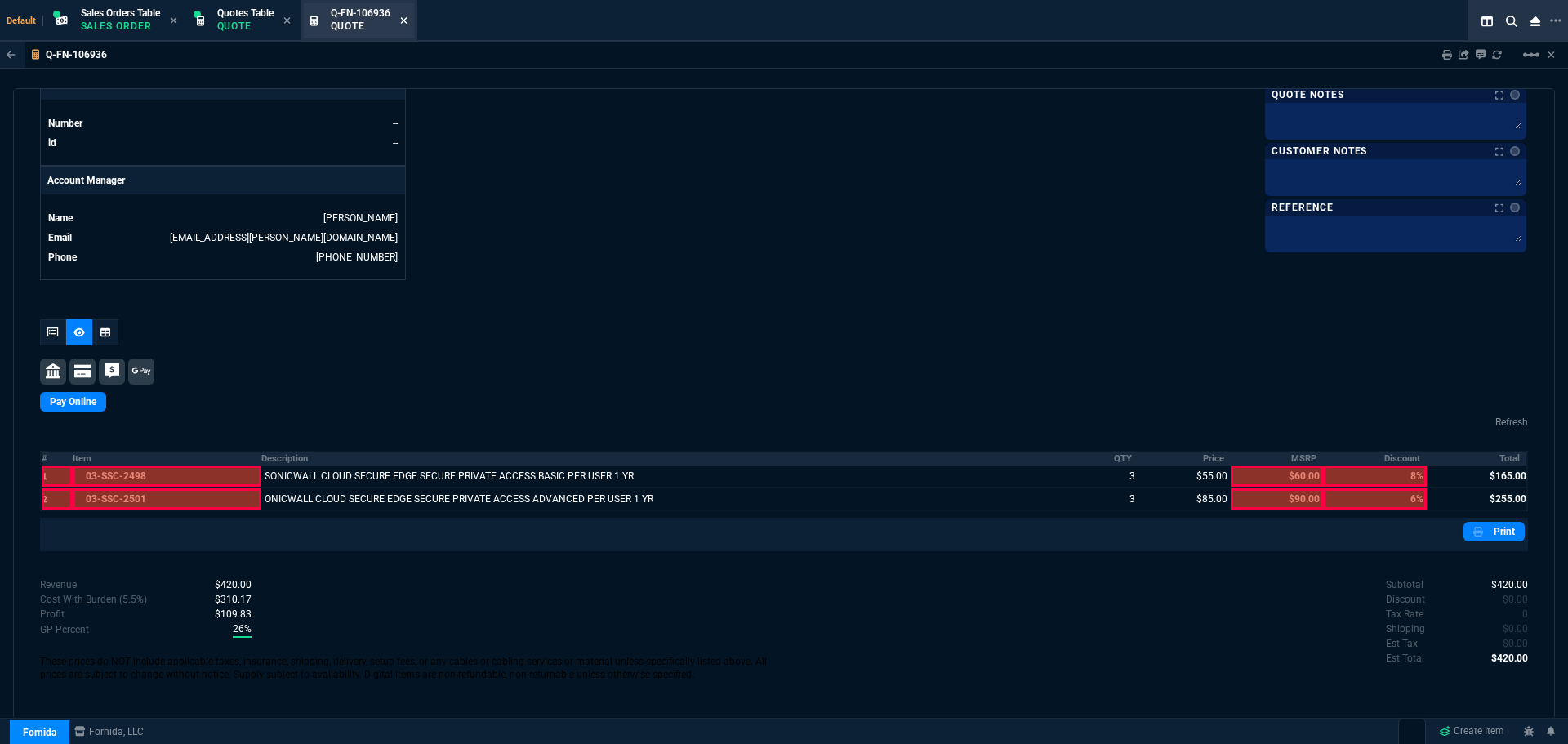
click at [406, 23] on icon at bounding box center [403, 21] width 7 height 7
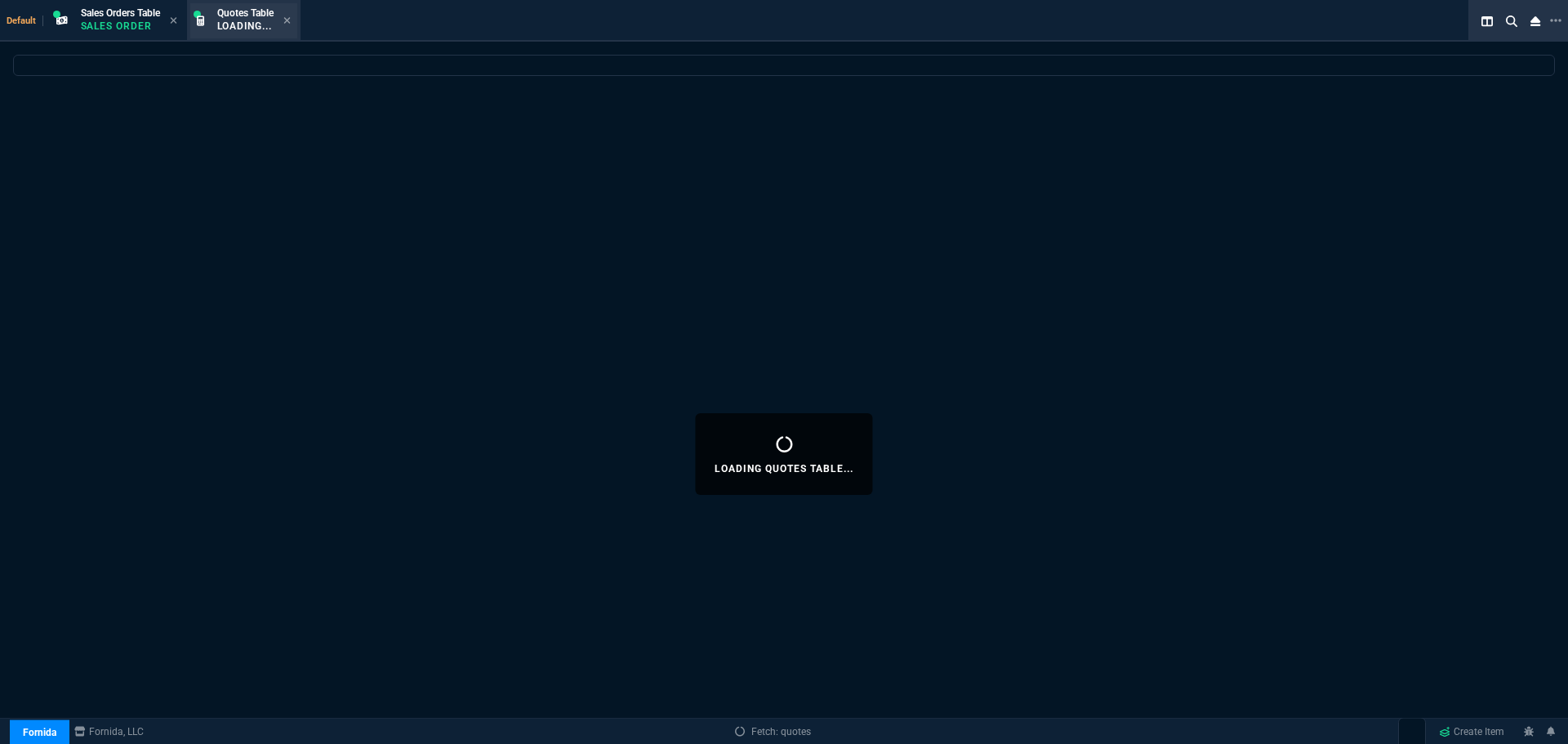
select select
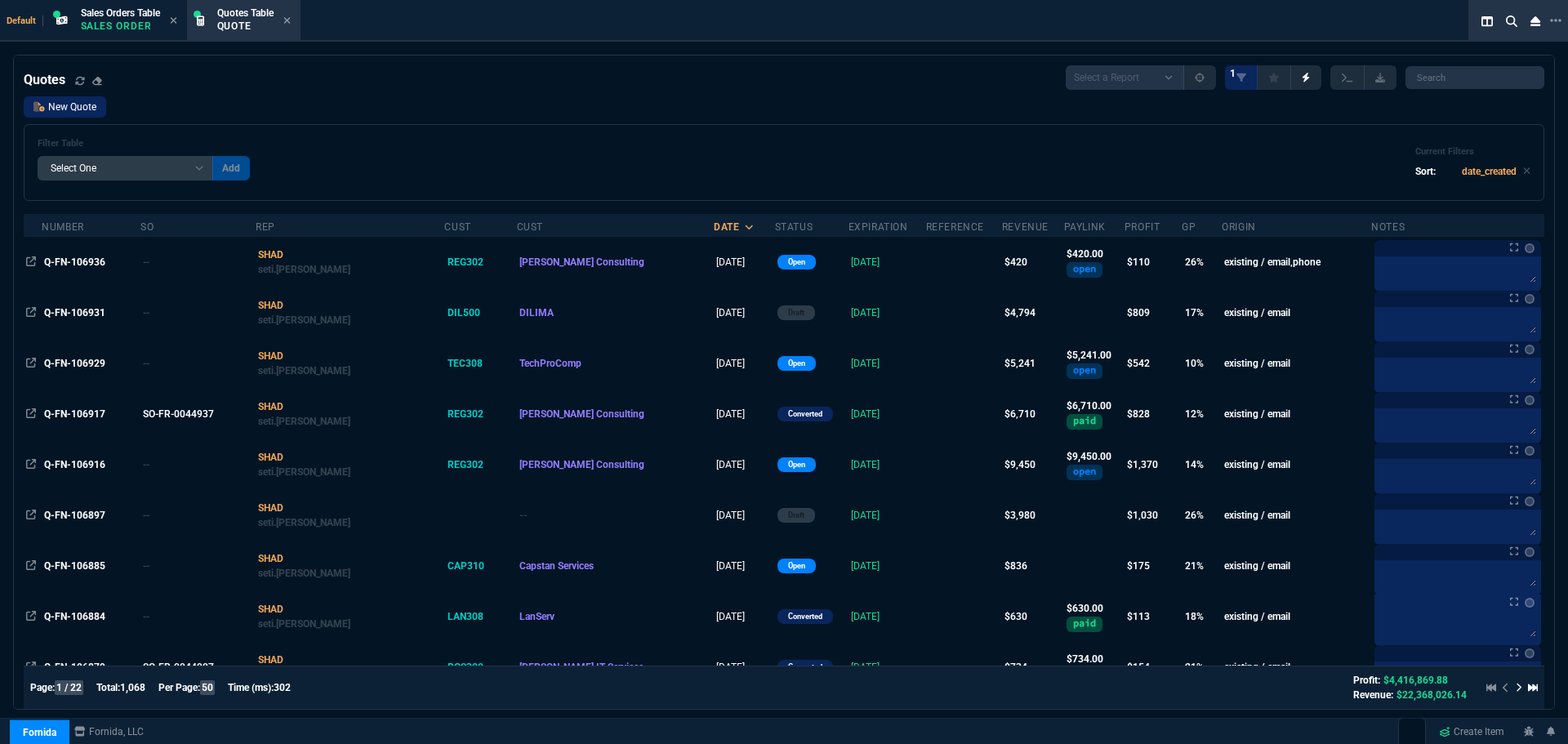
click at [72, 103] on link "New Quote" at bounding box center [64, 107] width 82 height 22
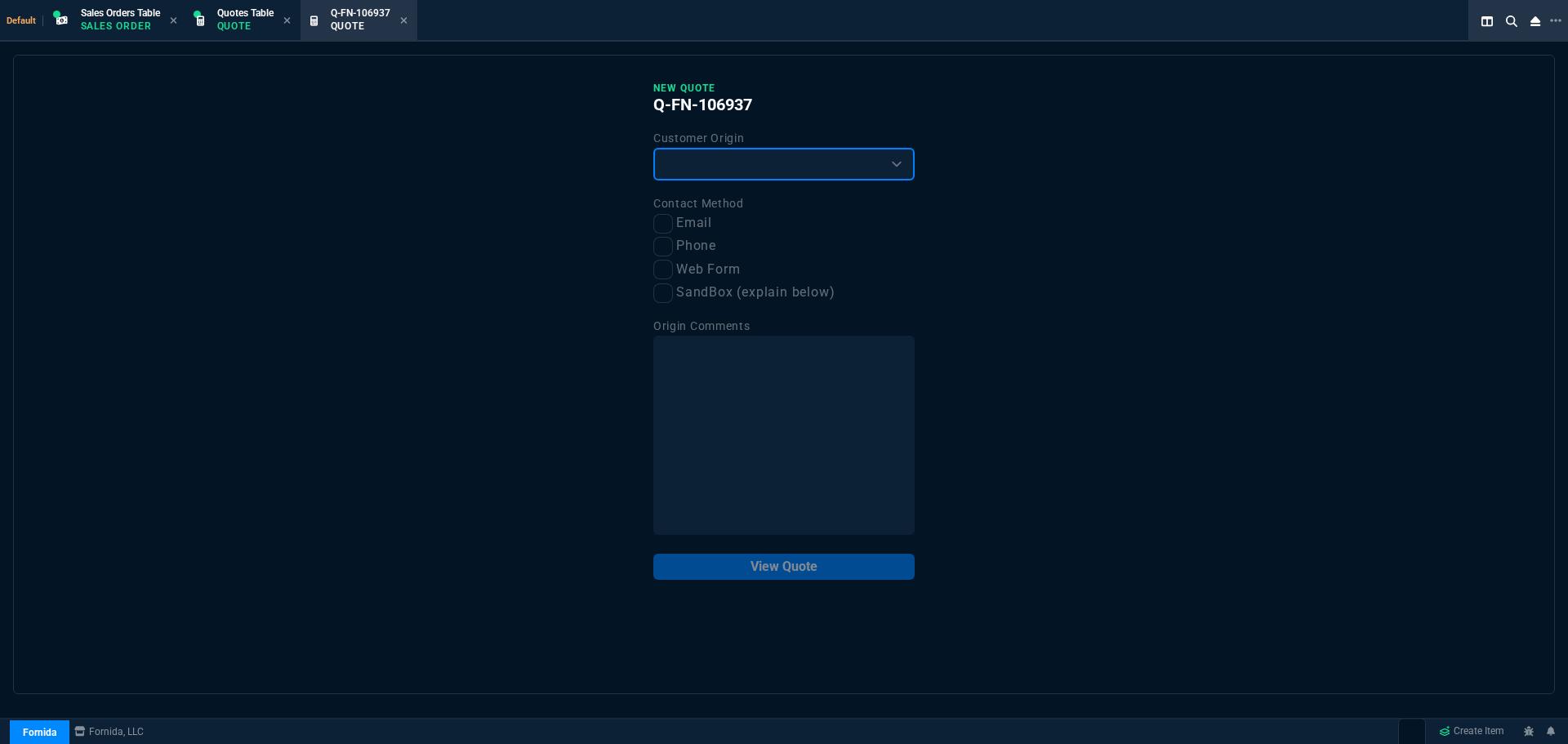
click at [672, 162] on select "Existing Customer Amazon Lead (first order) Website Lead (first order) Called (…" at bounding box center [784, 165] width 261 height 33
select select "existing"
click at [654, 149] on select "Existing Customer Amazon Lead (first order) Website Lead (first order) Called (…" at bounding box center [784, 165] width 261 height 33
drag, startPoint x: 658, startPoint y: 221, endPoint x: 743, endPoint y: 411, distance: 208.1
click at [659, 223] on input "Email" at bounding box center [663, 223] width 20 height 20
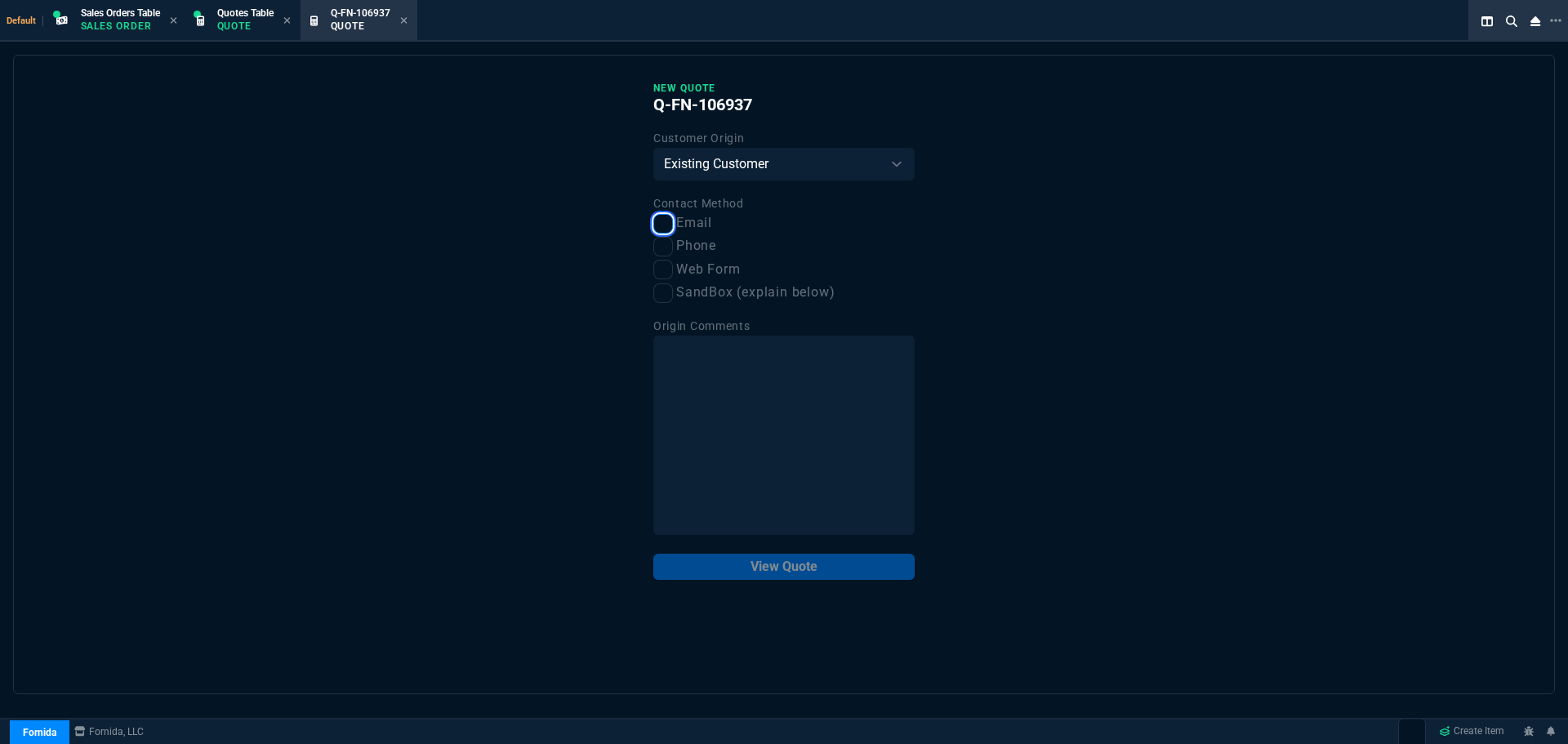
checkbox input "true"
click at [739, 574] on button "View Quote" at bounding box center [784, 567] width 261 height 26
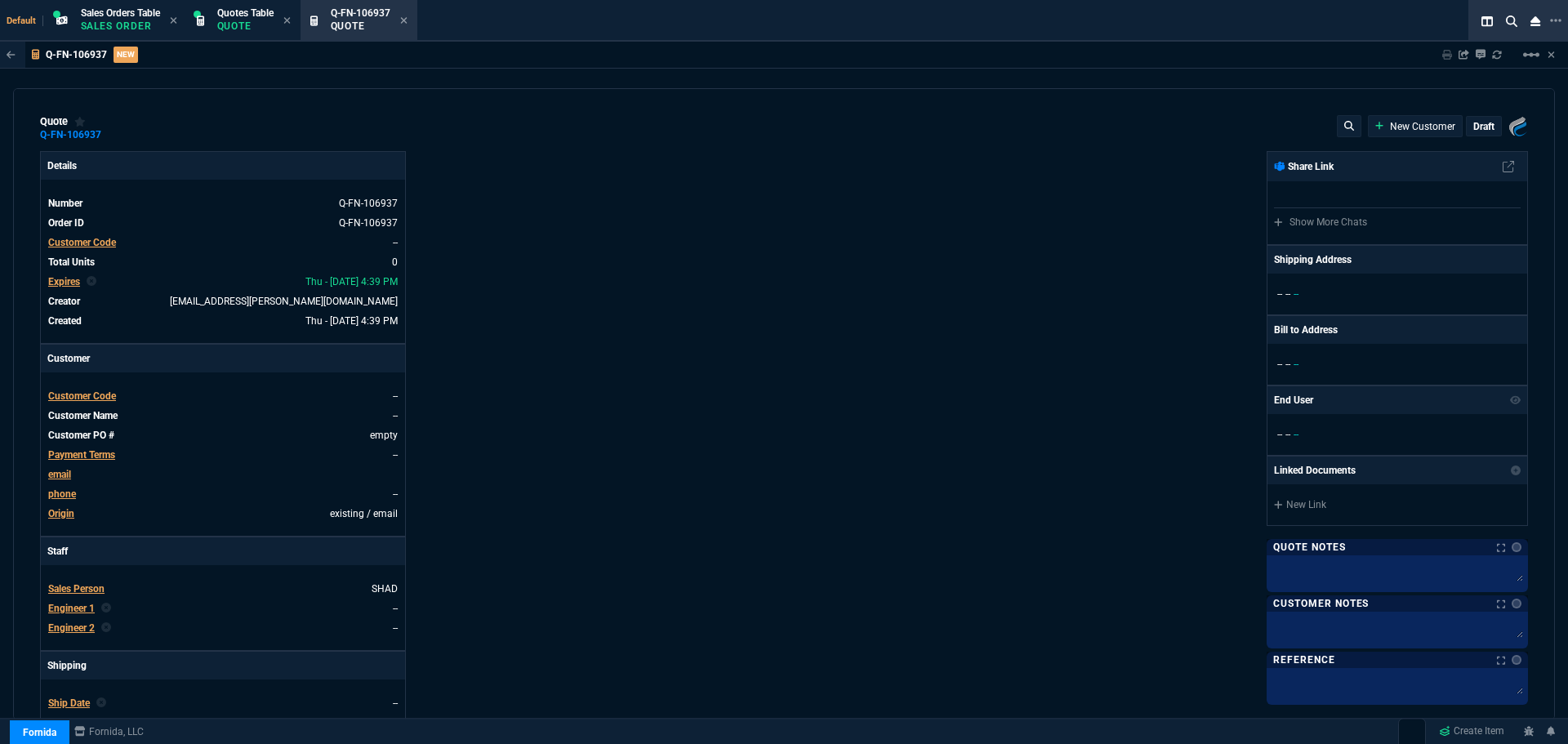
click at [75, 391] on span "Customer Code" at bounding box center [82, 396] width 68 height 11
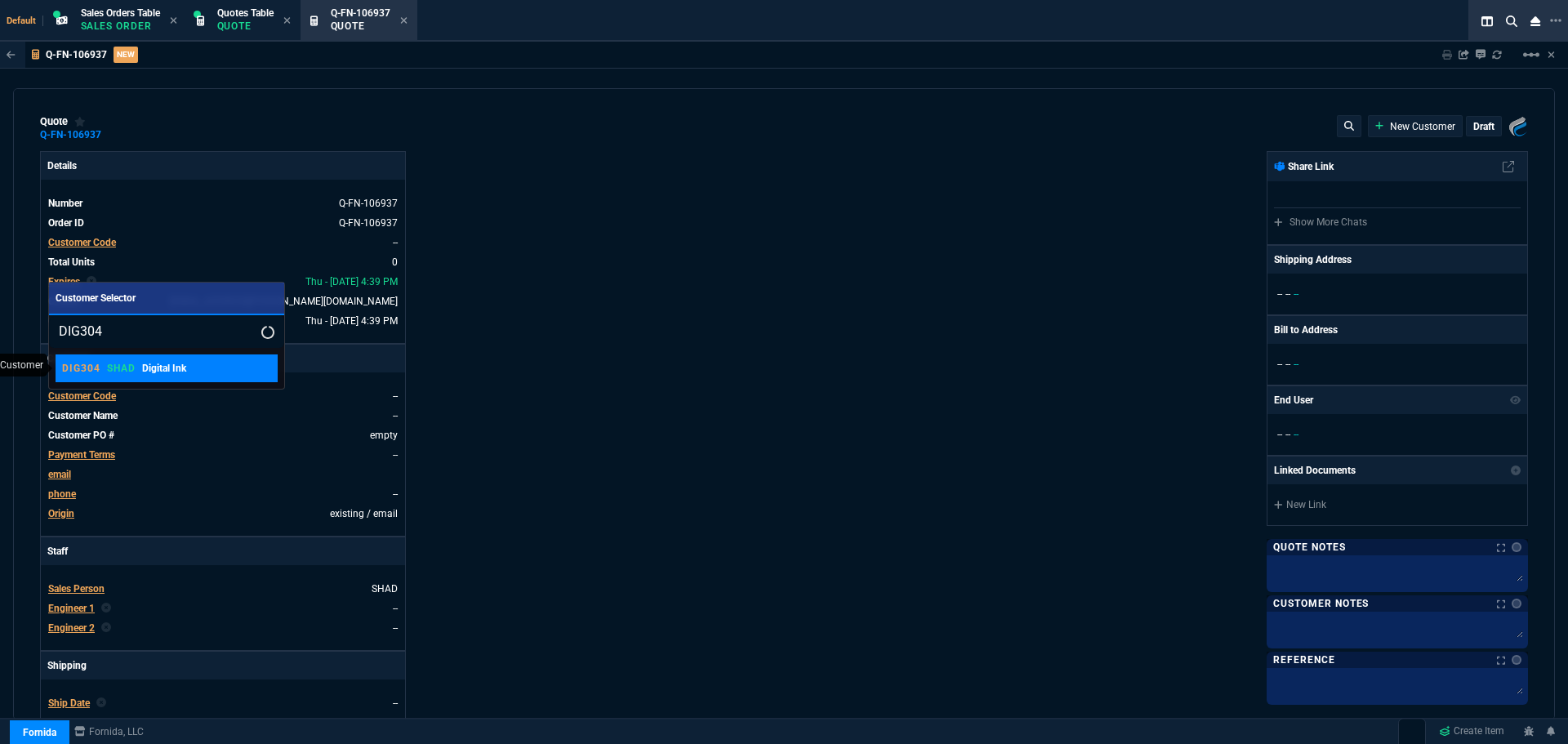
type input "DIG304"
click at [110, 371] on p "SHAD" at bounding box center [121, 368] width 29 height 13
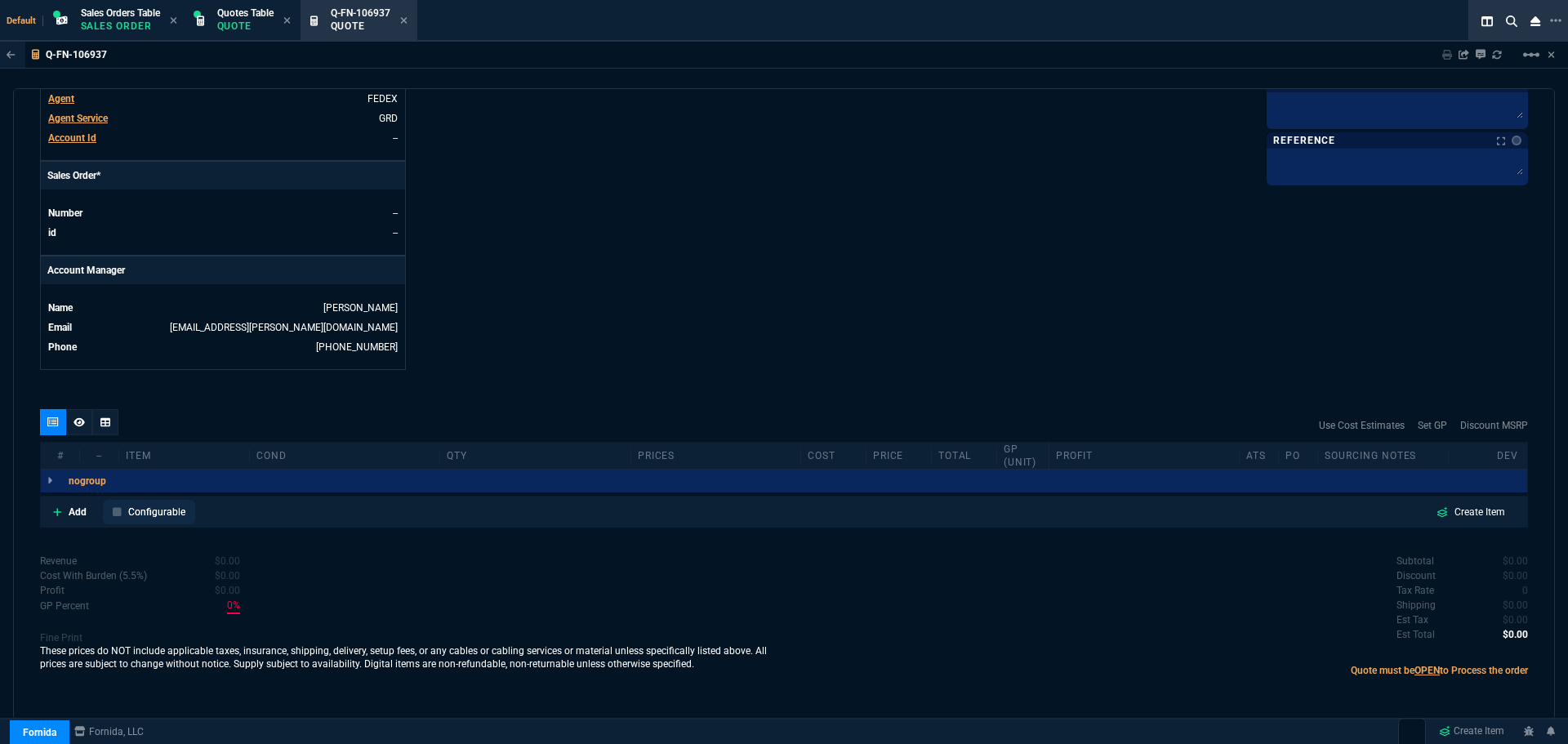
scroll to position [625, 0]
click at [74, 508] on p "Add" at bounding box center [77, 511] width 18 height 15
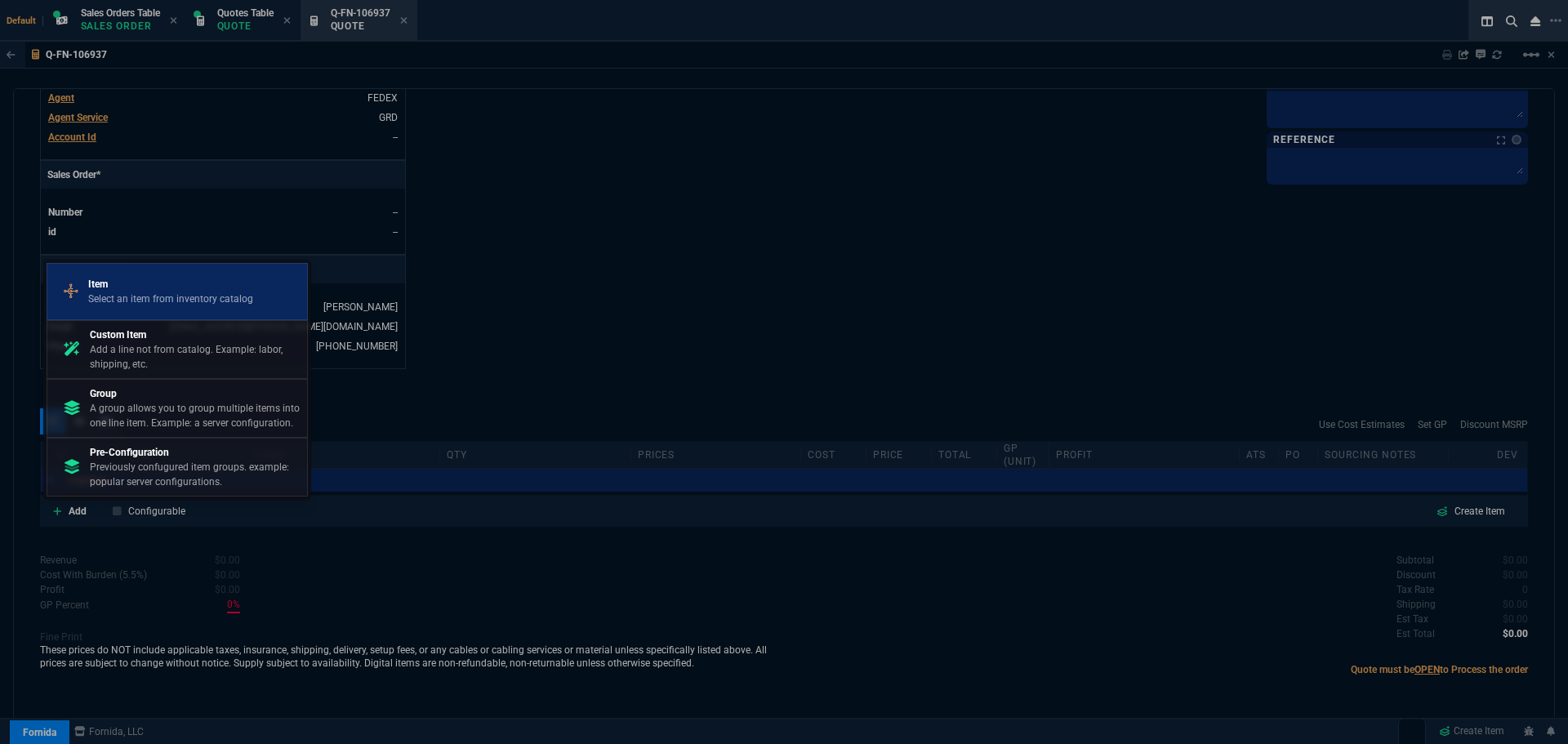
click at [145, 276] on div "Item Select an item from inventory catalog" at bounding box center [177, 291] width 247 height 42
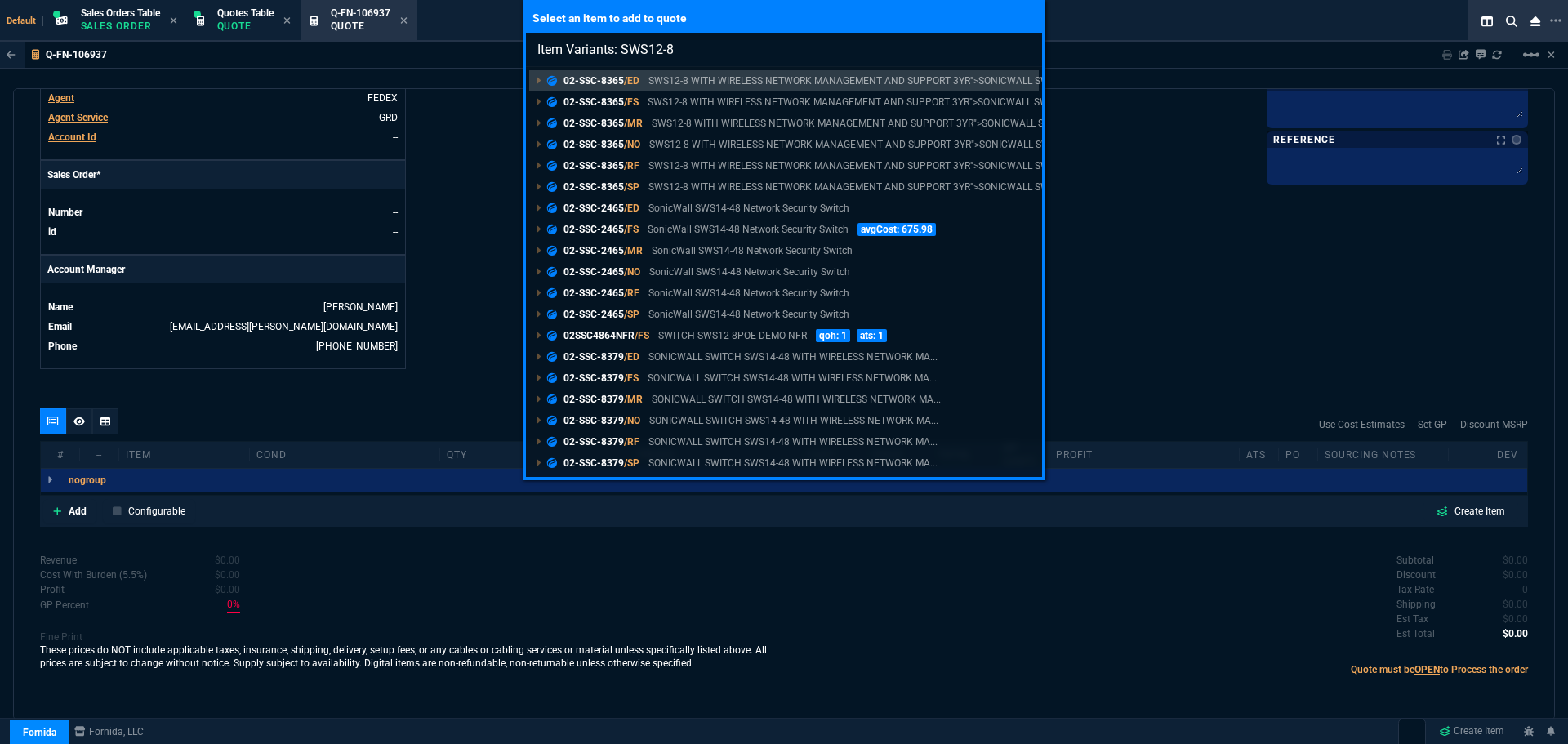
type input "Item Variants: SWS12-8"
click at [1026, 49] on input "Item Variants: SWS12-8" at bounding box center [784, 50] width 516 height 33
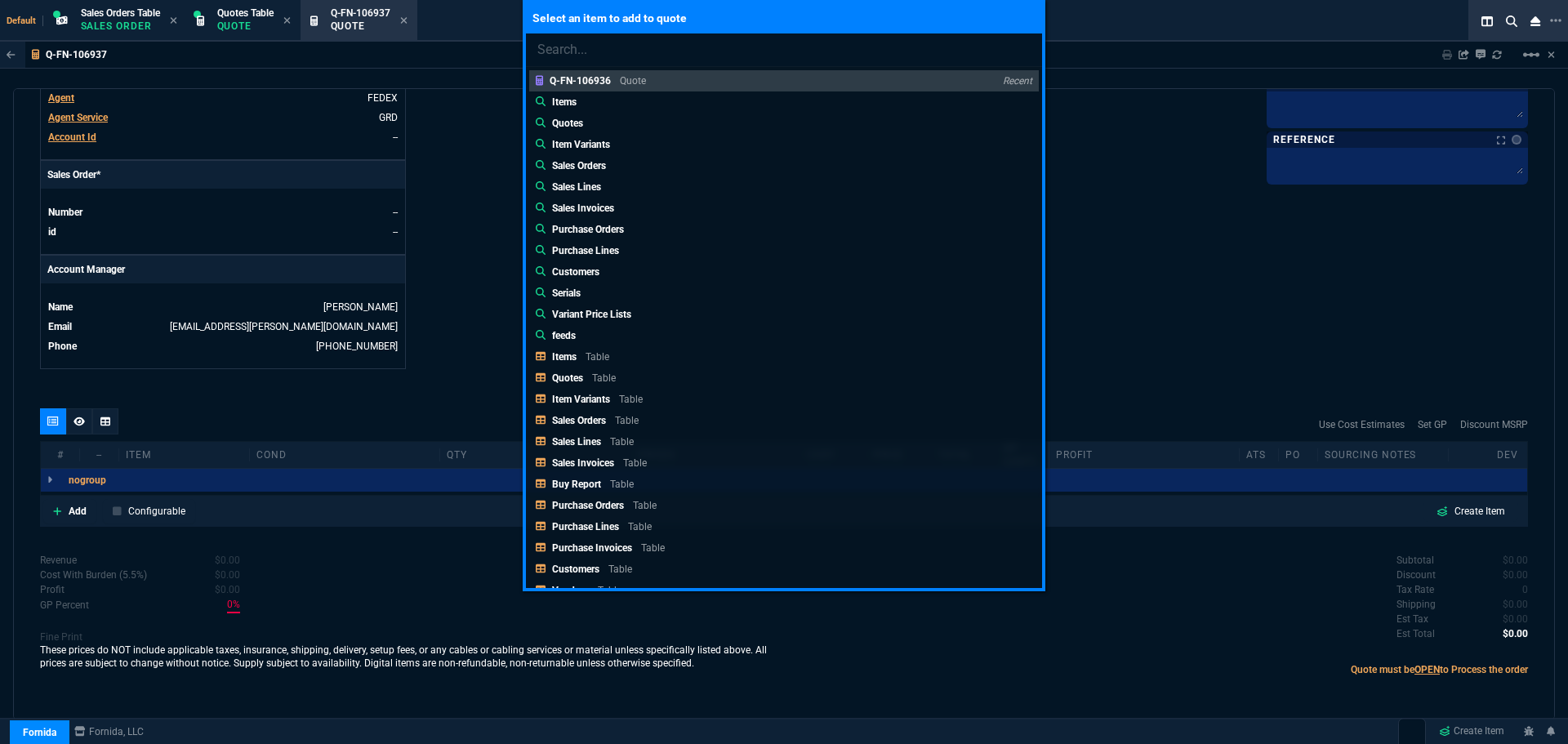
paste input "02-SSC-2462"
type input "02-SSC-2462"
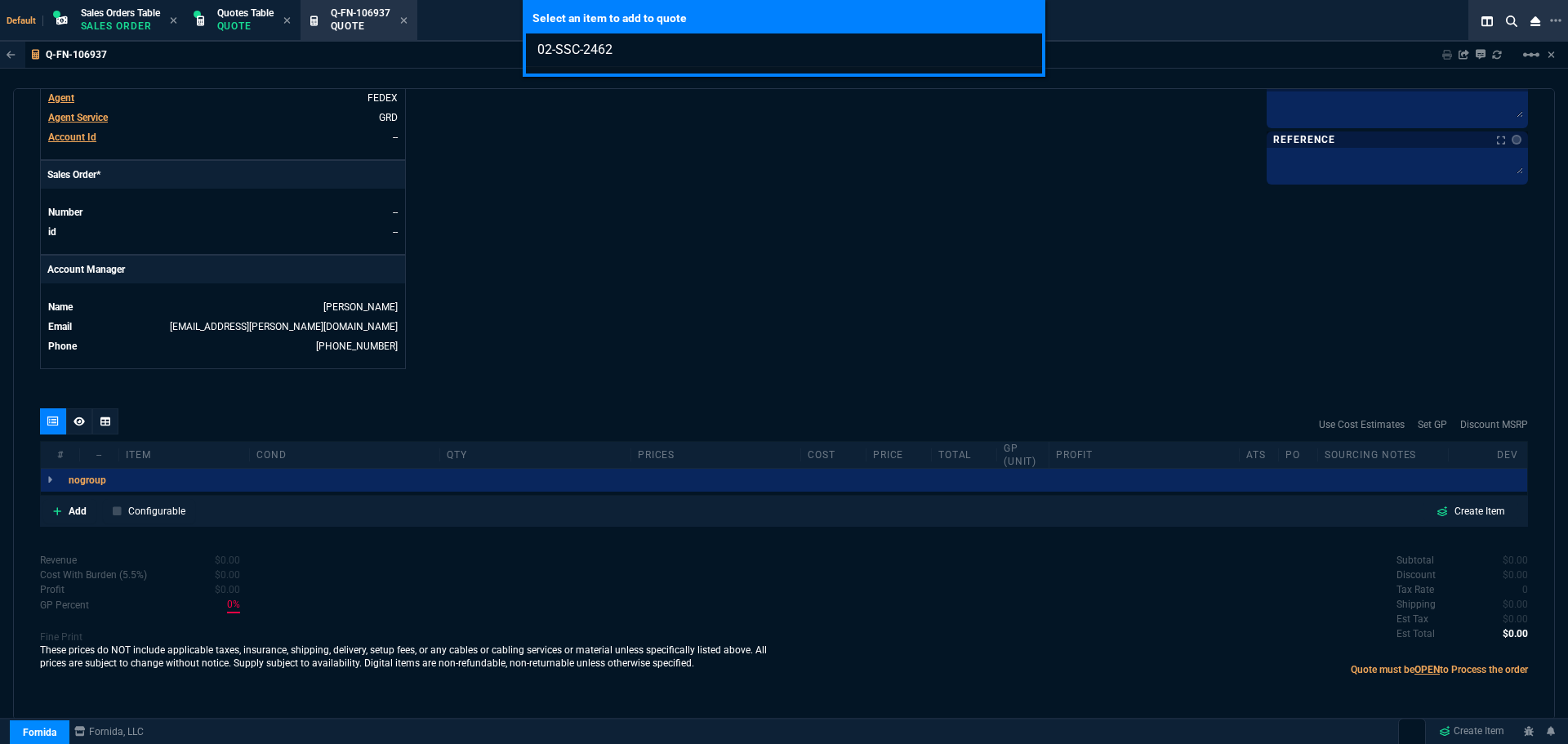
click at [1023, 49] on input "02-SSC-2462" at bounding box center [784, 50] width 516 height 33
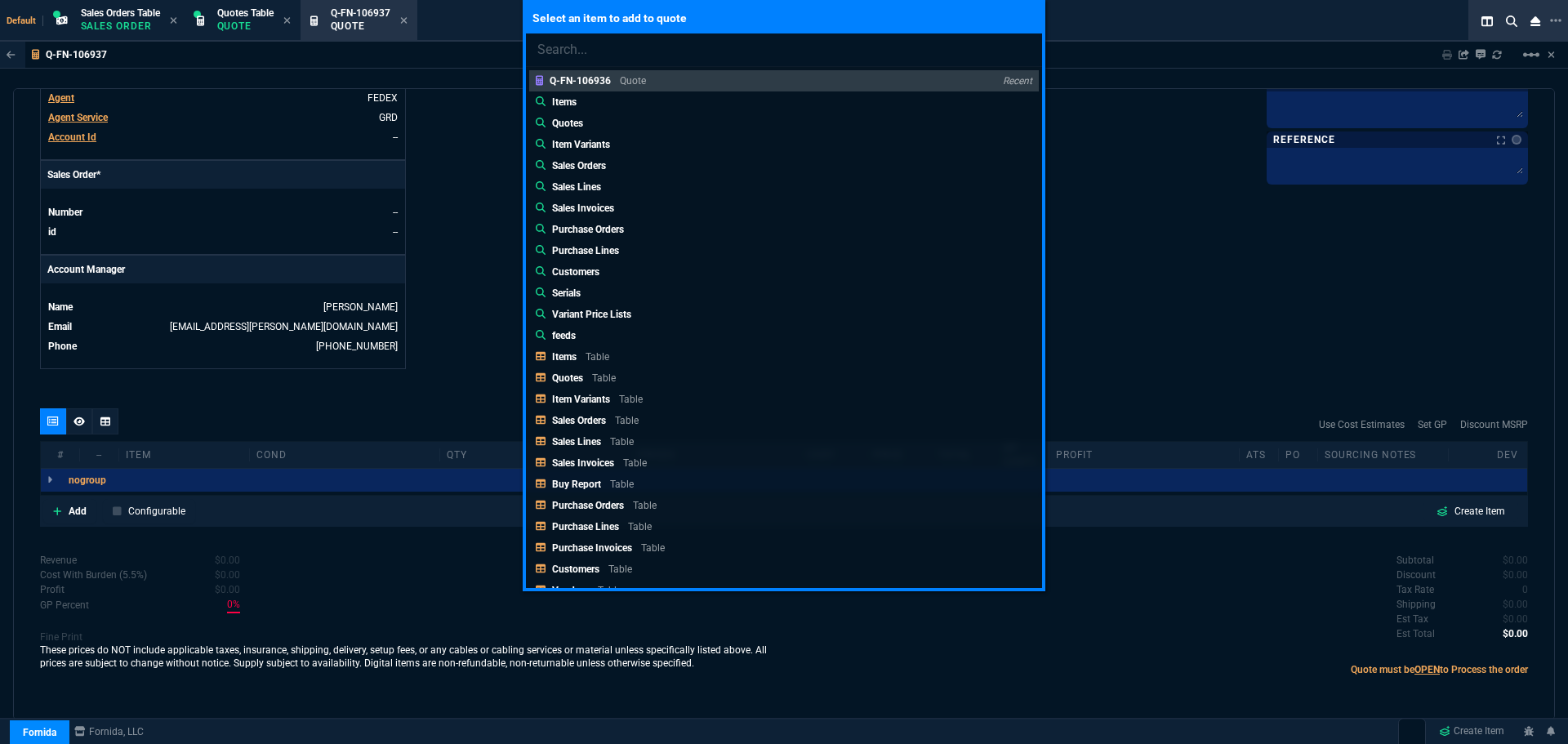
click at [84, 514] on div "Select an item to add to quote Q-FN-106936 Quote Recent Items Quotes Item Varia…" at bounding box center [784, 372] width 1568 height 744
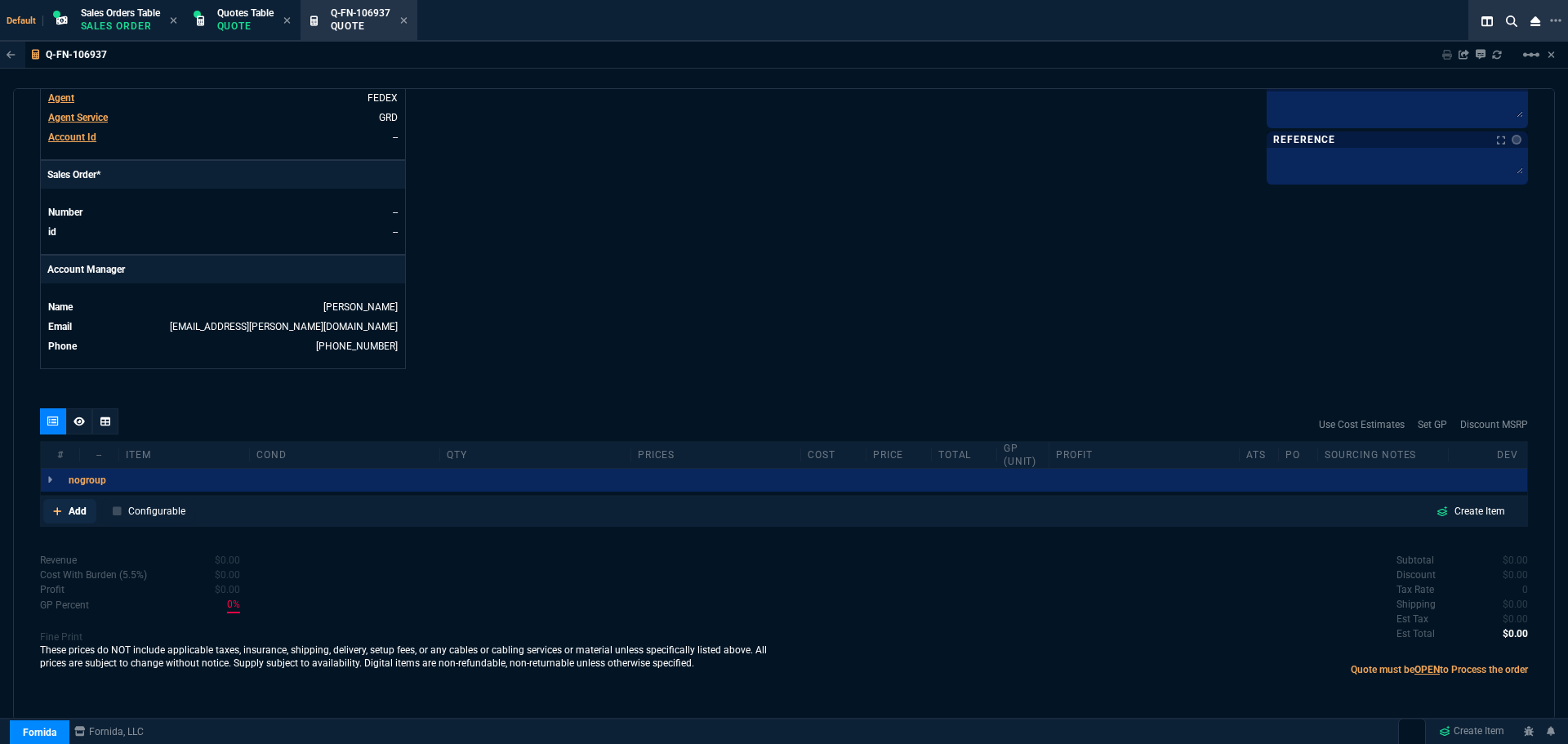
click at [84, 513] on p "Add" at bounding box center [77, 511] width 18 height 15
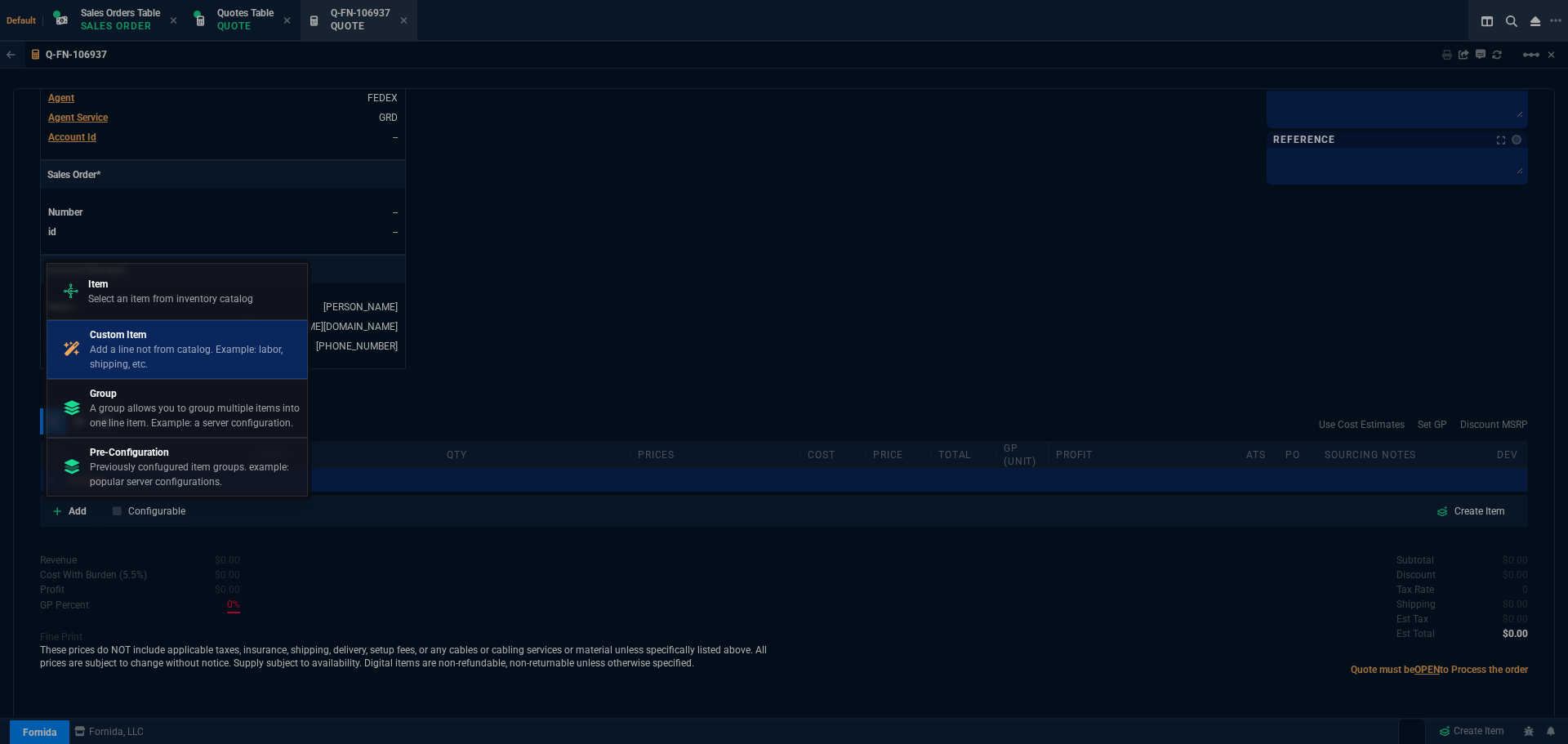
click at [137, 357] on p "Add a line not from catalog. Example: labor, shipping, etc." at bounding box center [195, 357] width 210 height 29
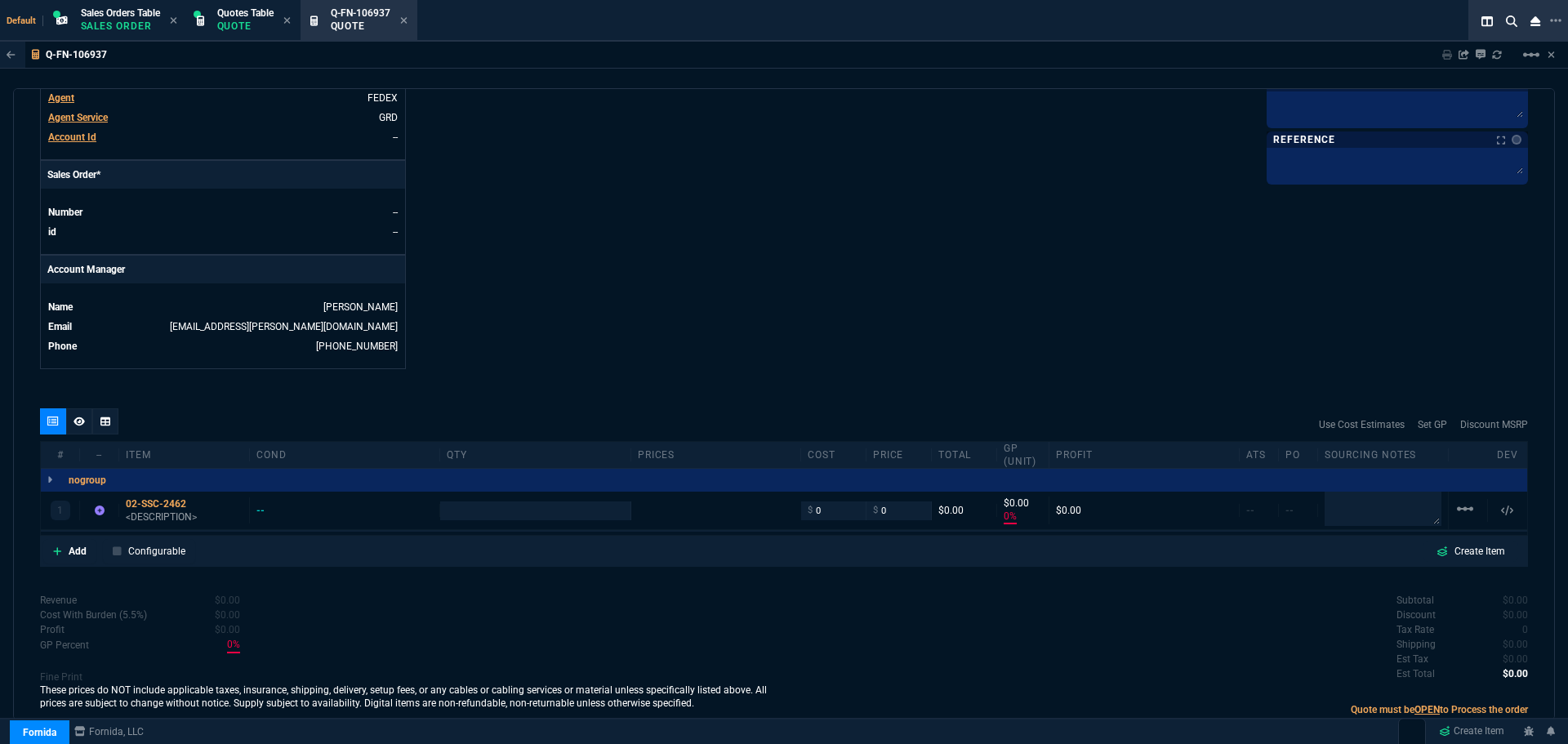
type input "0"
click at [135, 501] on div "02-SSC-2462" at bounding box center [184, 504] width 117 height 13
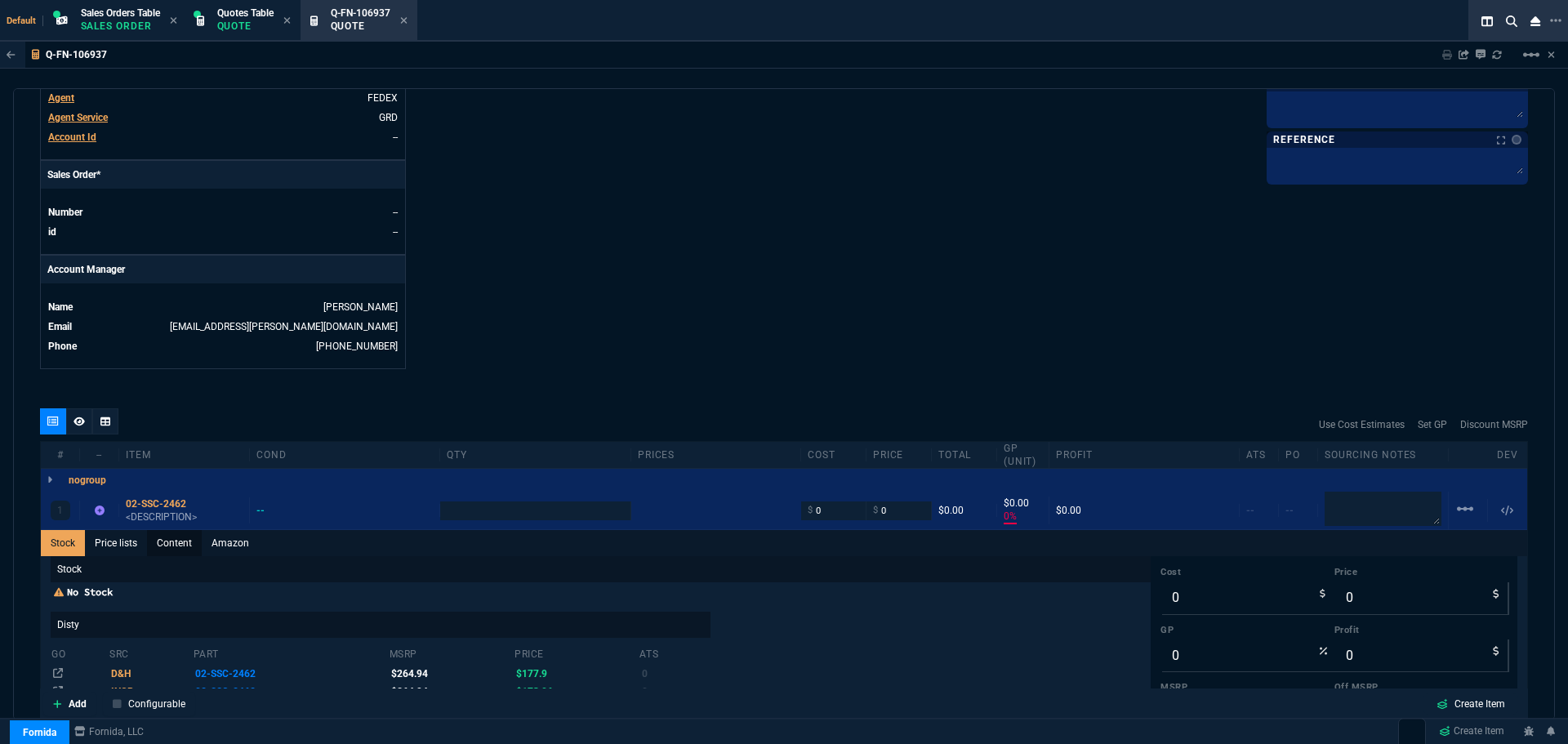
click at [181, 539] on link "Content" at bounding box center [174, 543] width 55 height 26
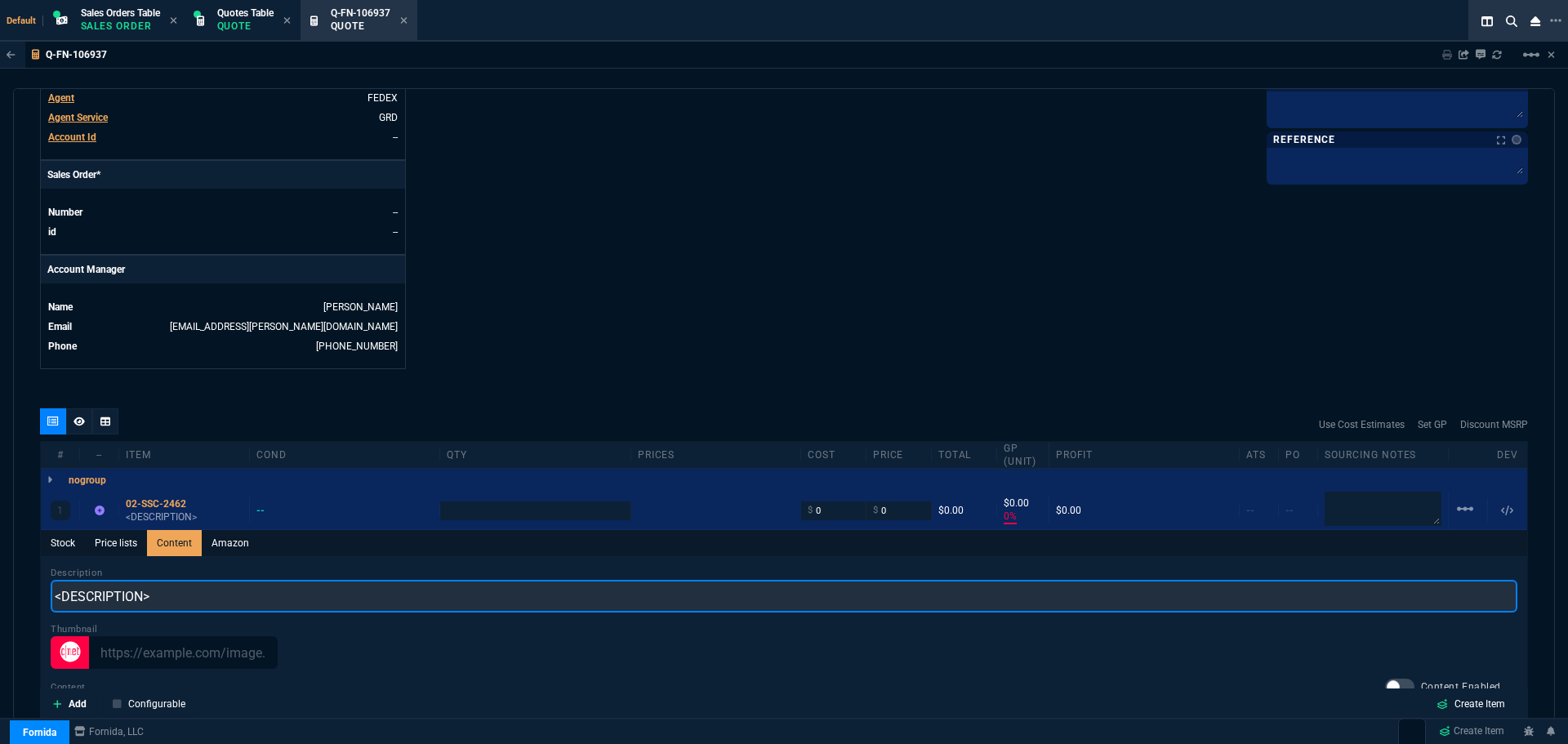
click at [193, 605] on input "<DESCRIPTION>" at bounding box center [784, 597] width 1467 height 33
paste input "SONICWALL SWITCH SWS12-8"
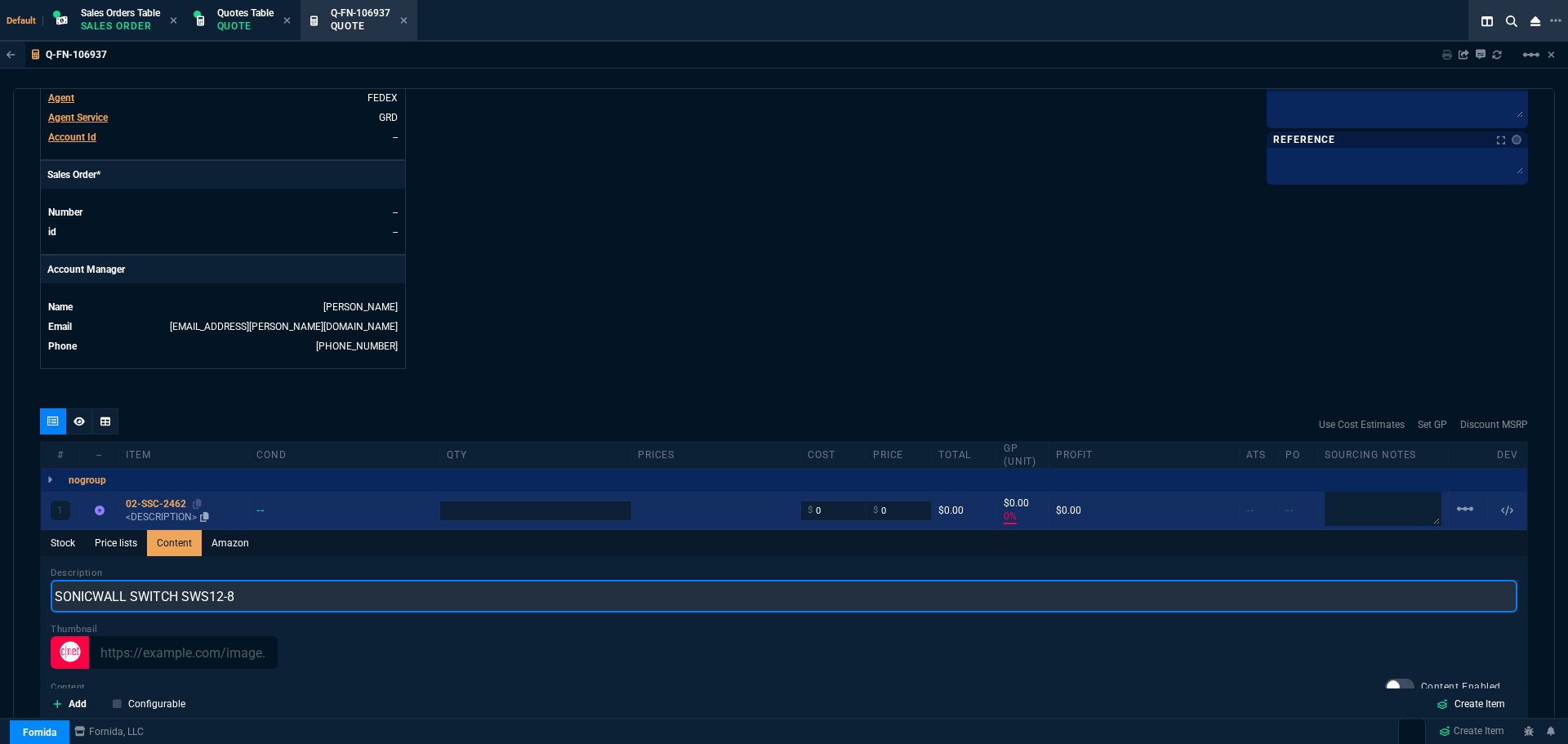
type input "SONICWALL SWITCH SWS12-8"
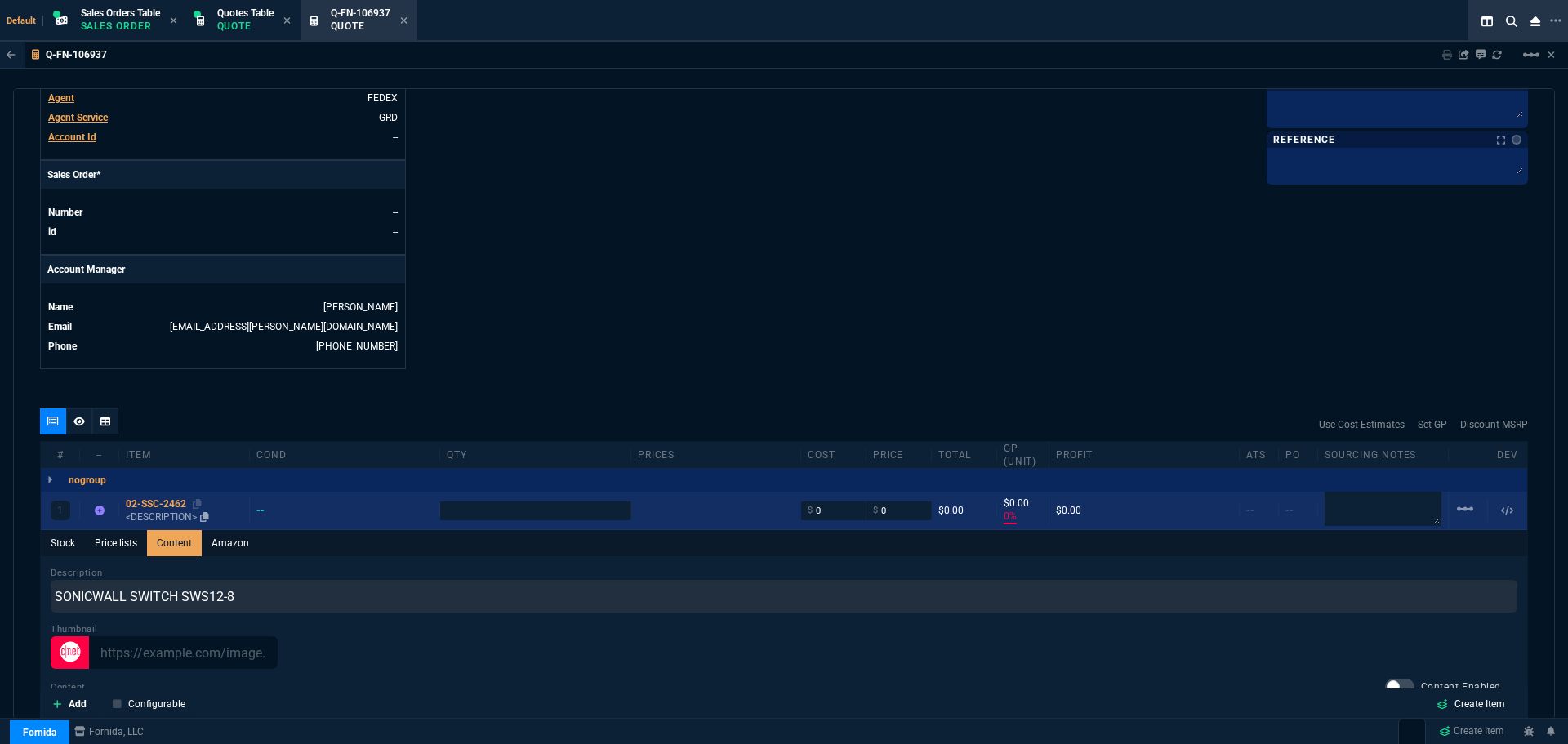
click at [147, 505] on div "02-SSC-2462" at bounding box center [184, 504] width 117 height 13
type input "1"
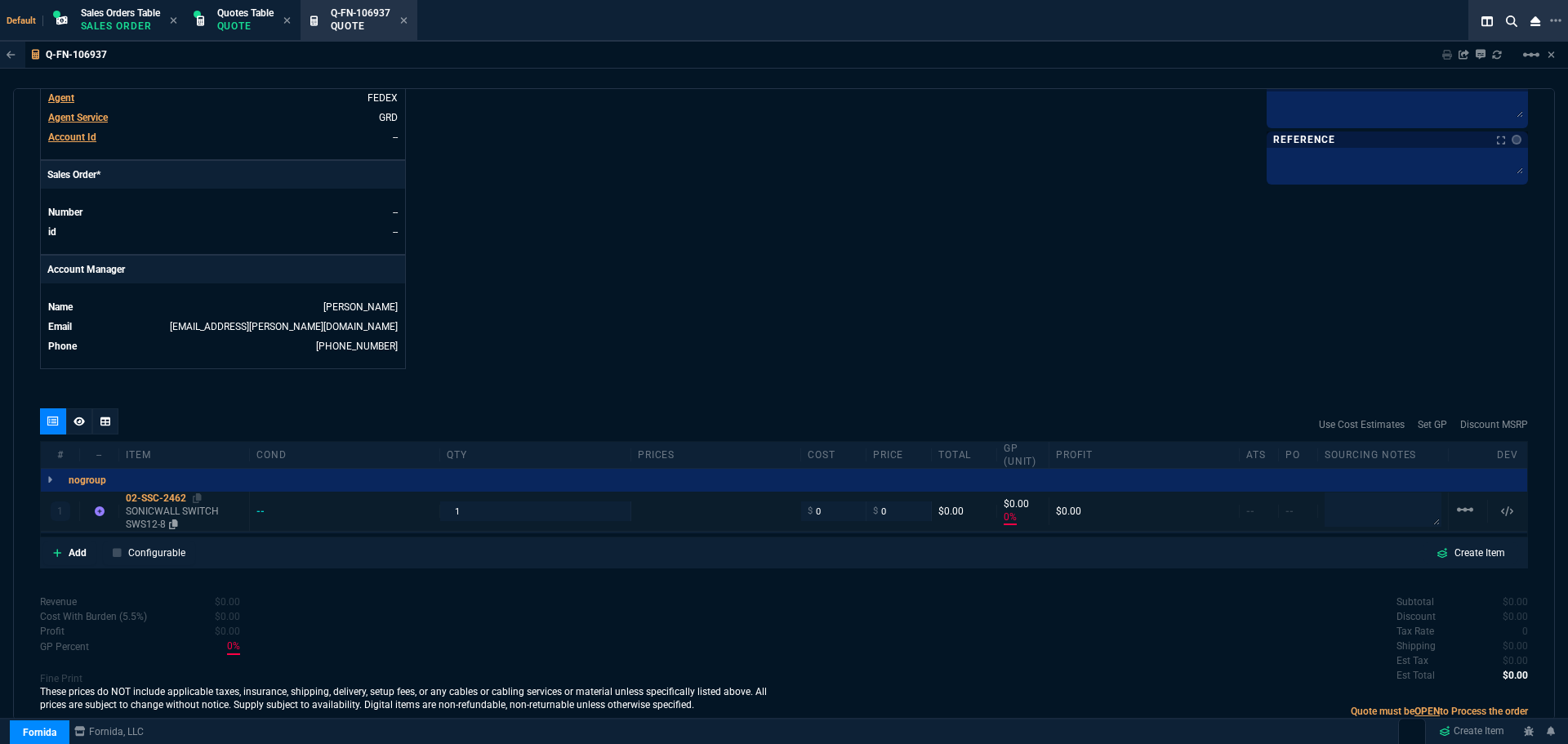
type input "0"
click at [196, 498] on icon at bounding box center [197, 498] width 9 height 10
click at [825, 517] on input "0" at bounding box center [833, 511] width 51 height 19
type input "173.05"
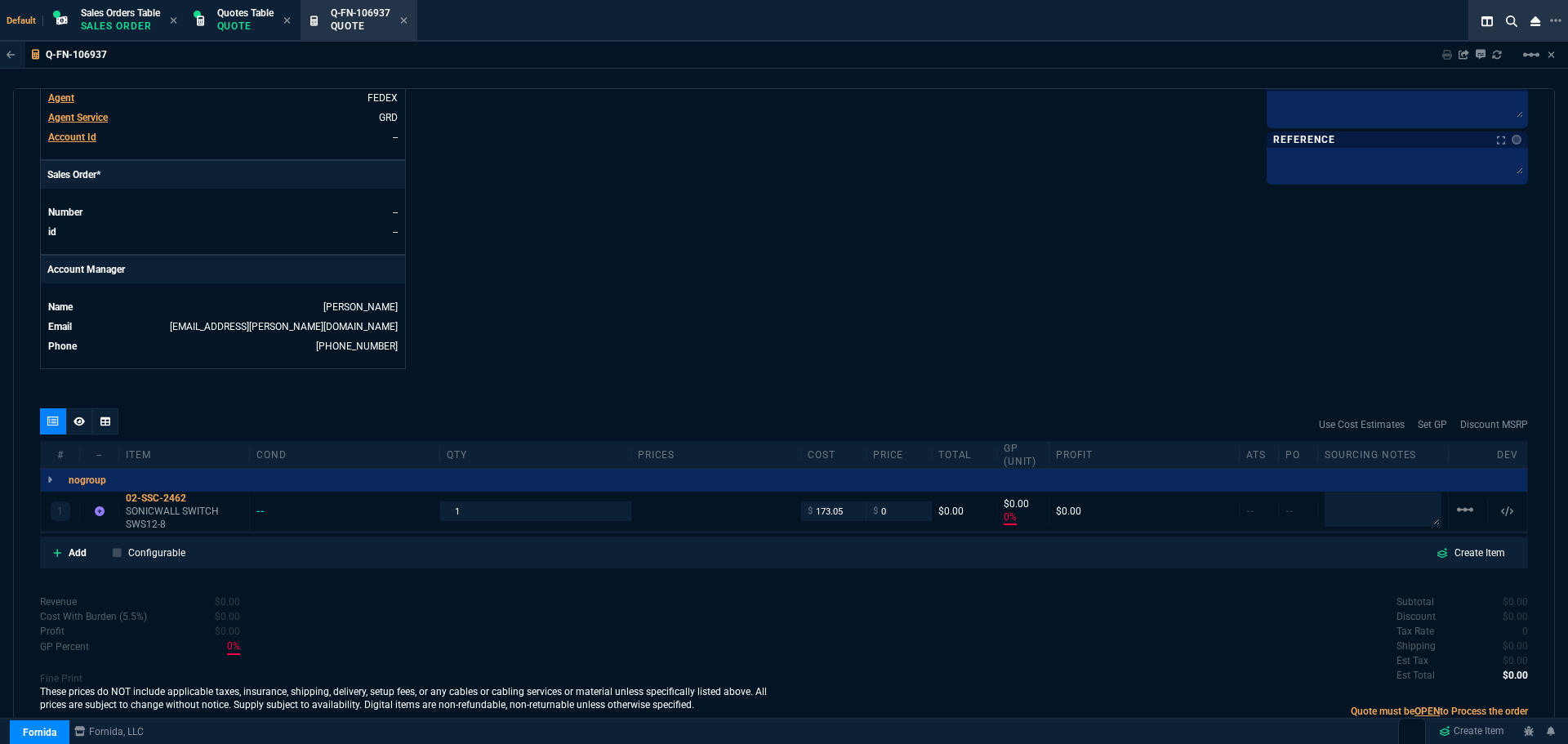
type input "173.05"
type input "-100"
type input "-173"
click at [76, 558] on p "Add" at bounding box center [77, 553] width 18 height 15
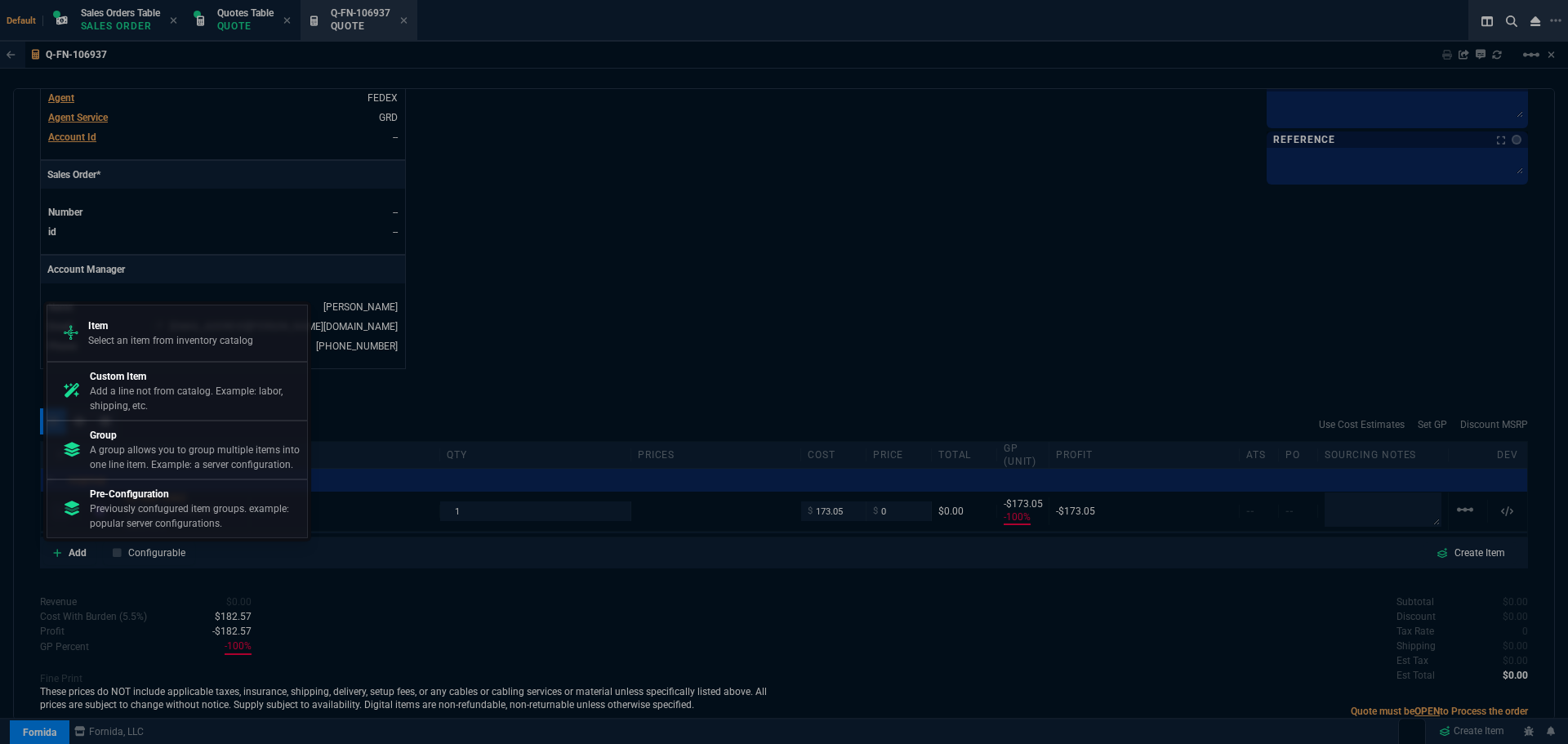
click at [233, 331] on p "Item" at bounding box center [171, 326] width 165 height 15
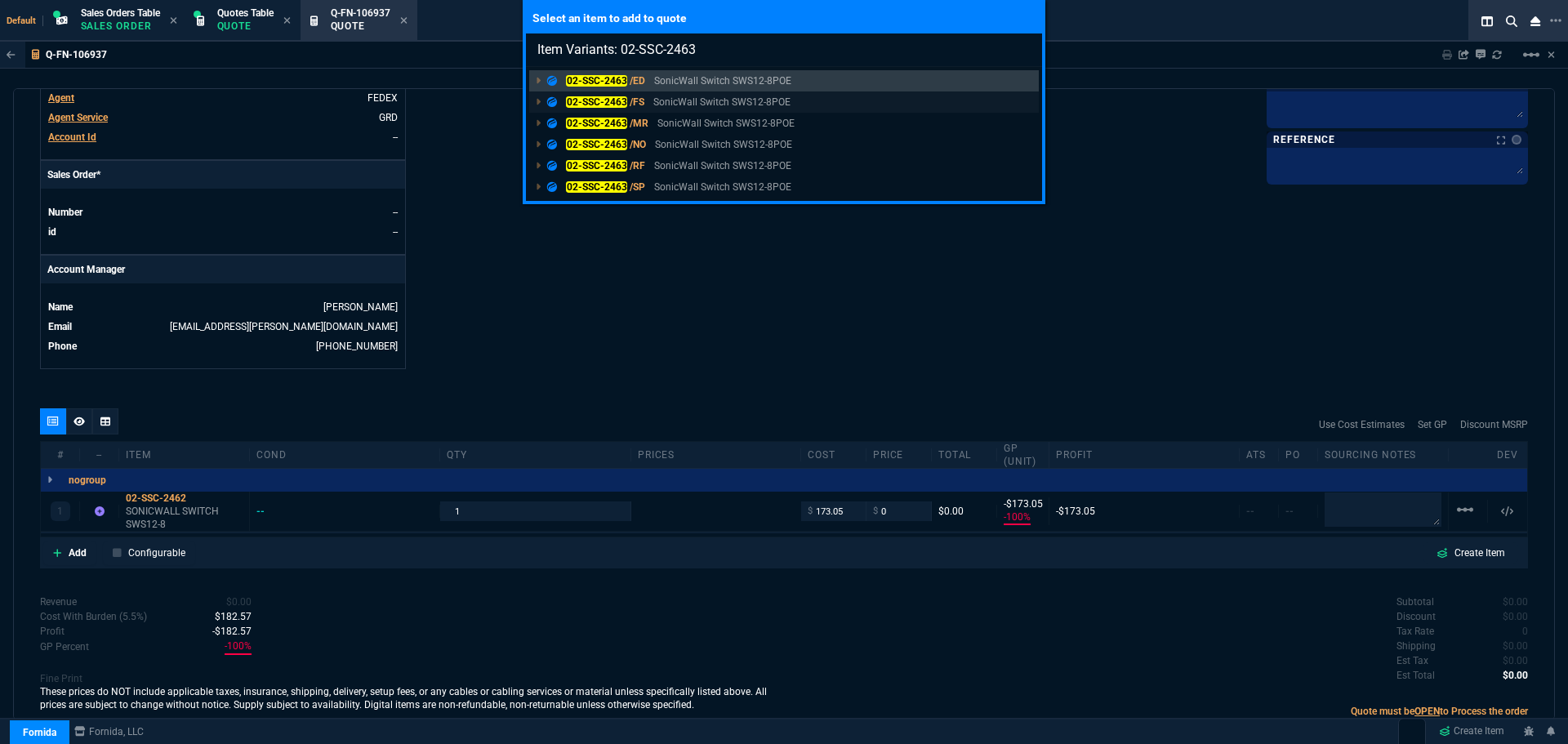
type input "Item Variants: 02-SSC-2463"
click at [585, 98] on mark "02-SSC-2463" at bounding box center [597, 101] width 61 height 11
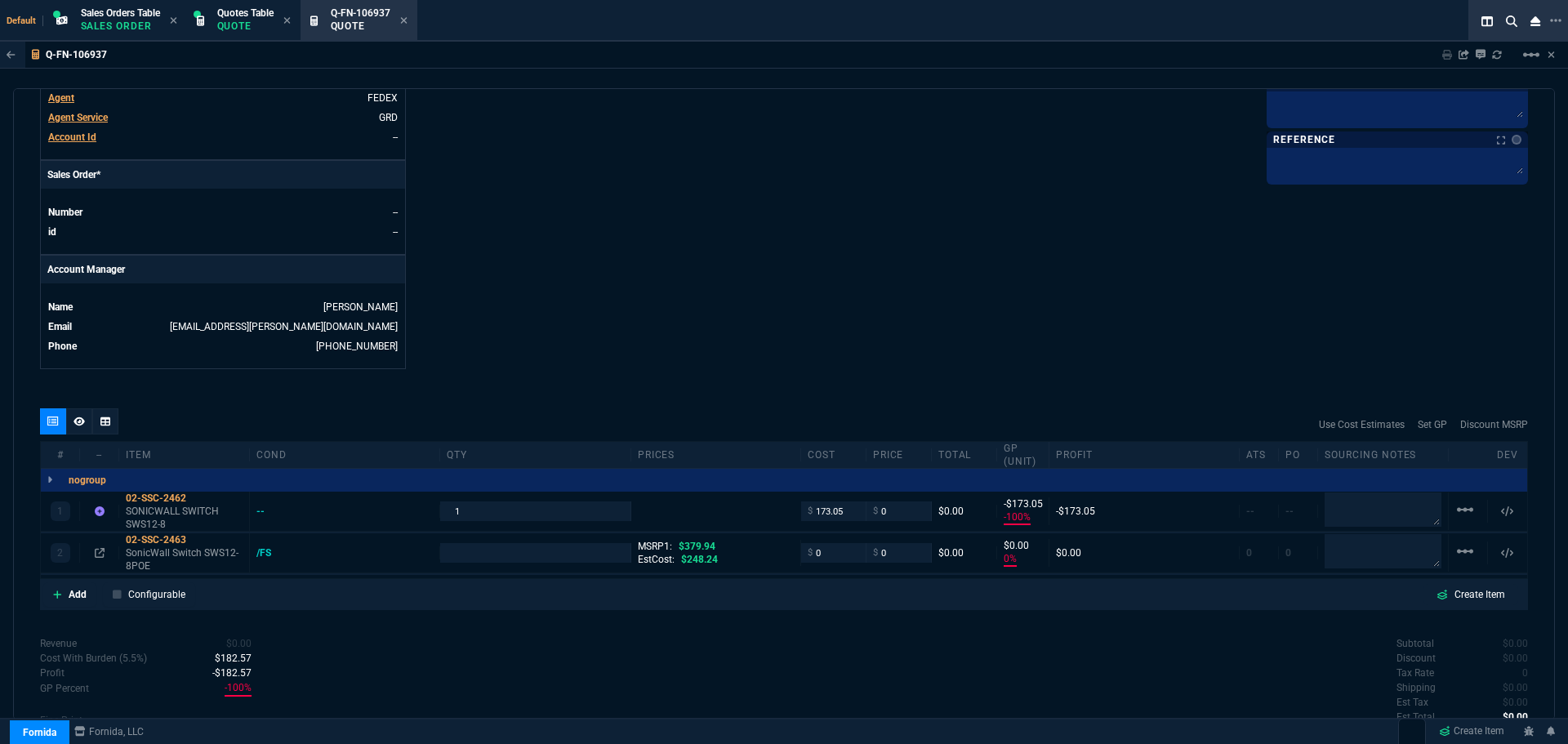
type input "-100"
type input "-173"
type input "0"
type input "100"
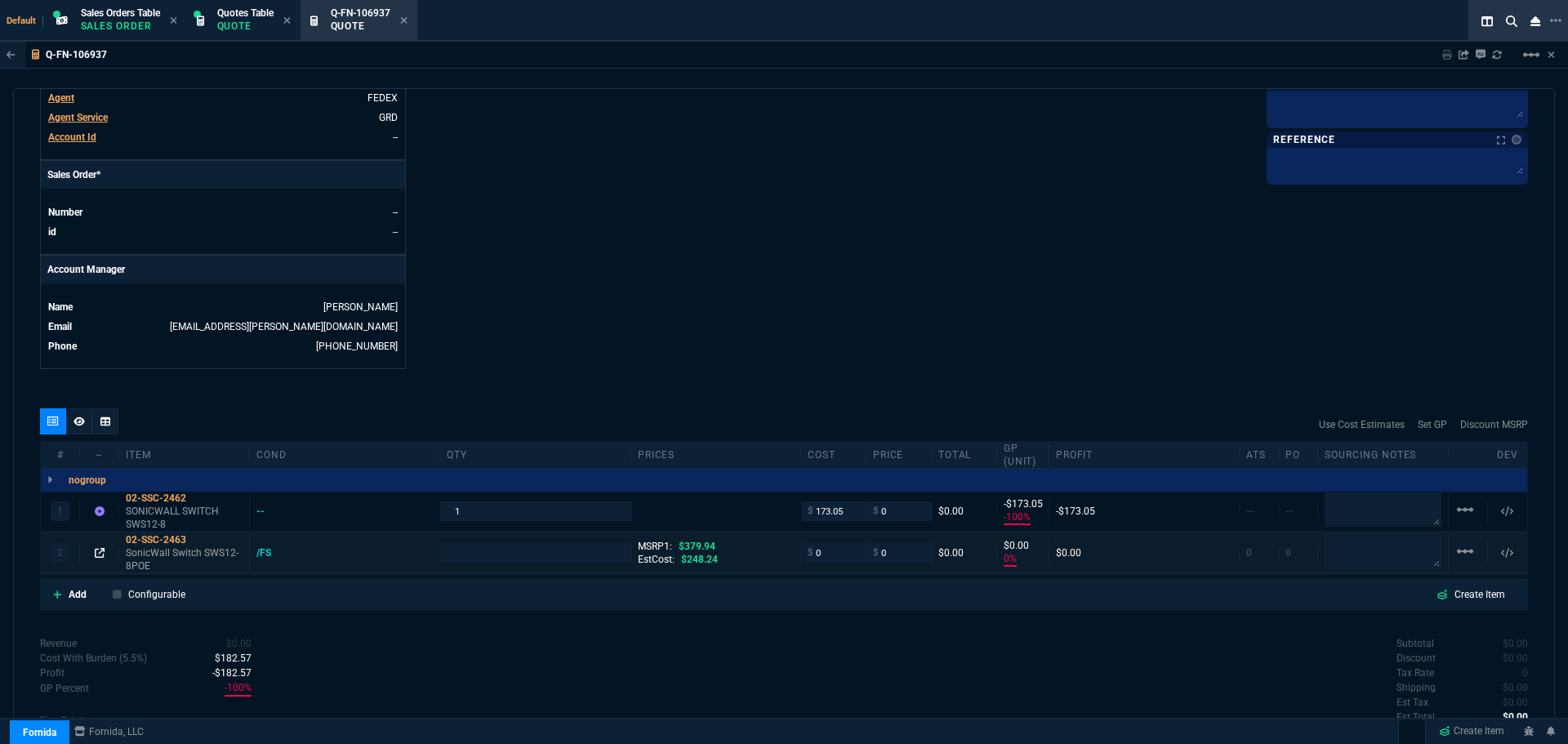
click at [99, 555] on icon at bounding box center [99, 553] width 10 height 10
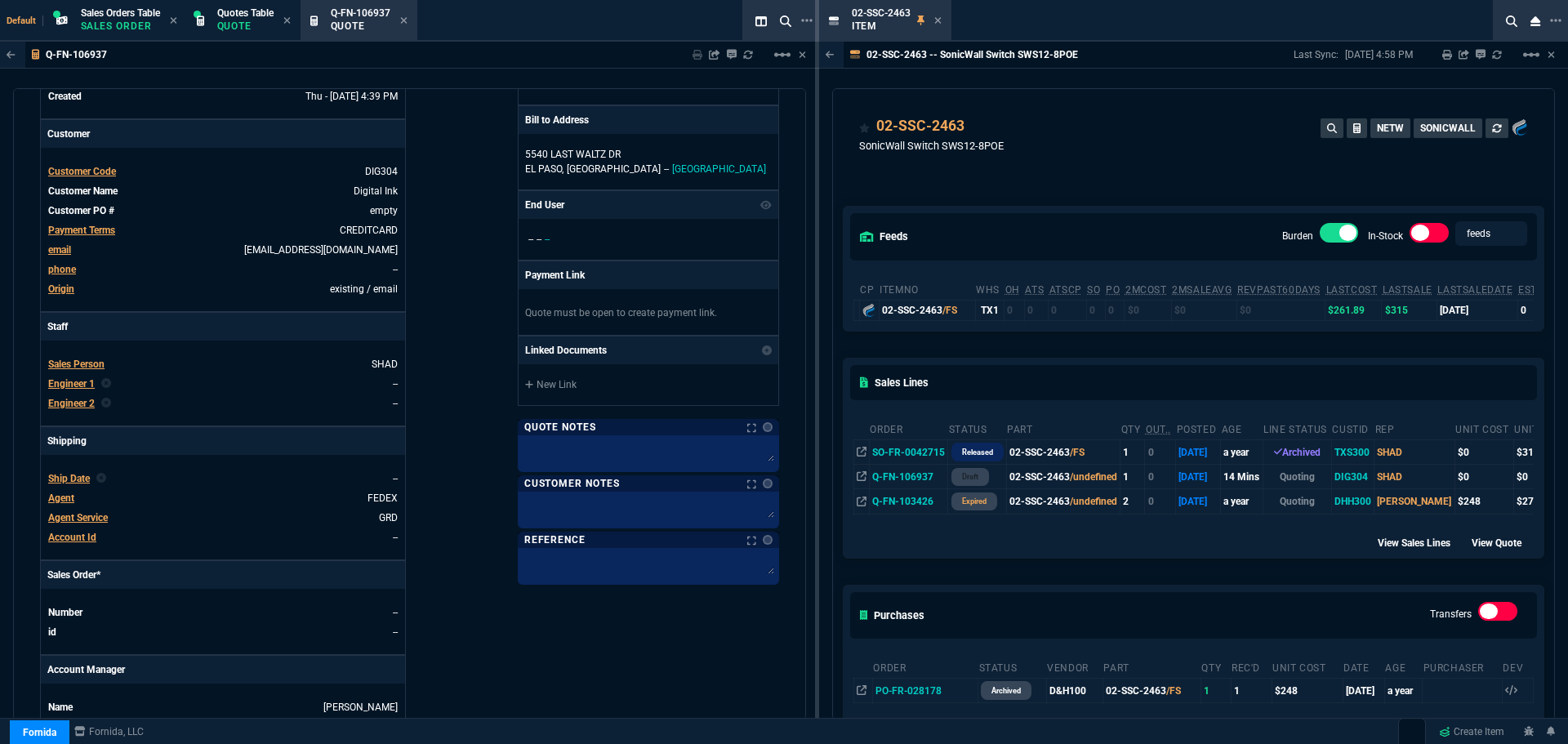
scroll to position [245, 0]
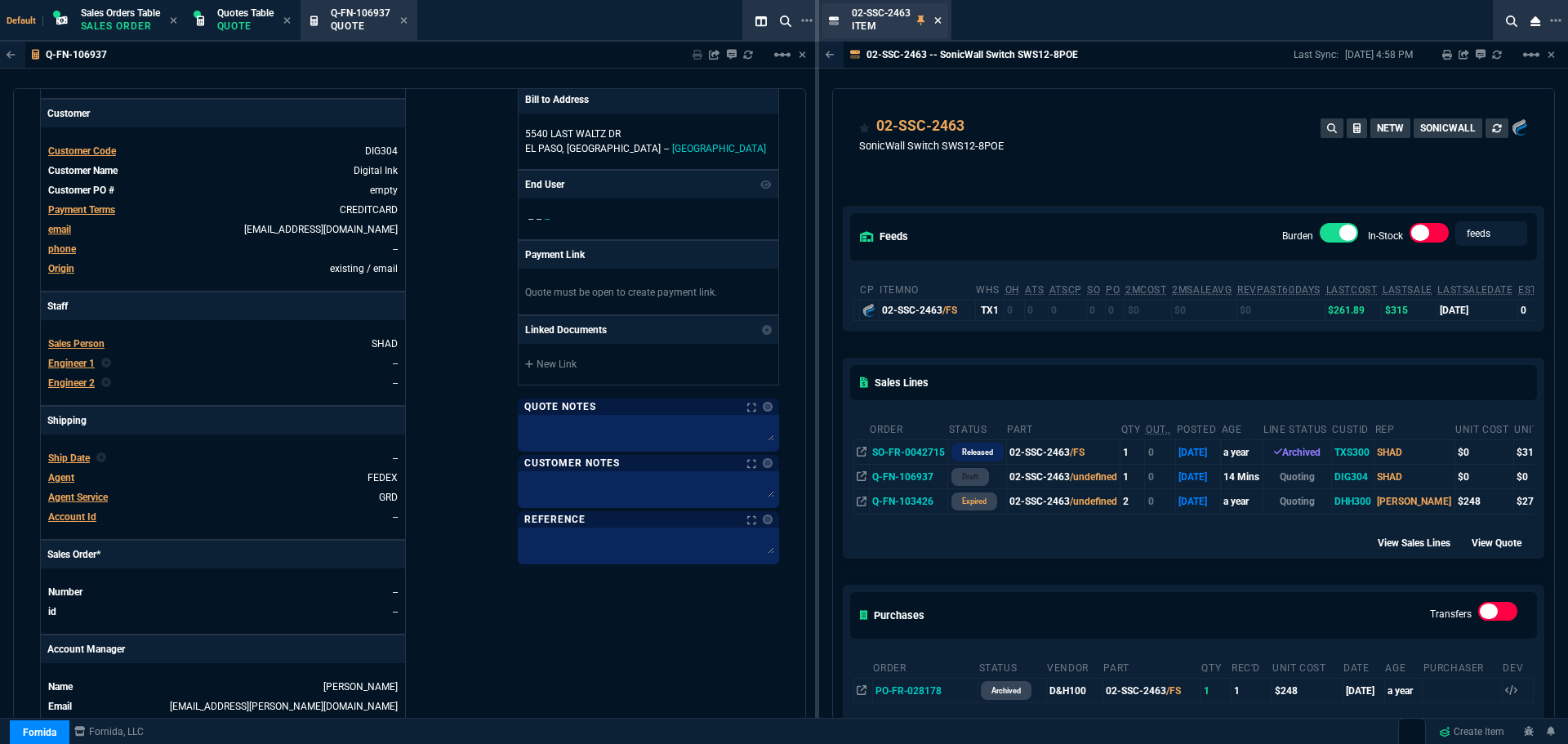
click at [937, 17] on icon at bounding box center [938, 20] width 7 height 10
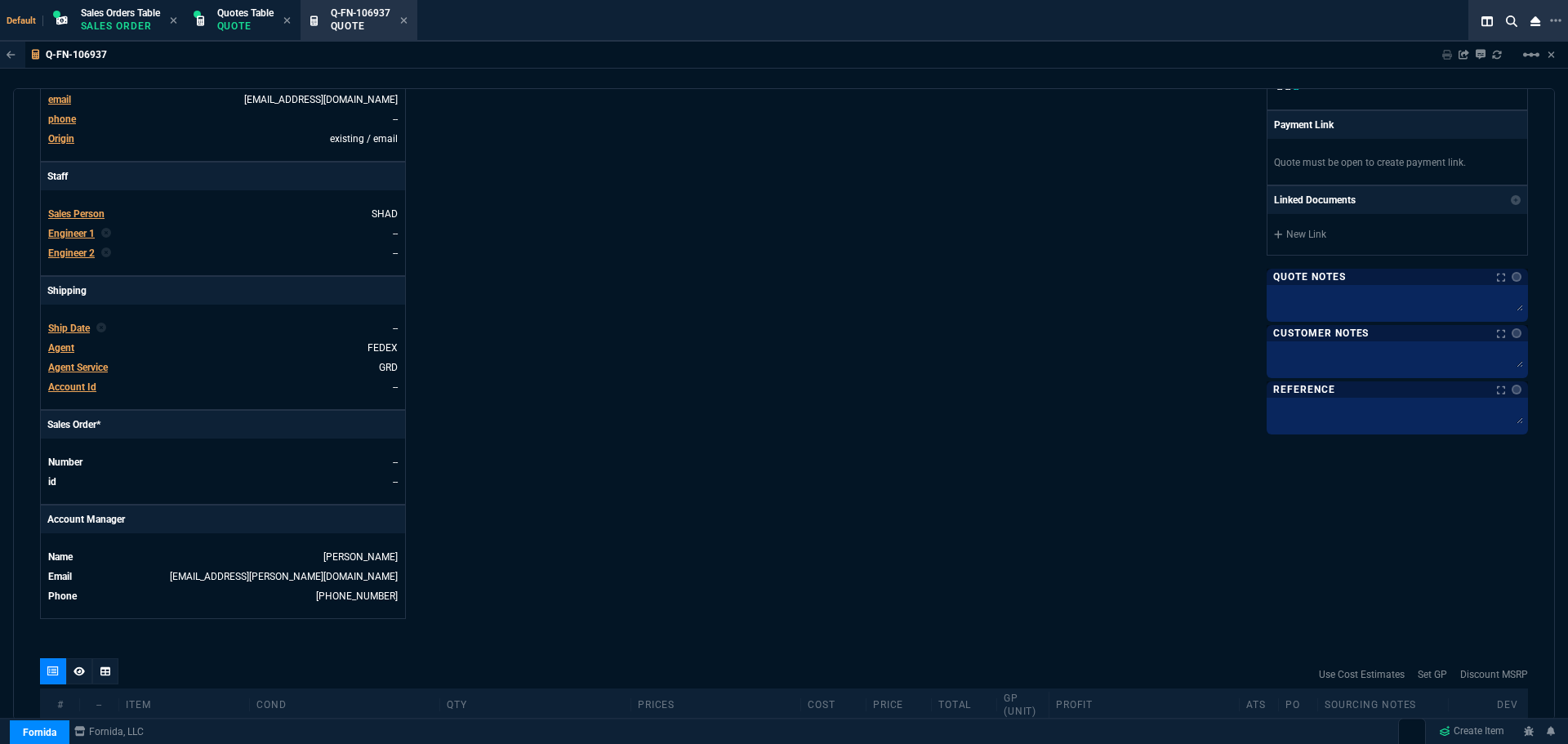
scroll to position [654, 0]
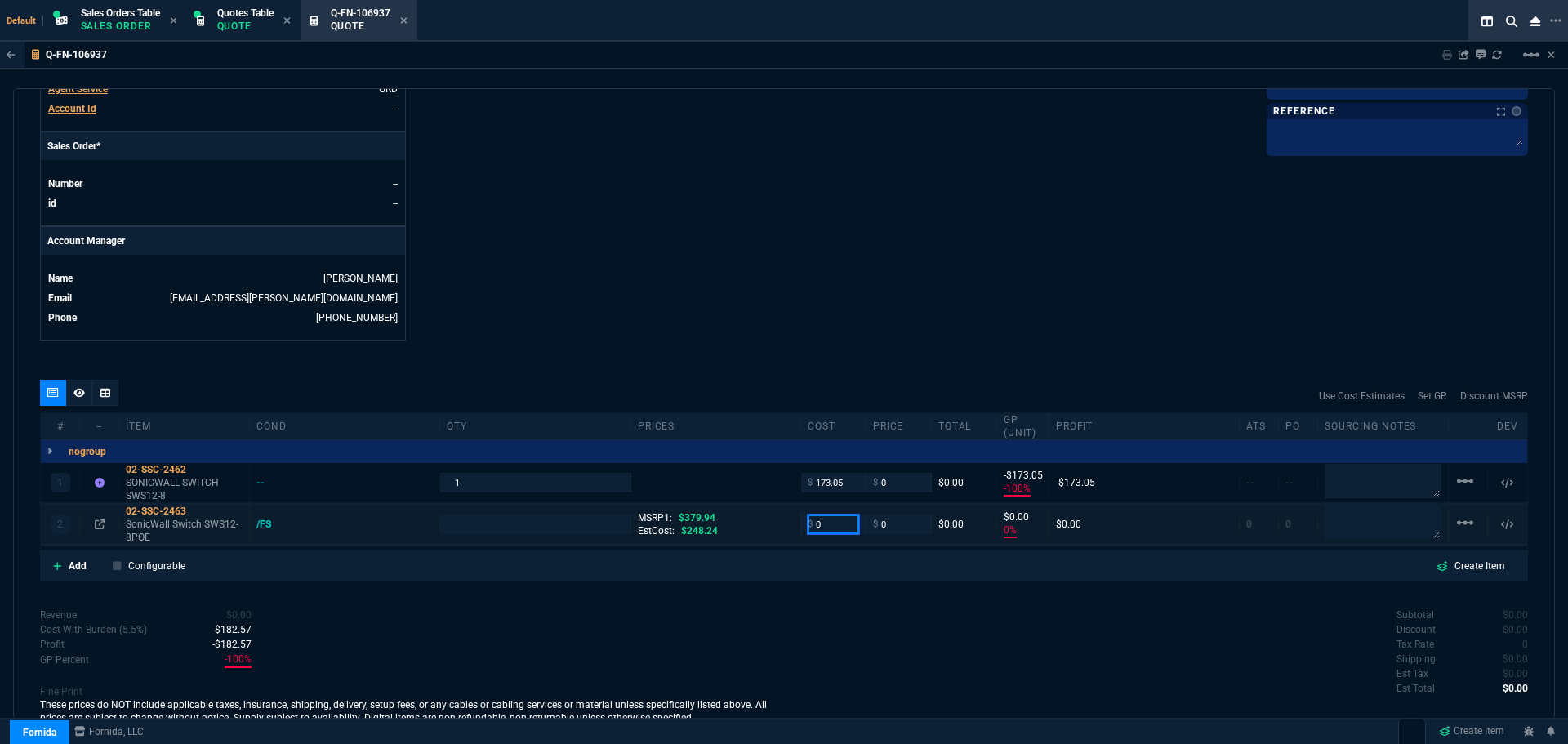
click at [826, 530] on input "0" at bounding box center [833, 524] width 51 height 19
type input "249"
type input "1"
type input "249"
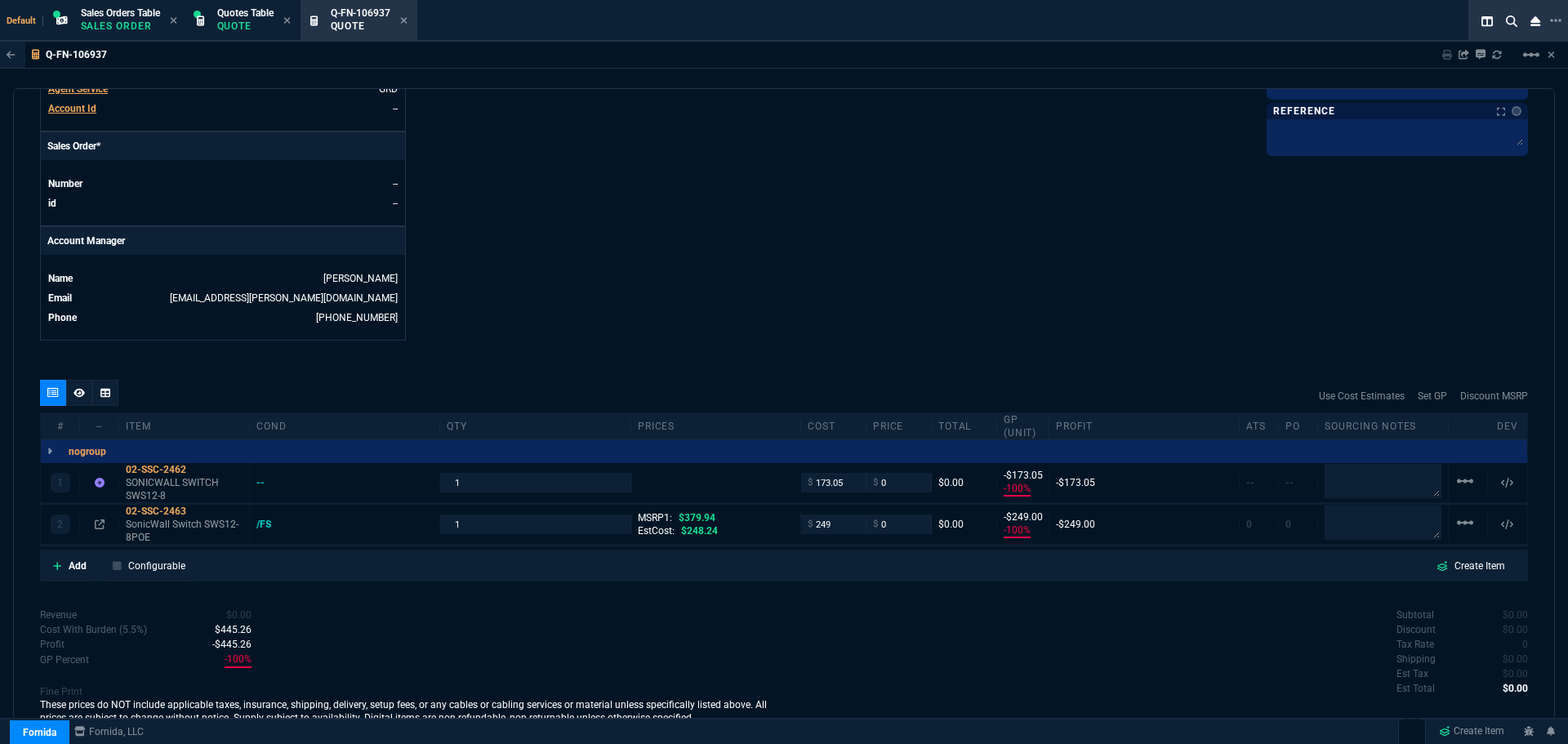
type input "-100"
type input "-249"
click at [197, 511] on icon at bounding box center [197, 511] width 9 height 10
click at [142, 515] on div "02-SSC-2463" at bounding box center [184, 511] width 117 height 13
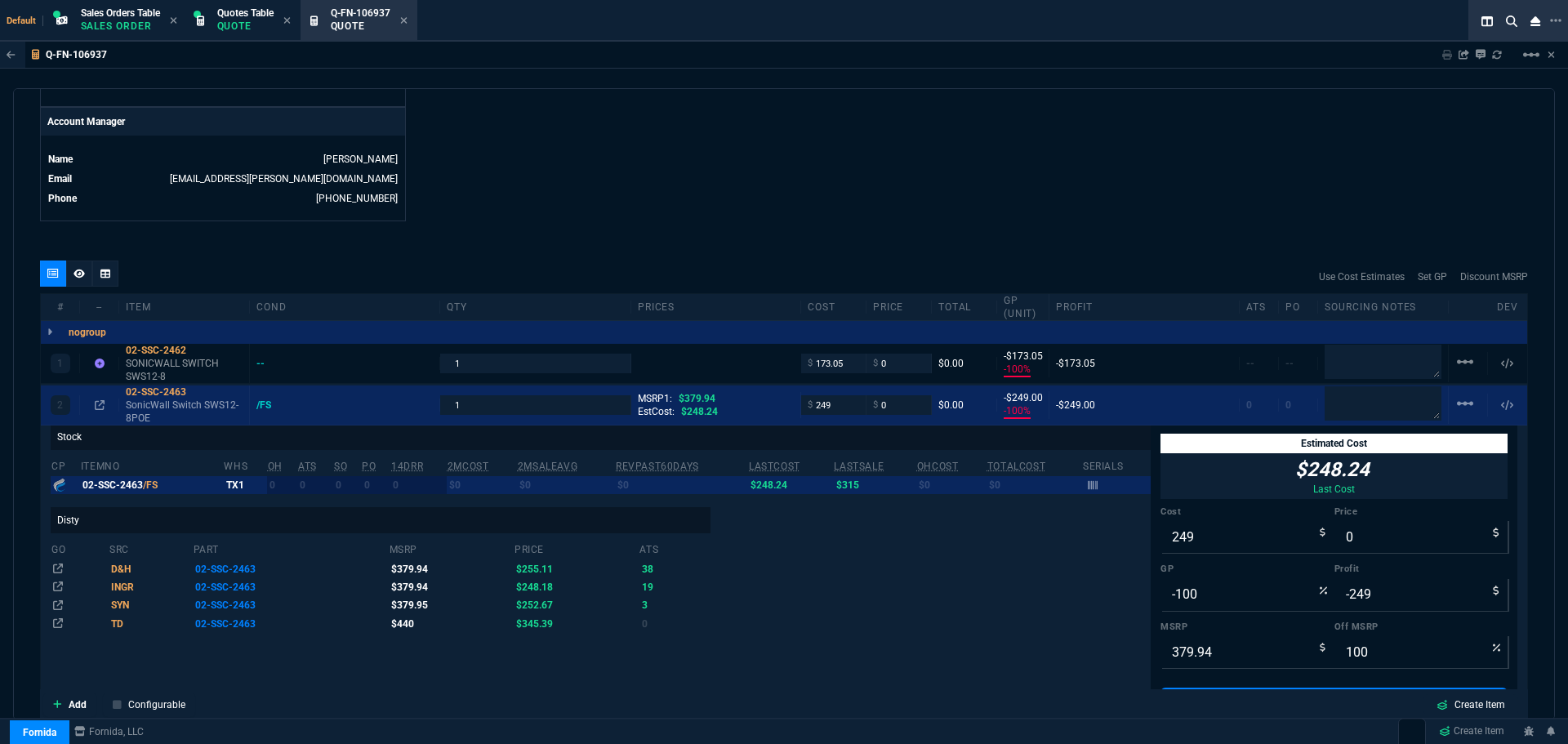
scroll to position [980, 0]
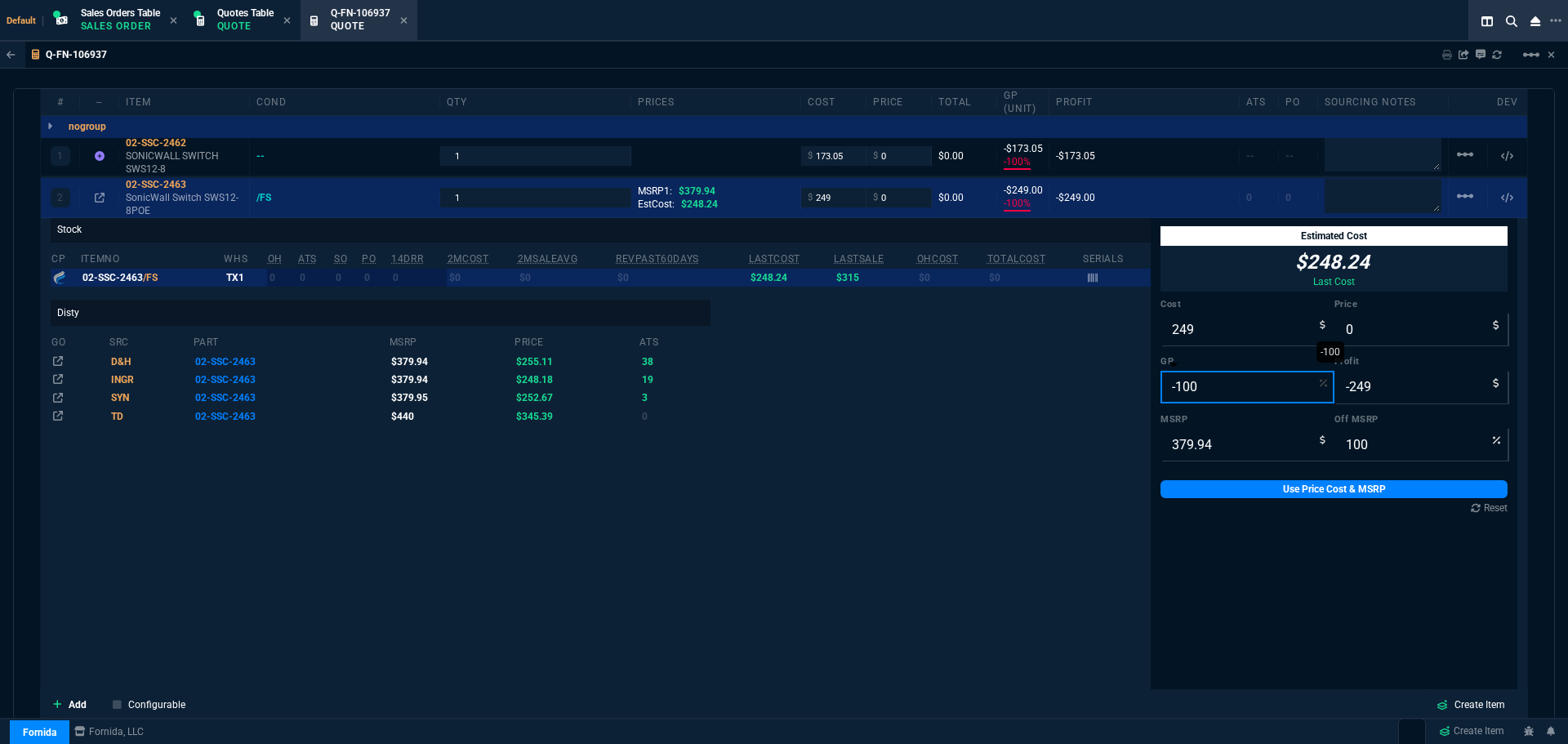
click at [1211, 387] on input "-100" at bounding box center [1248, 387] width 174 height 33
type input "2"
type input "254"
type input "5"
type input "33"
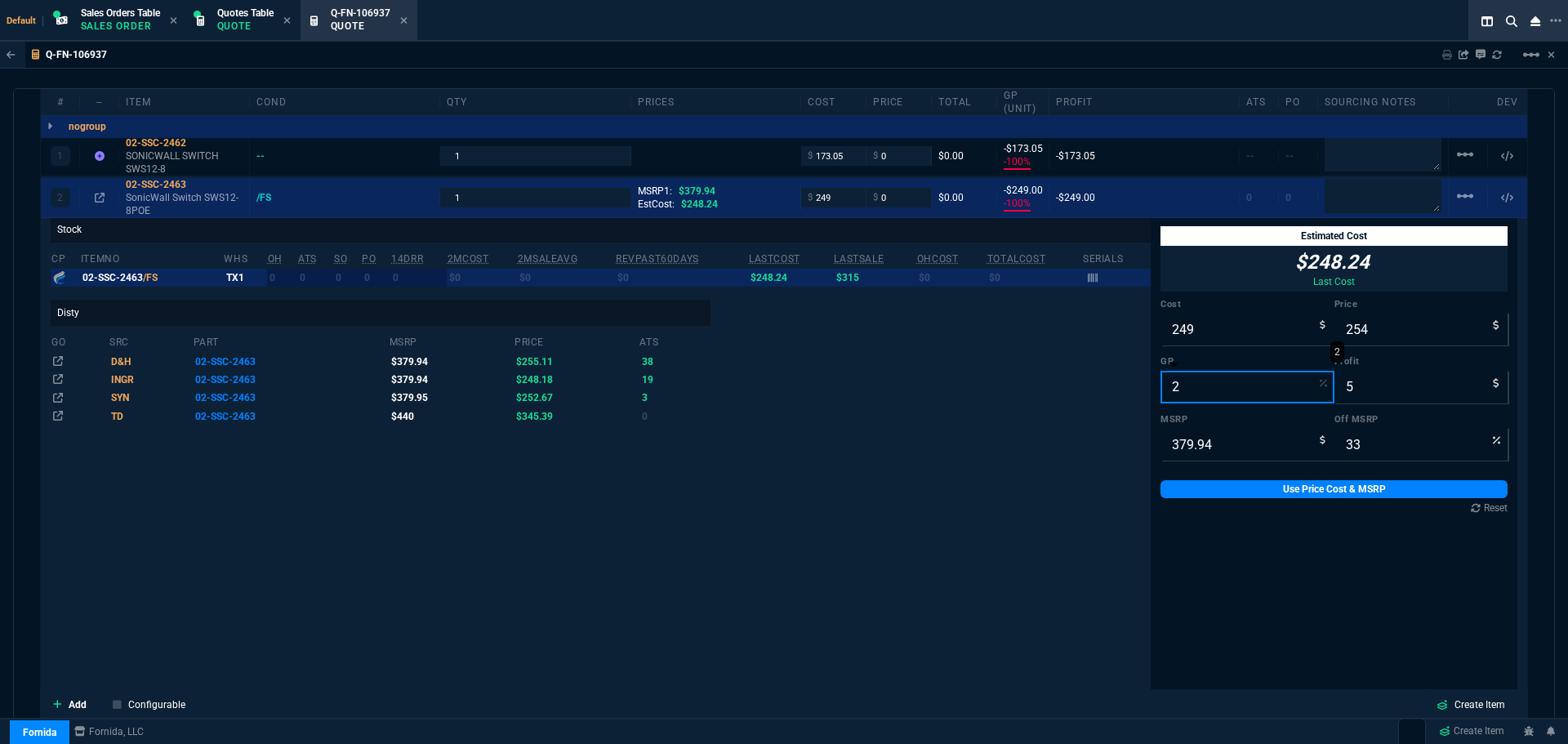
type input "20"
type input "311"
type input "62"
type input "18"
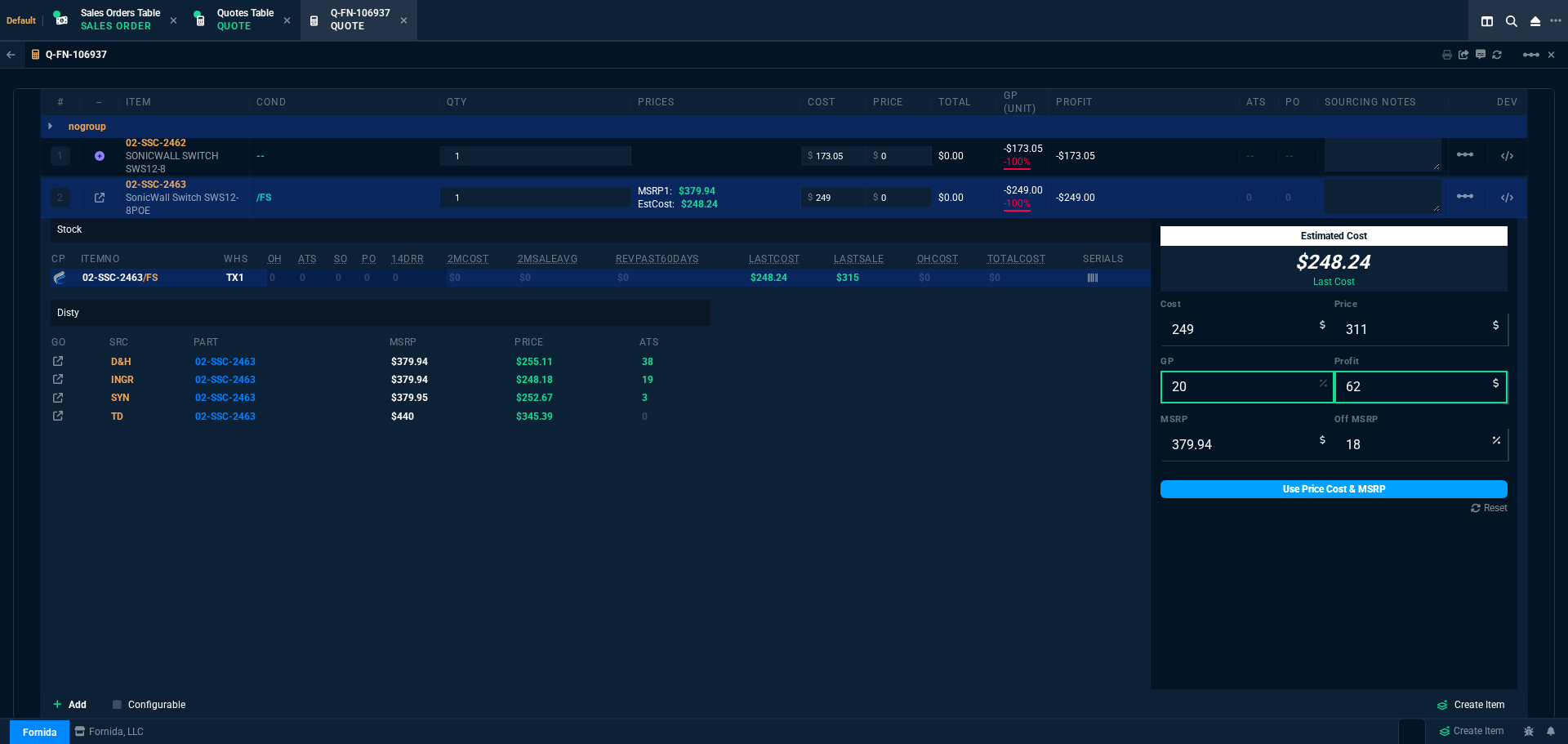
type input "20"
click at [1229, 494] on link "Use Price Cost & MSRP" at bounding box center [1334, 489] width 347 height 18
type input "311"
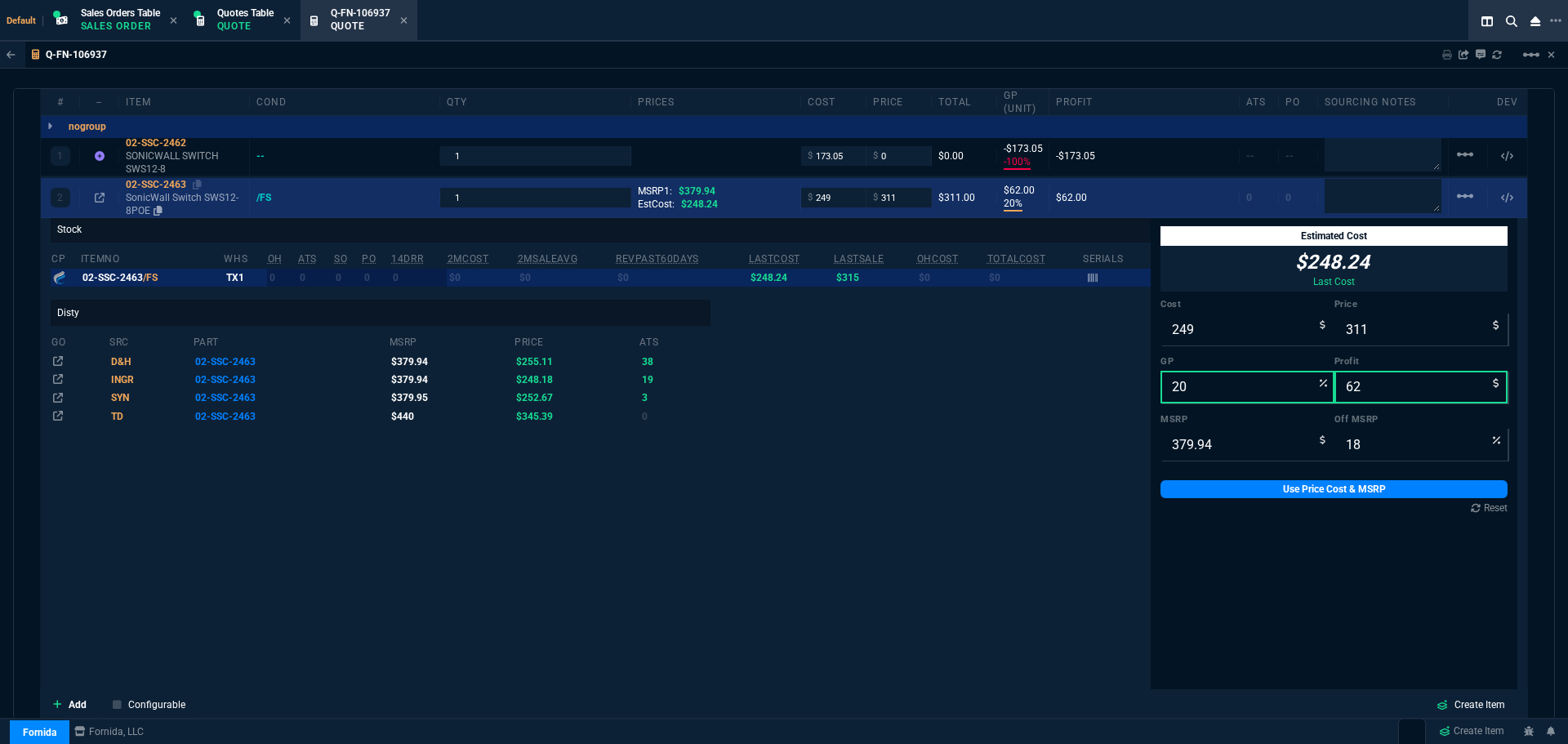
click at [142, 183] on div "02-SSC-2463" at bounding box center [184, 184] width 117 height 13
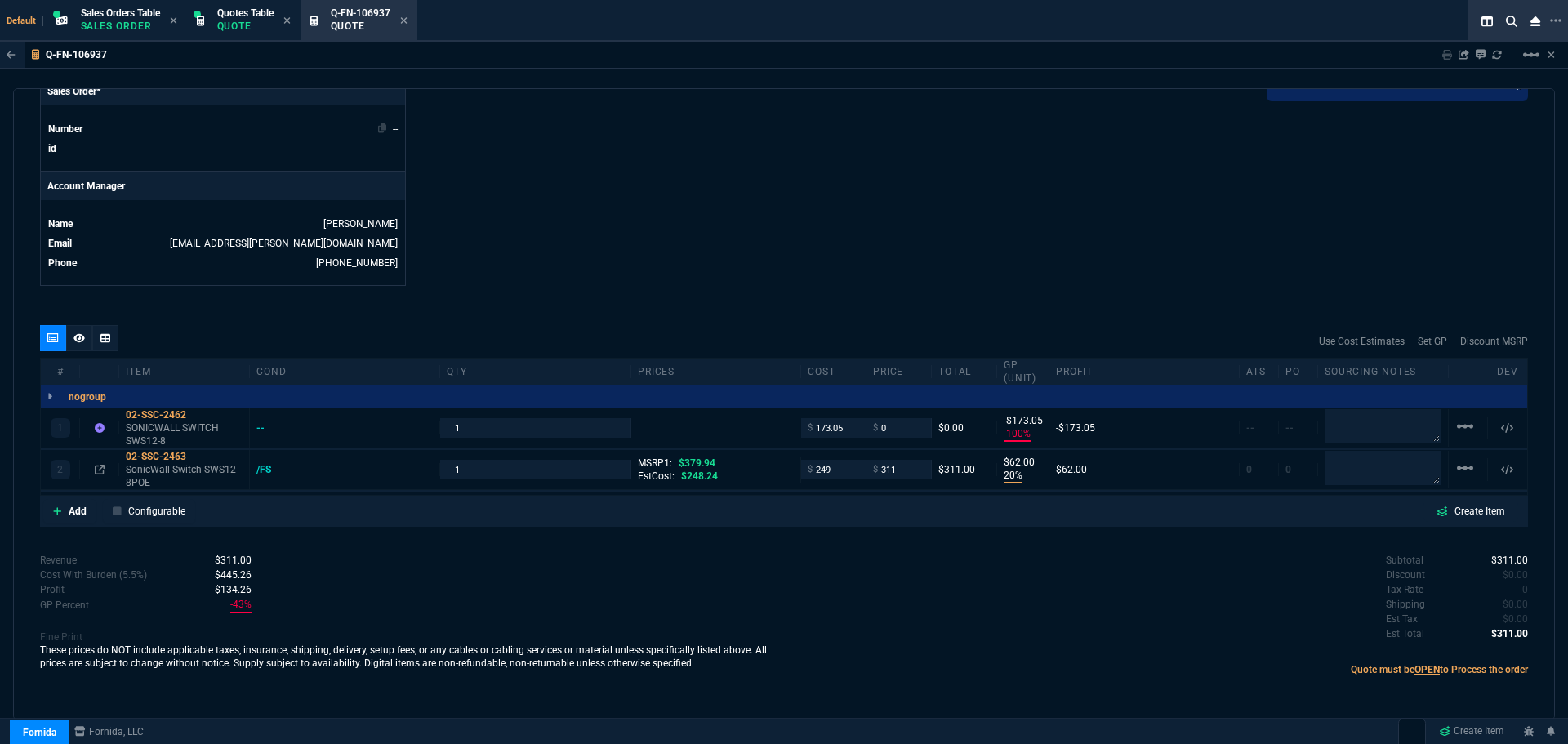
scroll to position [708, 0]
click at [152, 415] on div "02-SSC-2462" at bounding box center [184, 415] width 117 height 13
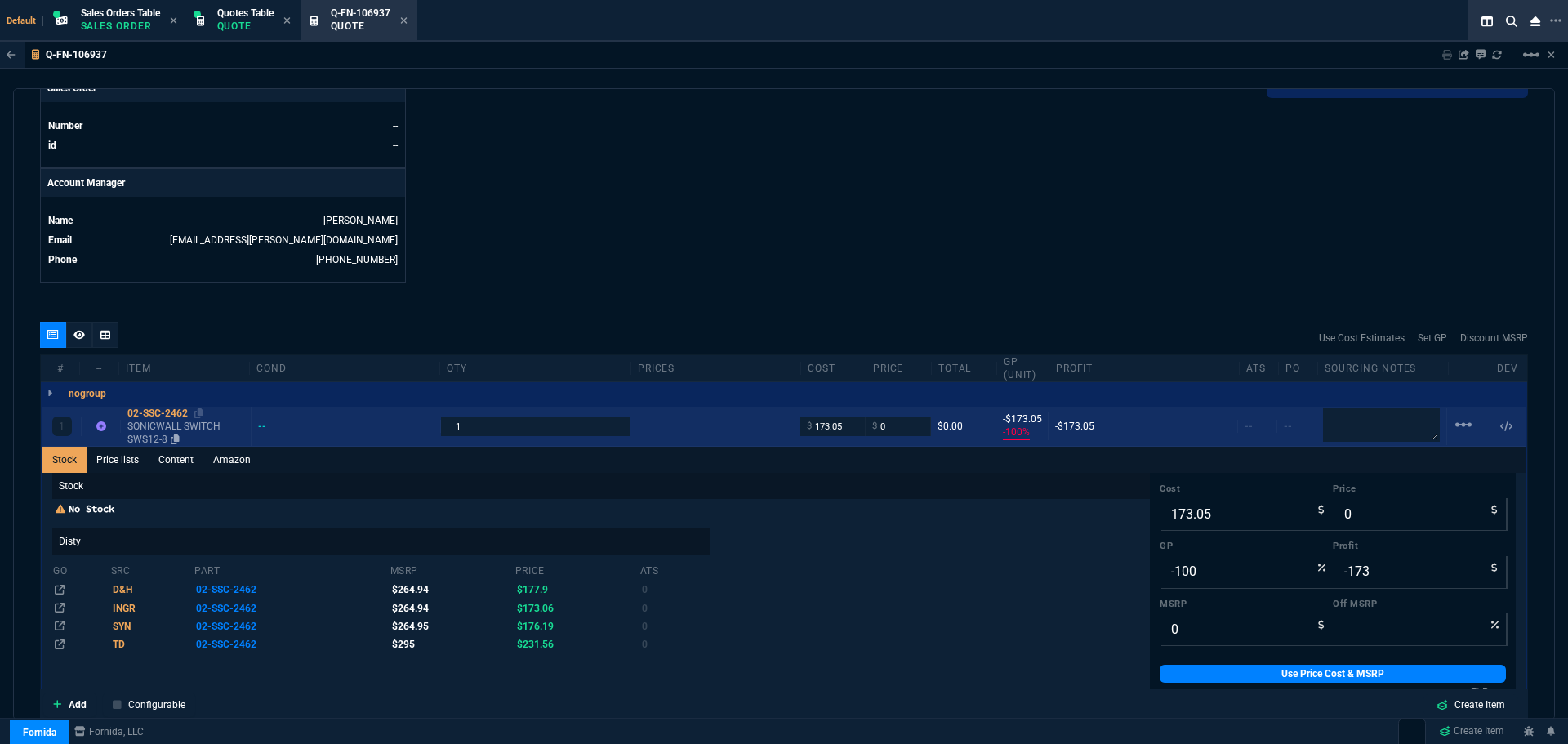
scroll to position [980, 0]
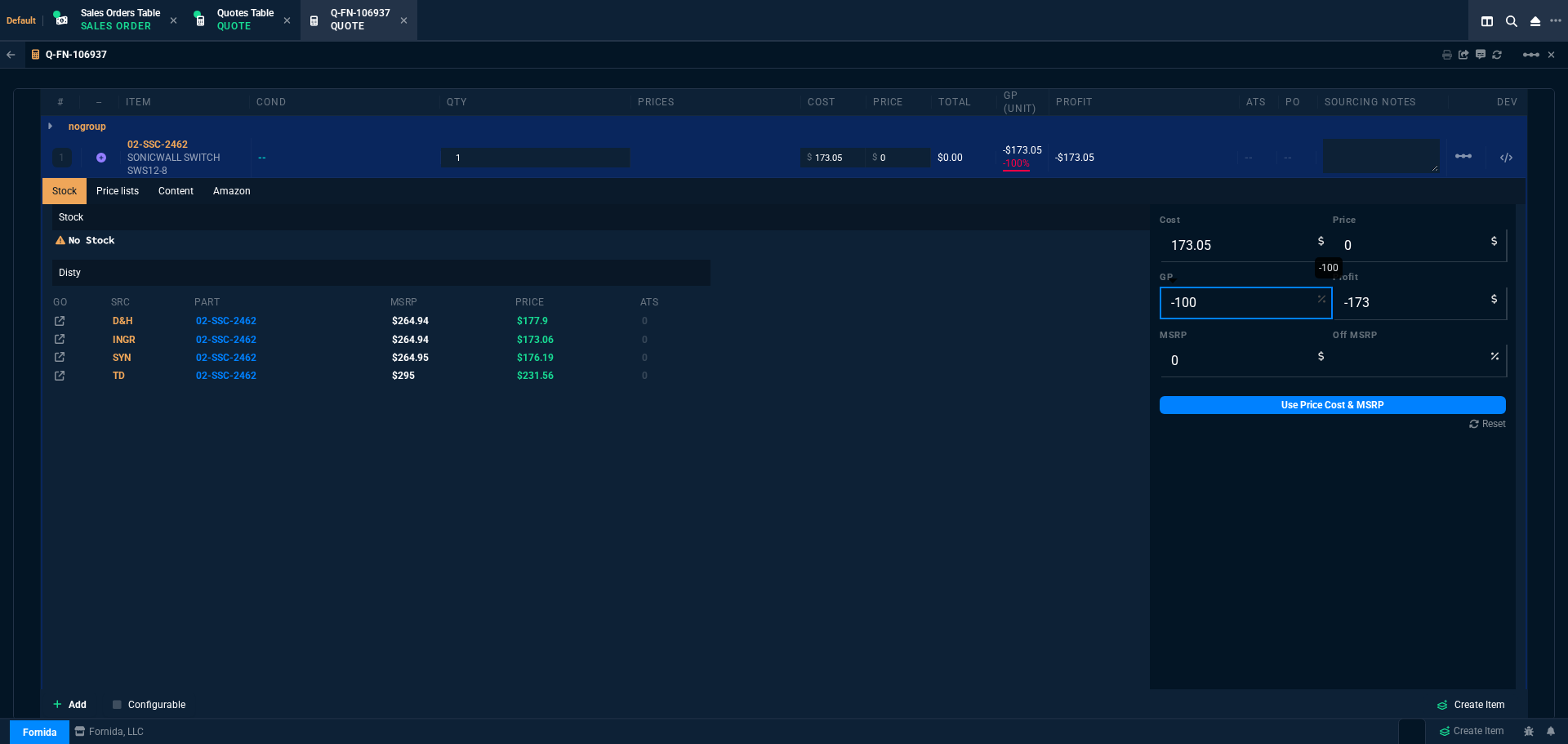
click at [1195, 304] on input "-100" at bounding box center [1247, 303] width 173 height 33
type input "2"
type input "177"
type input "4"
type input "20"
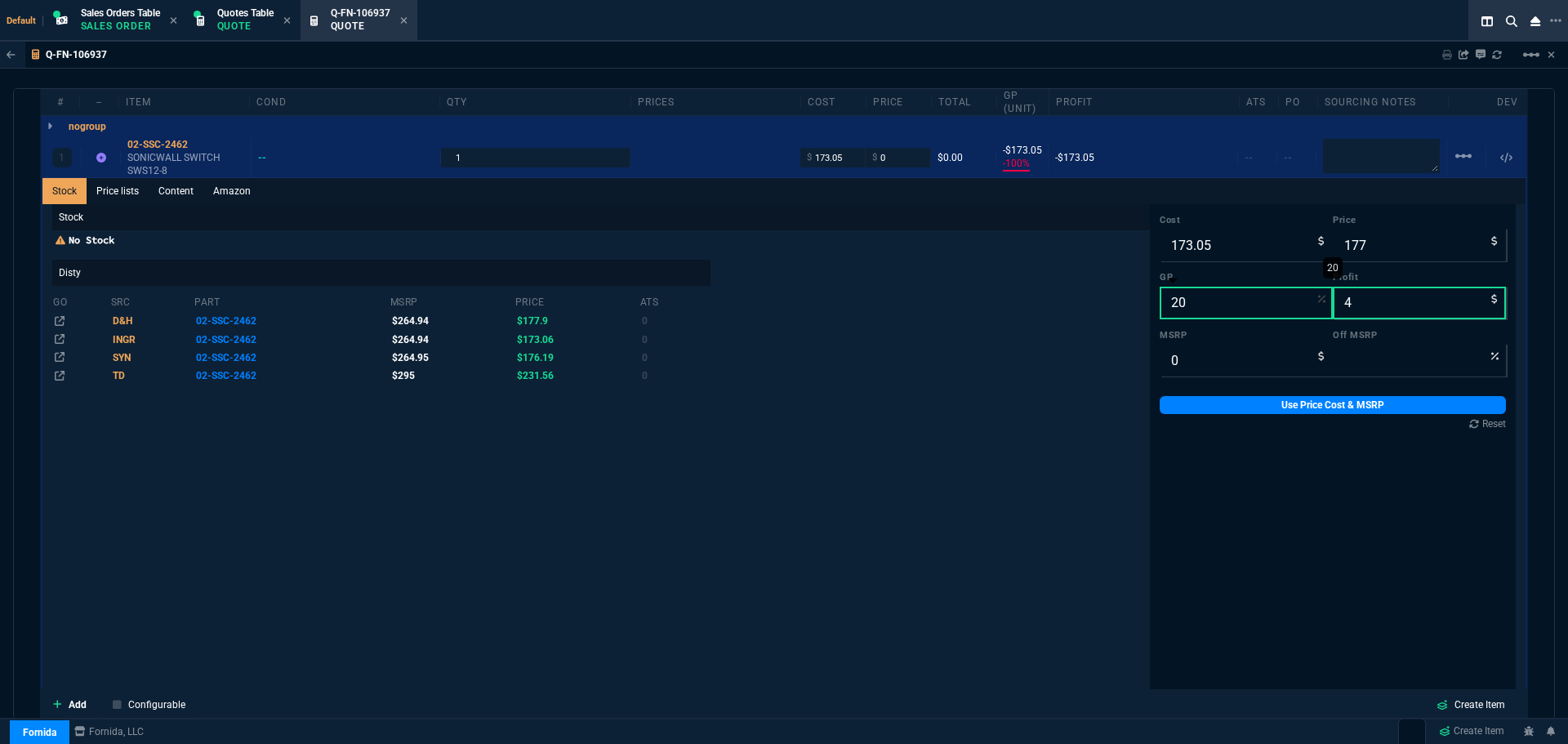
type input "216"
type input "43"
type input "20"
click at [1216, 404] on link "Use Price Cost & MSRP" at bounding box center [1333, 405] width 346 height 18
click at [161, 145] on div "02-SSC-2462" at bounding box center [185, 144] width 117 height 13
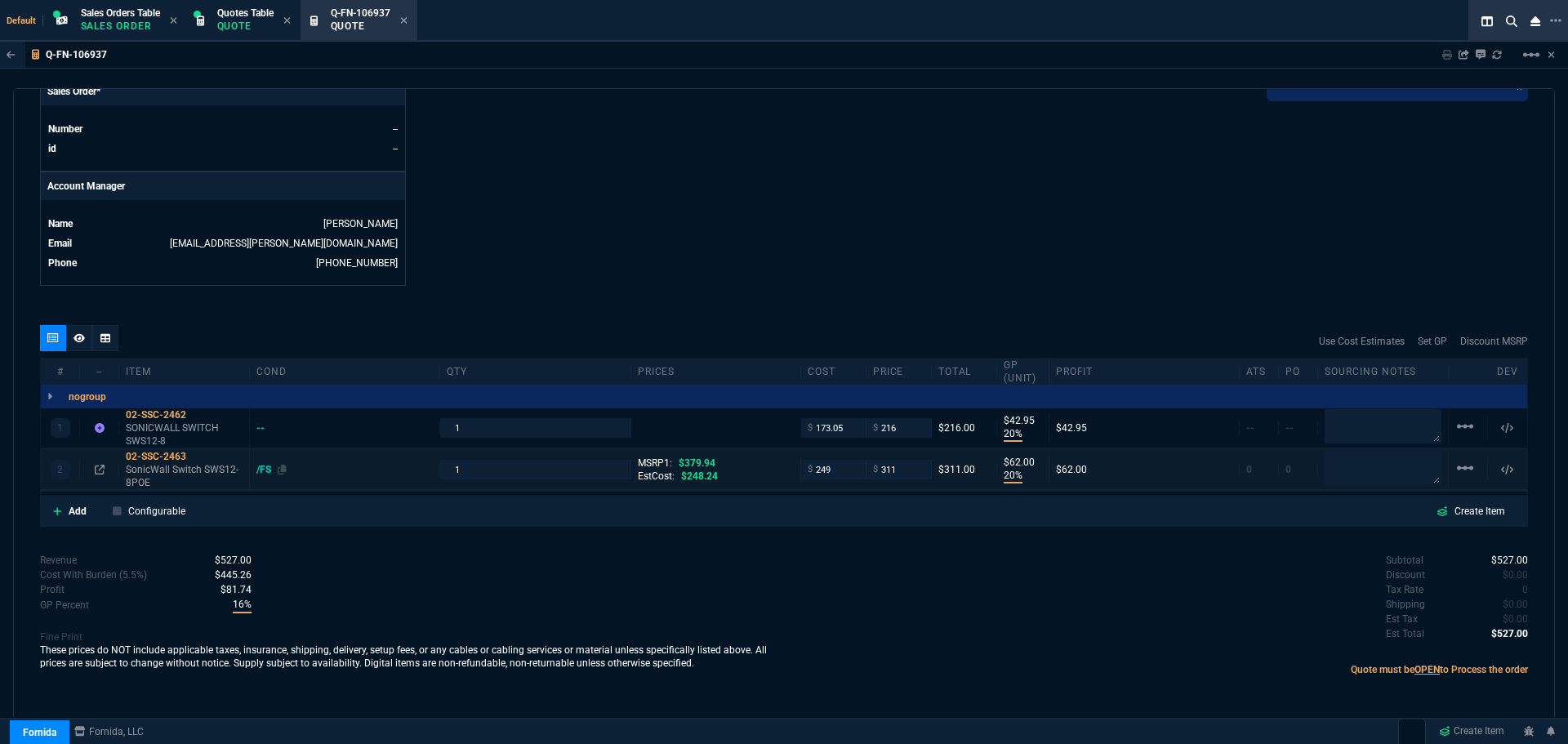
scroll to position [708, 0]
click at [896, 426] on input "216" at bounding box center [898, 428] width 51 height 19
type input "220"
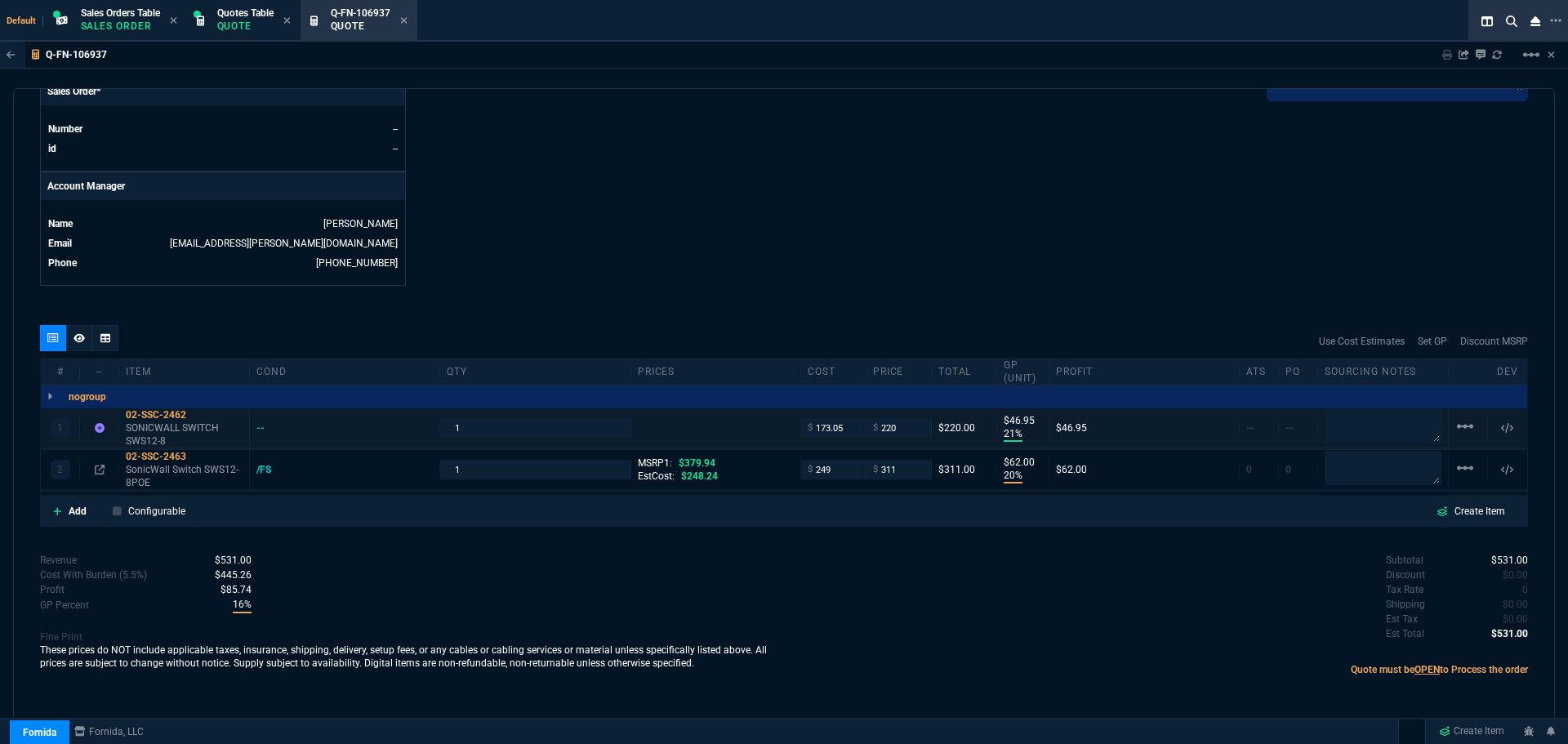
type input "21"
type input "47"
click at [894, 469] on input "311" at bounding box center [898, 469] width 51 height 19
type input "320"
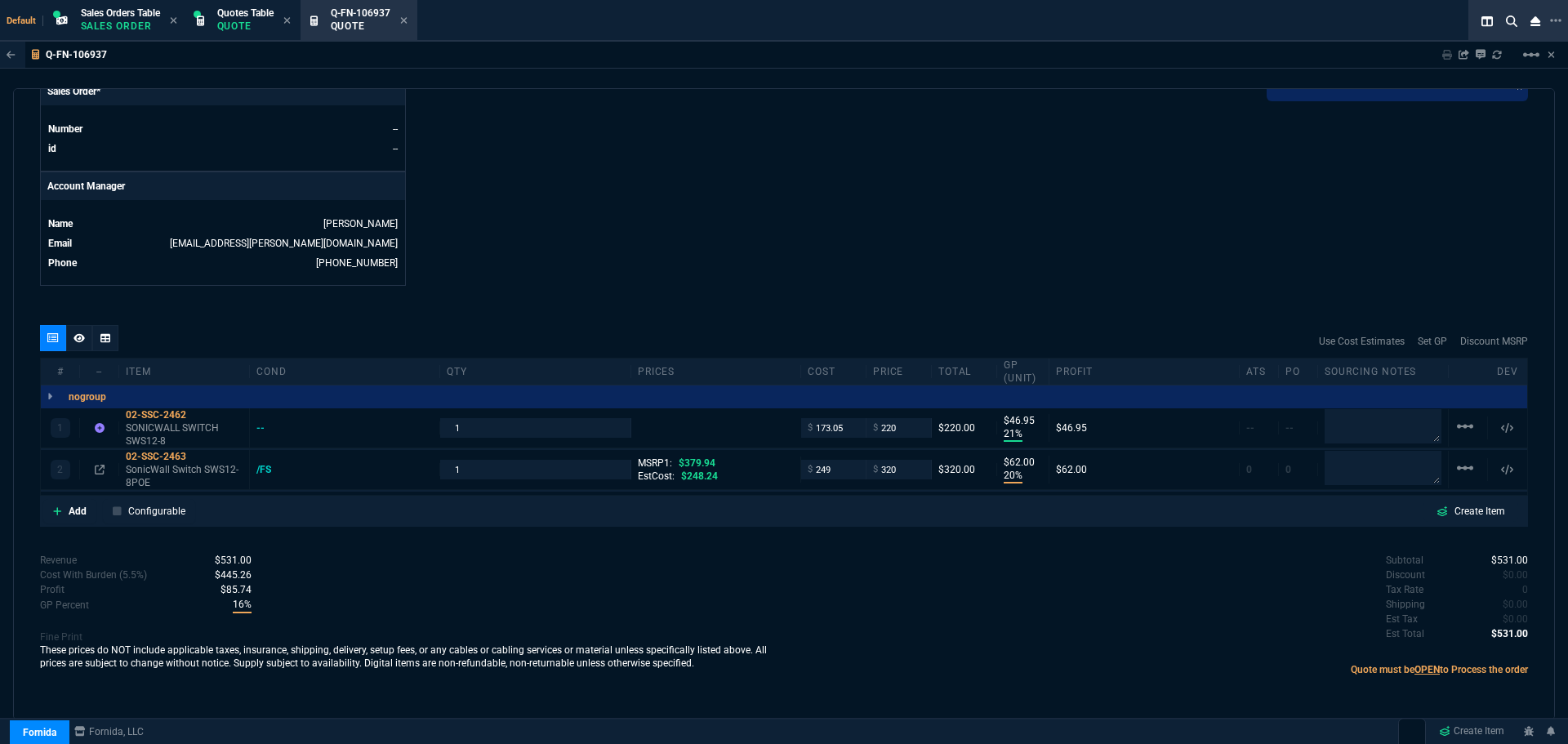
type input "320"
type input "22"
type input "71"
type input "16"
click at [902, 468] on input "320" at bounding box center [898, 469] width 51 height 19
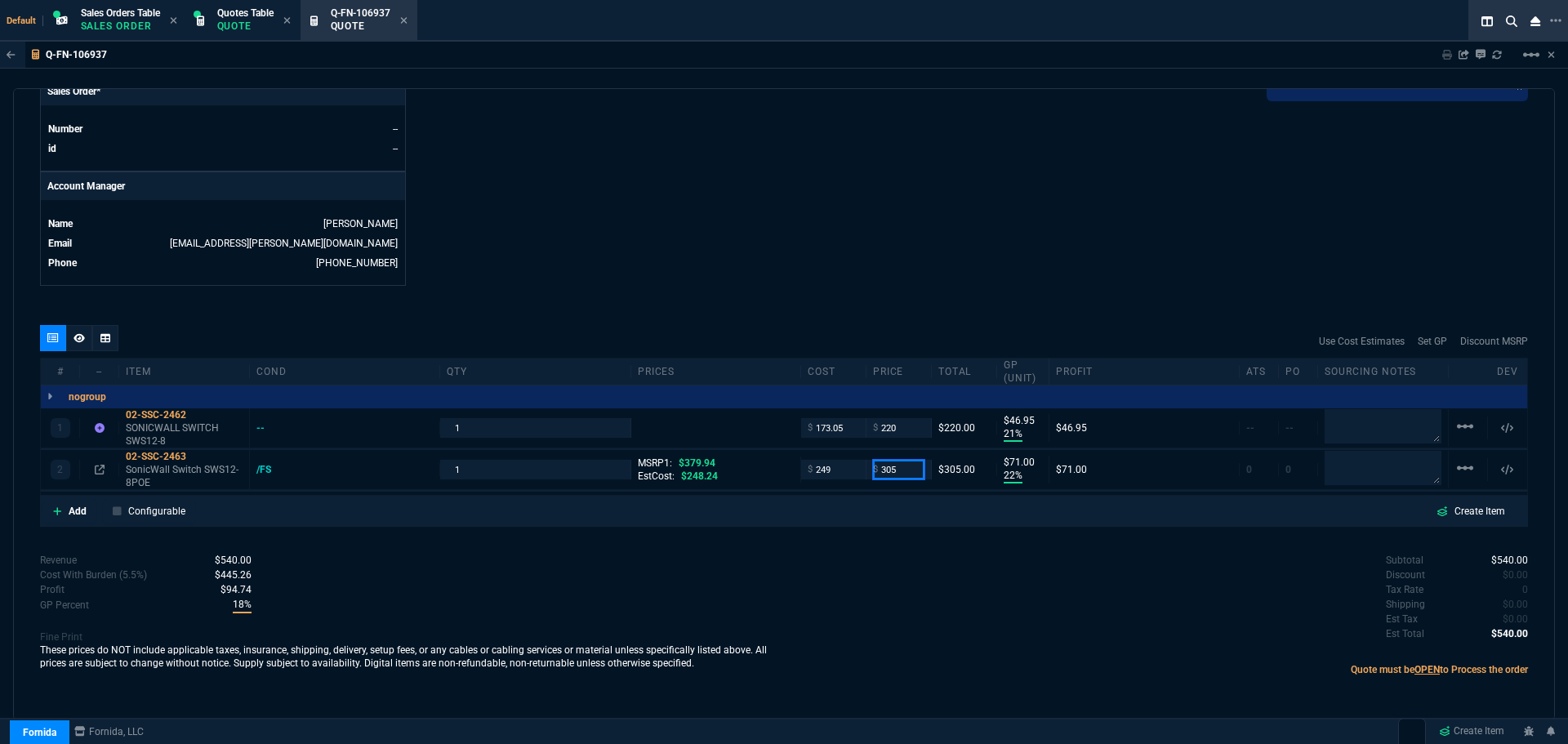
type input "305"
click at [872, 311] on div "quote Q-FN-106937 Digital Ink draft Fornida, LLC 2609 Technology Dr Suite 300 P…" at bounding box center [784, 404] width 1542 height 632
type input "305"
type input "18"
type input "56"
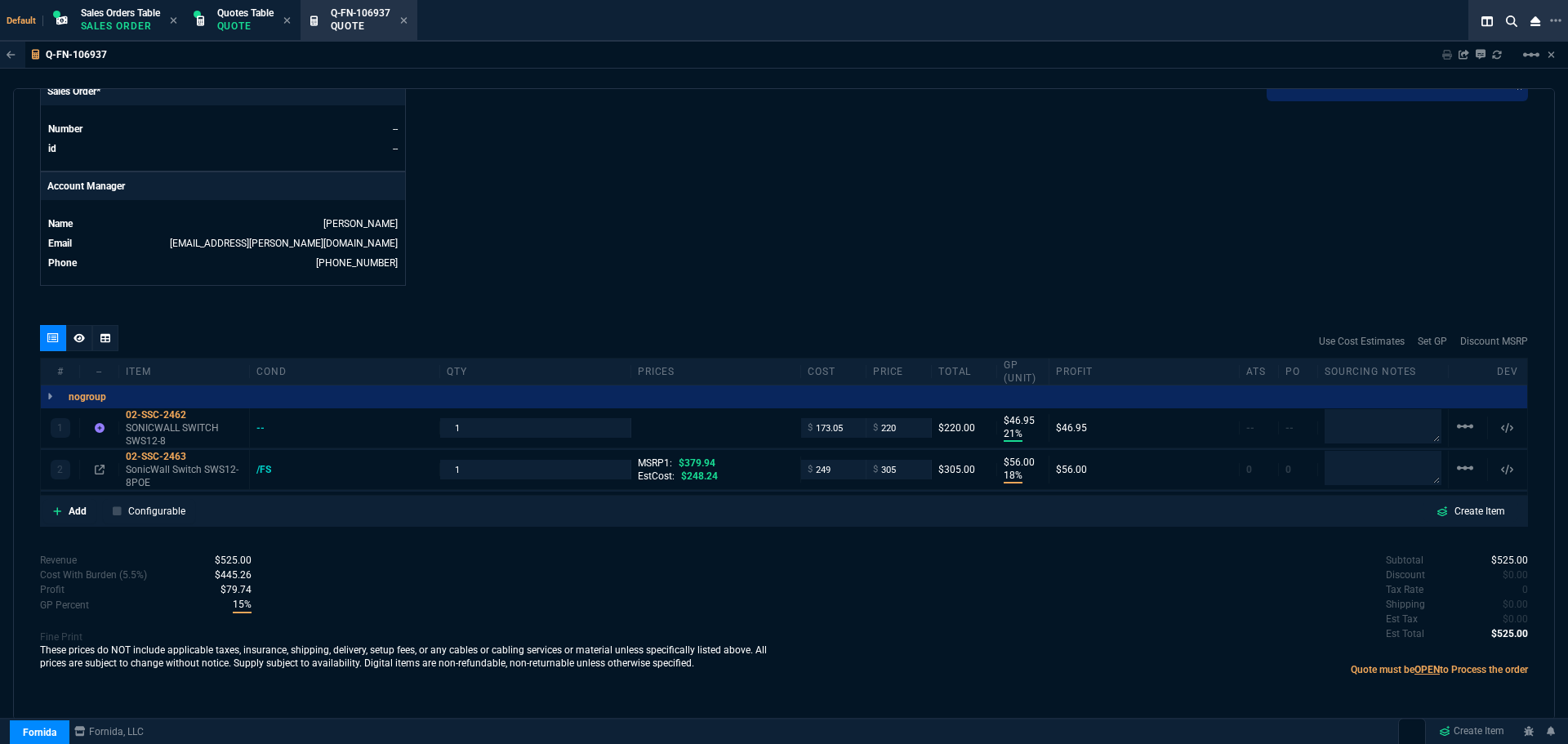
type input "20"
click at [900, 469] on input "305" at bounding box center [898, 469] width 51 height 19
type input "310"
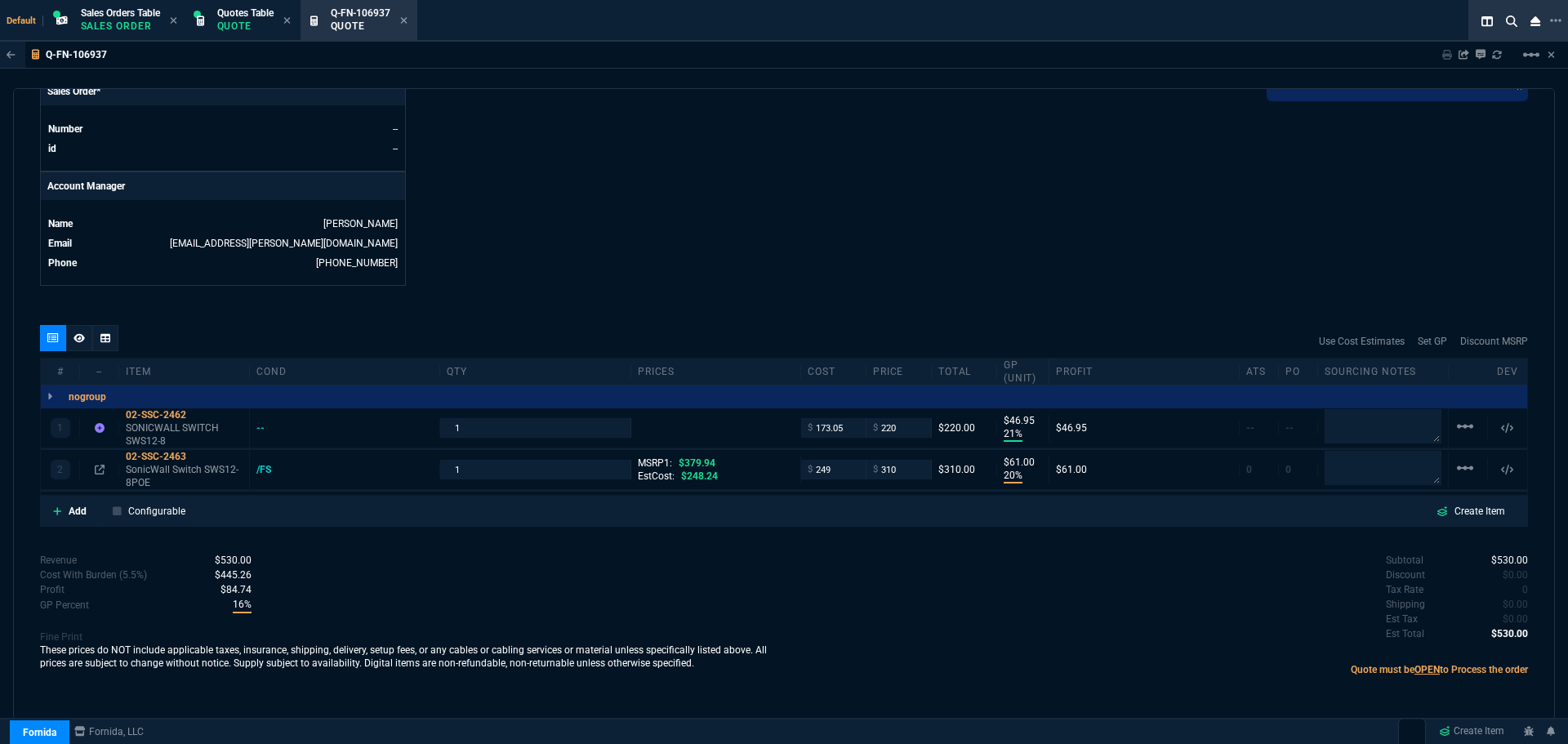
type input "20"
type input "61"
type input "18"
click at [196, 412] on icon at bounding box center [197, 415] width 9 height 10
click at [898, 433] on input "220" at bounding box center [898, 428] width 51 height 19
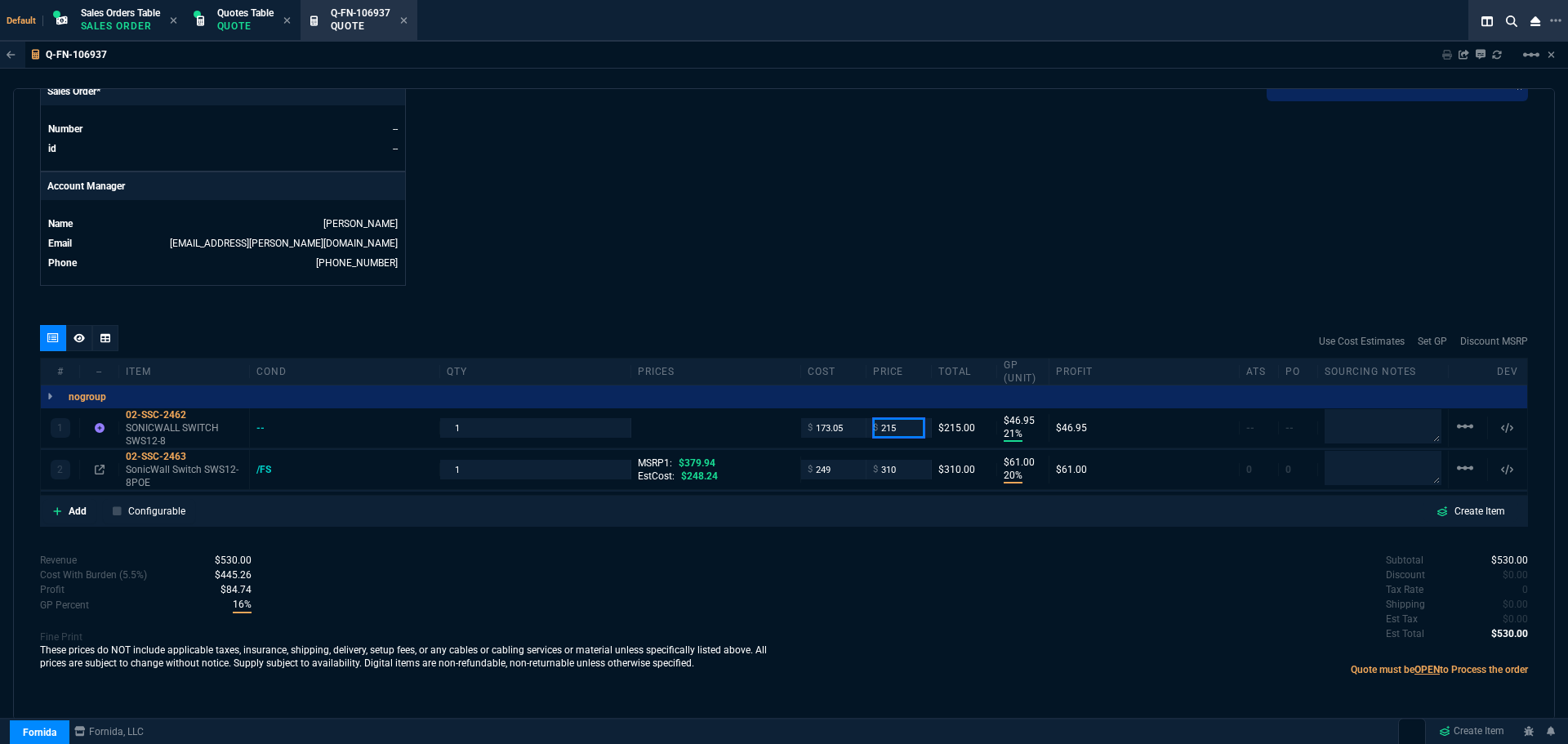
type input "215"
type input "20"
type input "42"
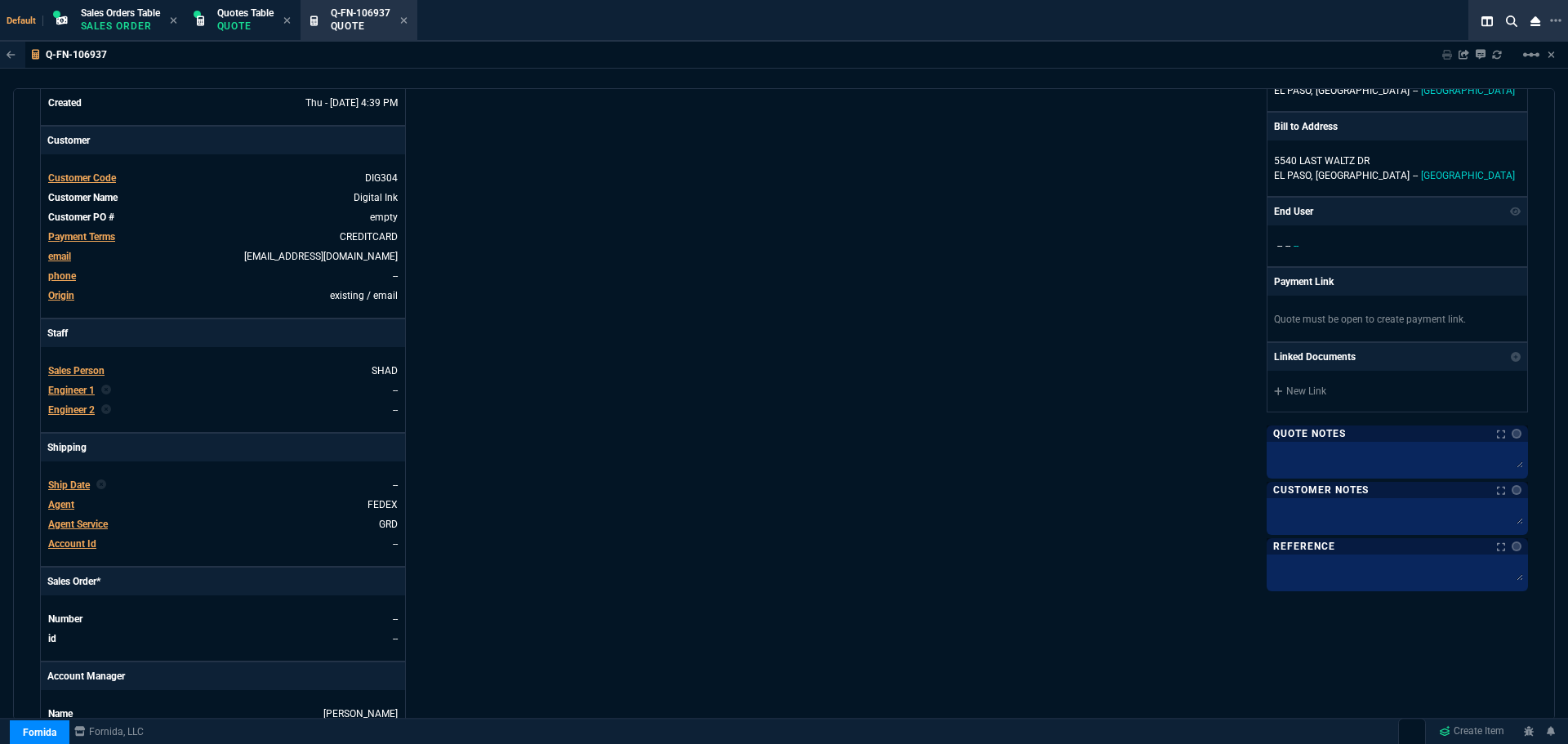
scroll to position [0, 0]
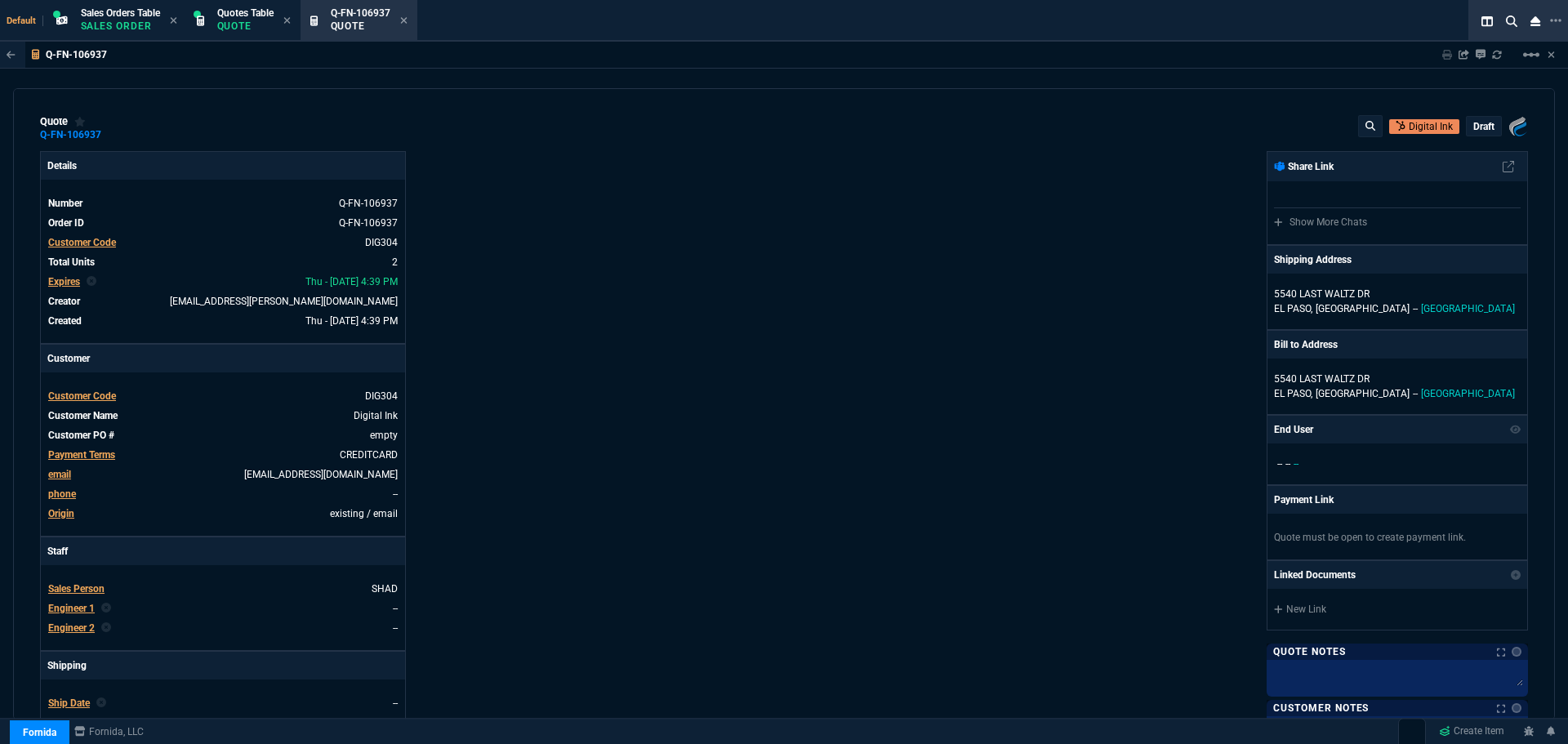
click at [1474, 128] on p "draft" at bounding box center [1484, 126] width 22 height 13
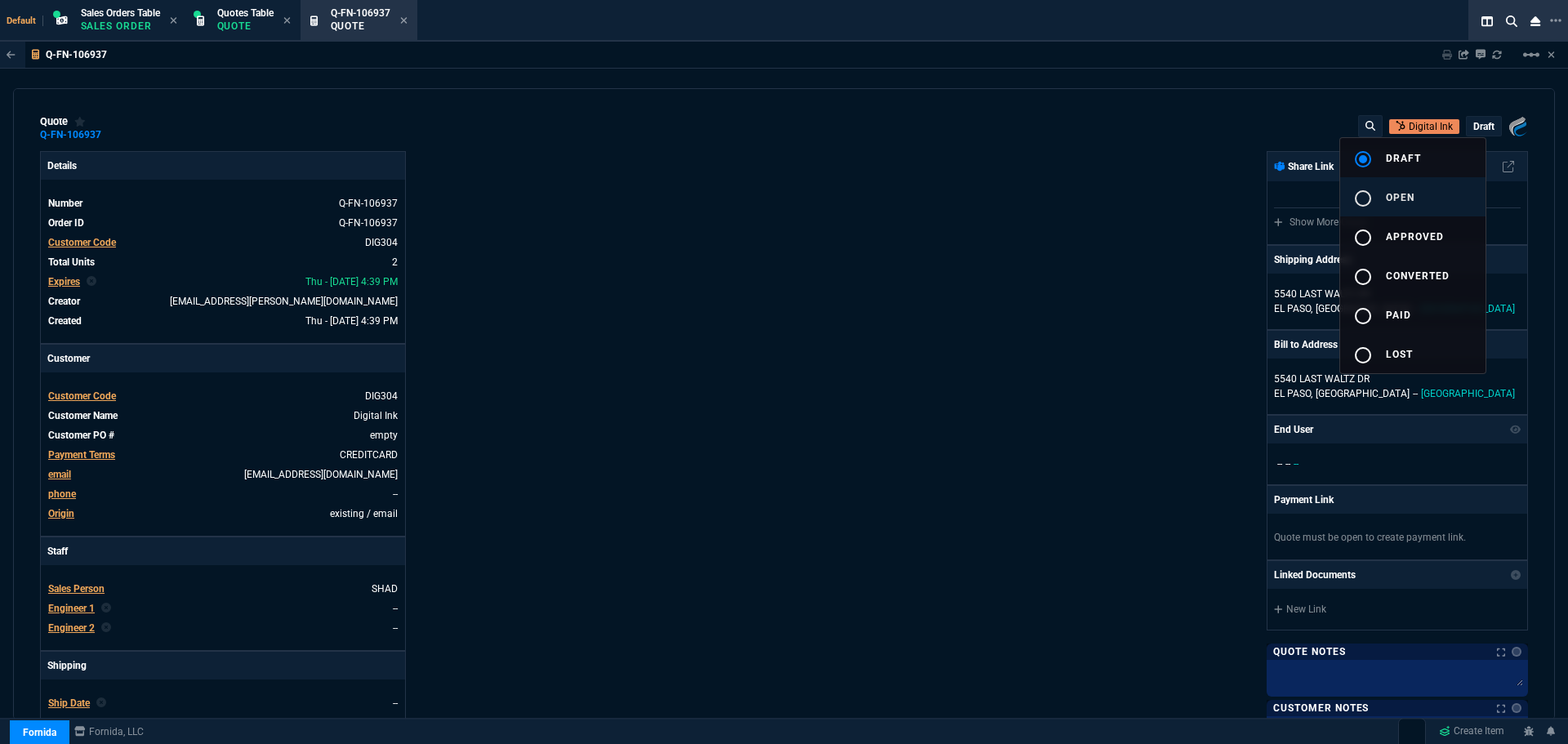
click at [1366, 195] on mat-icon "radio_button_unchecked" at bounding box center [1363, 198] width 20 height 20
click at [1049, 246] on div at bounding box center [784, 372] width 1568 height 744
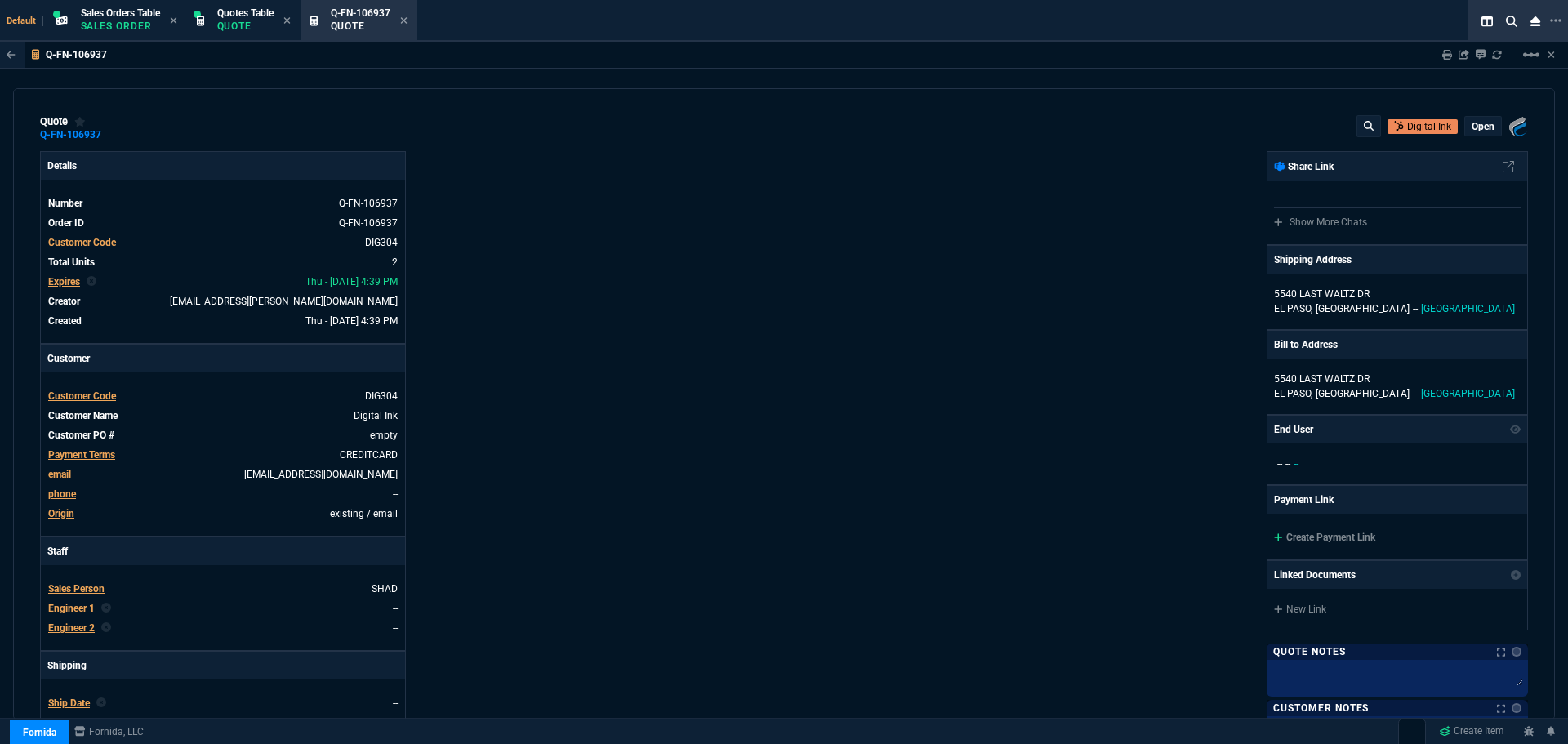
type input "20"
type input "42"
type input "20"
type input "61"
type input "18"
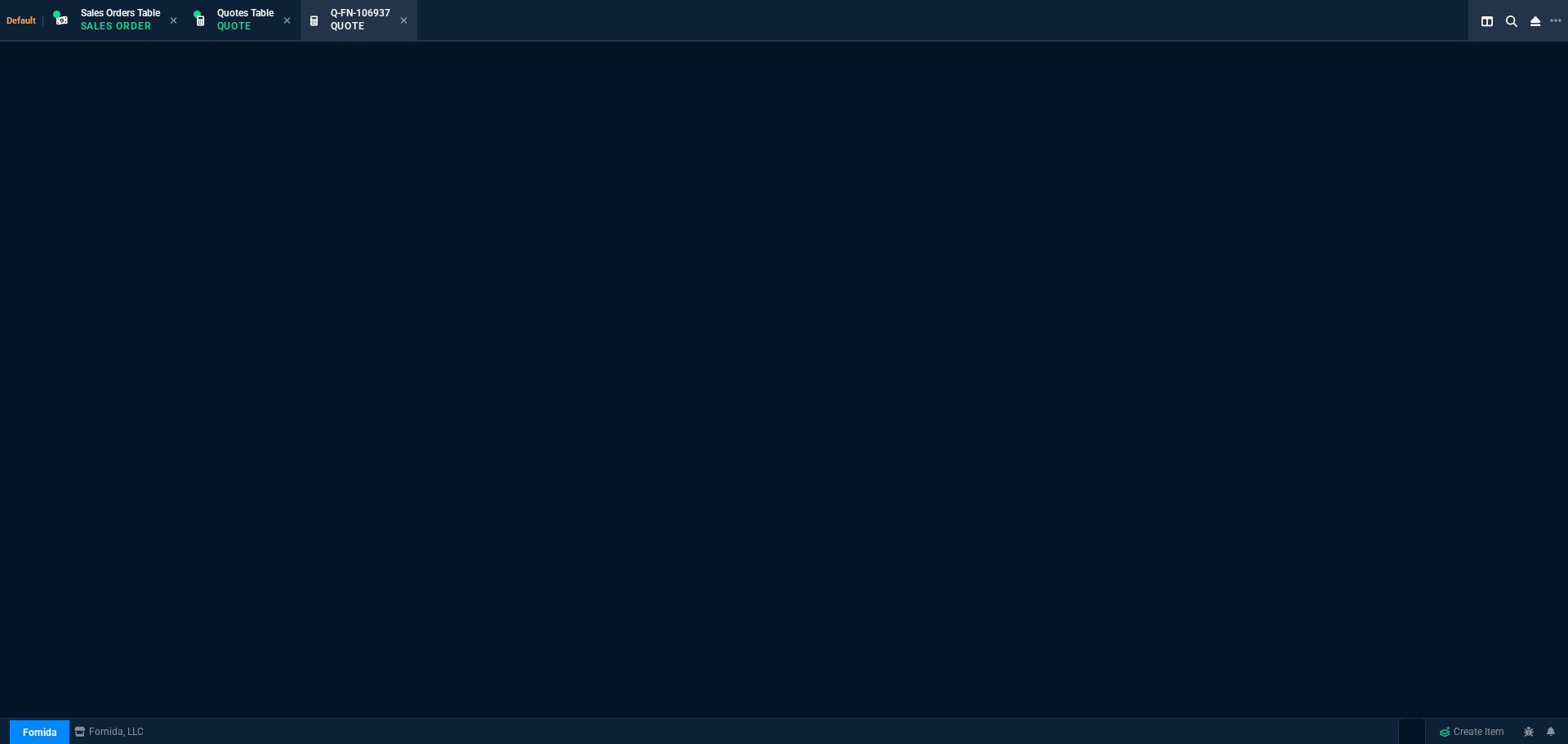
select select "4: SHAD"
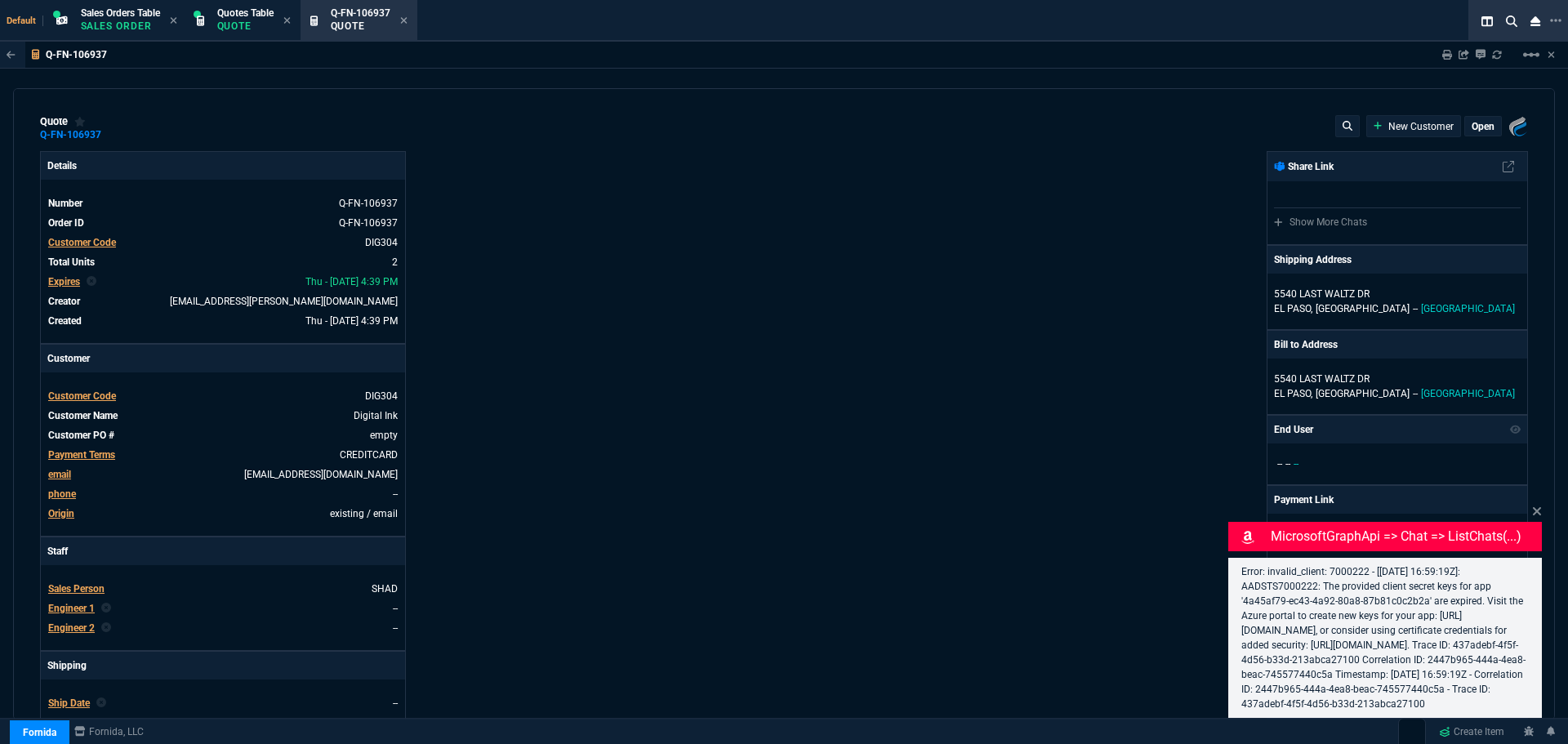
type input "20"
type input "42"
type input "20"
type input "61"
type input "18"
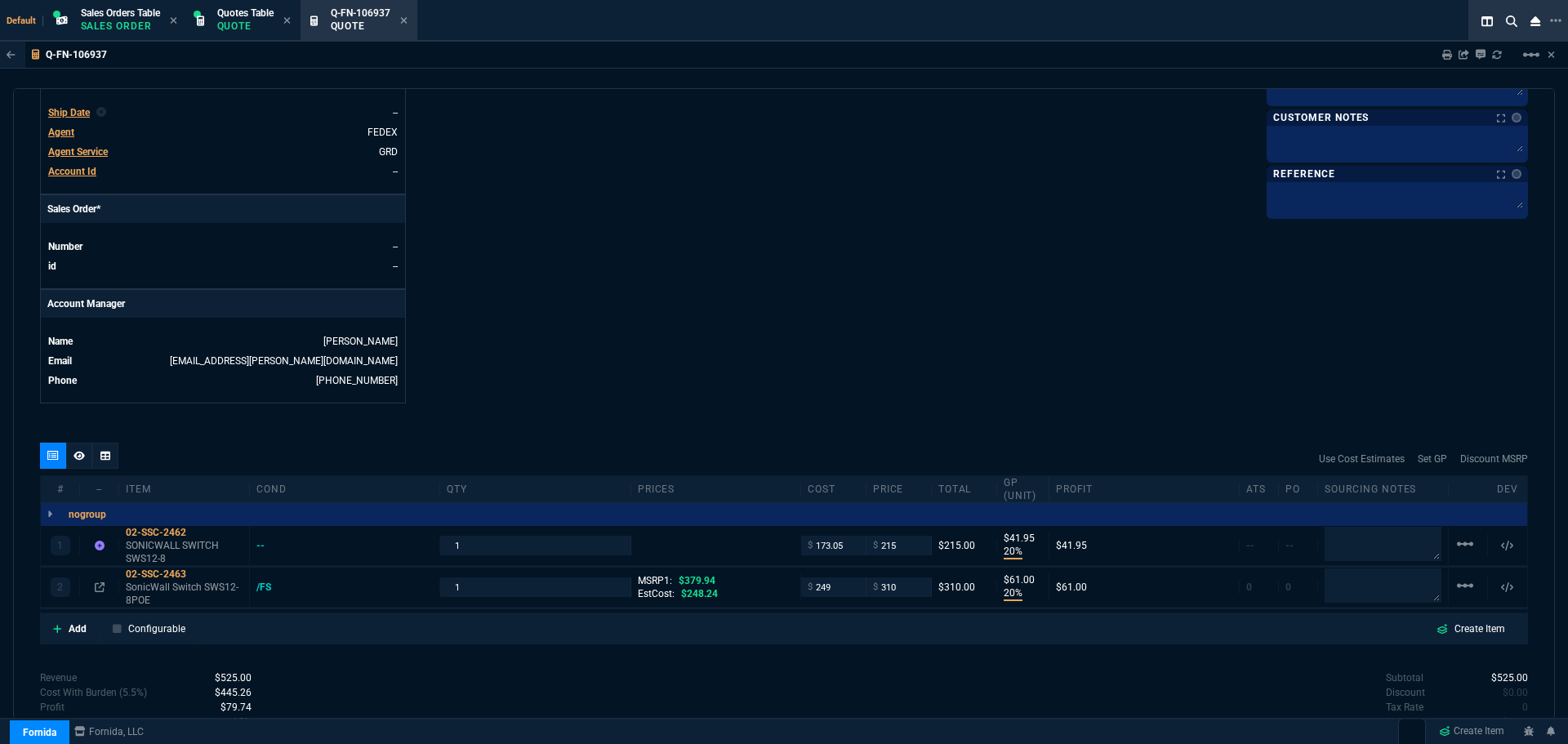
scroll to position [691, 0]
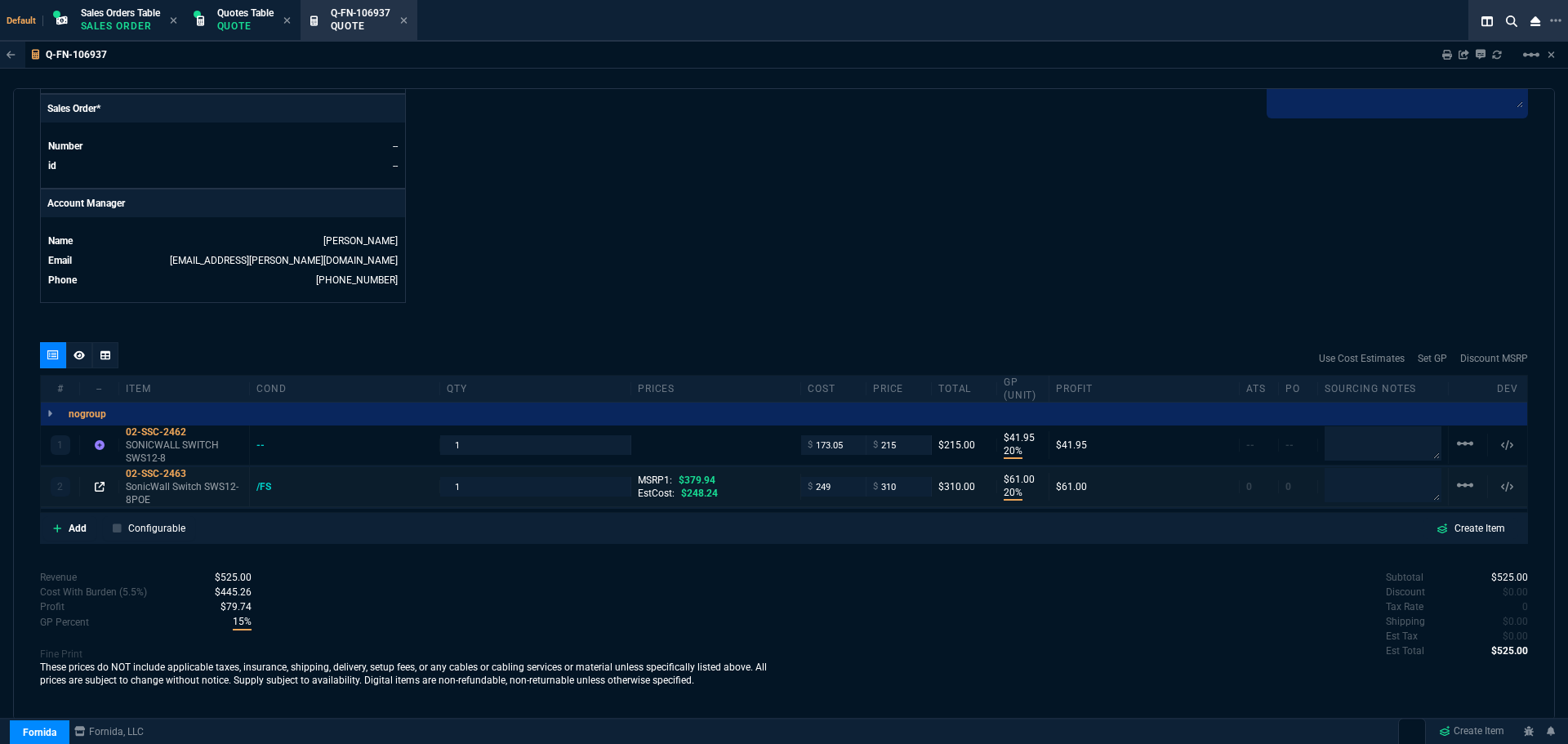
click at [94, 488] on div at bounding box center [99, 487] width 25 height 13
click at [98, 488] on icon at bounding box center [99, 487] width 10 height 10
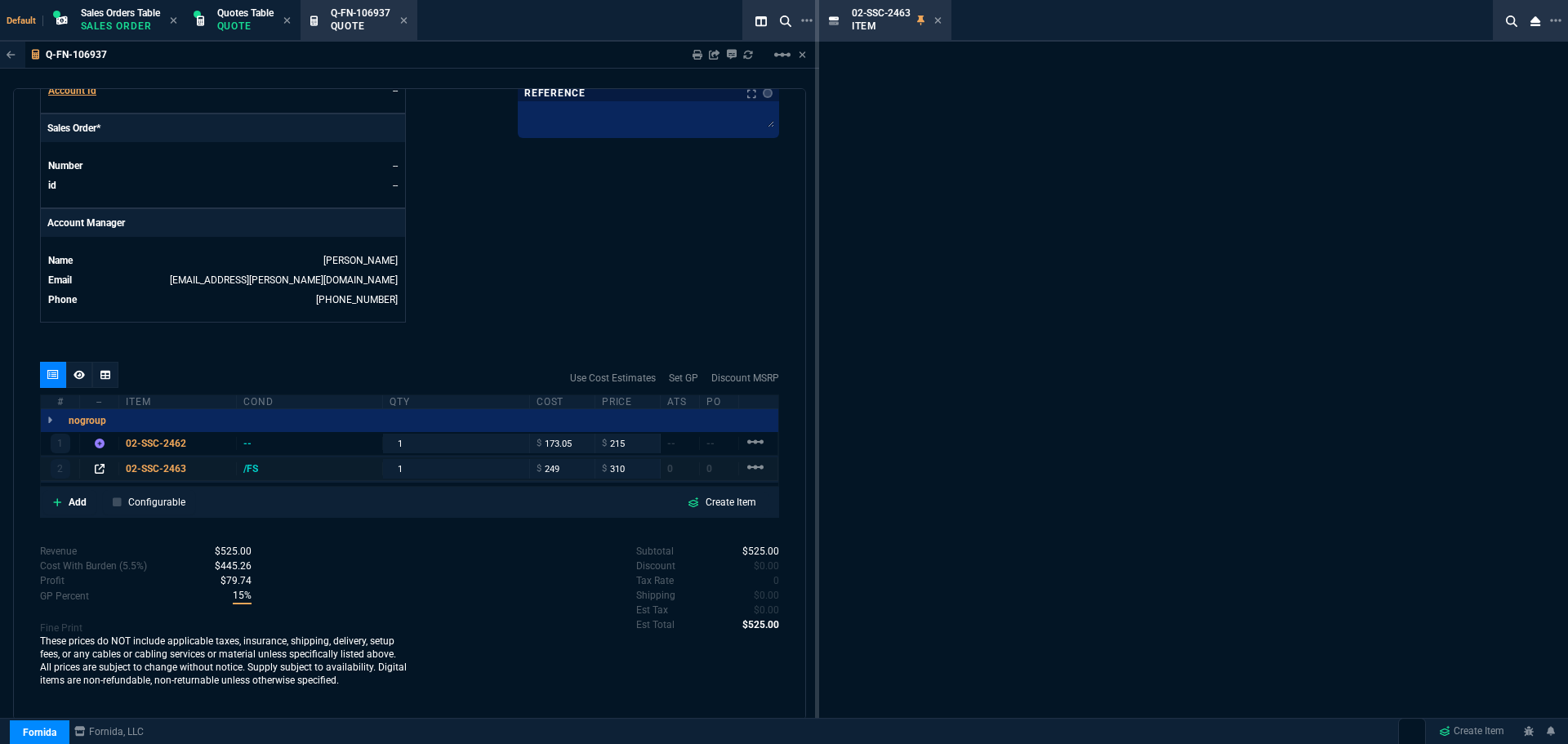
scroll to position [672, 0]
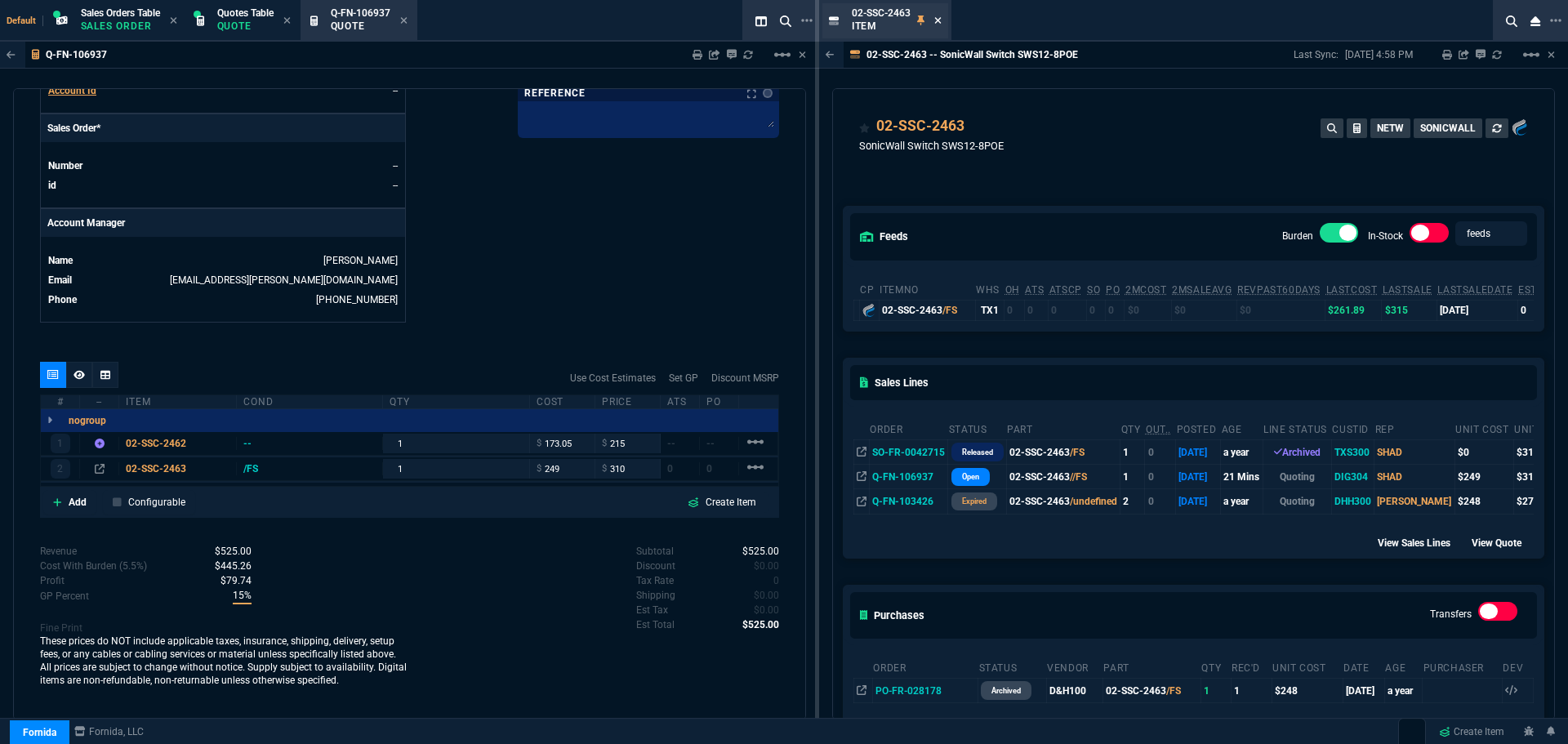
click at [939, 22] on icon at bounding box center [938, 21] width 7 height 7
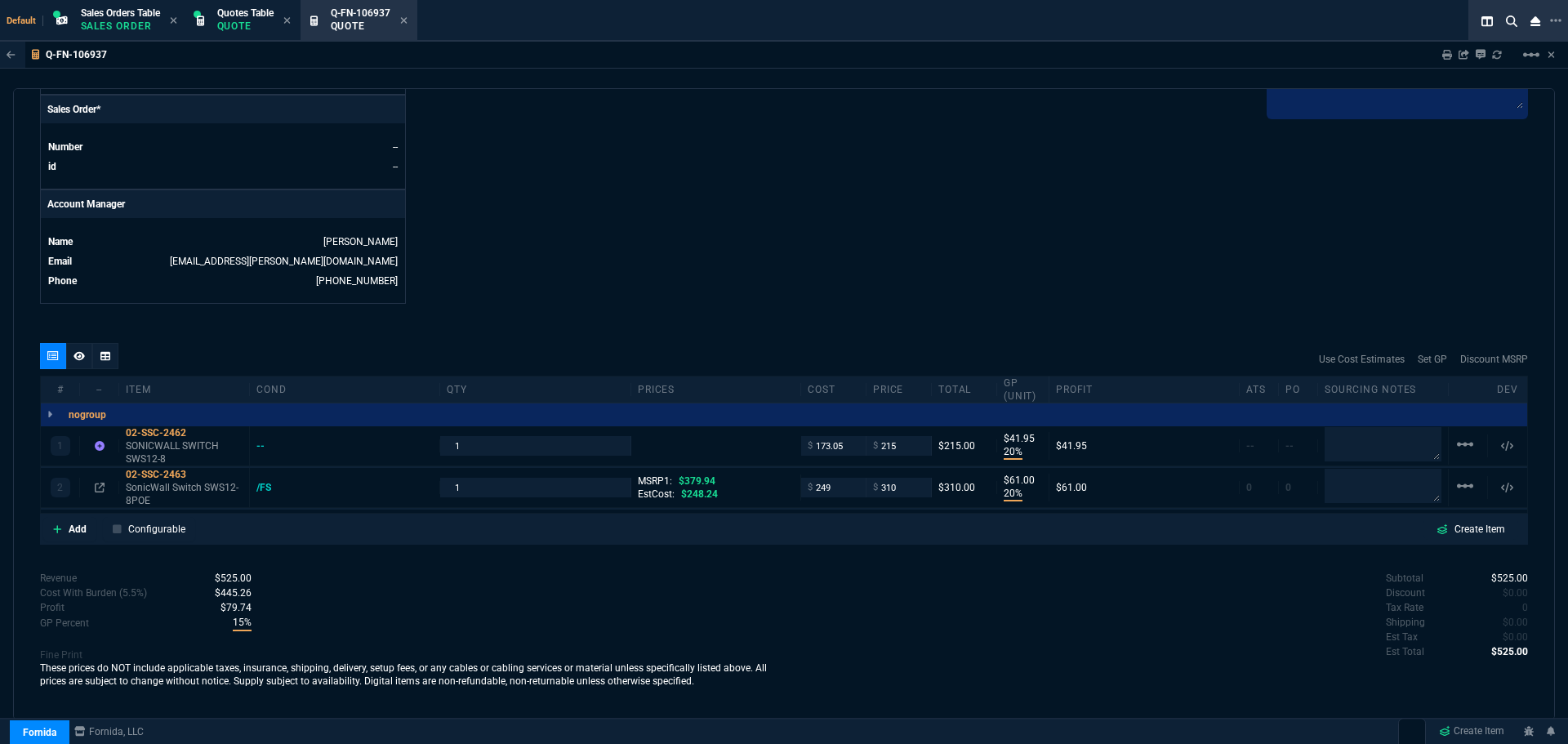
scroll to position [691, 0]
click at [82, 359] on icon at bounding box center [79, 355] width 11 height 10
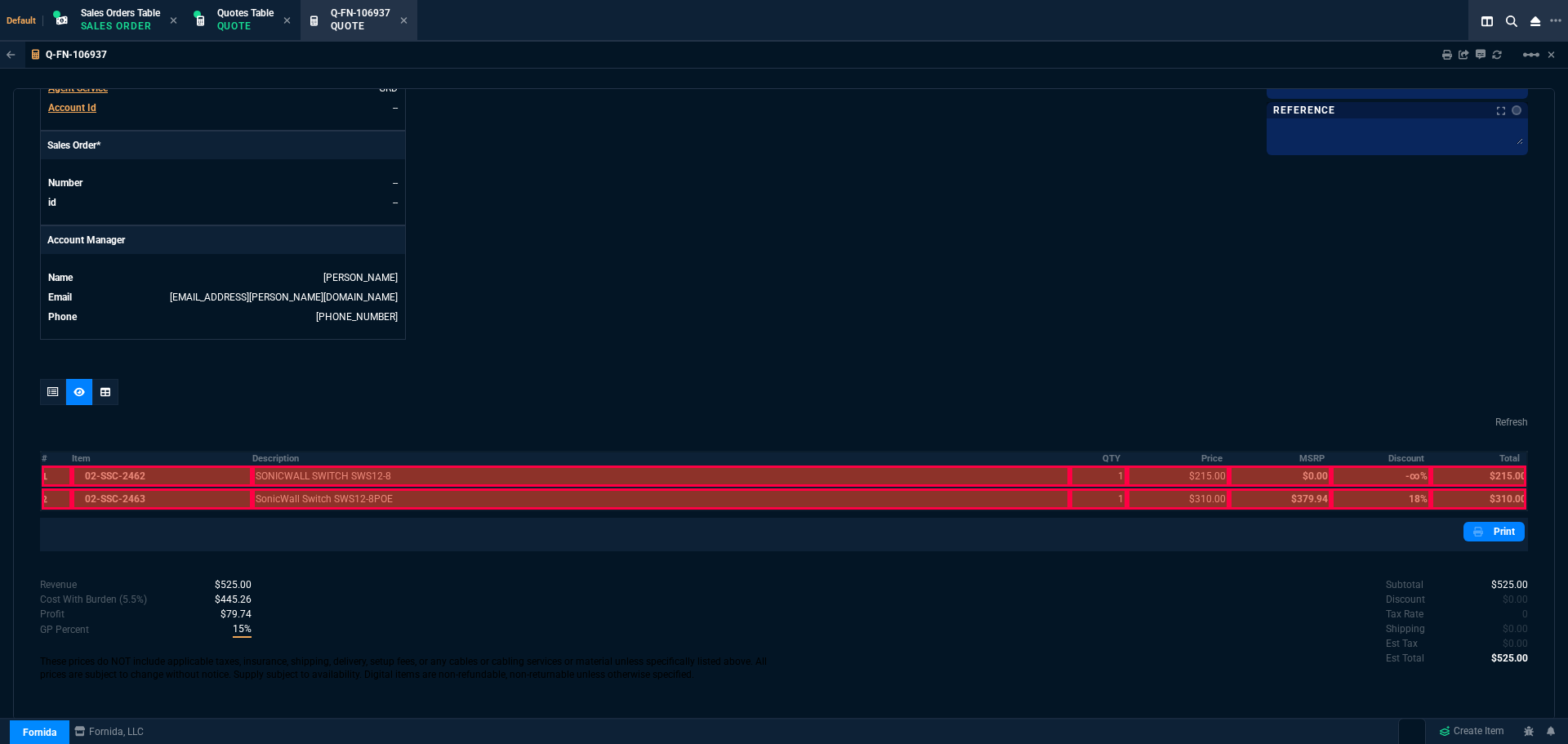
scroll to position [655, 0]
click at [287, 459] on th "Description" at bounding box center [661, 459] width 817 height 14
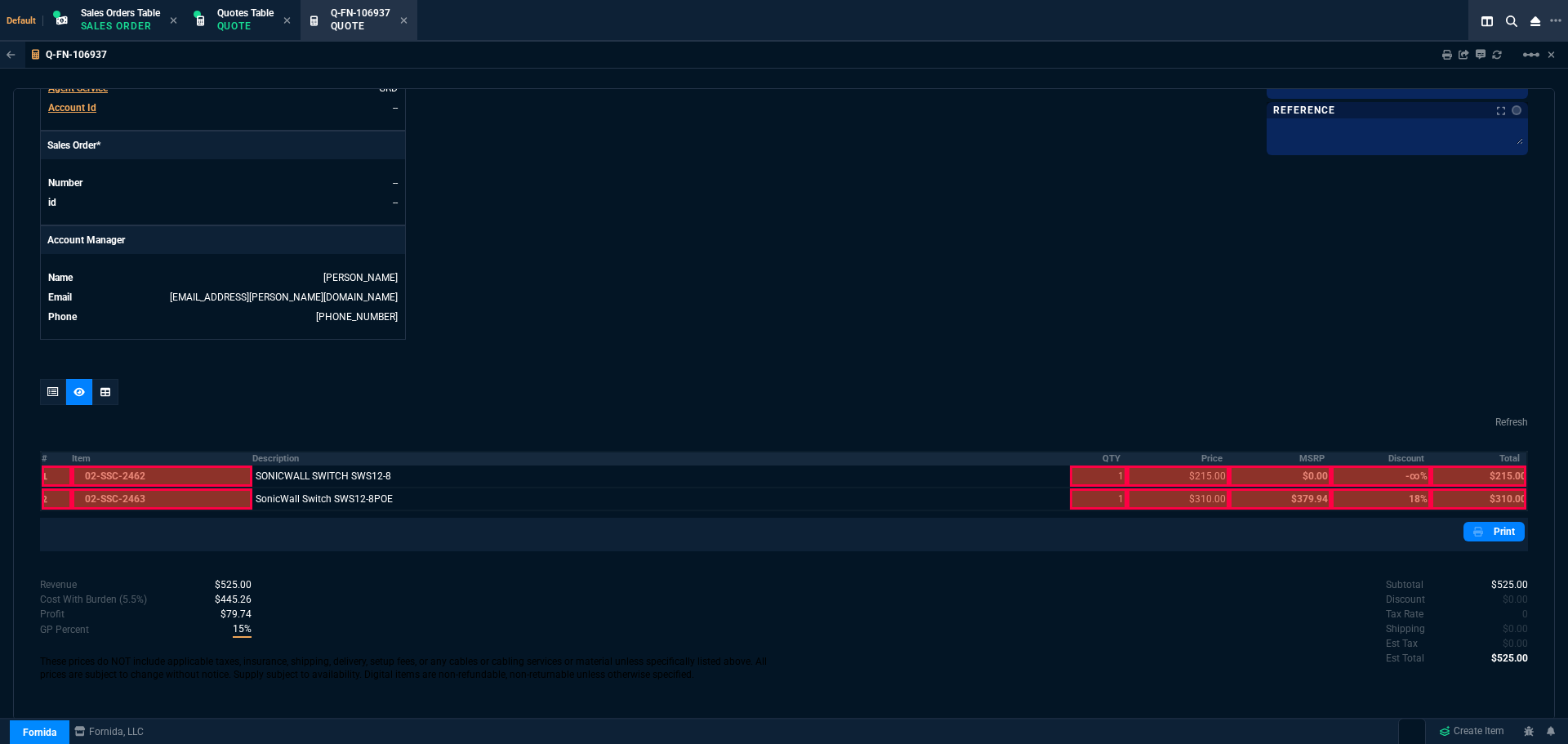
click at [1102, 452] on table "# Item Description QTY Price MSRP Discount Total 1 02-SSC-2462 SONICWALL SWITCH…" at bounding box center [784, 482] width 1488 height 61
click at [1091, 458] on th "QTY" at bounding box center [1099, 459] width 58 height 14
click at [1191, 455] on th "Price" at bounding box center [1178, 459] width 102 height 14
click at [1494, 457] on th "Total" at bounding box center [1479, 459] width 96 height 14
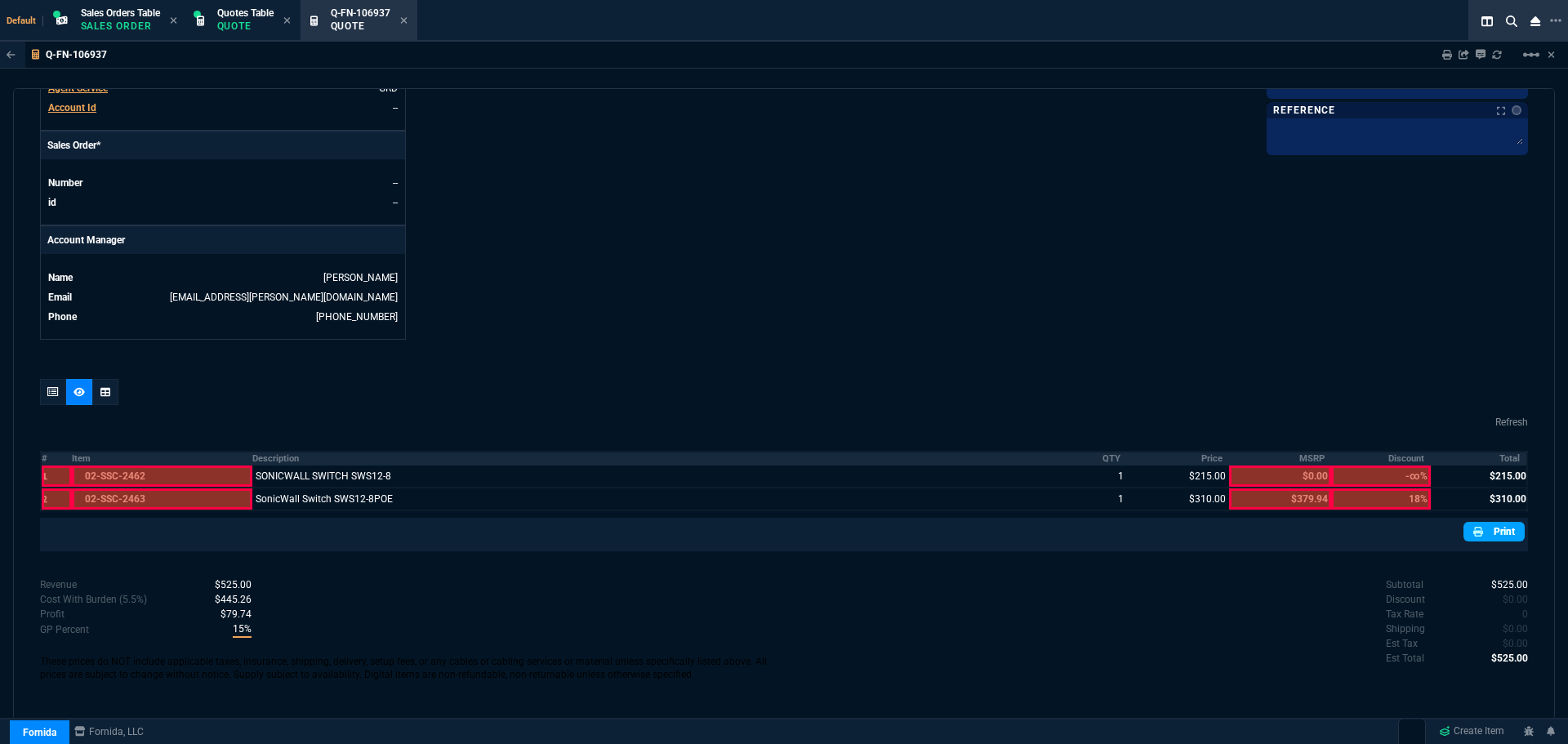
click at [1487, 537] on link "Print" at bounding box center [1494, 532] width 61 height 20
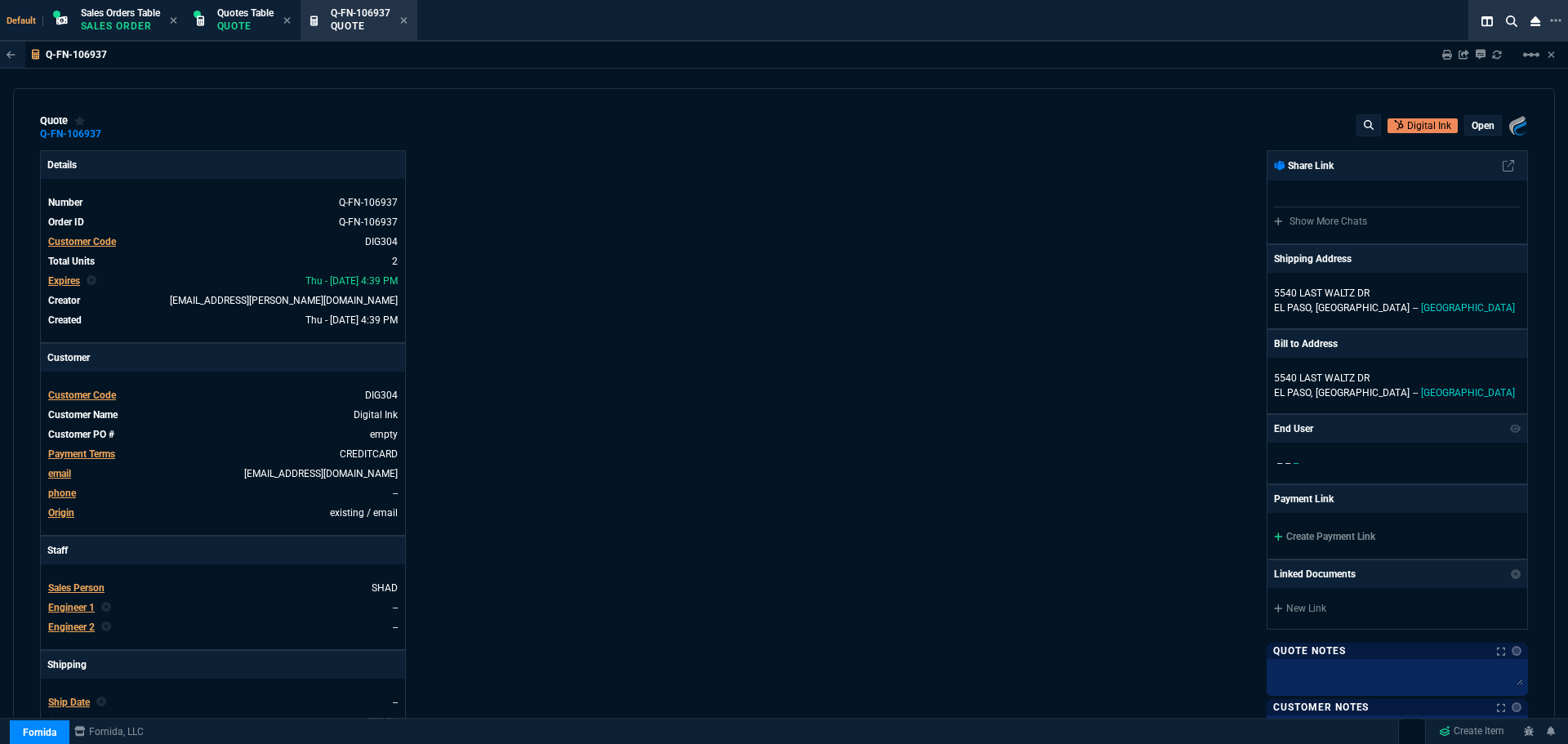
scroll to position [0, 0]
click at [113, 136] on icon at bounding box center [113, 134] width 9 height 10
click at [406, 16] on icon at bounding box center [403, 20] width 7 height 10
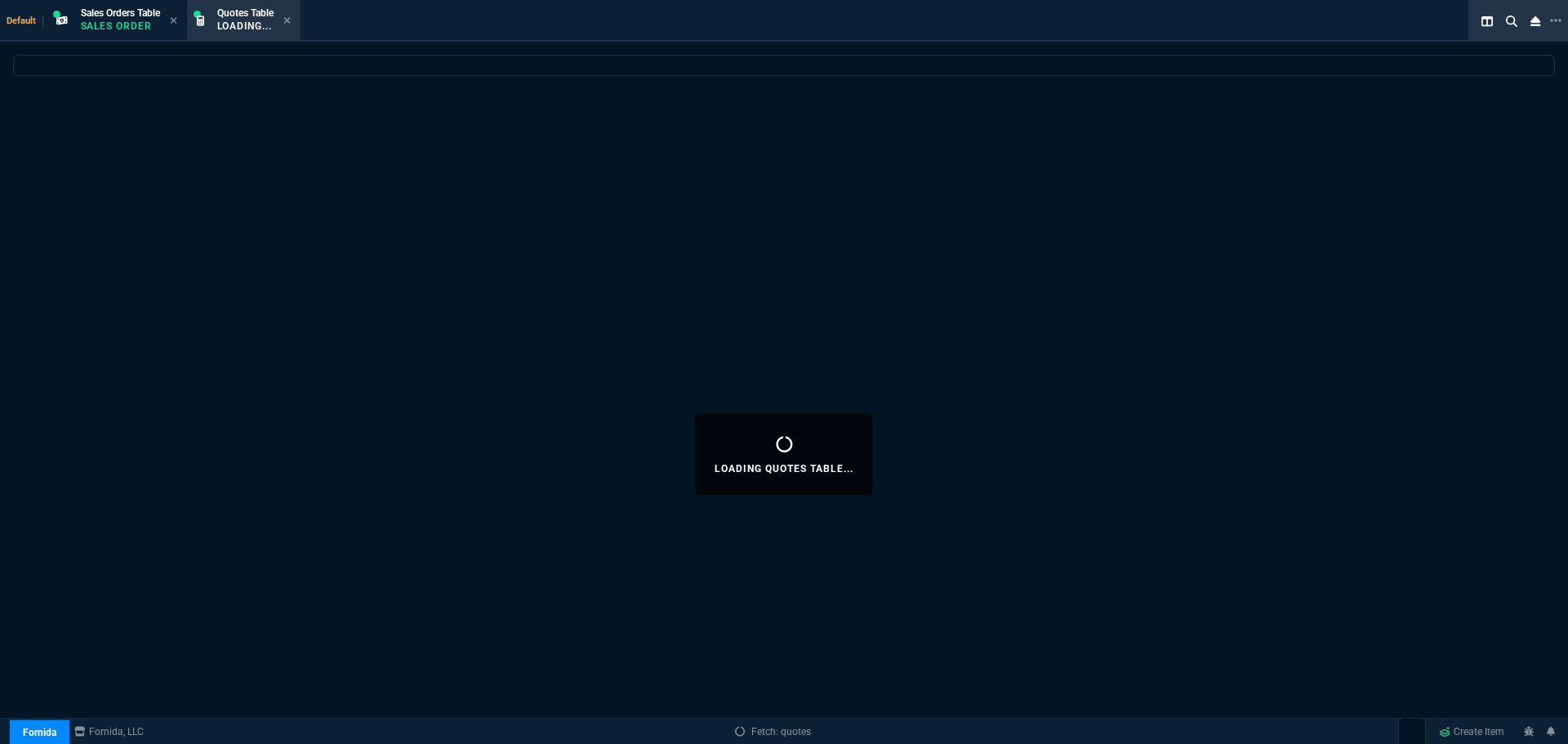
select select
